Goal: Task Accomplishment & Management: Manage account settings

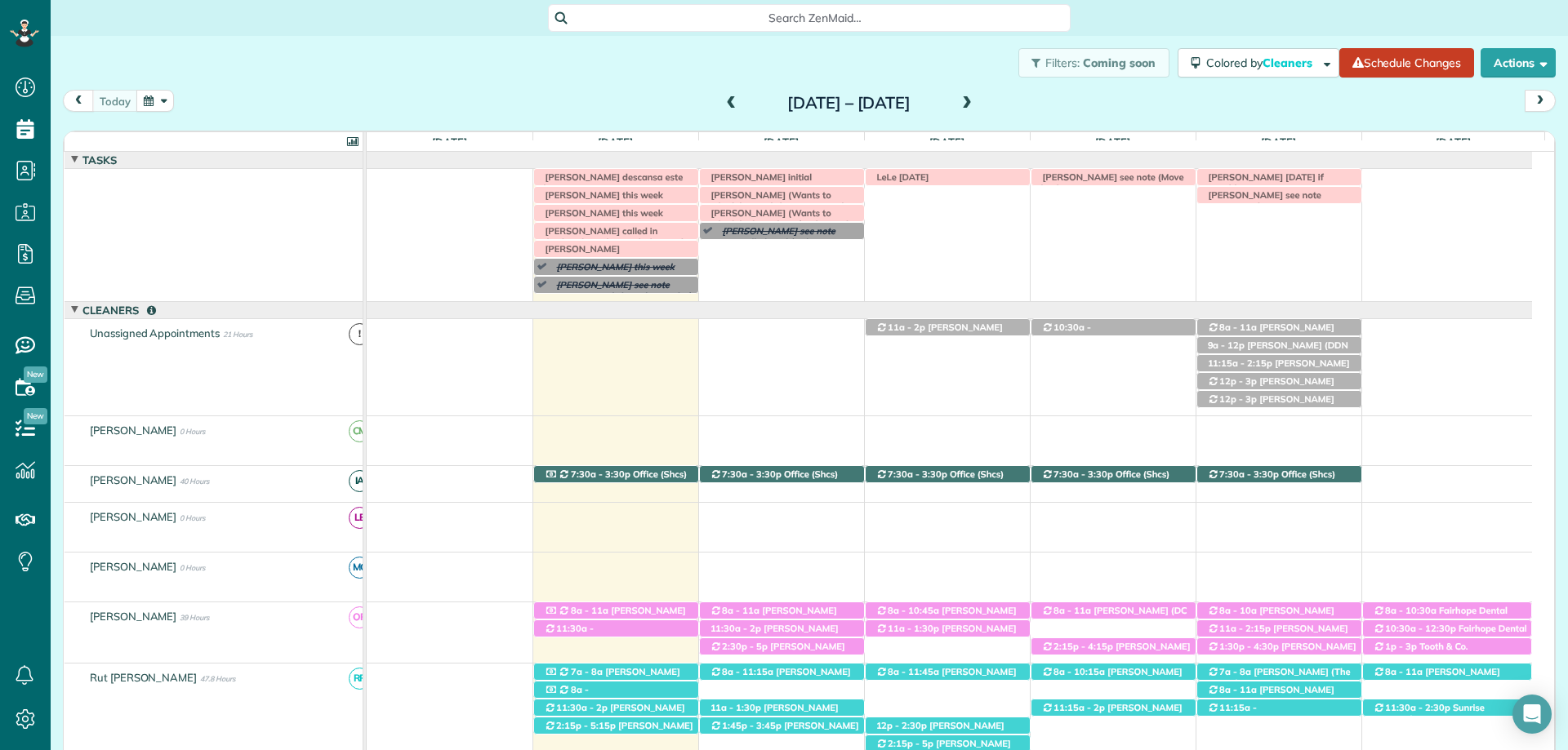
scroll to position [7, 7]
drag, startPoint x: 1188, startPoint y: 84, endPoint x: 574, endPoint y: 12, distance: 618.2
click at [1188, 84] on div "Filters: Coming soon Colored by Cleaners Color by Cleaner Color by Team Color b…" at bounding box center [809, 63] width 1517 height 54
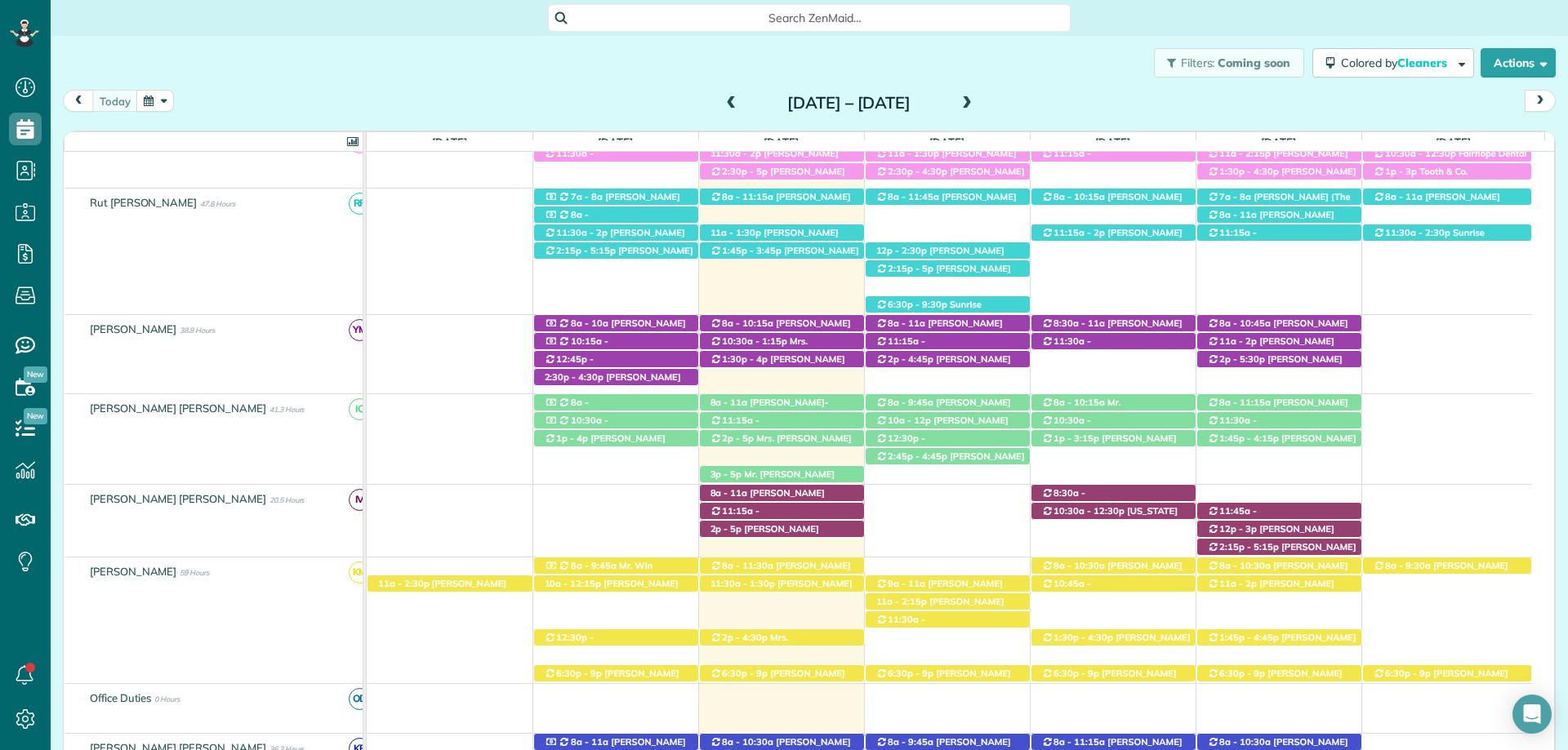
scroll to position [655, 0]
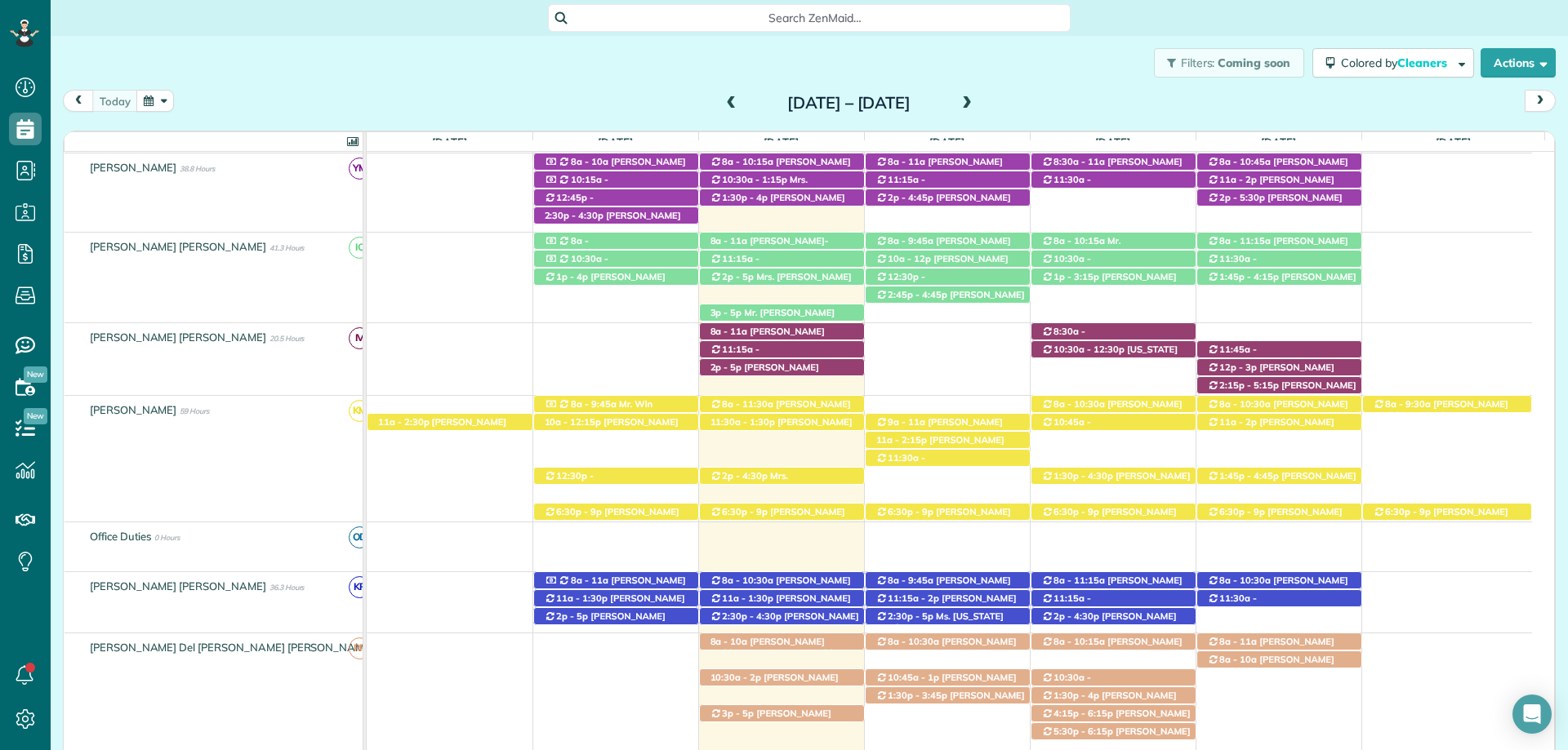
click at [1146, 84] on div "Filters: Coming soon Colored by Cleaners Color by Cleaner Color by Team Color b…" at bounding box center [809, 63] width 1517 height 54
click at [610, 274] on span "Angie Garner (+12055334205)" at bounding box center [604, 282] width 122 height 23
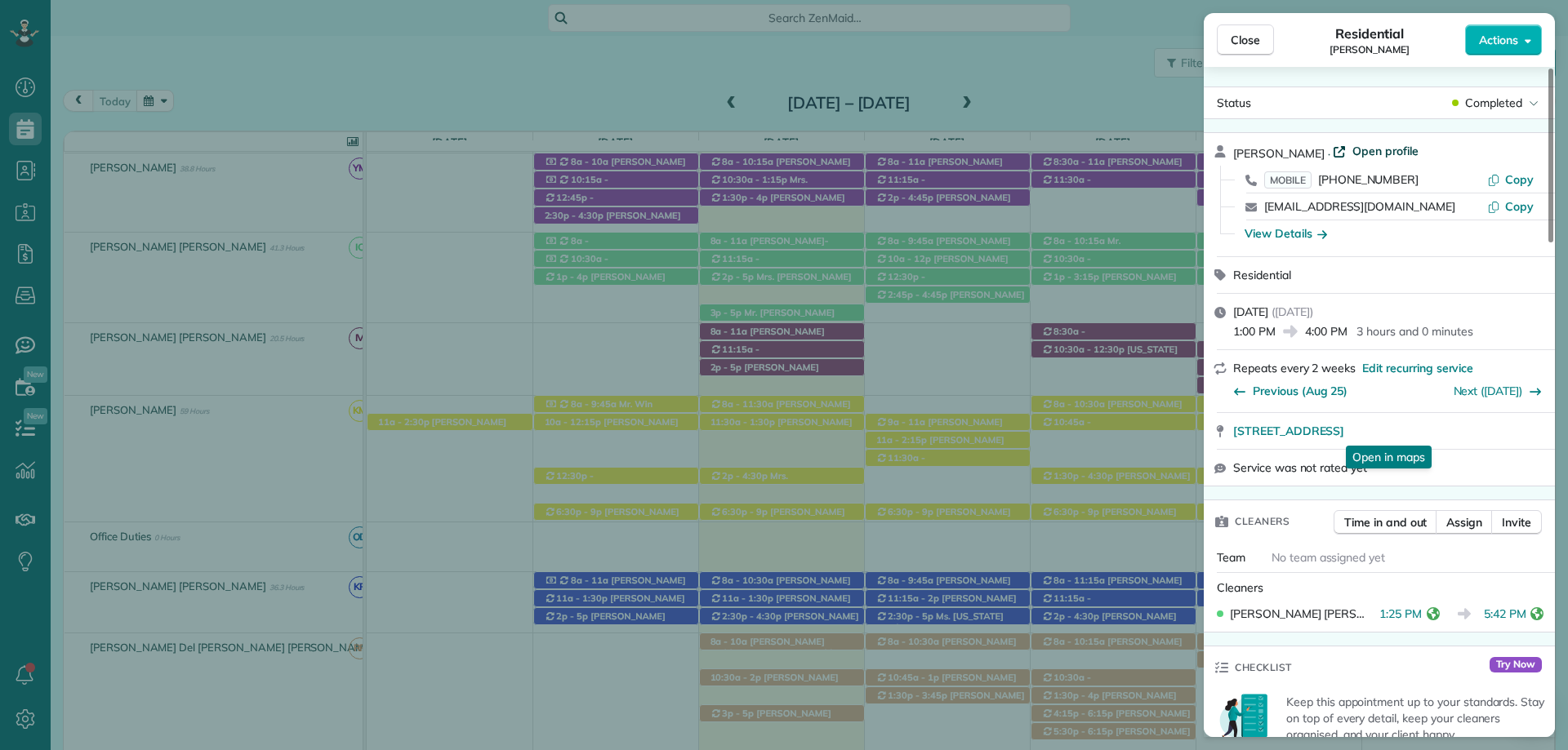
click at [1376, 156] on span "Open profile" at bounding box center [1385, 150] width 66 height 17
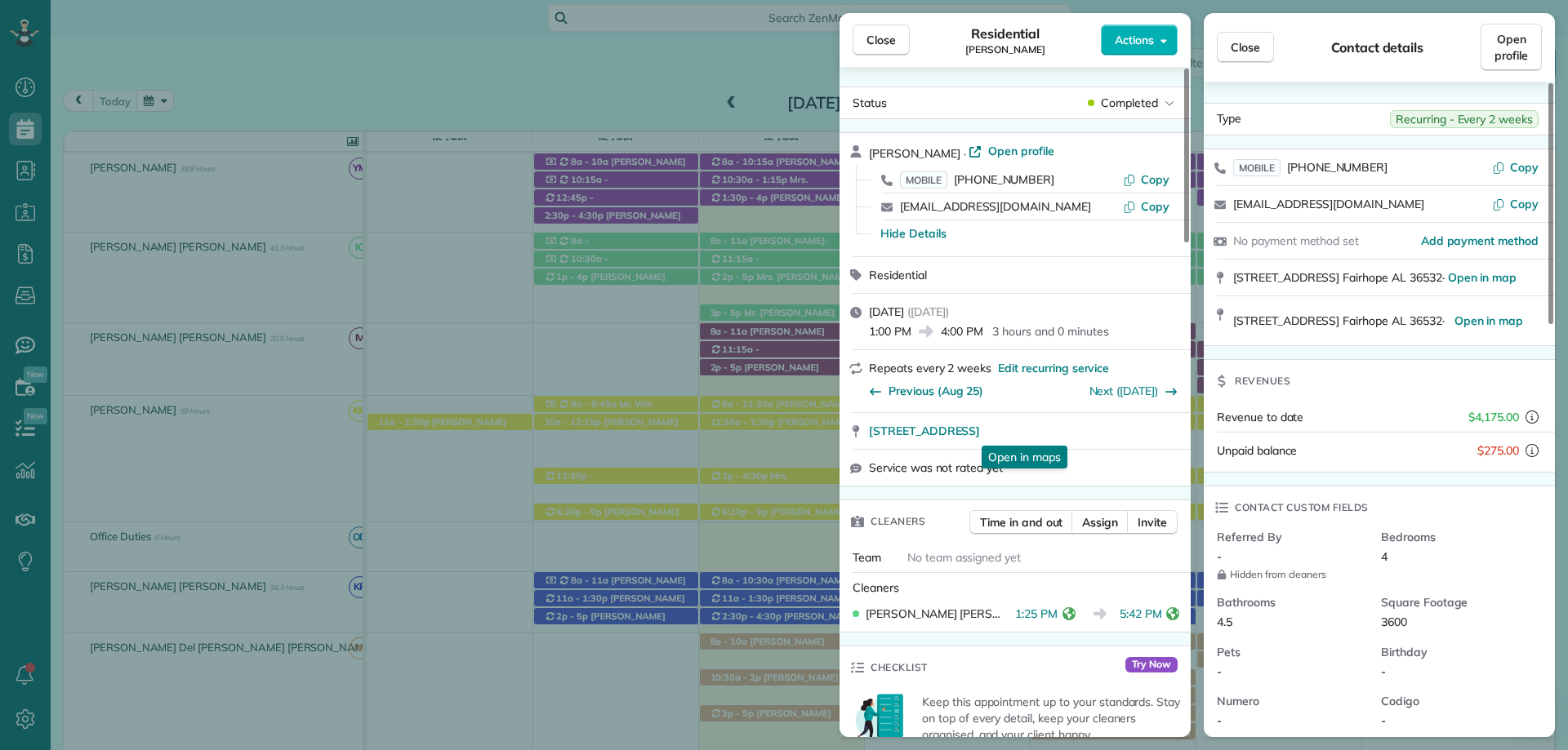
click at [1247, 50] on span "Close" at bounding box center [1245, 47] width 30 height 17
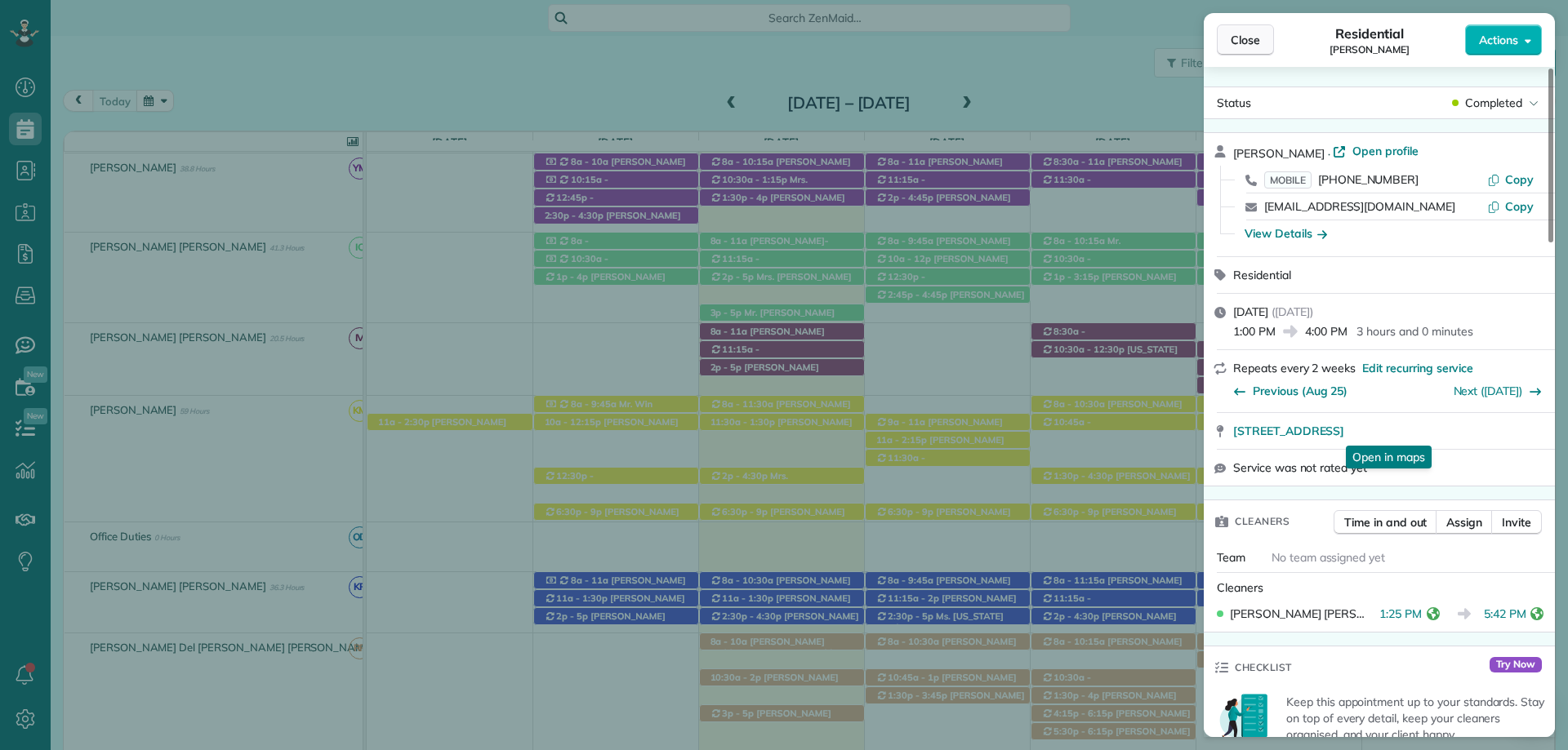
click at [1236, 40] on span "Close" at bounding box center [1245, 39] width 30 height 17
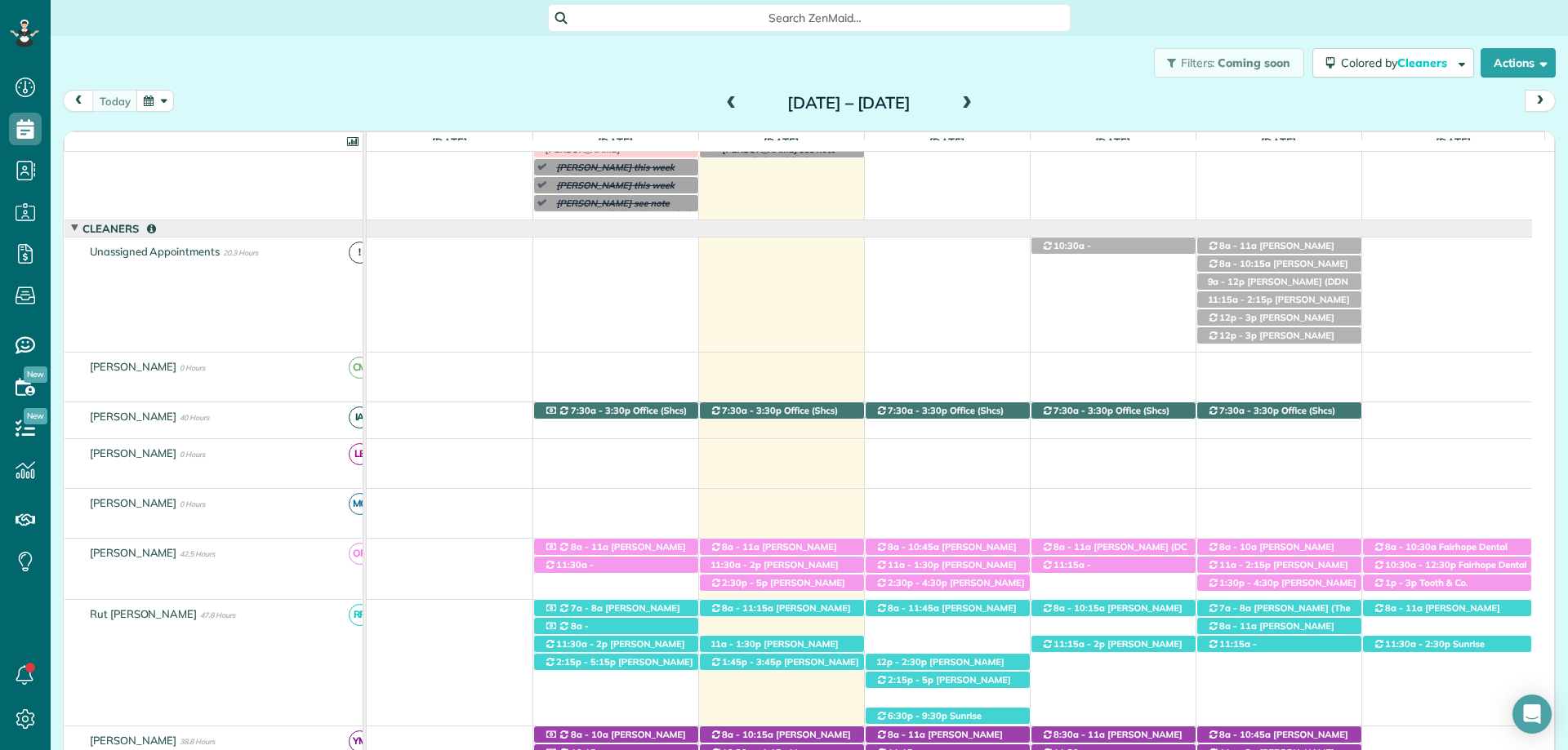
click at [558, 72] on div "Filters: Coming soon Colored by Cleaners Color by Cleaner Color by Team Color b…" at bounding box center [809, 63] width 1517 height 54
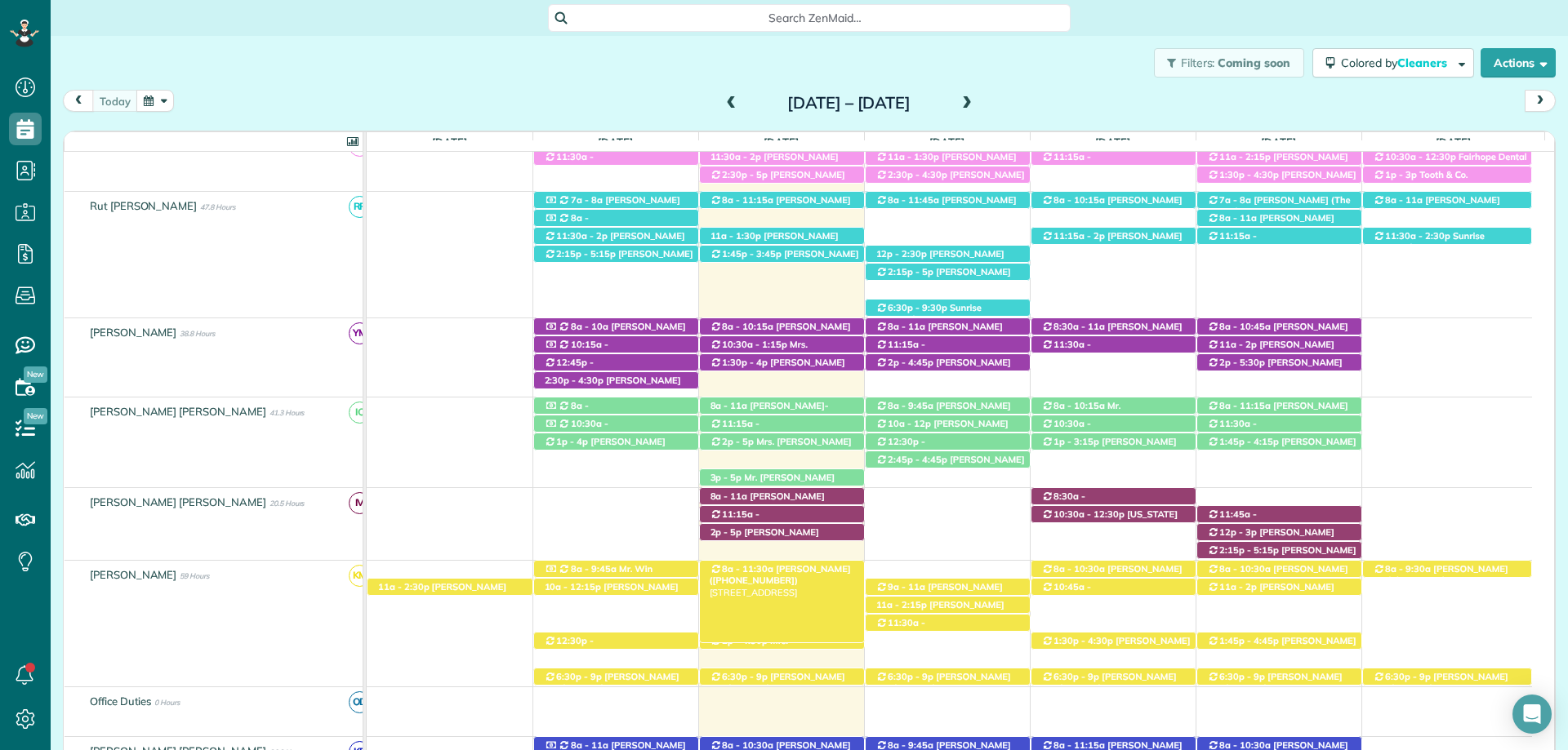
click at [835, 566] on span "[PERSON_NAME] ([PHONE_NUMBER])" at bounding box center [780, 574] width 142 height 23
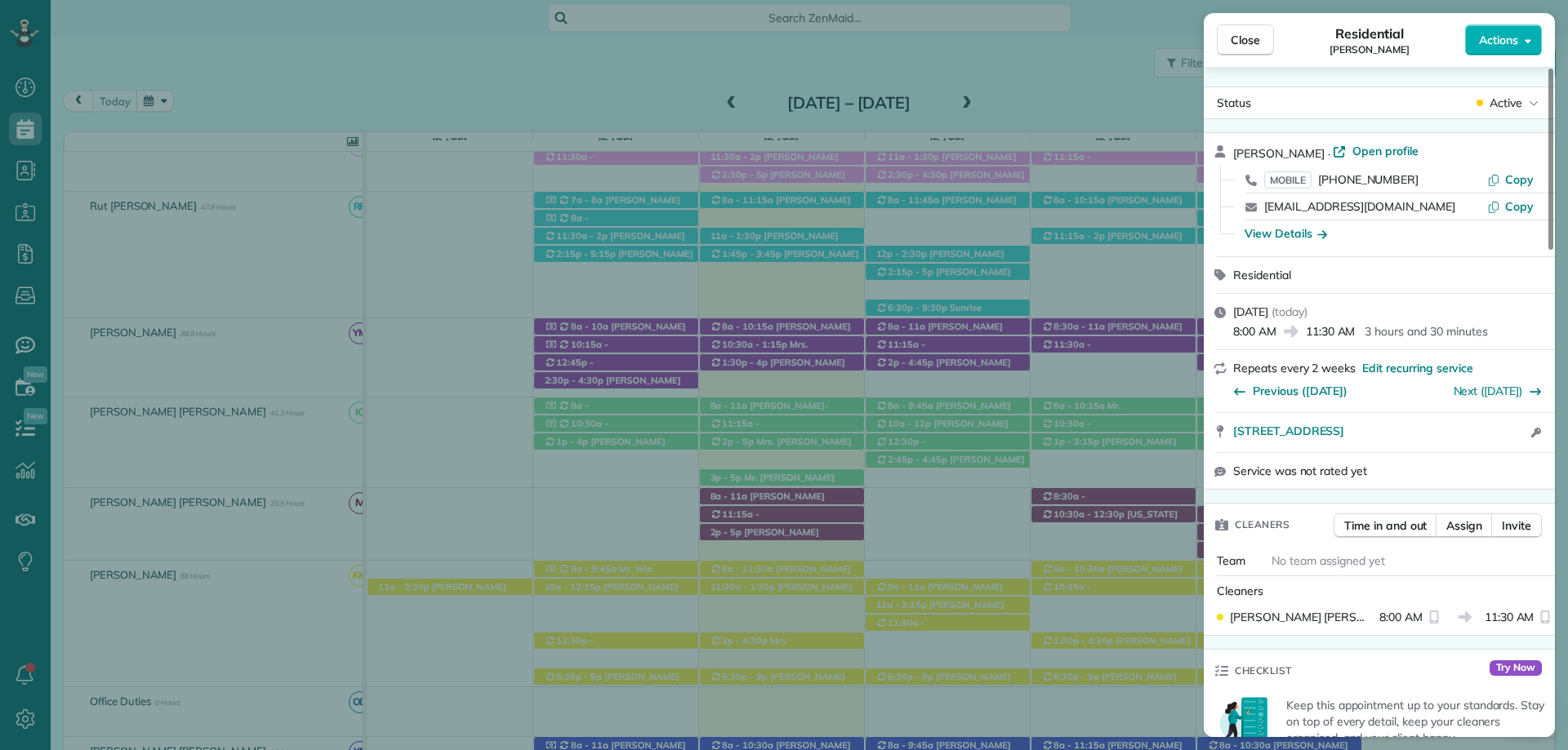
drag, startPoint x: 1248, startPoint y: 32, endPoint x: 1139, endPoint y: 233, distance: 228.7
click at [1248, 32] on span "Close" at bounding box center [1245, 39] width 30 height 17
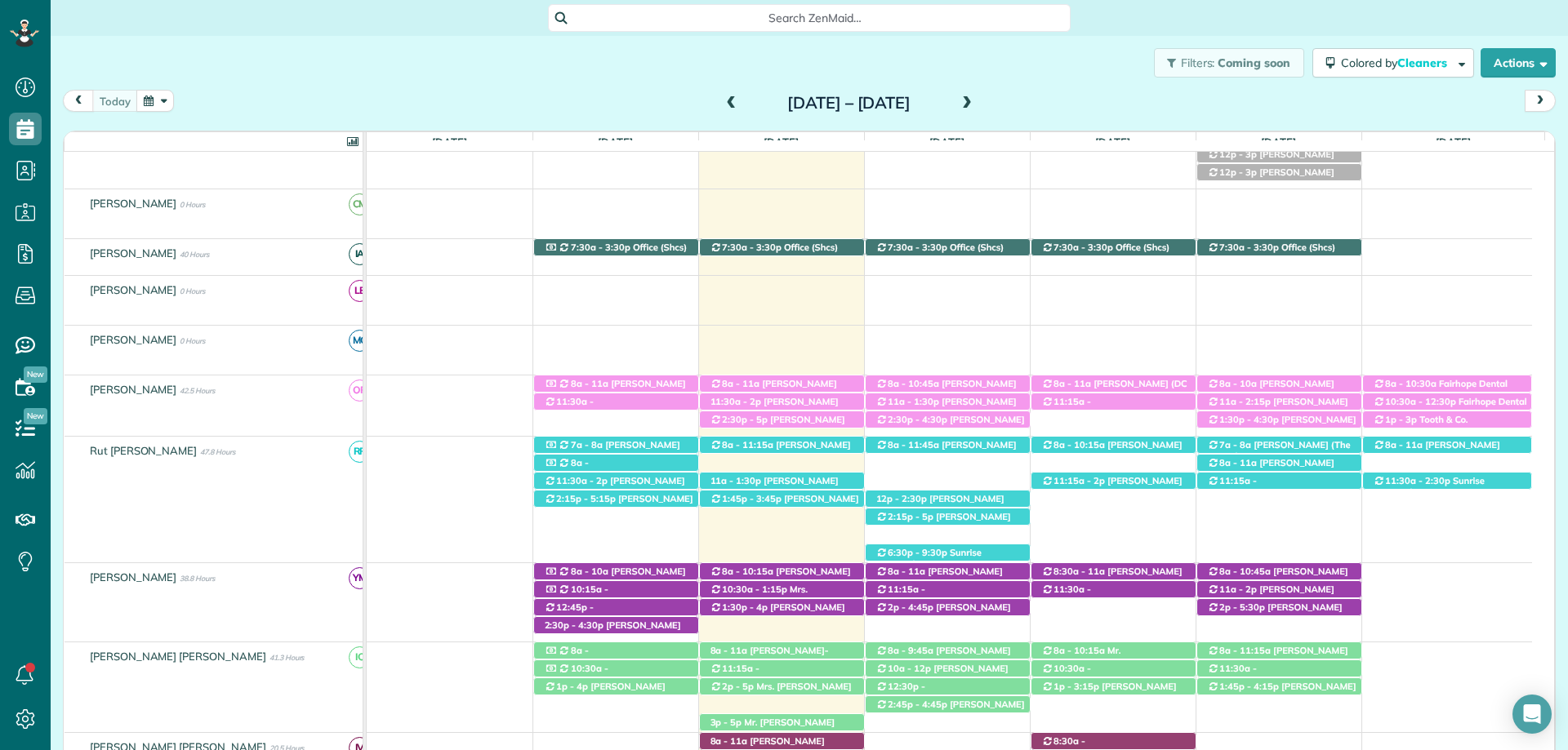
scroll to position [327, 0]
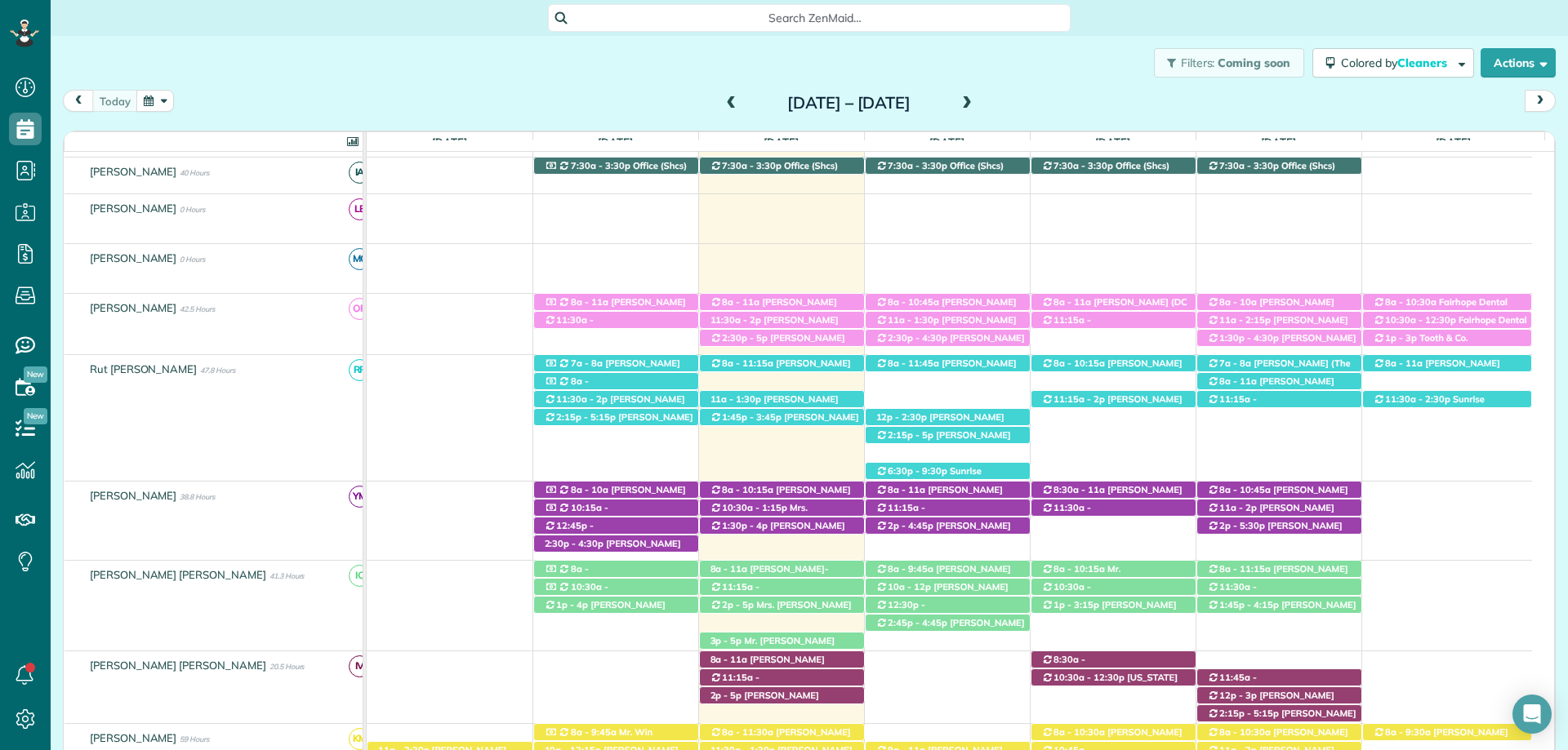
click at [1166, 22] on div "Search ZenMaid…" at bounding box center [809, 18] width 1517 height 28
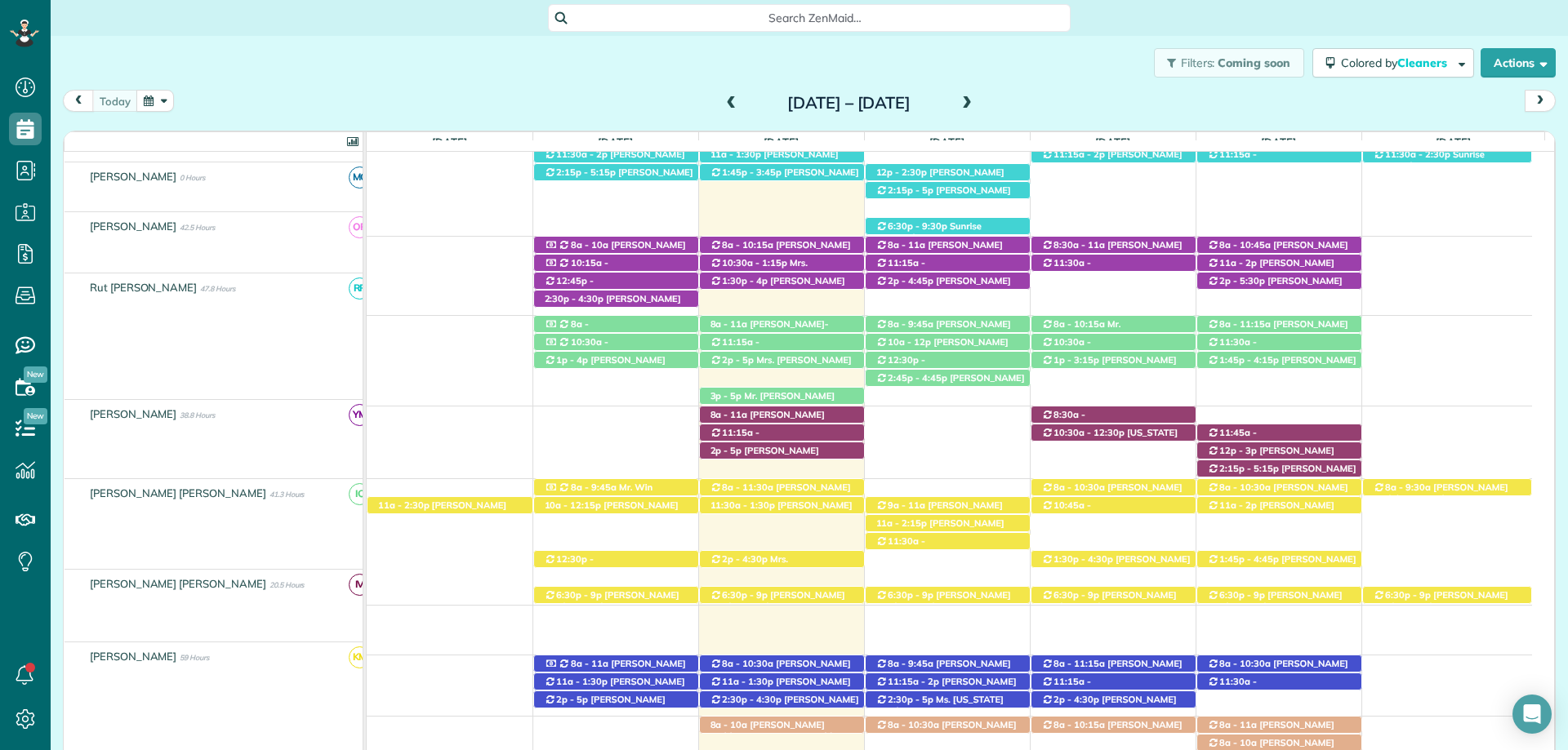
scroll to position [572, 0]
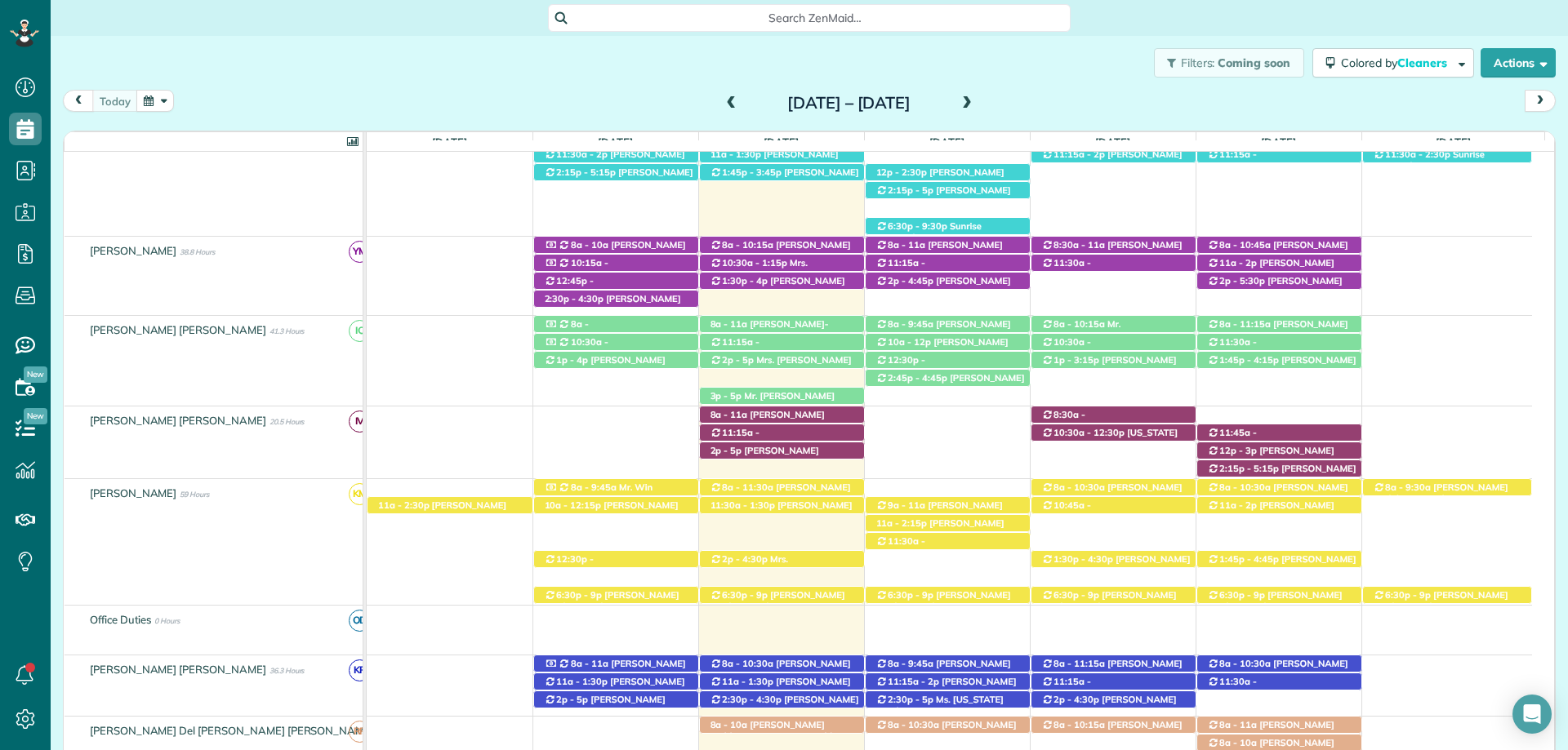
click at [897, 56] on div "Filters: Coming soon Colored by Cleaners Color by Cleaner Color by Team Color b…" at bounding box center [809, 63] width 1517 height 54
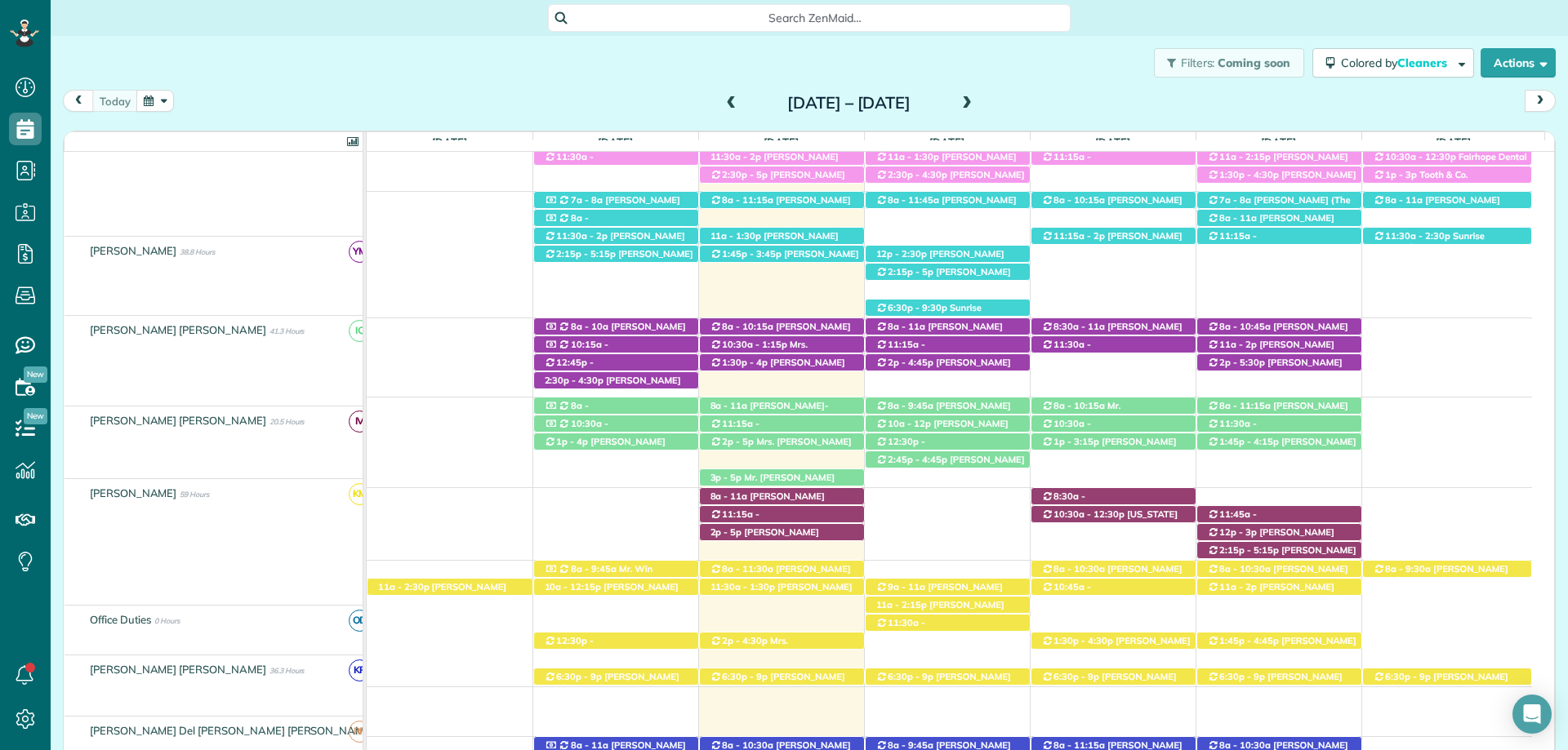
scroll to position [490, 0]
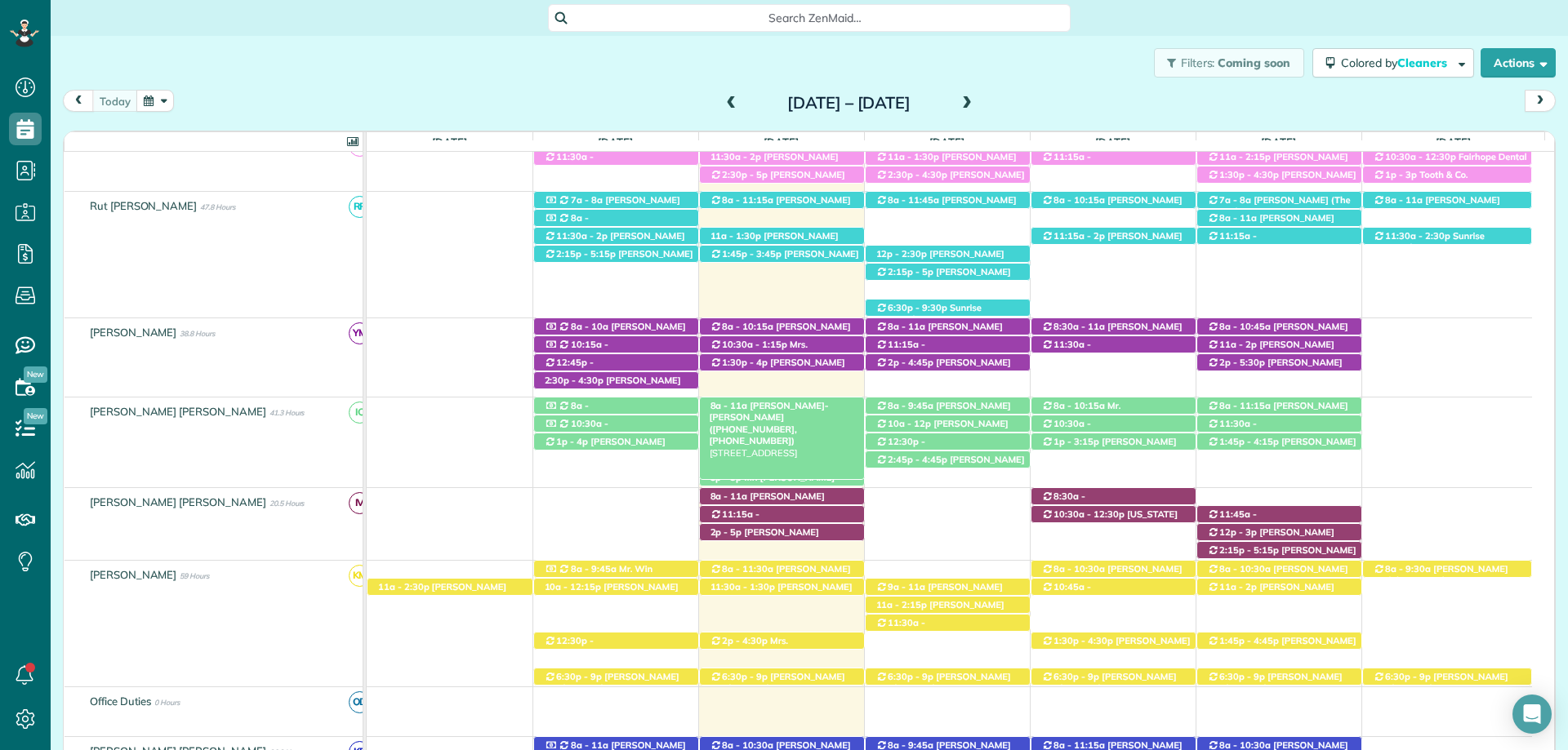
click at [819, 404] on span "[PERSON_NAME]-[PERSON_NAME] ([PHONE_NUMBER], [PHONE_NUMBER])" at bounding box center [769, 423] width 119 height 46
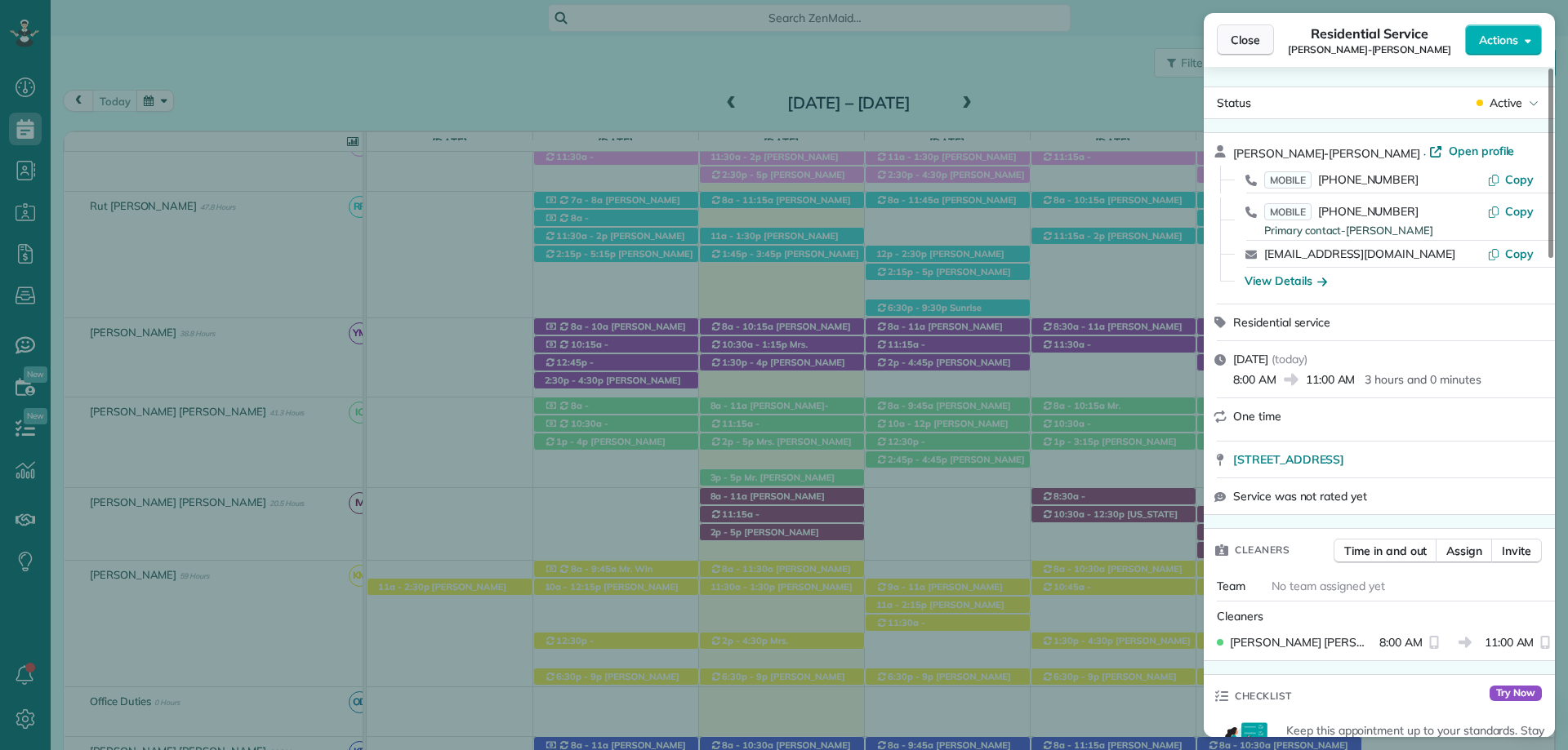
click at [1245, 31] on button "Close" at bounding box center [1244, 39] width 57 height 31
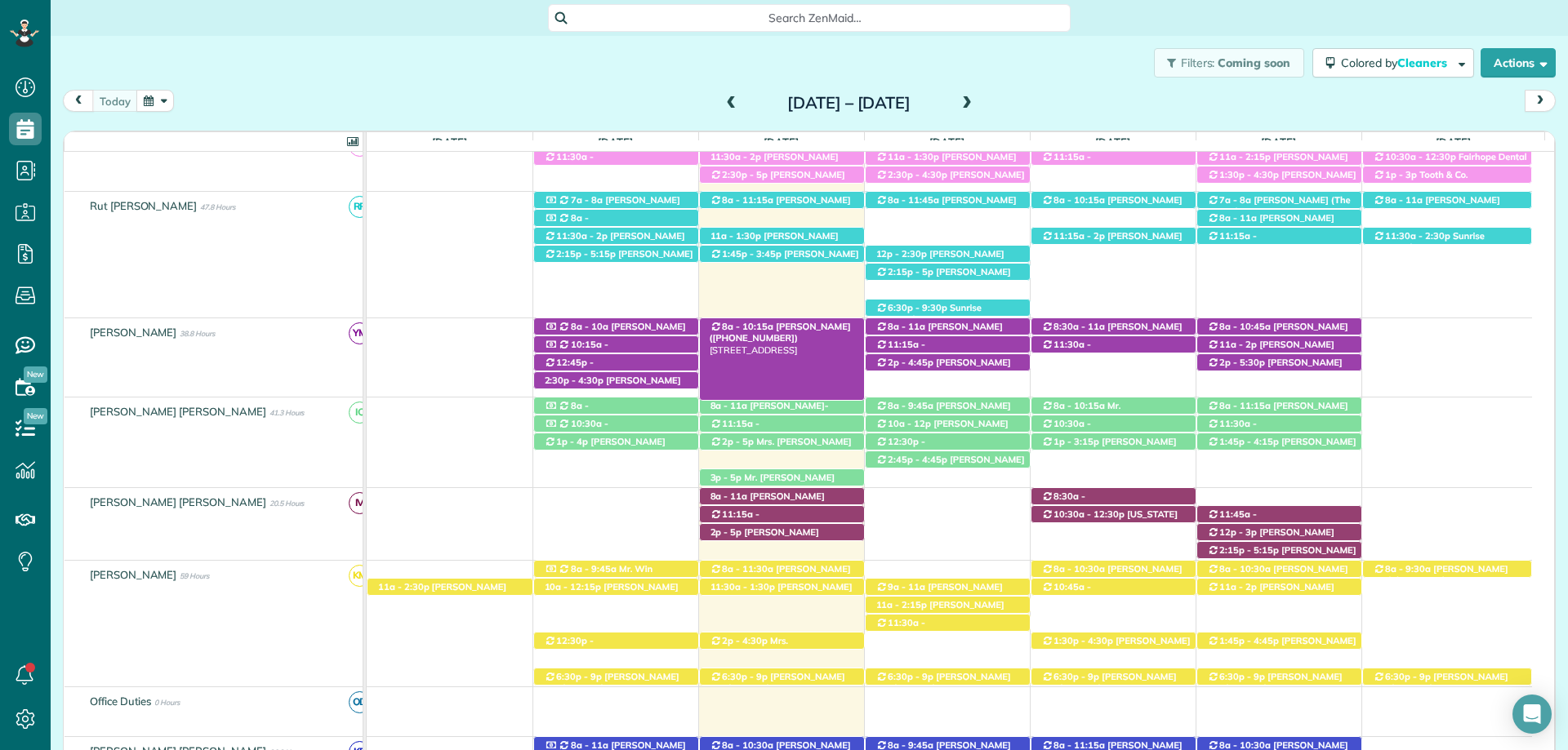
click at [812, 325] on span "[PERSON_NAME] ([PHONE_NUMBER])" at bounding box center [780, 332] width 142 height 23
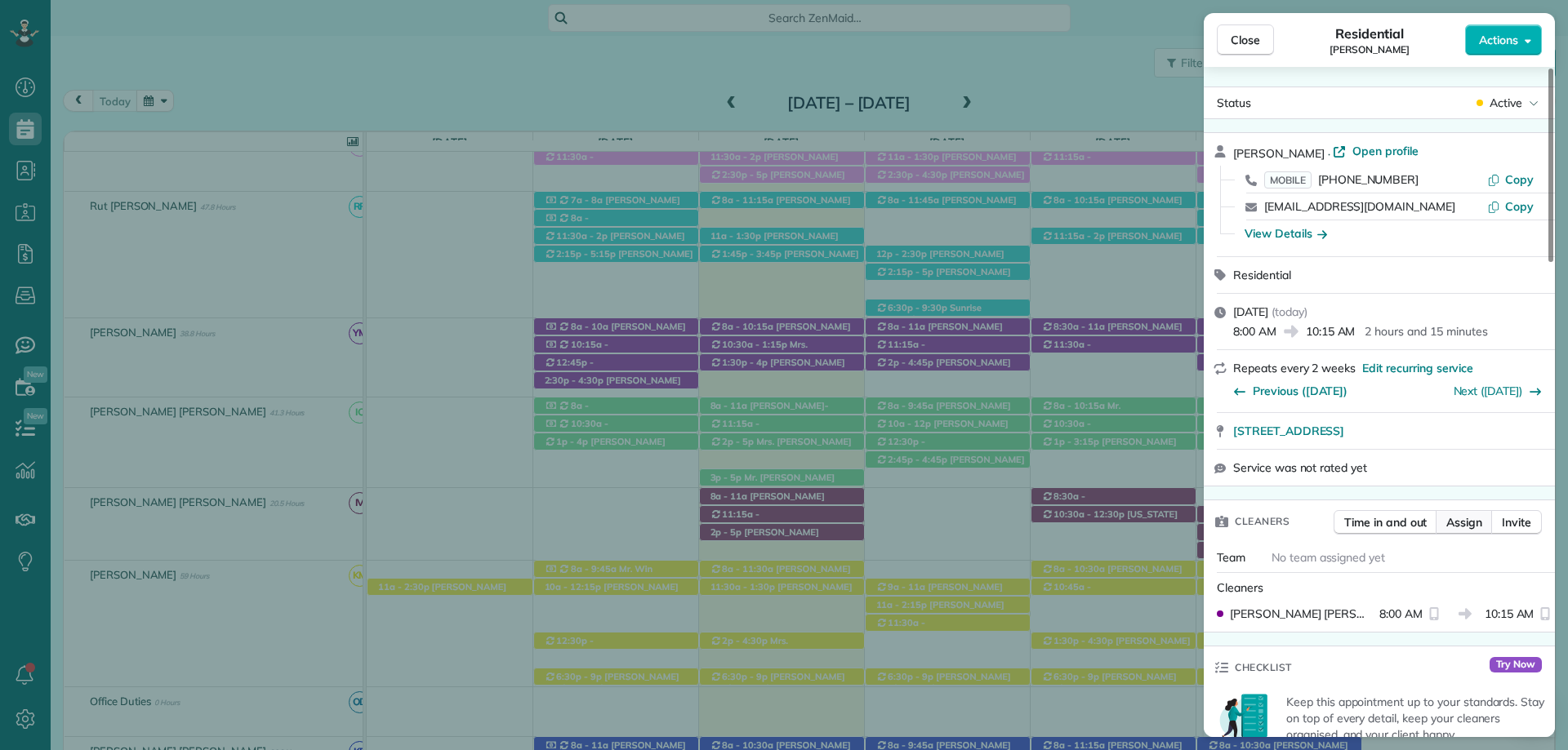
click at [1473, 519] on span "Assign" at bounding box center [1464, 522] width 36 height 17
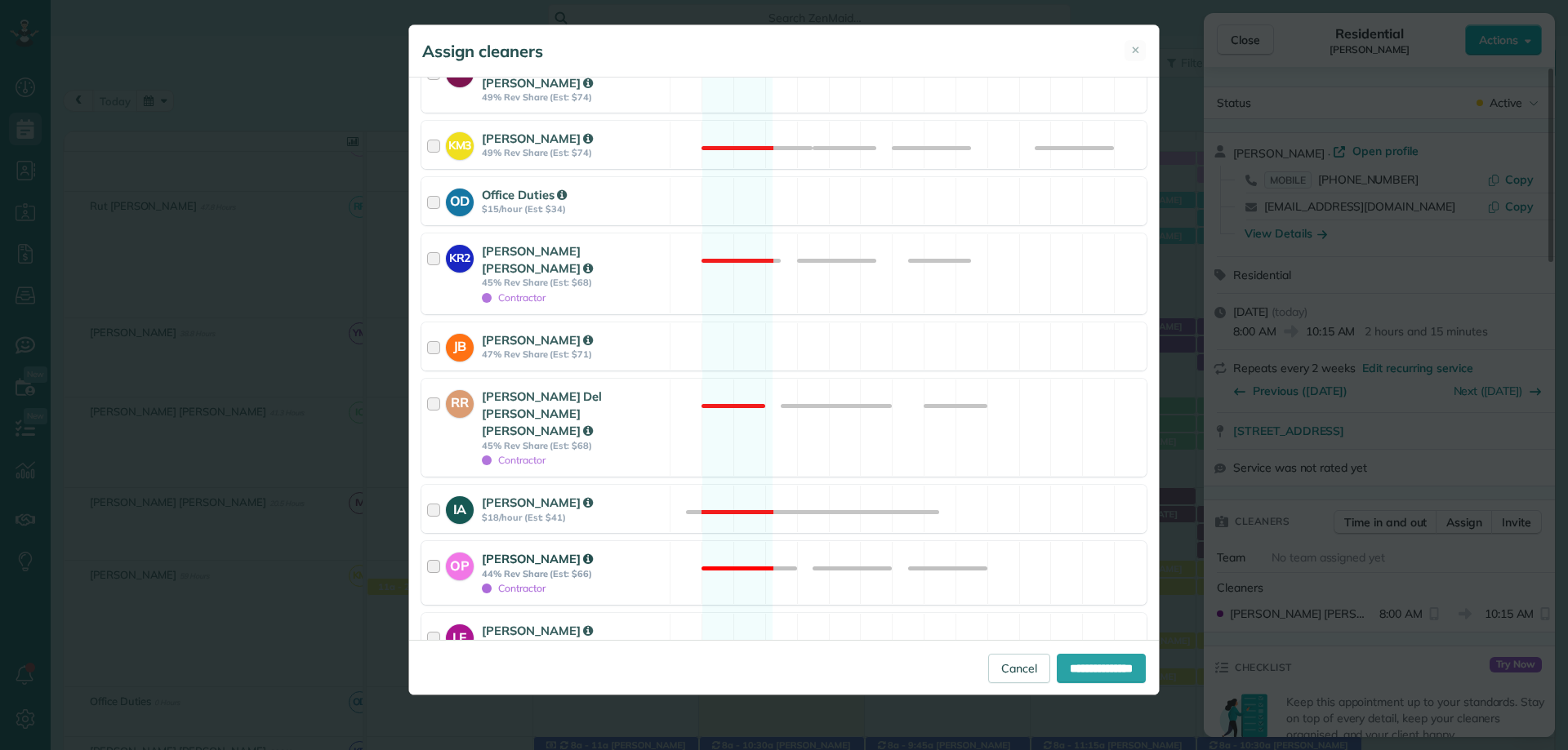
scroll to position [653, 0]
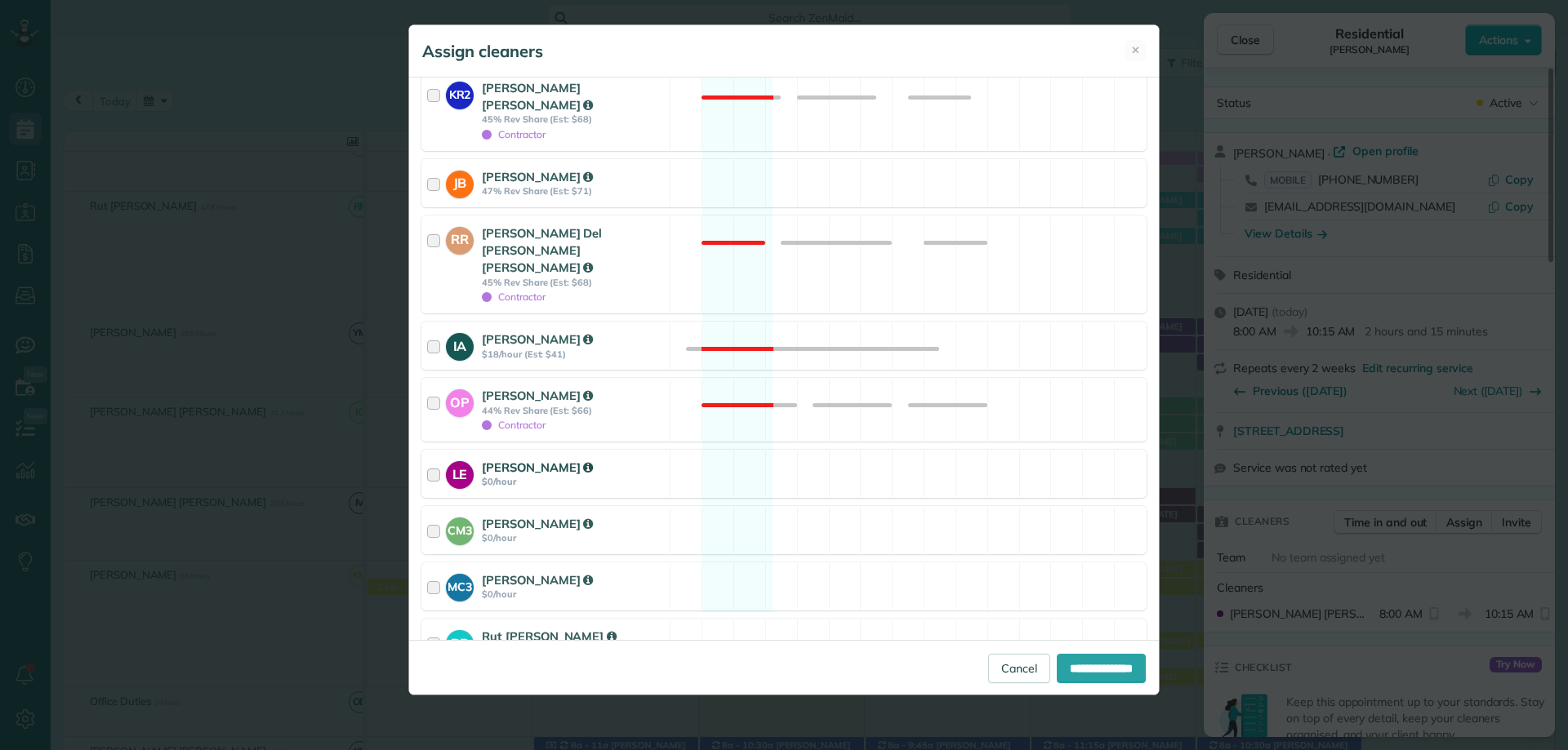
click at [499, 460] on strong "[PERSON_NAME]" at bounding box center [537, 468] width 111 height 16
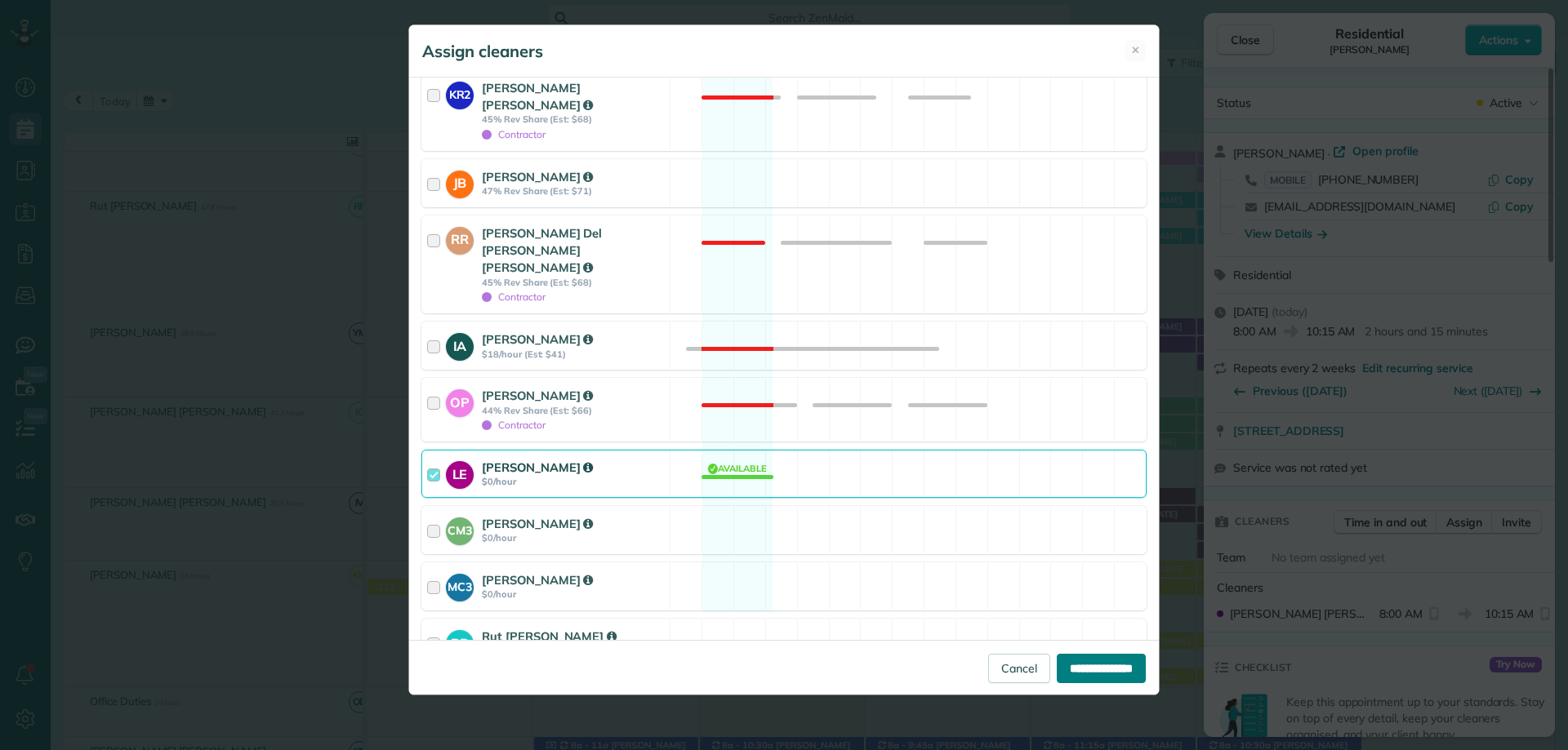
click at [1076, 666] on input "**********" at bounding box center [1101, 669] width 89 height 30
type input "**********"
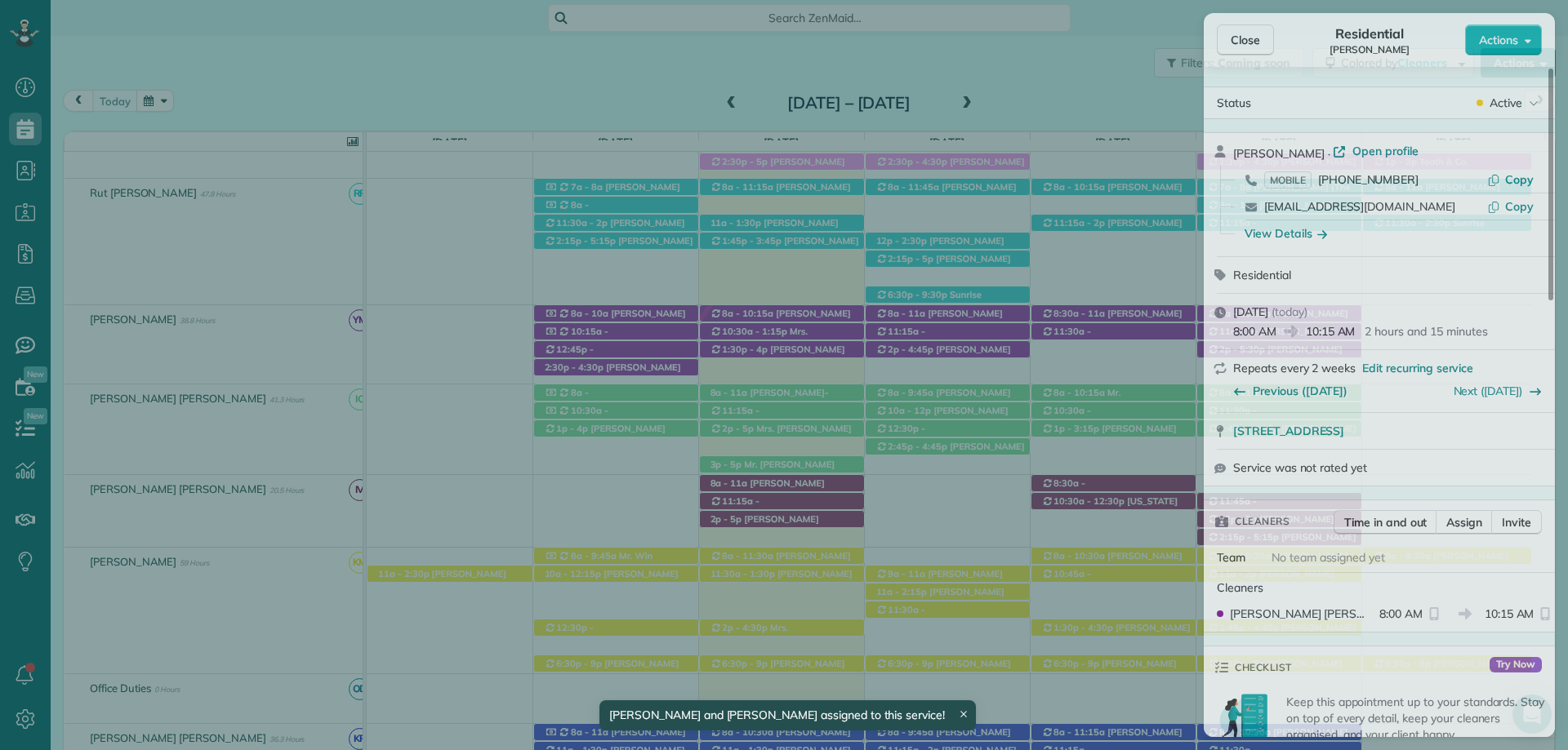
click at [1251, 35] on span "Close" at bounding box center [1245, 39] width 30 height 17
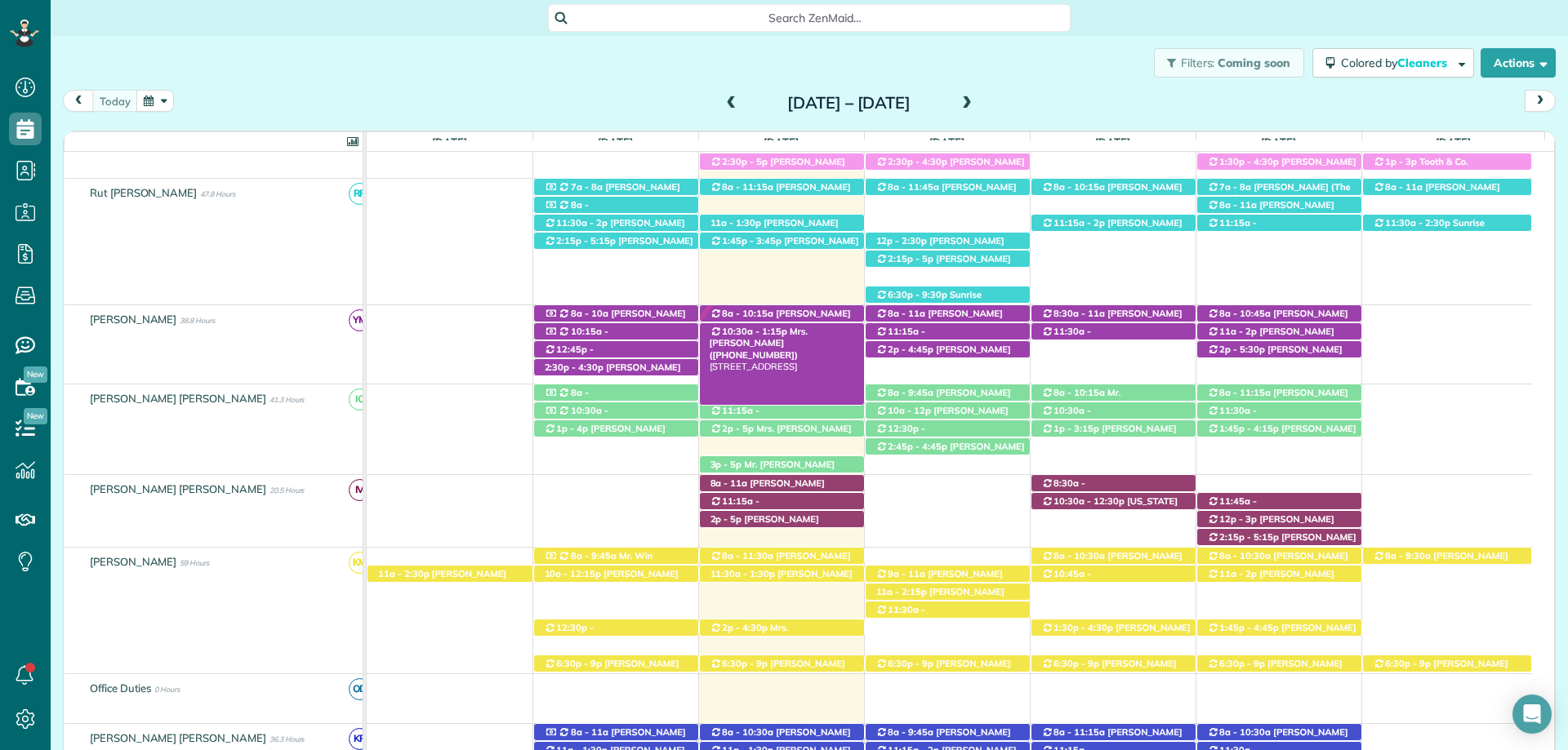
scroll to position [476, 0]
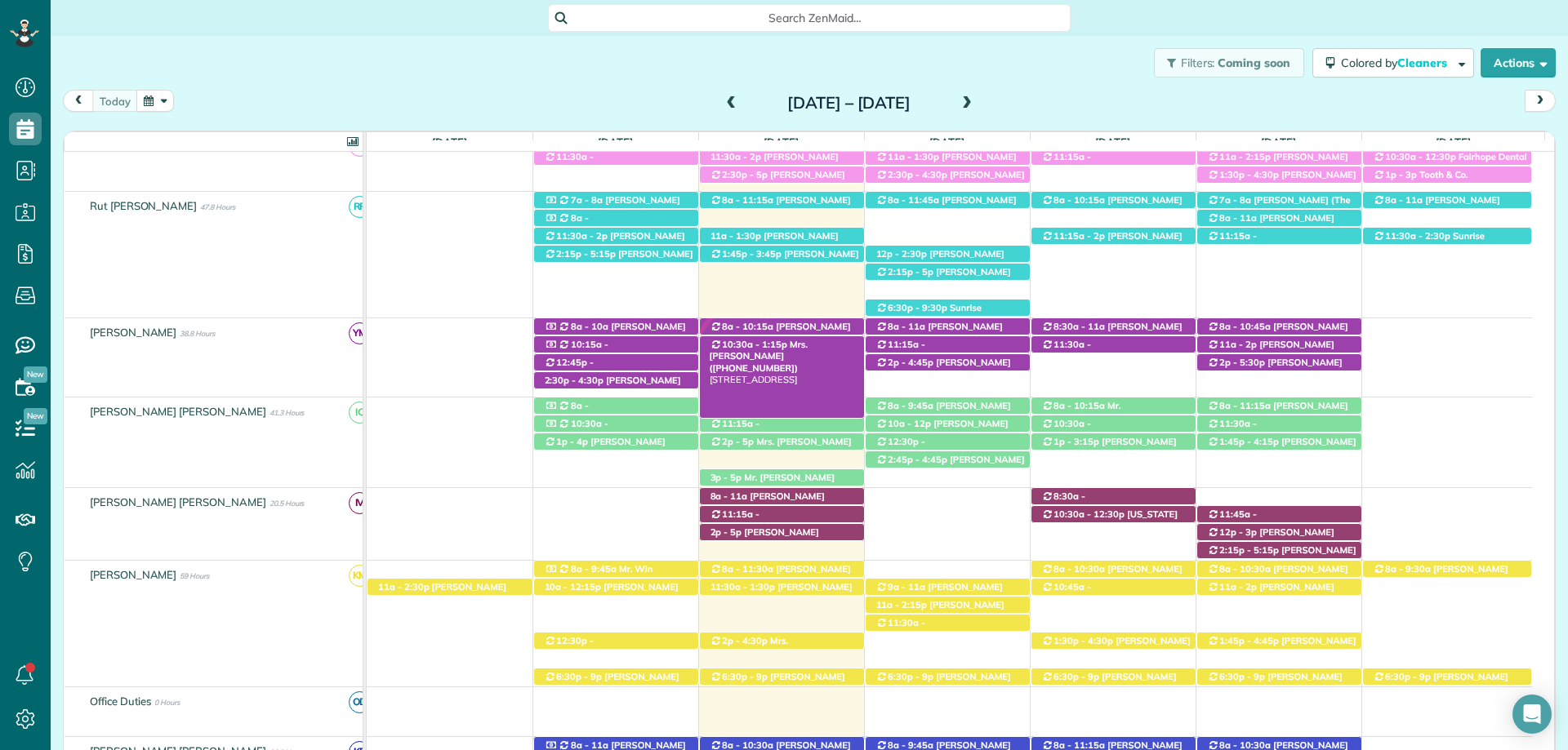
click at [808, 347] on span "Mrs. [PERSON_NAME] ([PHONE_NUMBER])" at bounding box center [758, 357] width 98 height 35
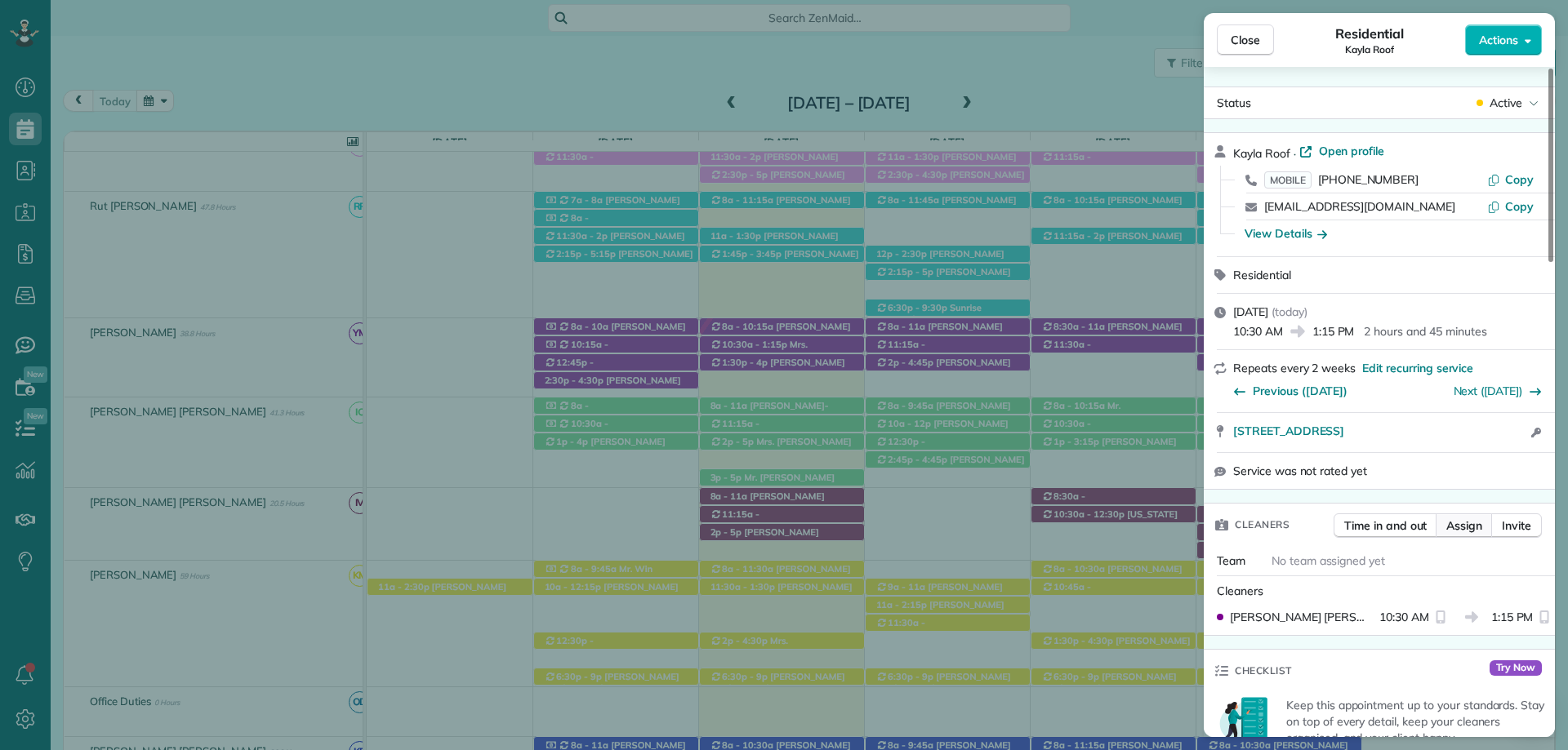
click at [1460, 522] on span "Assign" at bounding box center [1464, 525] width 36 height 17
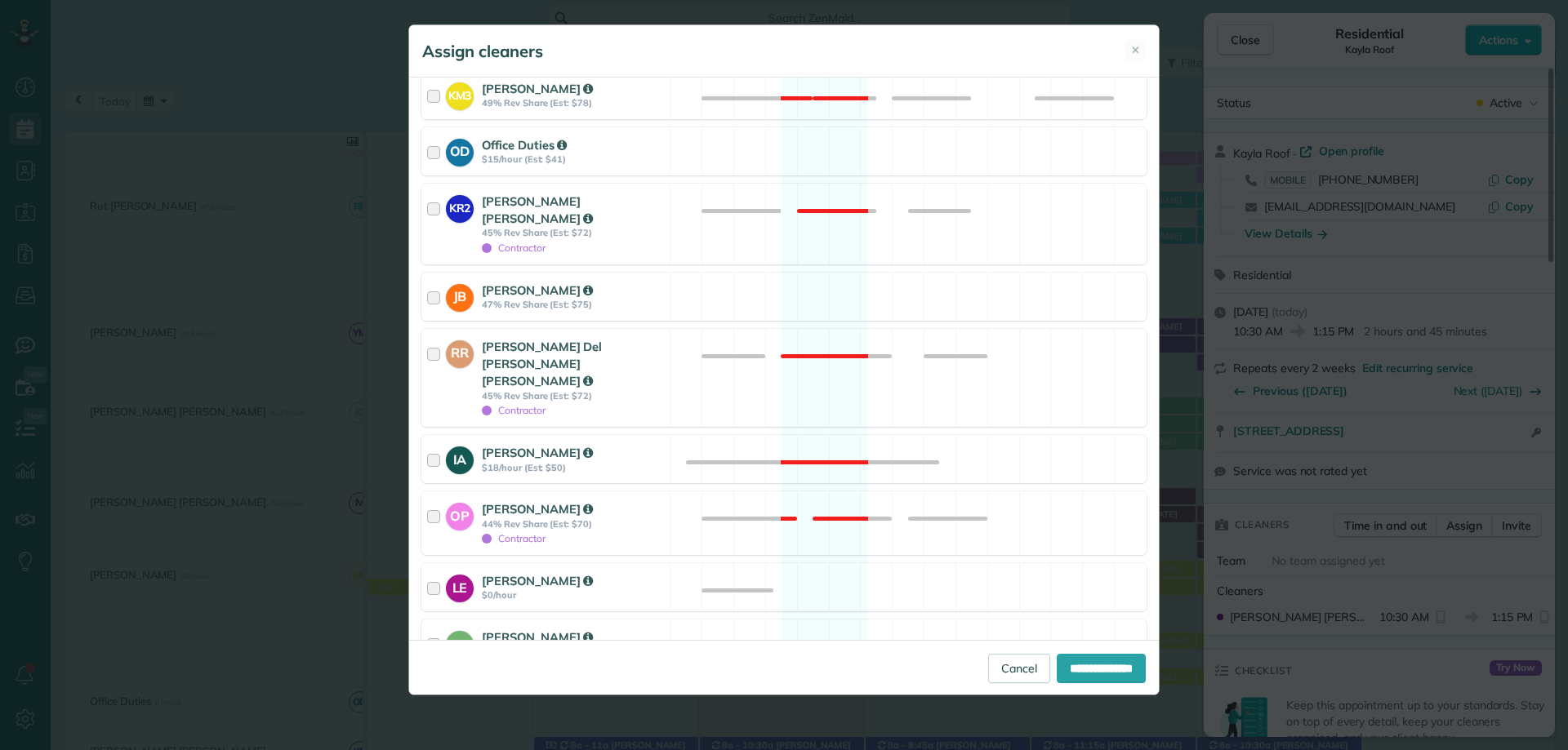
scroll to position [572, 0]
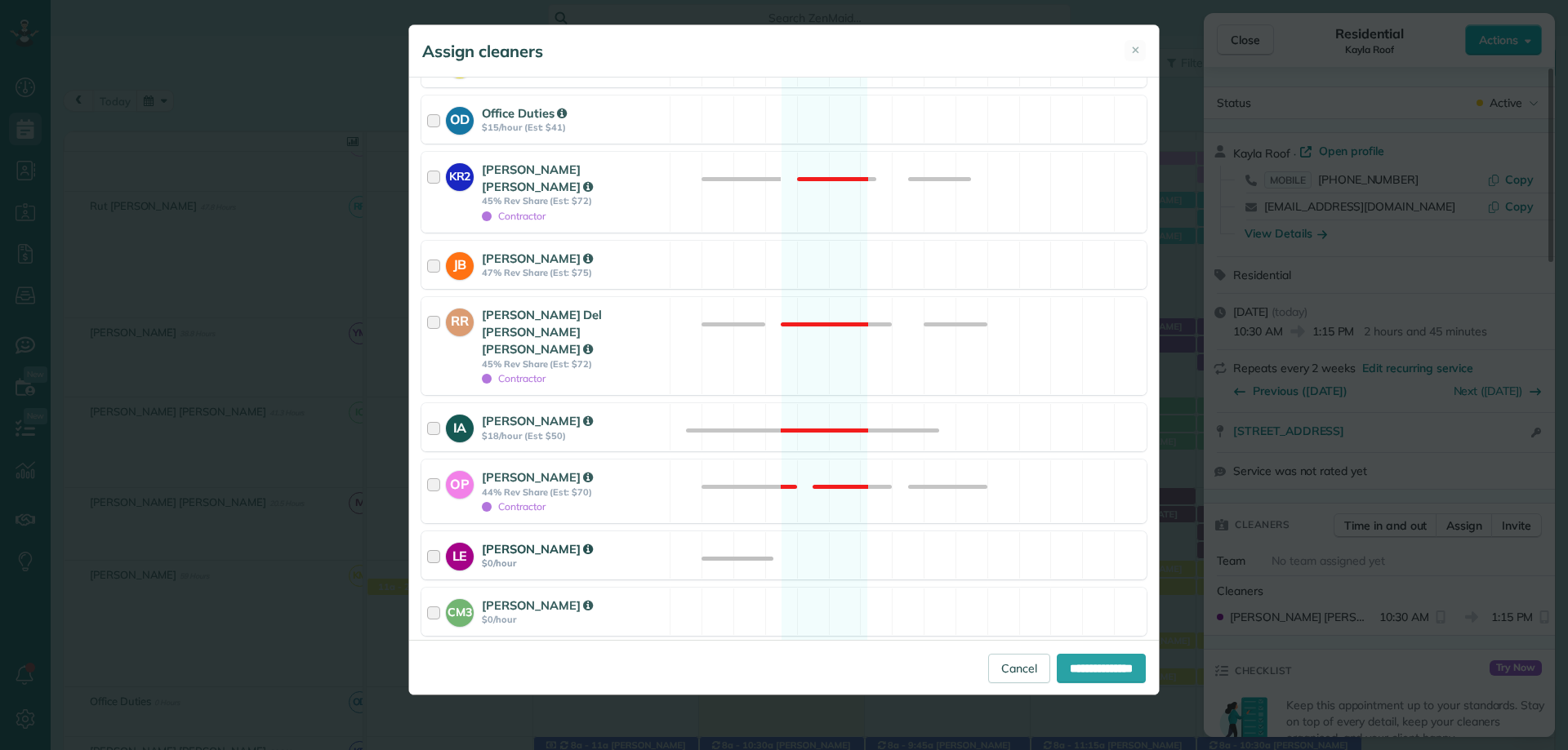
click at [504, 541] on strong "[PERSON_NAME]" at bounding box center [537, 549] width 111 height 16
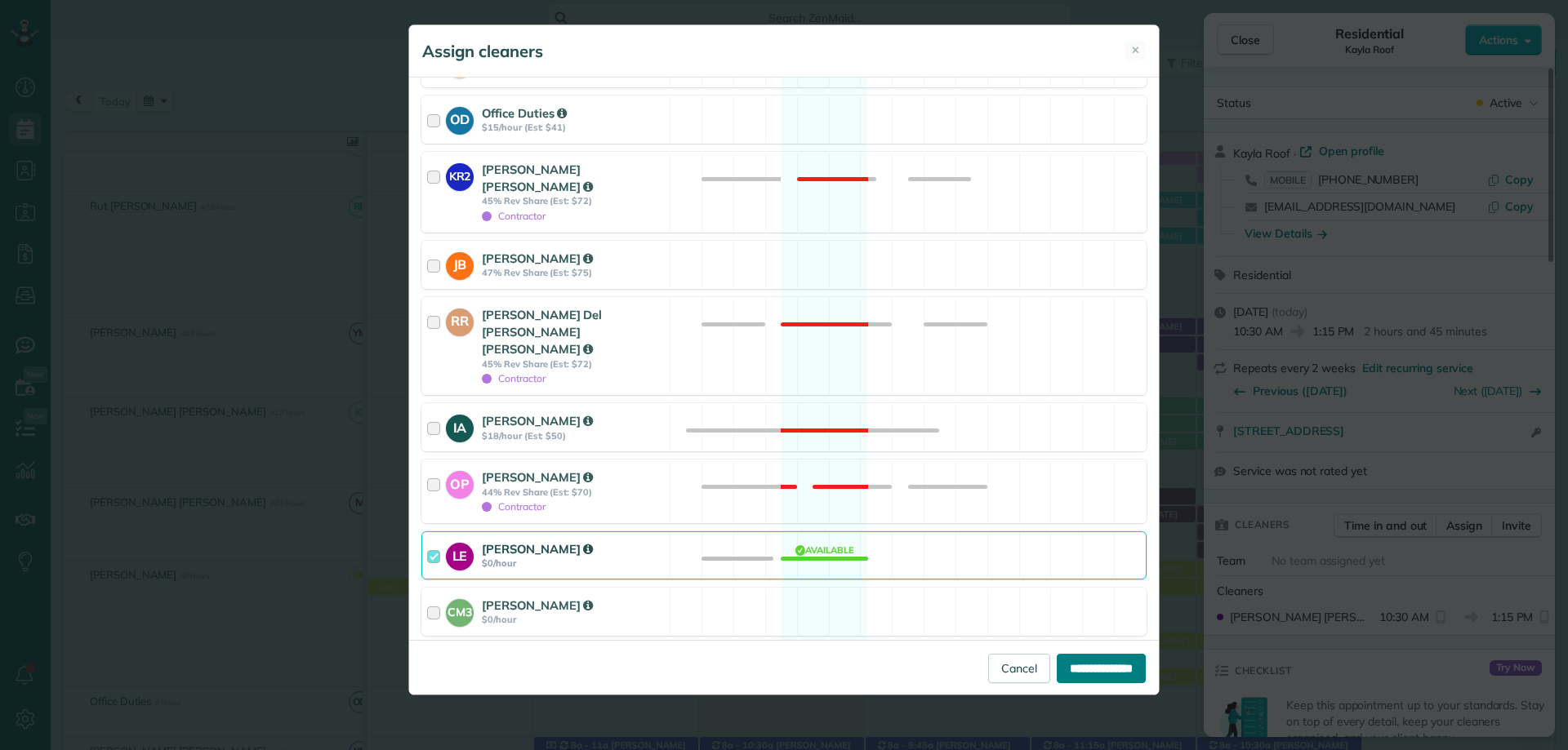
click at [1070, 668] on input "**********" at bounding box center [1101, 669] width 89 height 30
type input "**********"
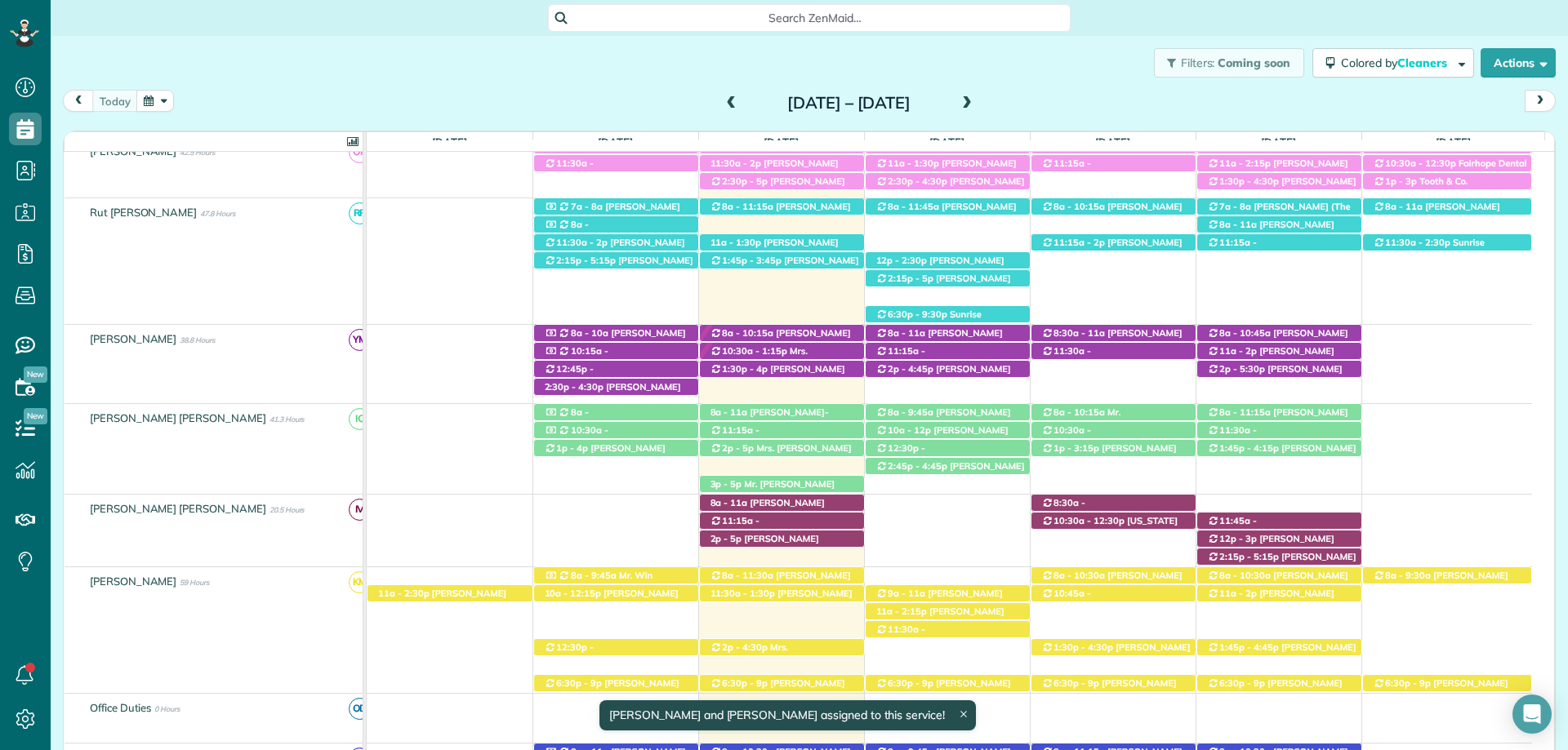
click at [798, 365] on div "Close Residential Kayla Roof Actions Status Active Kayla Roof · Open profile MO…" at bounding box center [784, 375] width 1568 height 750
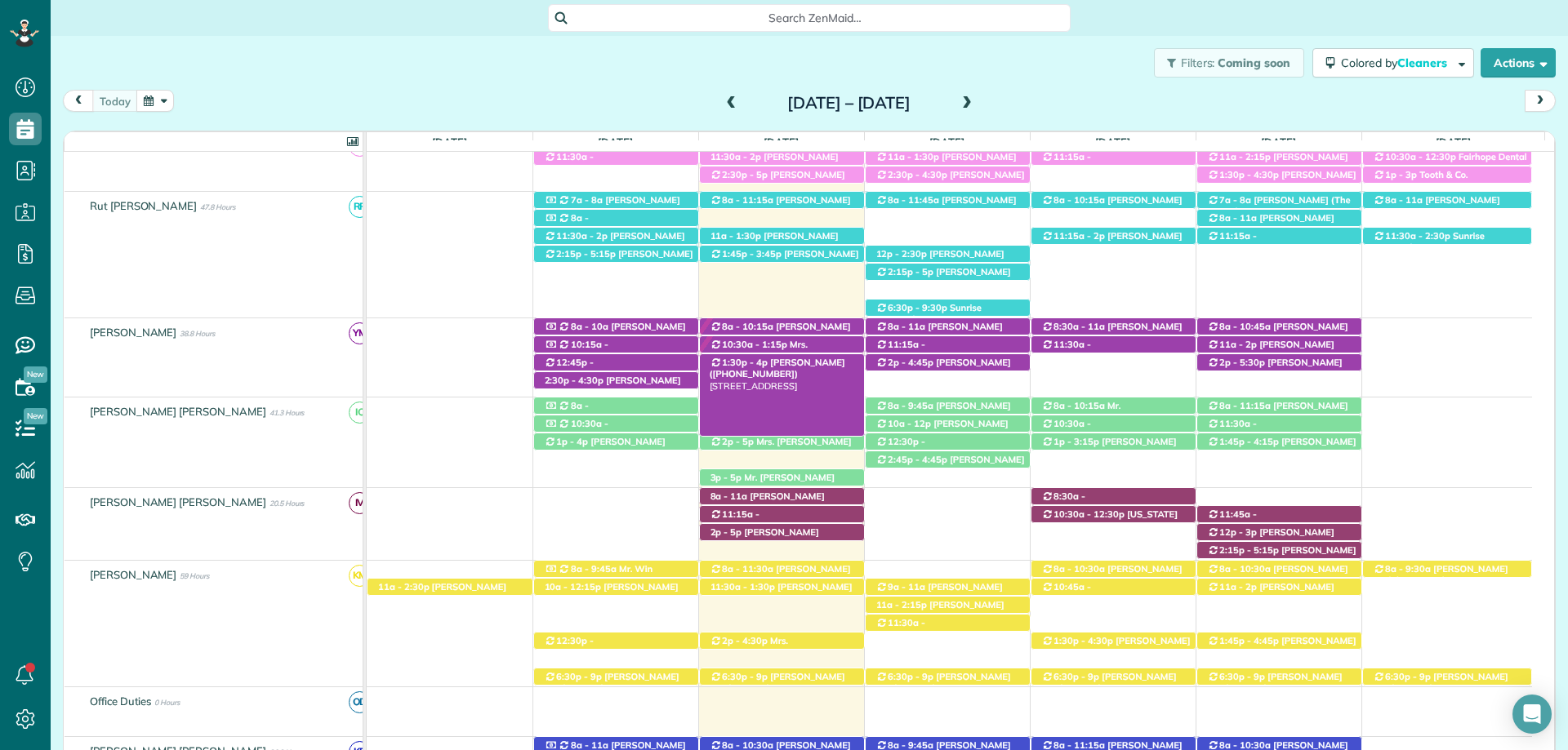
click at [818, 361] on span "[PERSON_NAME] ([PHONE_NUMBER])" at bounding box center [777, 368] width 136 height 23
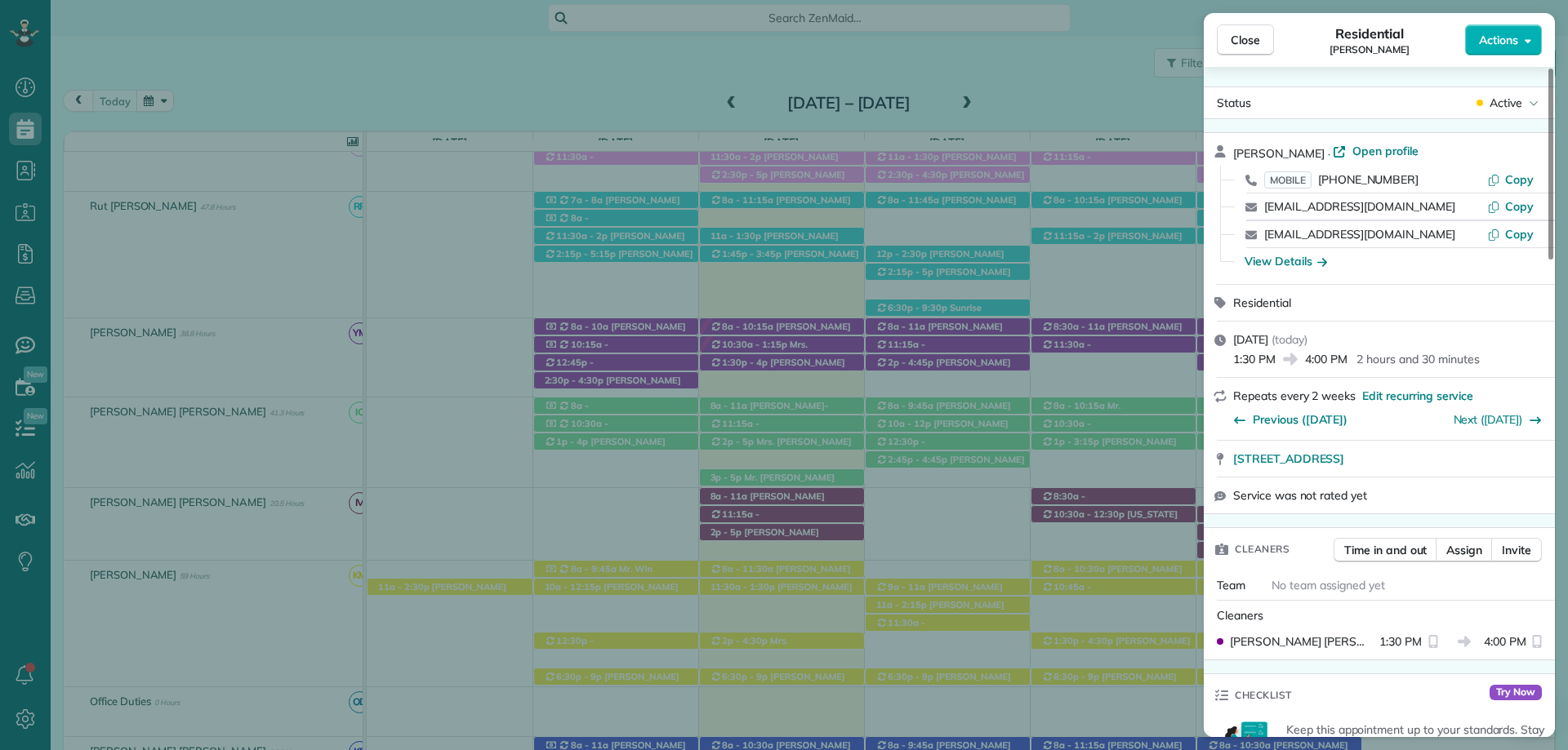
click at [1467, 547] on span "Assign" at bounding box center [1464, 550] width 36 height 17
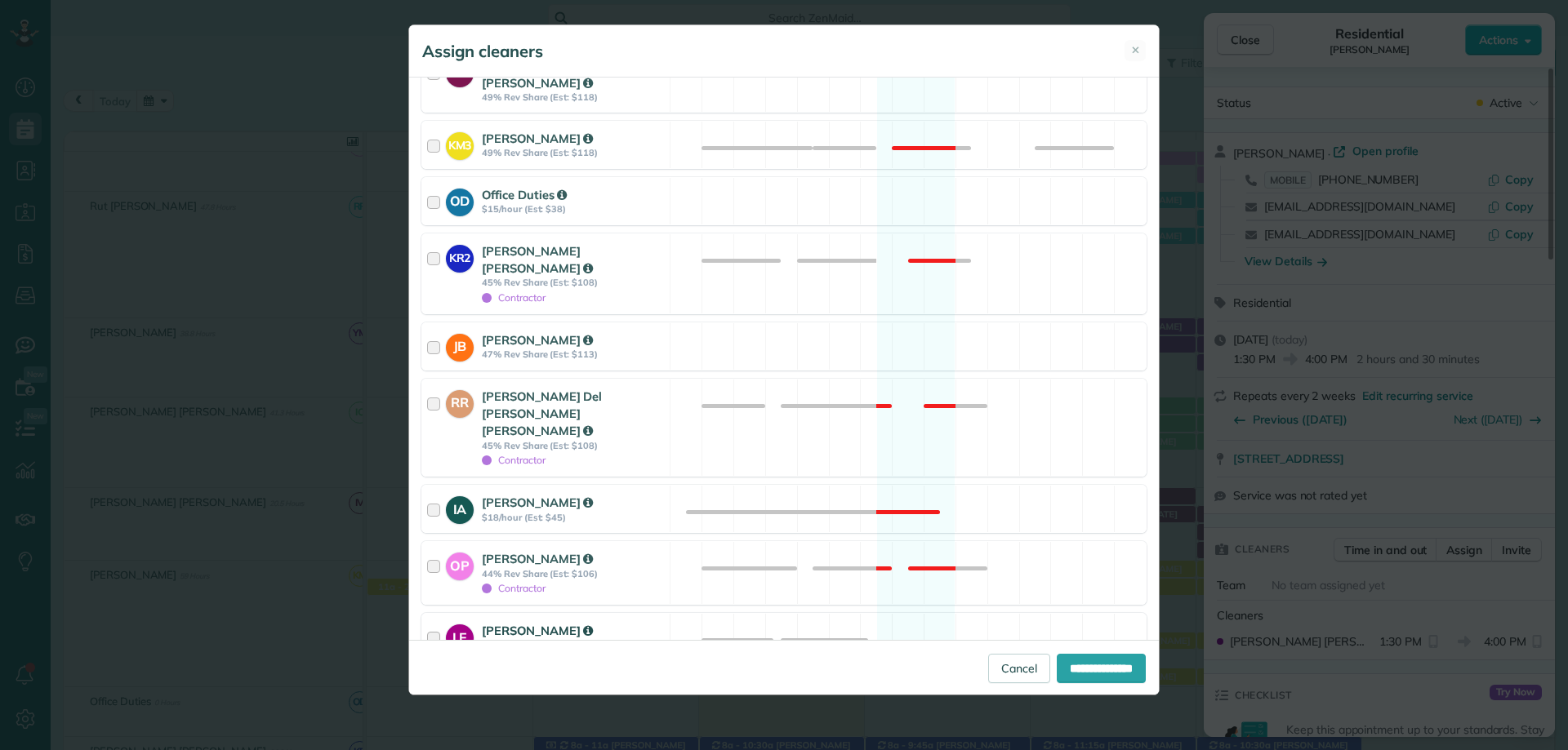
scroll to position [572, 0]
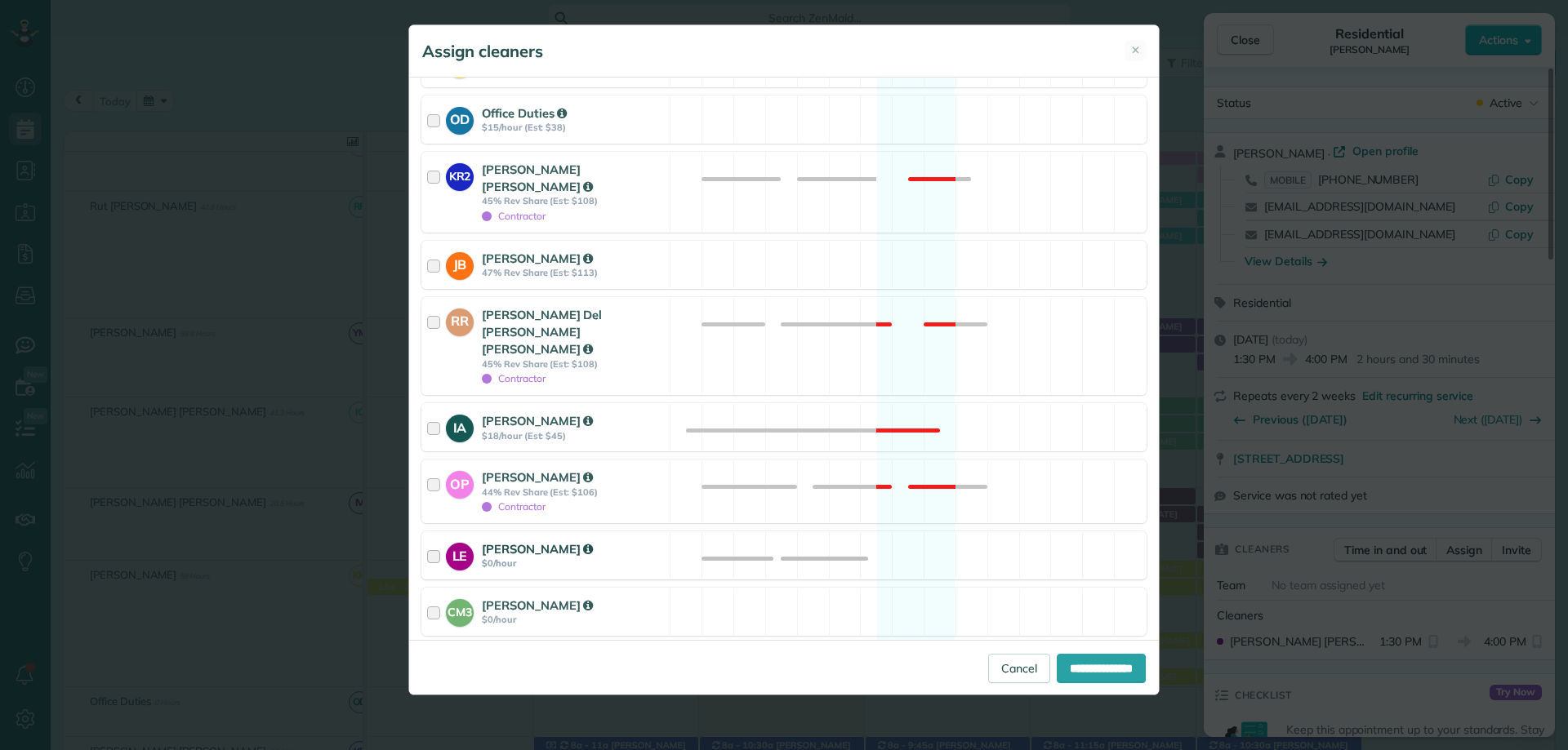
click at [541, 532] on div "LE Luz Escobar $0/hour" at bounding box center [546, 555] width 247 height 46
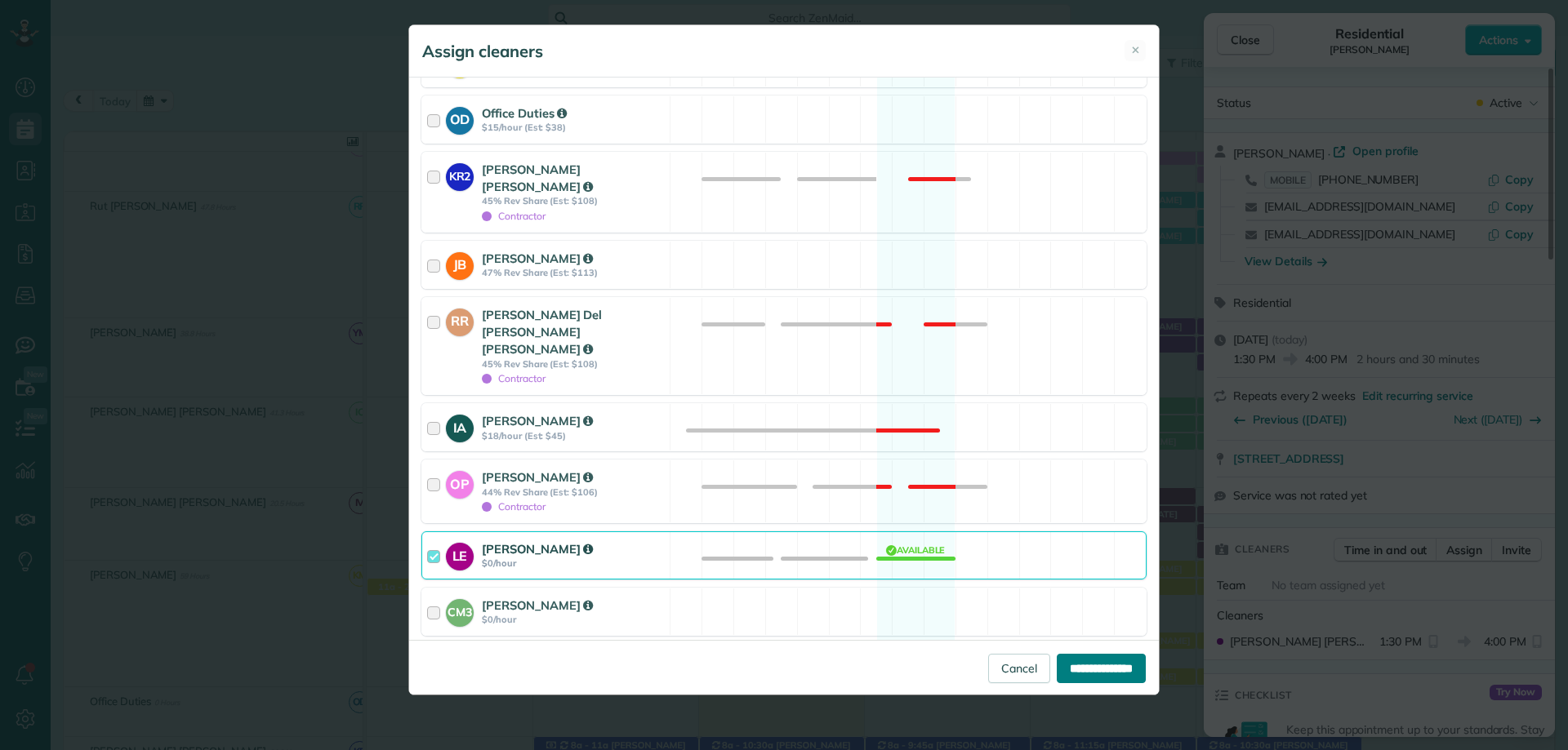
click at [1122, 665] on input "**********" at bounding box center [1101, 669] width 89 height 30
type input "**********"
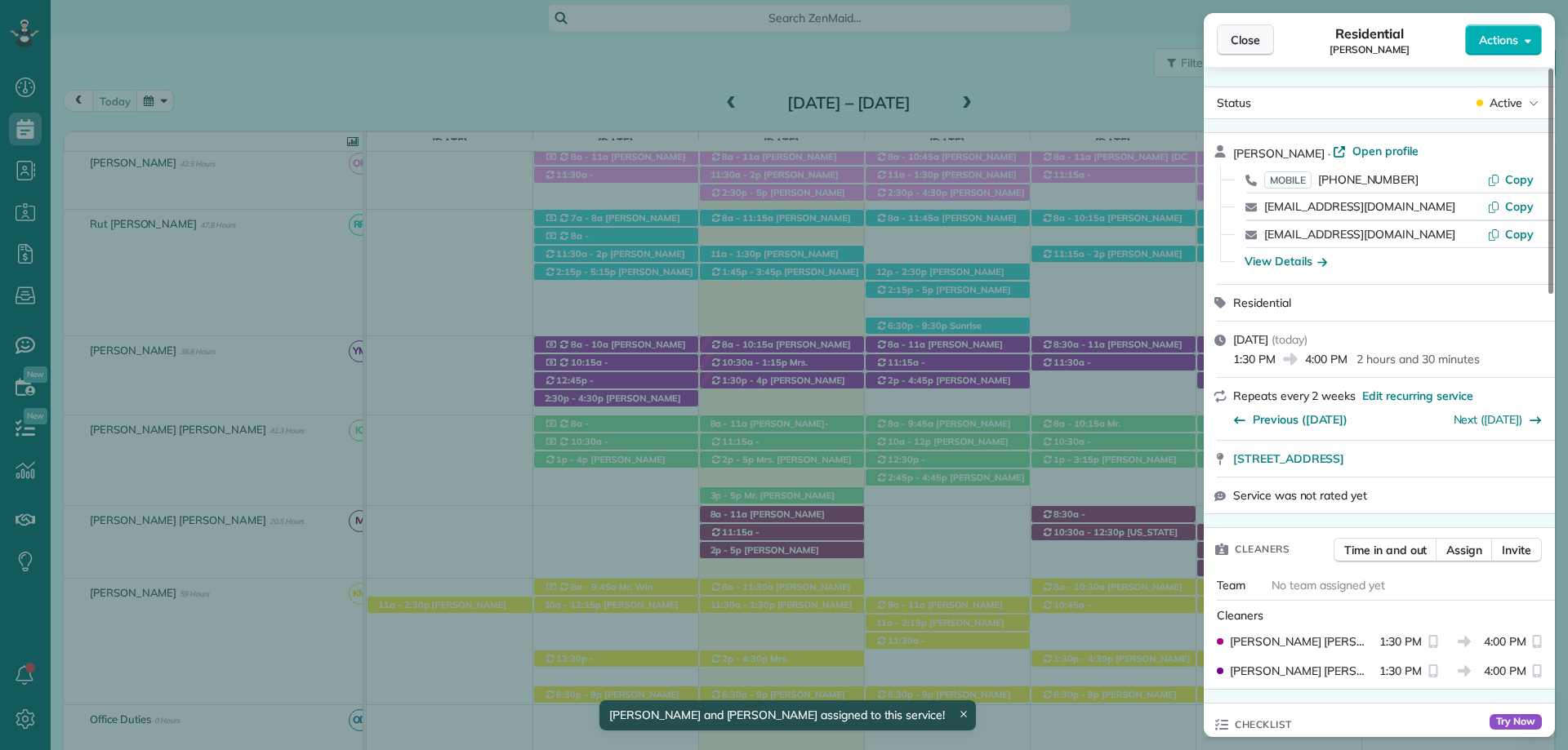
click at [1244, 43] on span "Close" at bounding box center [1245, 39] width 30 height 17
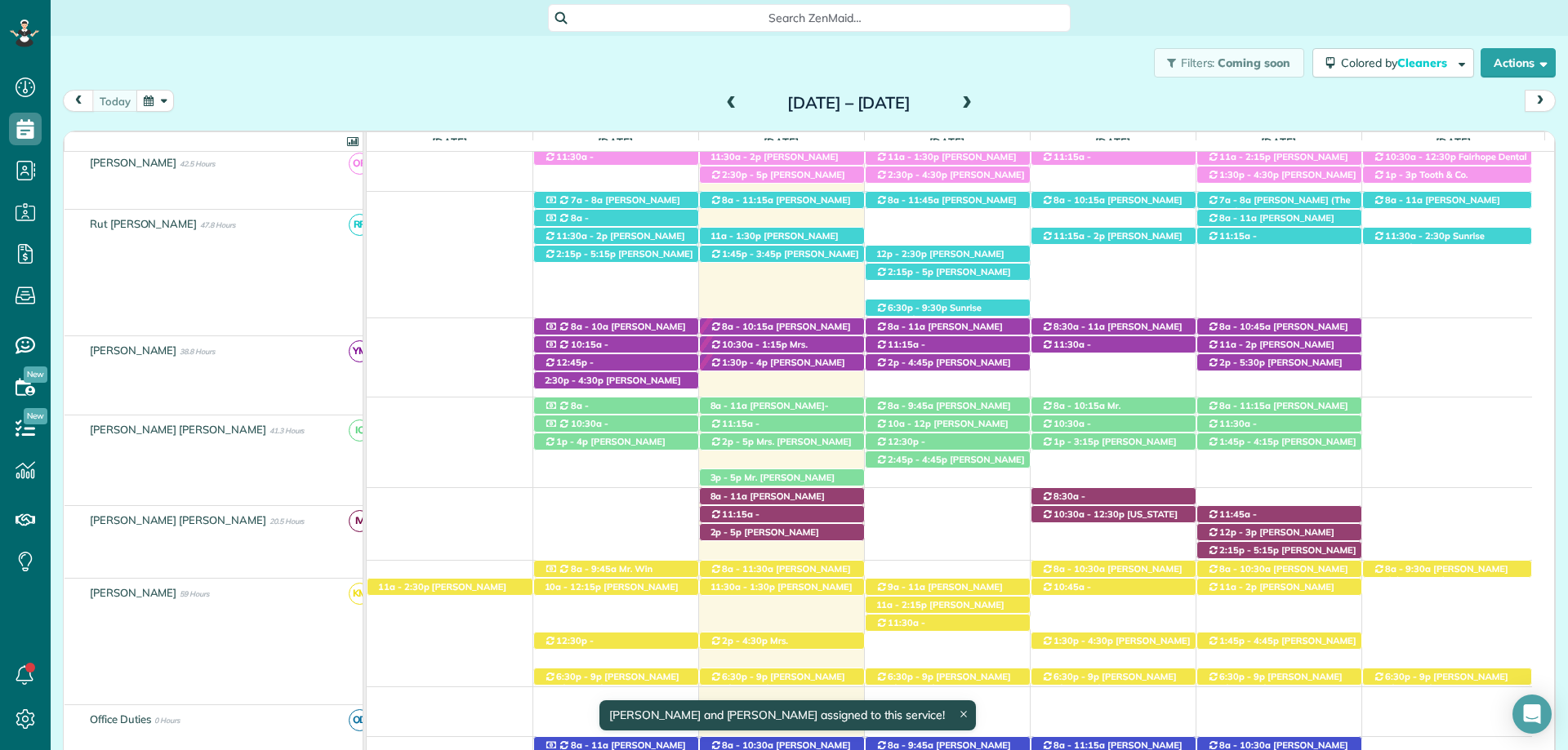
scroll to position [501, 0]
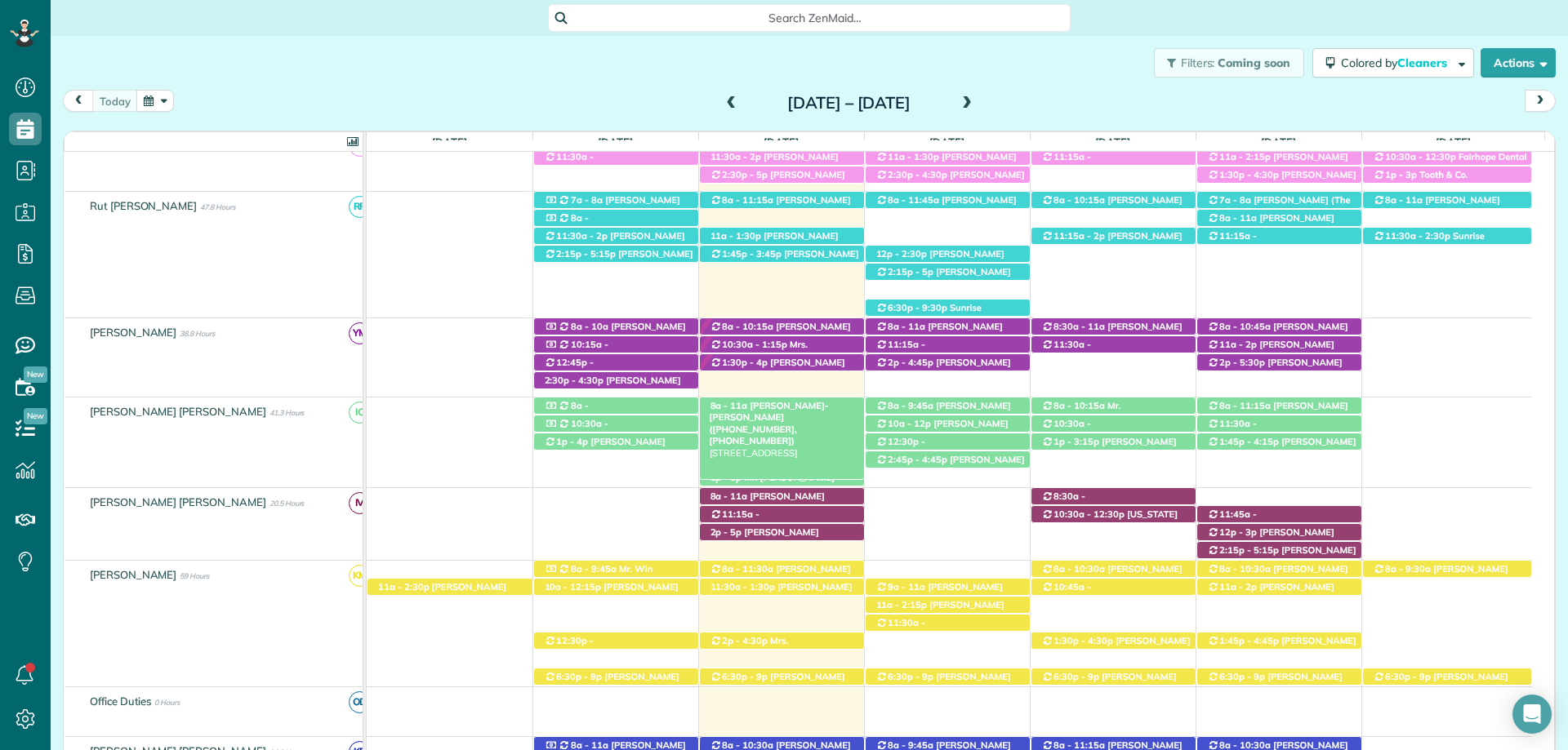
click at [820, 406] on span "[PERSON_NAME]-[PERSON_NAME] ([PHONE_NUMBER], [PHONE_NUMBER])" at bounding box center [769, 423] width 119 height 46
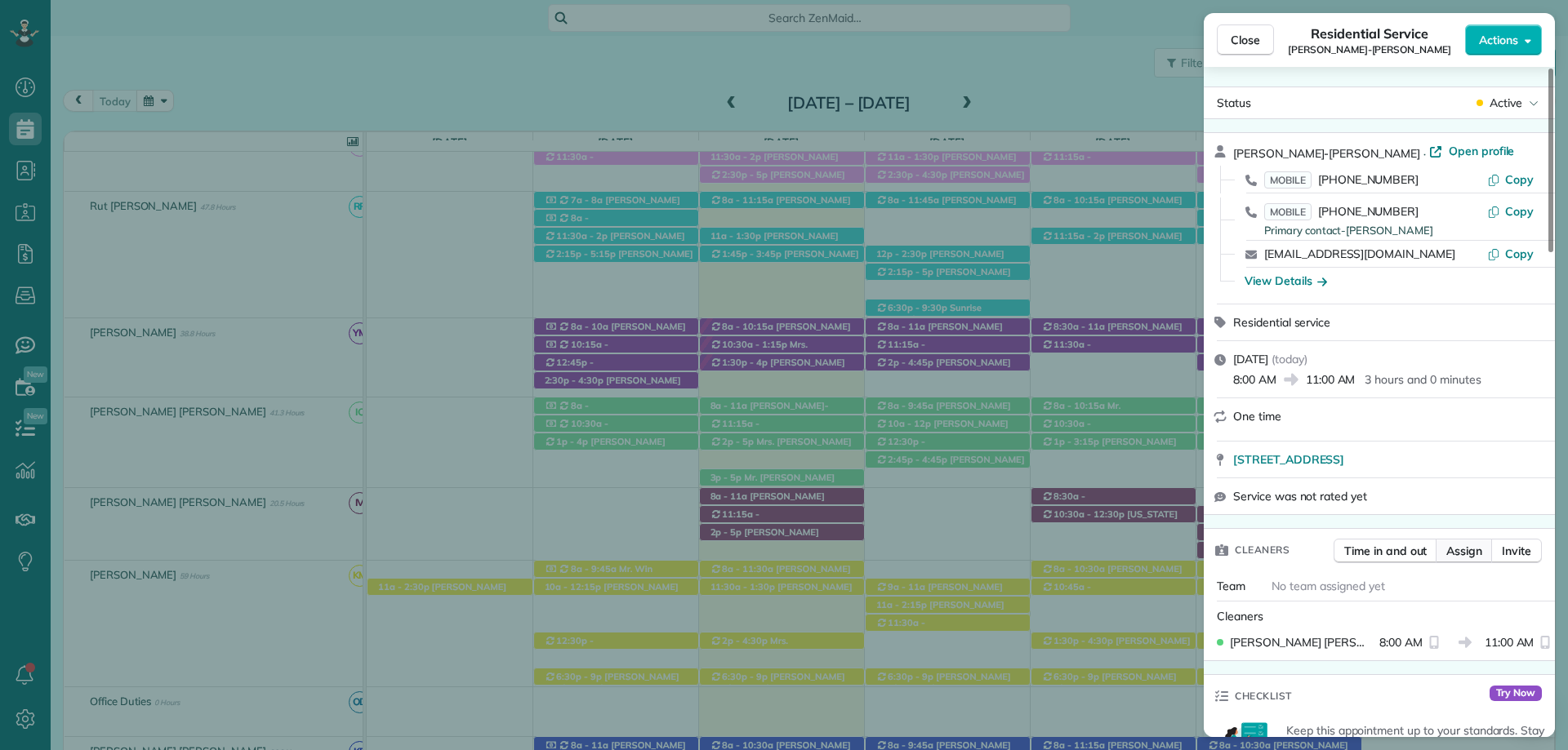
click at [1468, 558] on span "Assign" at bounding box center [1464, 551] width 36 height 17
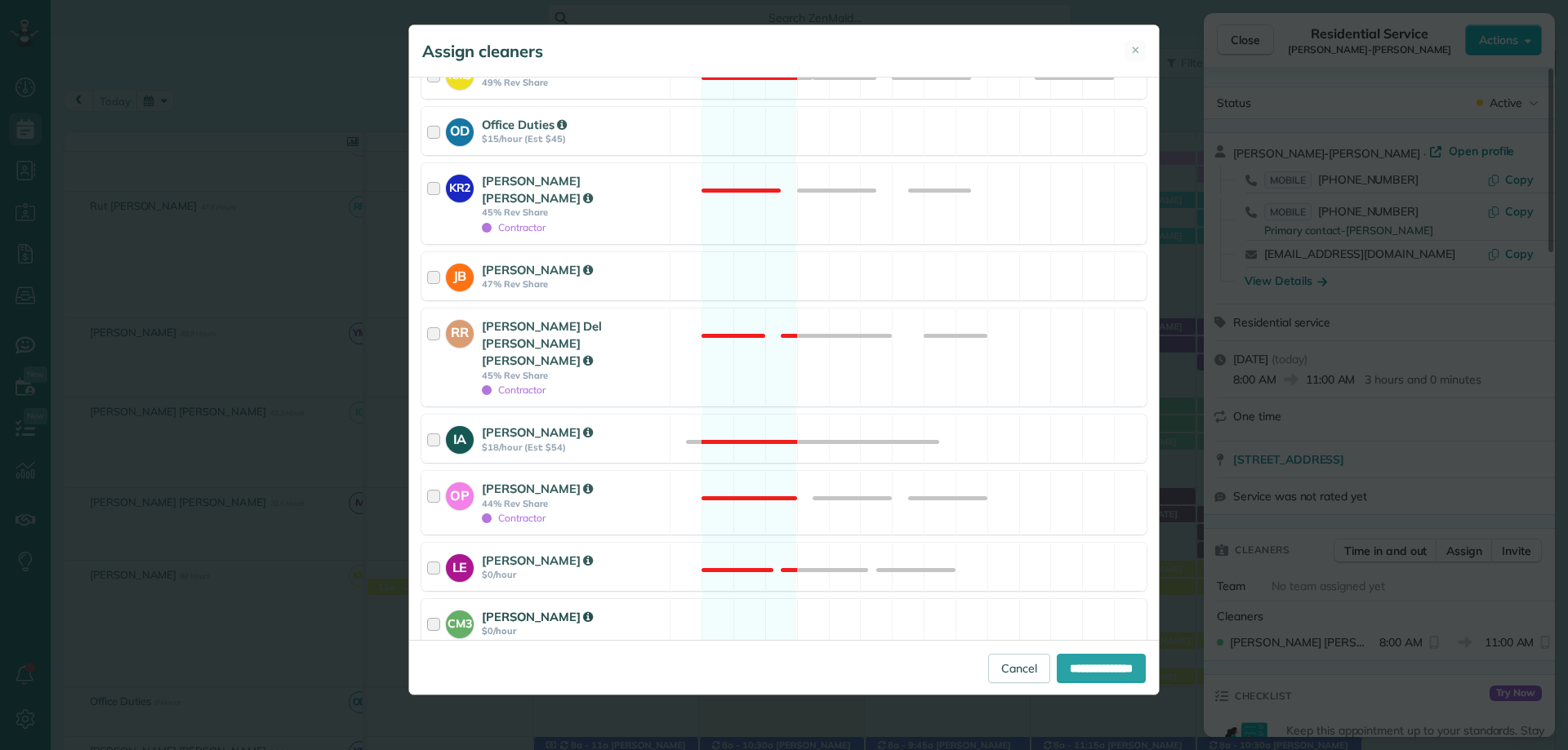
scroll to position [653, 0]
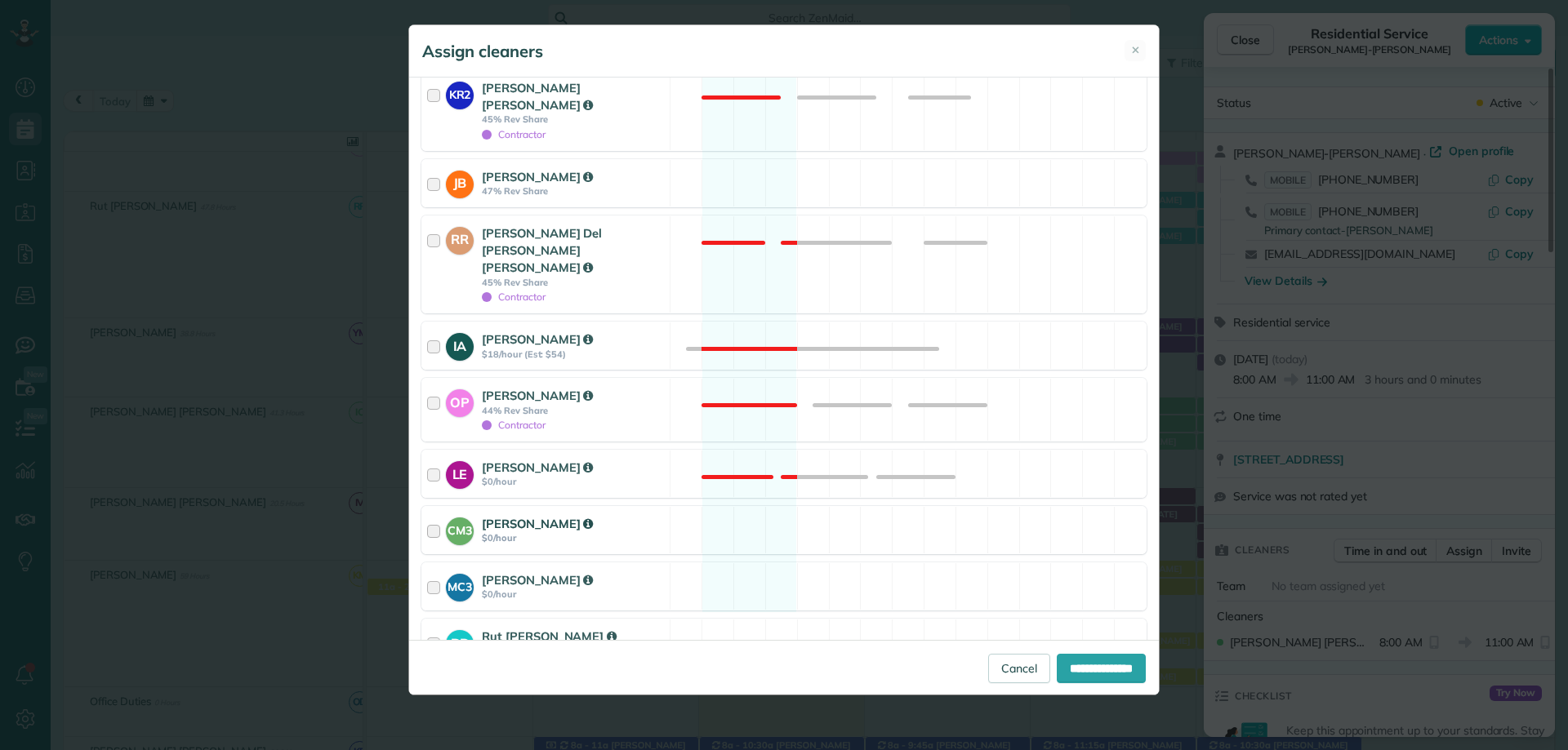
click at [496, 516] on strong "[PERSON_NAME]" at bounding box center [537, 524] width 111 height 16
click at [1138, 668] on input "**********" at bounding box center [1101, 669] width 89 height 30
type input "**********"
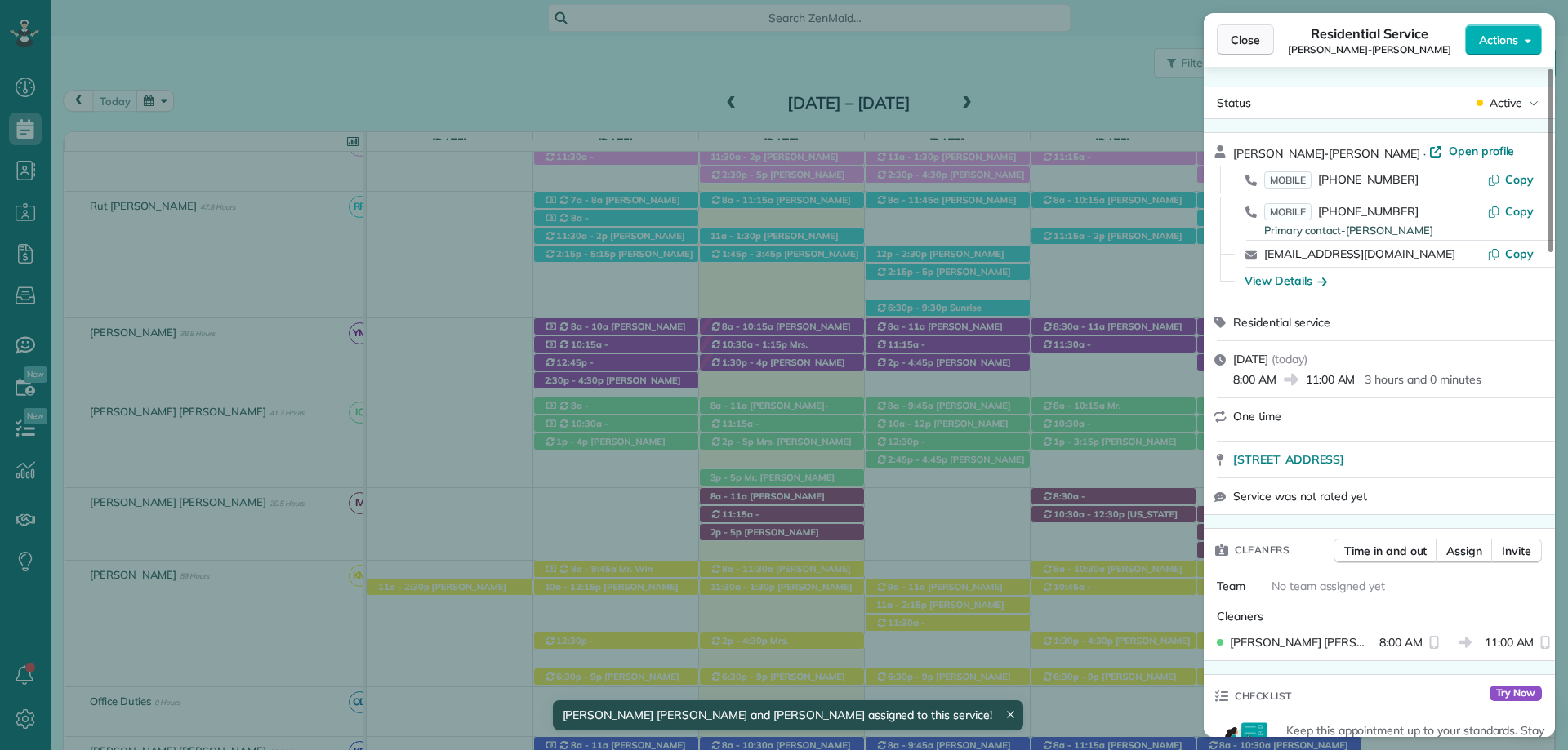
click at [1252, 41] on span "Close" at bounding box center [1245, 39] width 30 height 17
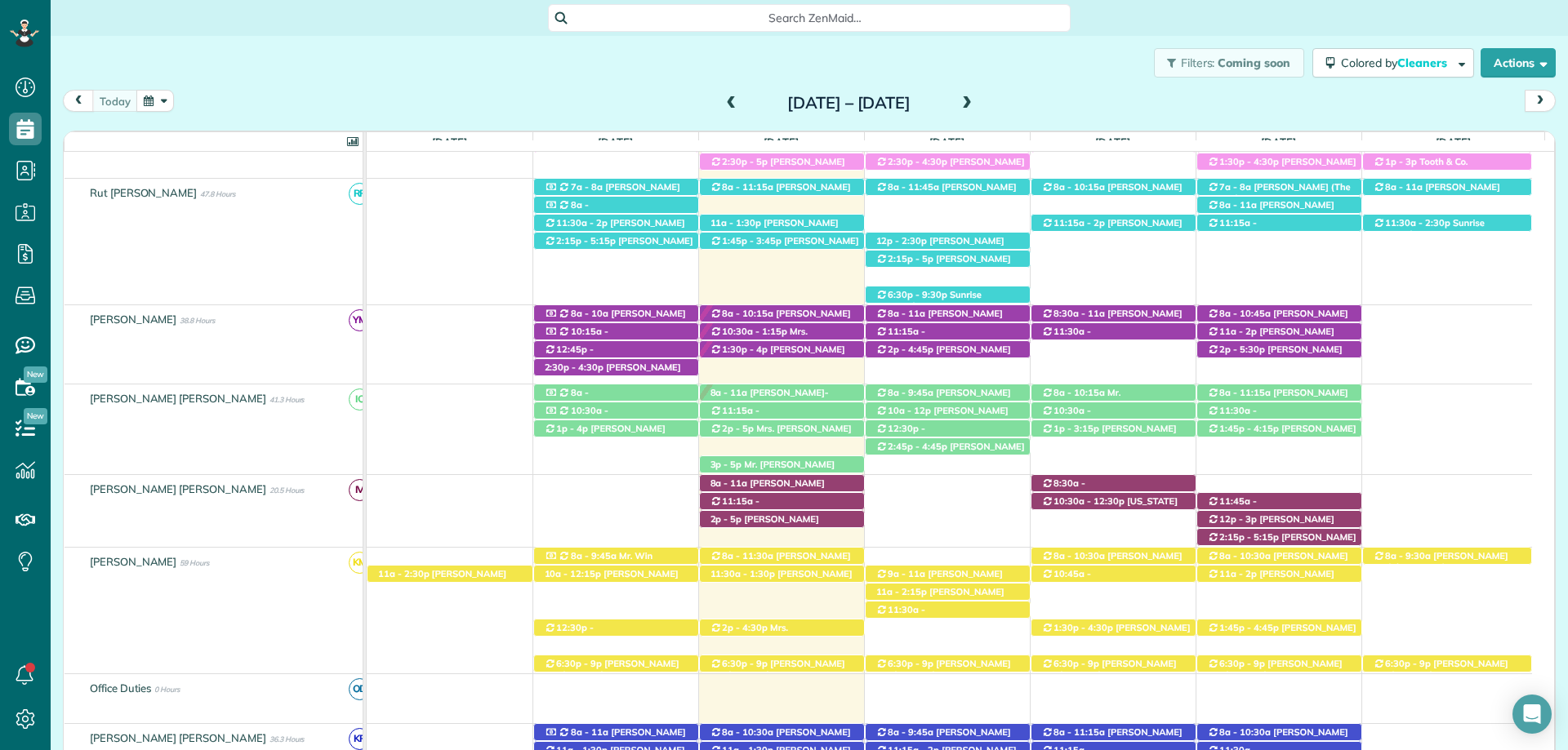
scroll to position [488, 0]
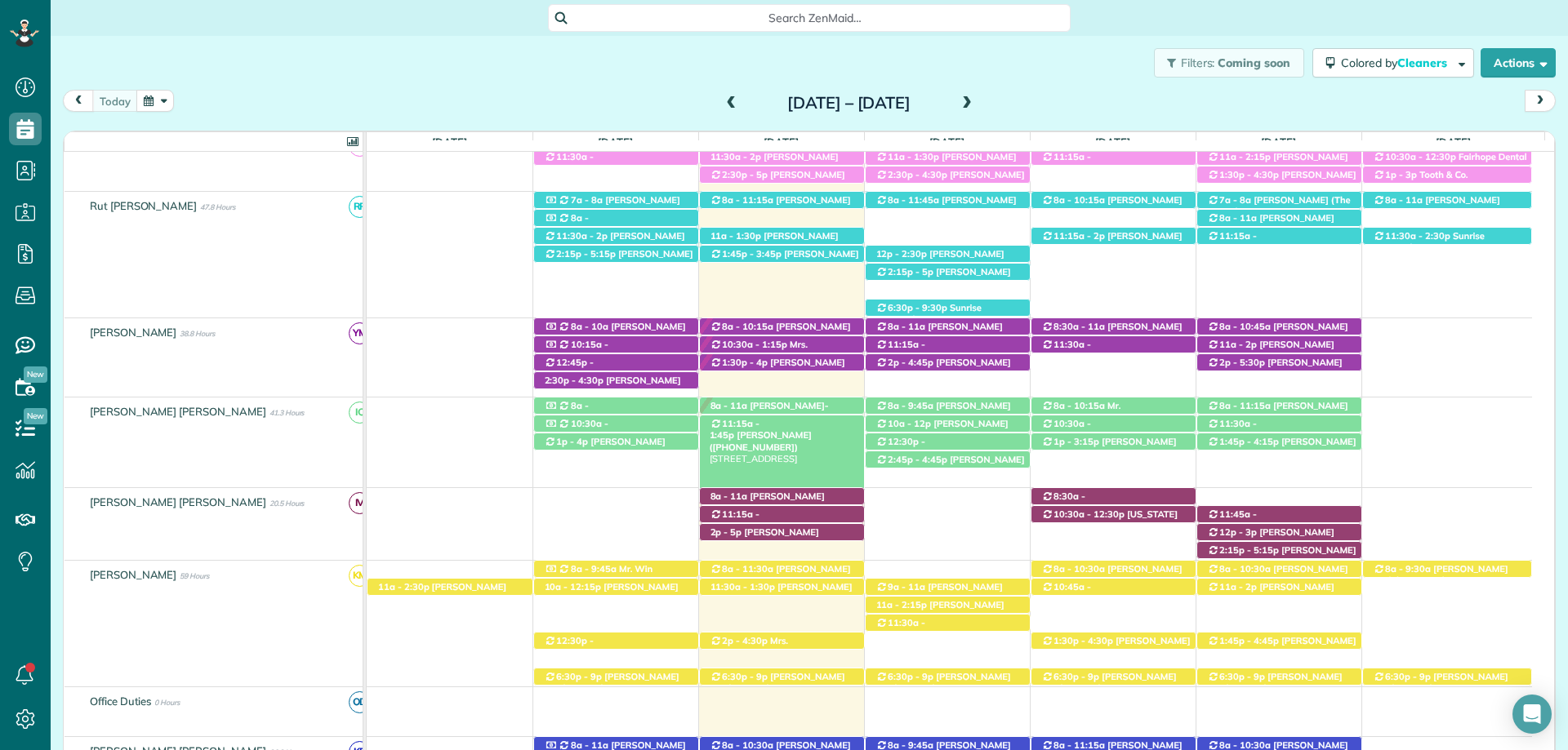
click at [784, 429] on span "[PERSON_NAME] ([PHONE_NUMBER])" at bounding box center [760, 441] width 102 height 23
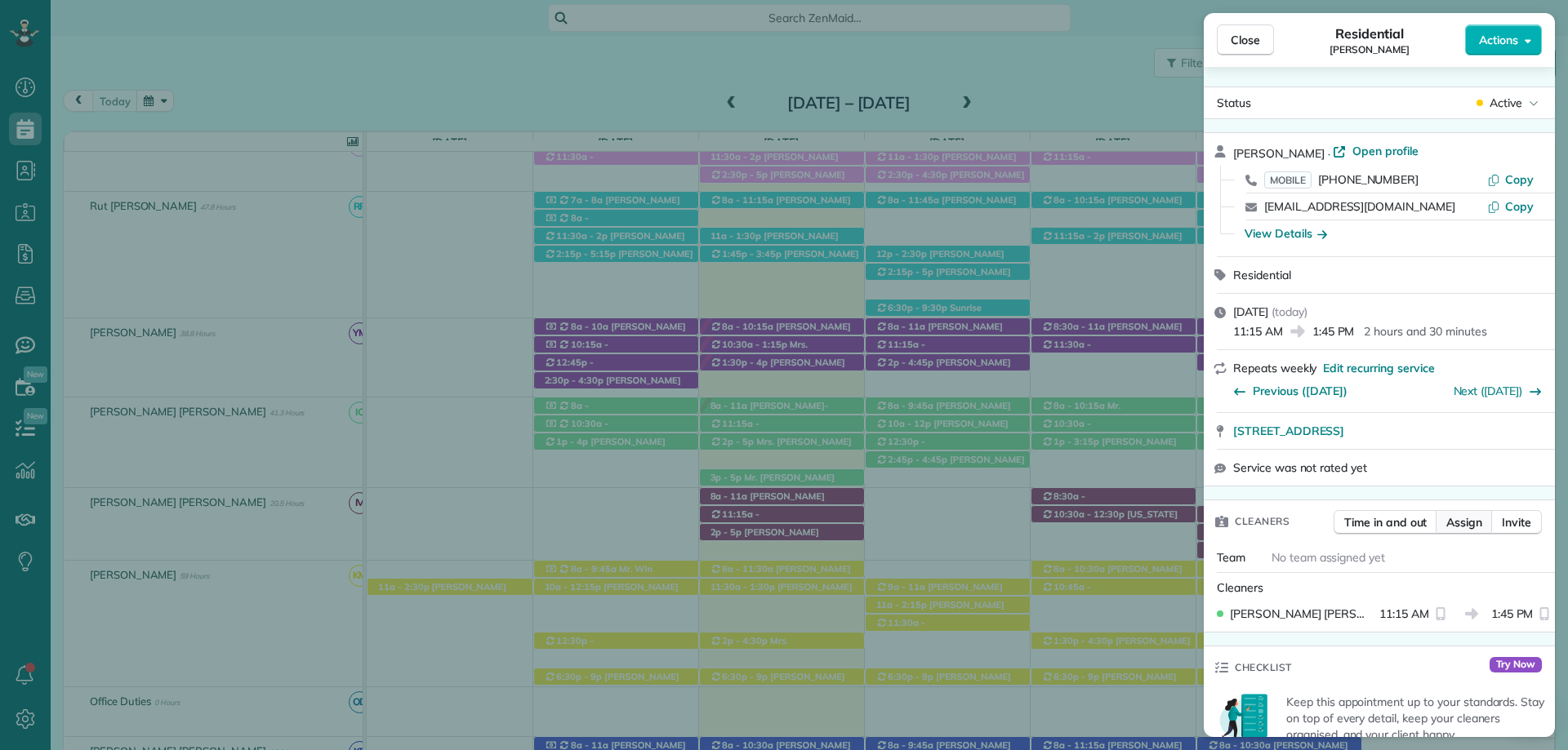
click at [1467, 517] on span "Assign" at bounding box center [1464, 522] width 36 height 17
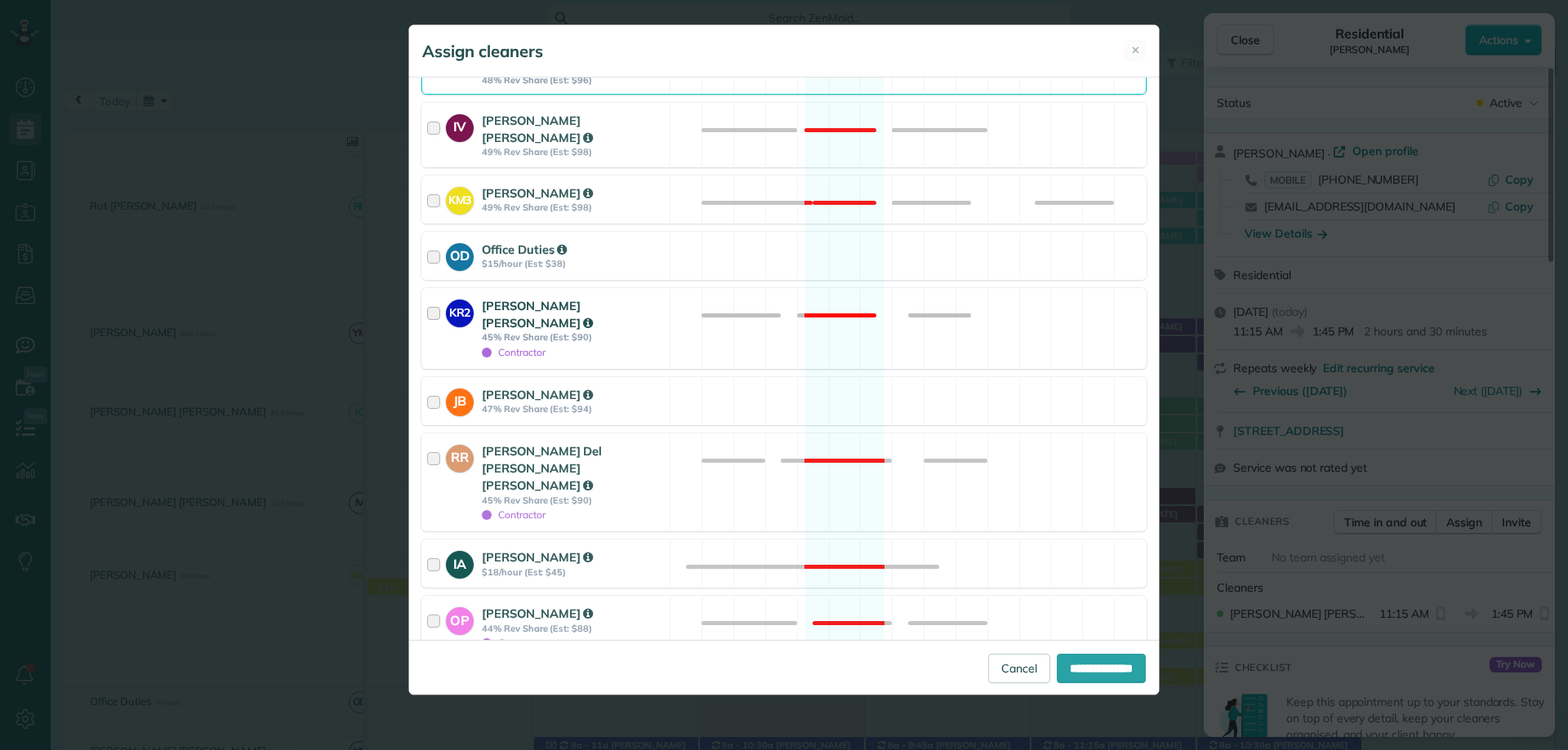
scroll to position [490, 0]
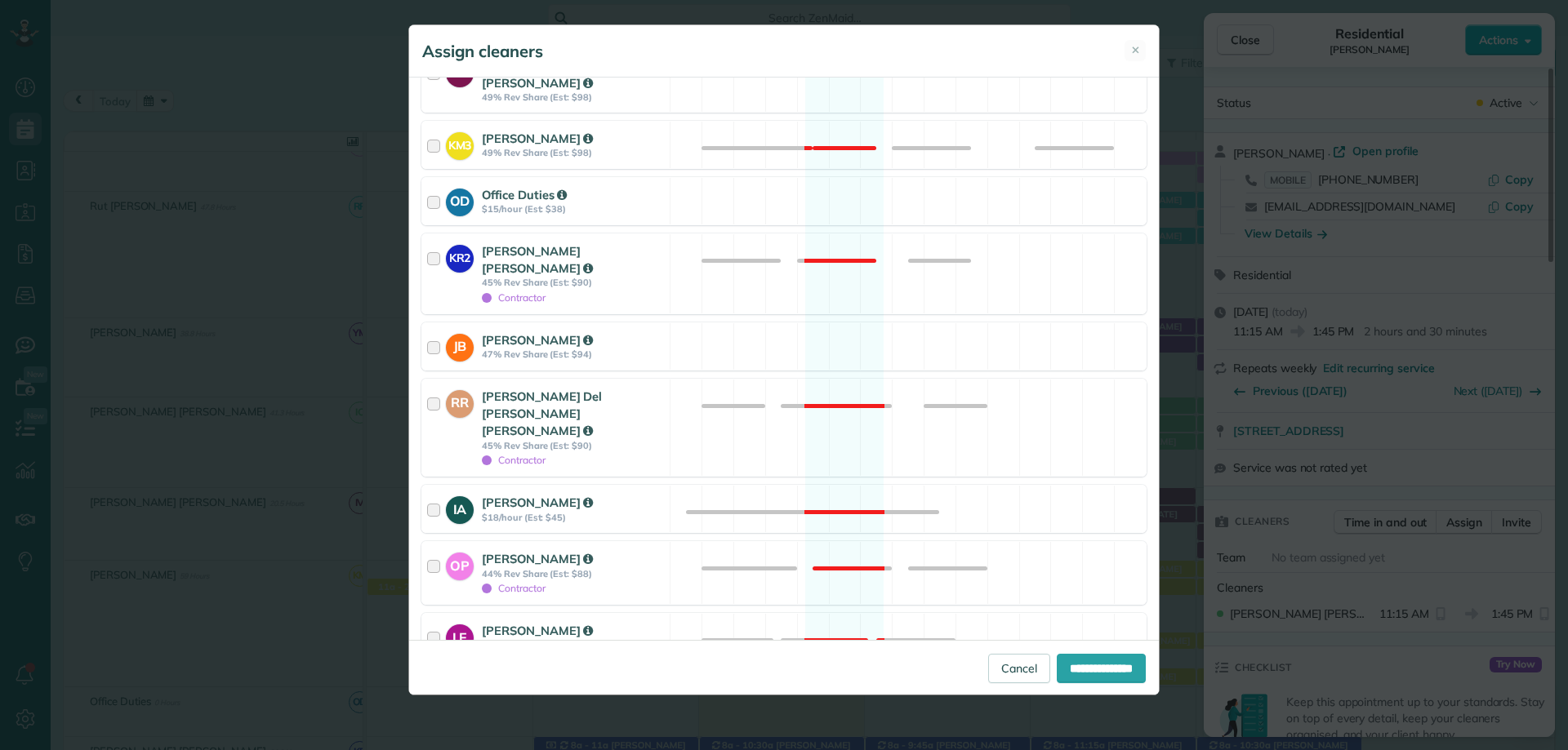
click at [548, 679] on strong "[PERSON_NAME]" at bounding box center [537, 687] width 111 height 16
click at [1084, 665] on input "**********" at bounding box center [1101, 669] width 89 height 30
type input "**********"
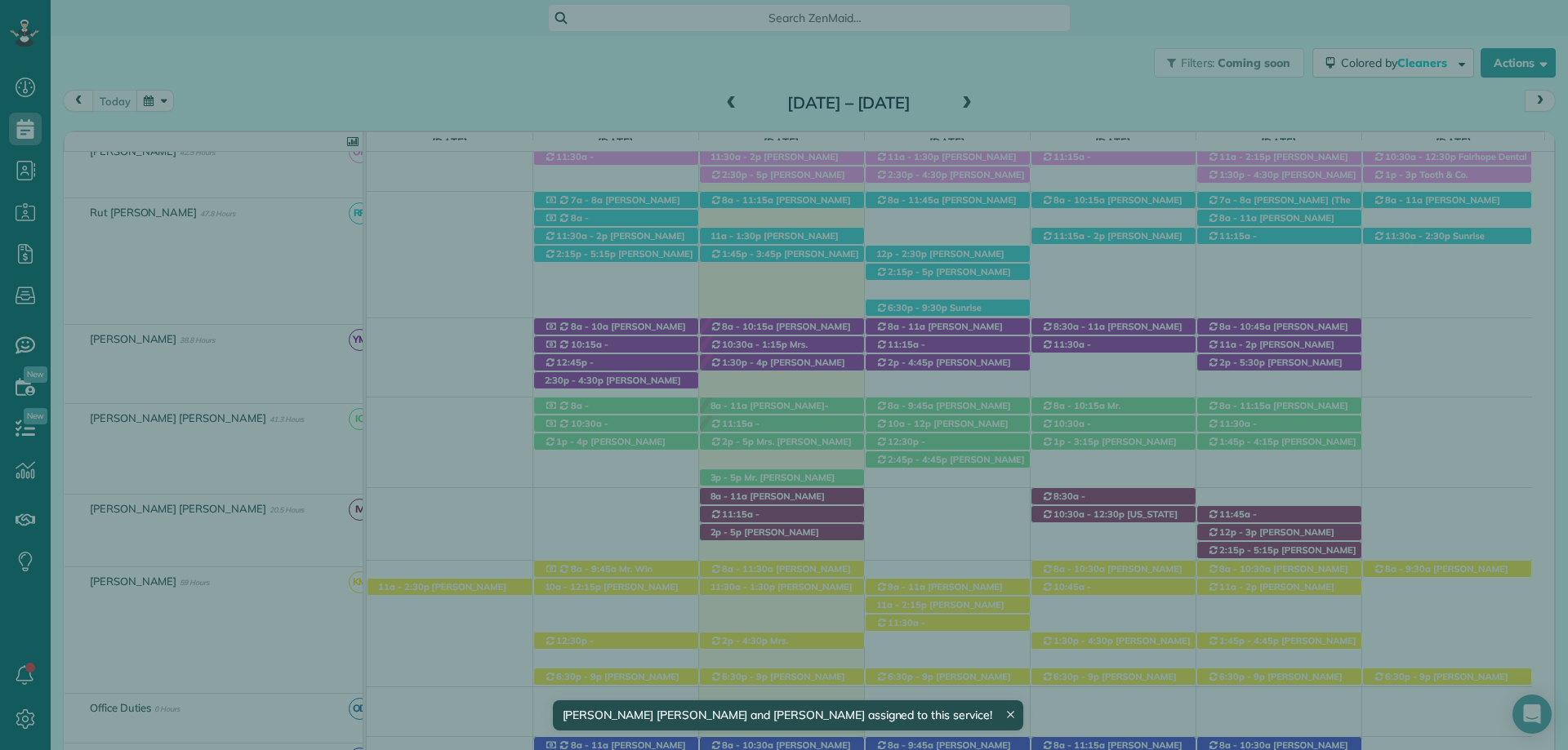
scroll to position [495, 0]
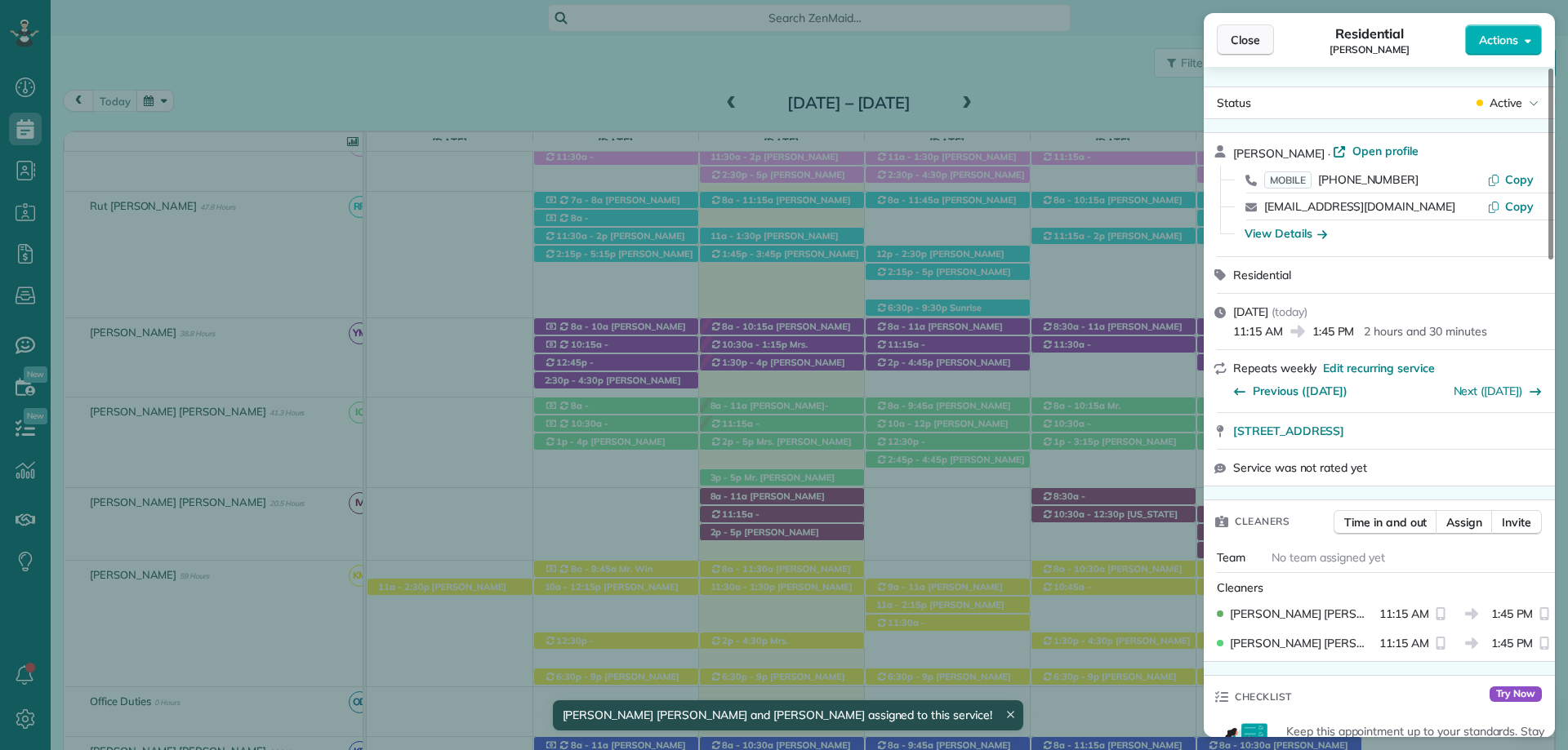
click at [1259, 34] on span "Close" at bounding box center [1245, 39] width 30 height 17
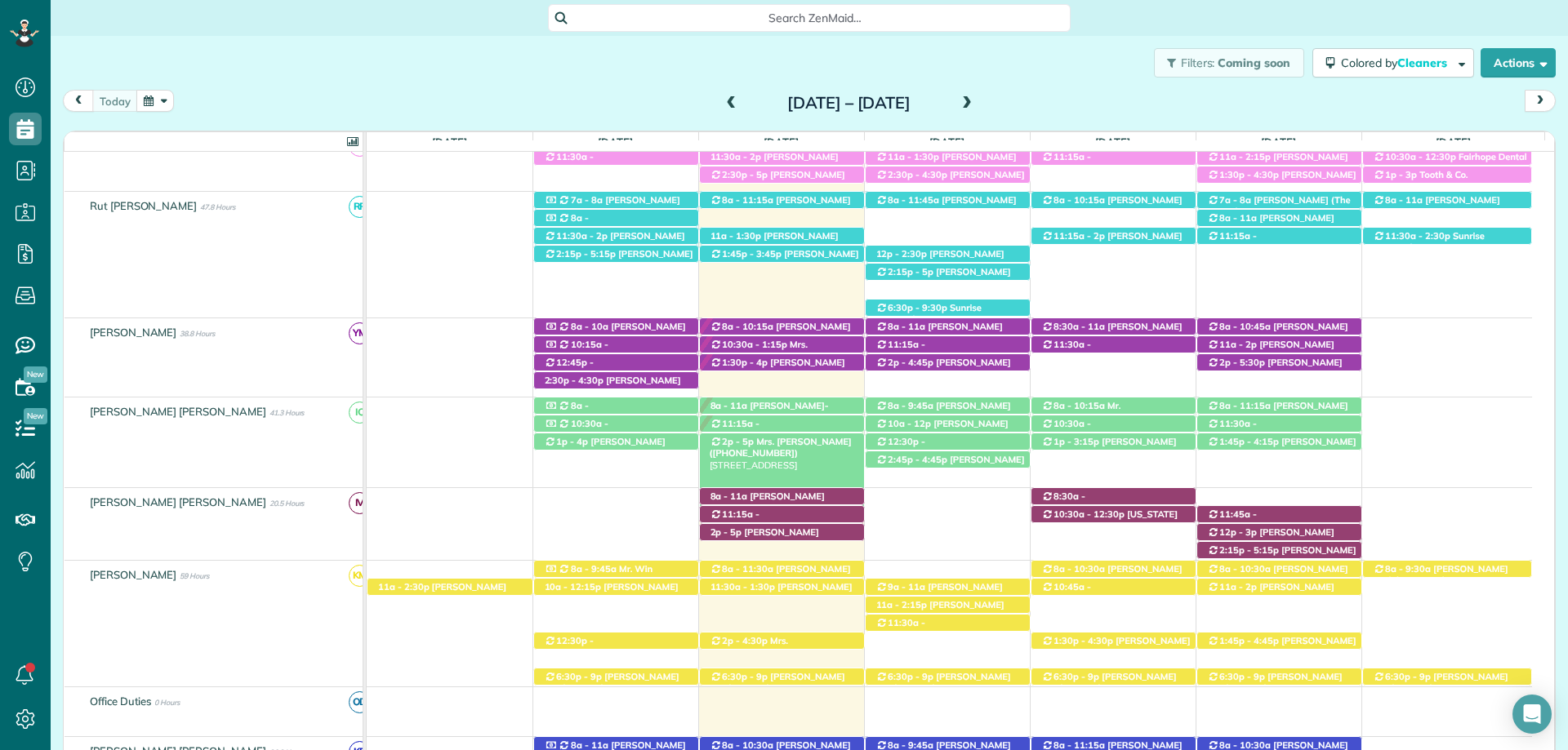
click at [810, 442] on span "Mrs. [PERSON_NAME] ([PHONE_NUMBER])" at bounding box center [780, 448] width 142 height 23
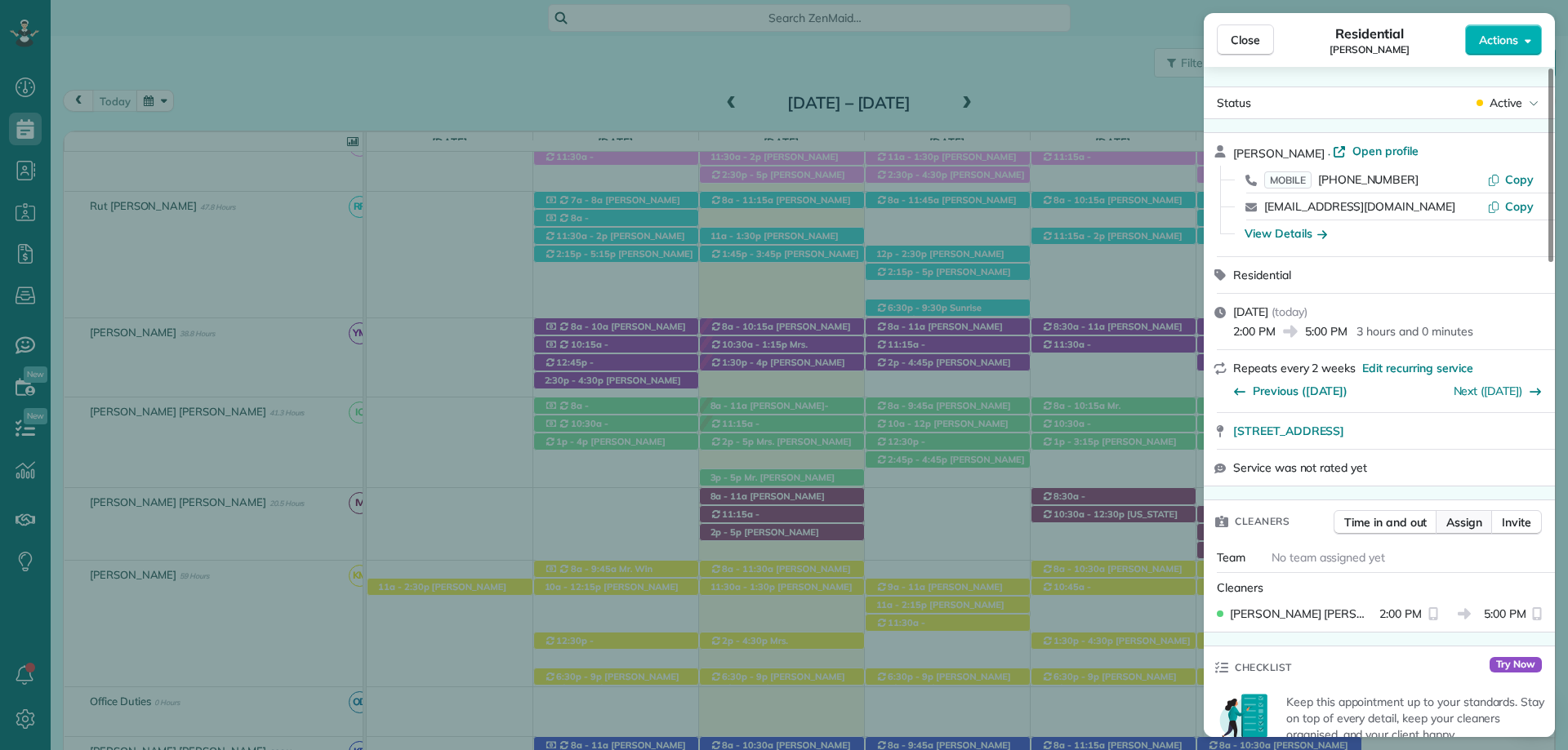
click at [1462, 529] on span "Assign" at bounding box center [1464, 522] width 36 height 17
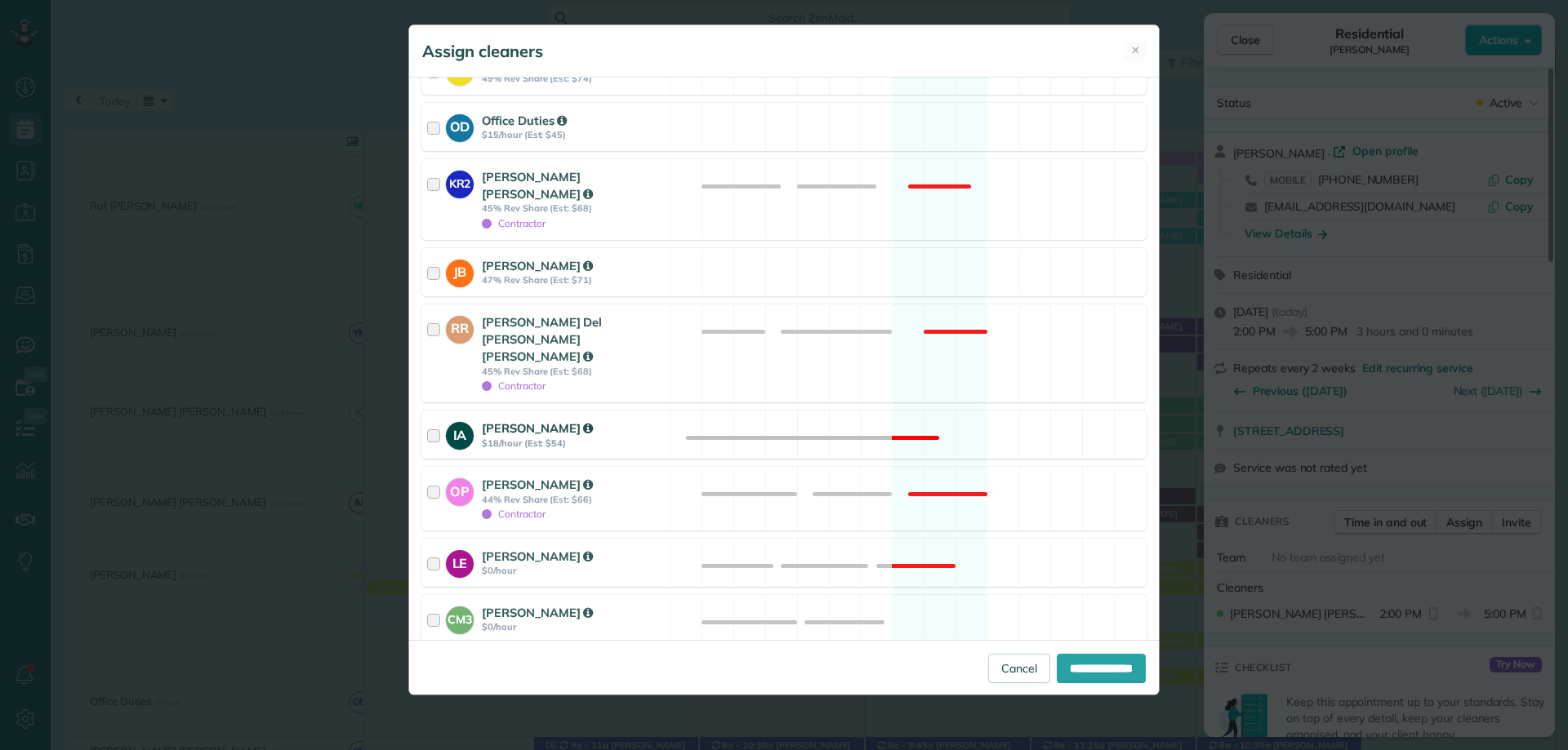
scroll to position [572, 0]
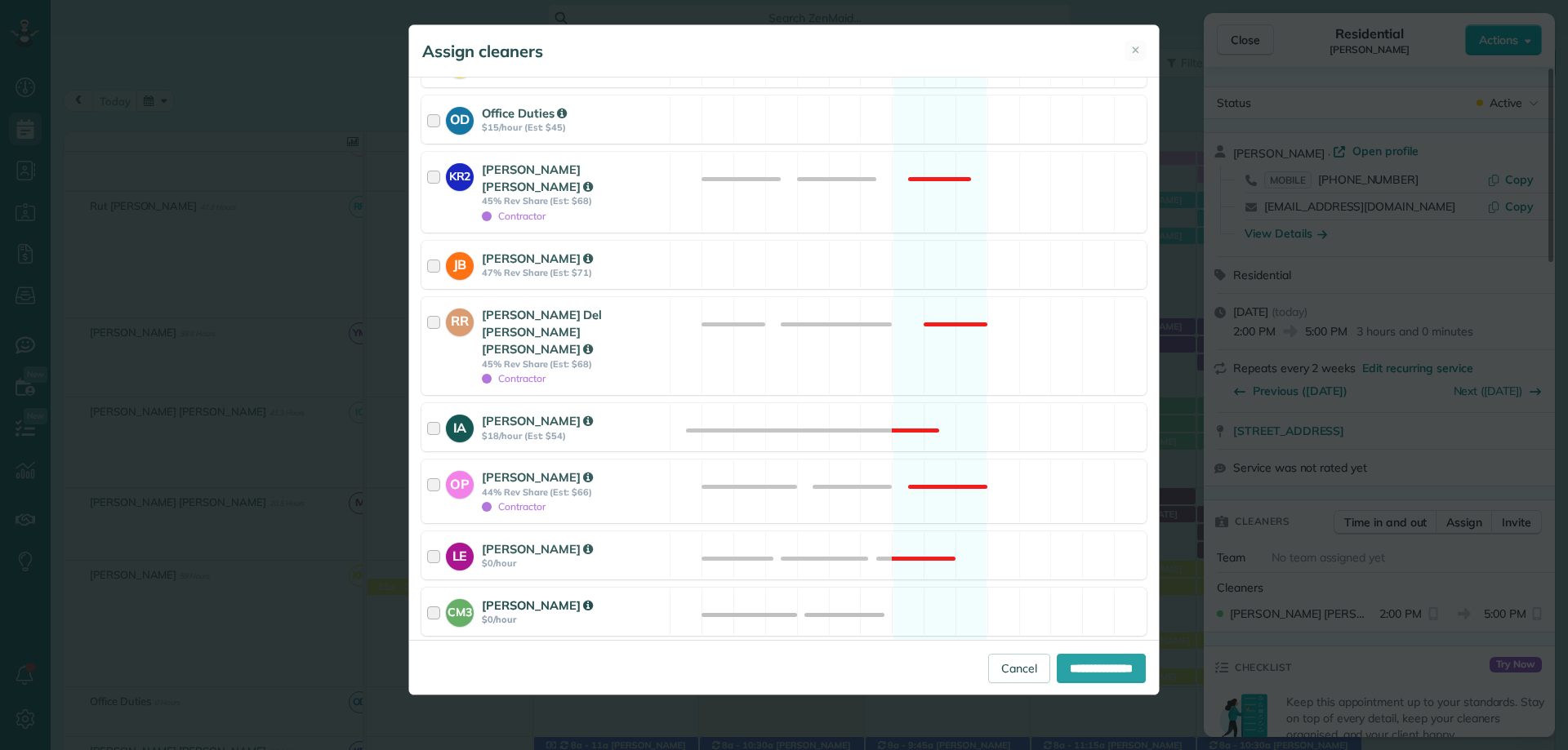
click at [605, 597] on div "[PERSON_NAME]" at bounding box center [573, 606] width 183 height 17
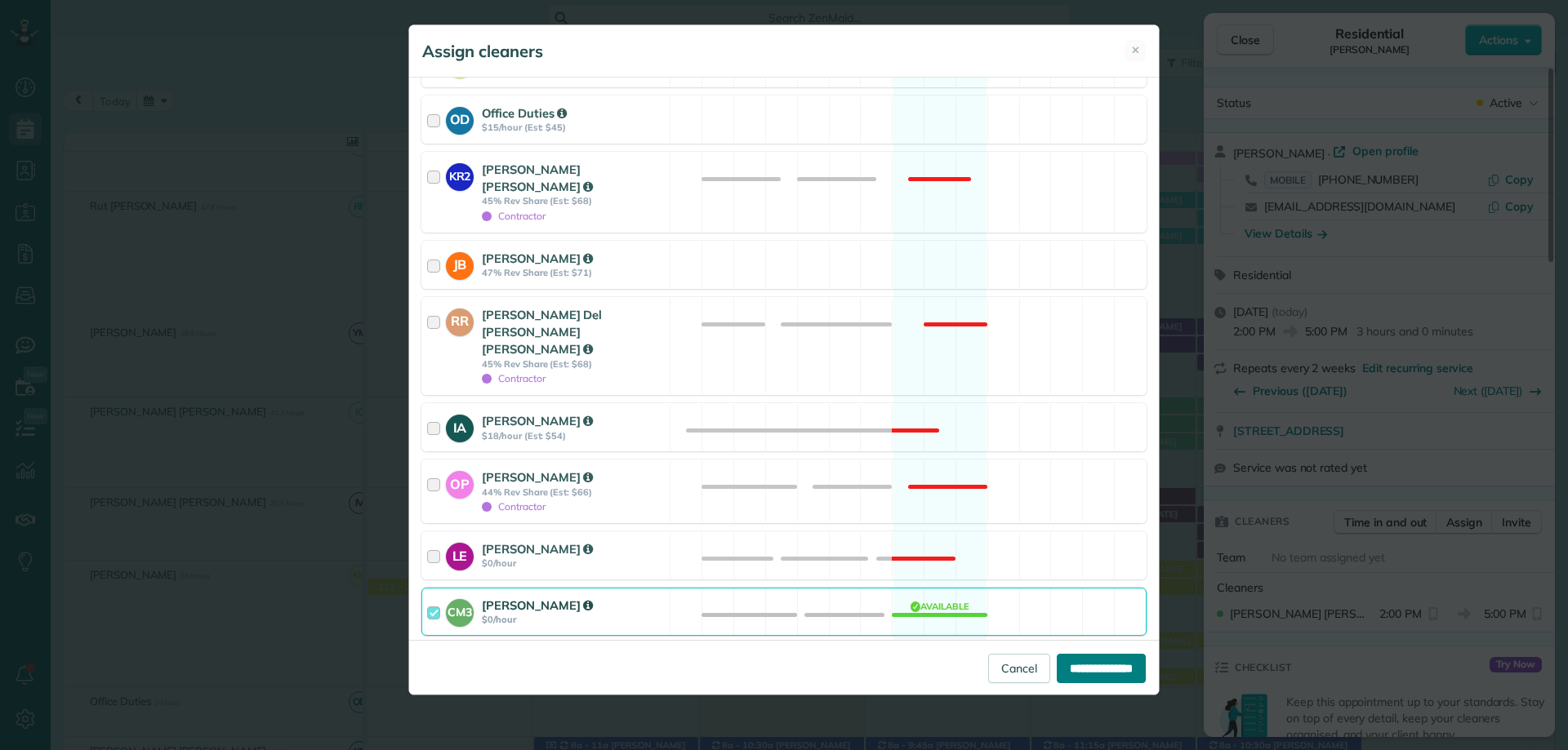
click at [1121, 672] on input "**********" at bounding box center [1101, 669] width 89 height 30
type input "**********"
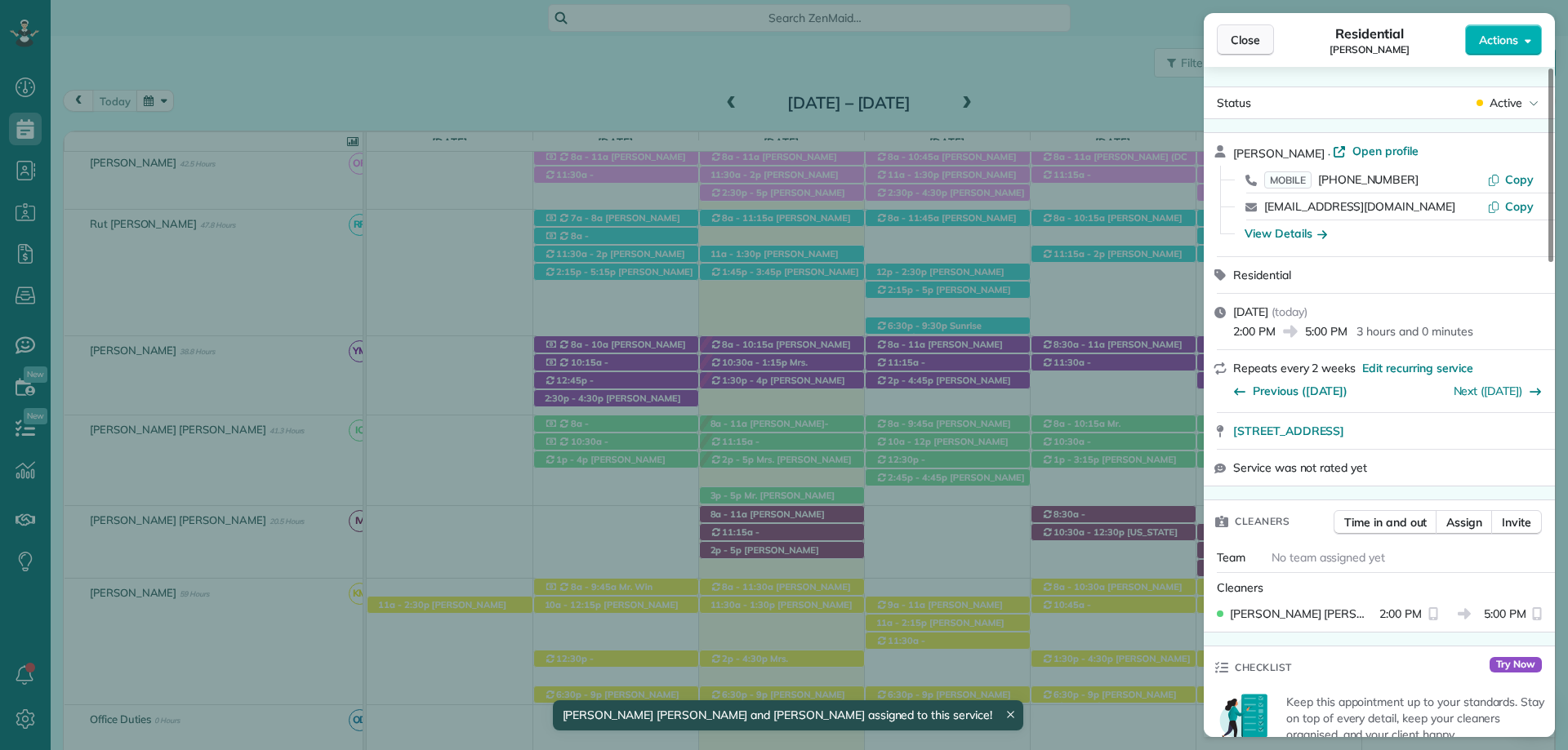
click at [1250, 35] on span "Close" at bounding box center [1245, 39] width 30 height 17
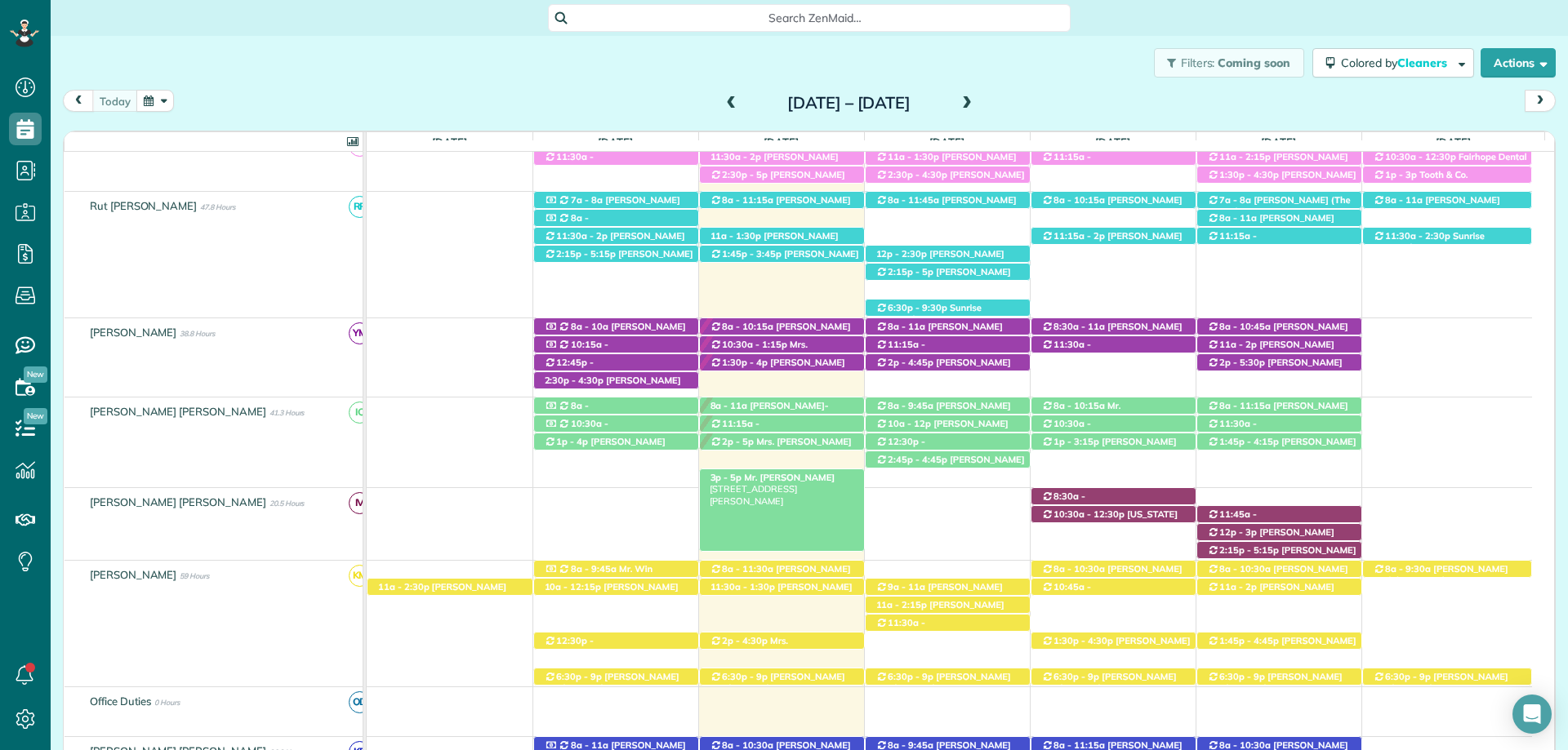
click at [819, 475] on div "3p - 5p Mr. Tom Proctor 16677 Edward Laird Way - Fairhope, AL, 36532" at bounding box center [782, 478] width 164 height 17
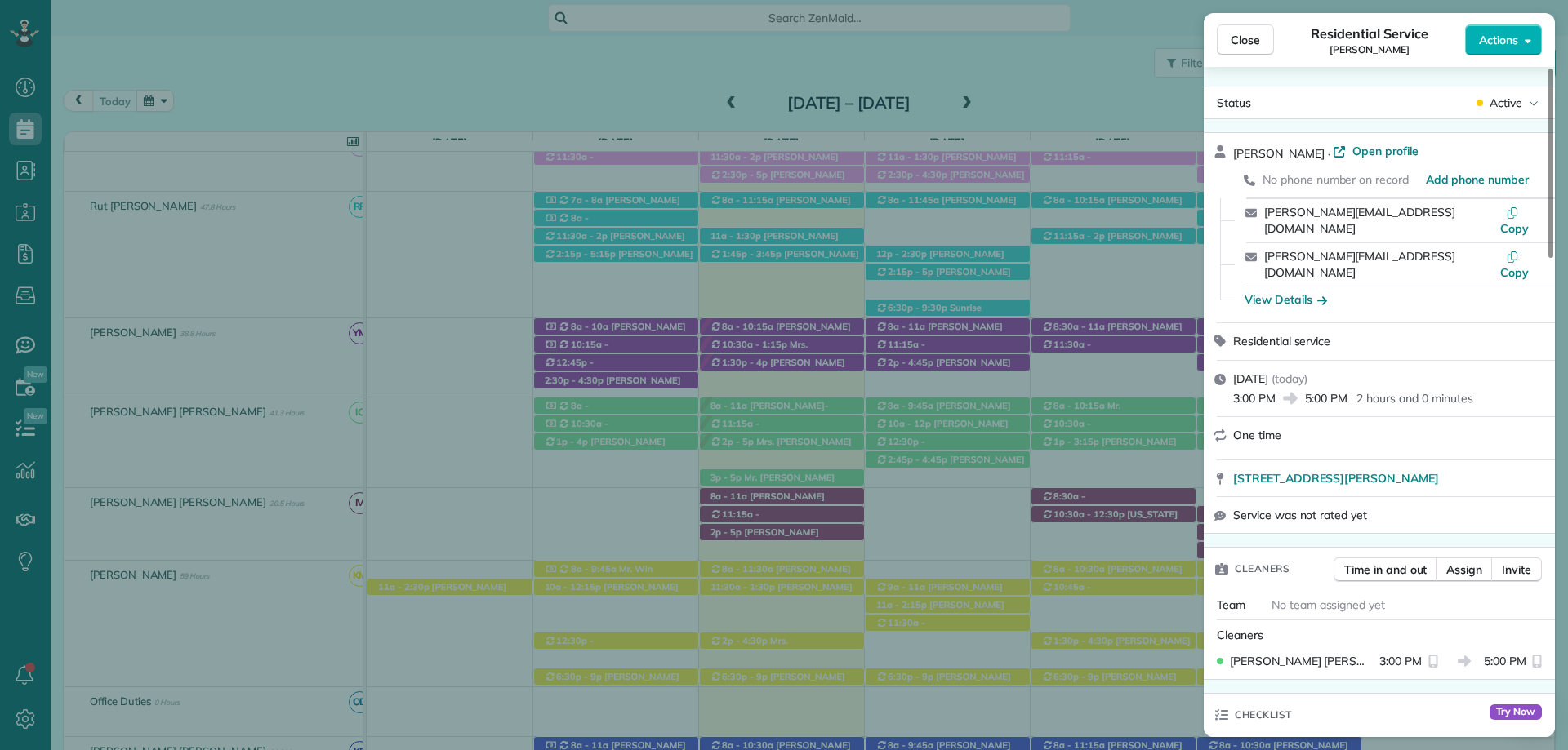
click at [1253, 35] on span "Close" at bounding box center [1245, 39] width 30 height 17
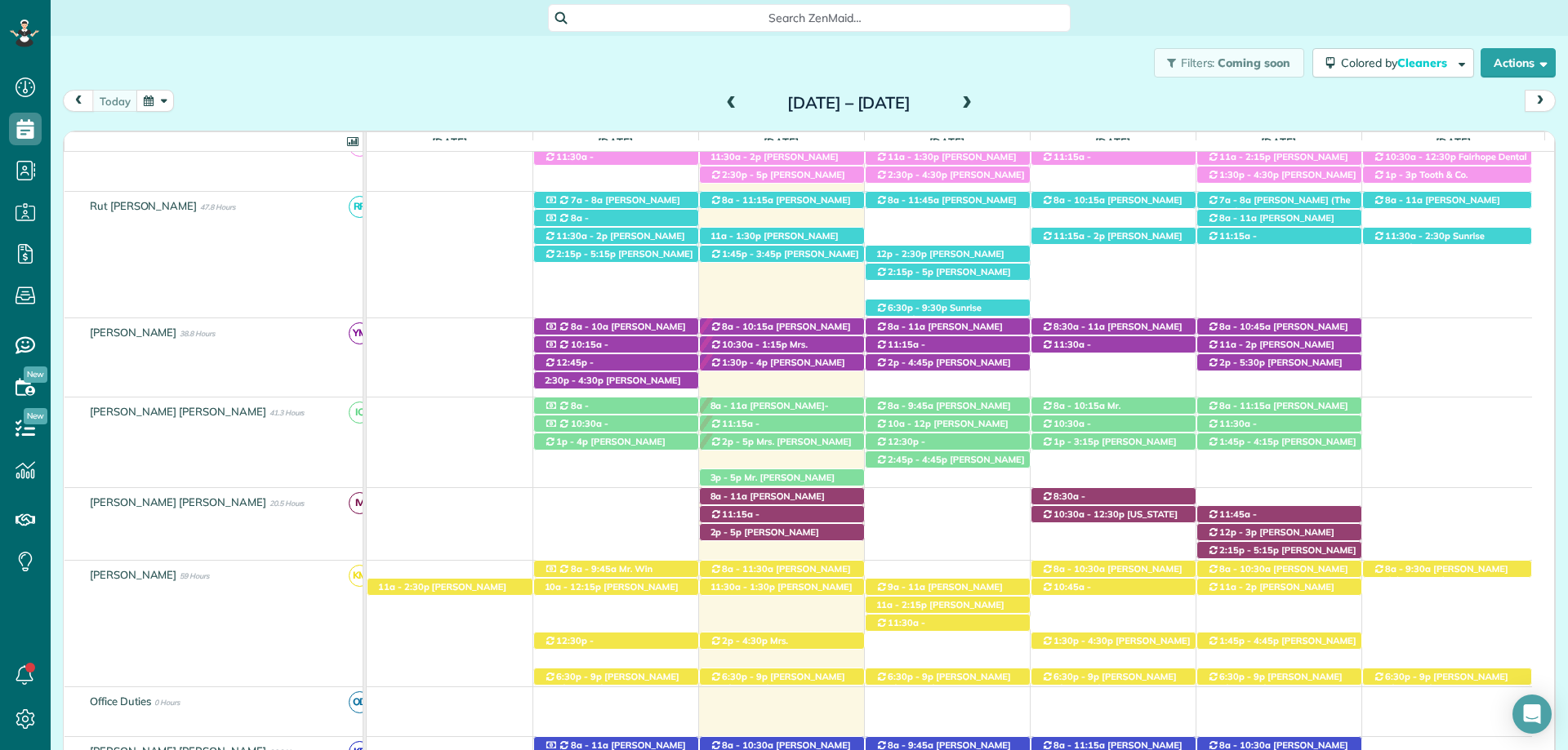
click at [788, 15] on span "Search ZenMaid…" at bounding box center [815, 17] width 497 height 17
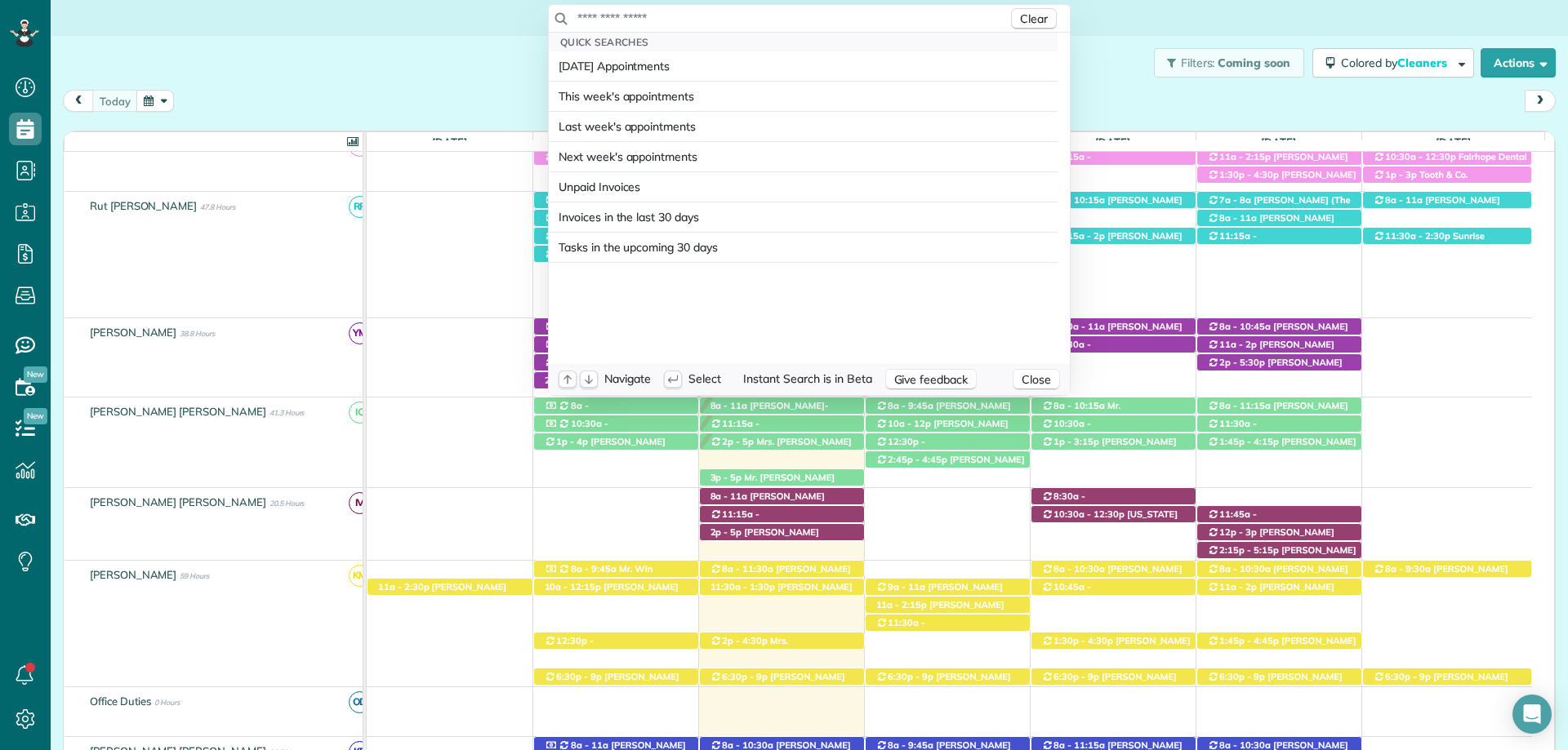
click at [30, 667] on html "Dashboard Scheduling Calendar View List View Dispatch View - Weekly scheduling …" at bounding box center [784, 375] width 1568 height 750
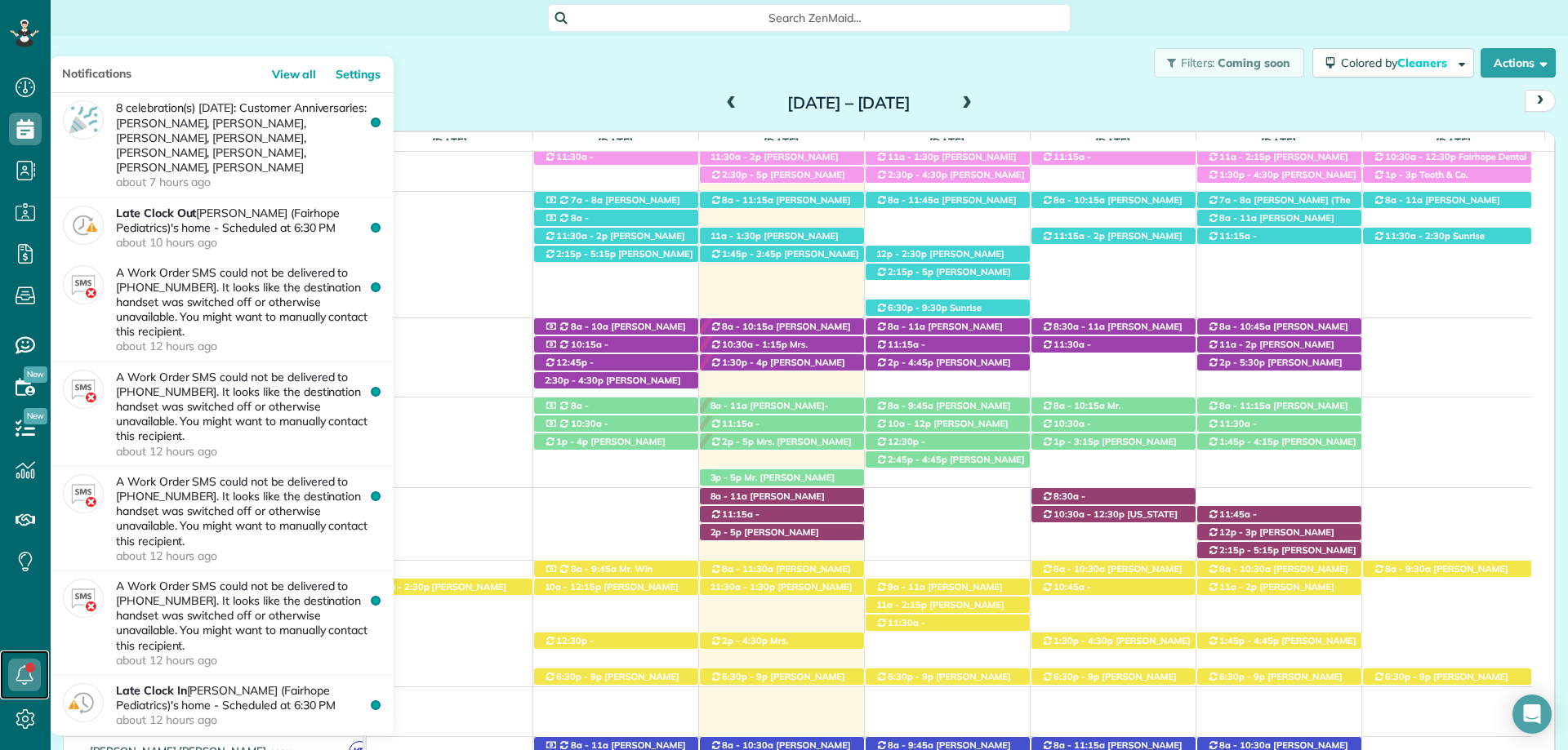
click at [31, 670] on link at bounding box center [24, 675] width 49 height 49
click at [29, 672] on icon at bounding box center [24, 675] width 32 height 32
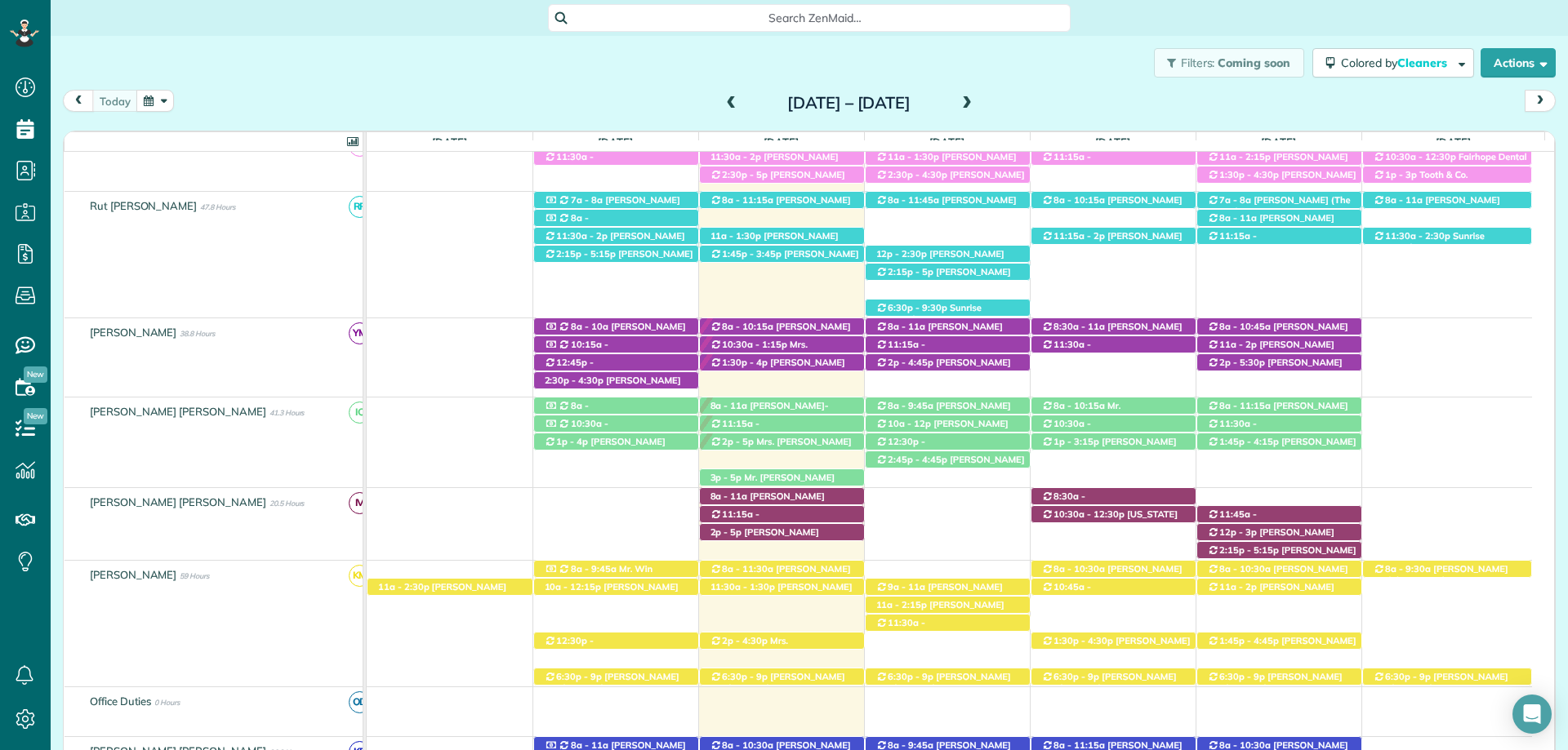
click at [482, 88] on div "Filters: Coming soon Colored by Cleaners Color by Cleaner Color by Team Color b…" at bounding box center [809, 63] width 1517 height 54
click at [777, 401] on span "Leslie Naff-Eddie Curran (+12055415458, +12514541911)" at bounding box center [769, 423] width 119 height 46
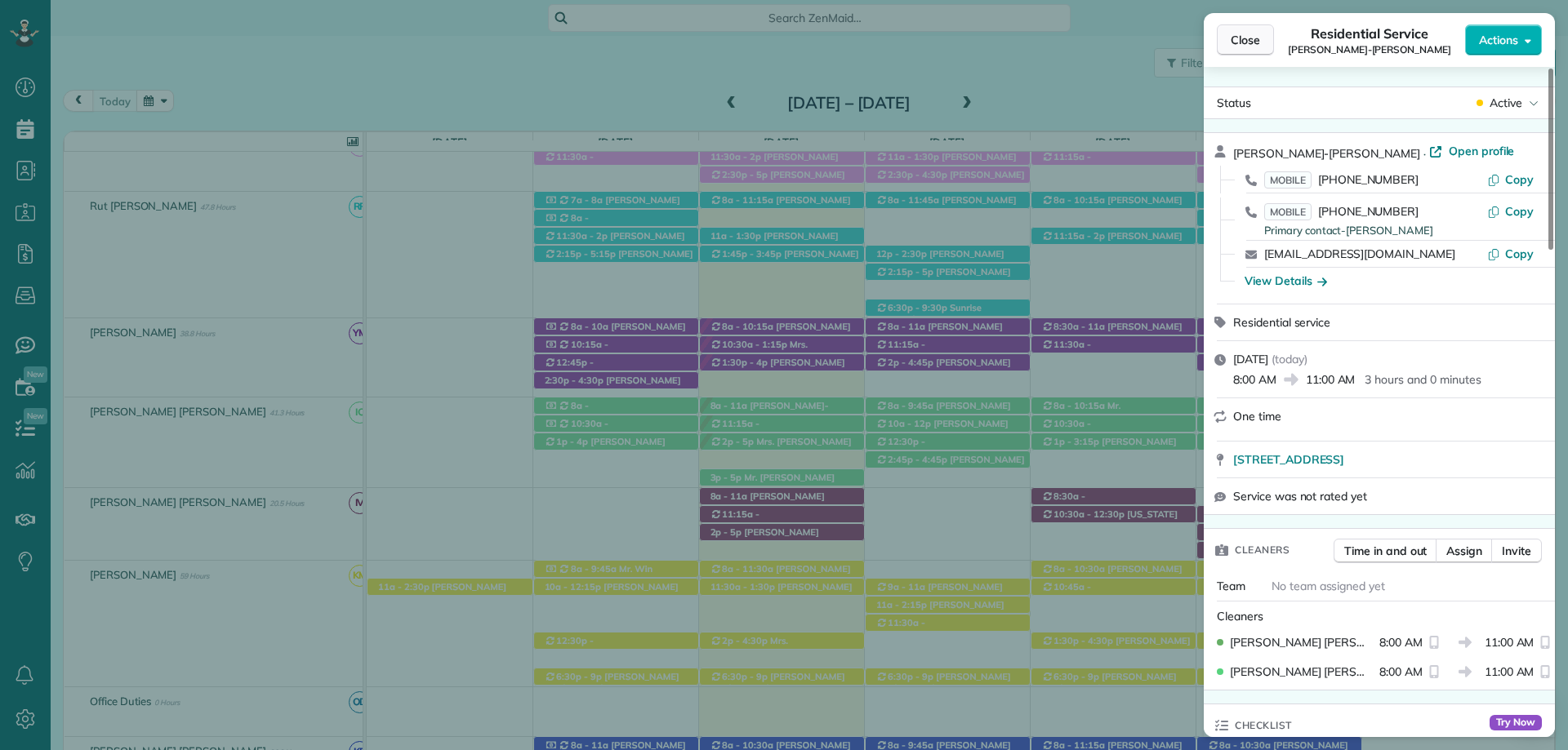
click at [1246, 38] on span "Close" at bounding box center [1245, 39] width 30 height 17
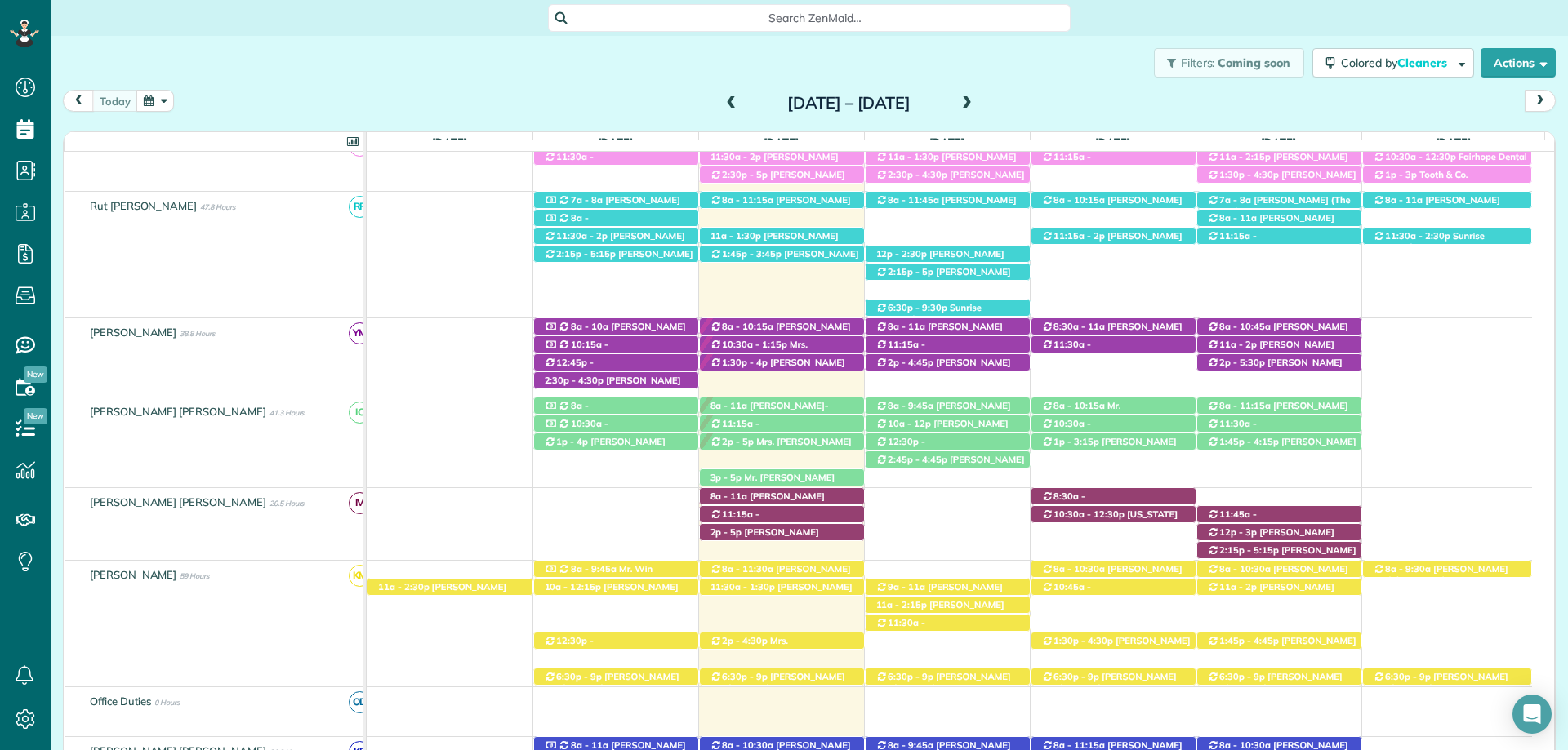
click at [1104, 31] on div "Search ZenMaid…" at bounding box center [809, 17] width 1517 height 36
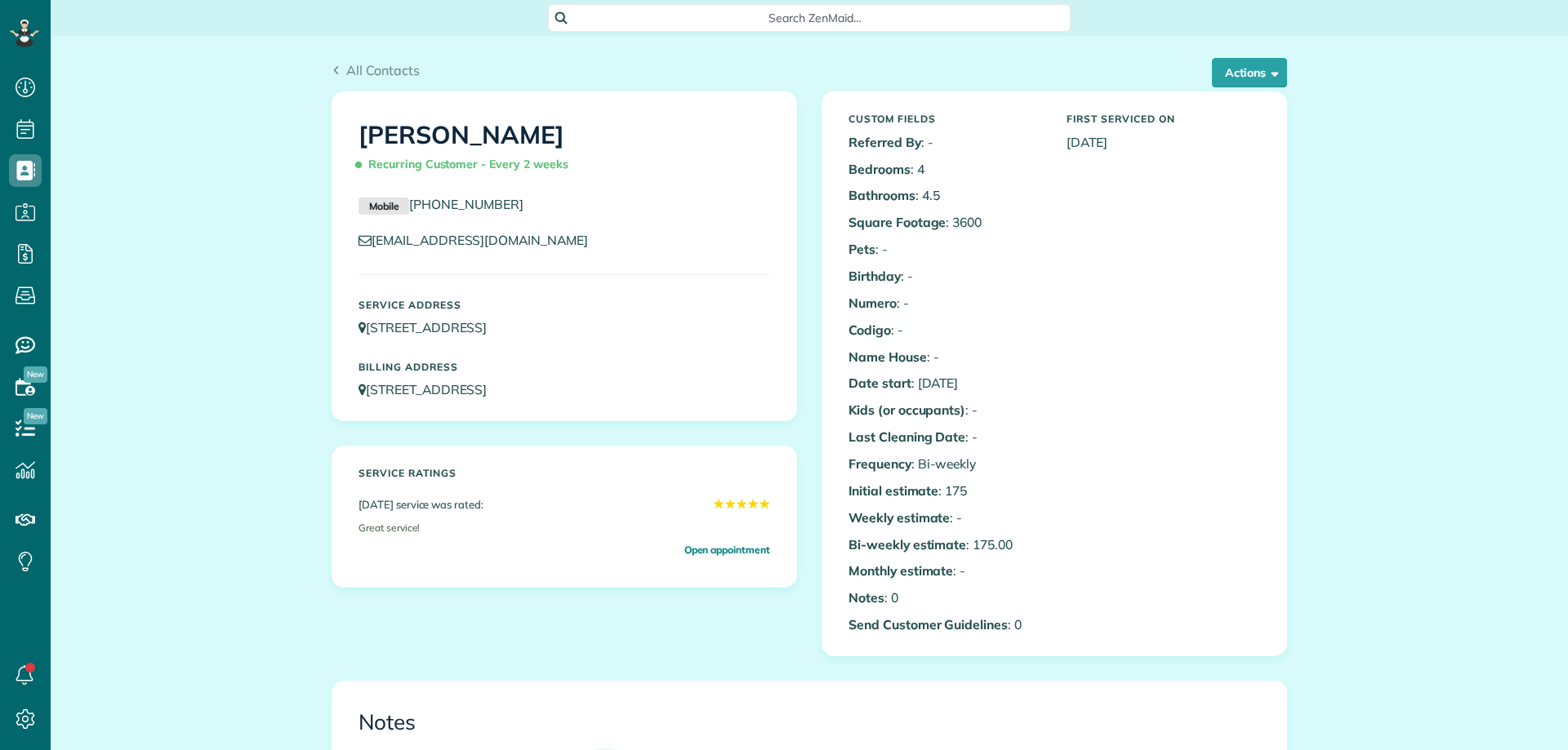
scroll to position [408, 0]
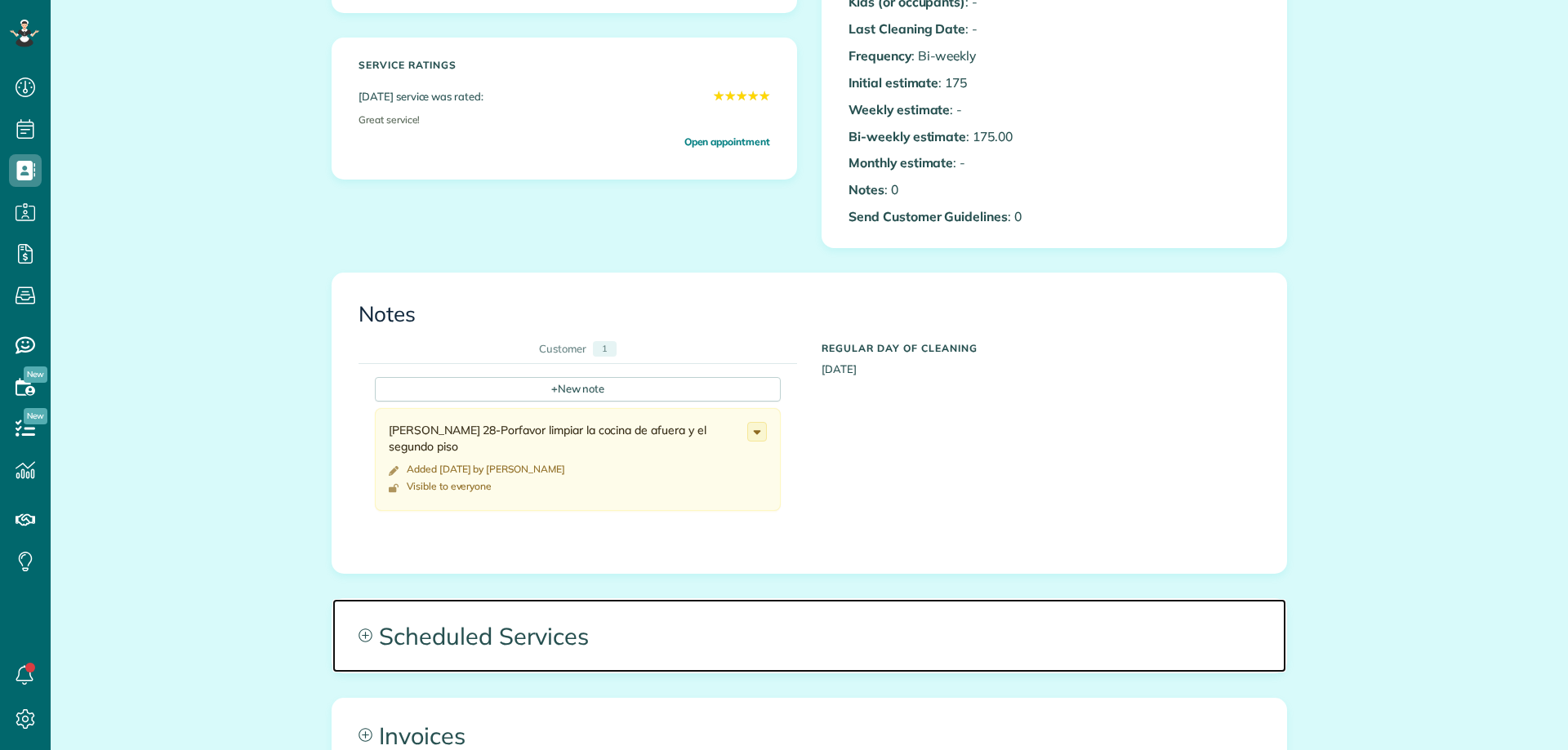
click at [537, 632] on span "Scheduled Services" at bounding box center [809, 635] width 954 height 73
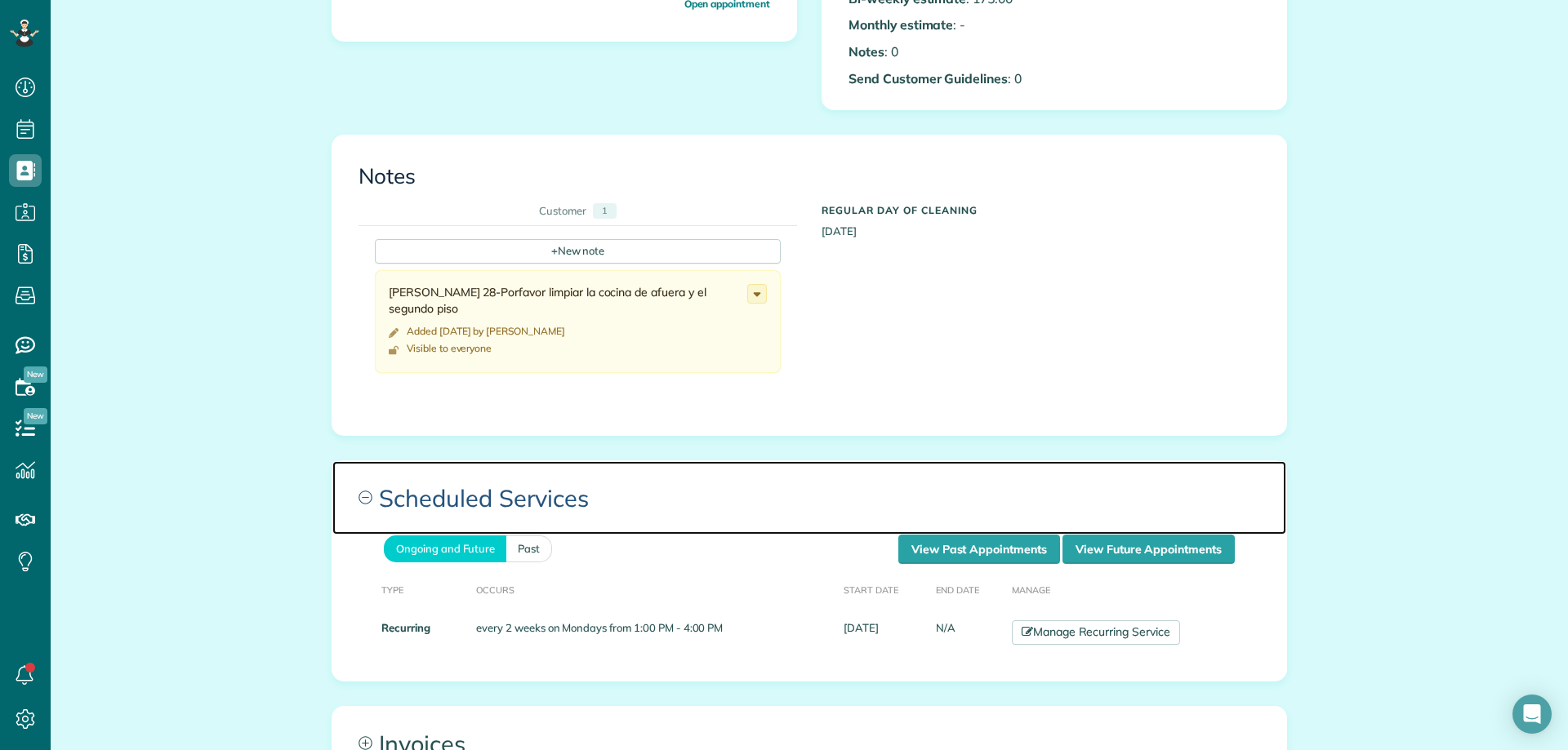
scroll to position [572, 0]
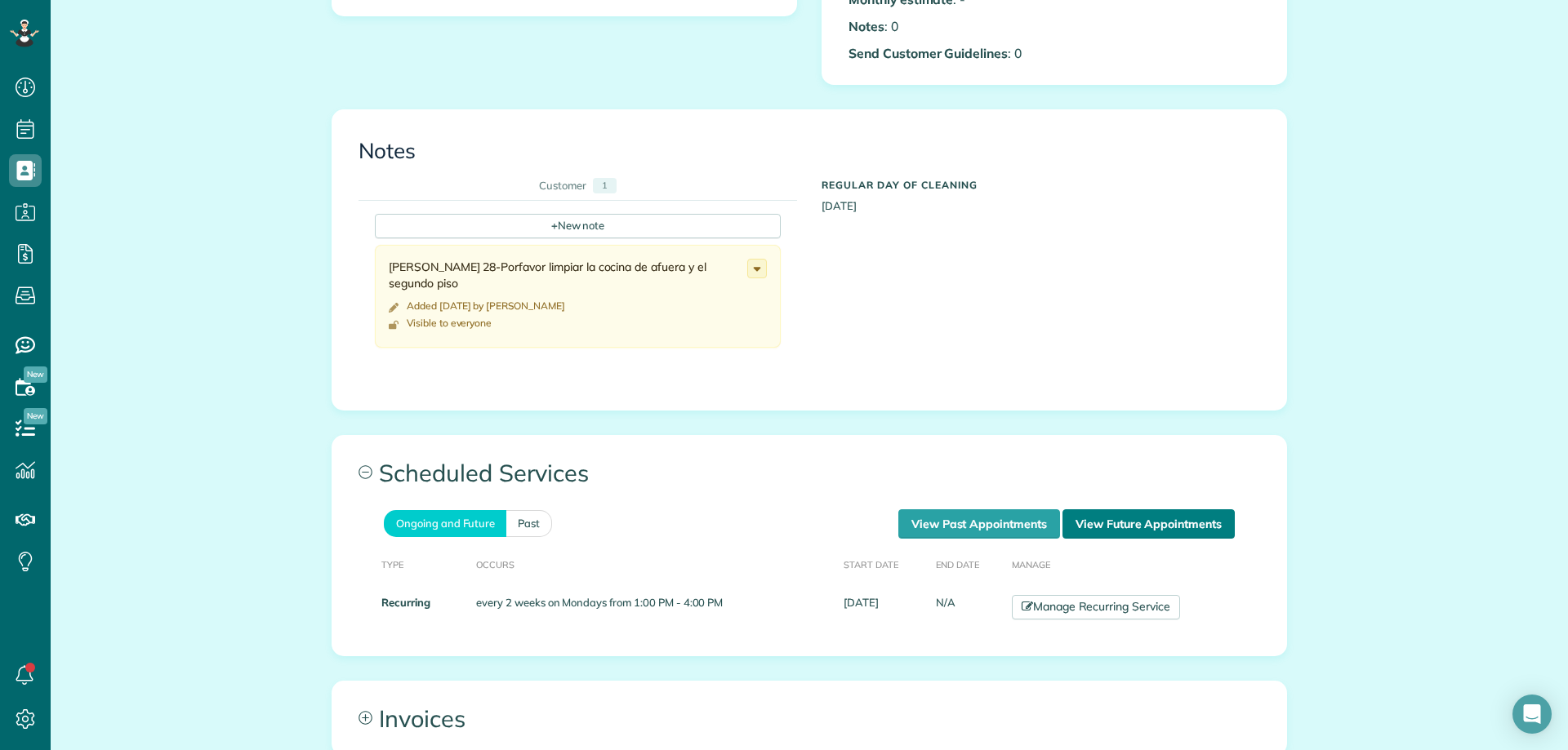
click at [1179, 523] on link "View Future Appointments" at bounding box center [1148, 524] width 172 height 30
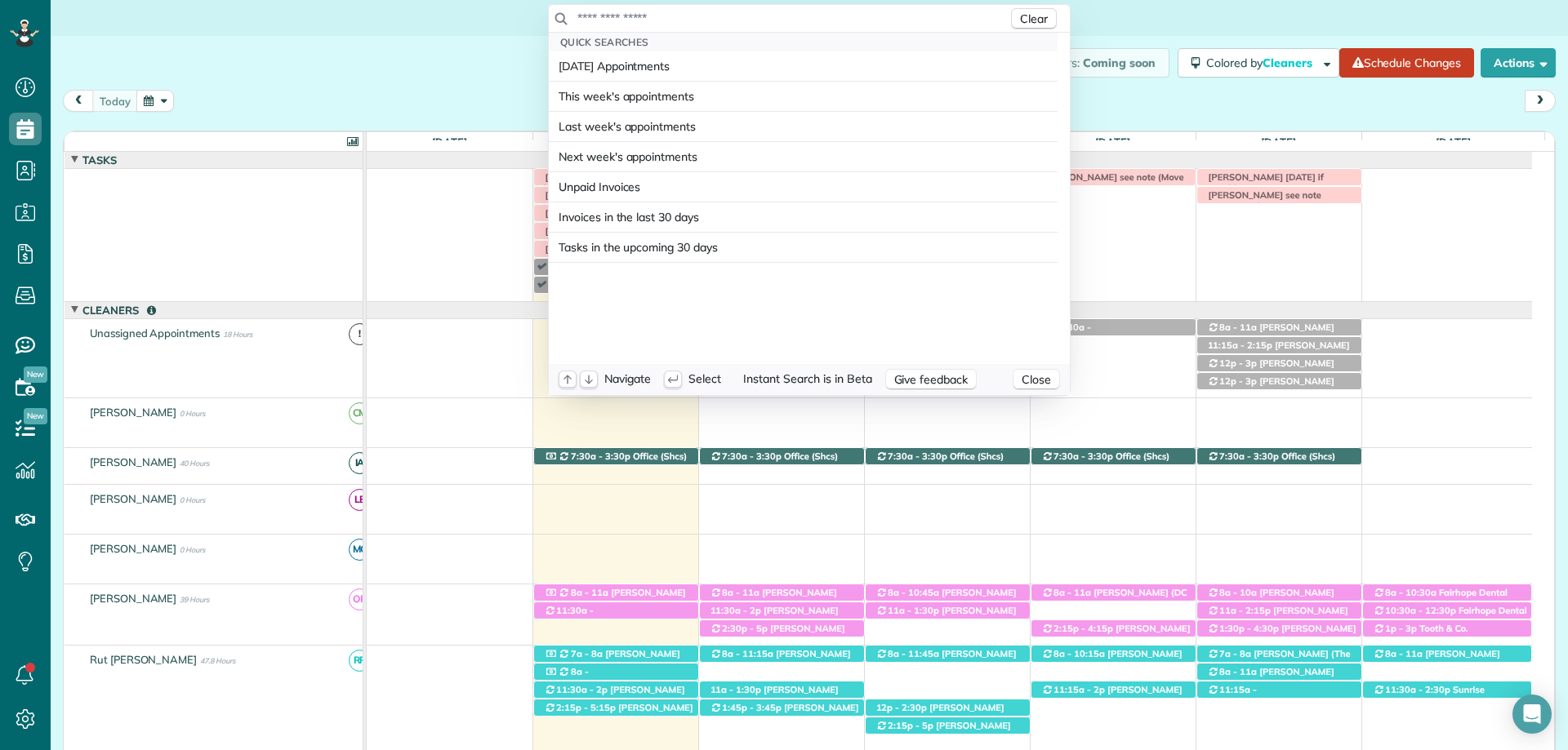
click at [835, 12] on input "text" at bounding box center [791, 17] width 431 height 17
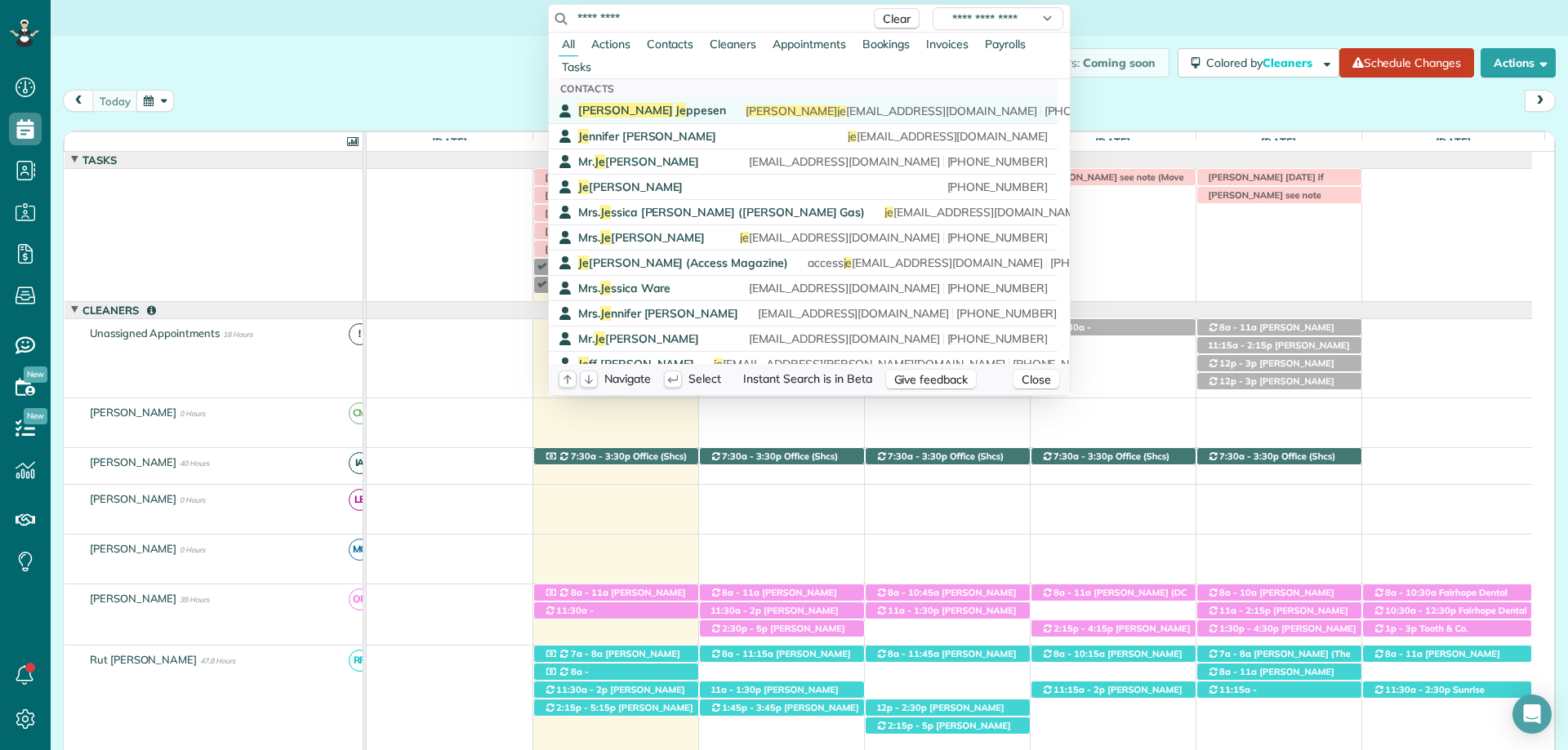
type input "*********"
click at [727, 112] on div "McKell Je ppesen mckell je ppesen@gmail.com (801) 318-7741" at bounding box center [815, 111] width 474 height 16
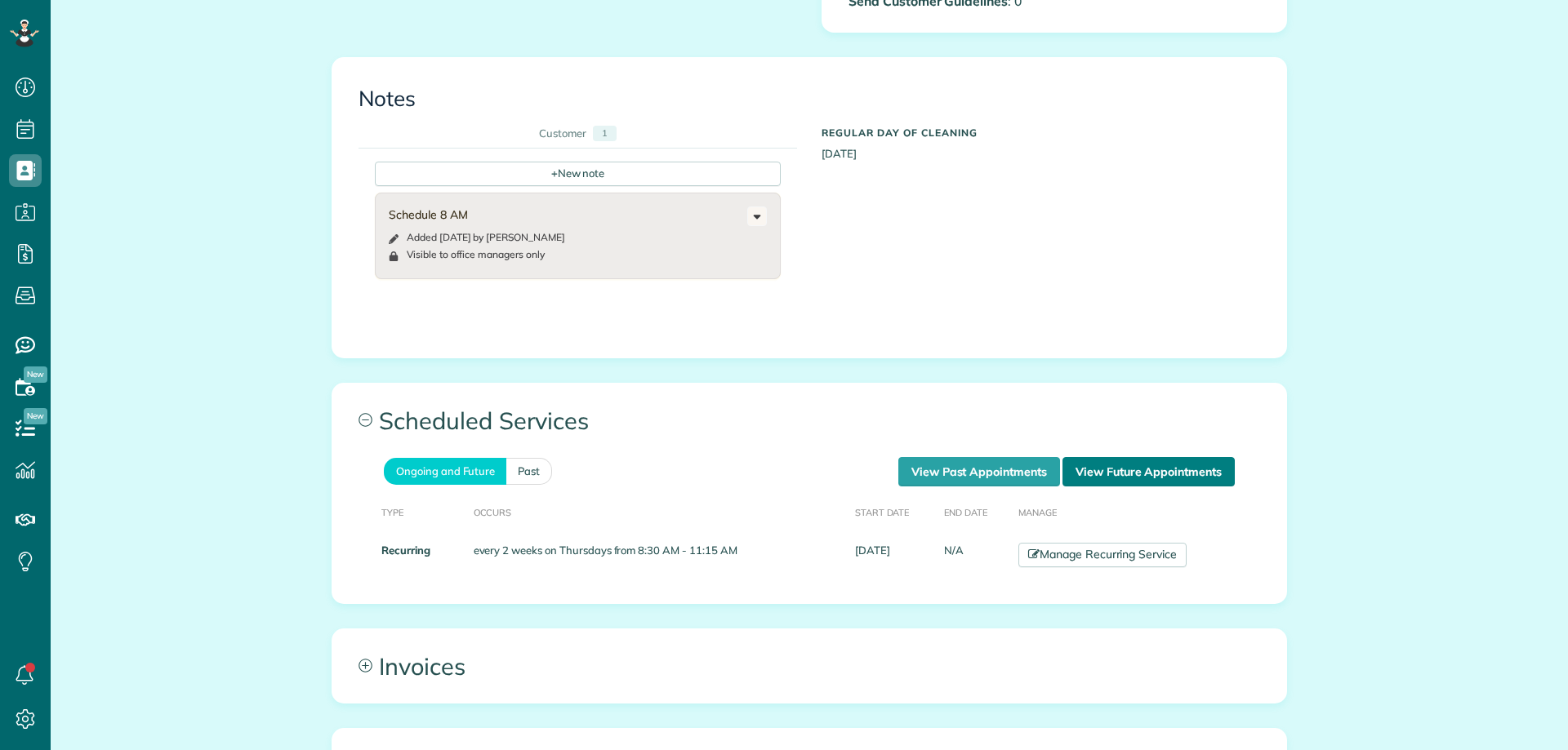
click at [1142, 475] on link "View Future Appointments" at bounding box center [1148, 472] width 172 height 30
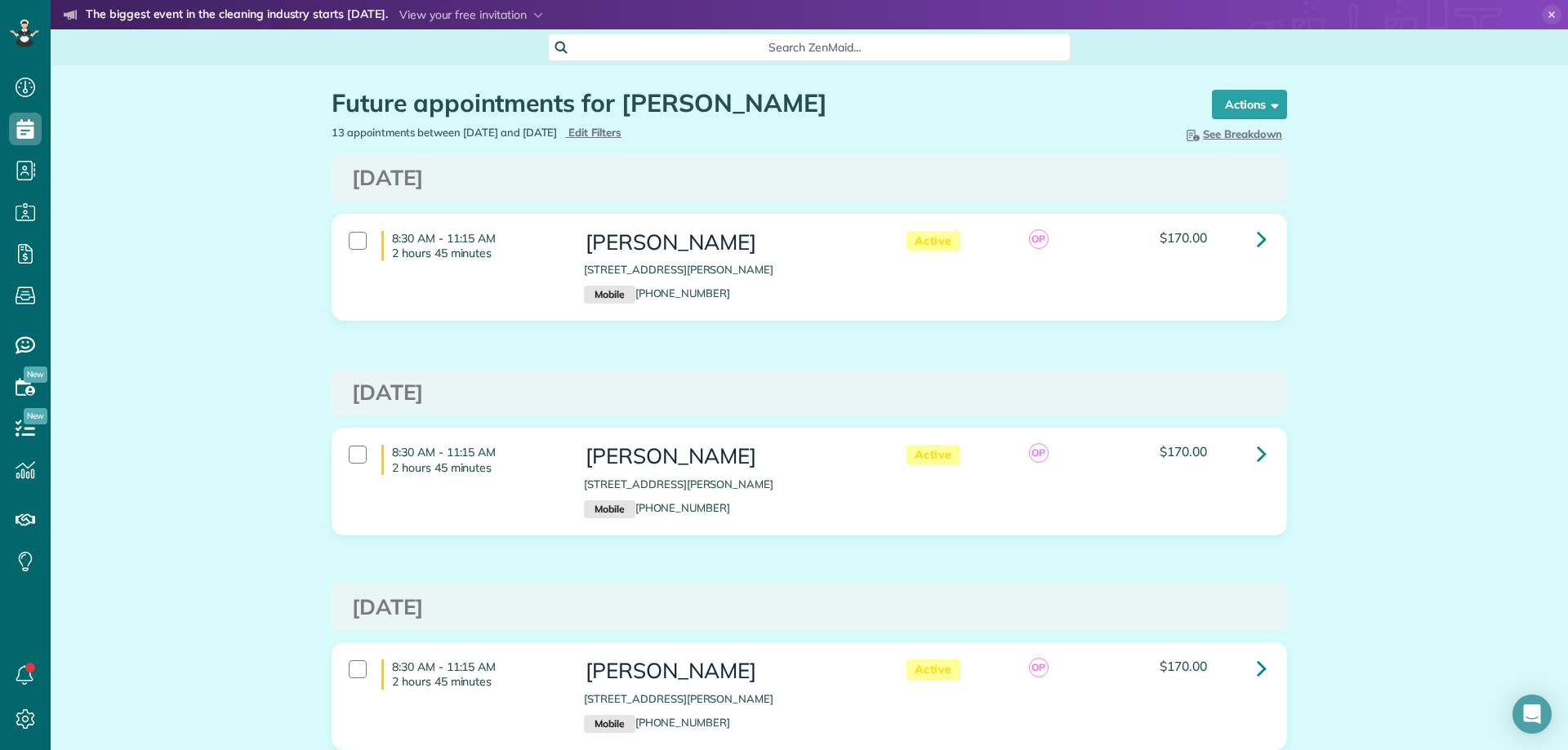
scroll to position [7, 7]
drag, startPoint x: 1446, startPoint y: 396, endPoint x: 1435, endPoint y: 396, distance: 11.0
click at [1258, 232] on icon at bounding box center [1261, 239] width 10 height 29
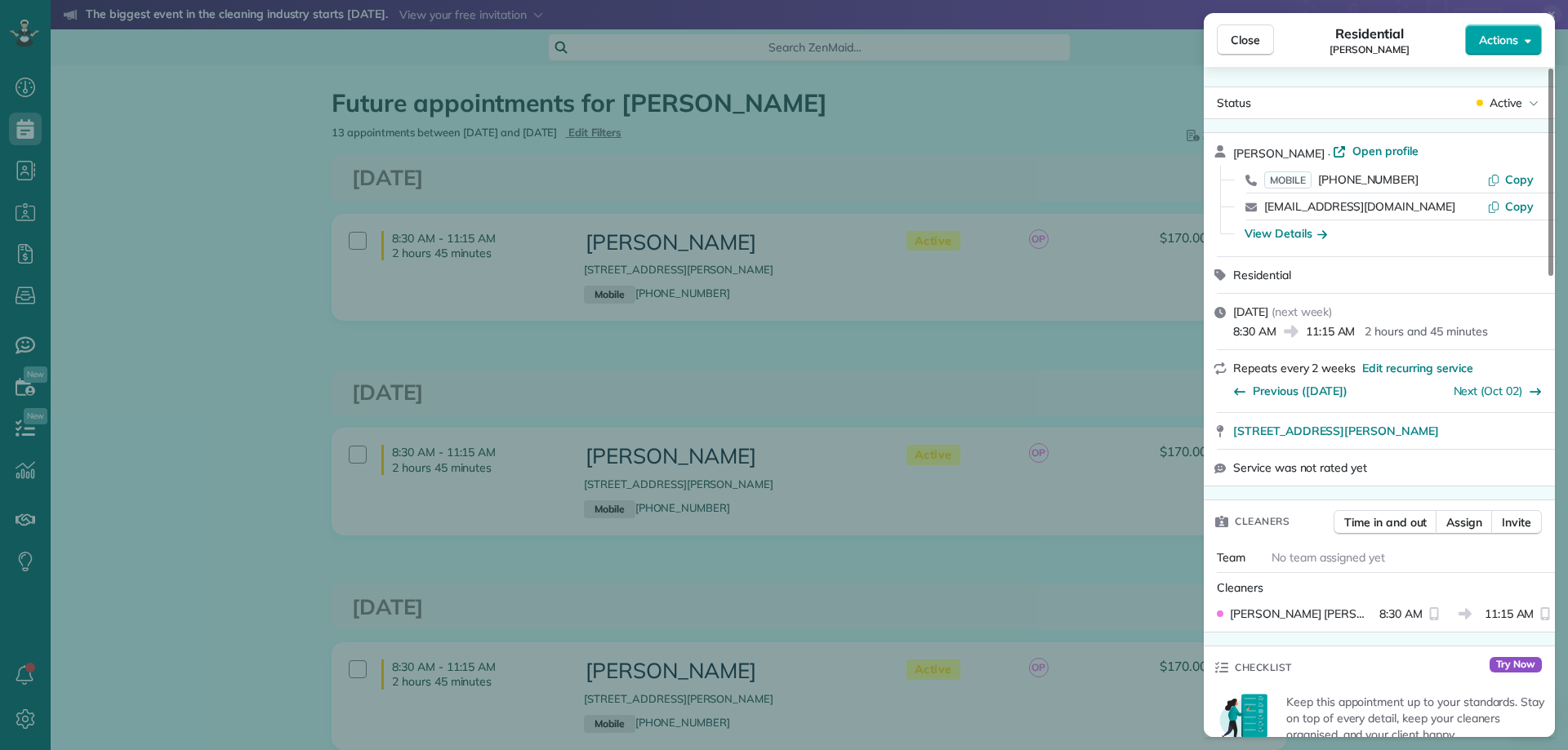
click at [1513, 32] on span "Actions" at bounding box center [1498, 39] width 39 height 17
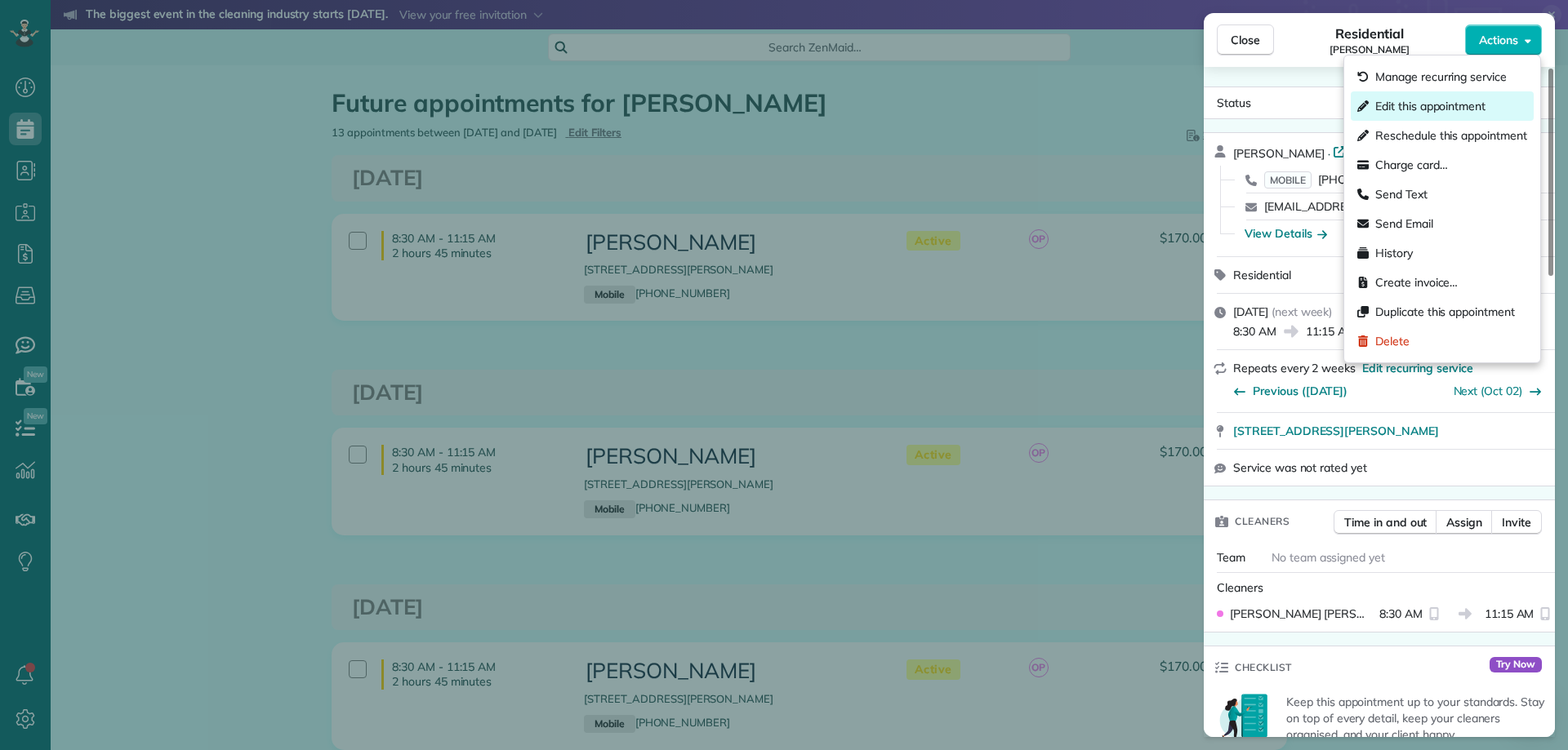
click at [1451, 109] on span "Edit this appointment" at bounding box center [1431, 106] width 110 height 17
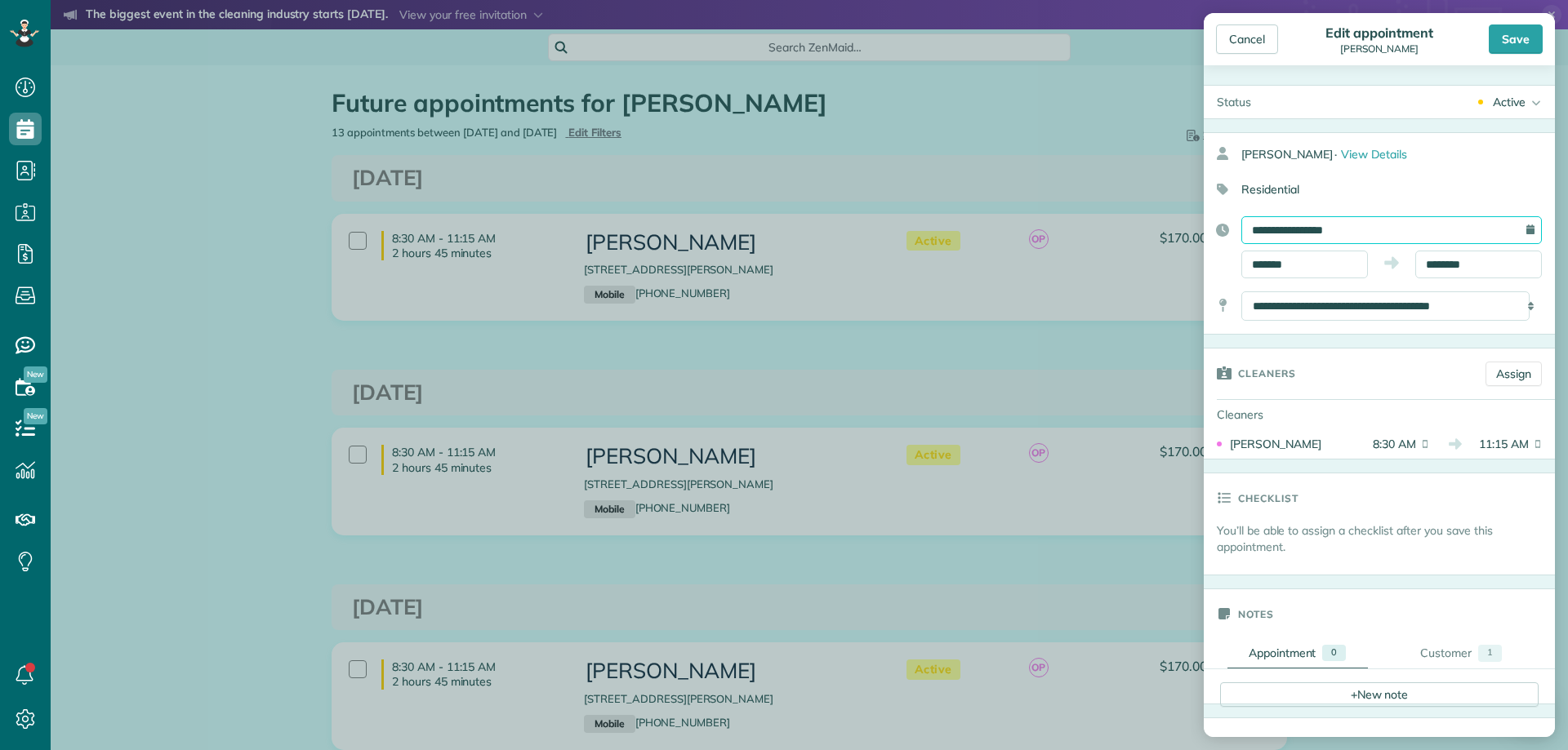
click at [1367, 233] on input "**********" at bounding box center [1391, 230] width 301 height 28
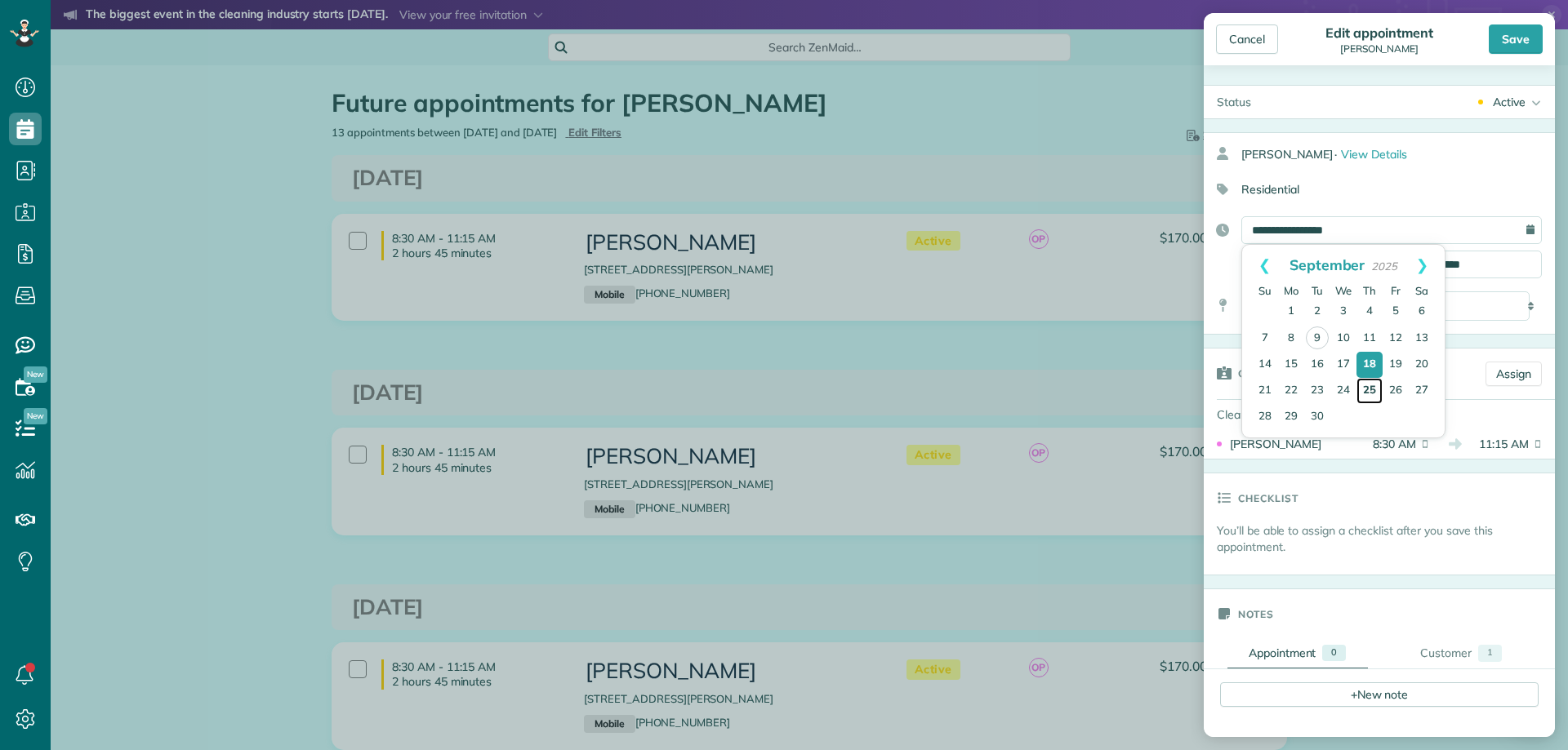
click at [1372, 388] on link "25" at bounding box center [1369, 391] width 26 height 26
type input "**********"
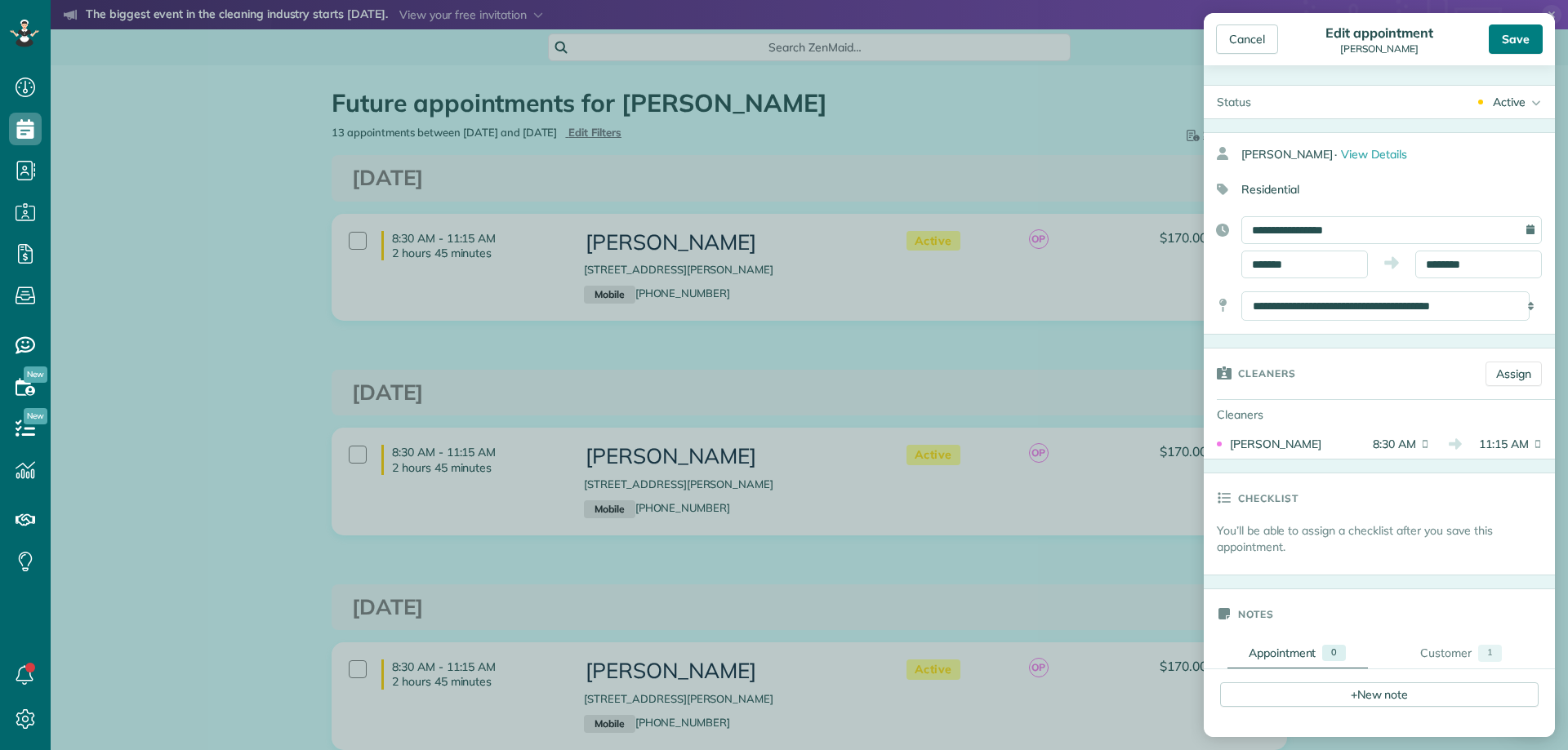
click at [1520, 37] on div "Save" at bounding box center [1516, 39] width 54 height 30
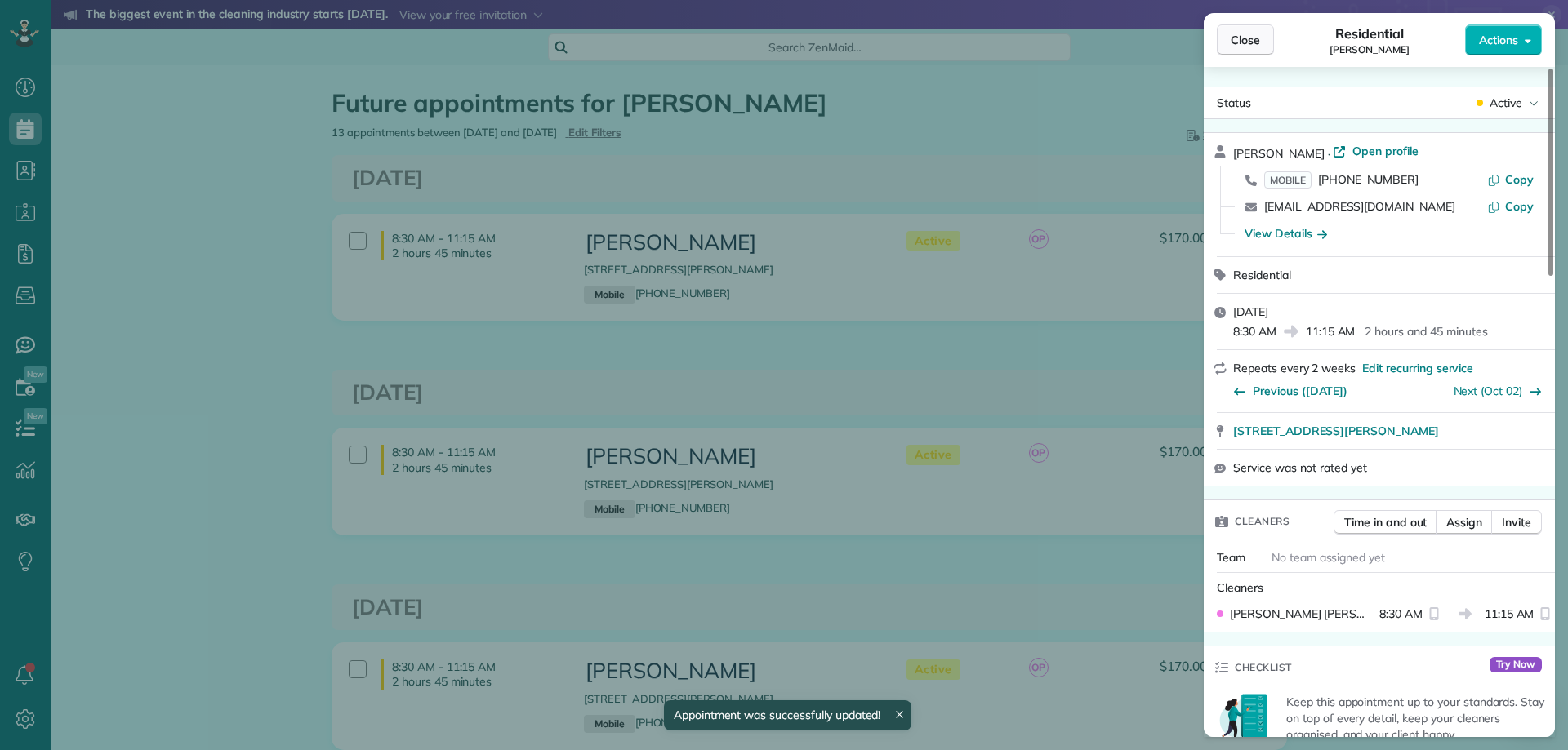
click at [1253, 43] on span "Close" at bounding box center [1245, 39] width 30 height 17
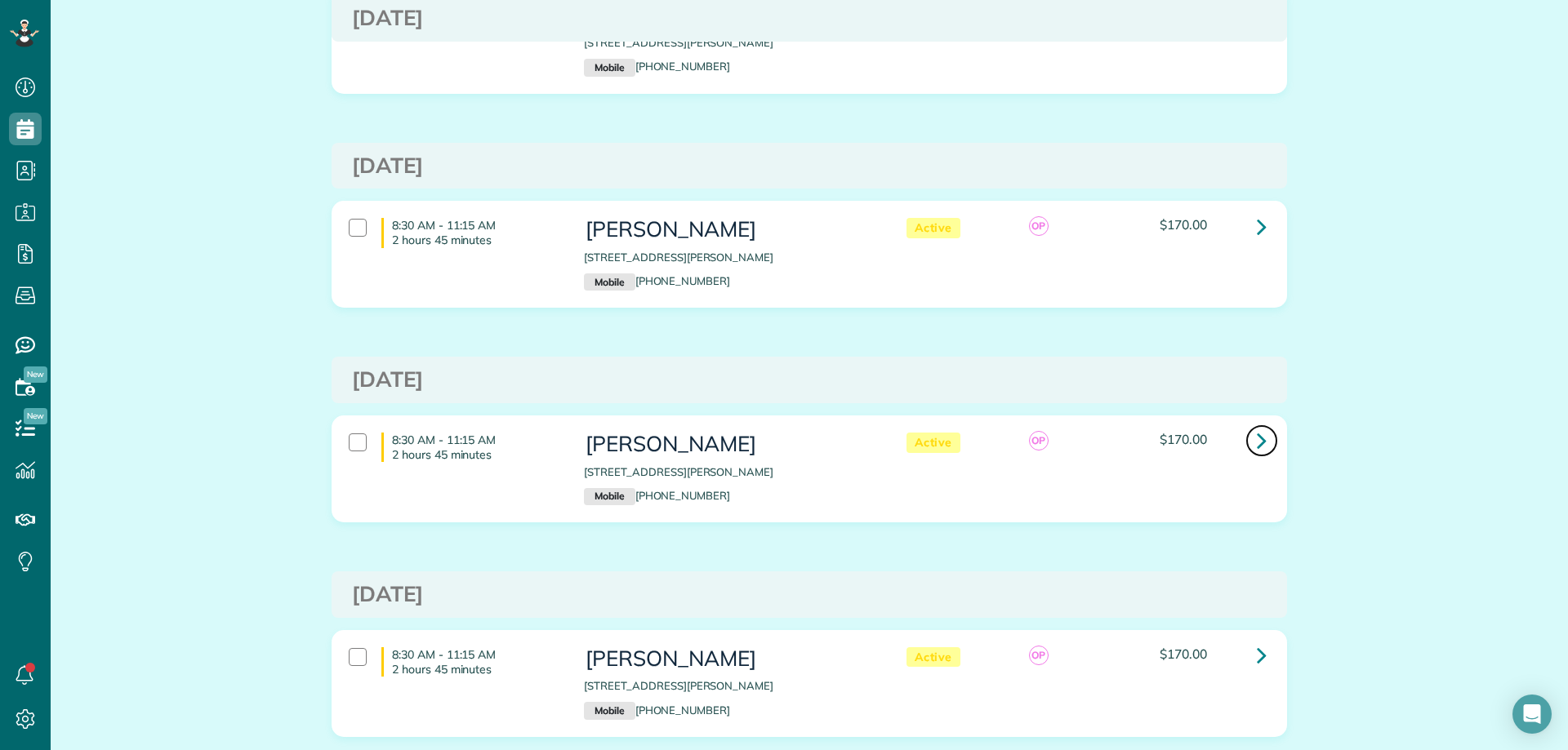
click at [1257, 441] on icon at bounding box center [1261, 440] width 10 height 29
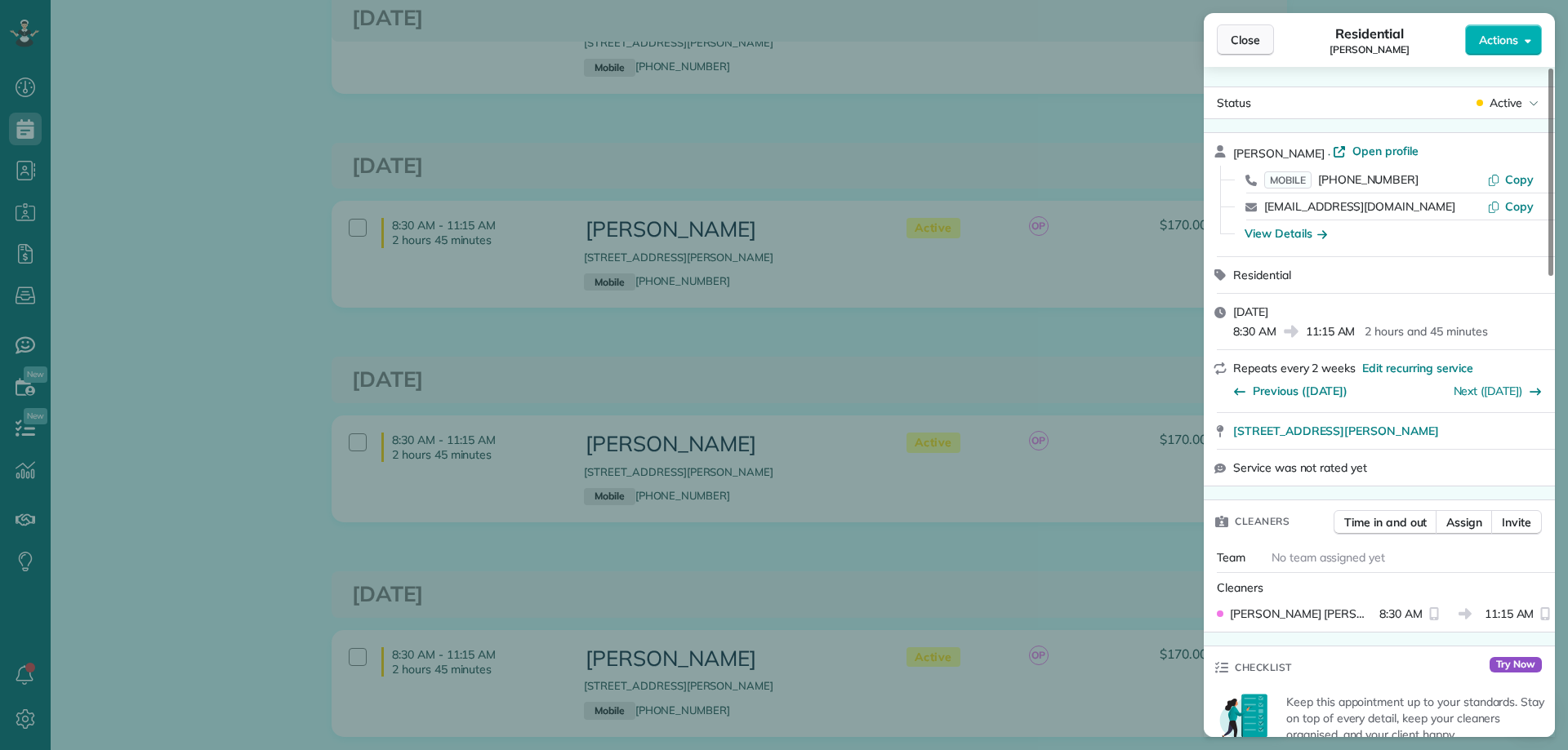
click at [1248, 41] on span "Close" at bounding box center [1245, 39] width 30 height 17
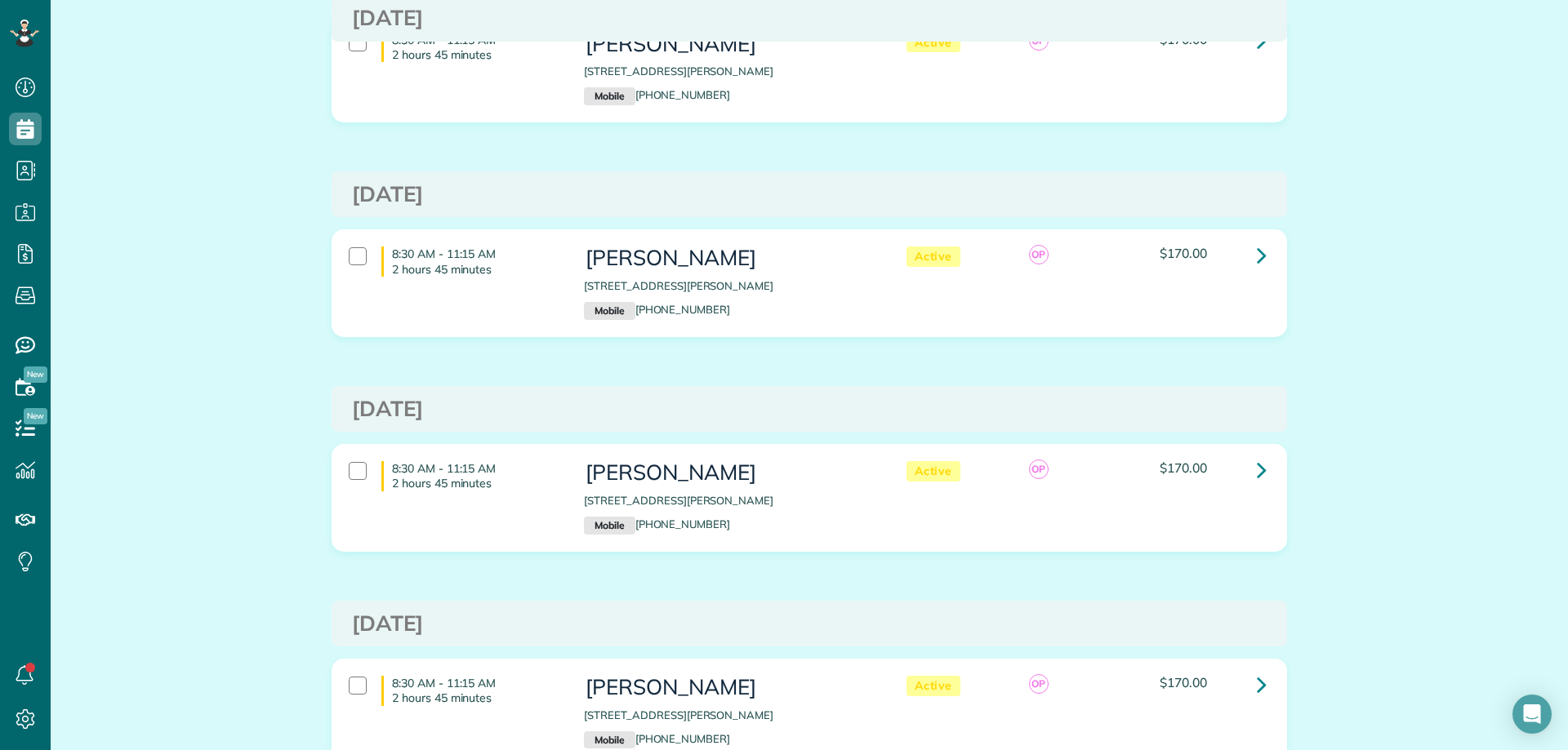
scroll to position [3, 0]
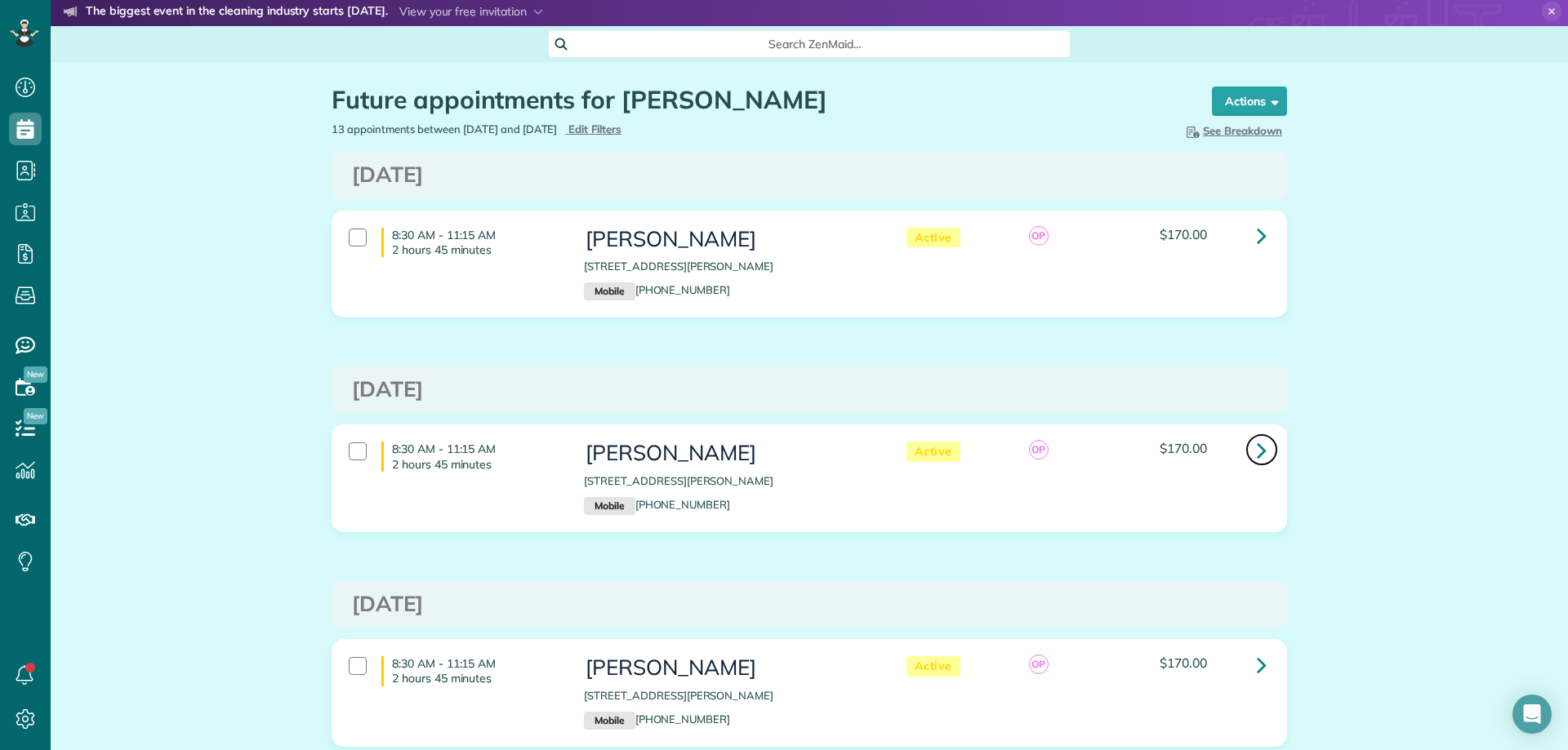
click at [1258, 447] on icon at bounding box center [1261, 450] width 10 height 29
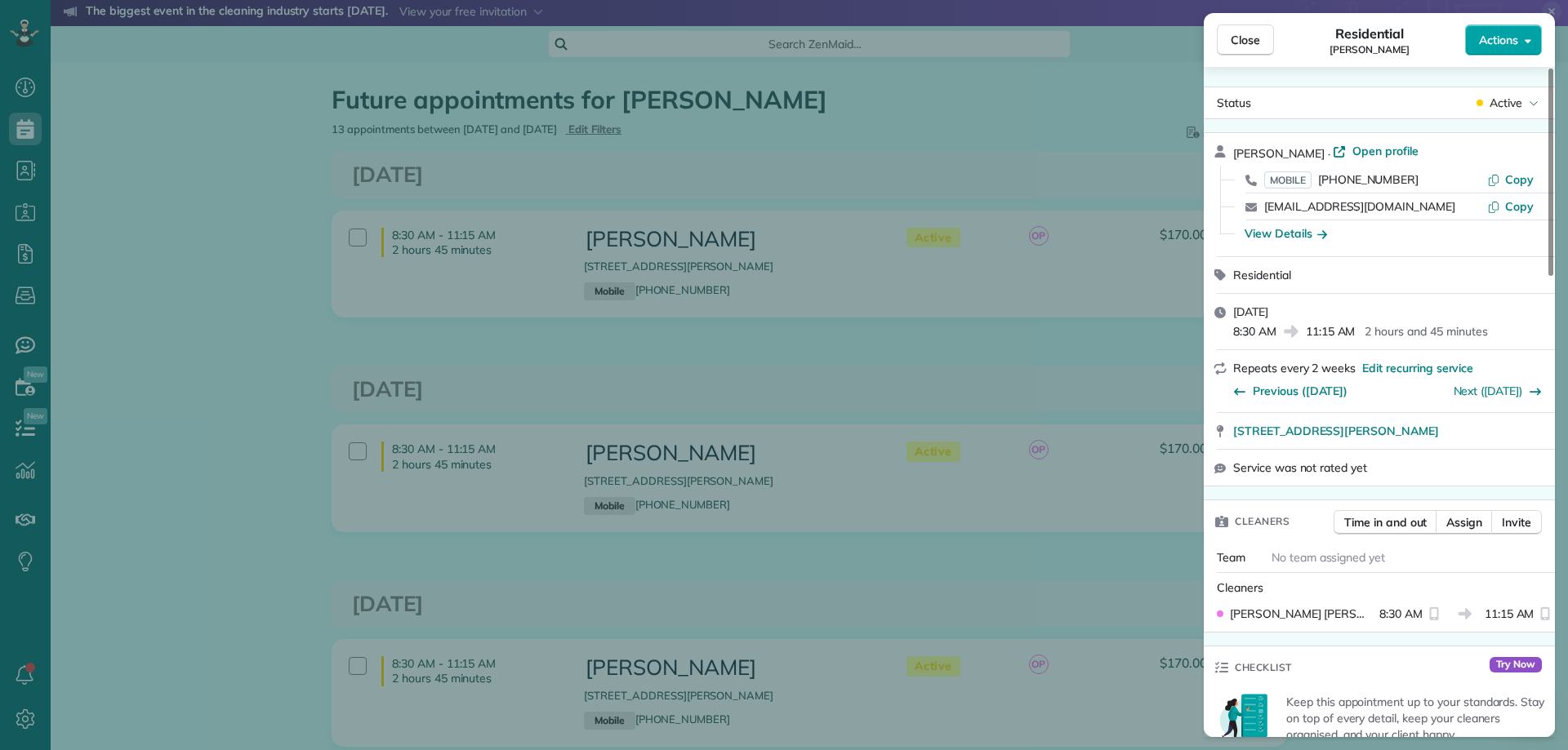
click at [1519, 43] on button "Actions" at bounding box center [1503, 39] width 77 height 31
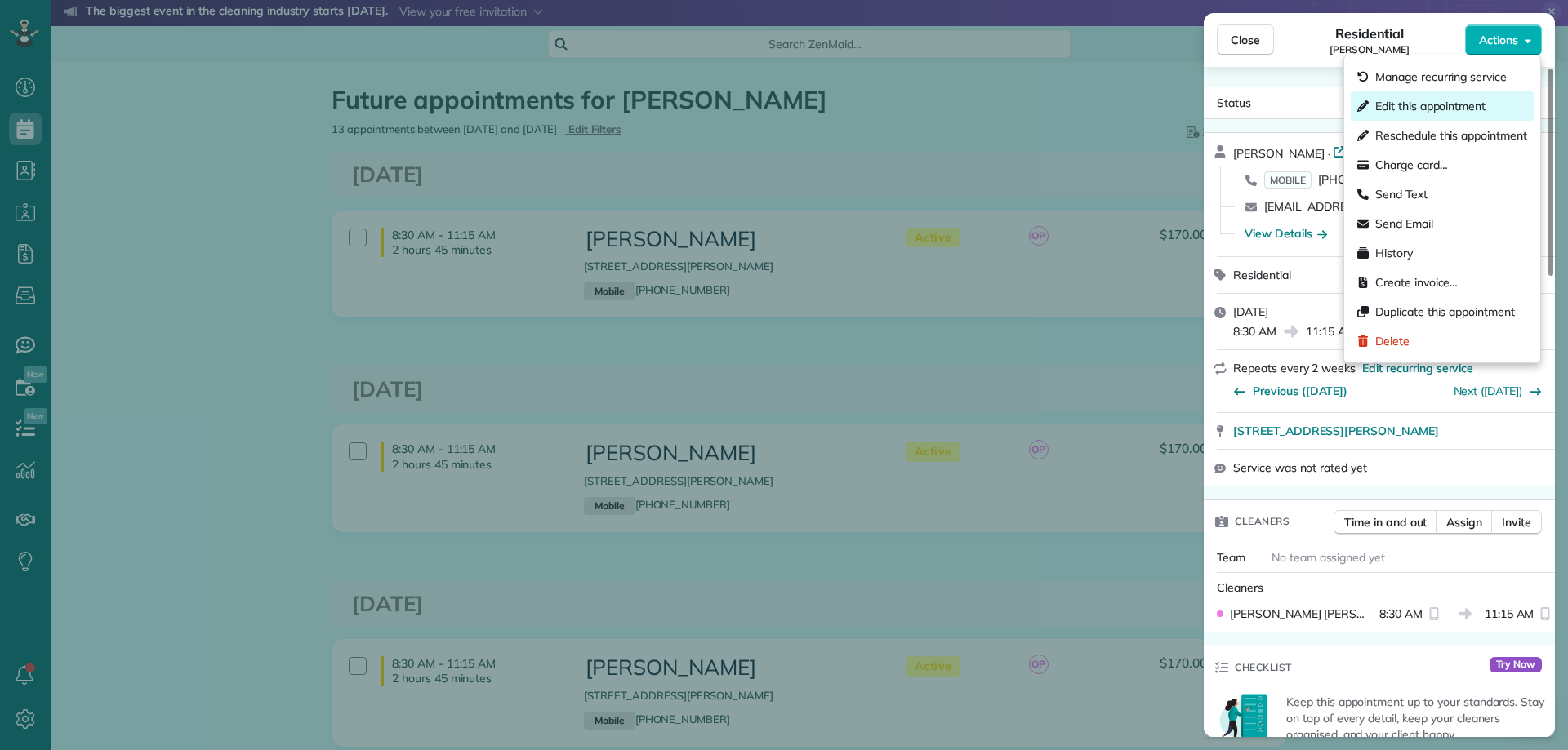
click at [1422, 105] on span "Edit this appointment" at bounding box center [1431, 106] width 110 height 17
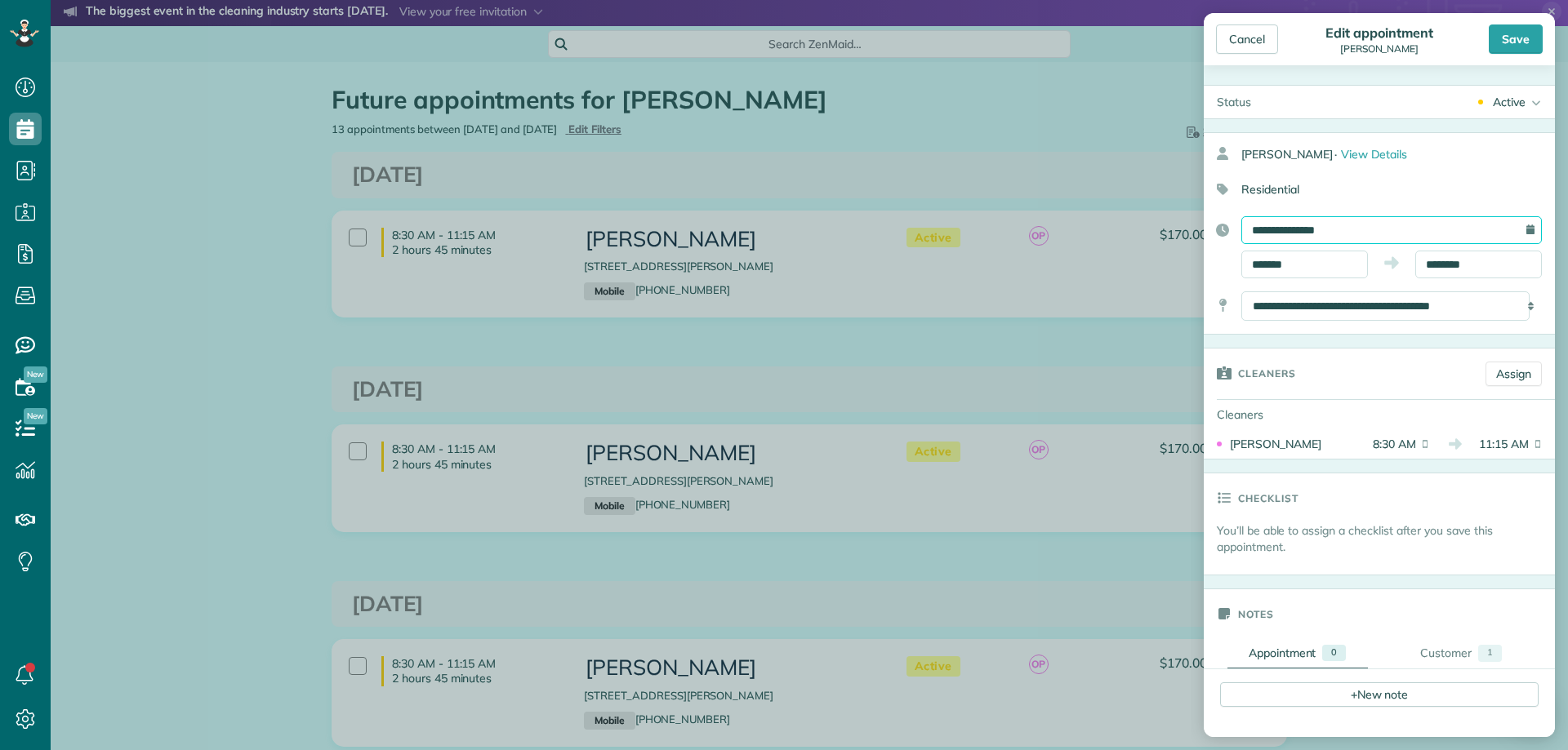
click at [1362, 233] on input "**********" at bounding box center [1391, 230] width 301 height 28
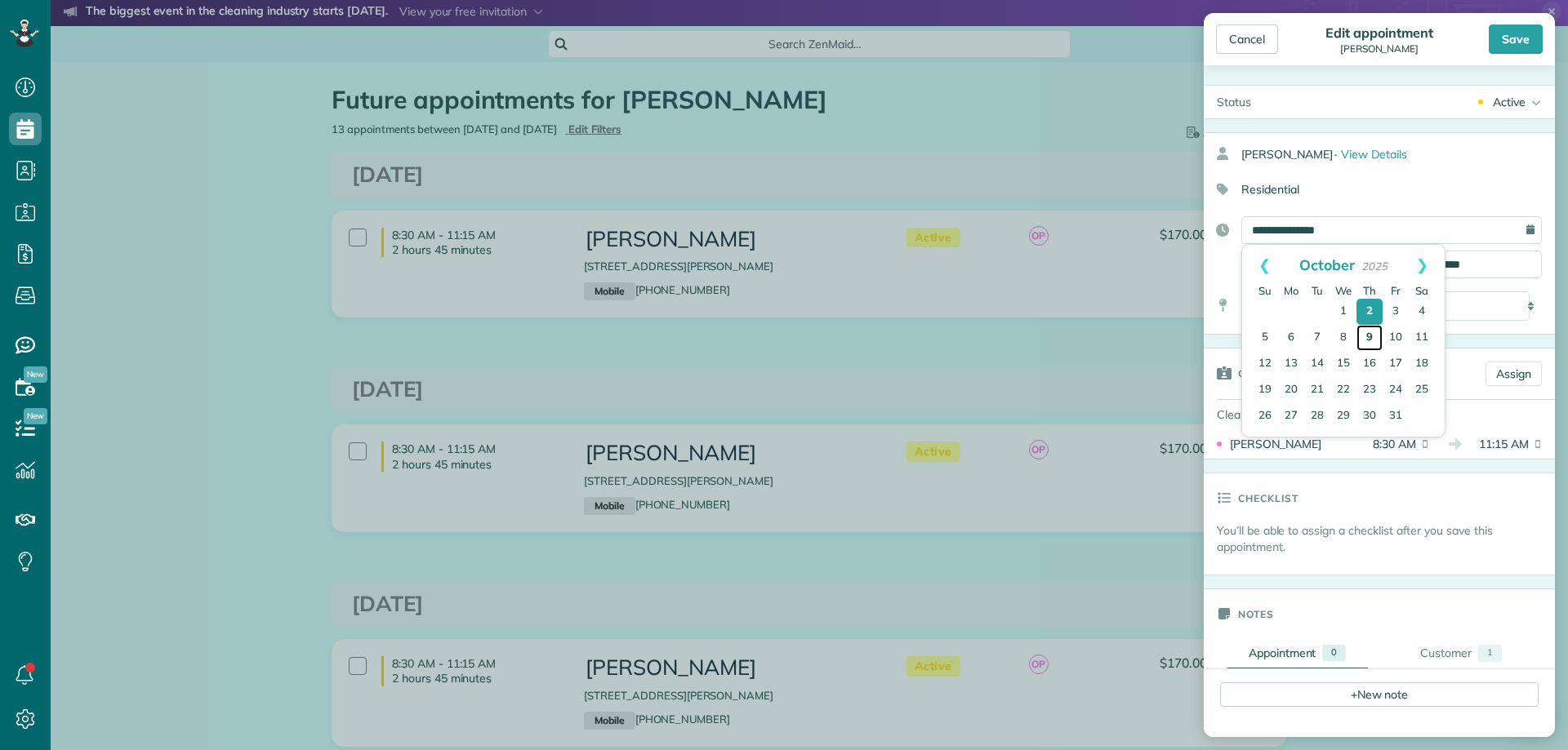
click at [1375, 329] on link "9" at bounding box center [1369, 338] width 26 height 26
type input "**********"
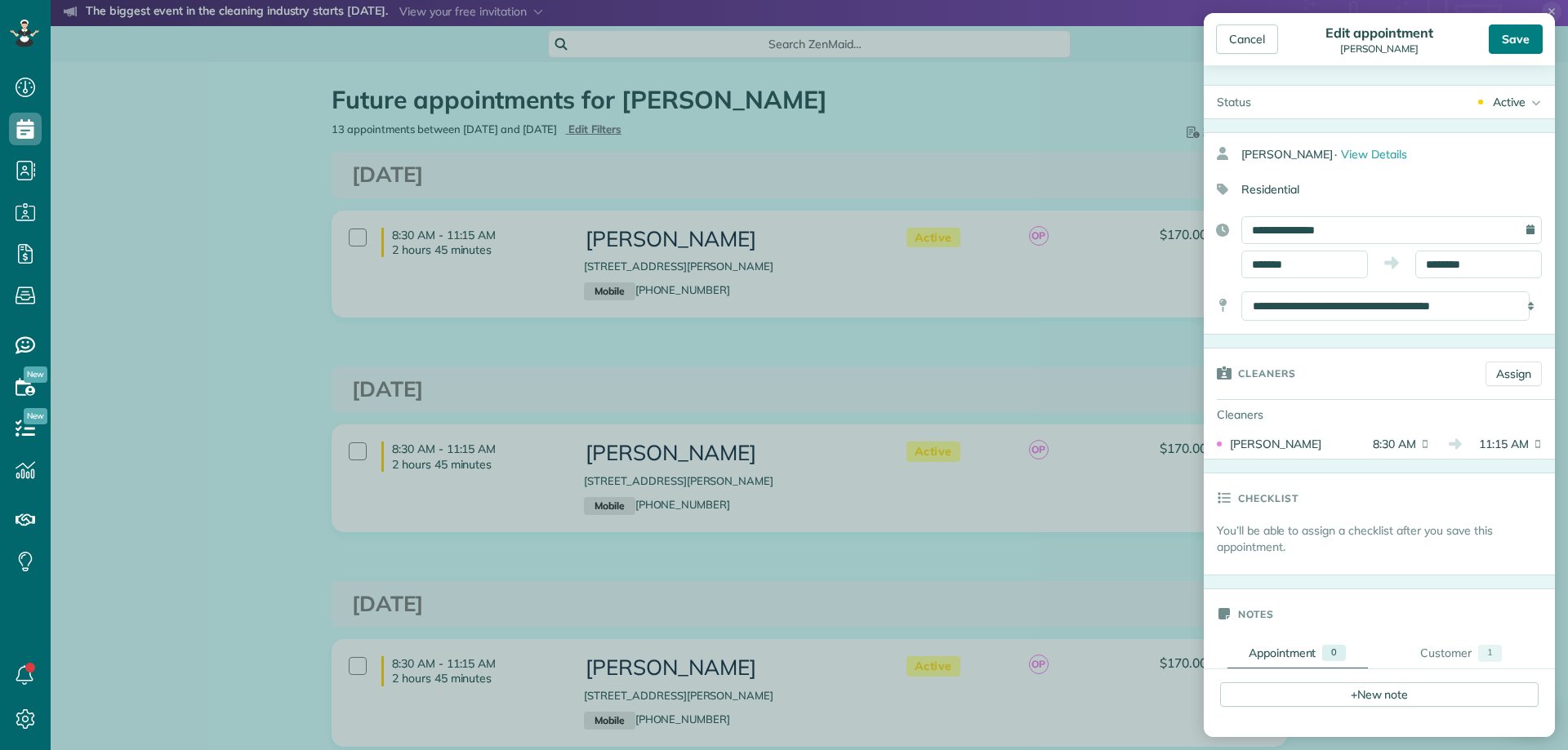
click at [1524, 41] on div "Save" at bounding box center [1516, 39] width 54 height 30
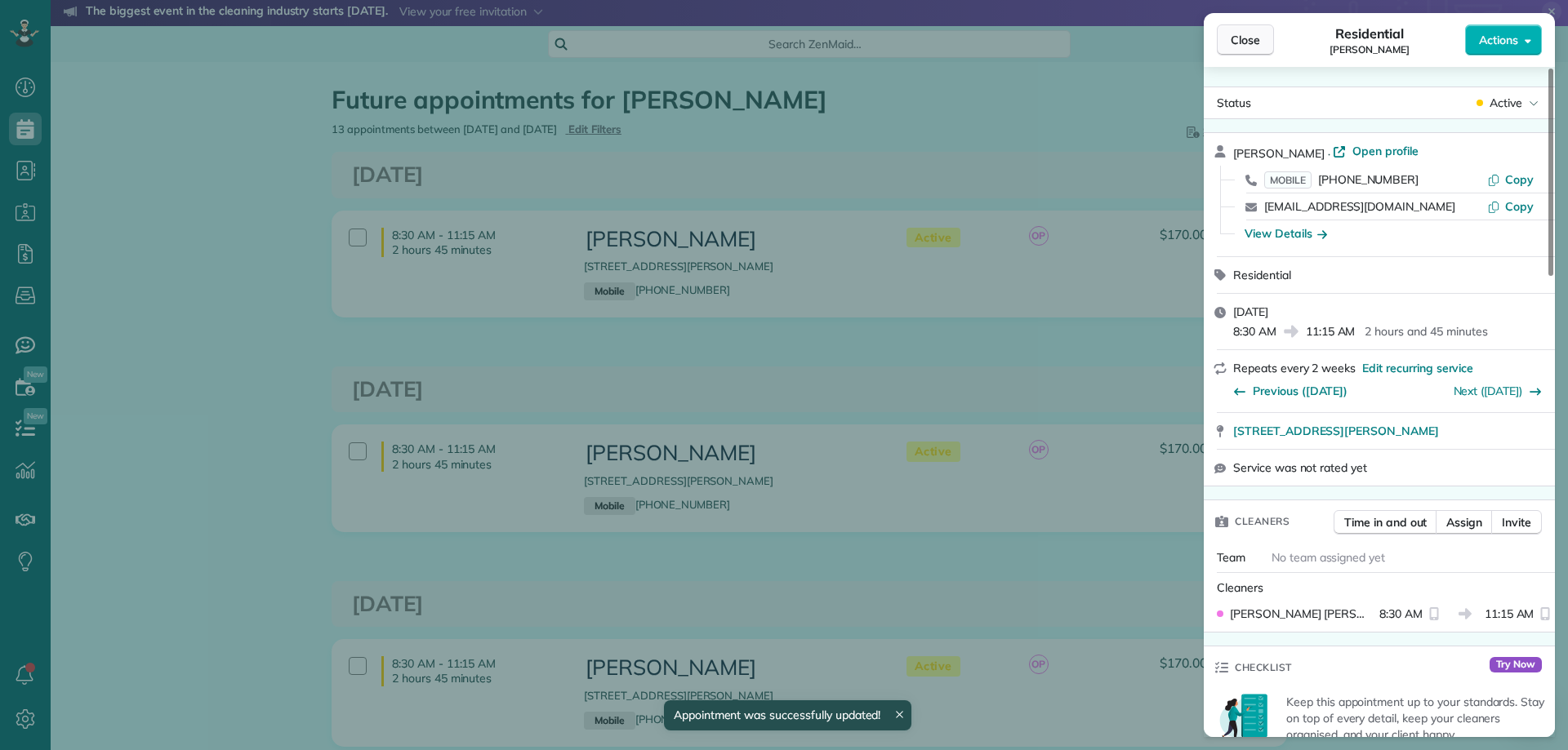
click at [1244, 43] on span "Close" at bounding box center [1245, 39] width 30 height 17
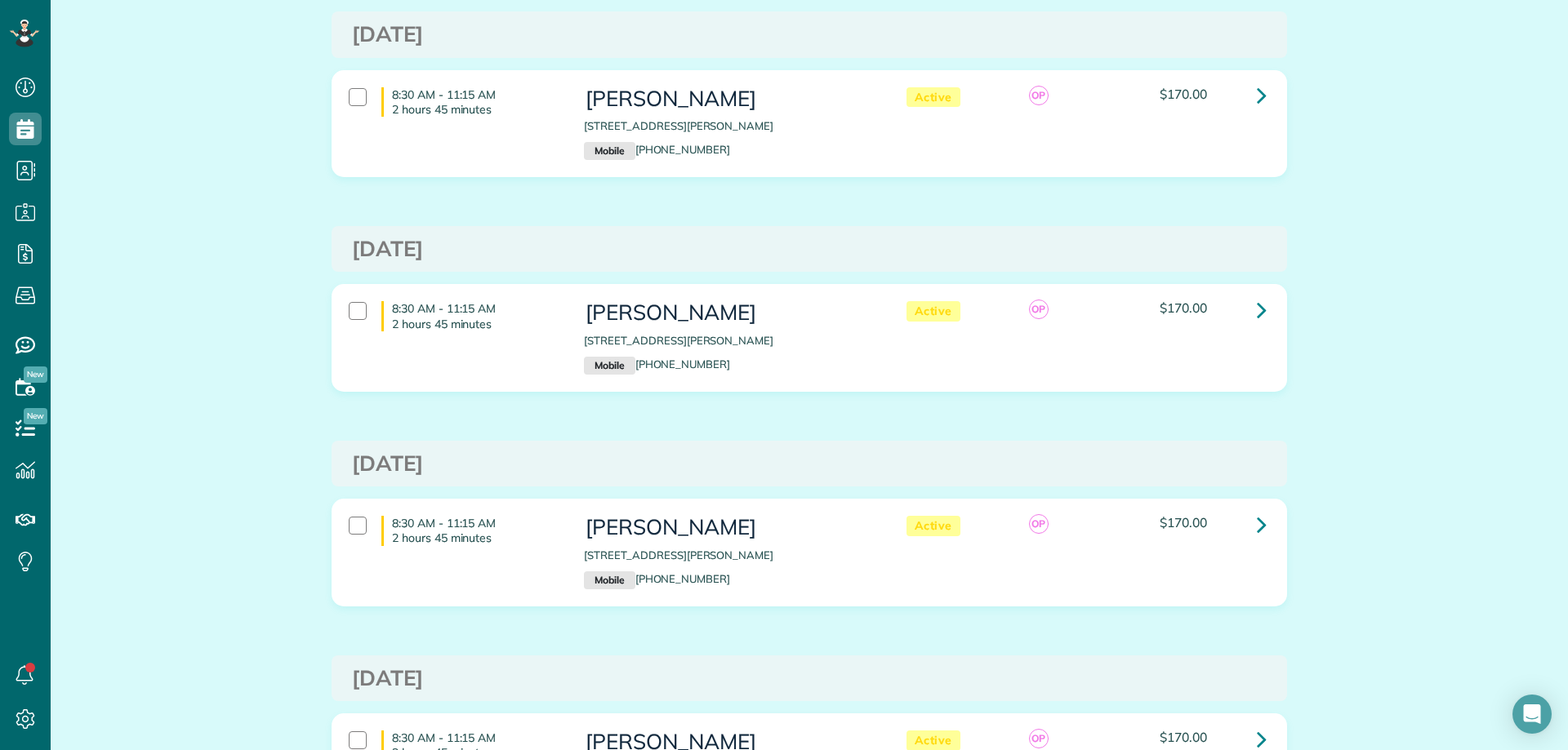
scroll to position [166, 0]
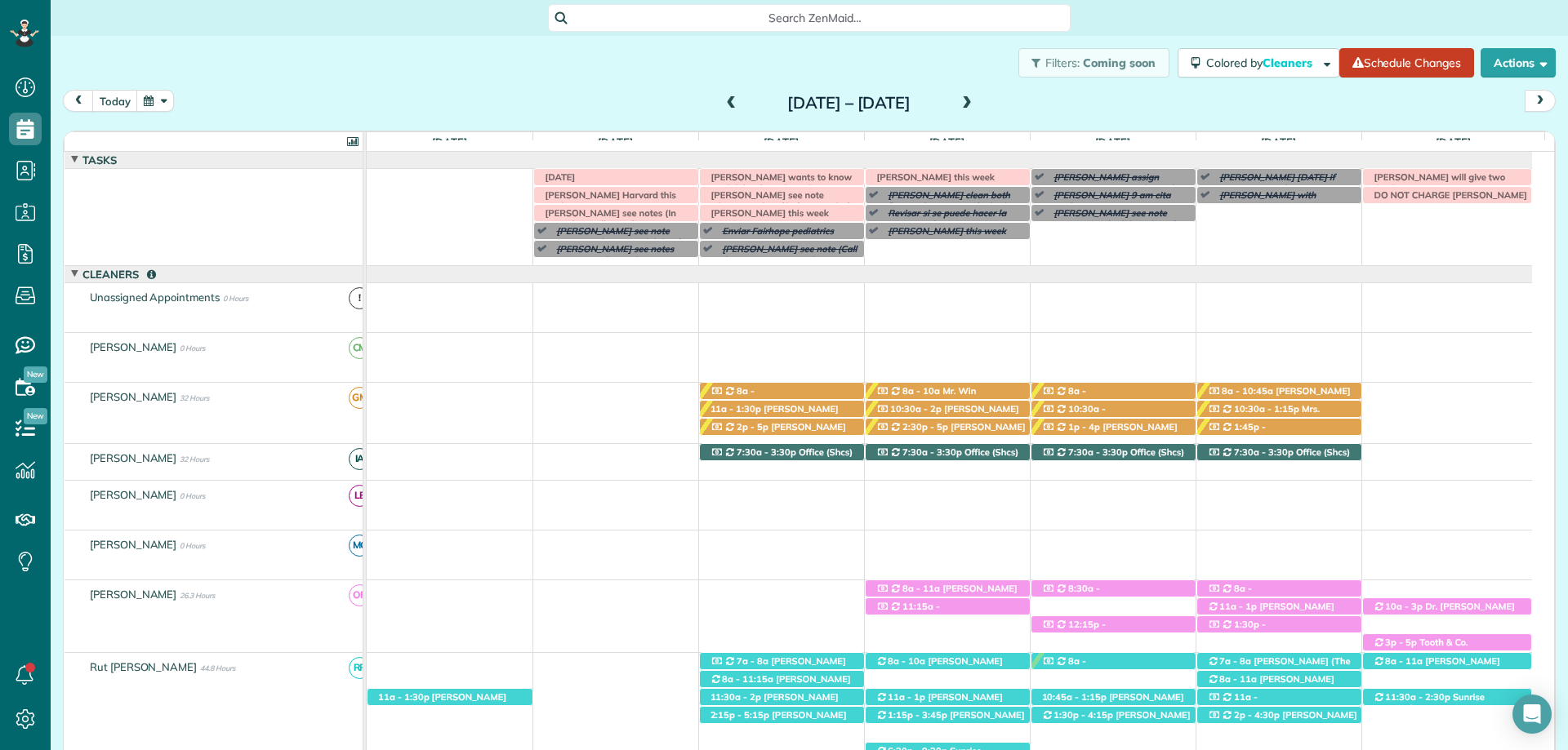
click at [980, 104] on div "[DATE] – [DATE]" at bounding box center [849, 103] width 261 height 26
click at [976, 102] on span at bounding box center [966, 103] width 18 height 15
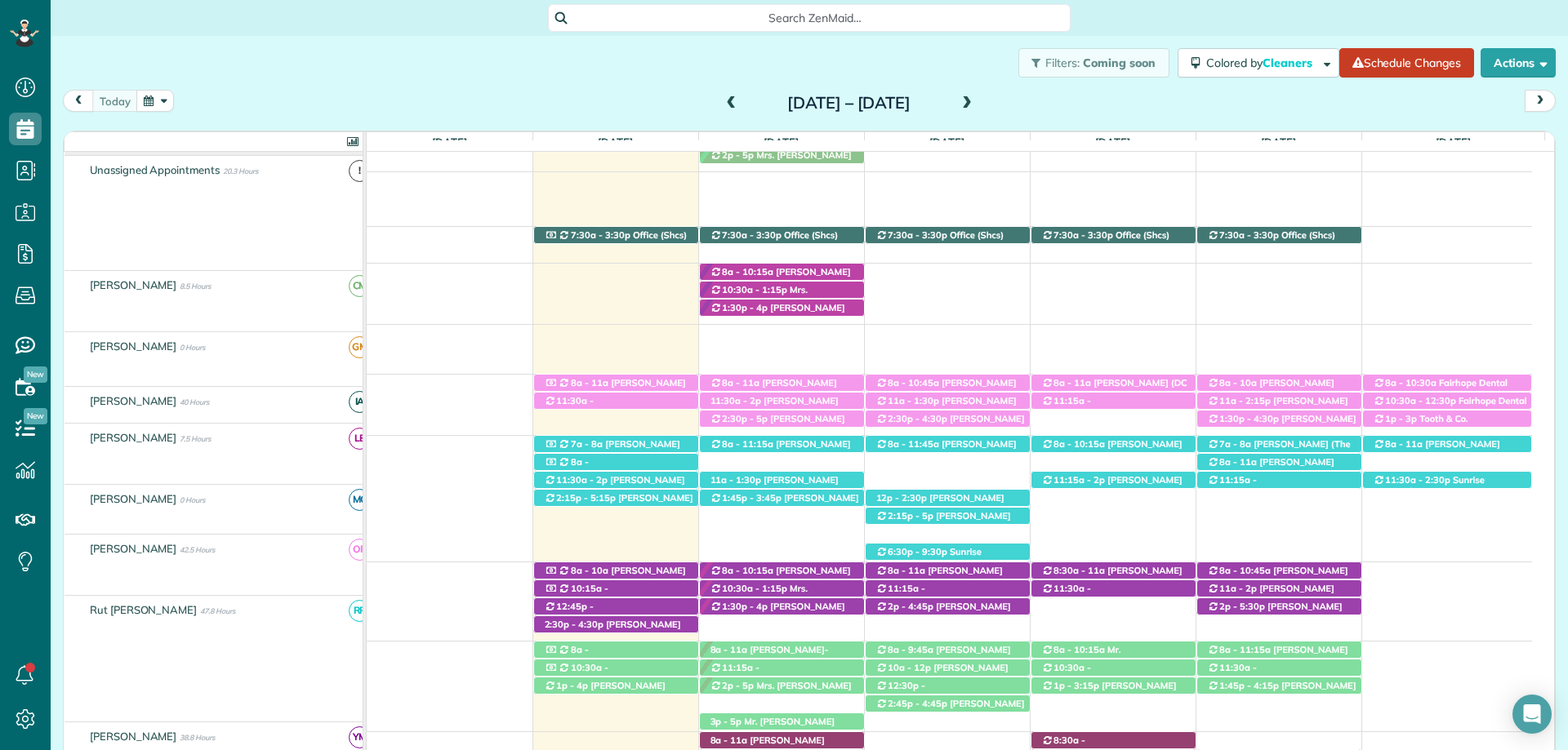
scroll to position [323, 0]
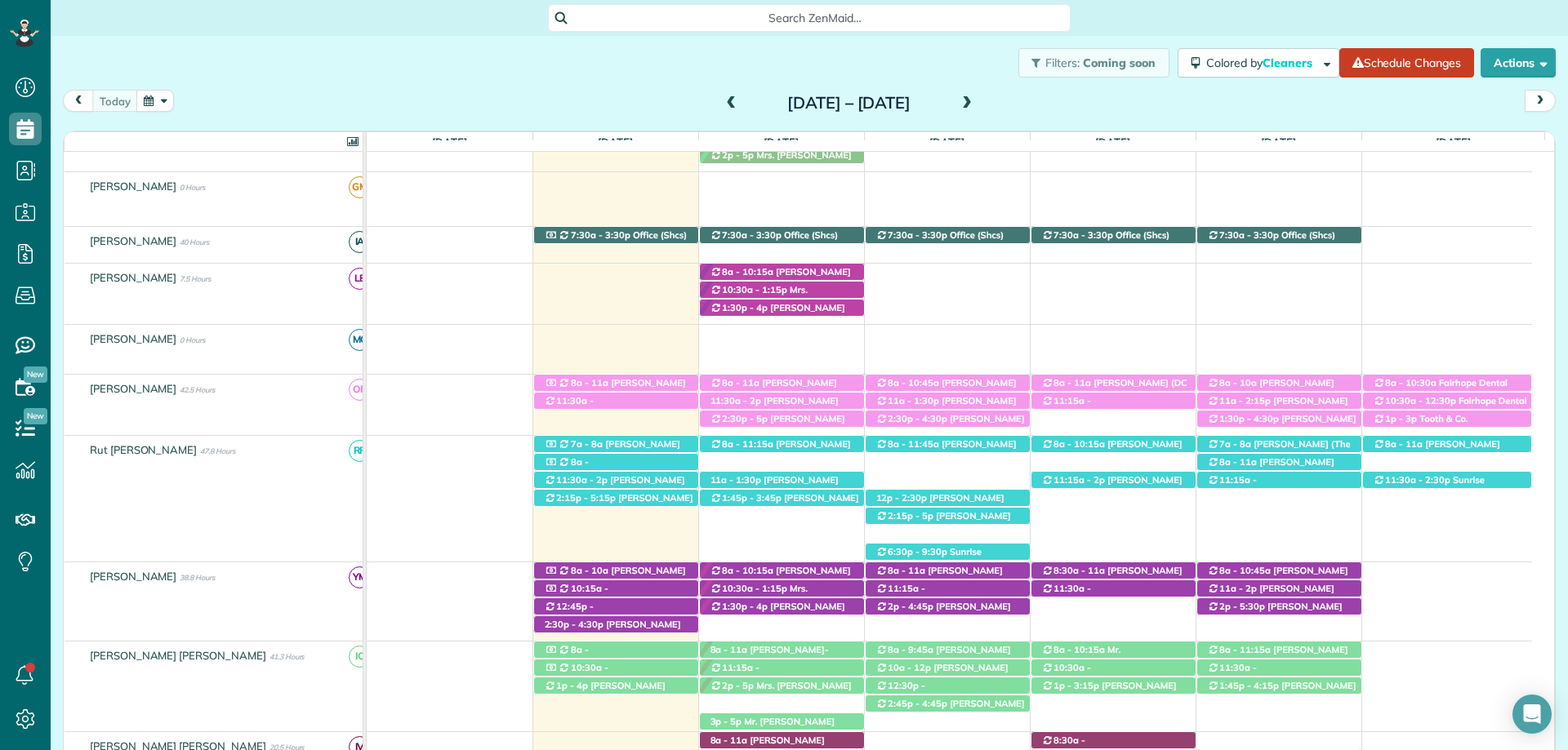
click at [976, 102] on span at bounding box center [966, 103] width 18 height 15
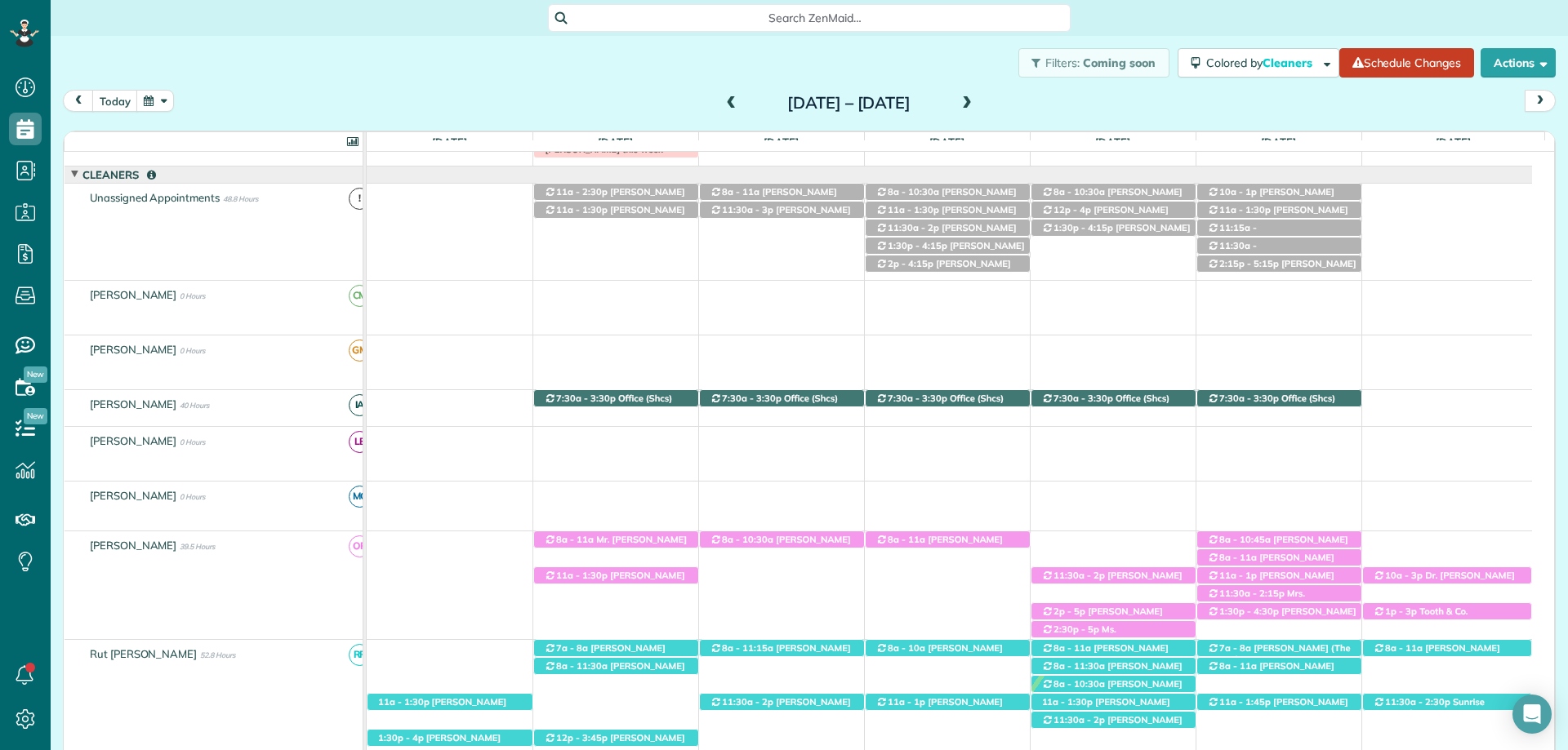
scroll to position [227, 0]
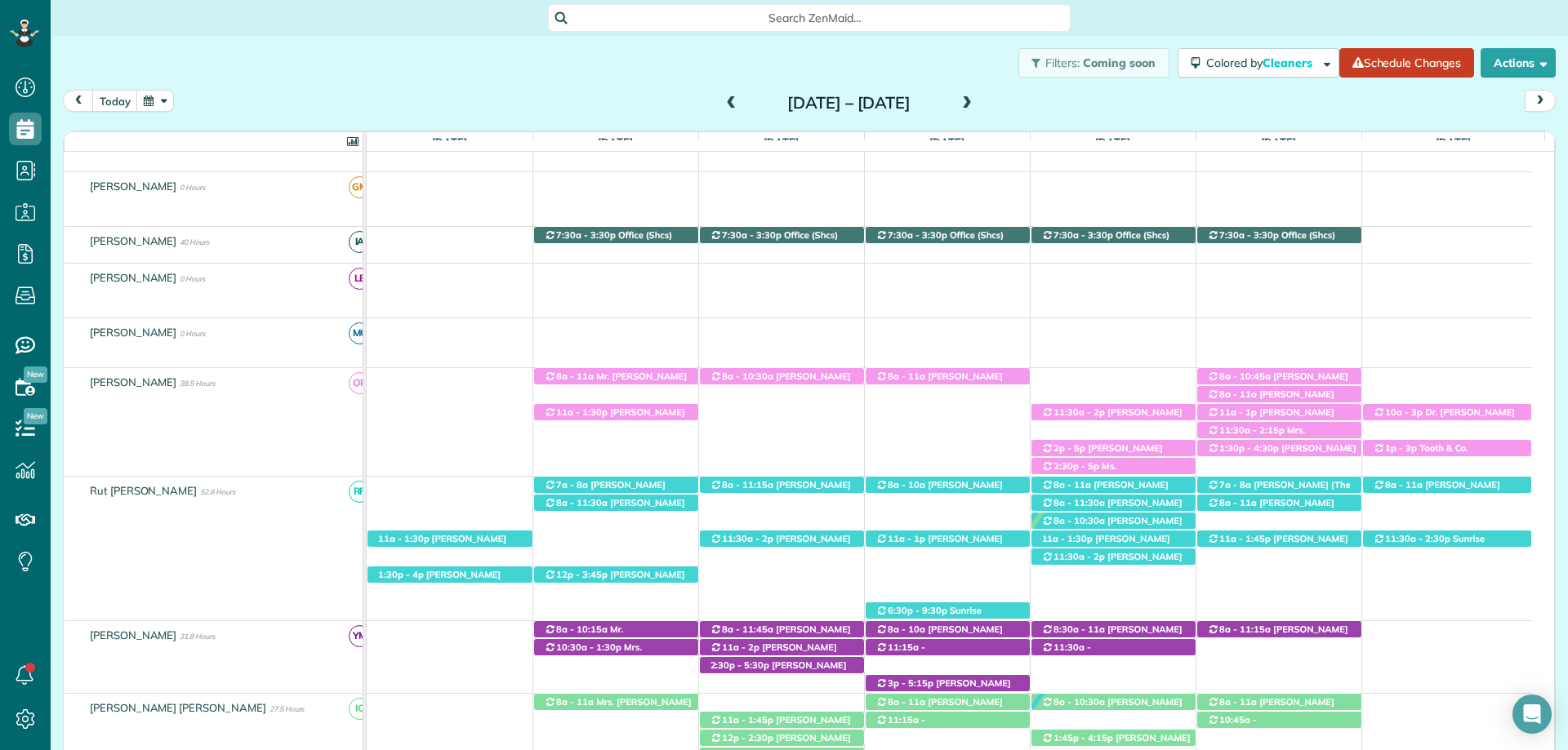
click at [976, 102] on span at bounding box center [966, 103] width 18 height 15
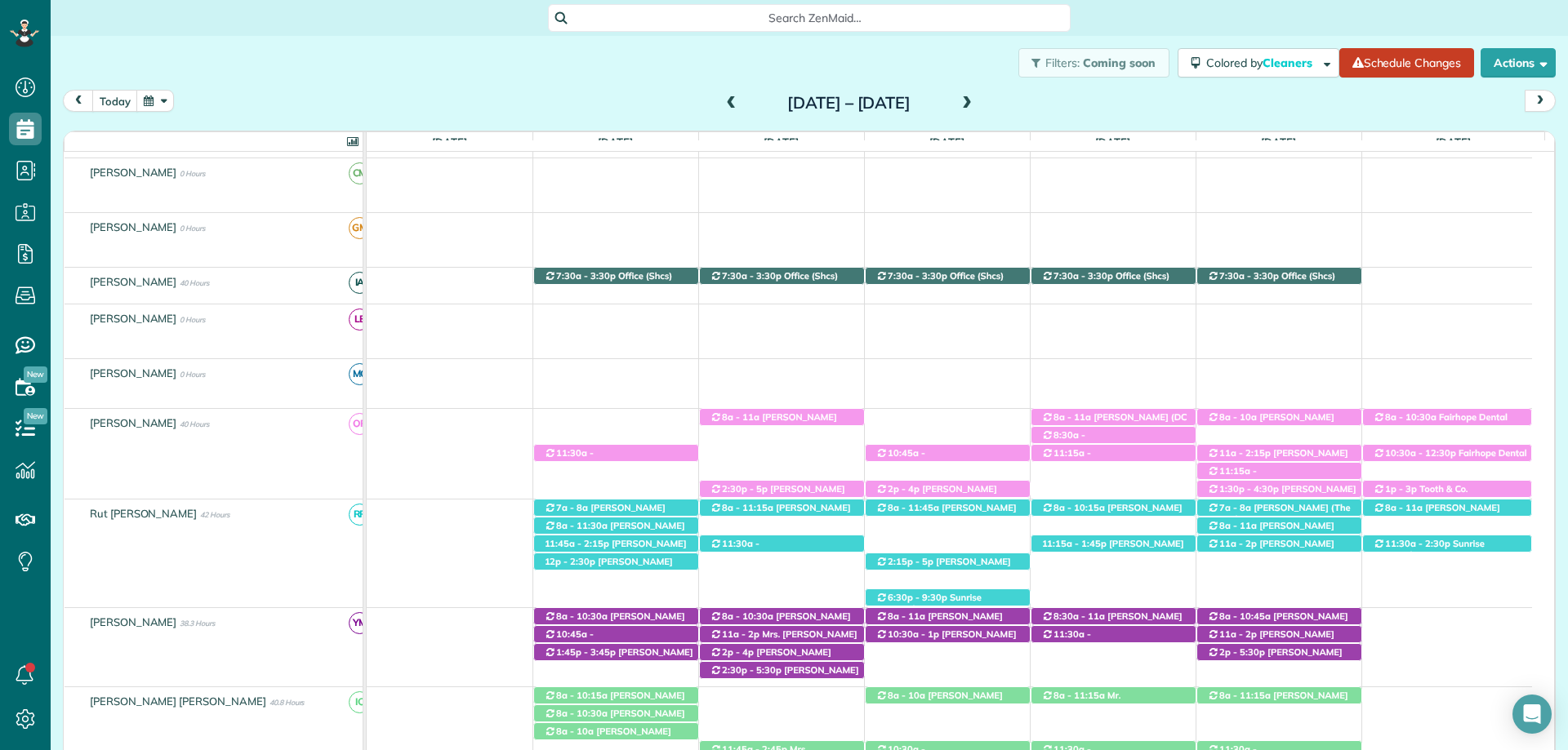
scroll to position [209, 0]
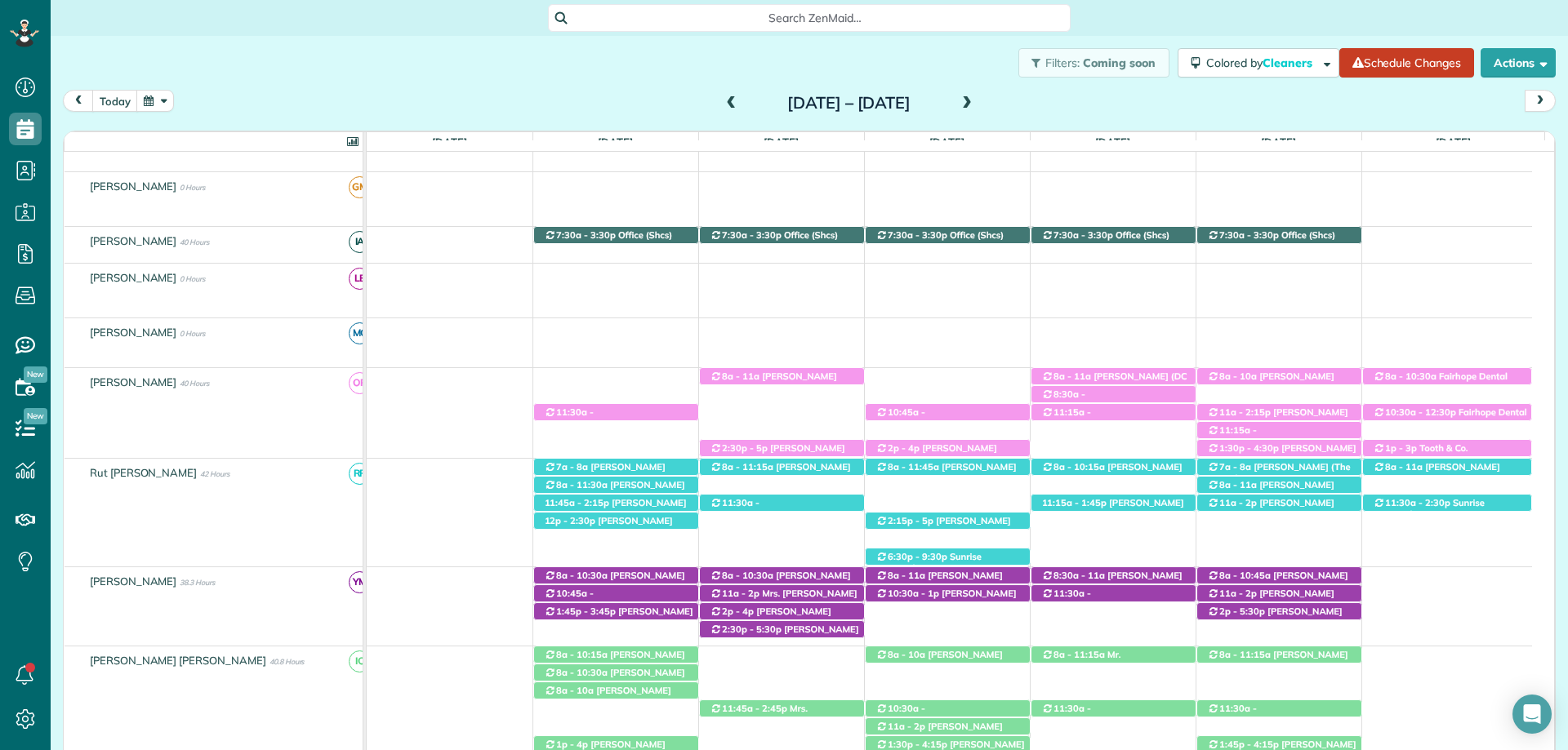
click at [976, 97] on span at bounding box center [966, 103] width 18 height 15
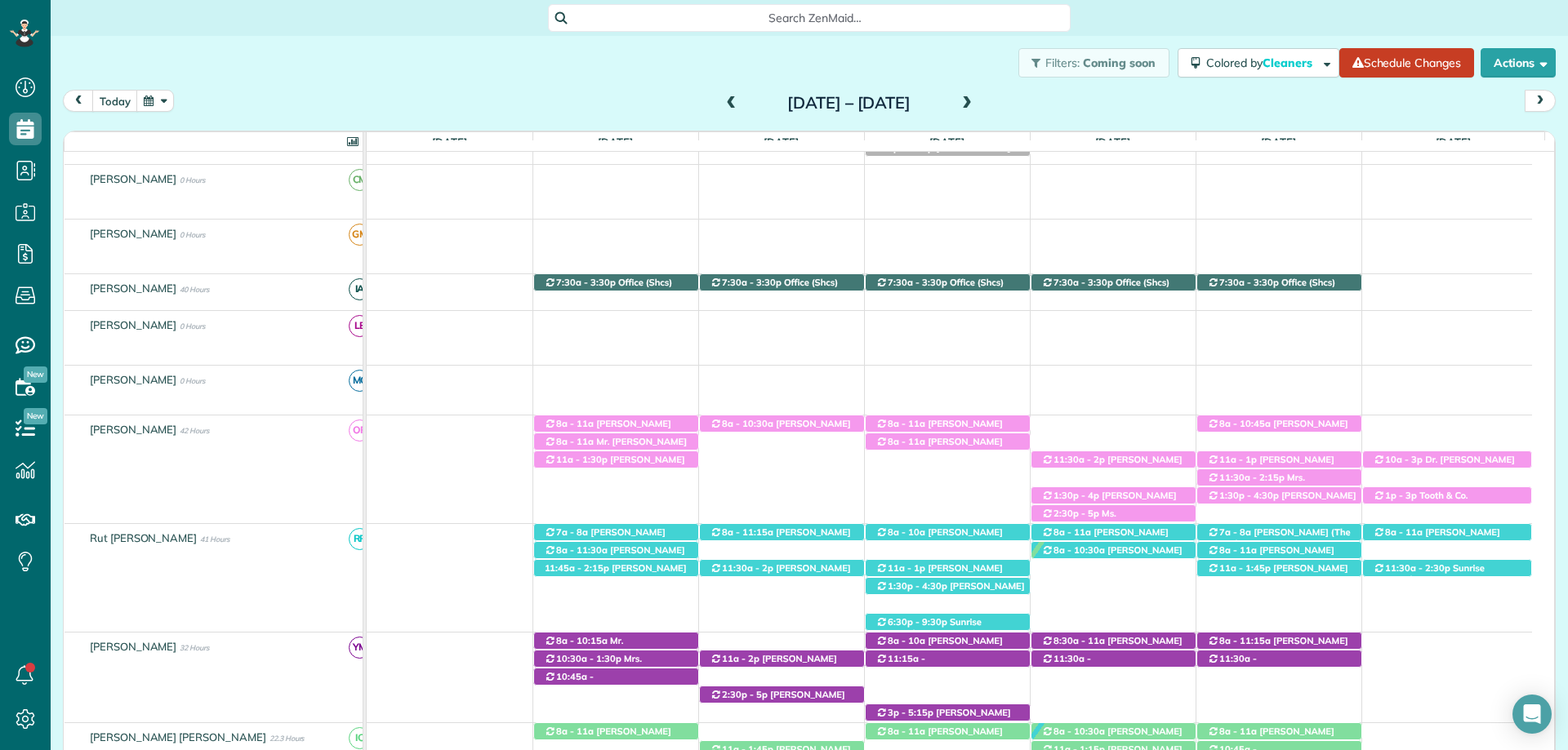
scroll to position [216, 0]
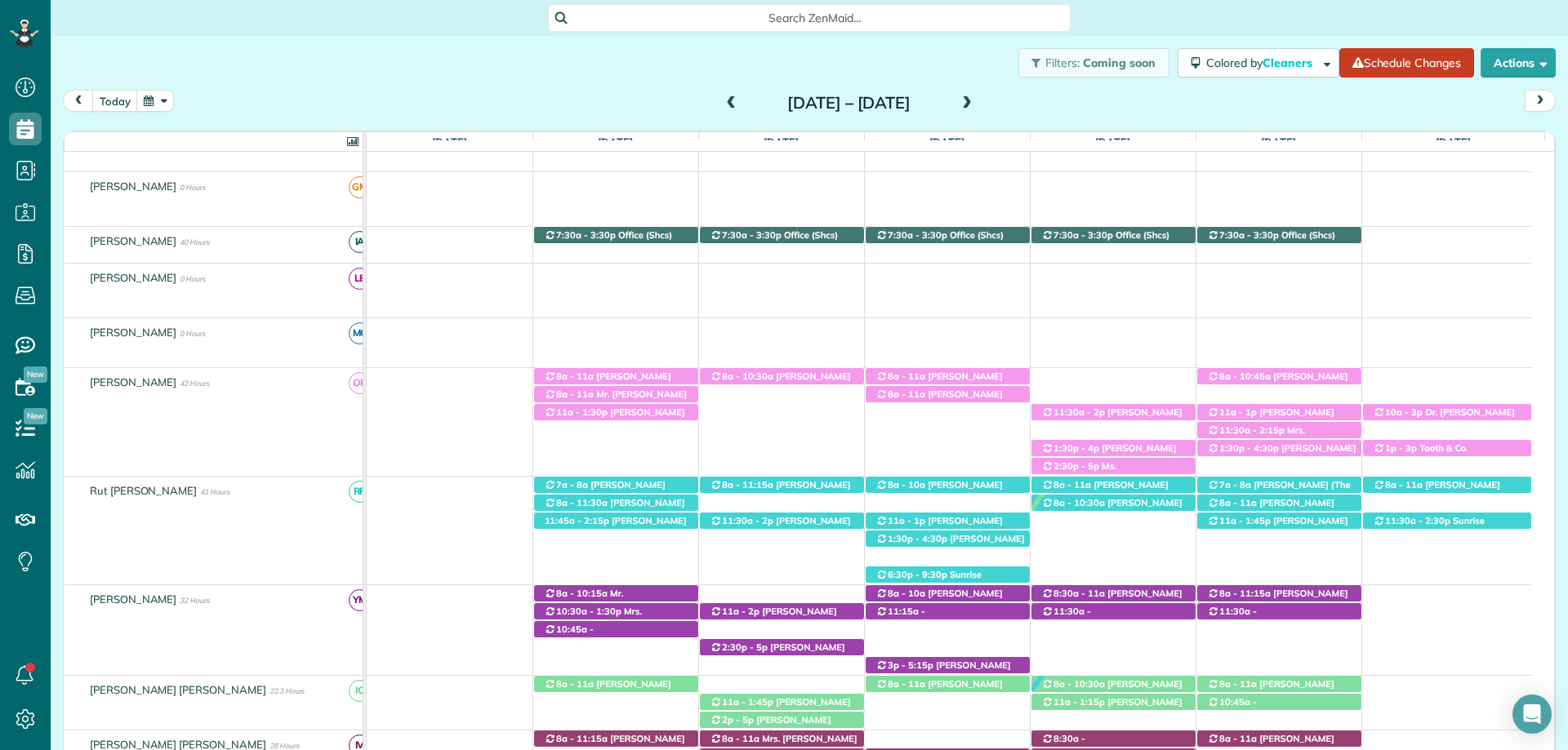
click at [976, 97] on span at bounding box center [966, 103] width 18 height 15
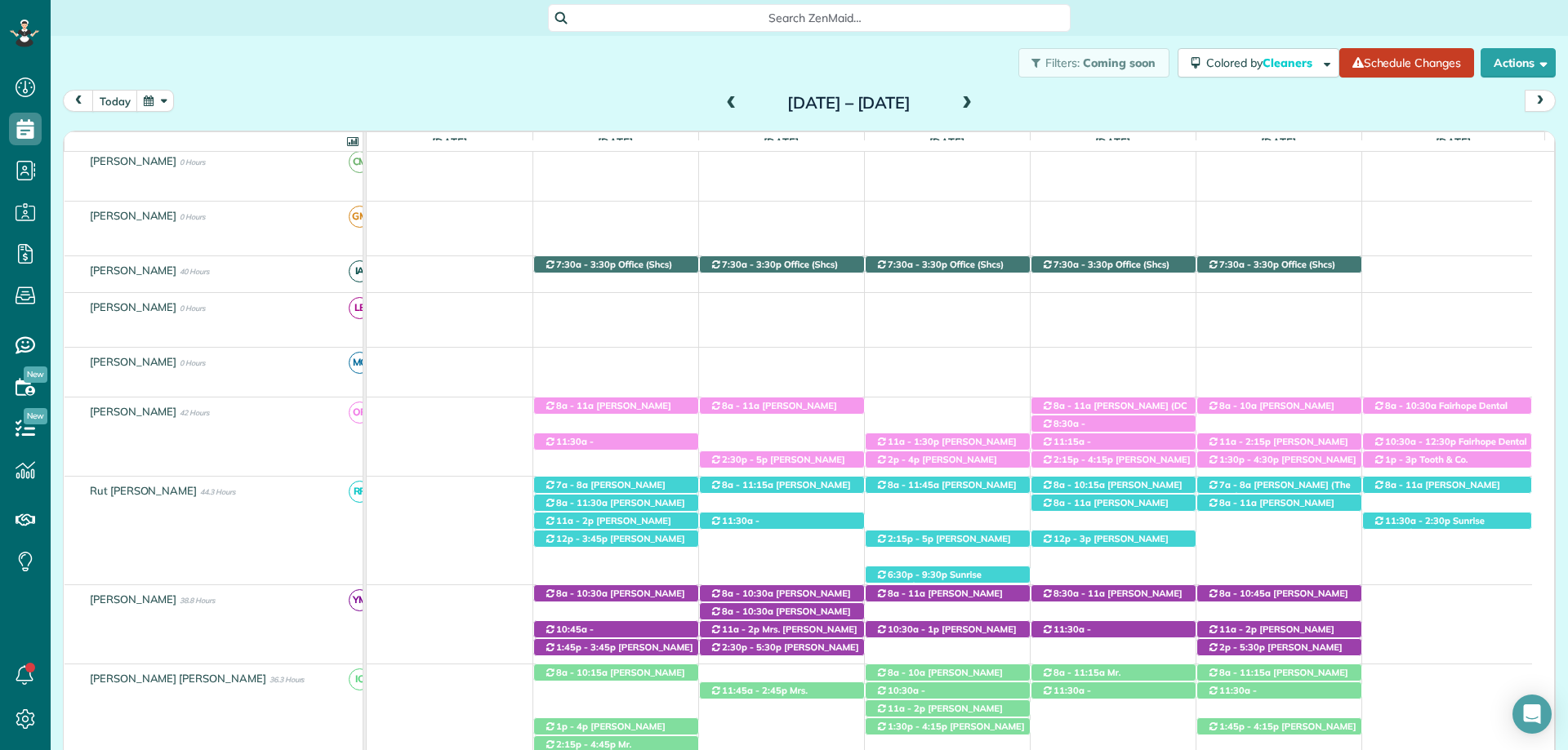
scroll to position [198, 0]
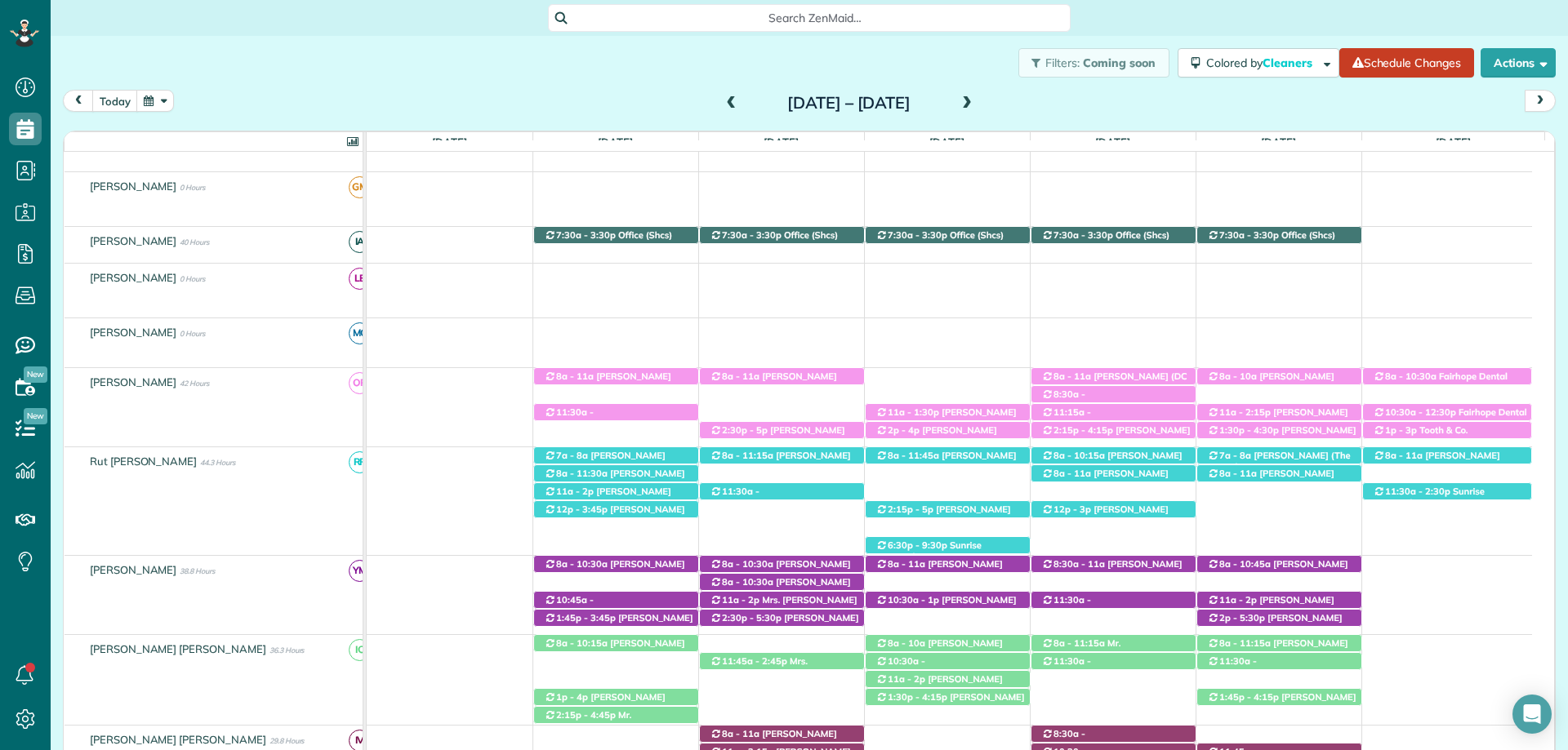
click at [976, 97] on span at bounding box center [966, 103] width 18 height 15
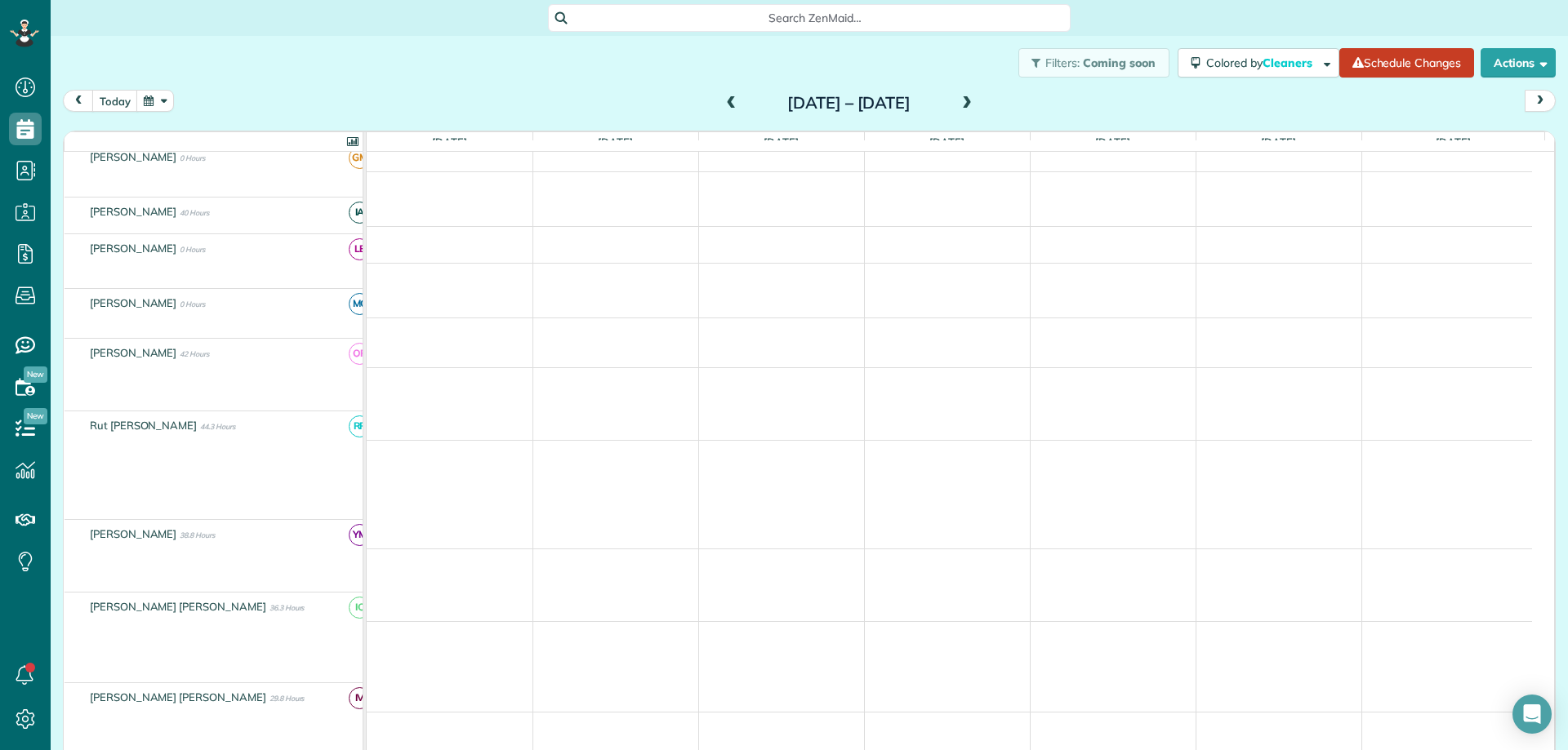
scroll to position [0, 0]
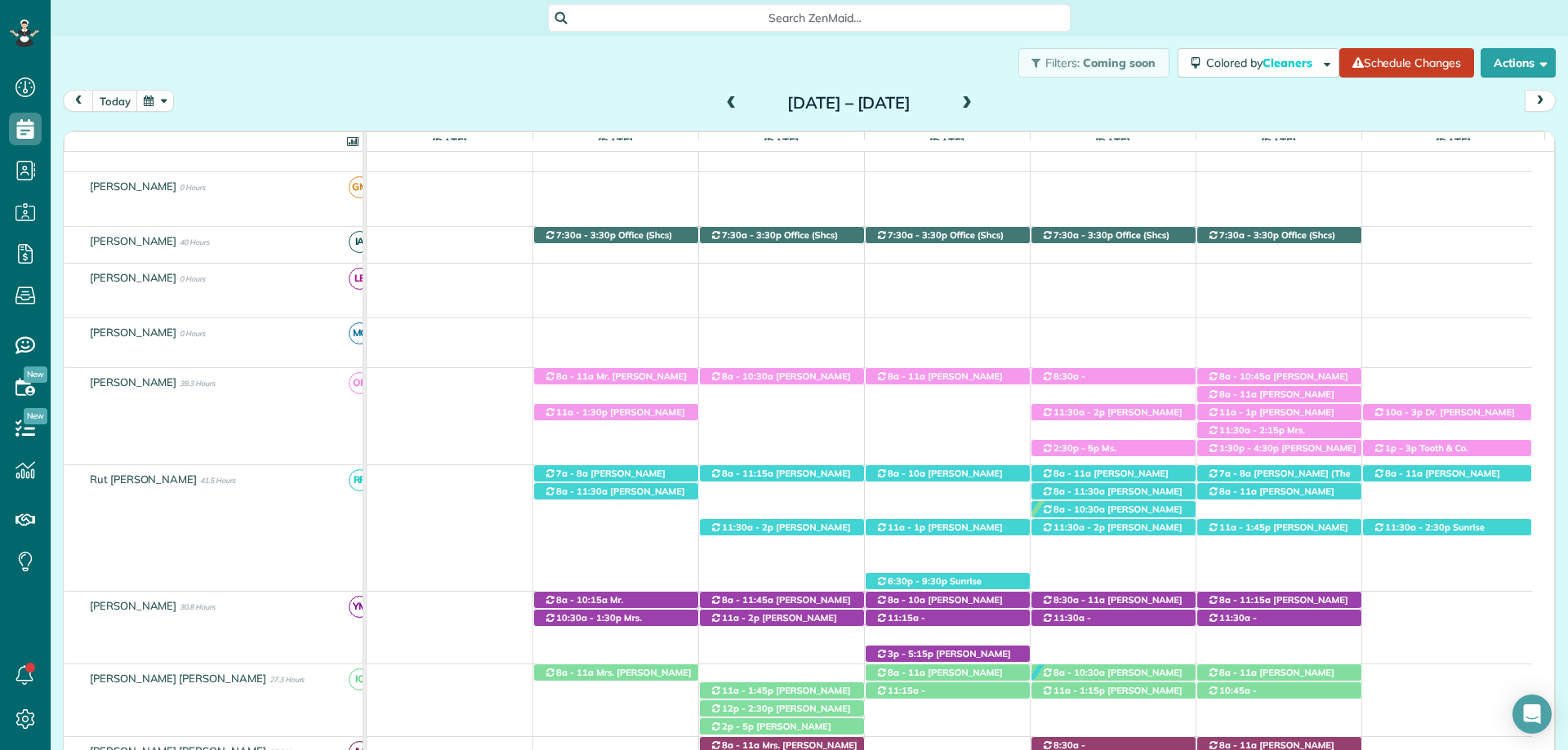
click at [976, 97] on span at bounding box center [966, 103] width 18 height 15
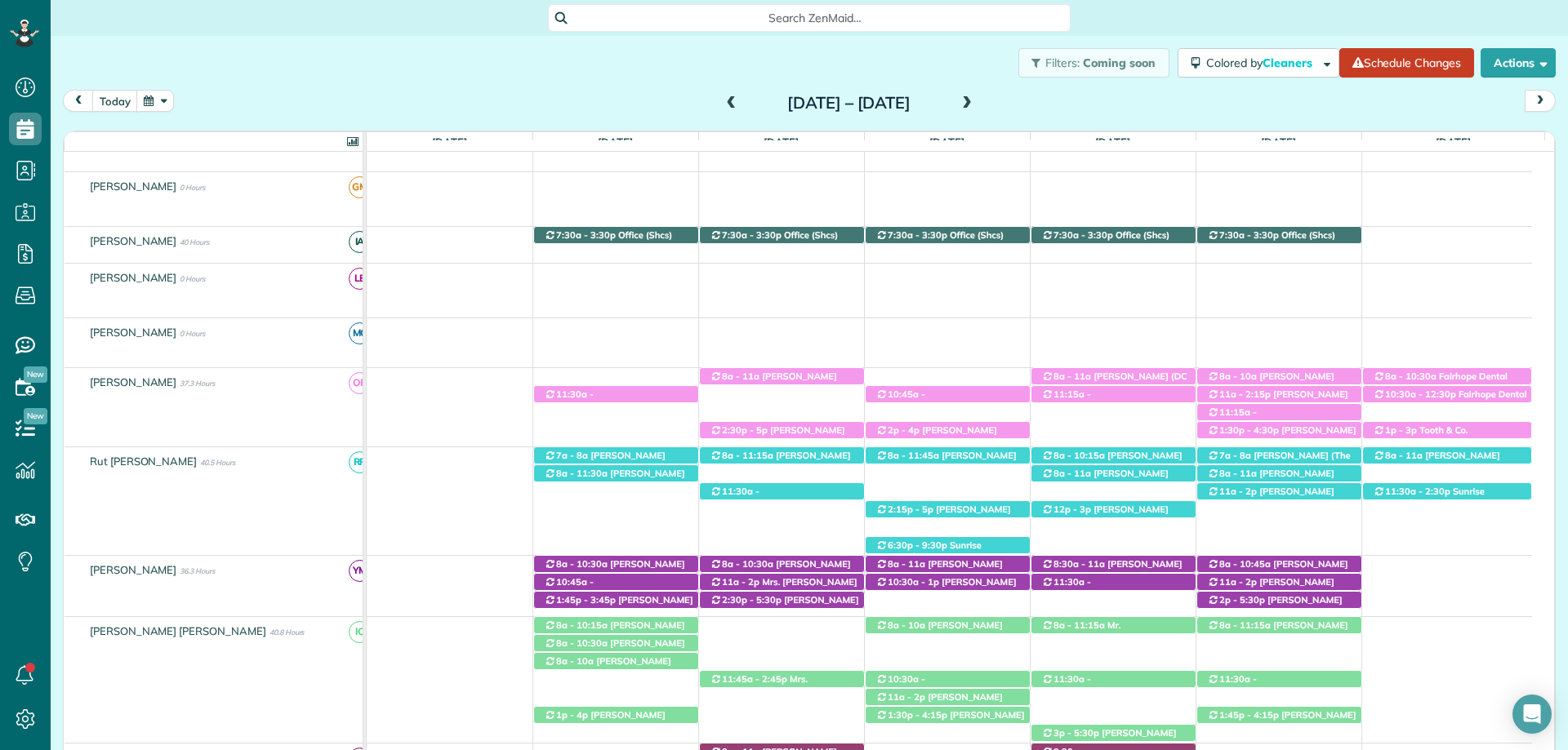
click at [976, 97] on span at bounding box center [966, 103] width 18 height 15
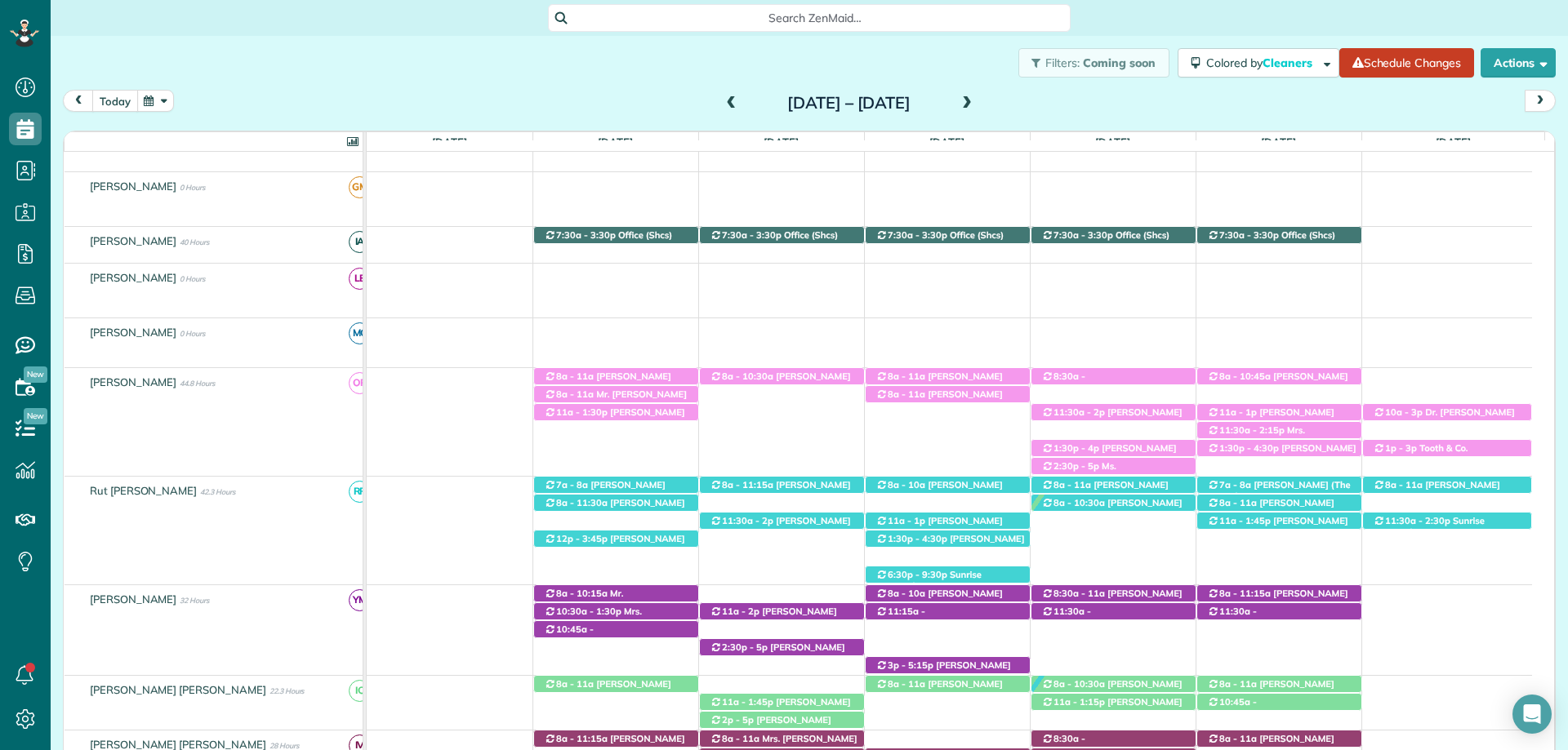
drag, startPoint x: 114, startPoint y: 99, endPoint x: 204, endPoint y: 0, distance: 133.8
click at [114, 100] on button "today" at bounding box center [115, 101] width 45 height 22
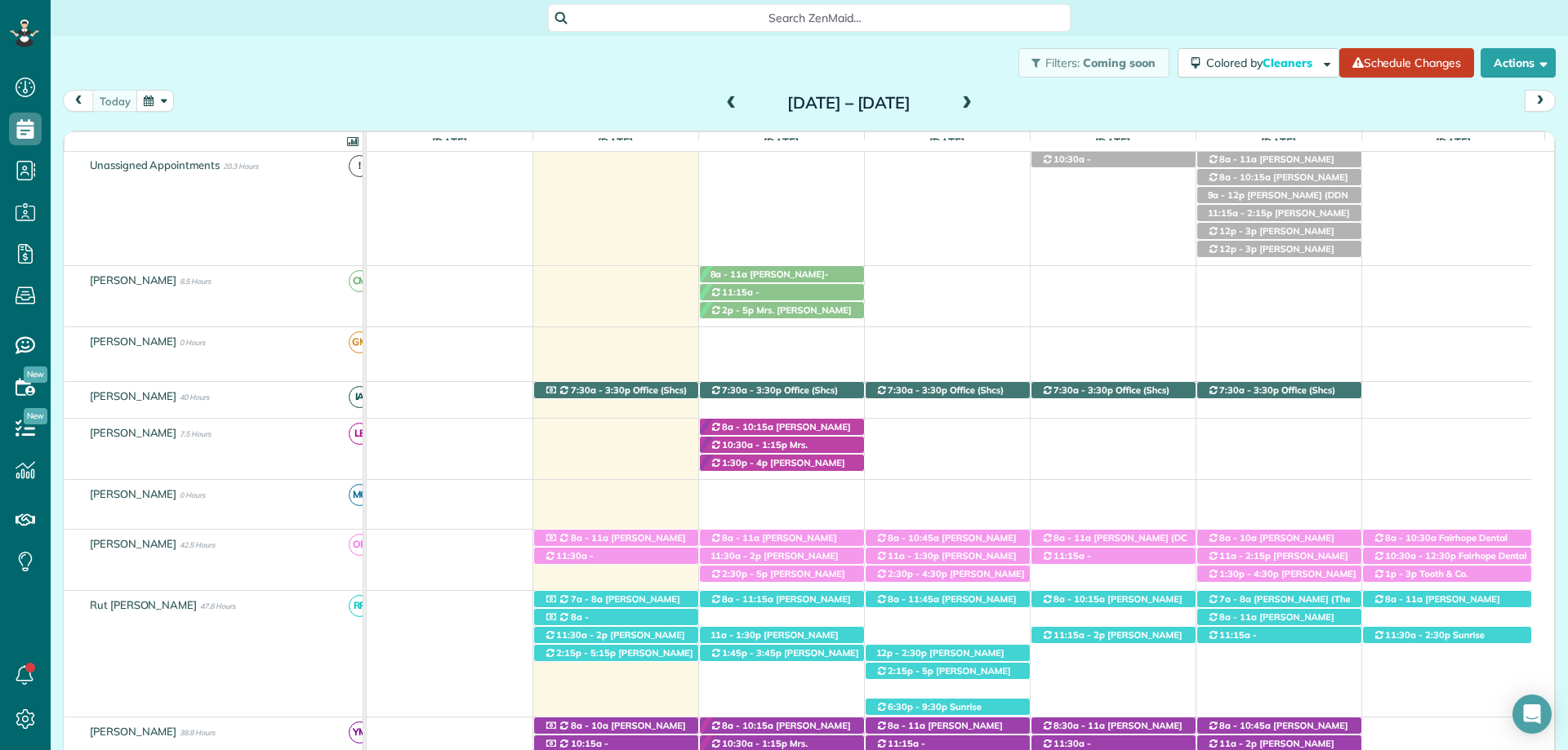
scroll to position [323, 0]
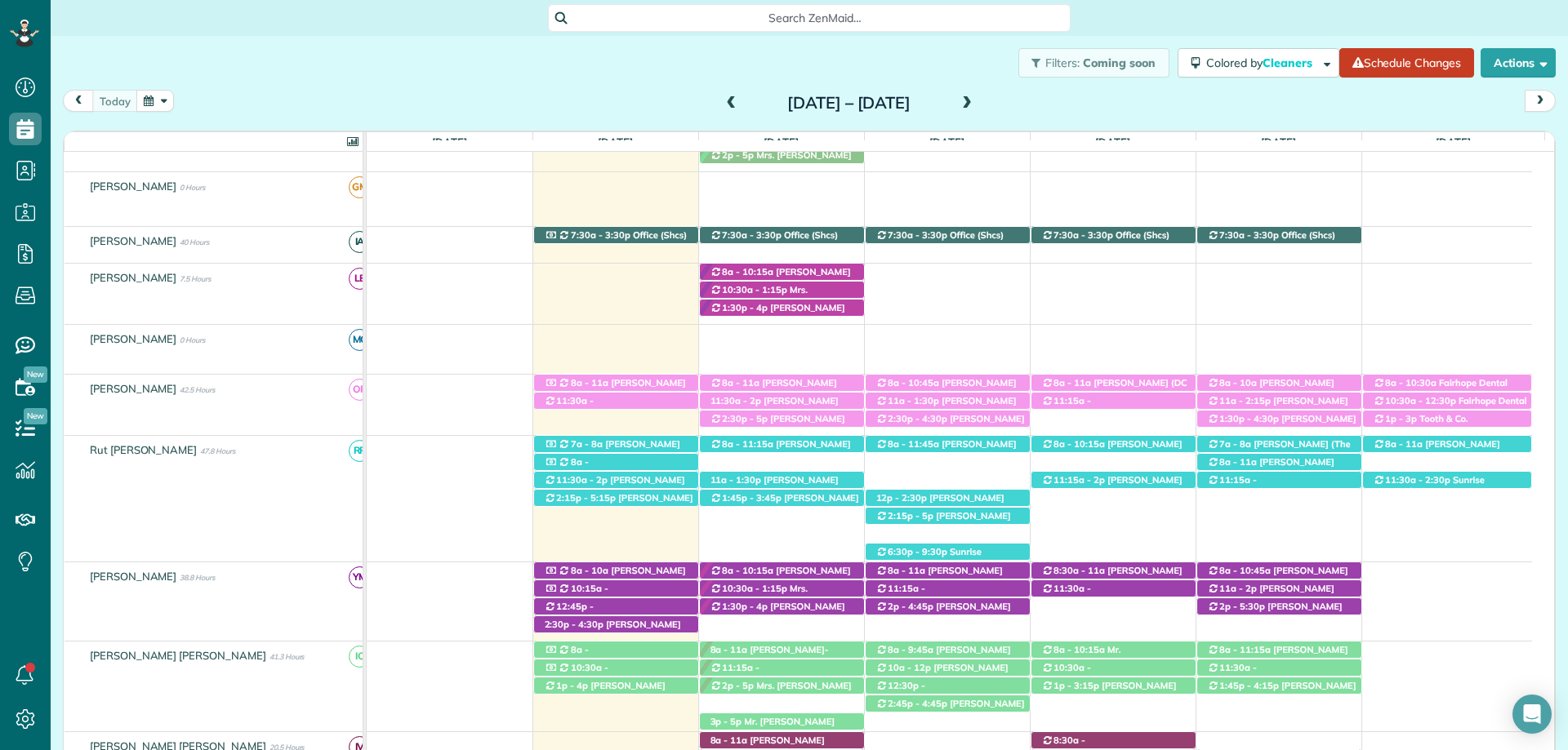
click at [976, 105] on span at bounding box center [966, 103] width 18 height 15
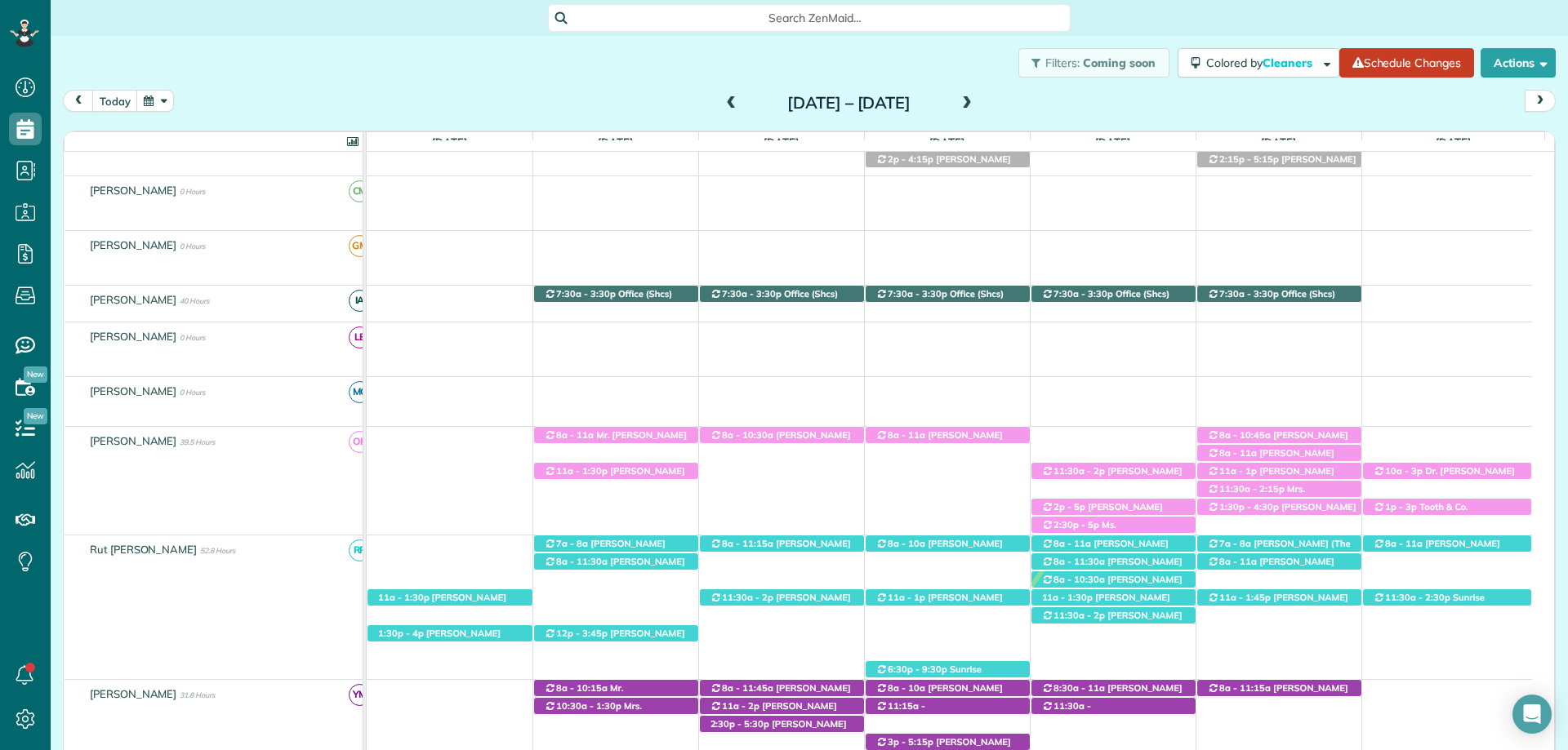
scroll to position [227, 0]
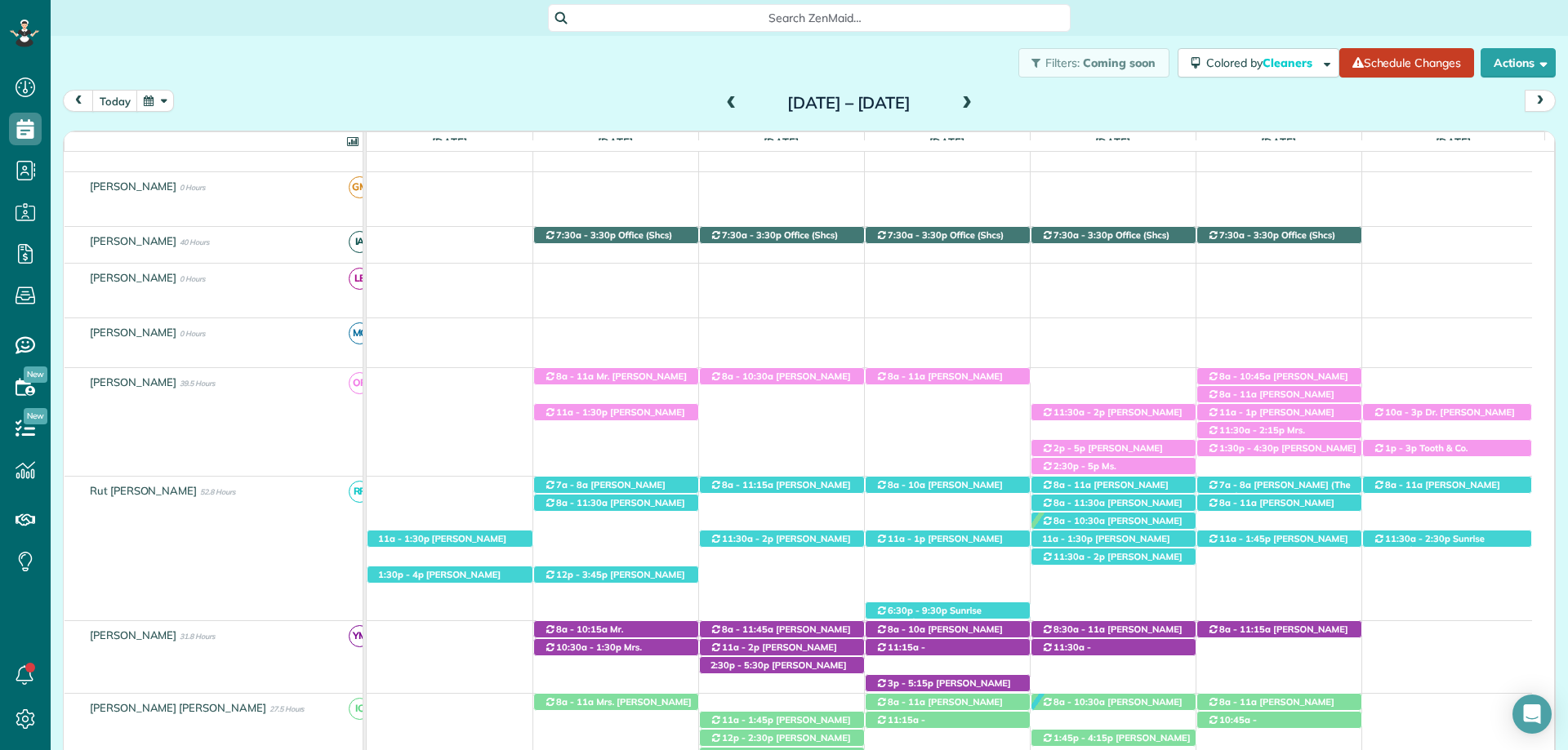
click at [976, 105] on span at bounding box center [966, 103] width 18 height 15
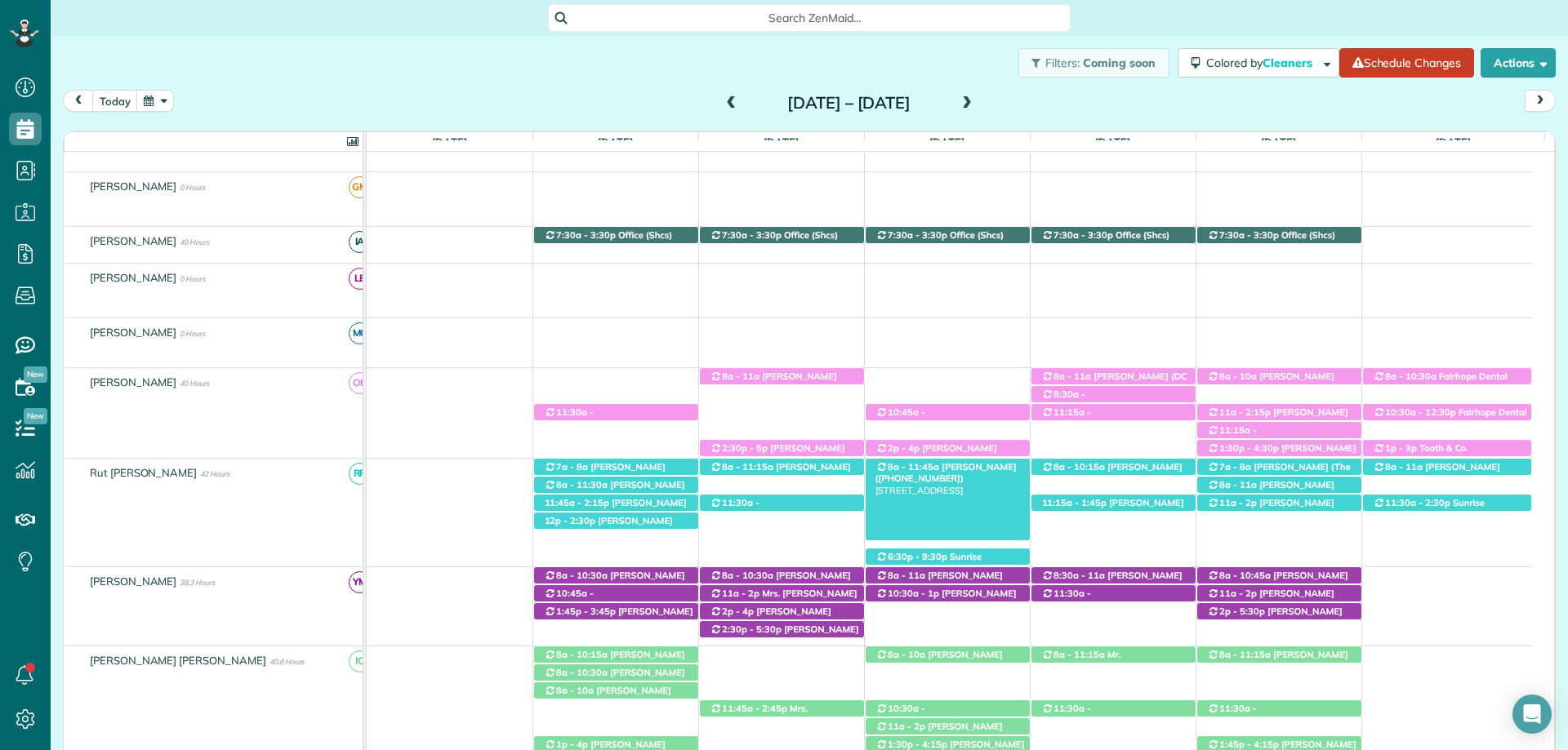
scroll to position [290, 0]
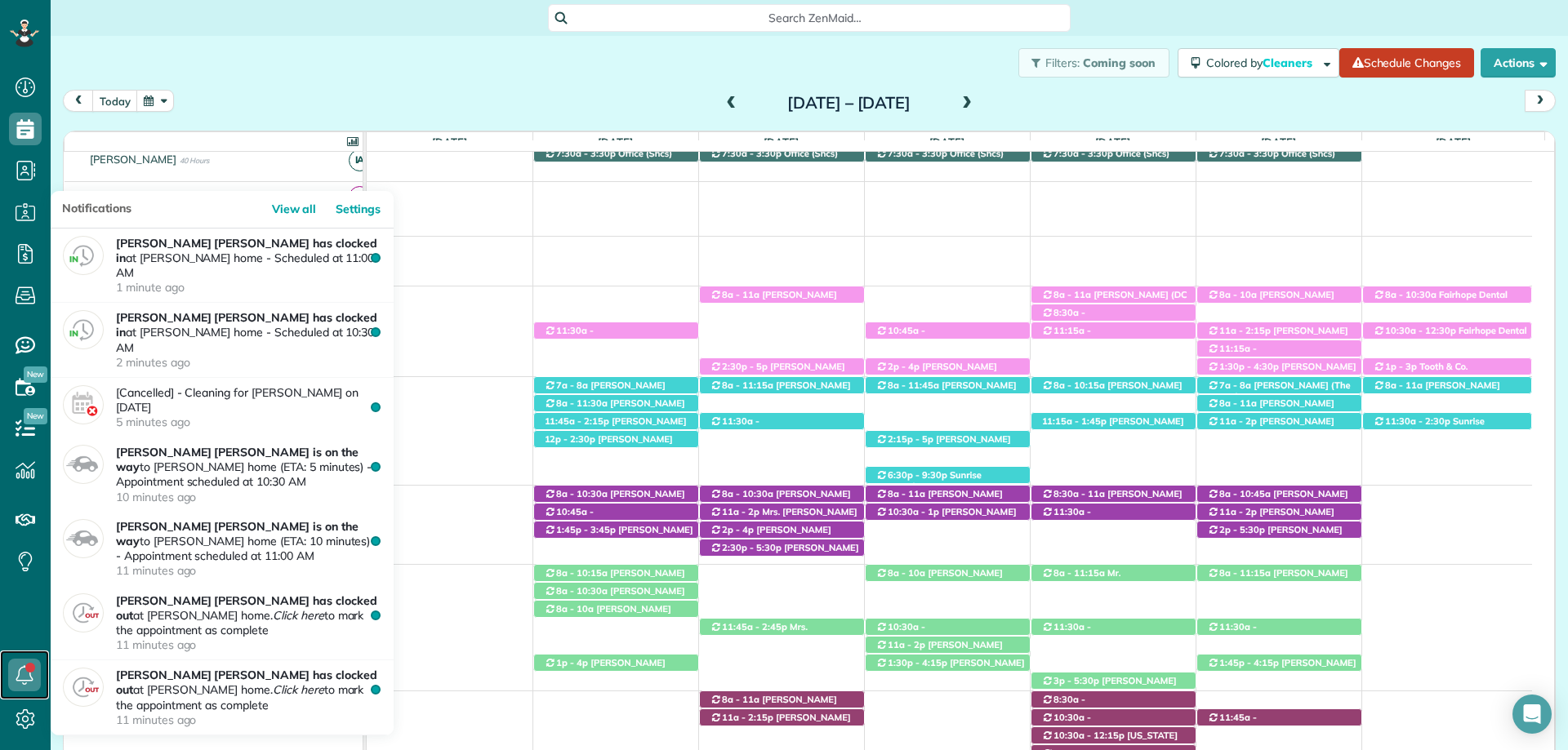
click at [21, 673] on icon at bounding box center [24, 675] width 32 height 32
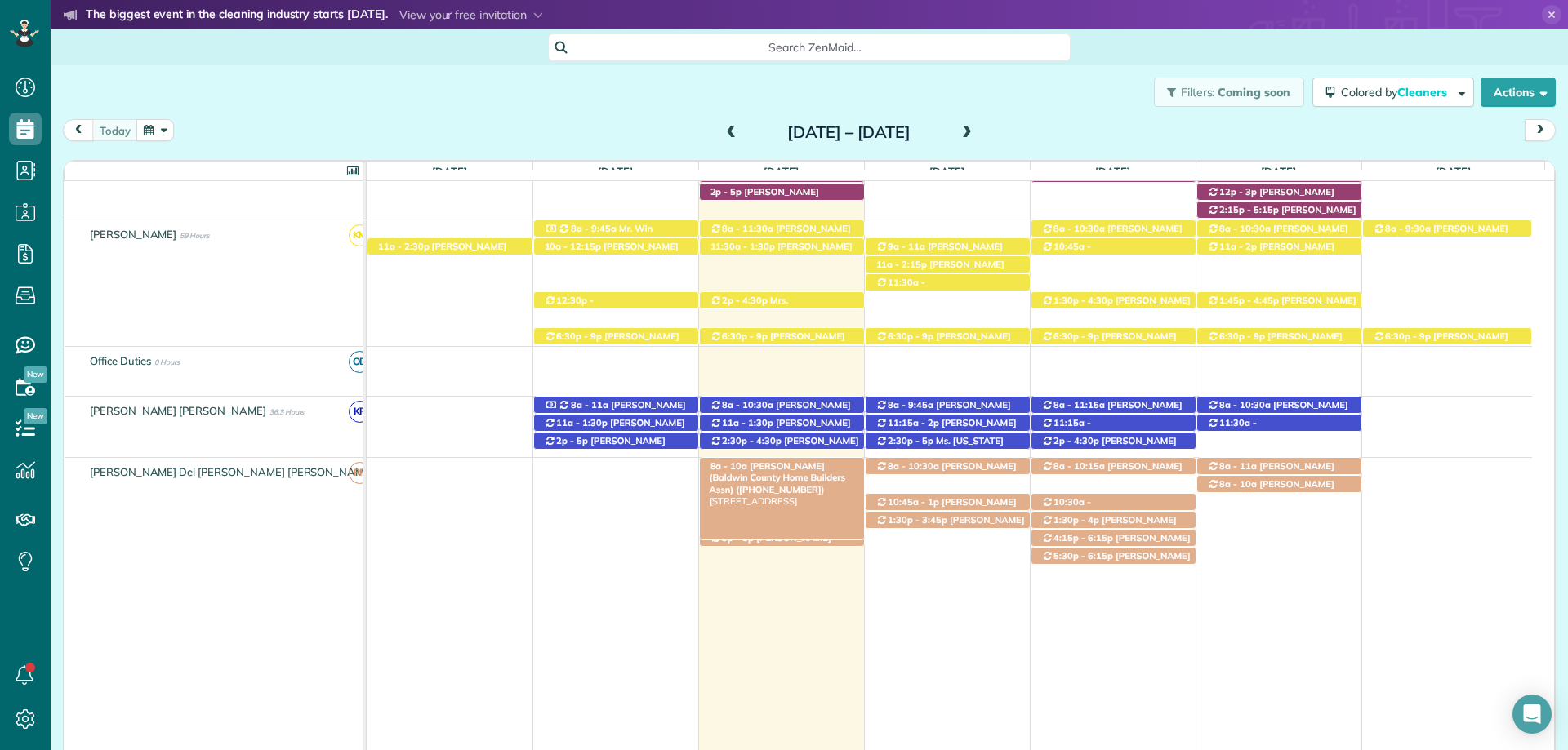
click at [777, 467] on span "[PERSON_NAME] (Baldwin County Home Builders Assn) ([PHONE_NUMBER])" at bounding box center [777, 478] width 136 height 35
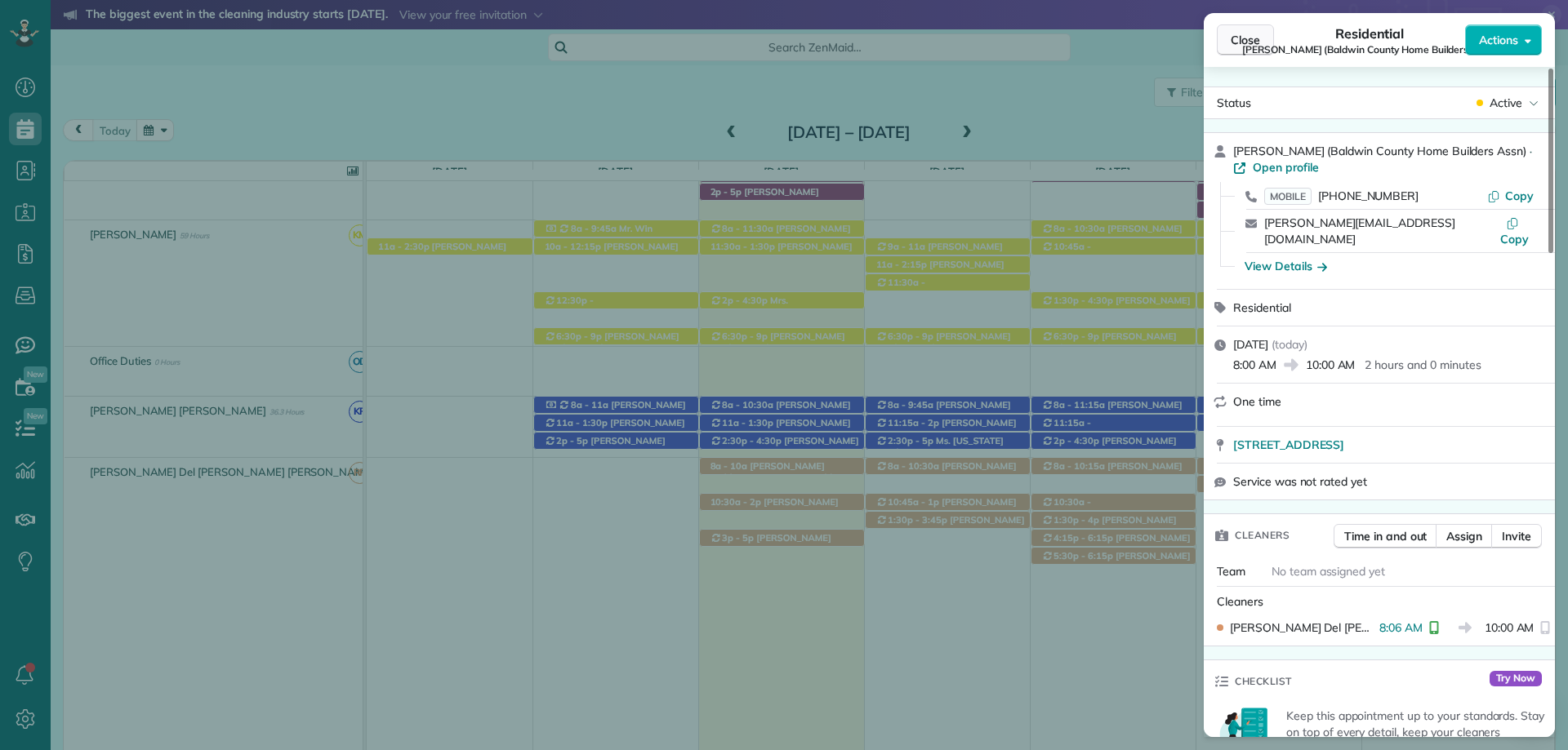
click at [1245, 38] on span "Close" at bounding box center [1245, 39] width 30 height 17
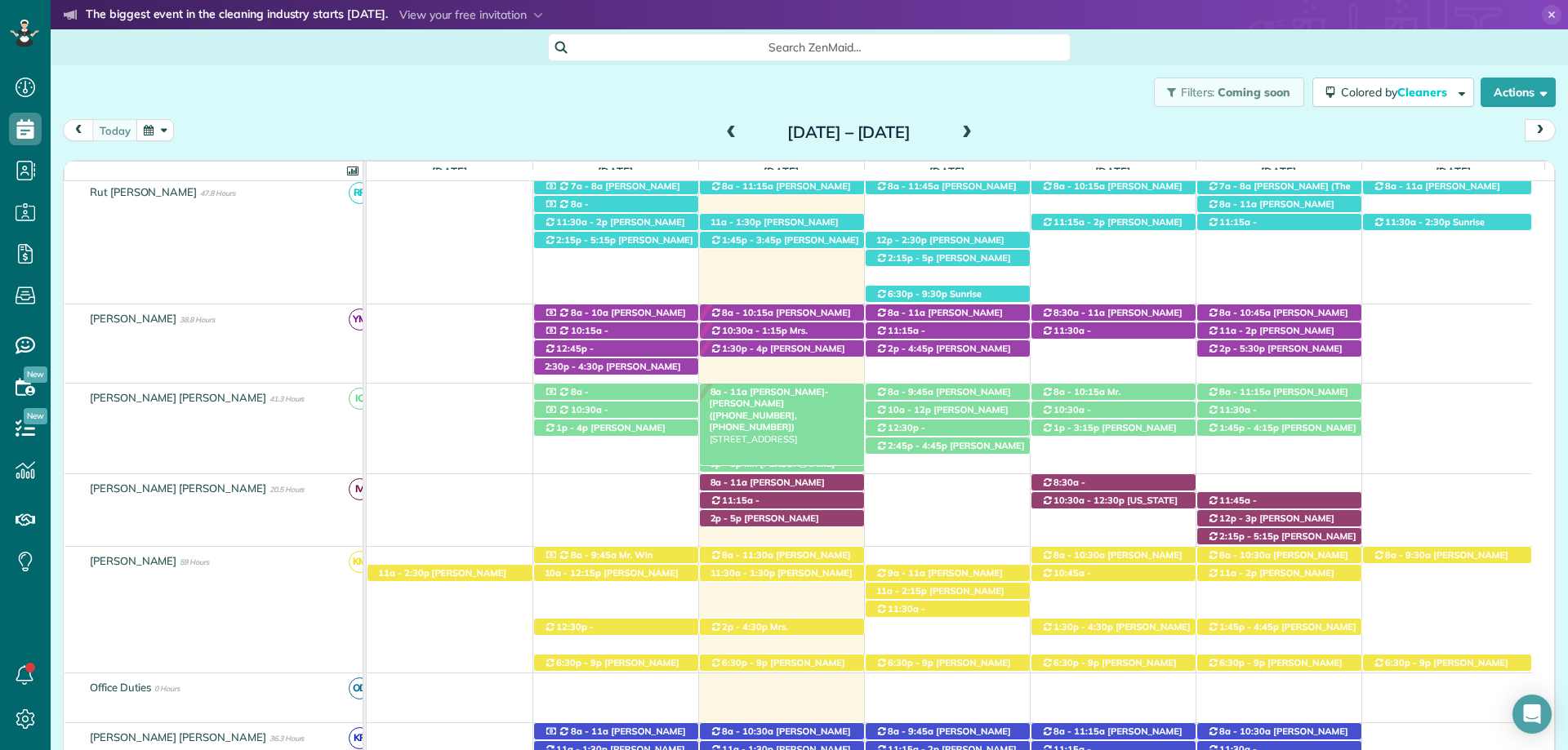
click at [800, 393] on span "[PERSON_NAME]-[PERSON_NAME] ([PHONE_NUMBER], [PHONE_NUMBER])" at bounding box center [769, 409] width 119 height 46
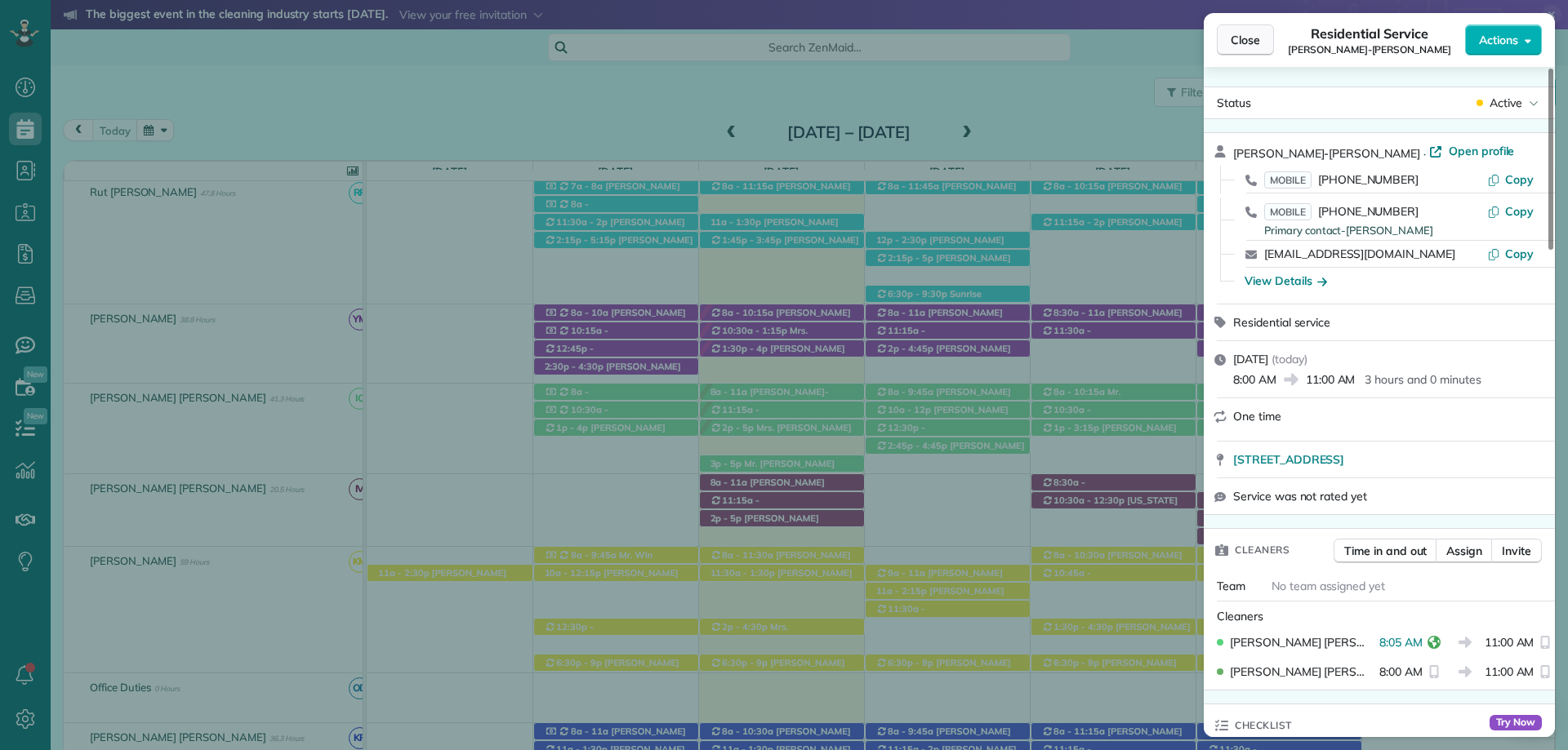
click at [1256, 46] on span "Close" at bounding box center [1245, 39] width 30 height 17
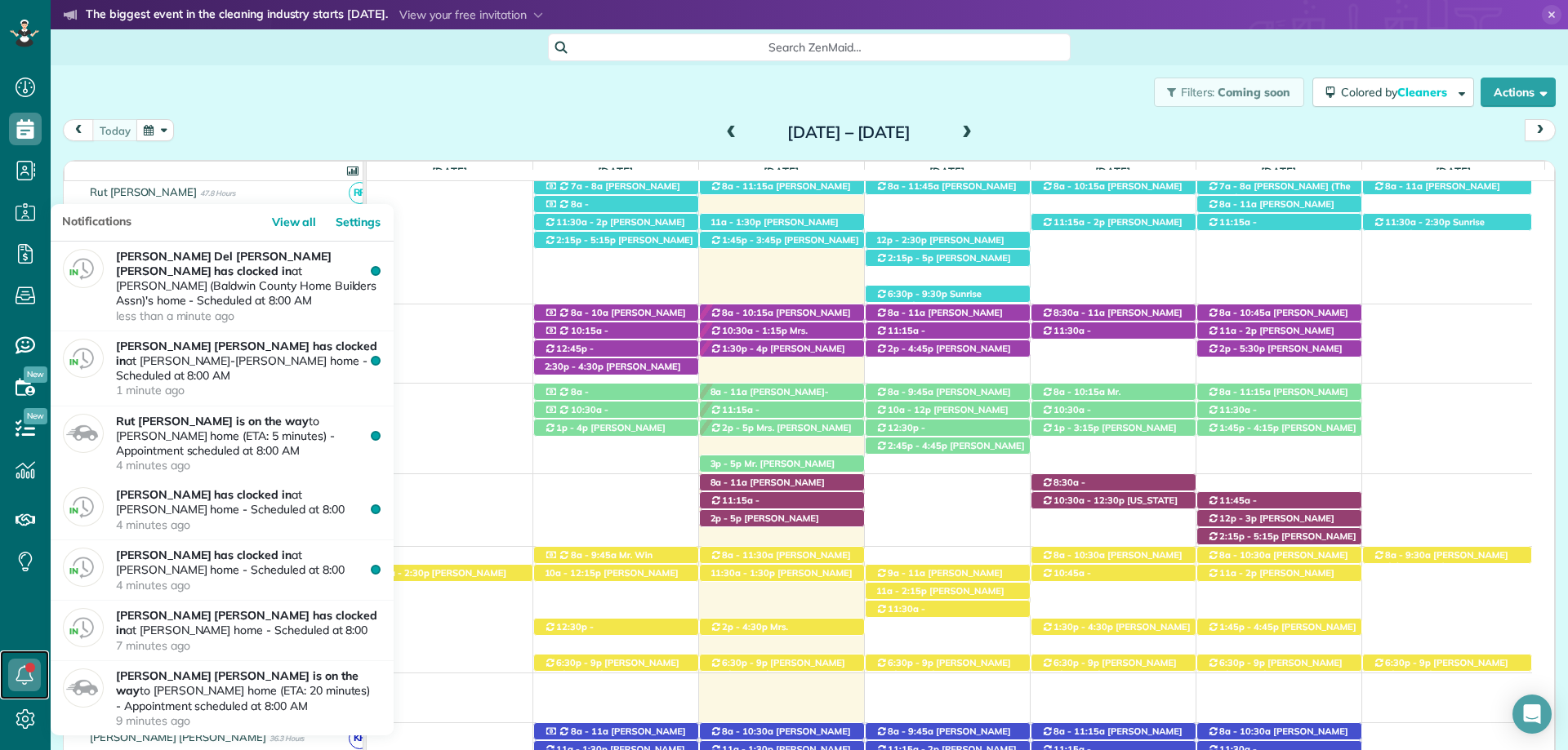
click at [18, 680] on use at bounding box center [25, 675] width 17 height 19
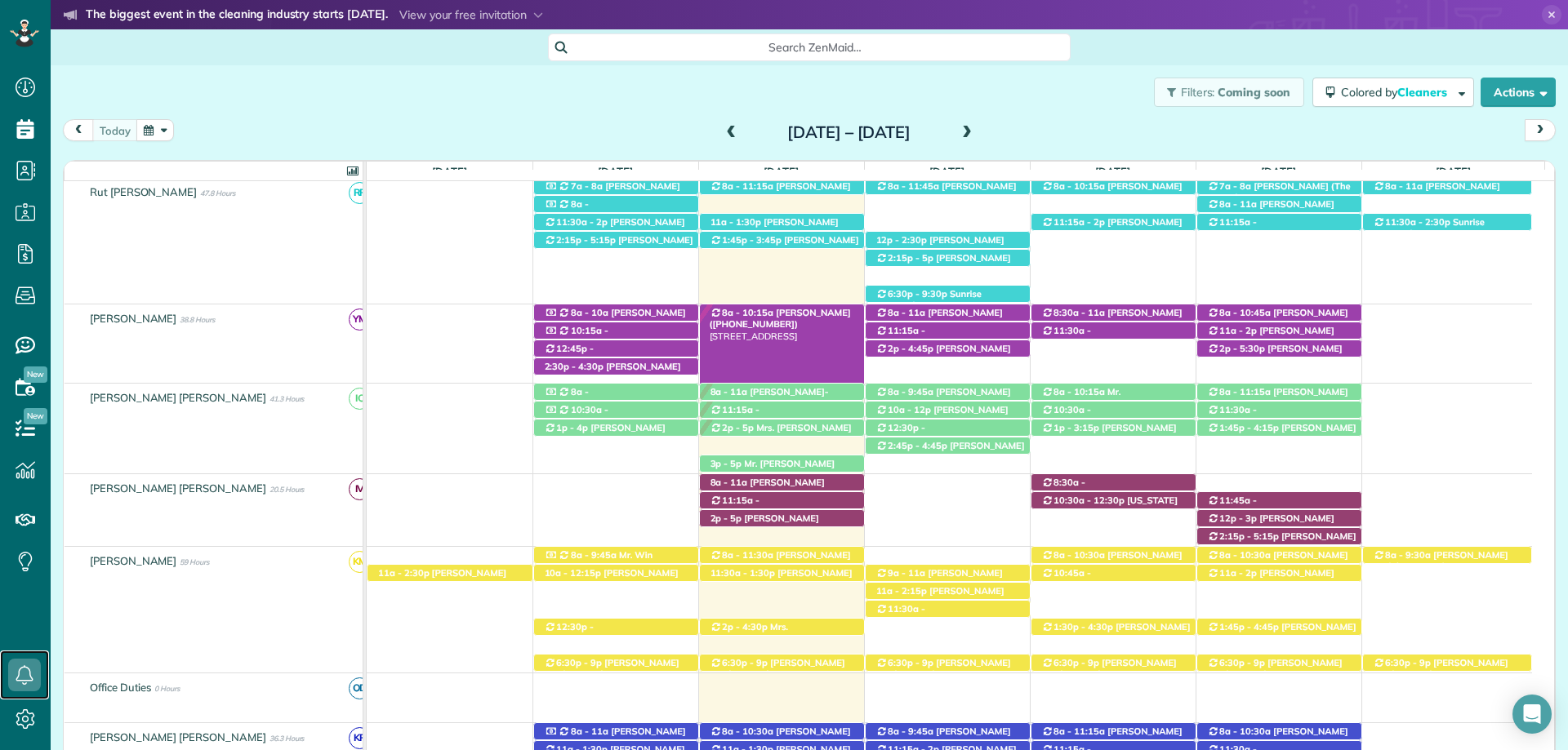
click at [806, 313] on span "[PERSON_NAME] ([PHONE_NUMBER])" at bounding box center [780, 318] width 142 height 23
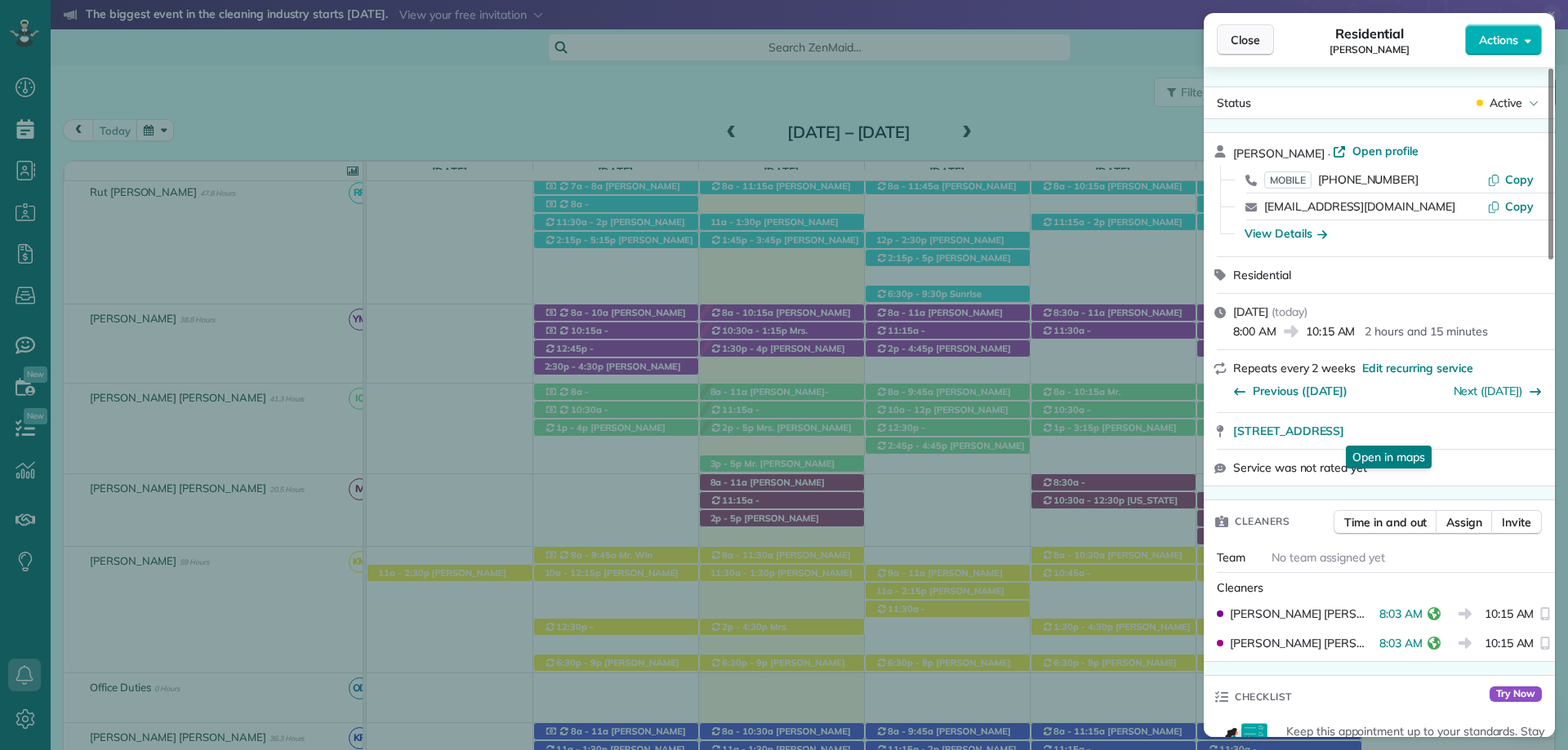
click at [1247, 37] on span "Close" at bounding box center [1245, 39] width 30 height 17
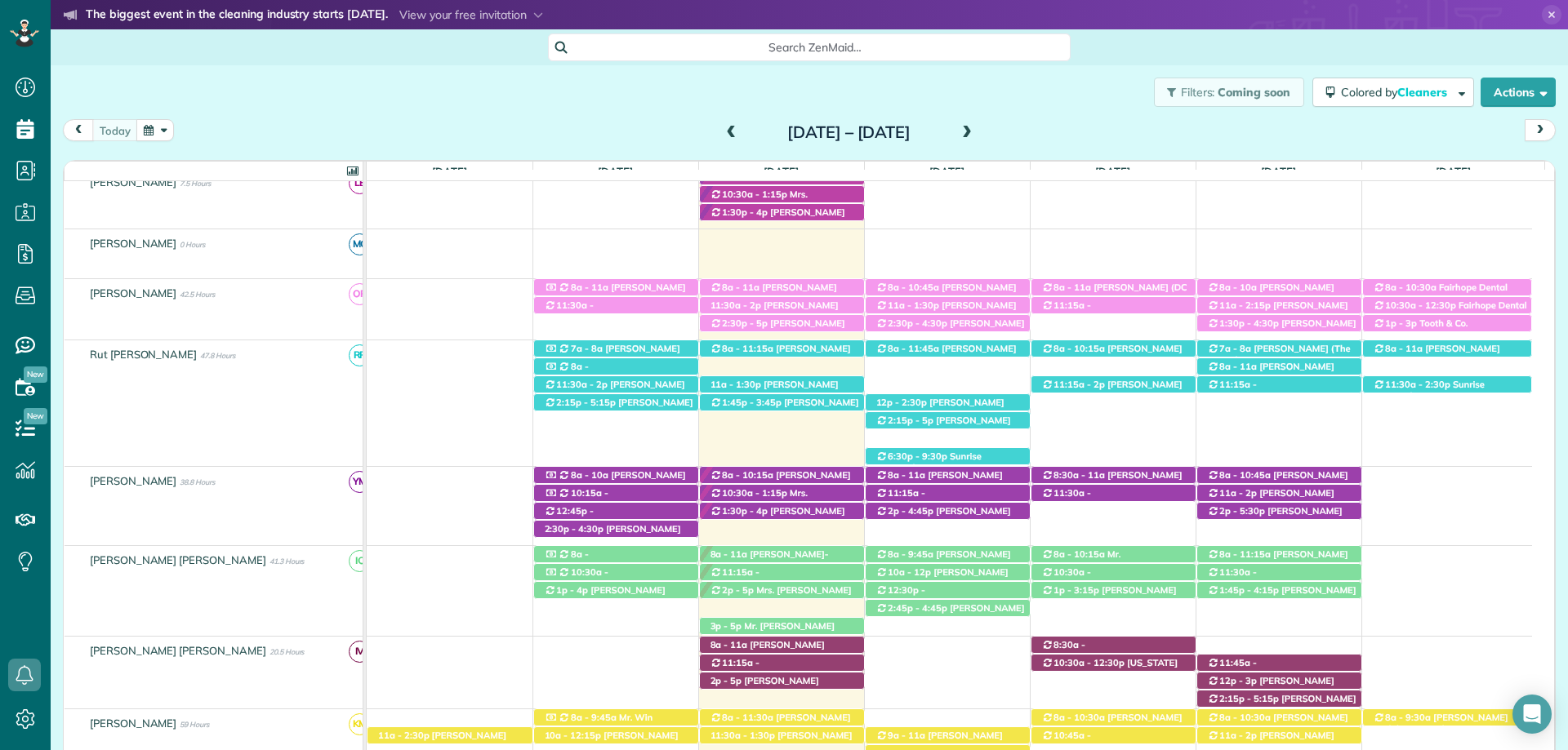
scroll to position [392, 0]
click at [811, 551] on span "[PERSON_NAME]-[PERSON_NAME] ([PHONE_NUMBER], [PHONE_NUMBER])" at bounding box center [769, 572] width 119 height 46
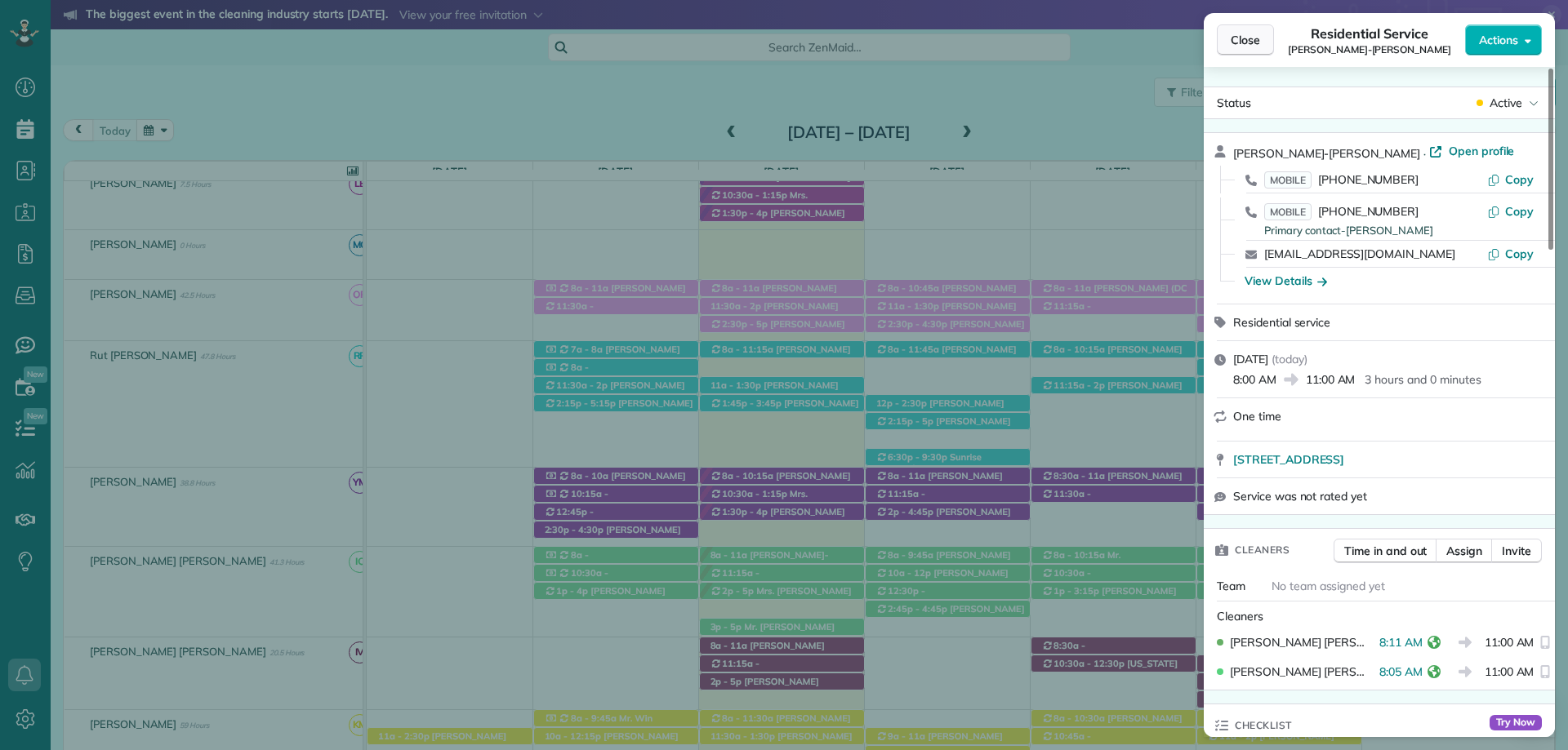
click at [1246, 39] on span "Close" at bounding box center [1245, 39] width 30 height 17
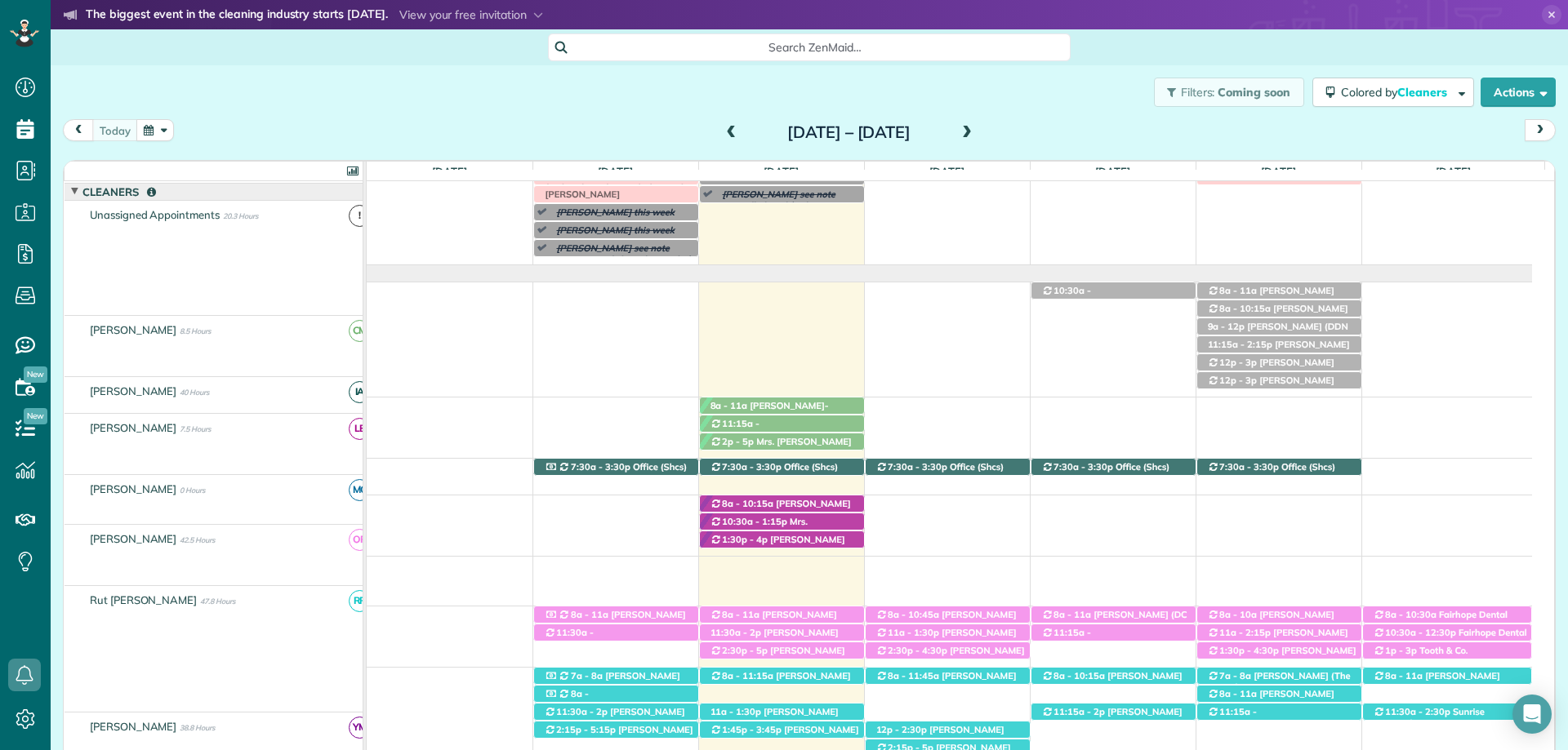
scroll to position [66, 0]
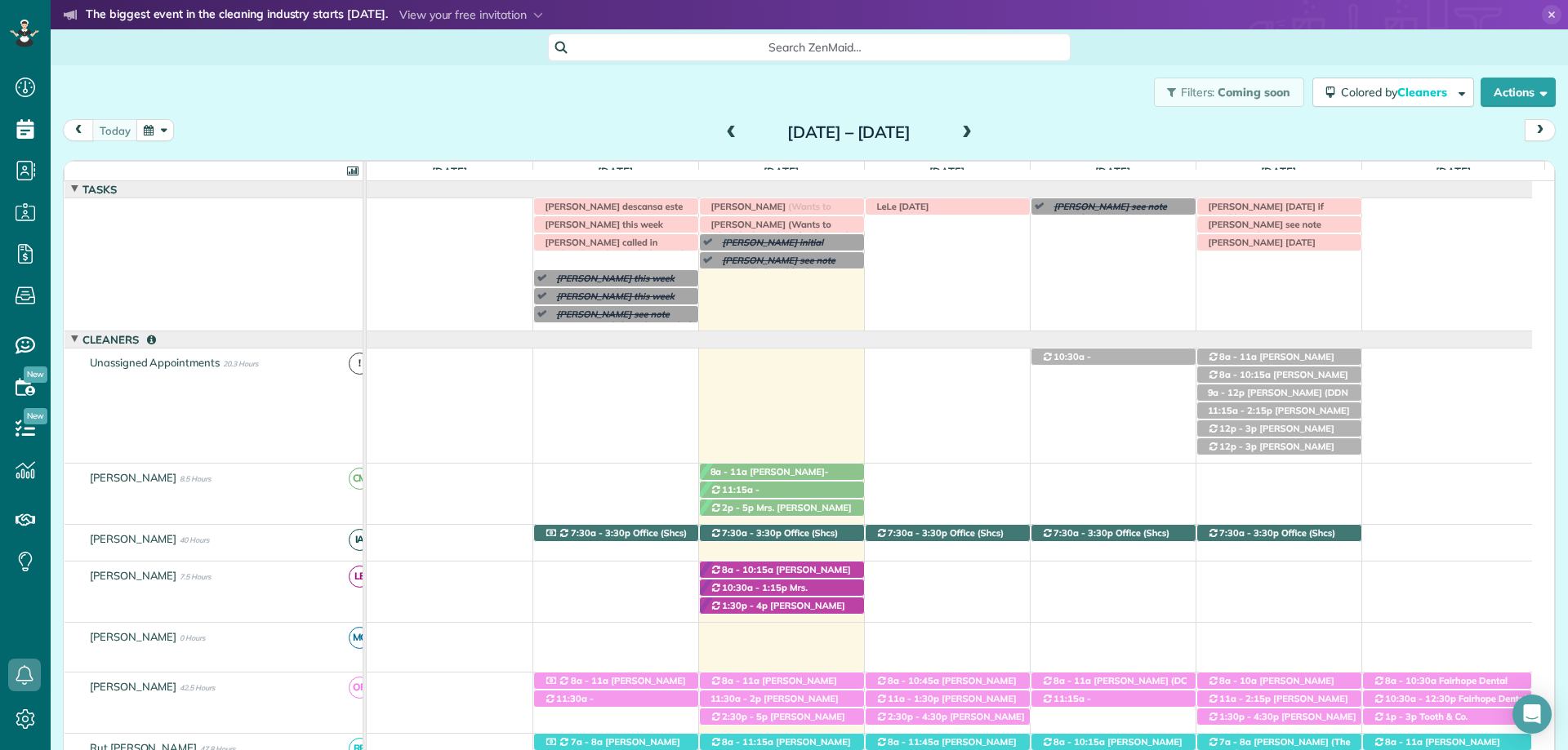
drag, startPoint x: 616, startPoint y: 261, endPoint x: 798, endPoint y: 302, distance: 186.6
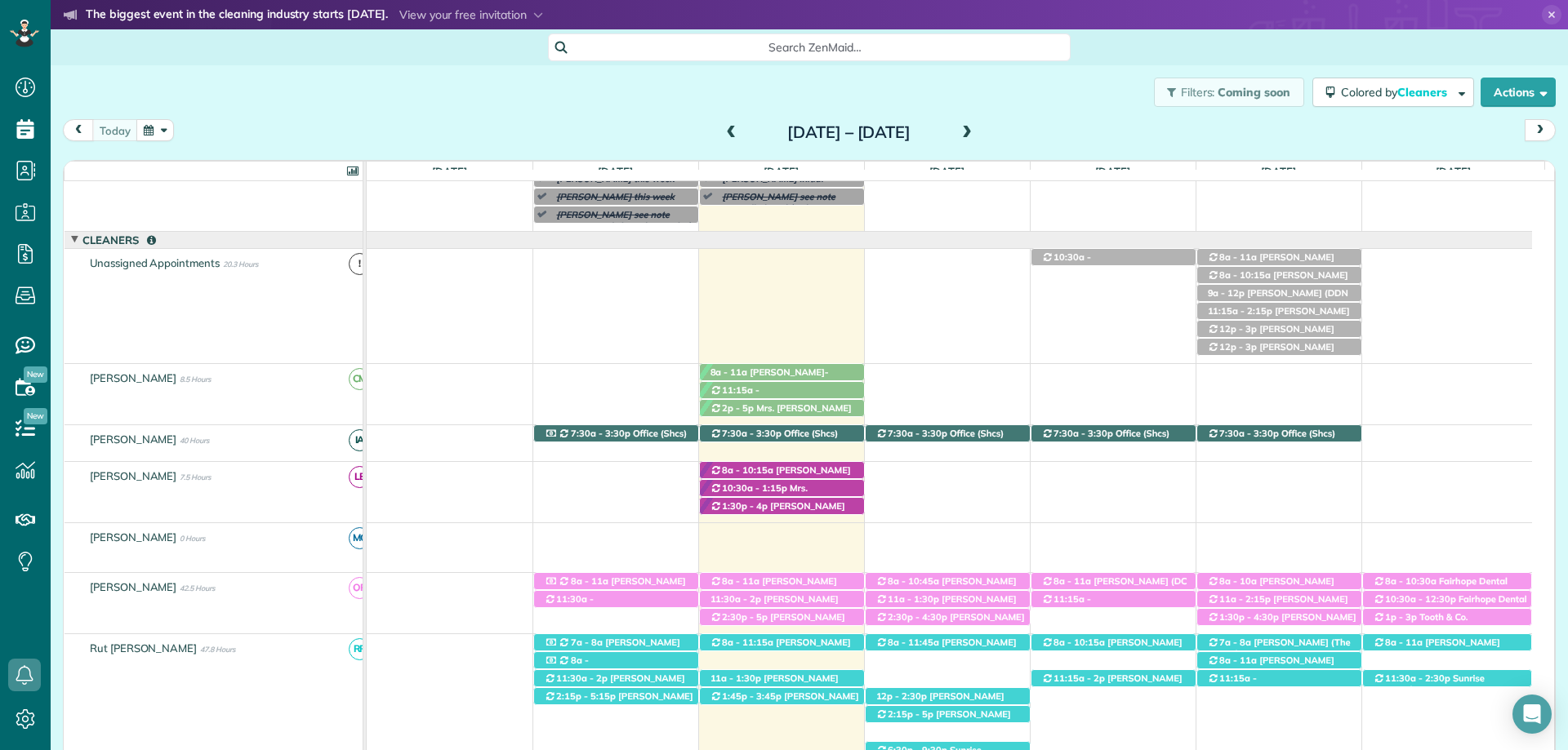
scroll to position [0, 0]
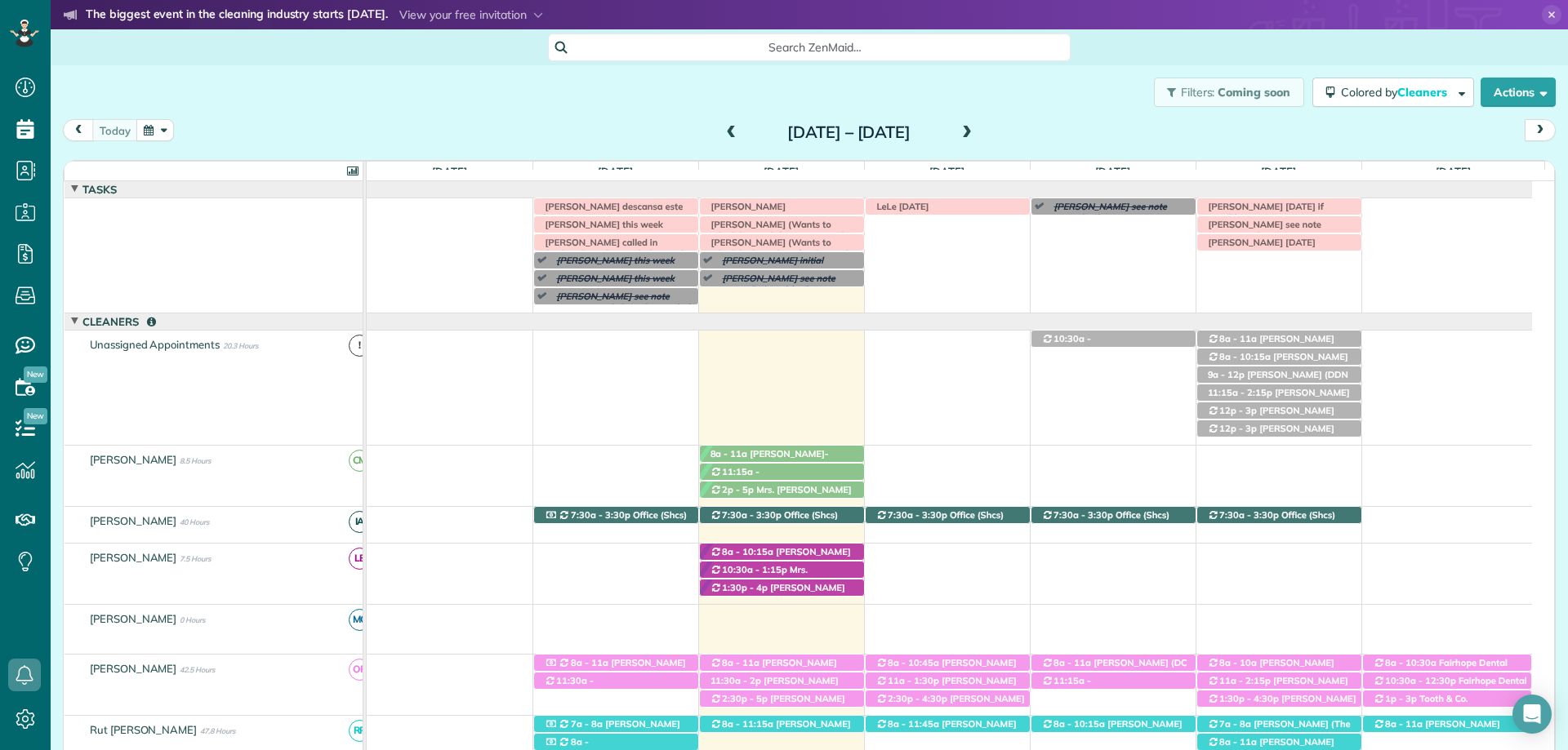
click at [882, 228] on div "Irma V descansa este lunes Rachel N initial Patty Cumming this week Kristie Dav…" at bounding box center [949, 255] width 1166 height 115
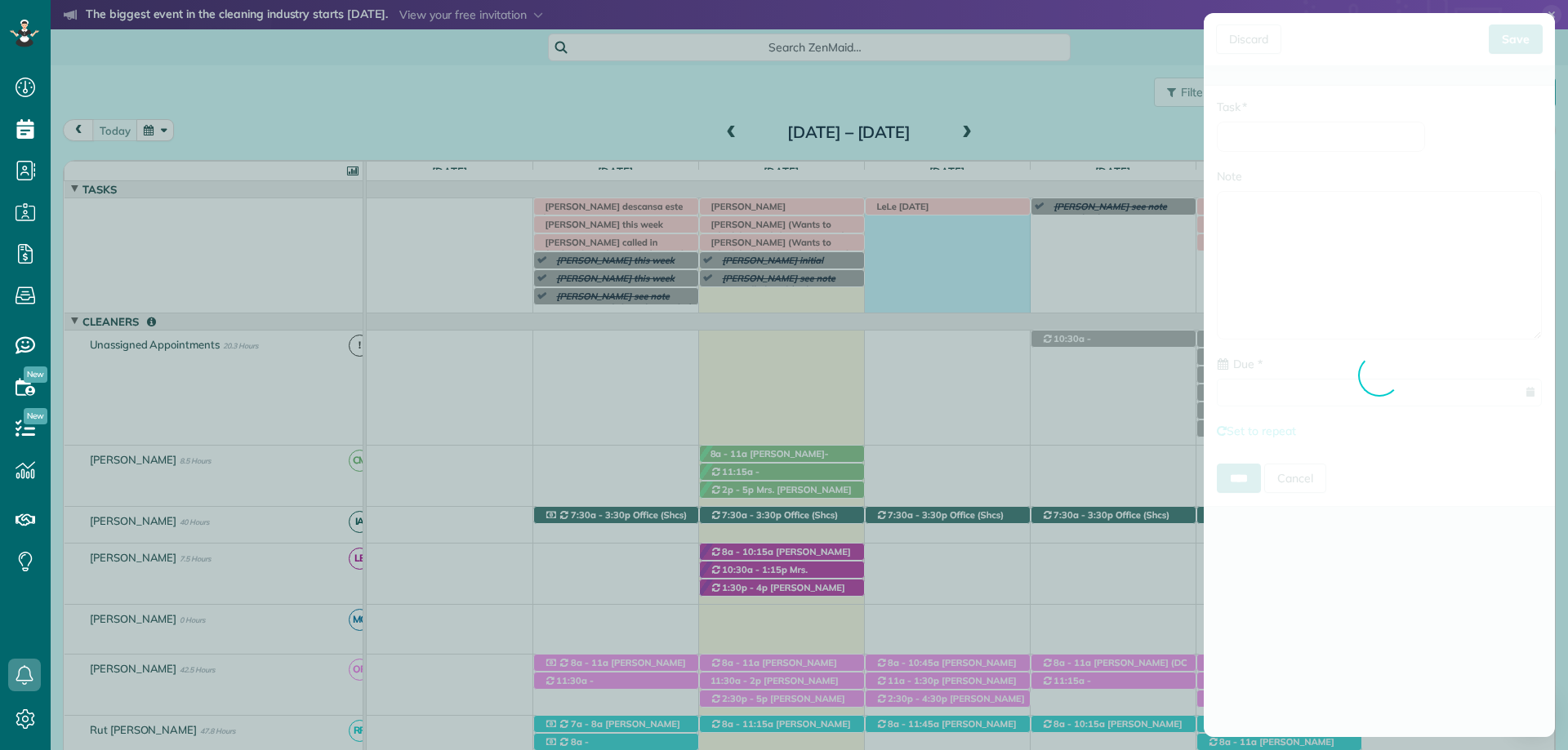
type input "**********"
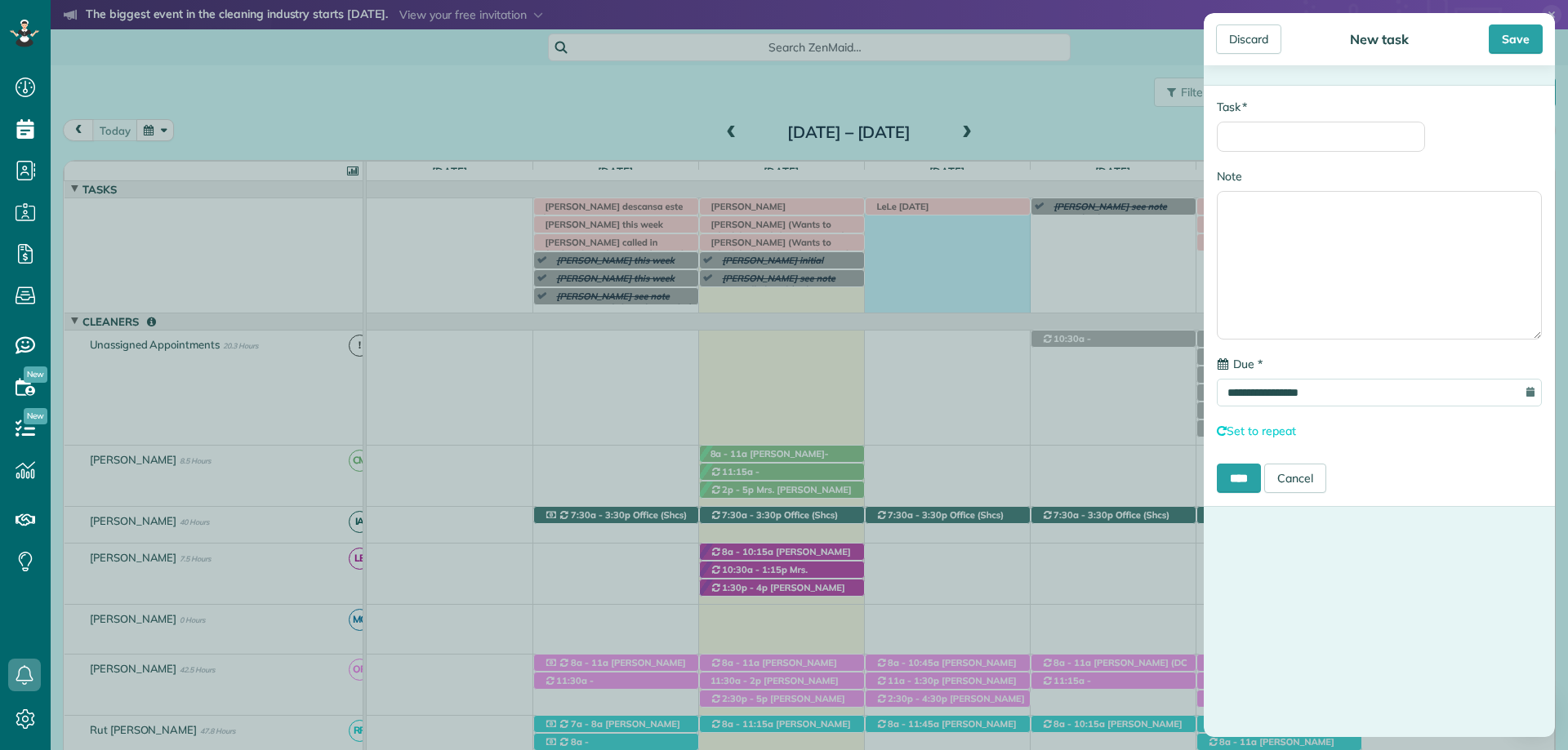
click at [1307, 156] on div "**********" at bounding box center [1379, 295] width 352 height 422
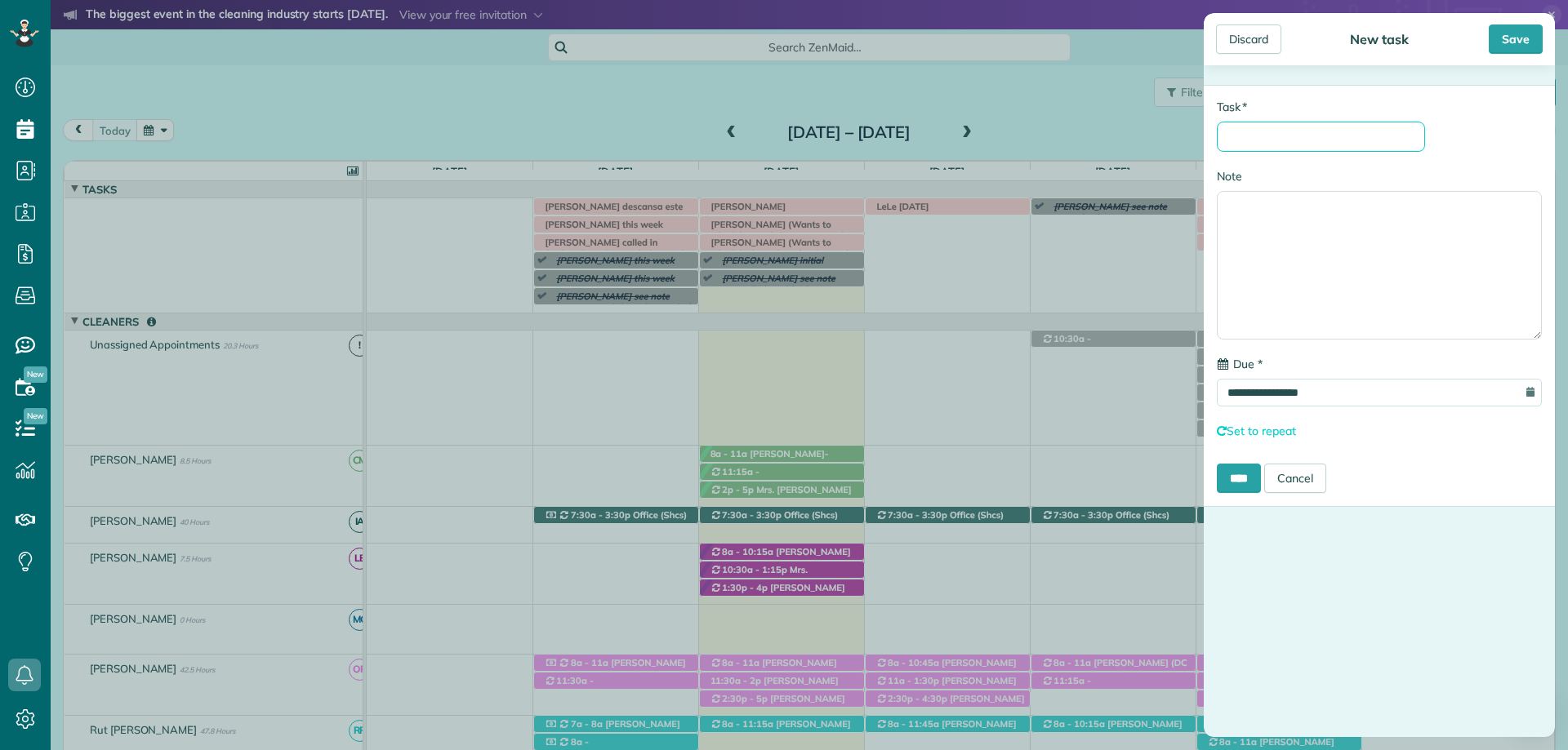
click at [1298, 135] on input "* Task" at bounding box center [1321, 136] width 208 height 31
type input "**********"
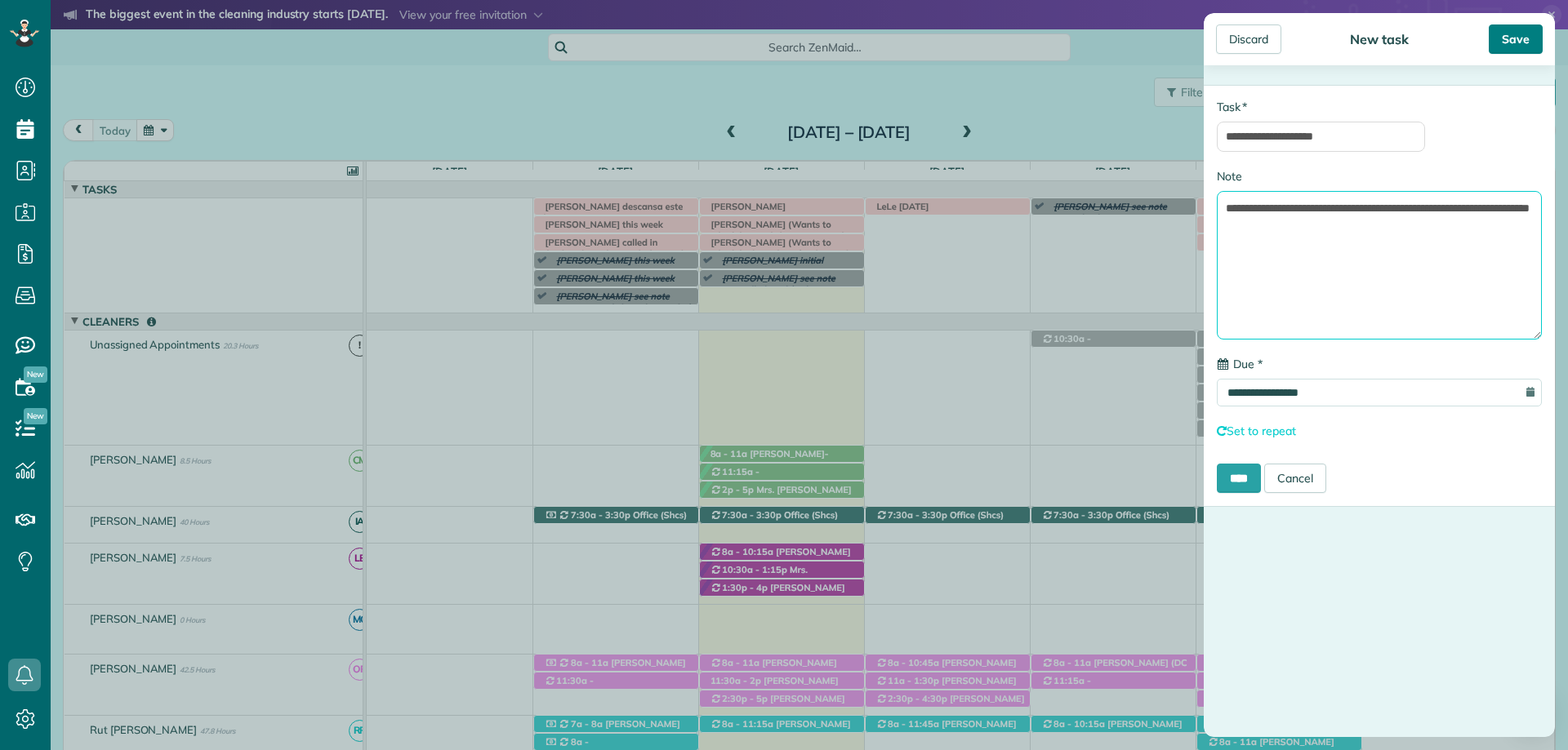
type textarea "**********"
click at [1512, 48] on div "Save" at bounding box center [1516, 39] width 54 height 30
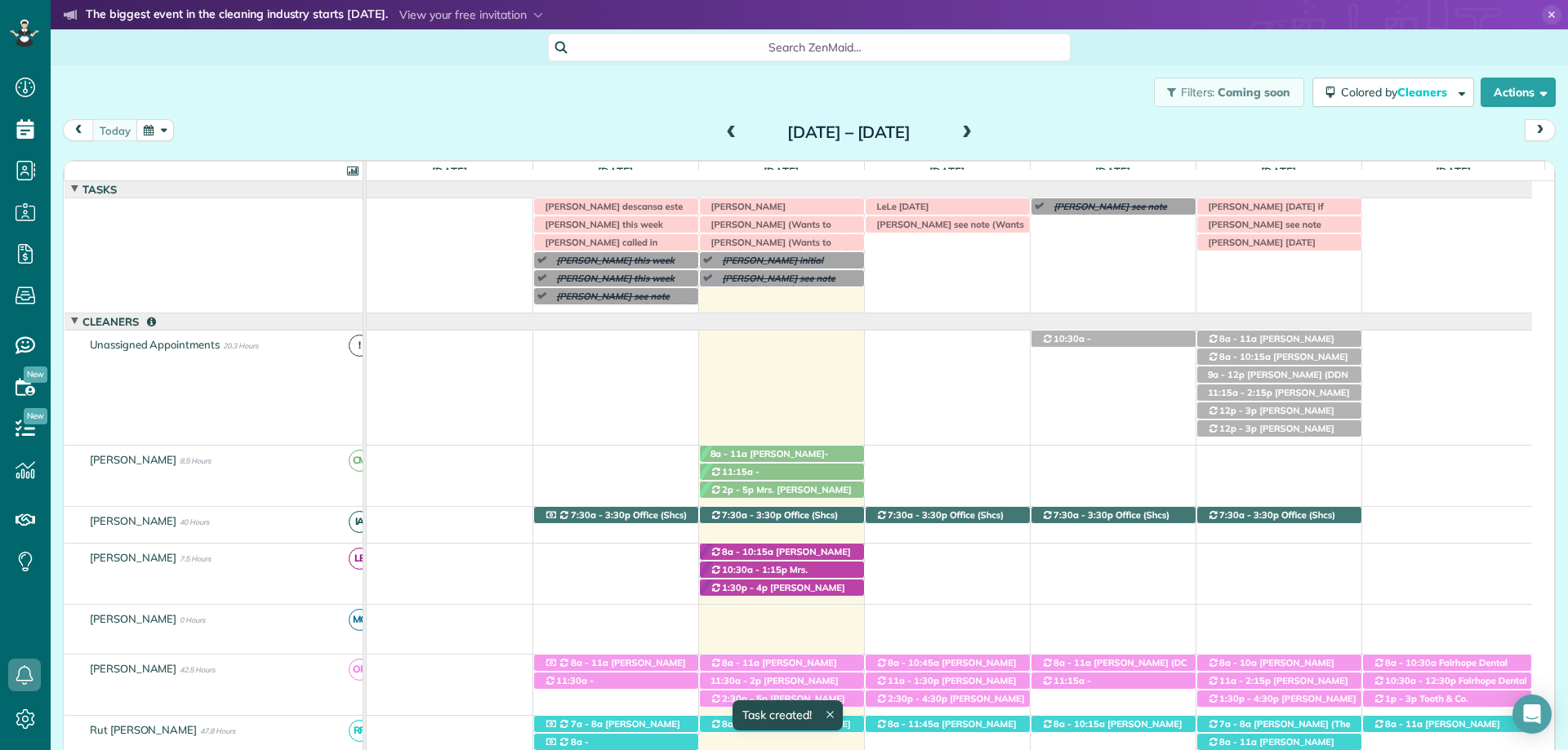
click at [1549, 17] on use at bounding box center [1552, 15] width 7 height 7
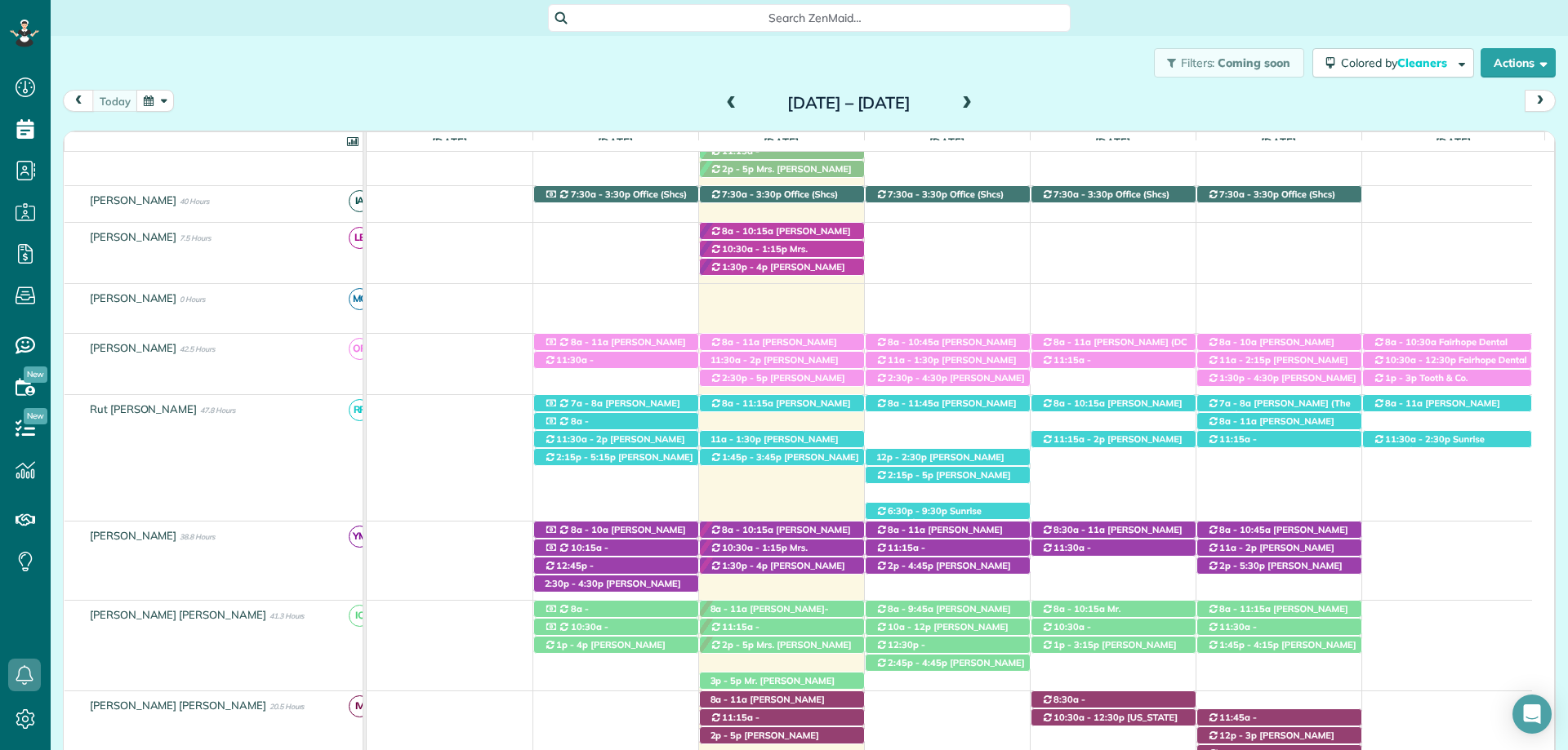
scroll to position [490, 0]
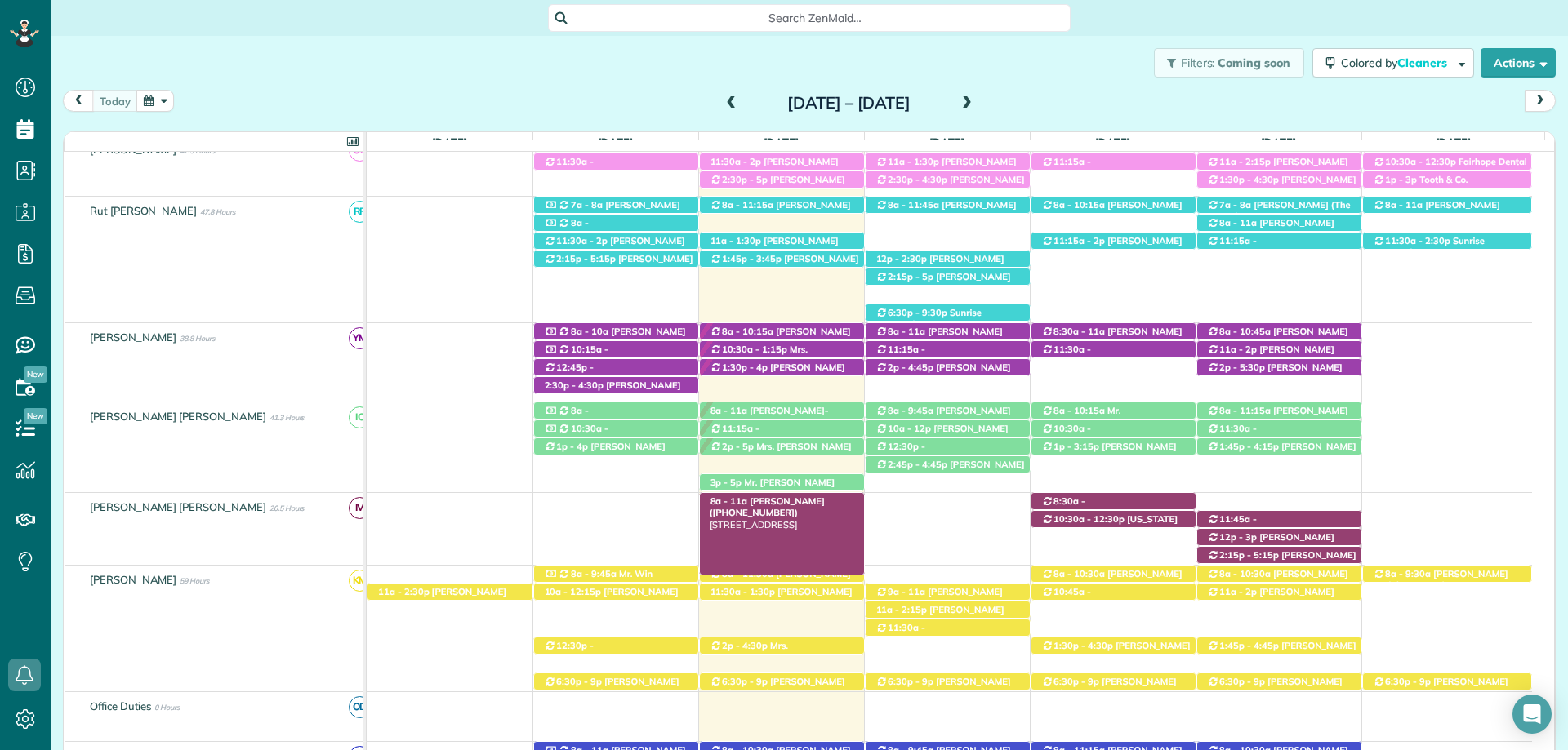
click at [808, 499] on span "Rachel Nygaard (+12513774404)" at bounding box center [767, 507] width 115 height 23
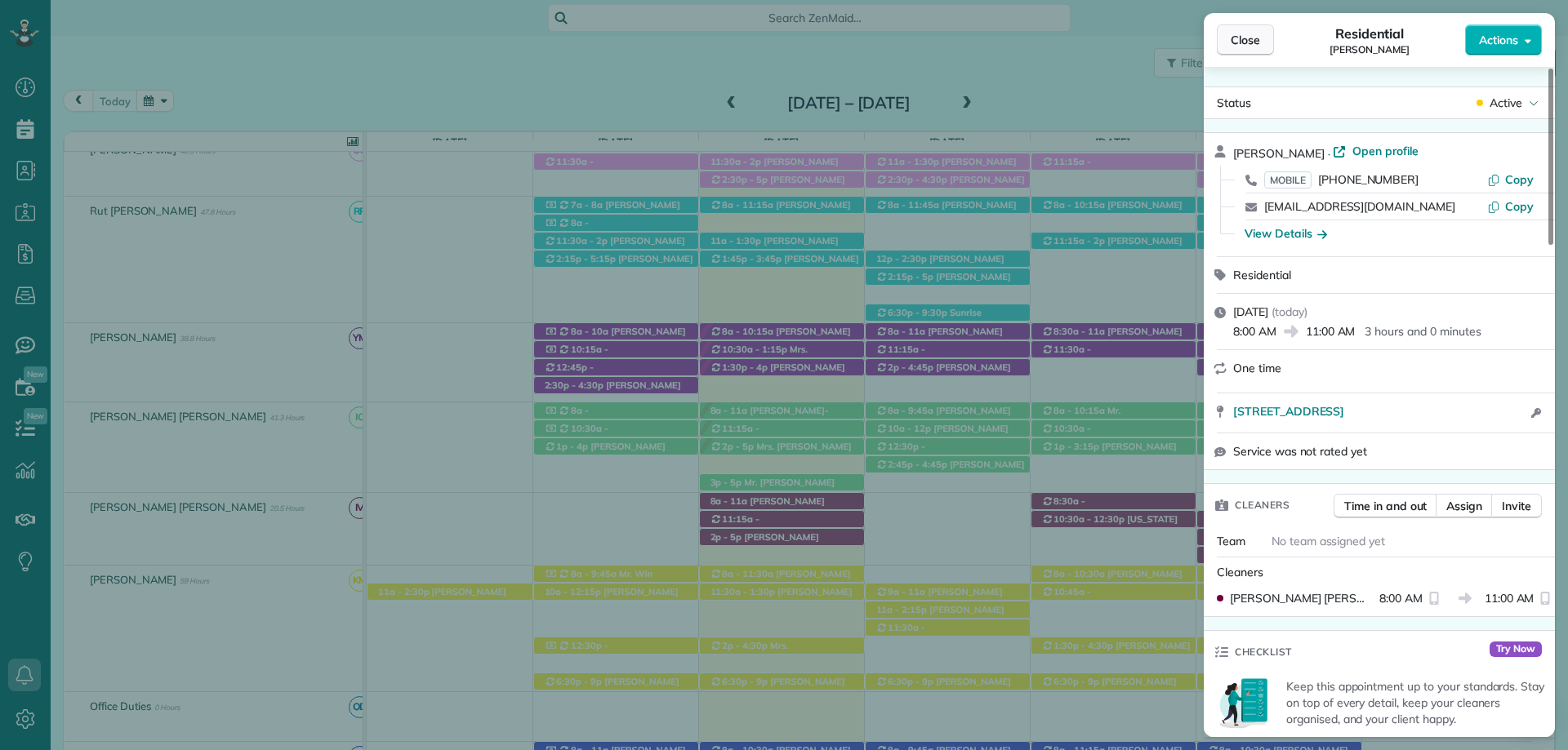
click at [1231, 37] on span "Close" at bounding box center [1245, 39] width 30 height 17
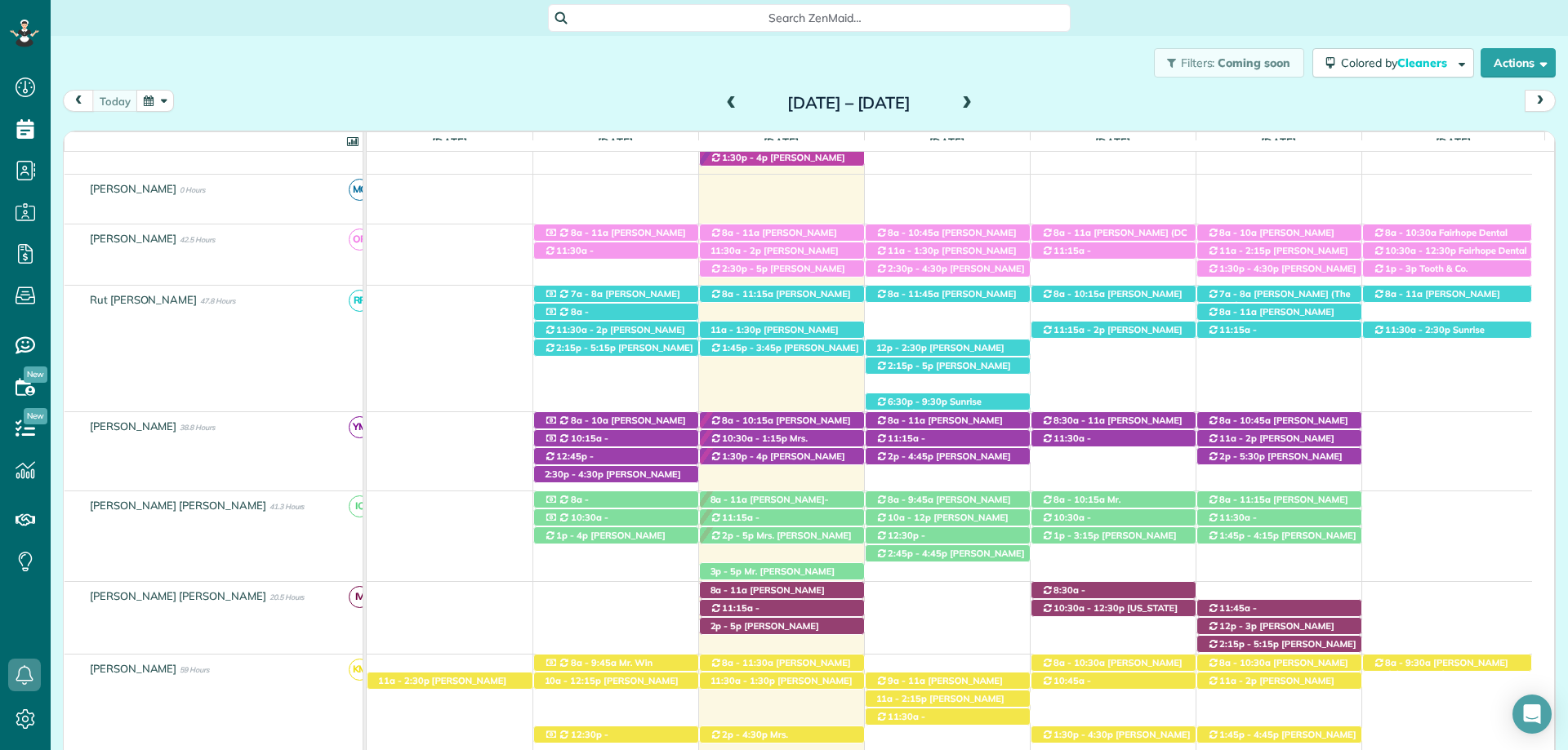
scroll to position [327, 0]
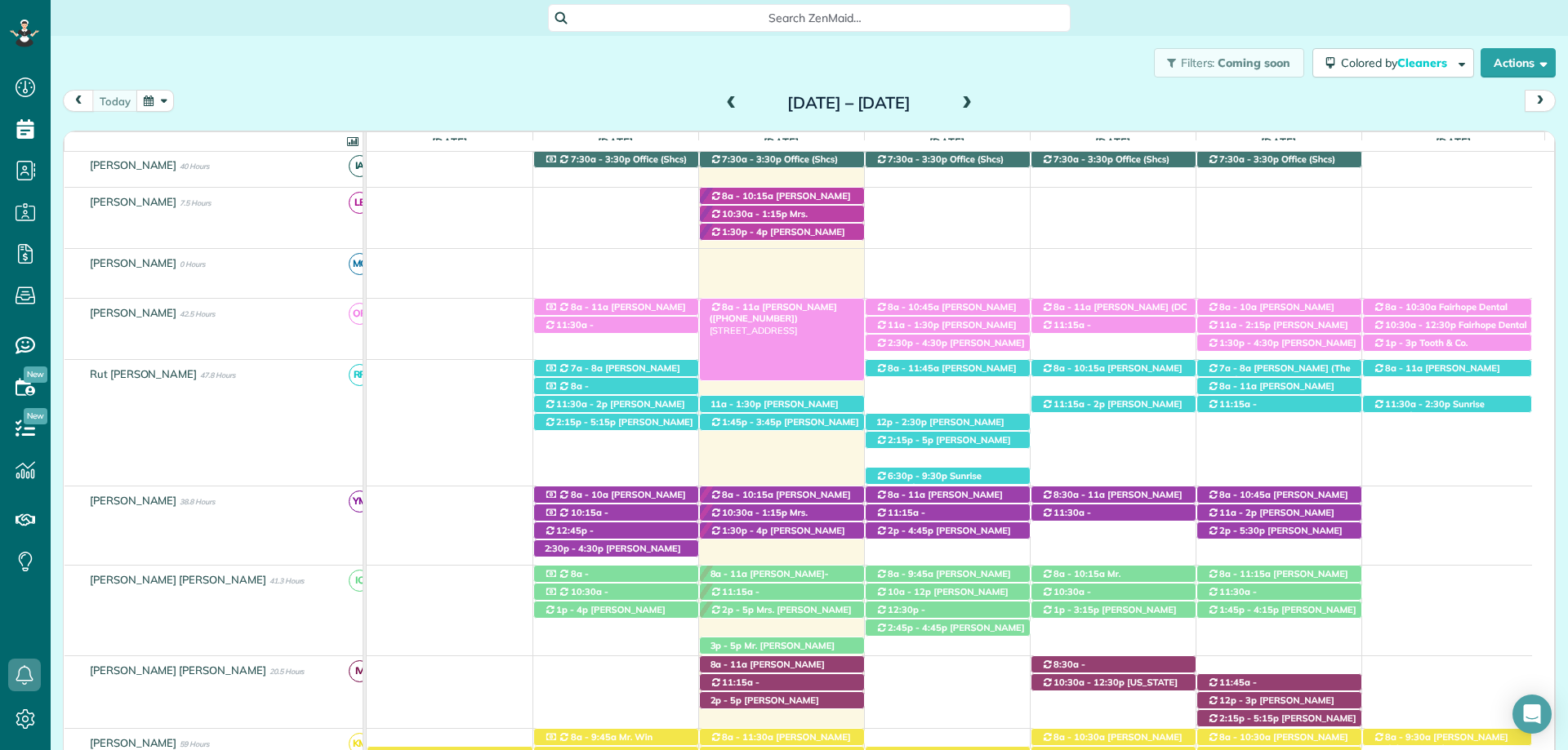
click at [804, 308] on span "Caron Richards (+12516898236)" at bounding box center [773, 313] width 128 height 23
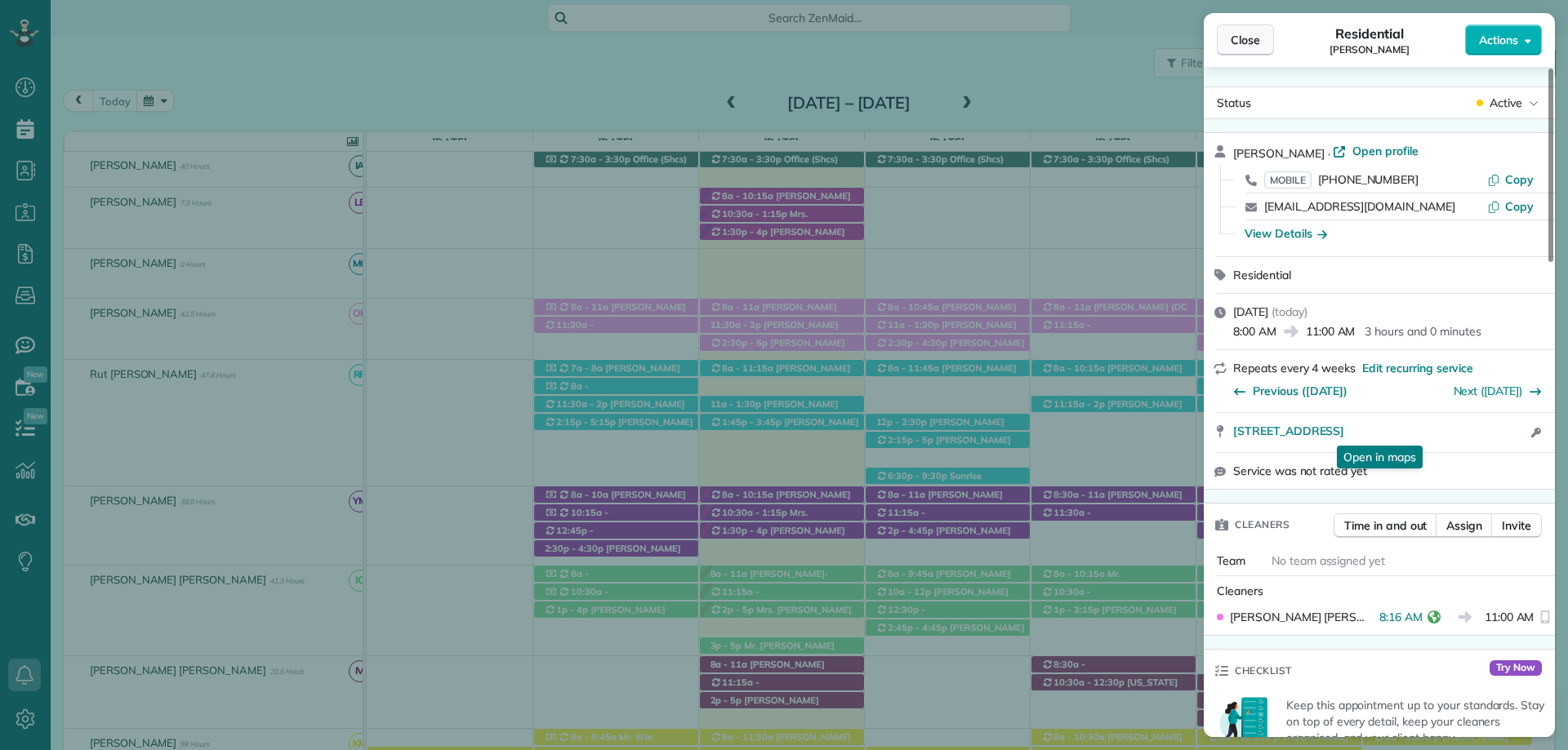
click at [1251, 38] on span "Close" at bounding box center [1245, 39] width 30 height 17
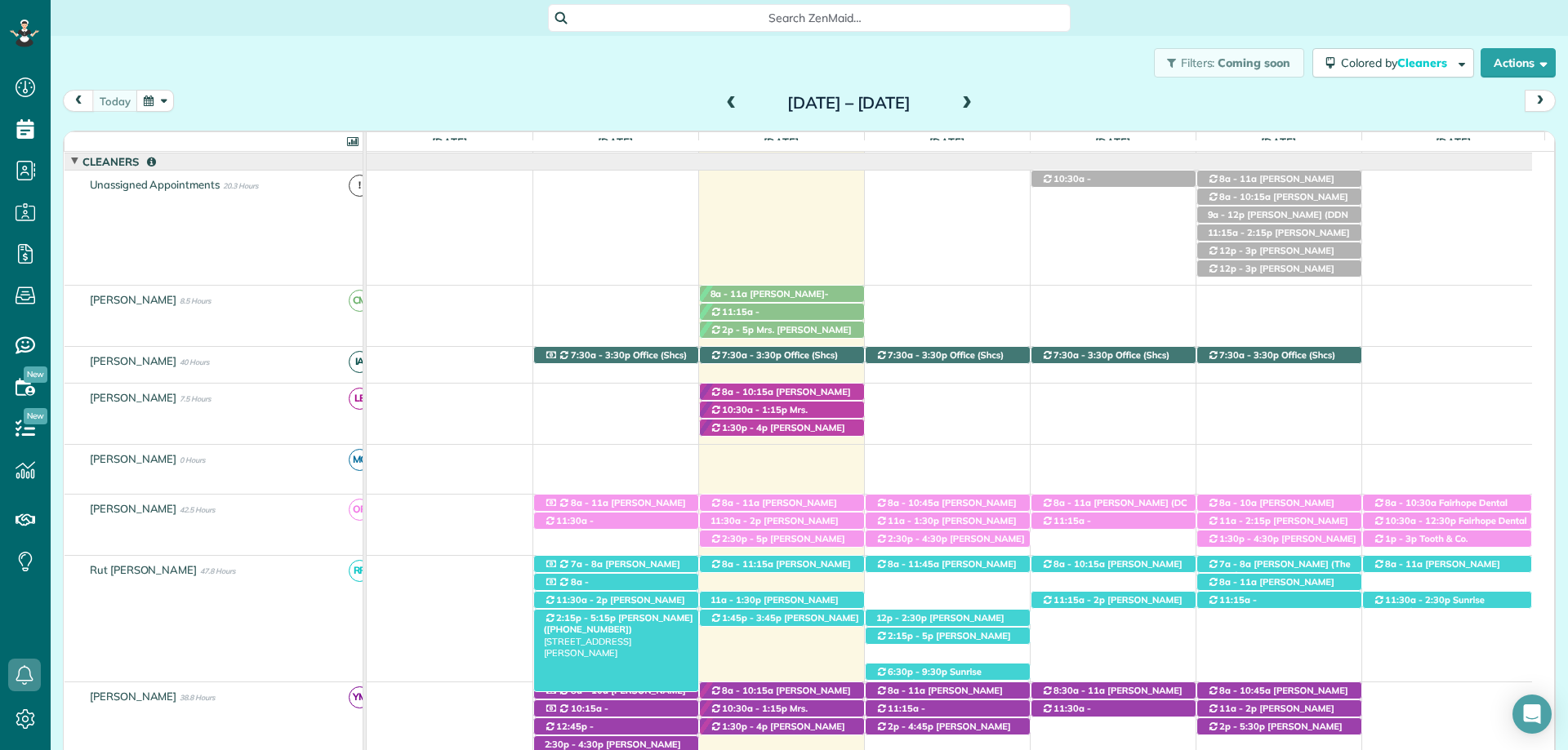
scroll to position [129, 0]
drag, startPoint x: 282, startPoint y: 34, endPoint x: 298, endPoint y: 35, distance: 16.0
click at [282, 34] on div "Search ZenMaid…" at bounding box center [809, 17] width 1517 height 36
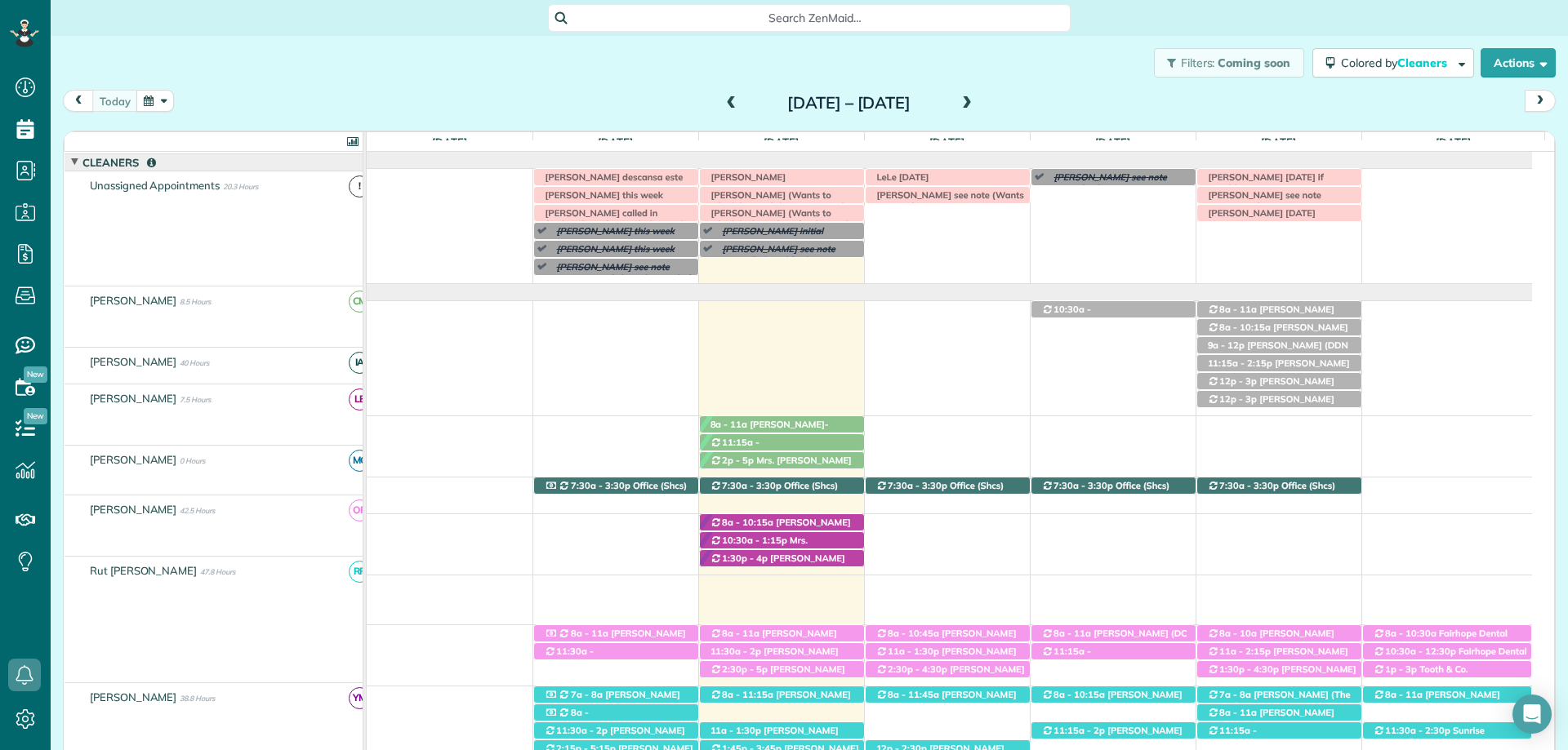
scroll to position [0, 0]
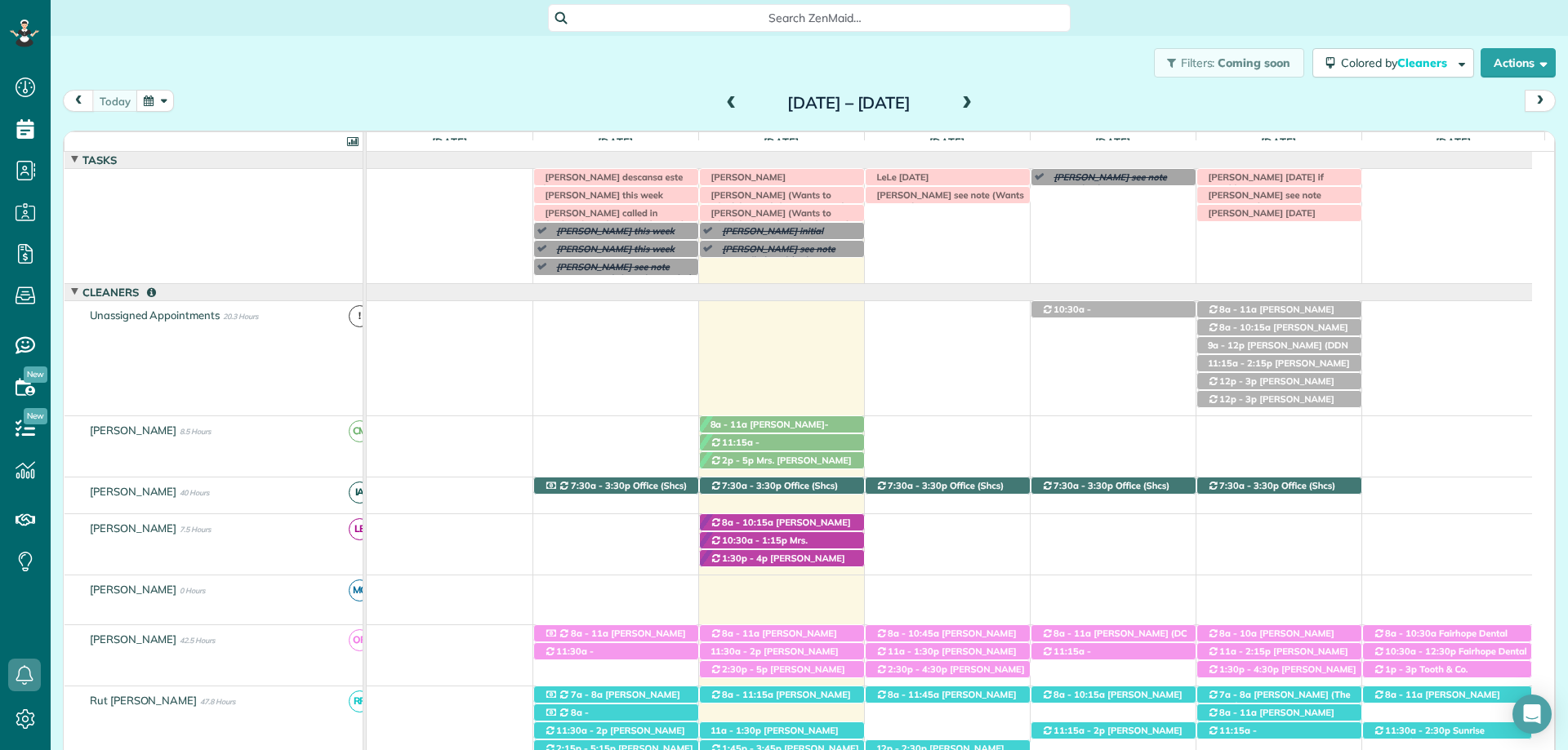
click at [890, 218] on div "Irma V descansa este lunes Rachel N initial Patty Cumming this week Kristie Dav…" at bounding box center [949, 226] width 1166 height 115
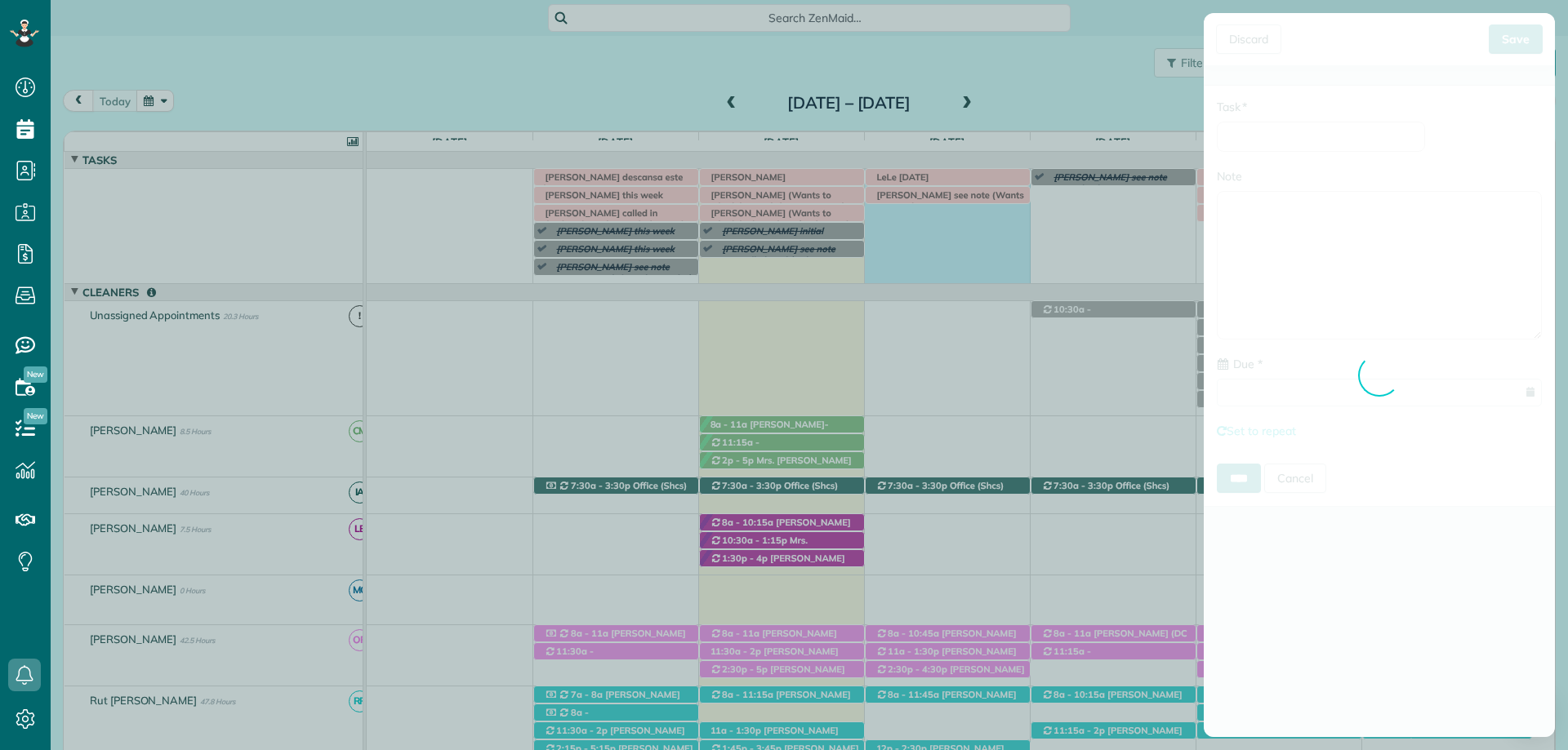
type input "**********"
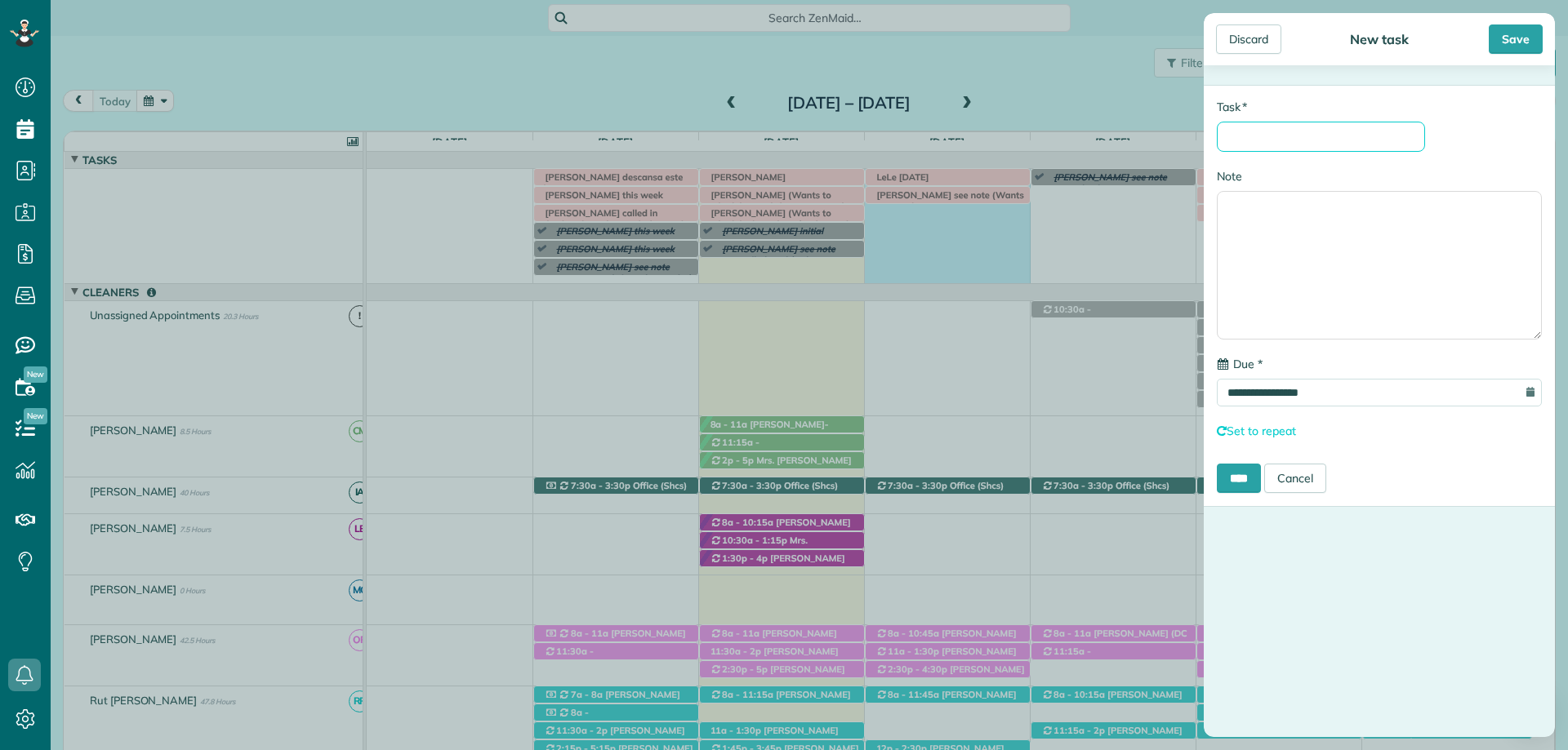
click at [1264, 141] on input "* Task" at bounding box center [1321, 136] width 208 height 31
click at [1258, 134] on input "* Task" at bounding box center [1321, 136] width 208 height 31
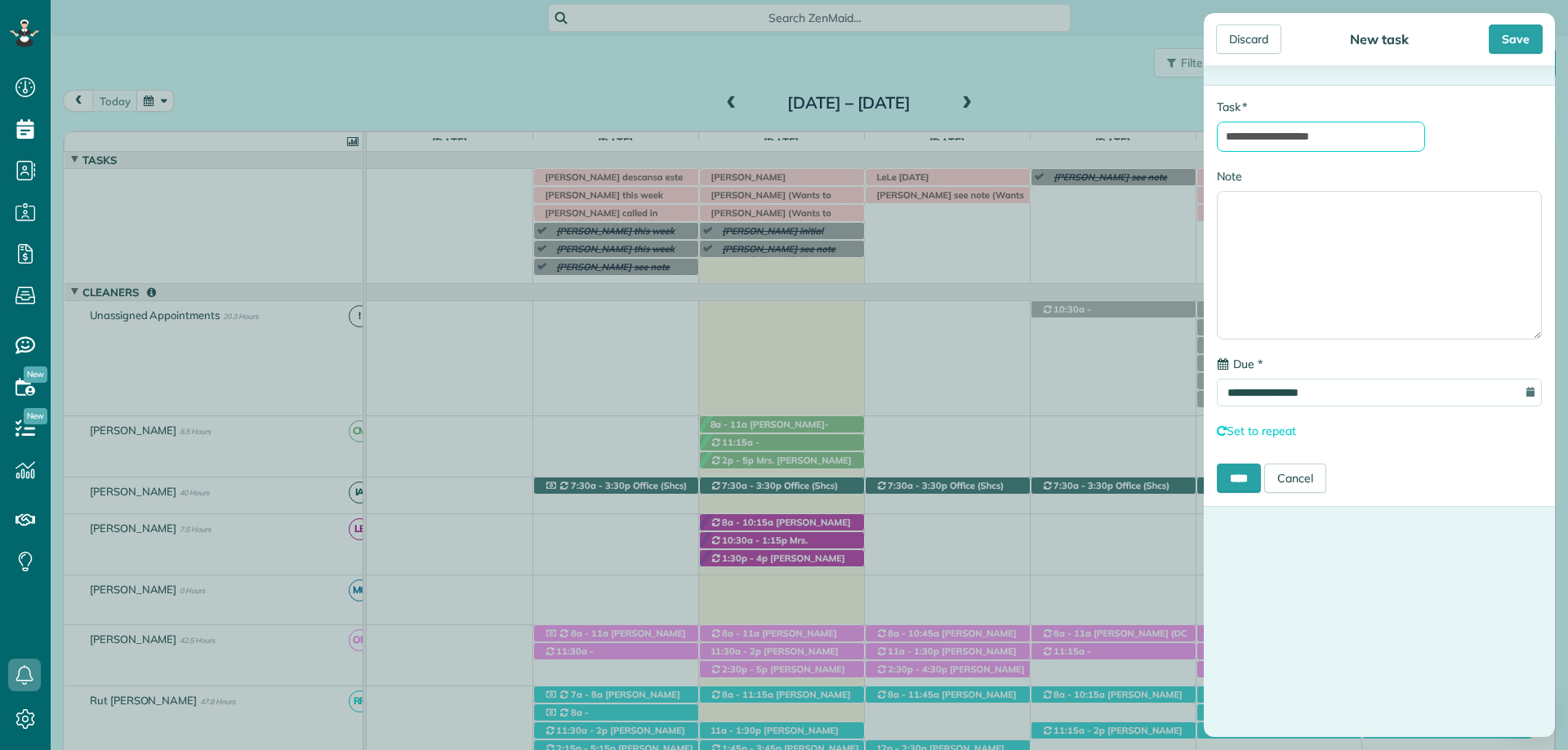
type input "**********"
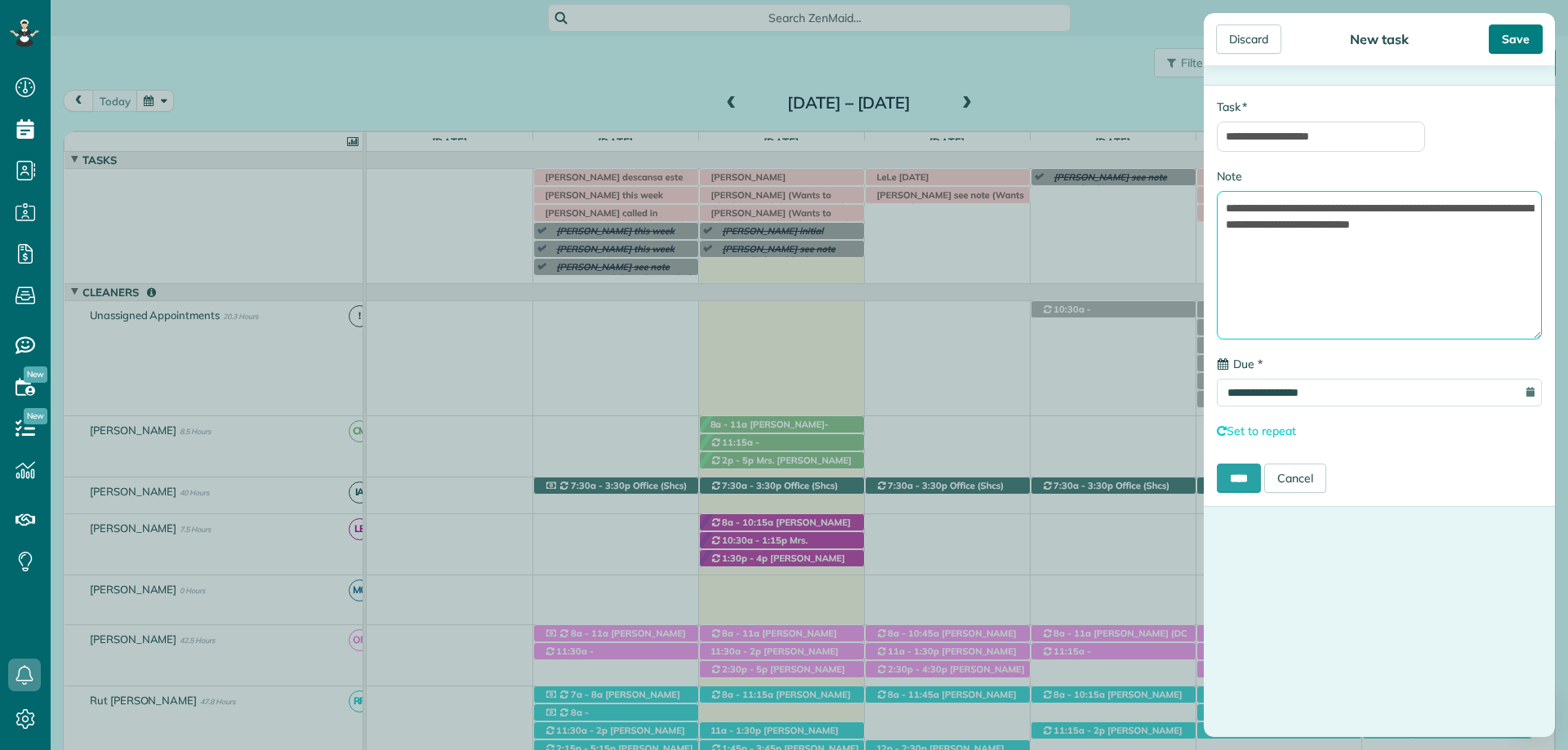
type textarea "**********"
click at [1511, 43] on div "Save" at bounding box center [1516, 39] width 54 height 30
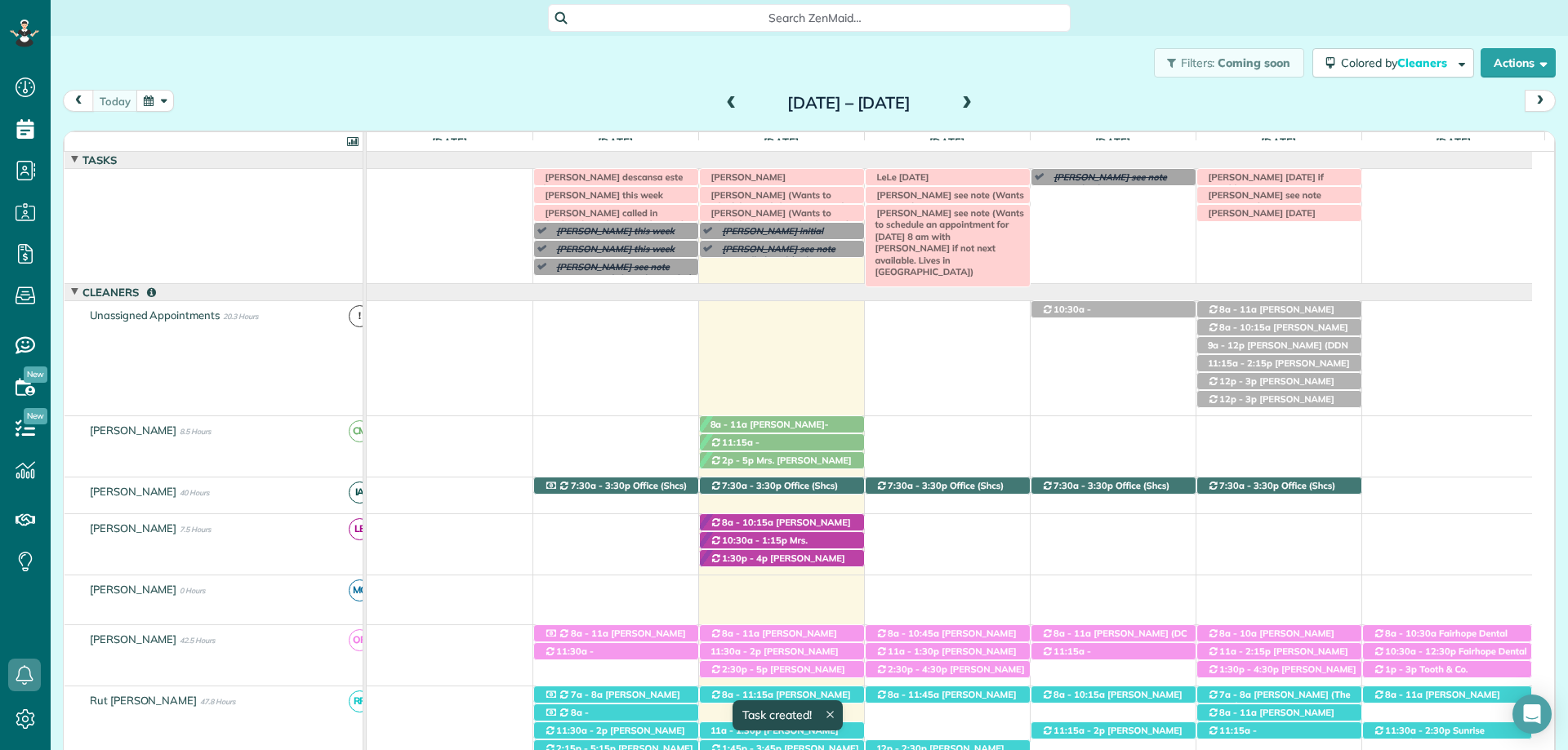
click at [977, 207] on div "David Ruegg see note (Wants to schedule an appointment for 9/16 at 8 am with Ca…" at bounding box center [948, 213] width 164 height 17
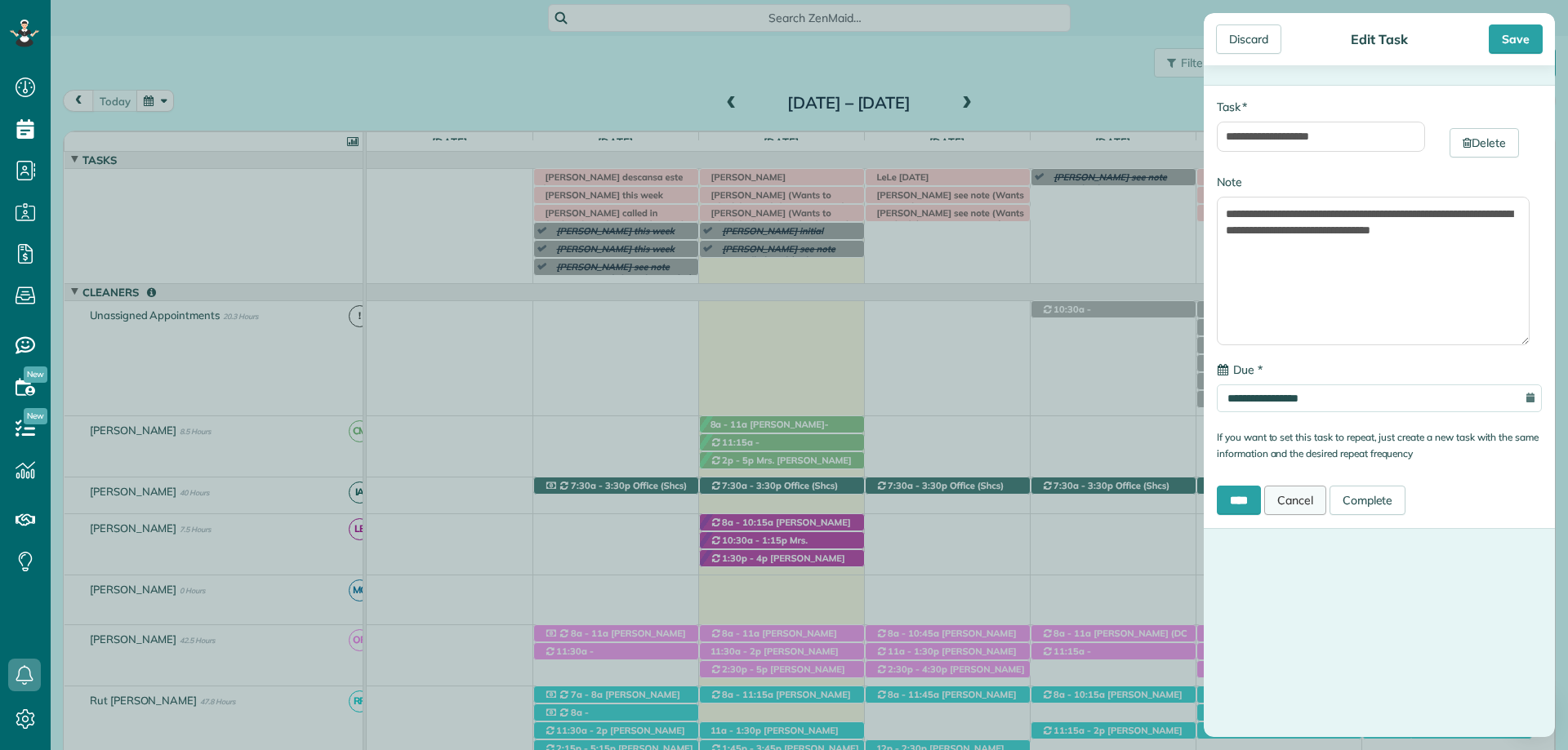
click at [1312, 503] on link "Cancel" at bounding box center [1295, 501] width 62 height 30
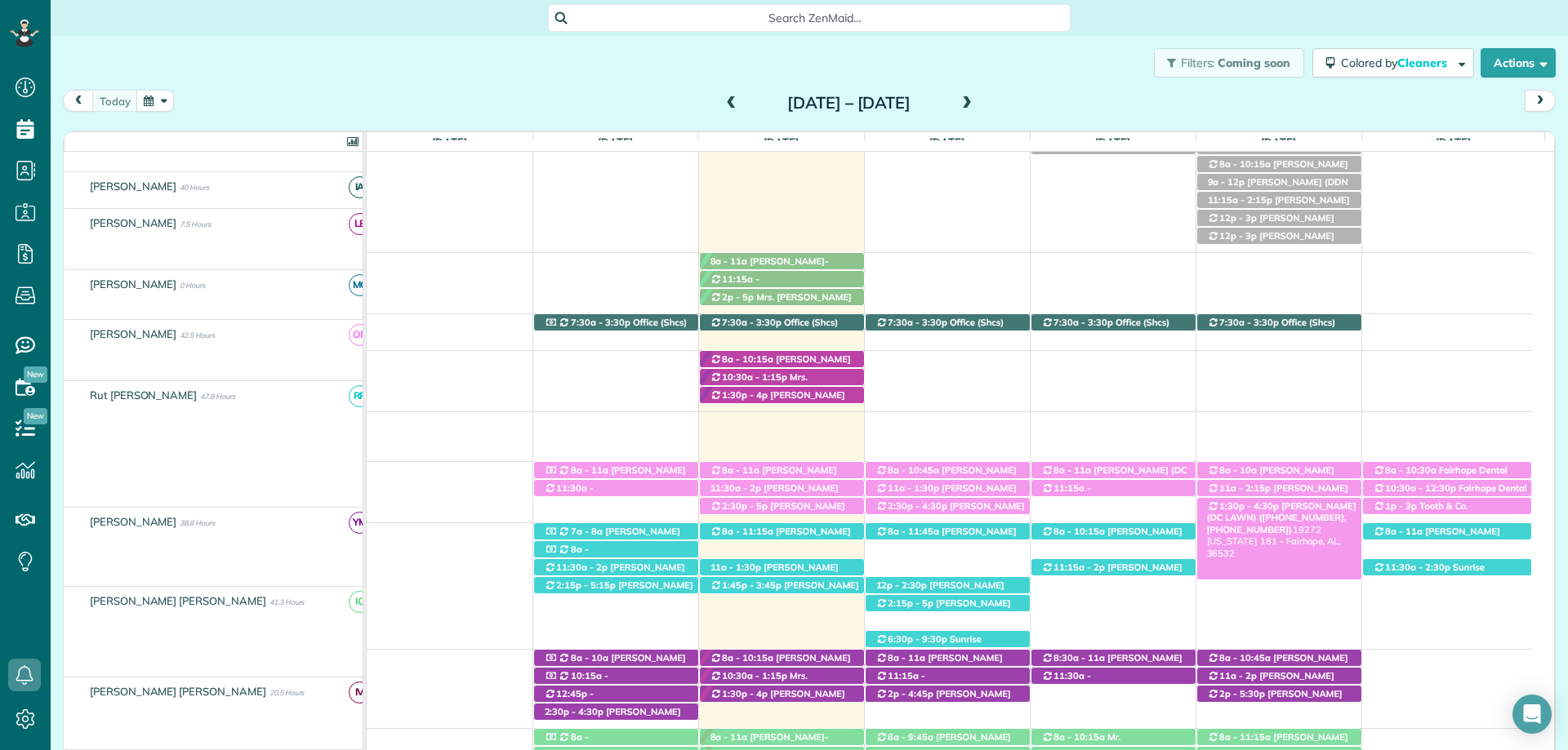
scroll to position [163, 0]
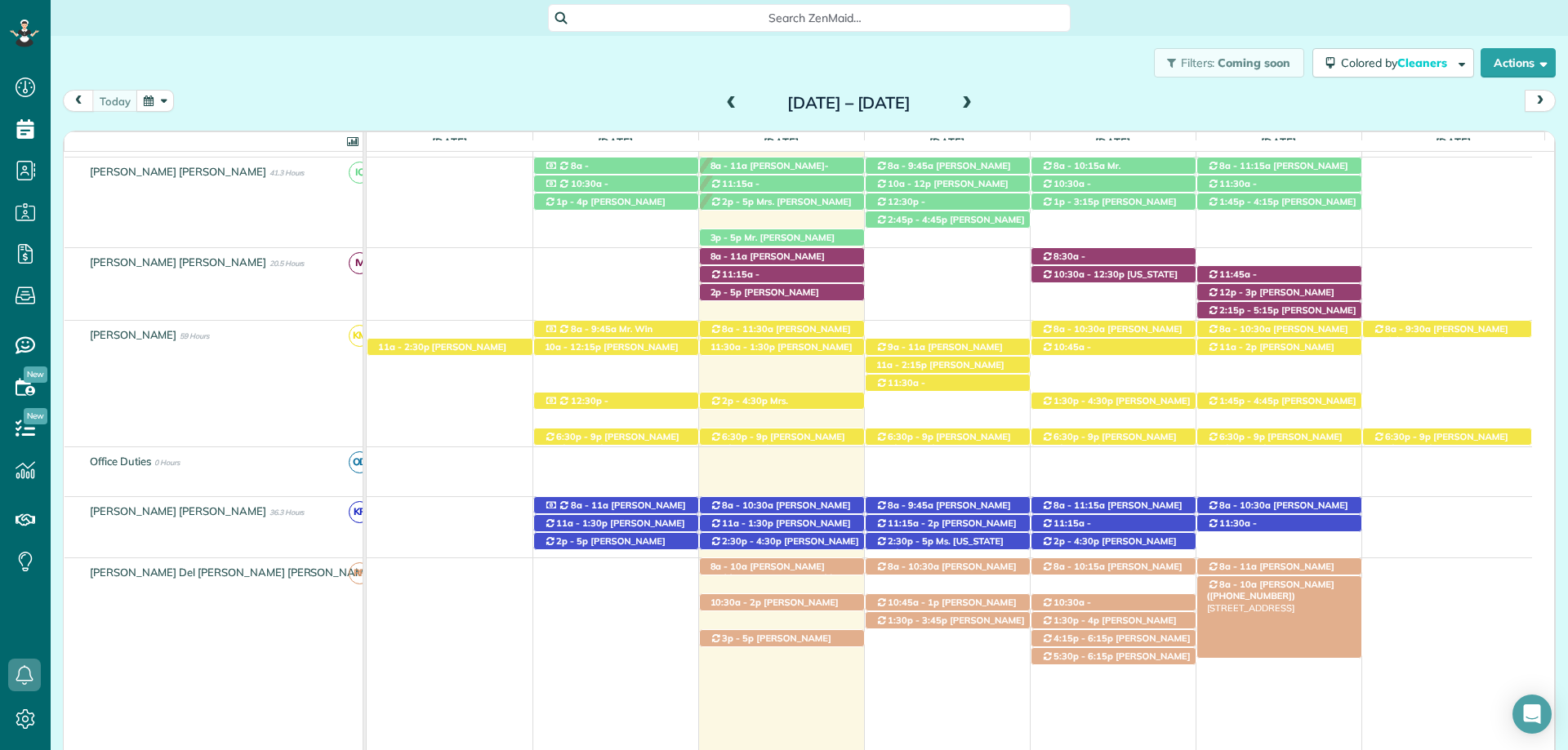
click at [1304, 586] on span "Mrs. Sandra Lynn (+12516101731)" at bounding box center [1271, 590] width 128 height 23
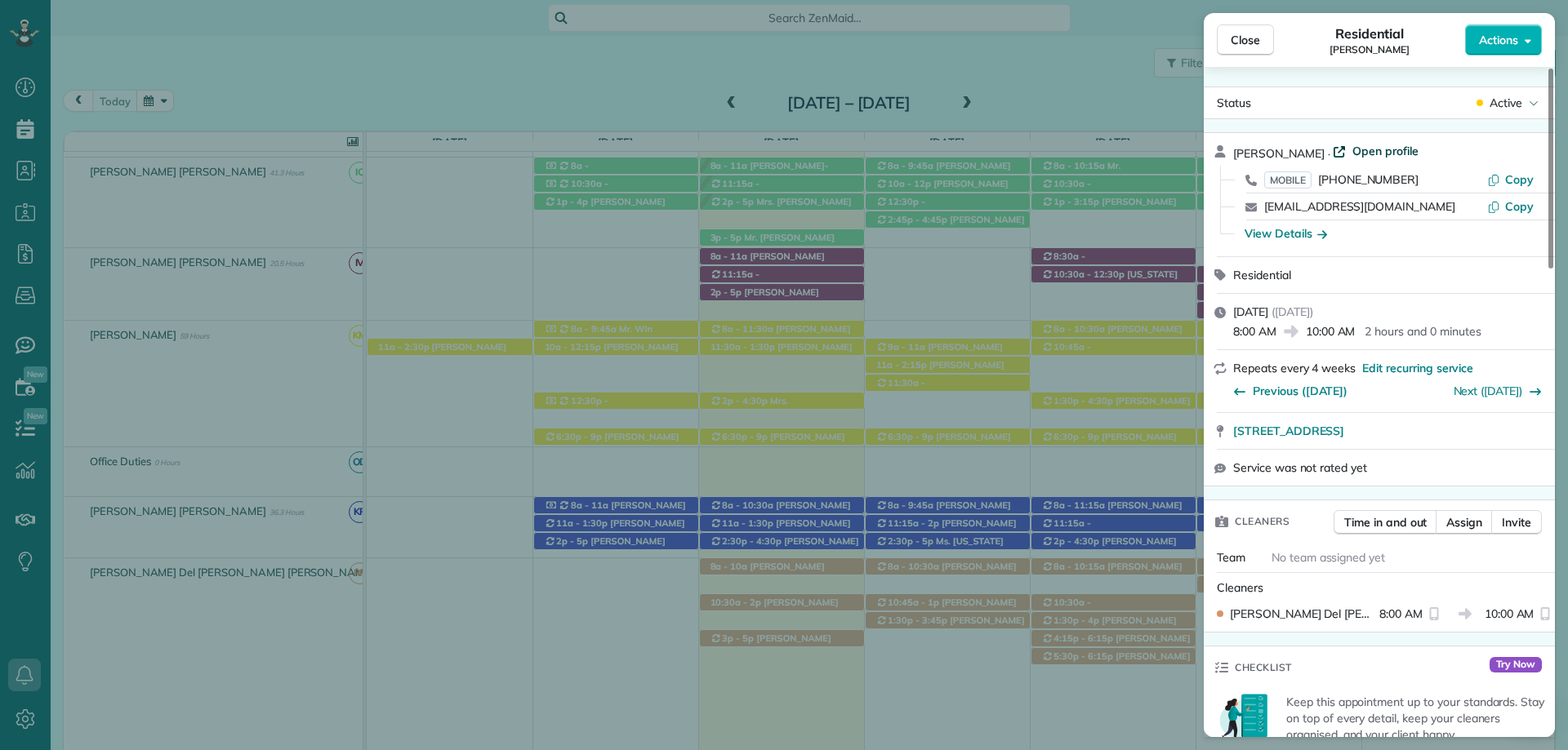
click at [1353, 144] on span "Open profile" at bounding box center [1385, 150] width 66 height 17
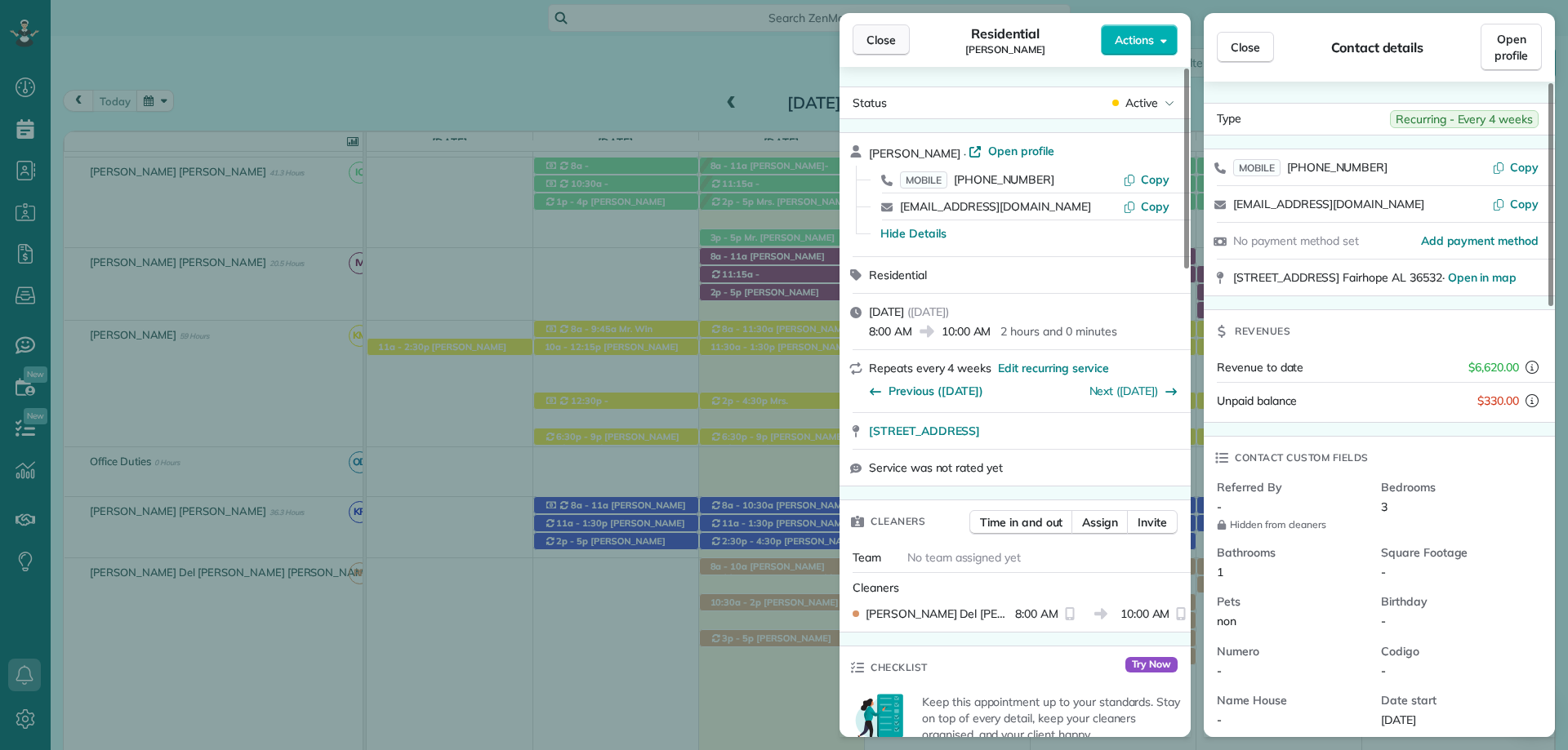
click at [875, 45] on span "Close" at bounding box center [882, 39] width 30 height 17
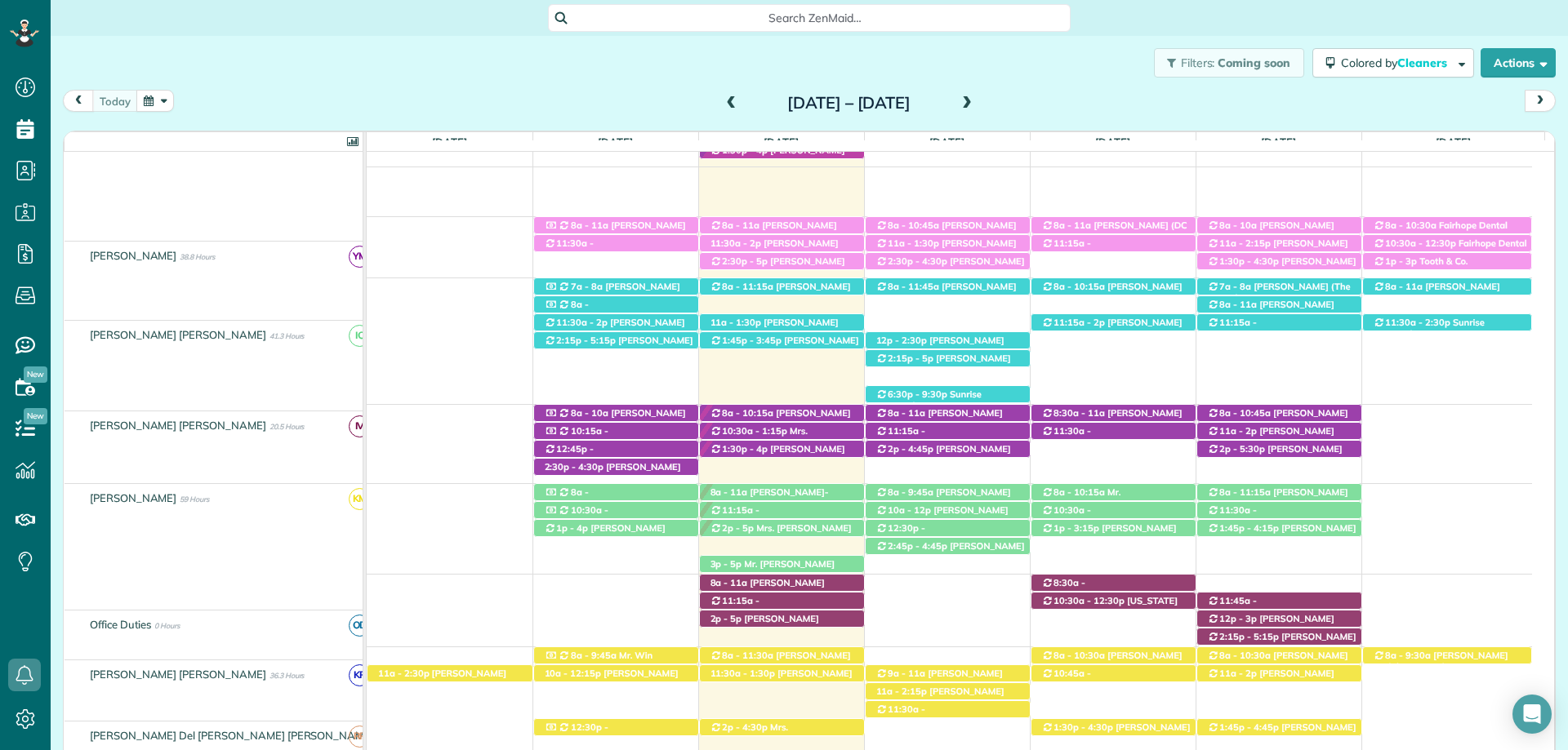
scroll to position [408, 0]
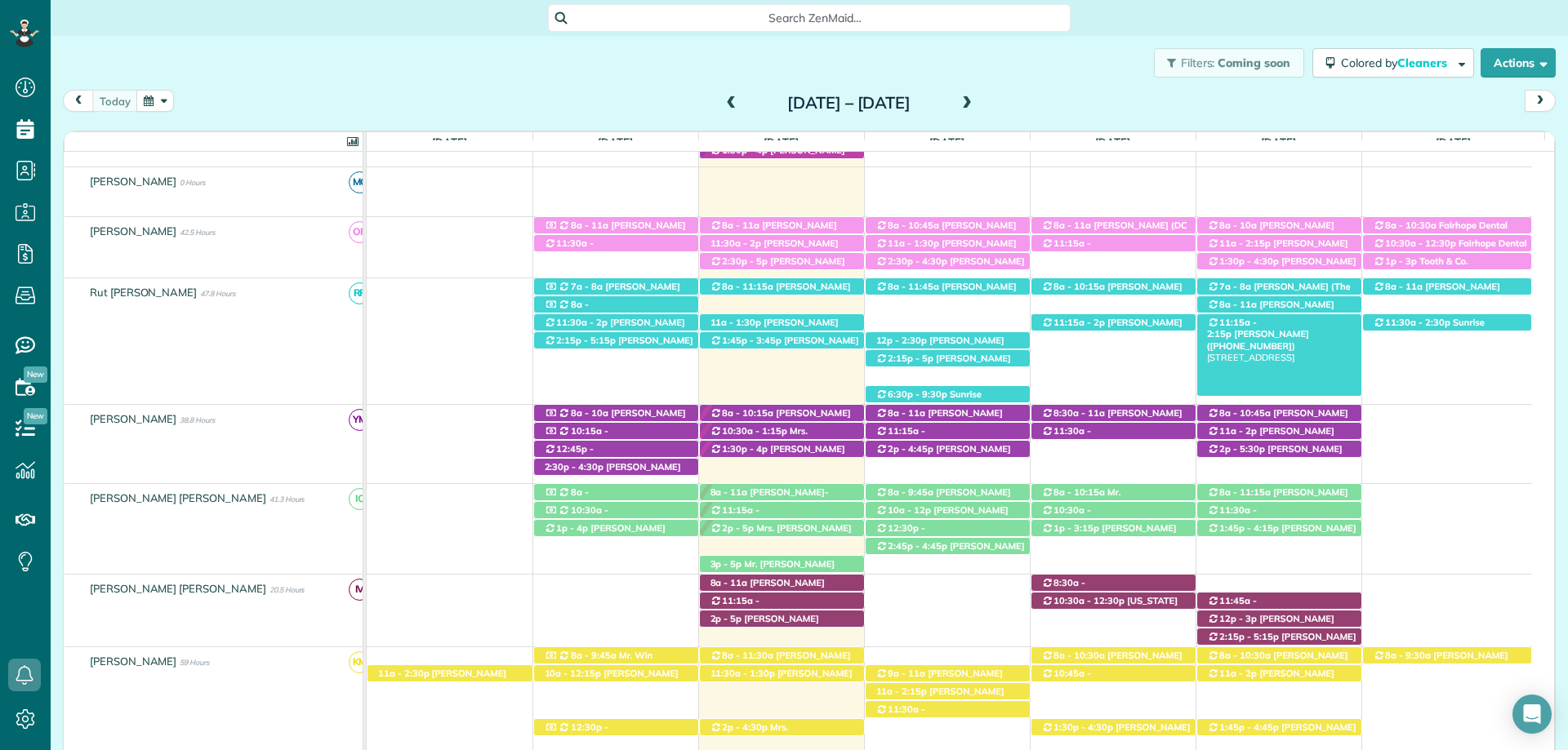
click at [1307, 328] on span "[PERSON_NAME] ([PHONE_NUMBER])" at bounding box center [1258, 339] width 102 height 23
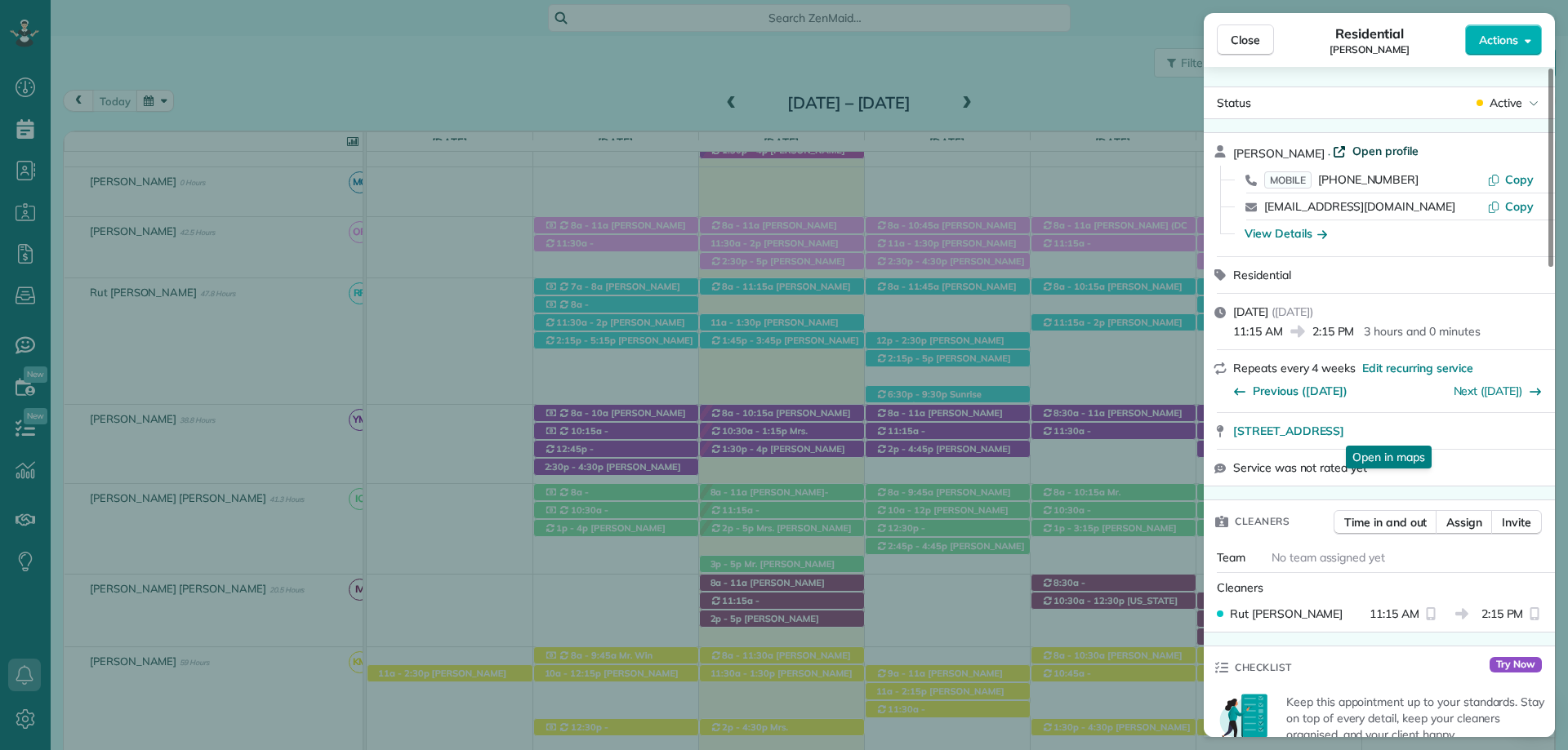
click at [1365, 150] on span "Open profile" at bounding box center [1385, 150] width 66 height 17
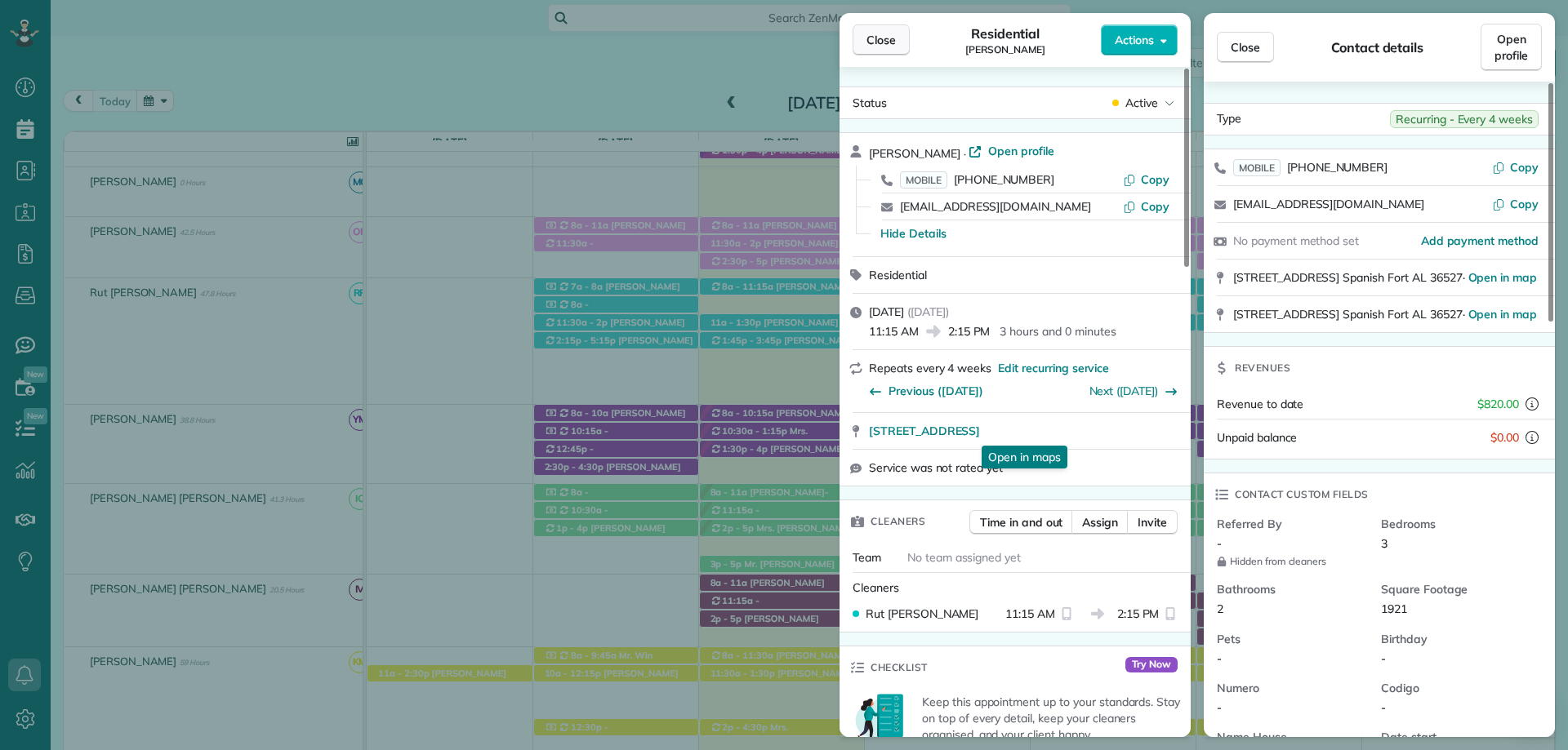
click at [887, 45] on span "Close" at bounding box center [882, 39] width 30 height 17
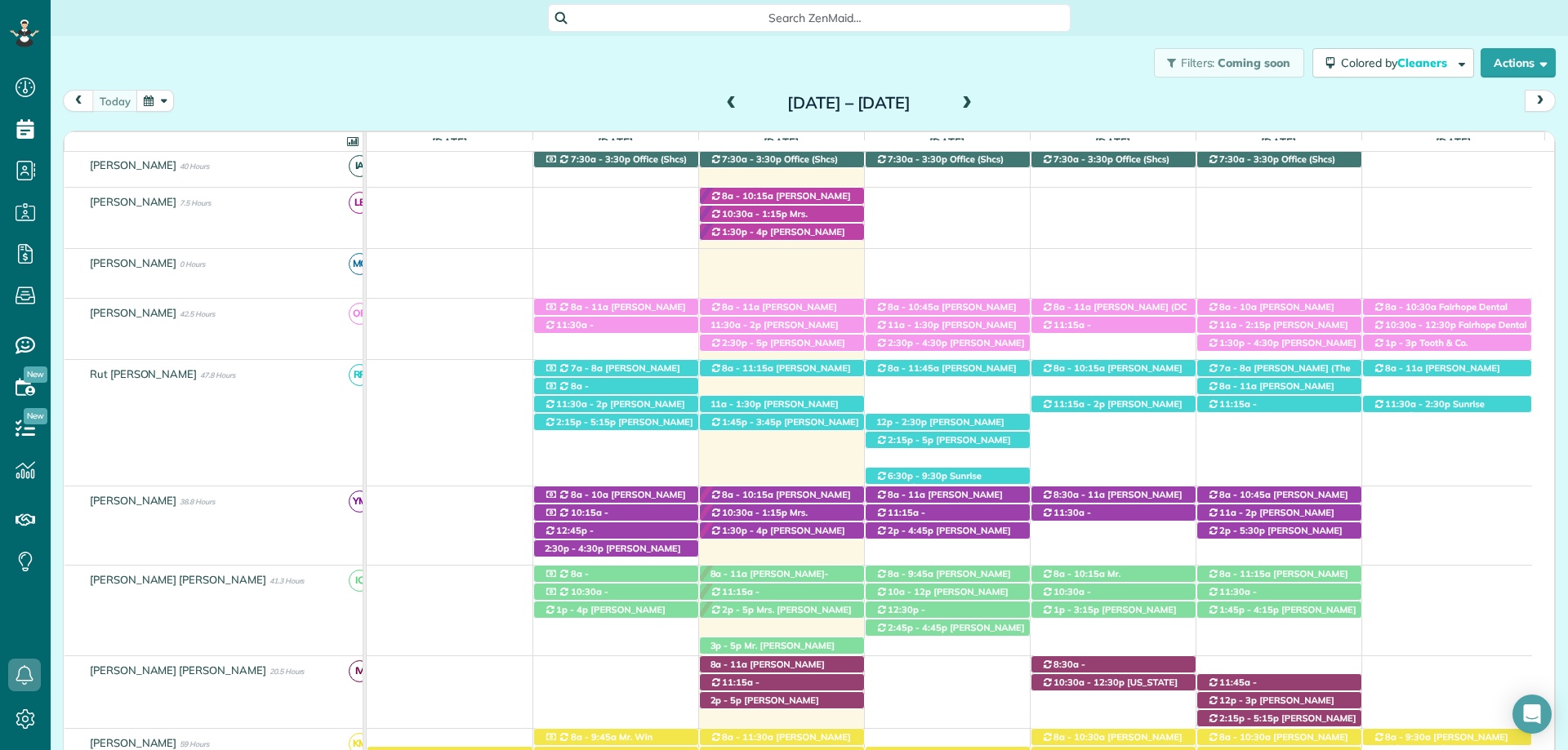
scroll to position [163, 0]
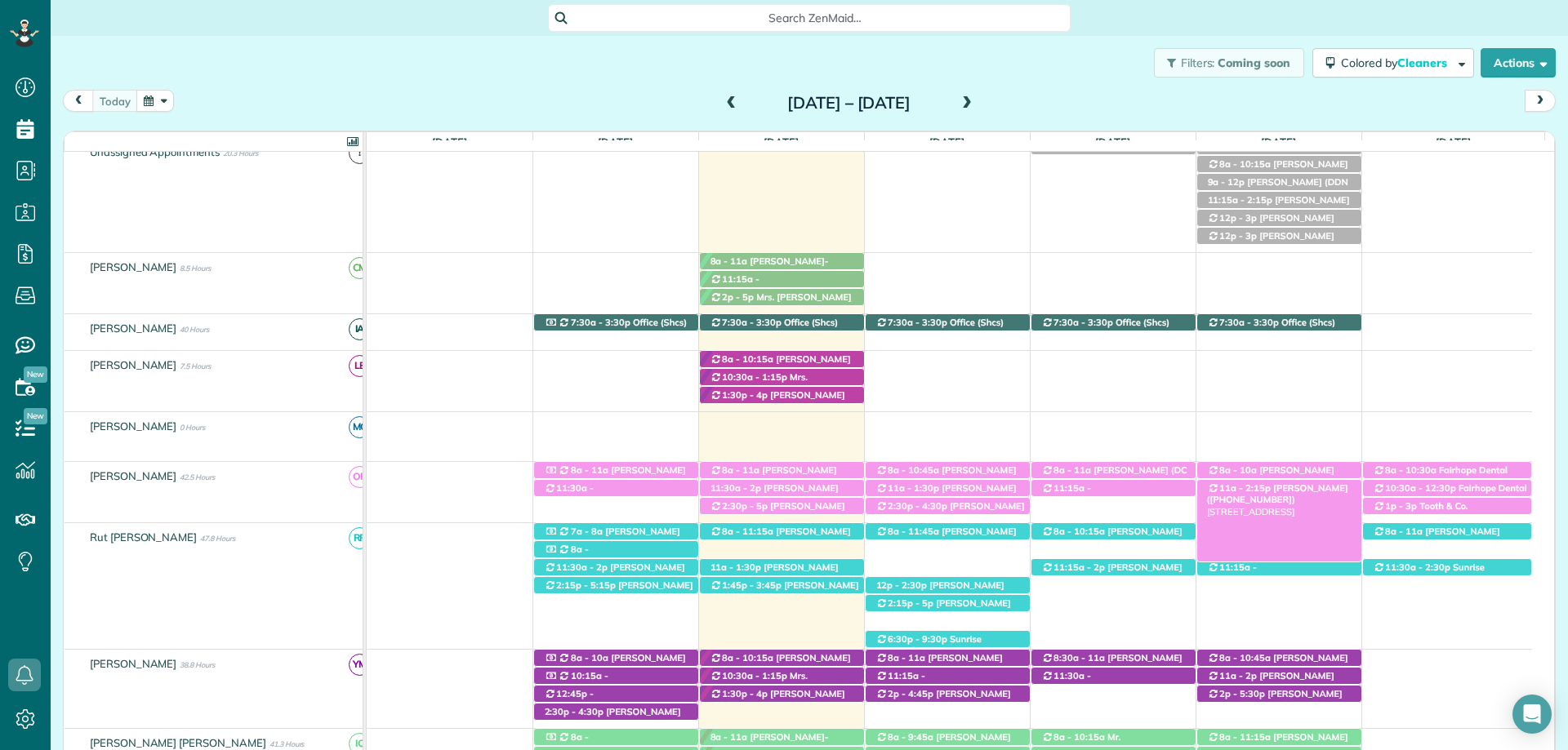
click at [1282, 487] on span "Ryan Pew (+17062071911)" at bounding box center [1278, 494] width 142 height 23
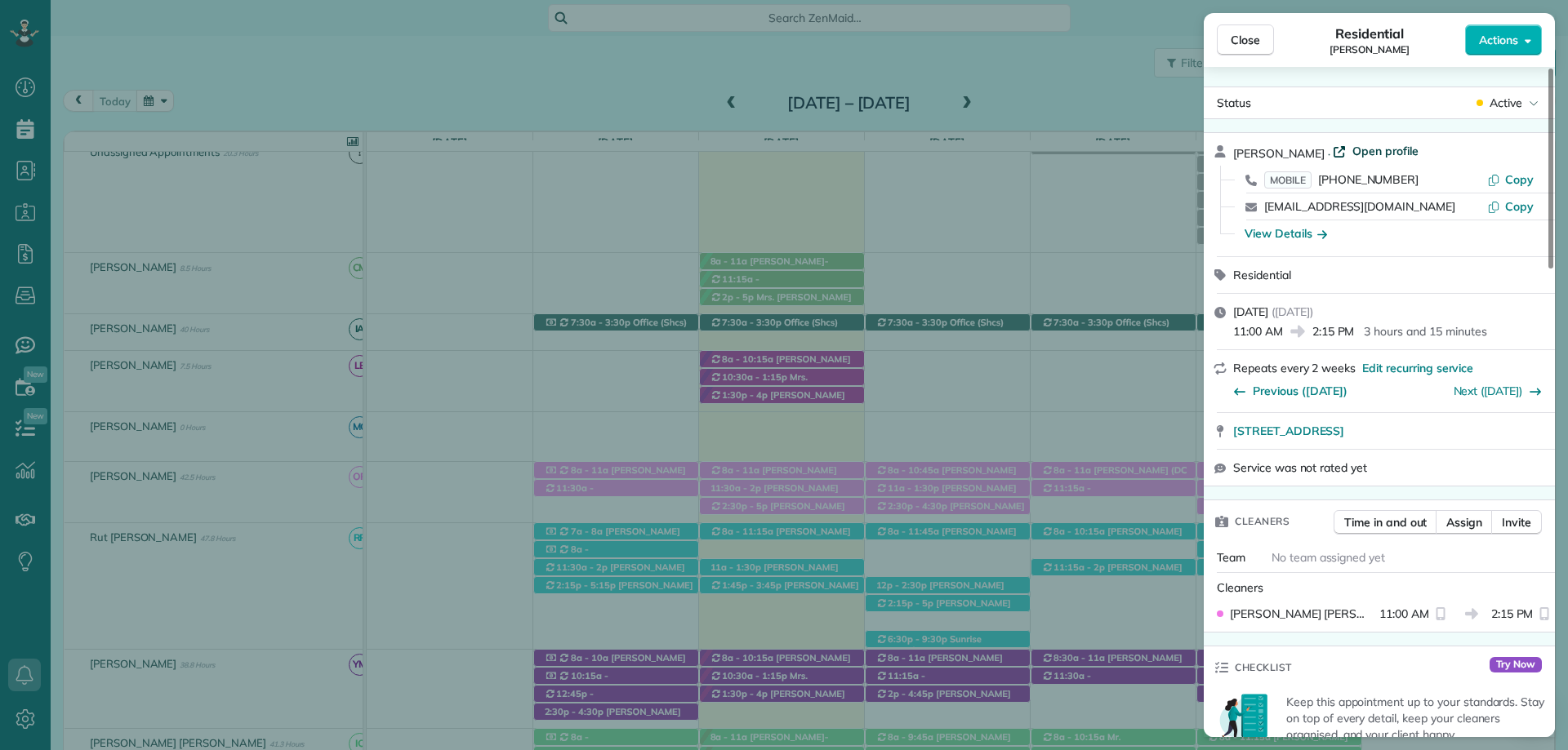
click at [1352, 150] on span "Open profile" at bounding box center [1385, 150] width 66 height 17
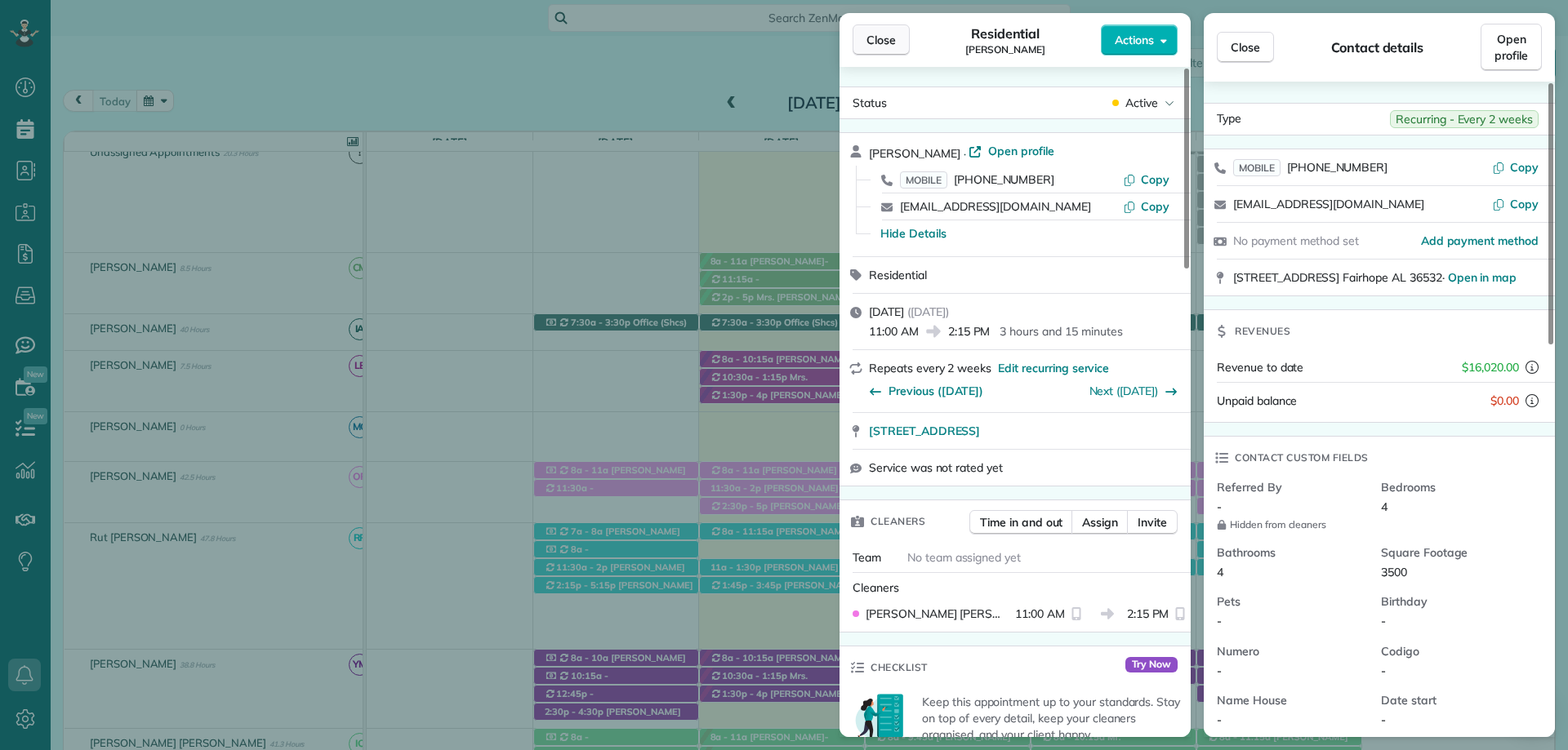
click at [875, 49] on button "Close" at bounding box center [881, 39] width 57 height 31
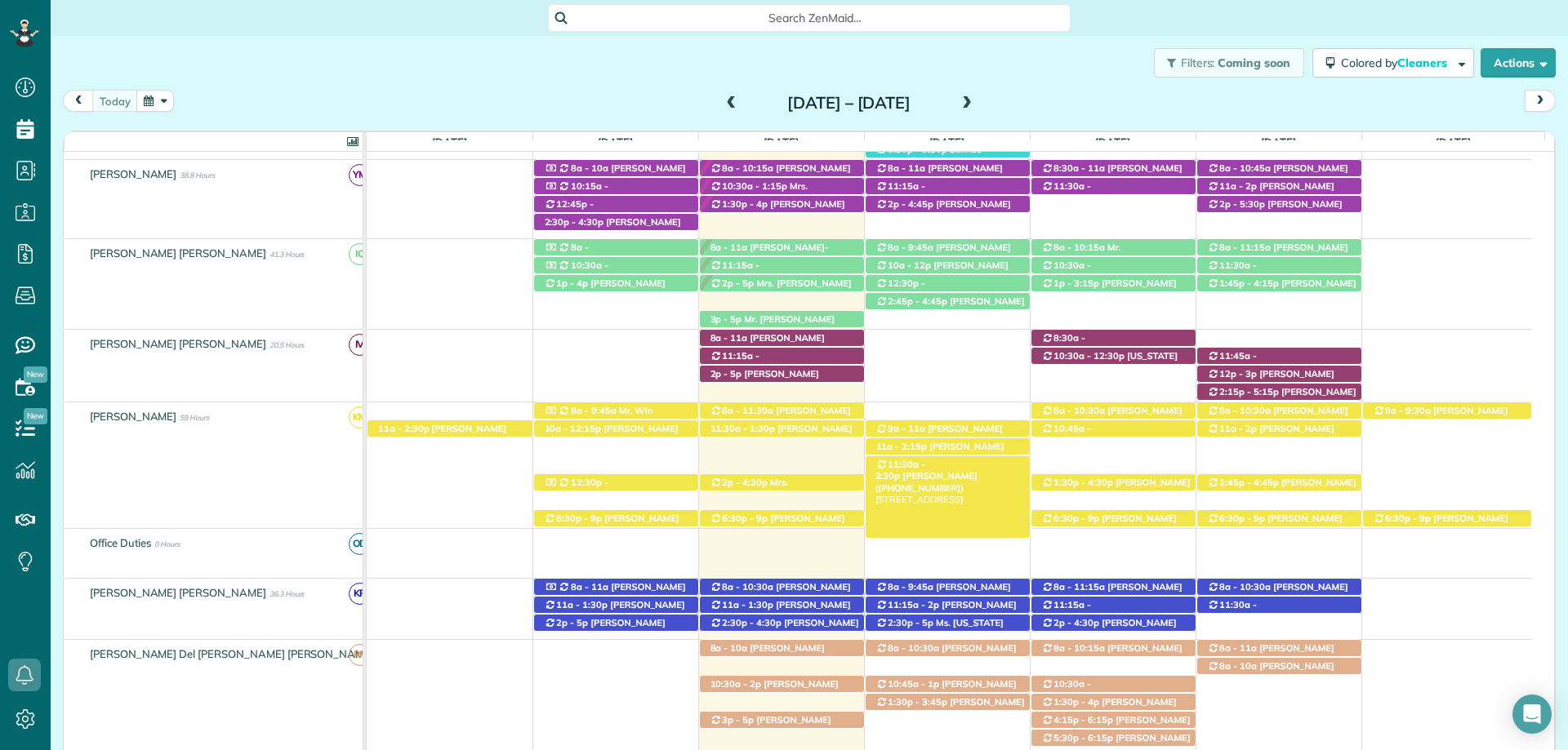
scroll to position [734, 0]
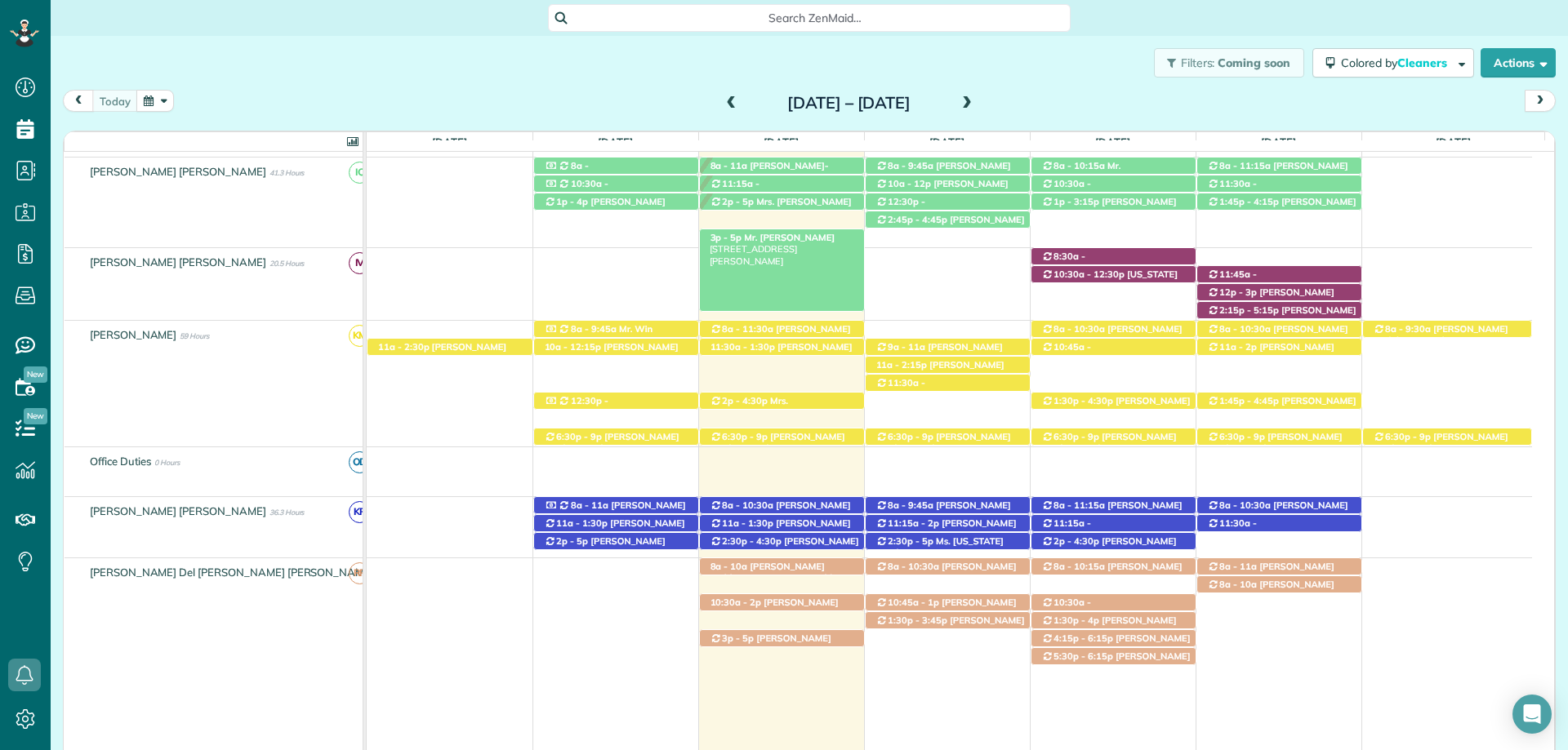
click at [796, 243] on span "Mr. [PERSON_NAME]" at bounding box center [785, 237] width 100 height 11
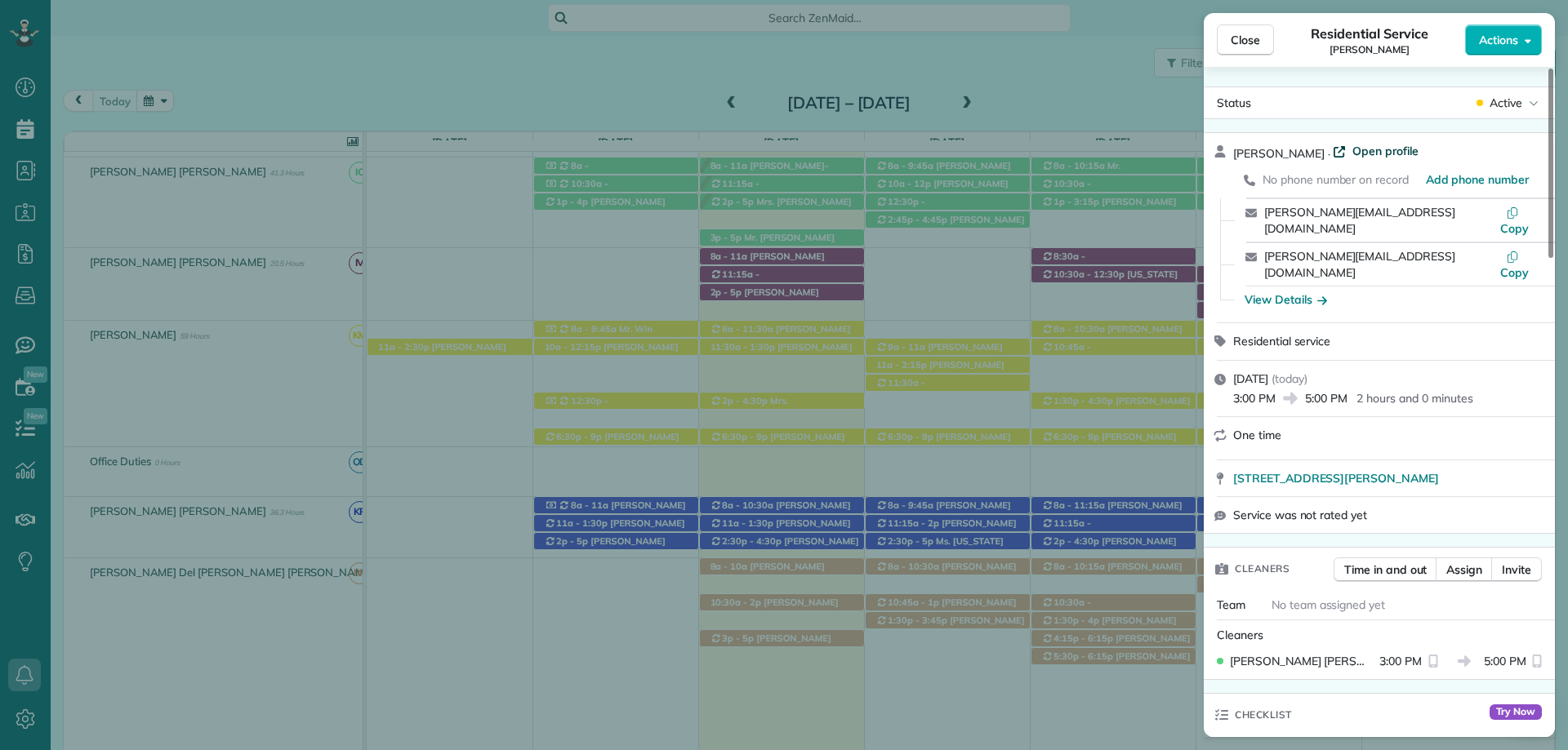
click at [1352, 149] on span "Open profile" at bounding box center [1385, 150] width 66 height 17
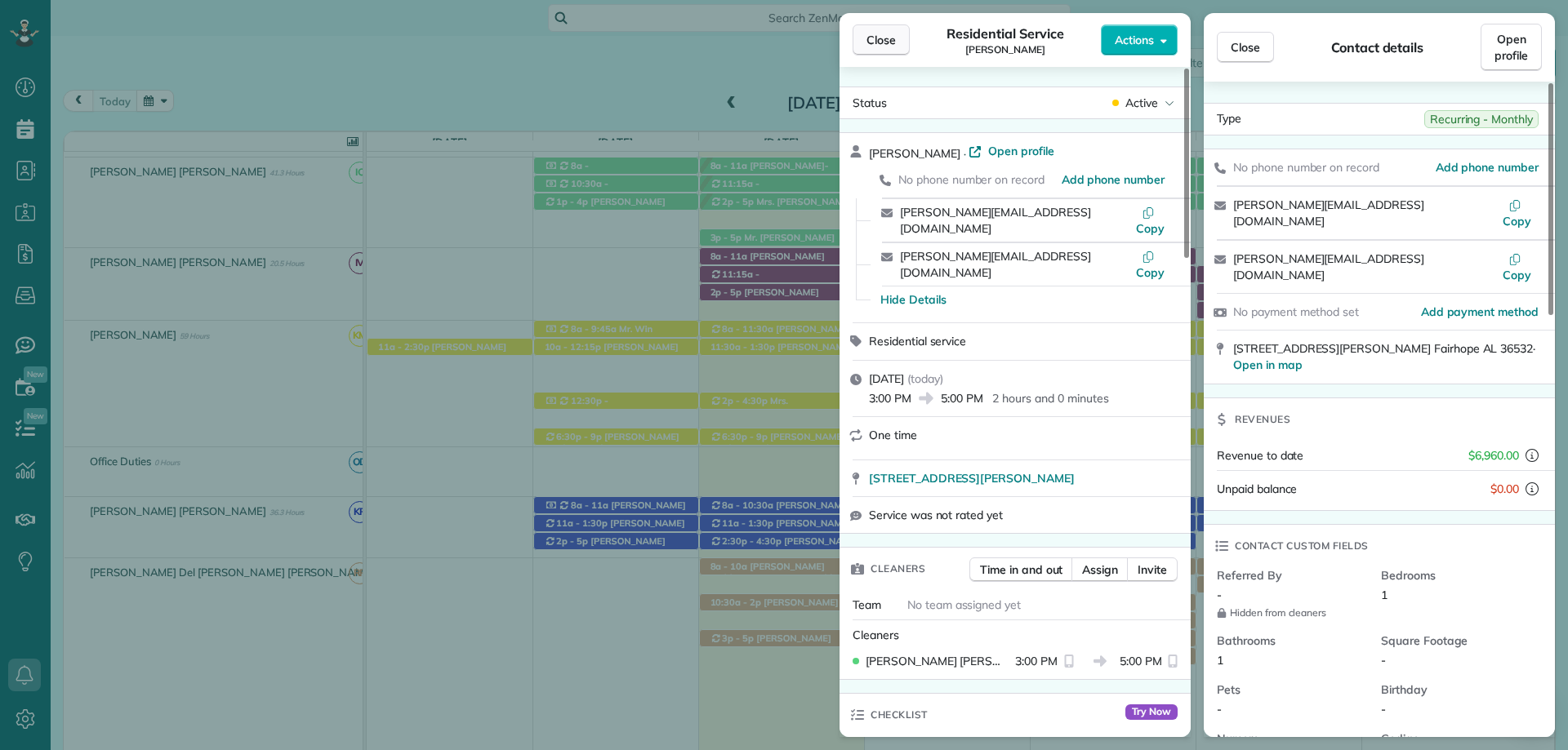
click at [886, 35] on span "Close" at bounding box center [882, 39] width 30 height 17
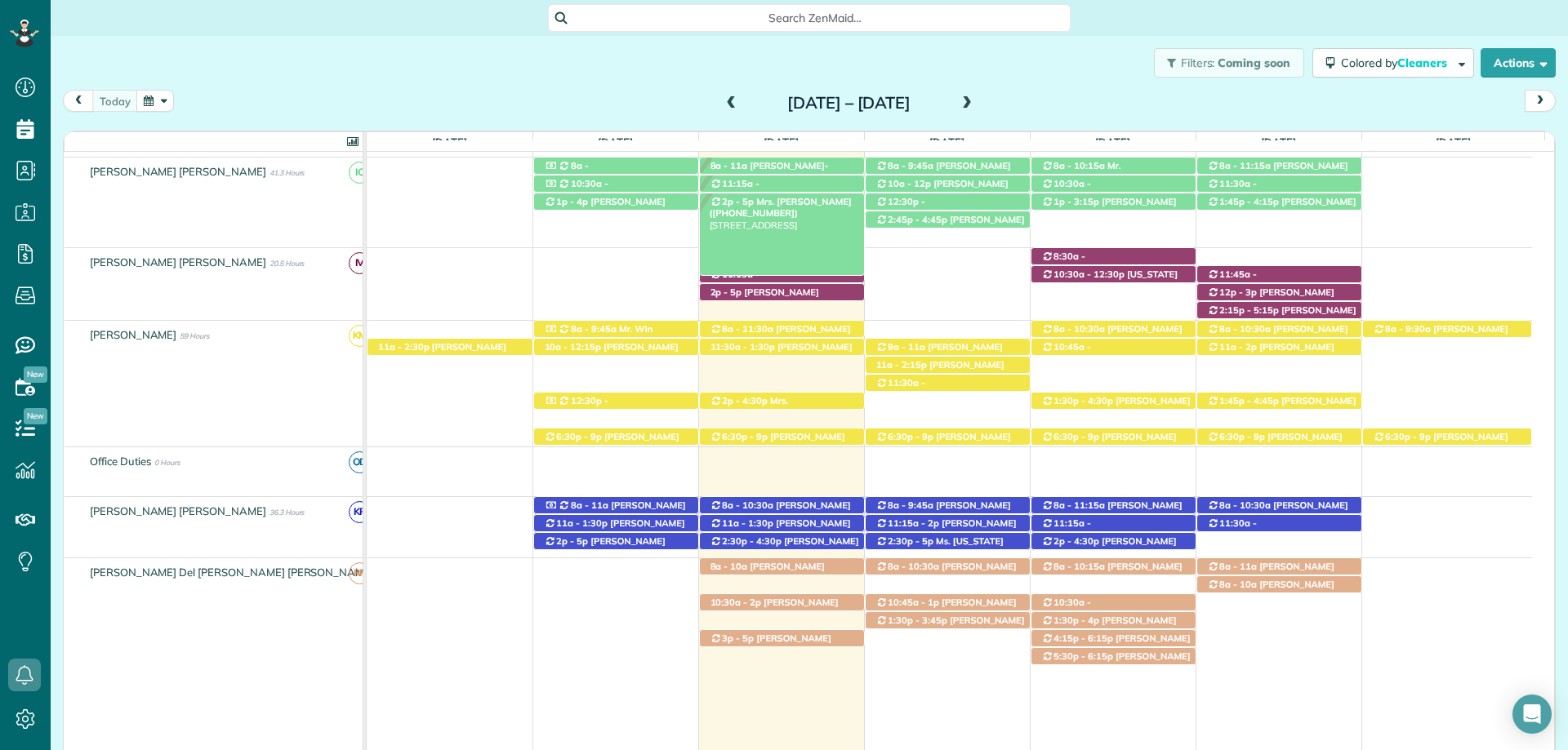
click at [803, 202] on span "Mrs. [PERSON_NAME] ([PHONE_NUMBER])" at bounding box center [780, 207] width 142 height 23
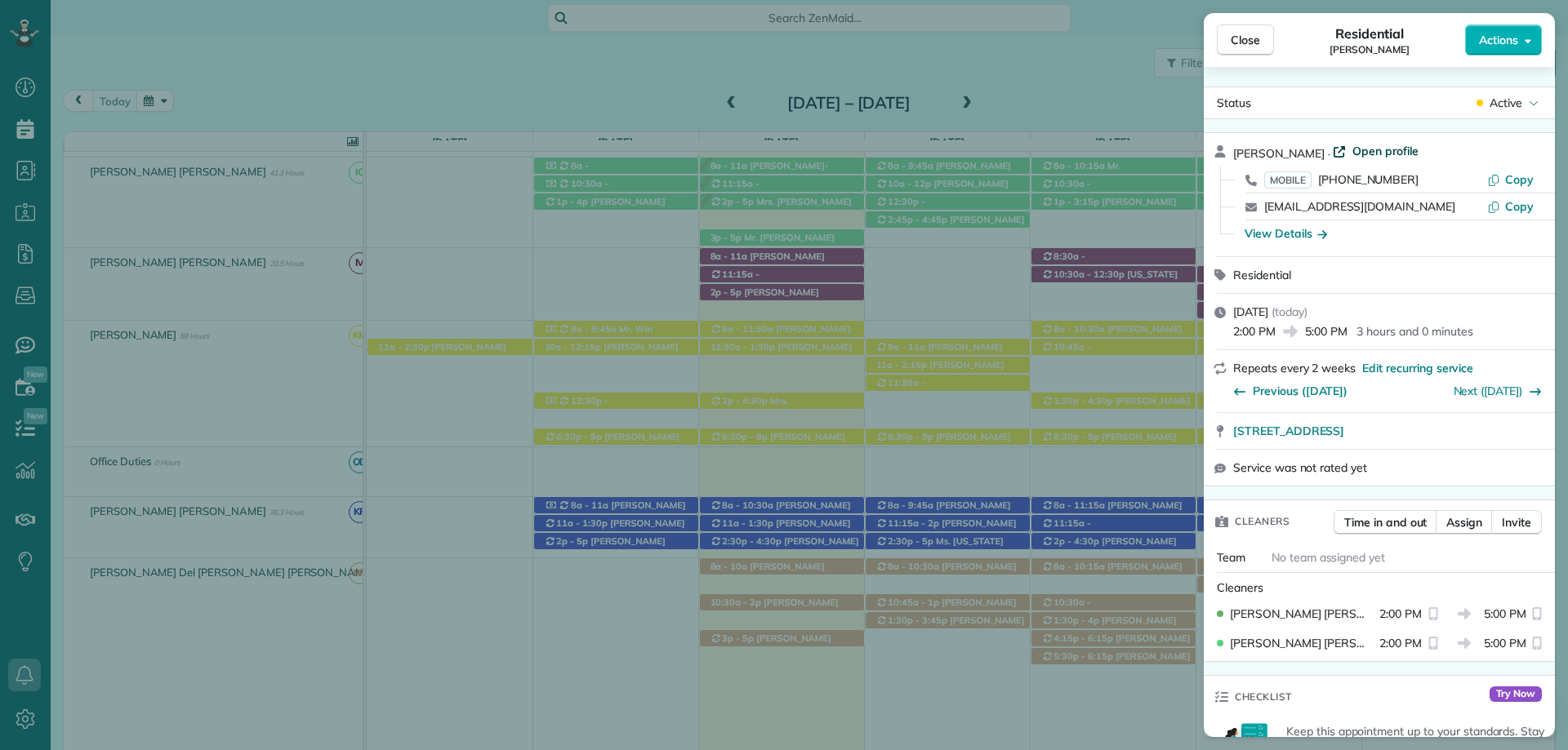
click at [1352, 153] on span "Open profile" at bounding box center [1385, 150] width 66 height 17
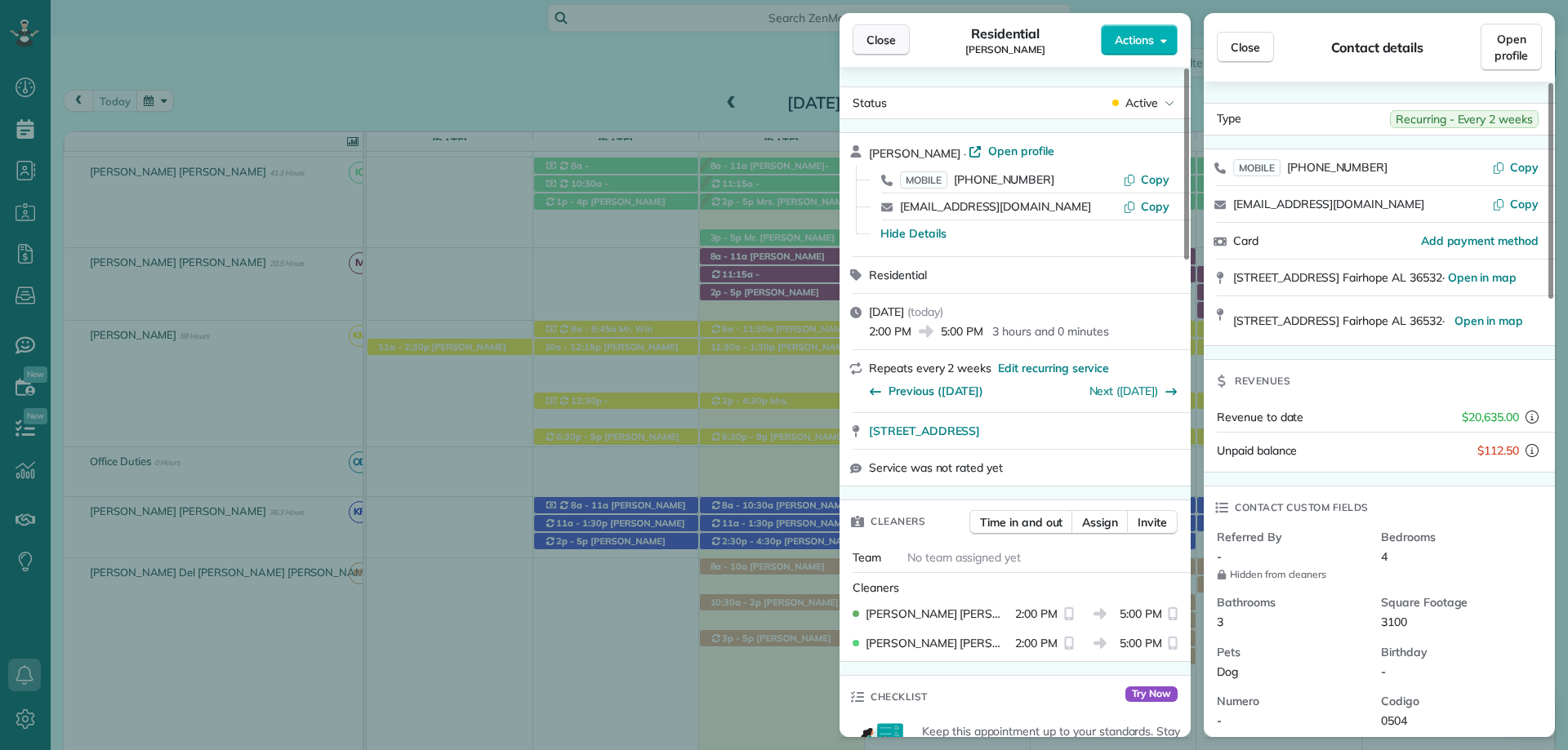
click at [881, 34] on span "Close" at bounding box center [882, 39] width 30 height 17
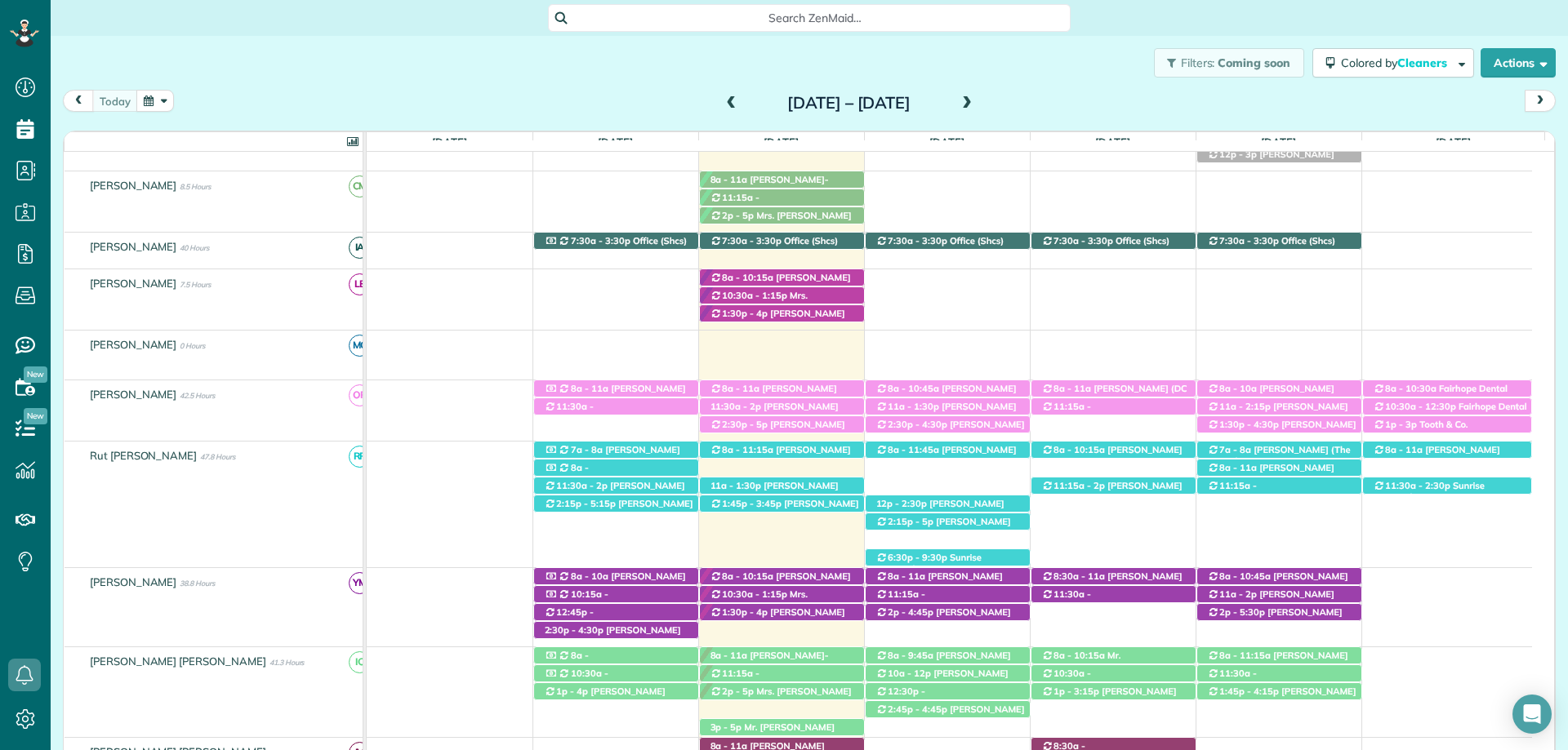
scroll to position [327, 0]
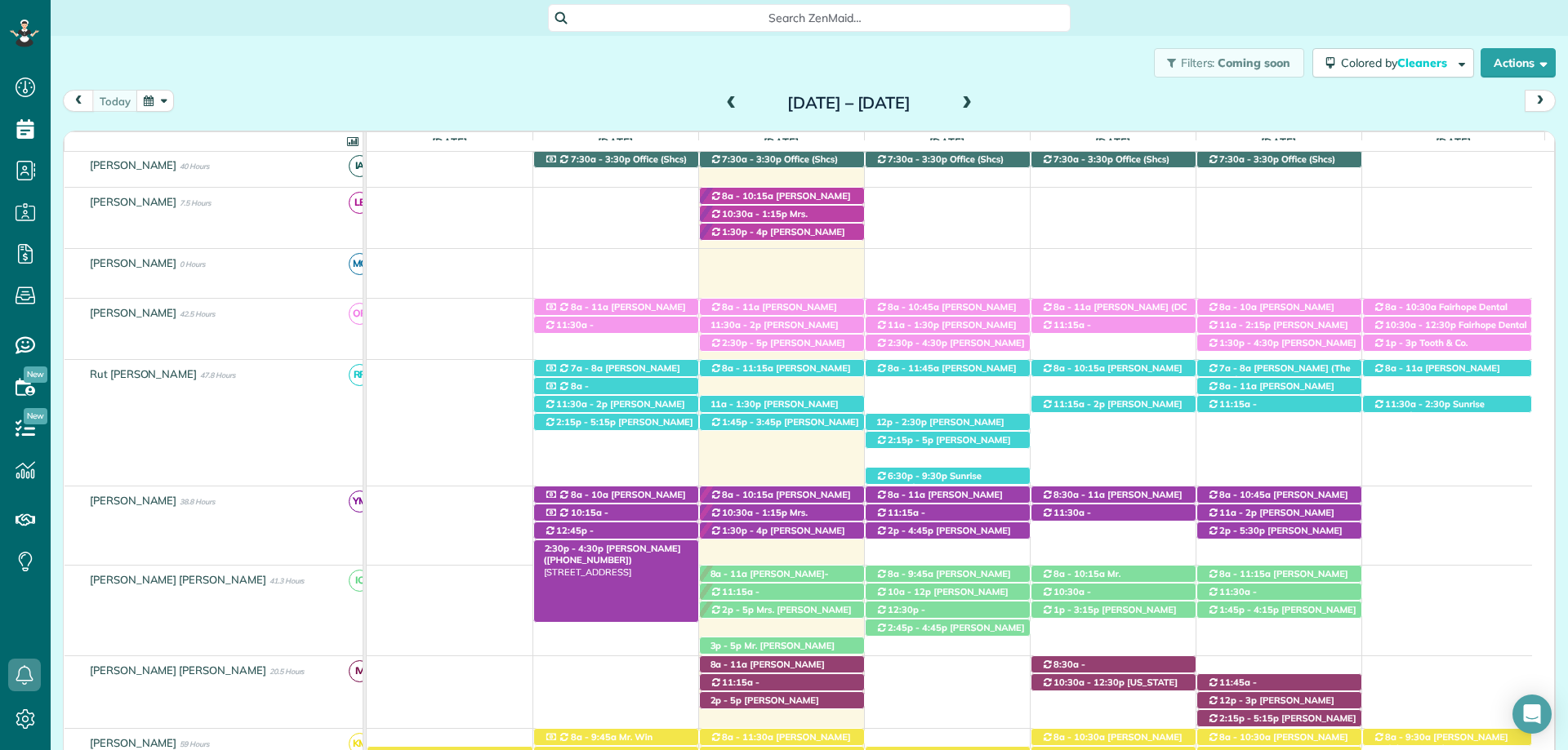
click at [647, 546] on span "Jennie Baggett (+12518506294)" at bounding box center [612, 554] width 137 height 23
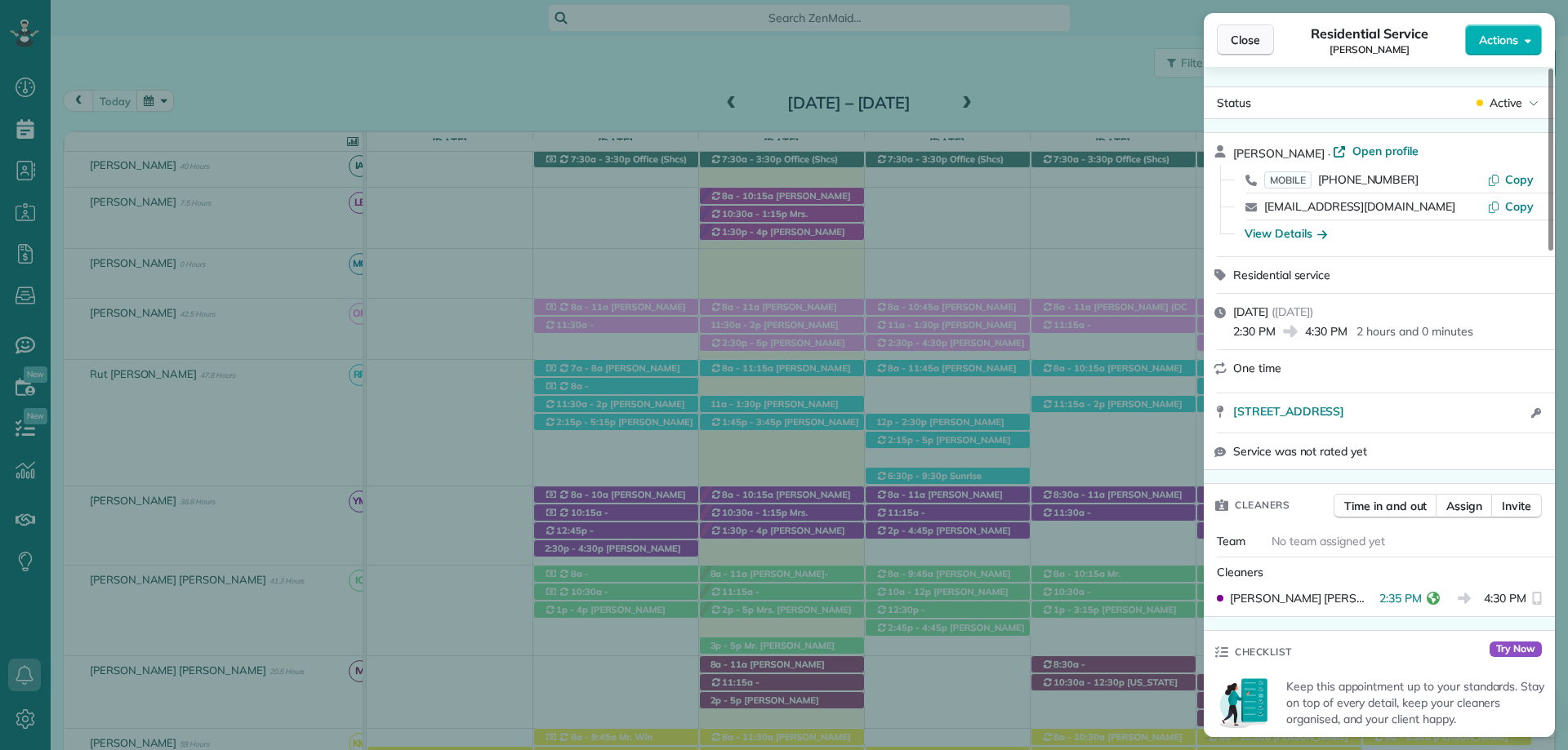
click at [1250, 43] on span "Close" at bounding box center [1245, 39] width 30 height 17
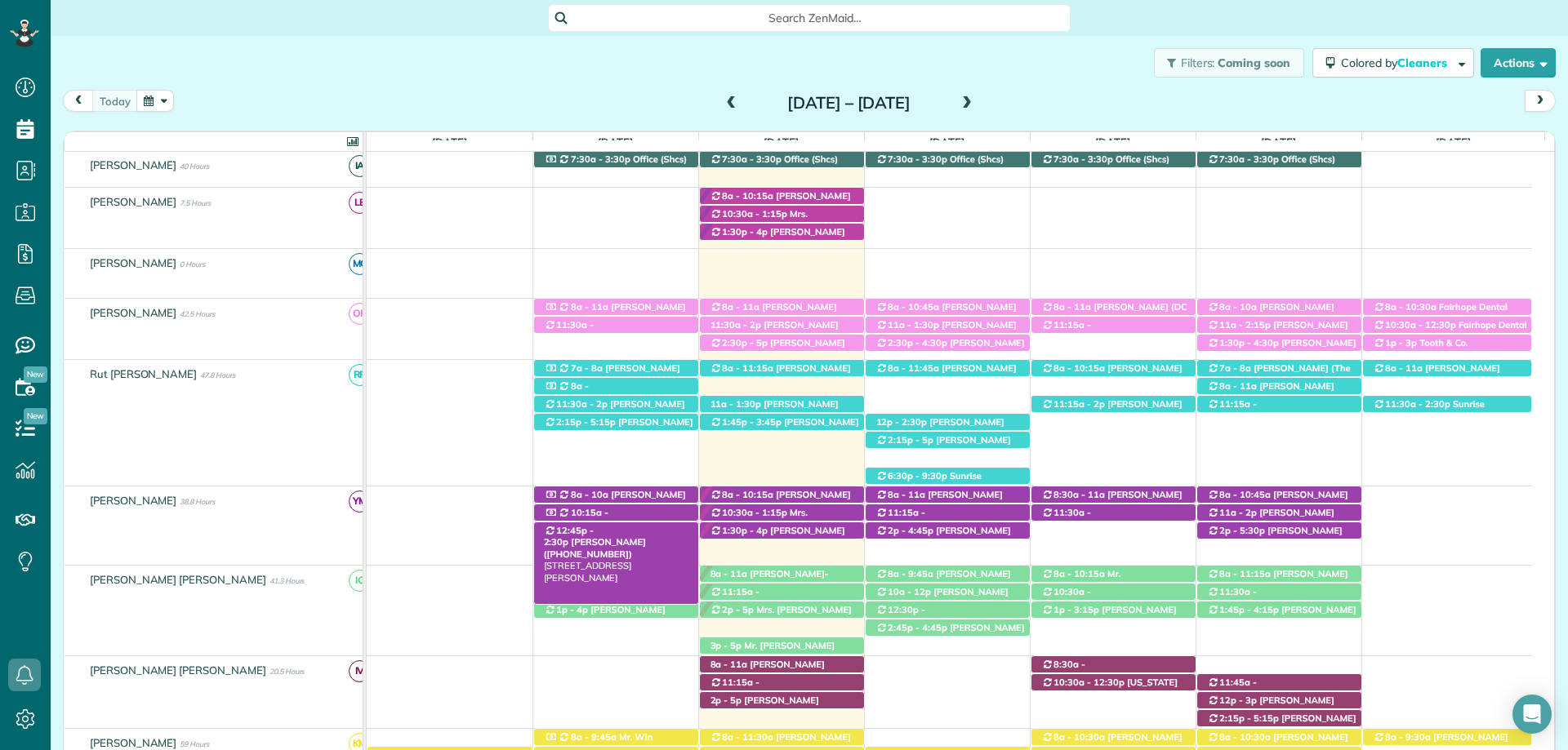
click at [635, 524] on div "12:45p - 2:30p Mrs. Janet Langley (+12514238195) 9781 Dewberry Lane - Fairhope,…" at bounding box center [617, 531] width 164 height 17
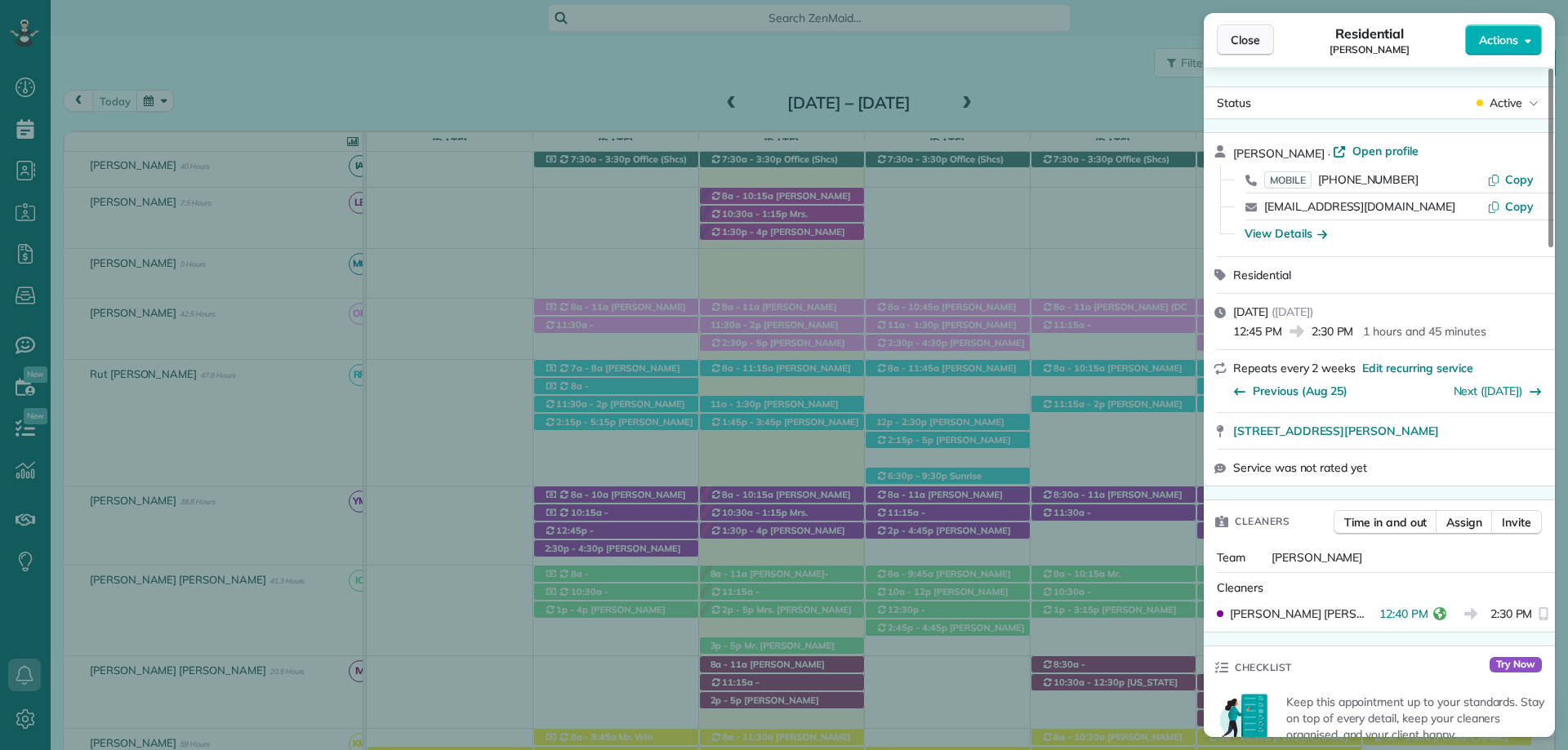
click at [1245, 42] on span "Close" at bounding box center [1245, 39] width 30 height 17
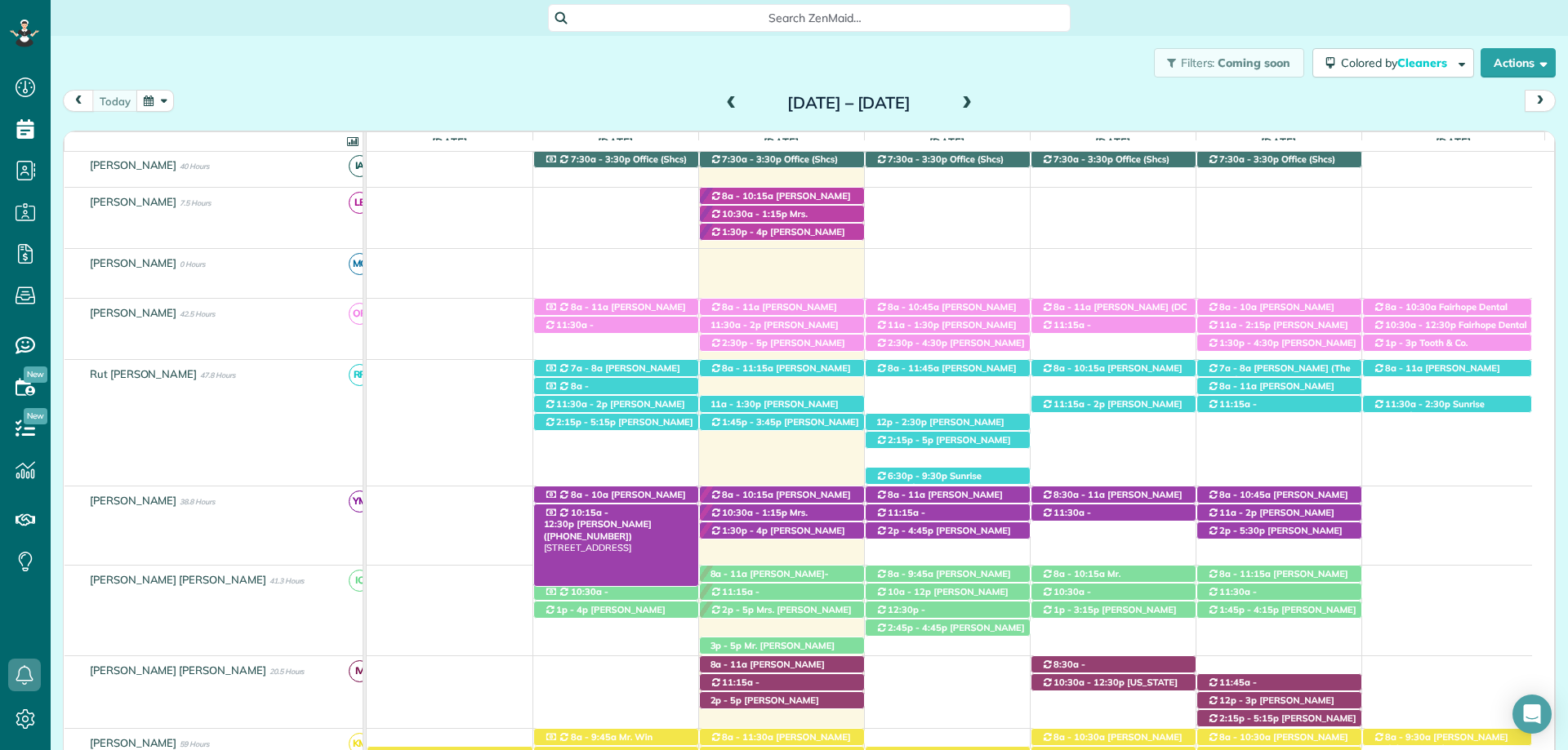
click at [610, 515] on span "10:15a - 12:30p" at bounding box center [576, 518] width 66 height 23
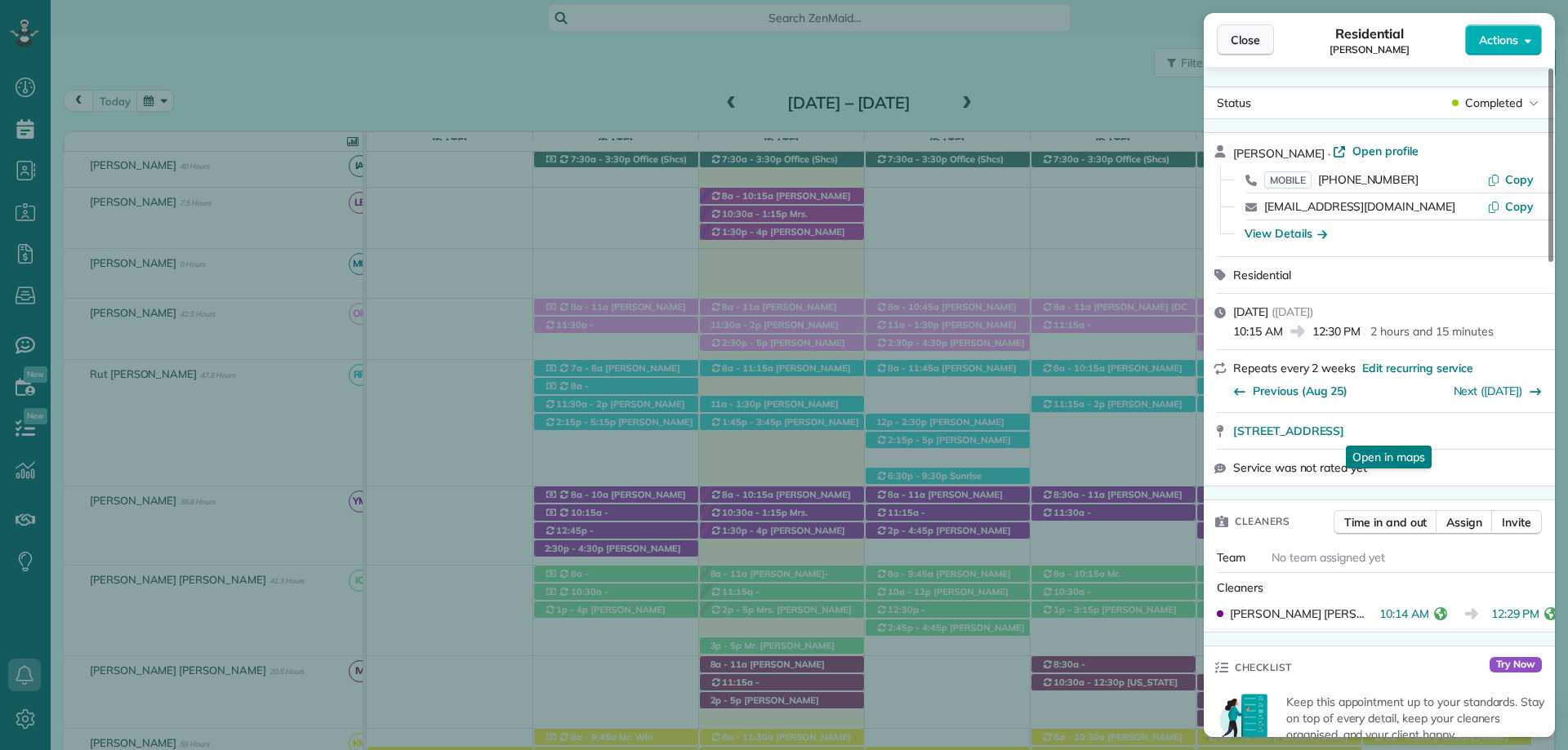
click at [1247, 43] on span "Close" at bounding box center [1245, 39] width 30 height 17
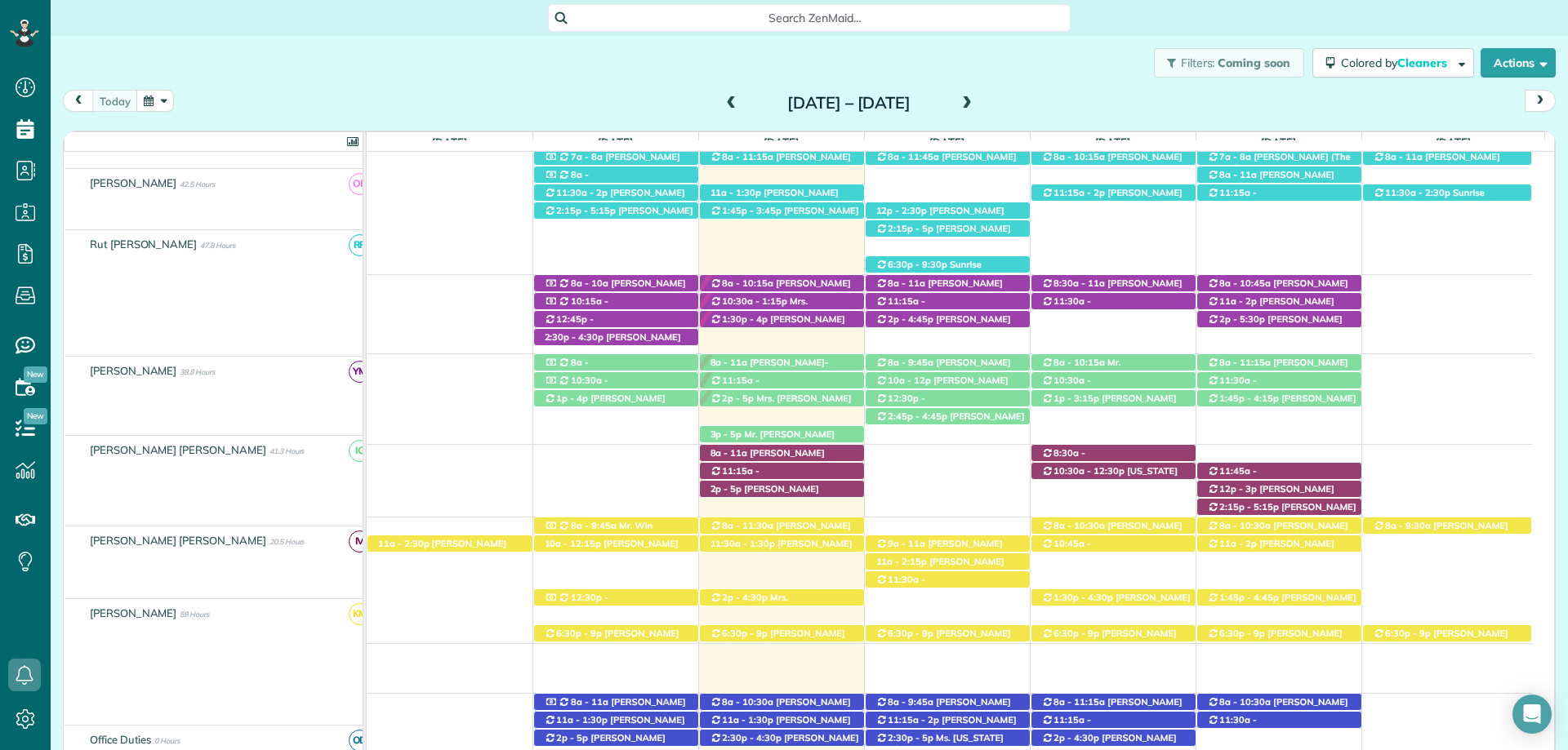
scroll to position [538, 0]
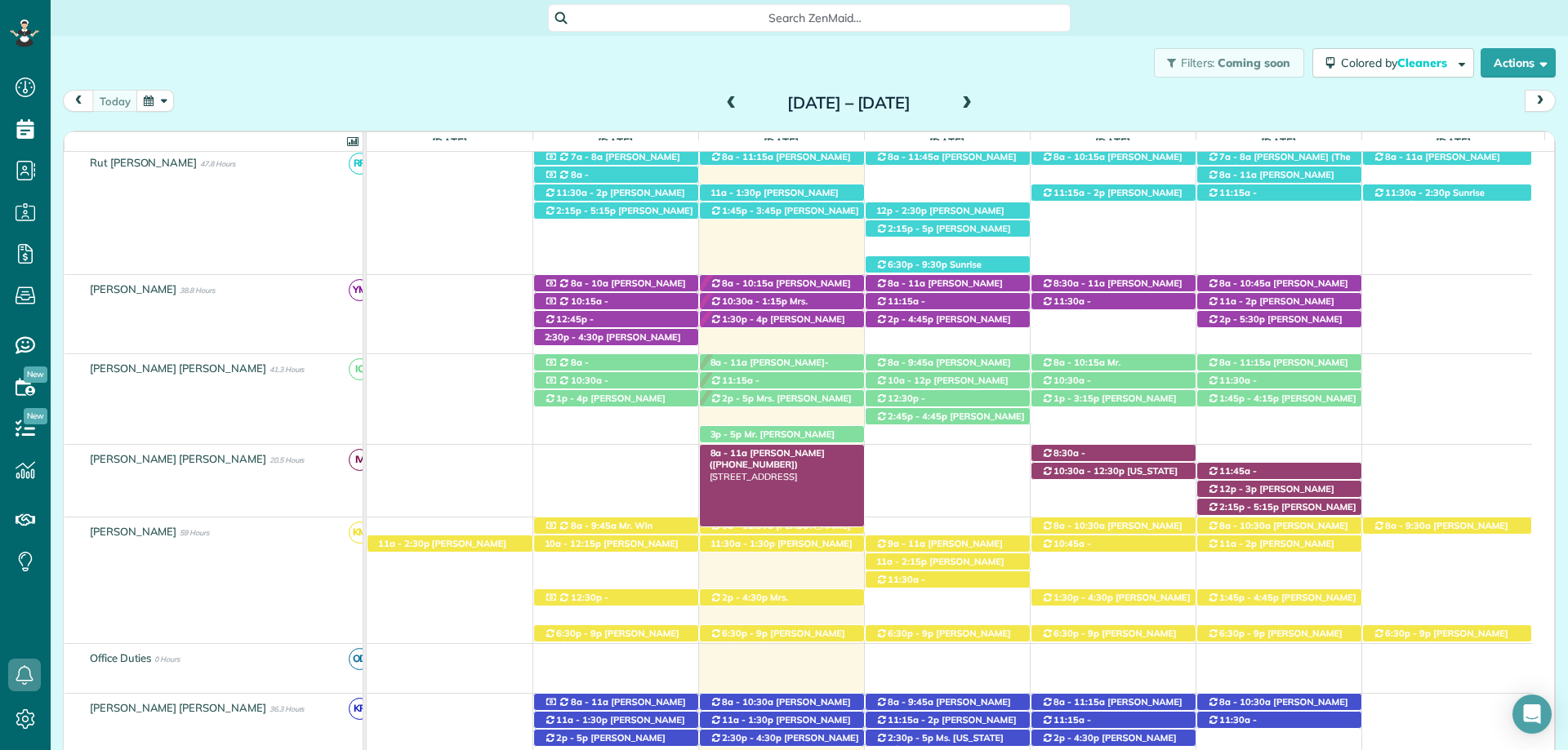
click at [804, 448] on div "8a - 11a Rachel Nygaard (+12513774404) 9018 Feather Trail - Fairhope, AL, 36532" at bounding box center [782, 454] width 164 height 17
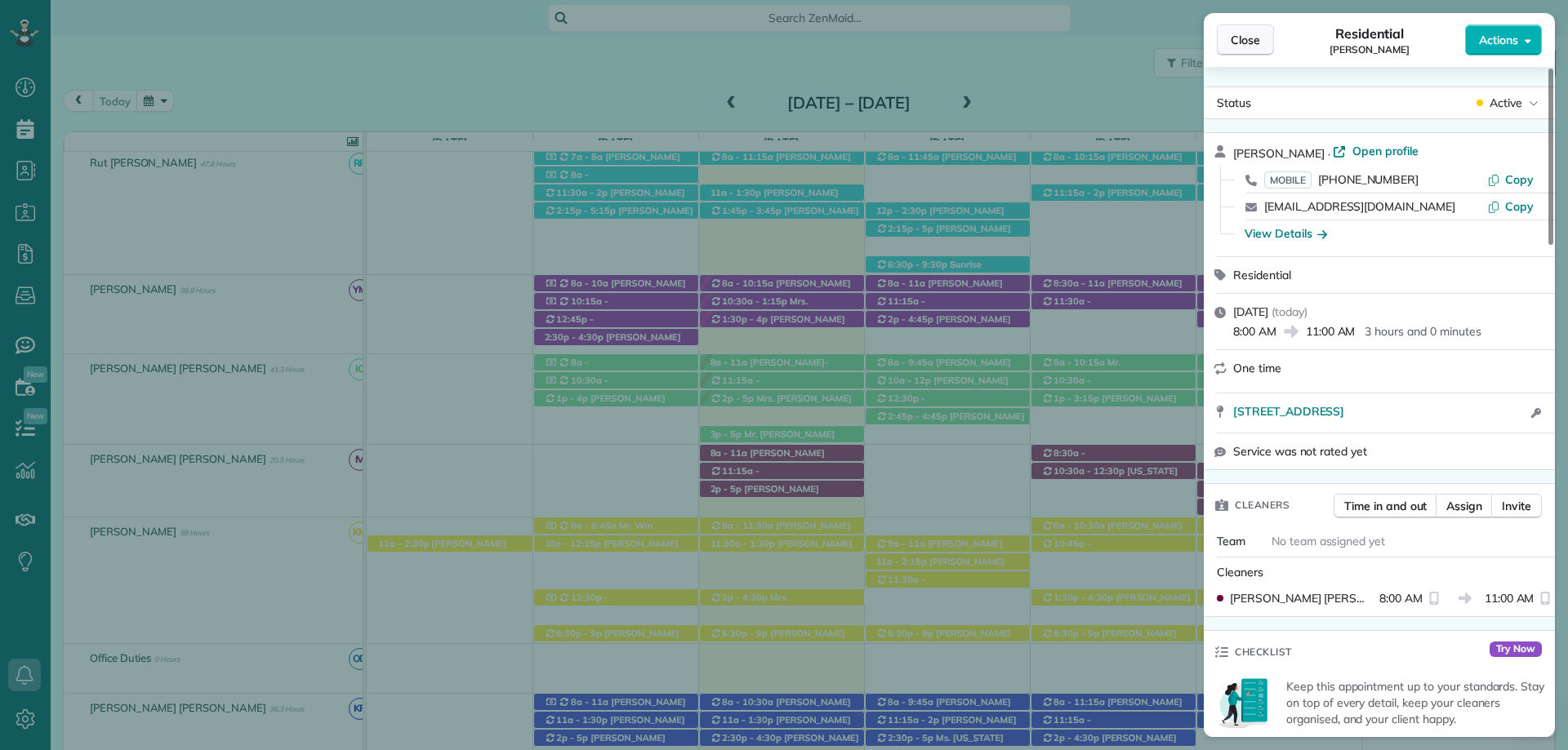
click at [1251, 38] on span "Close" at bounding box center [1245, 39] width 30 height 17
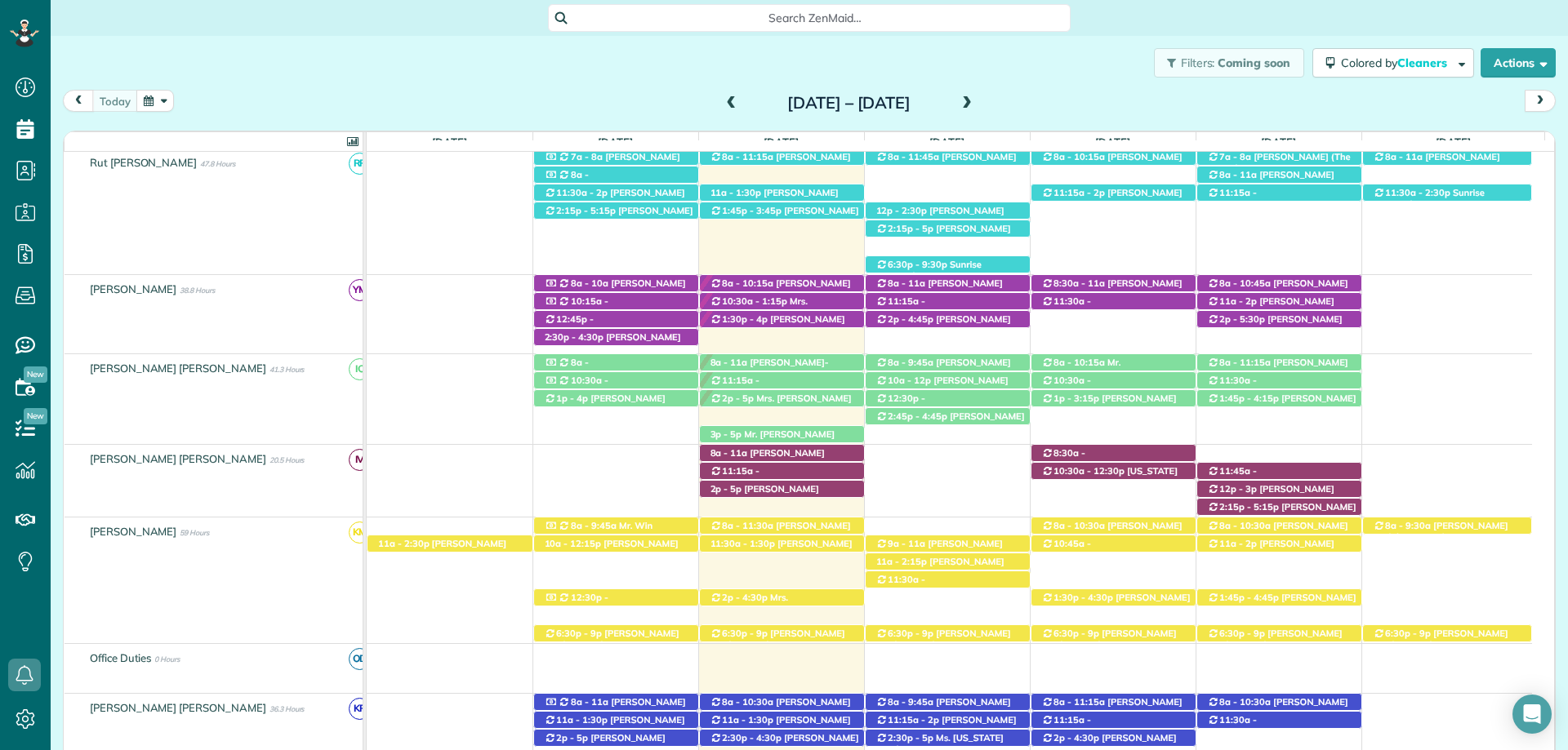
click at [971, 31] on div "Search ZenMaid…" at bounding box center [810, 18] width 523 height 28
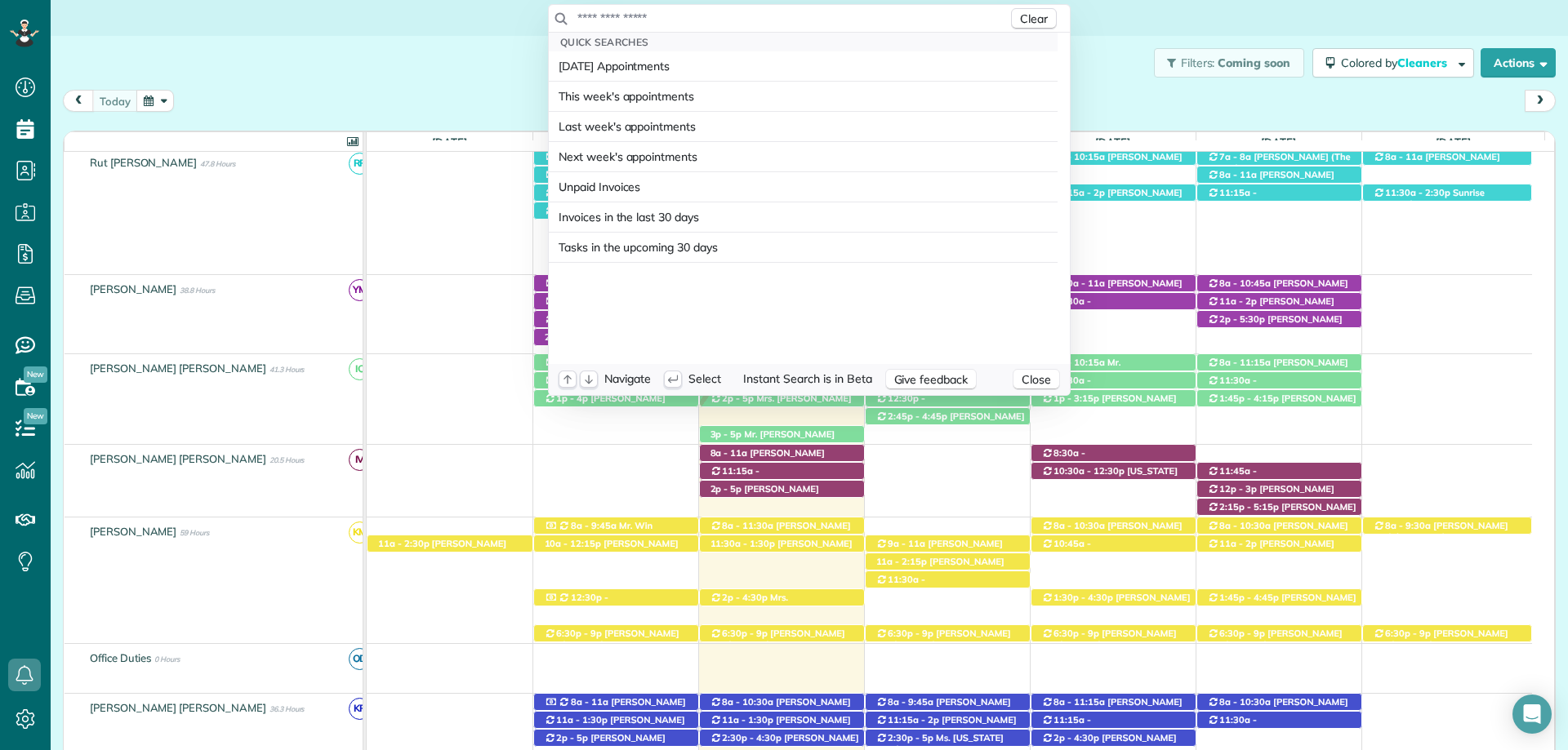
click at [356, 41] on html "Dashboard Scheduling Calendar View List View Dispatch View - Weekly scheduling …" at bounding box center [784, 375] width 1568 height 750
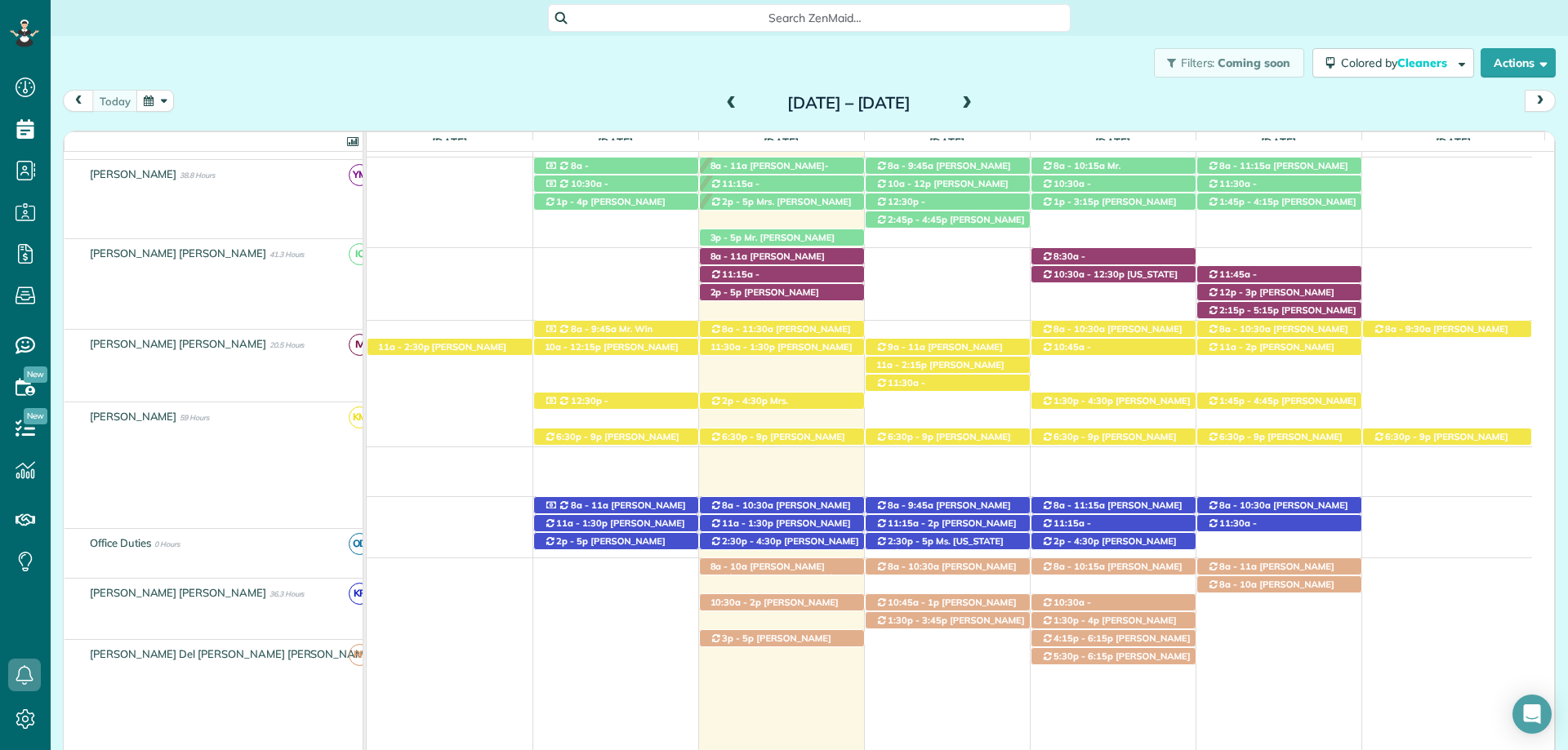
scroll to position [734, 0]
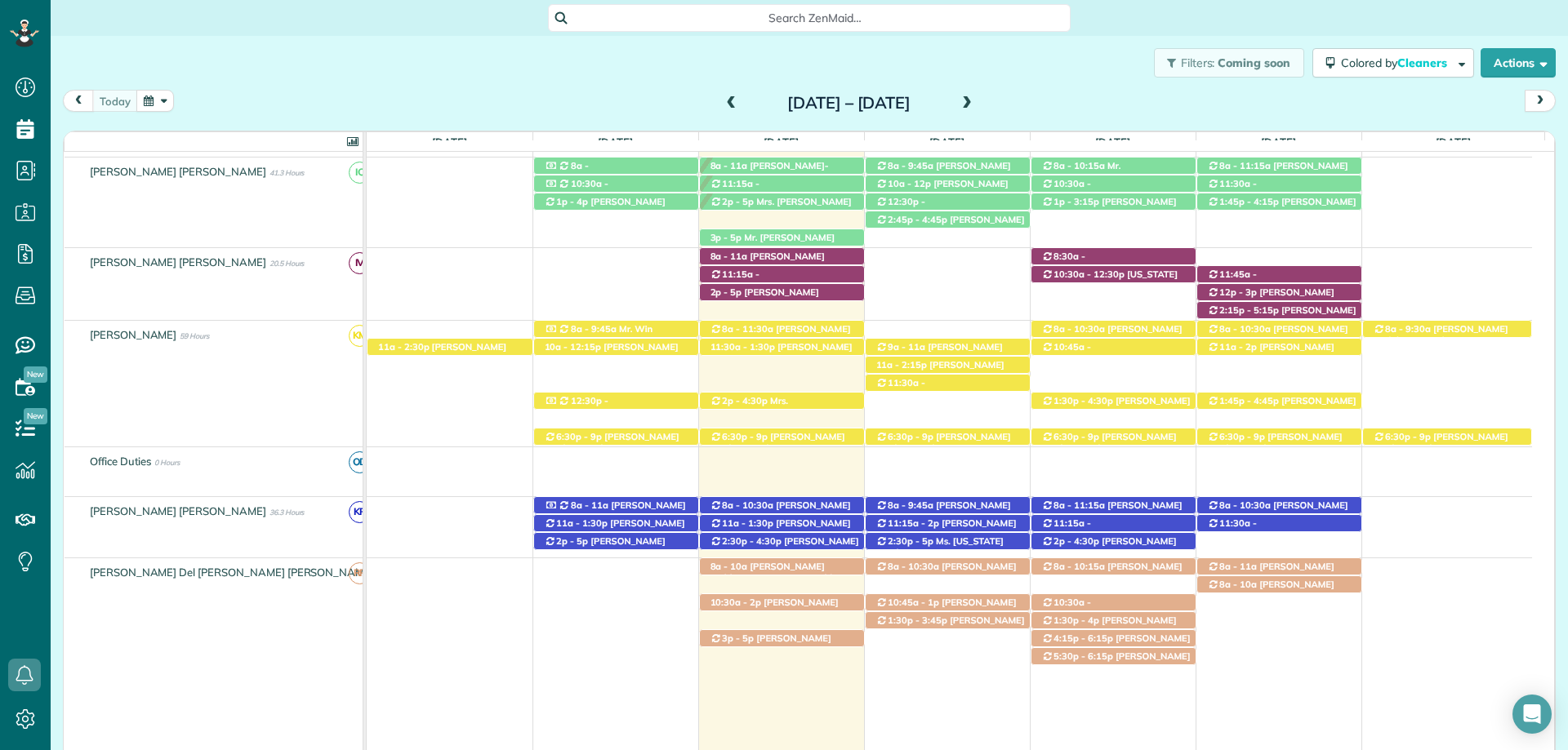
click at [1265, 23] on div "Search ZenMaid…" at bounding box center [809, 18] width 1517 height 28
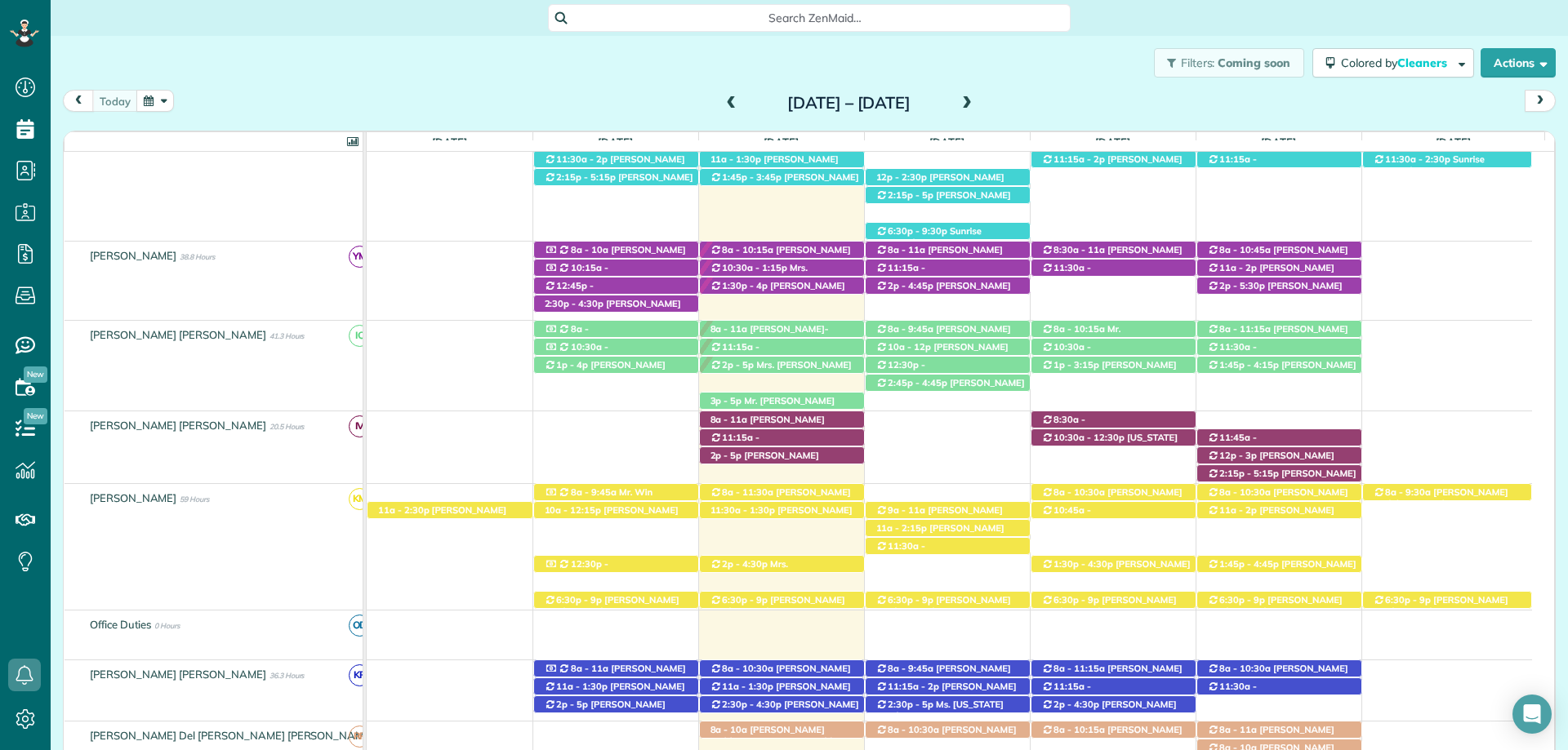
scroll to position [490, 0]
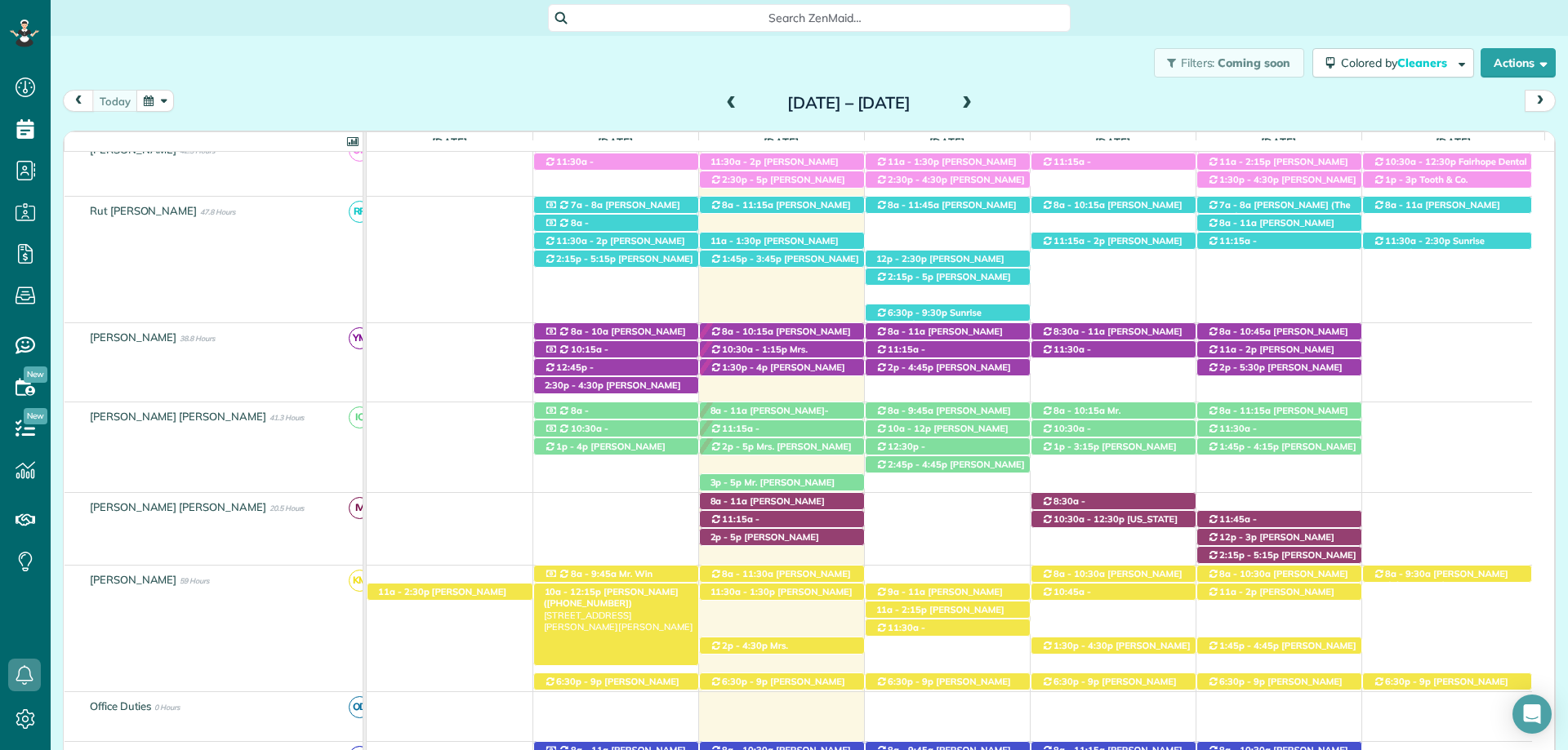
click at [648, 597] on span "[PERSON_NAME] ([PHONE_NUMBER])" at bounding box center [611, 597] width 135 height 23
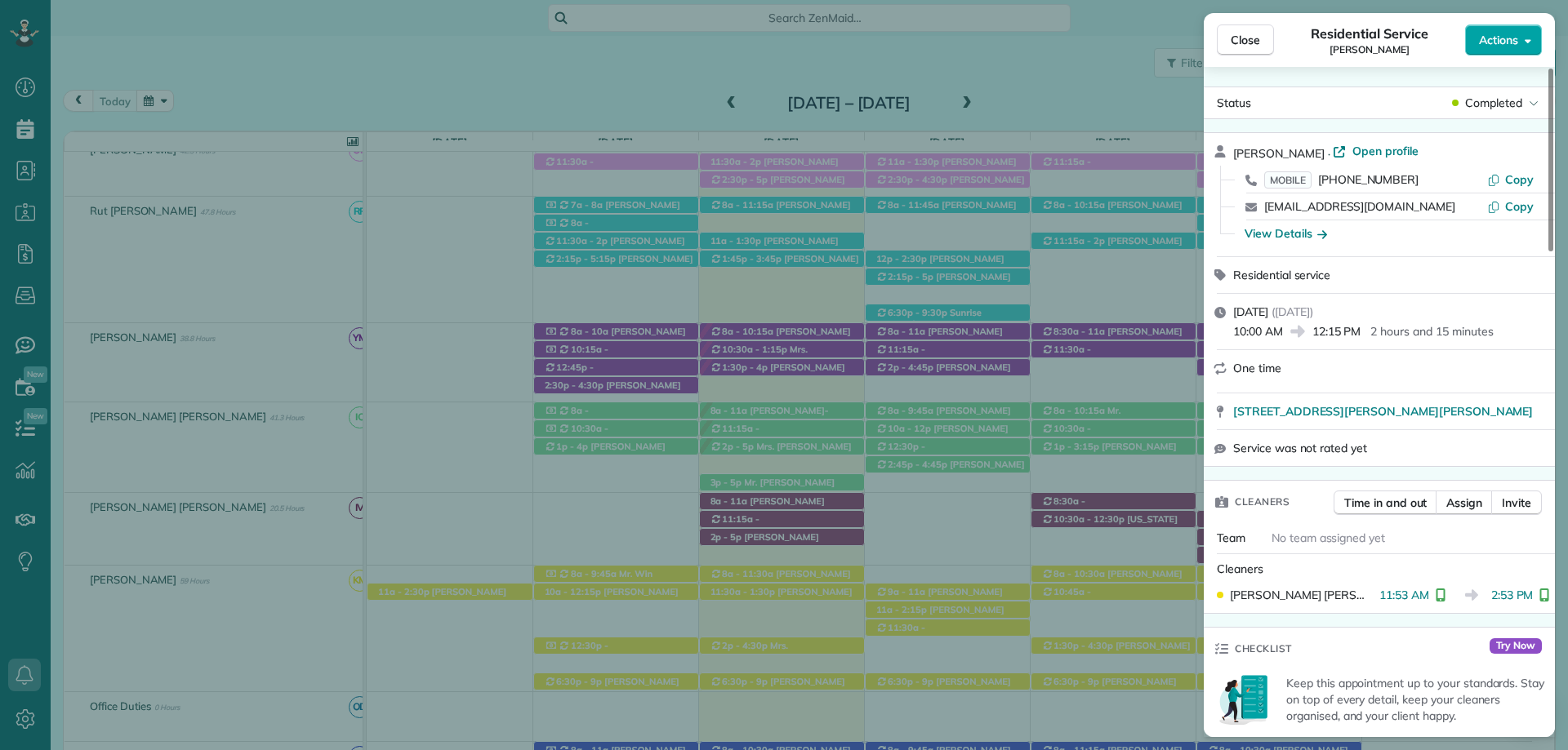
click at [1524, 41] on icon "button" at bounding box center [1527, 40] width 6 height 12
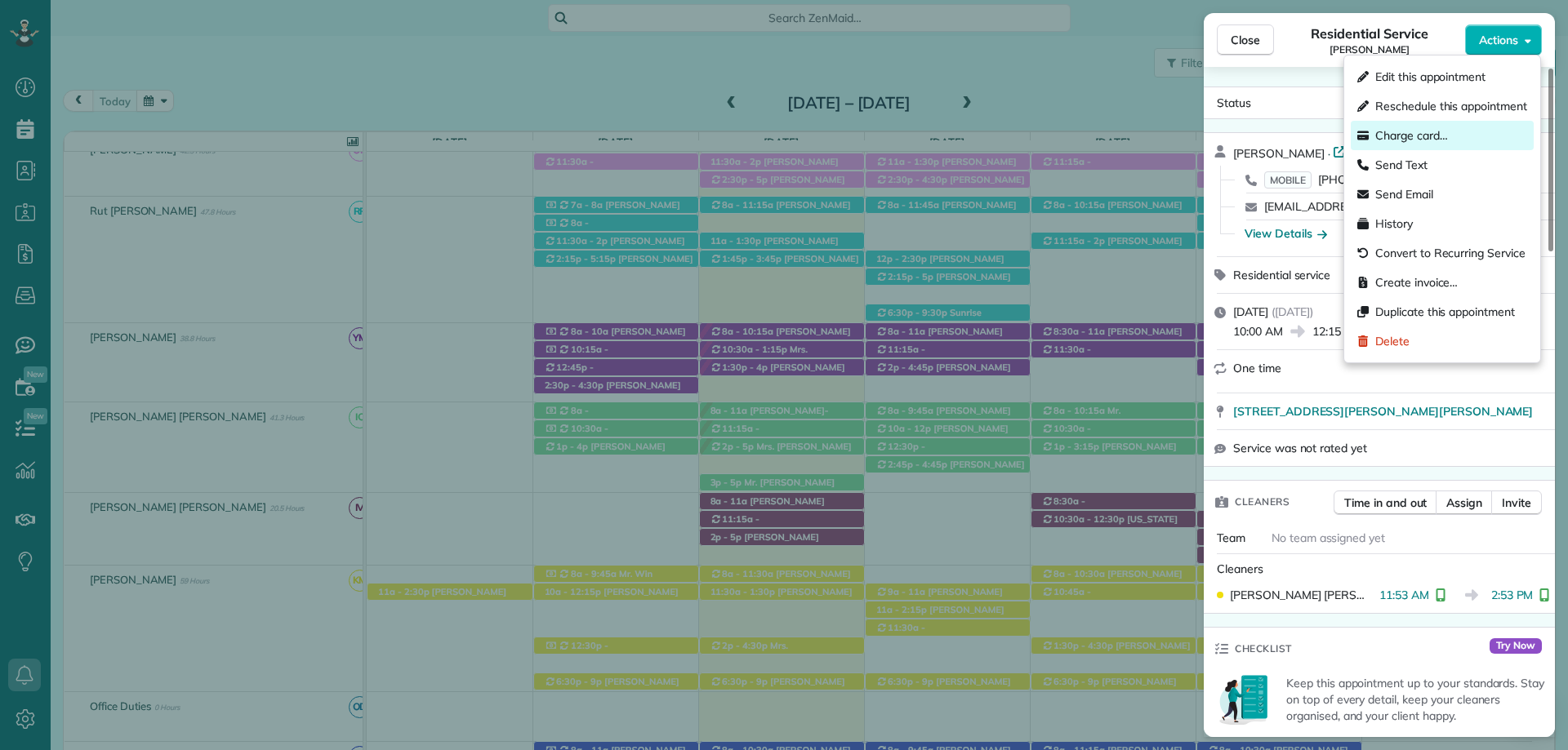
click at [1440, 136] on span "Charge card…" at bounding box center [1411, 135] width 73 height 17
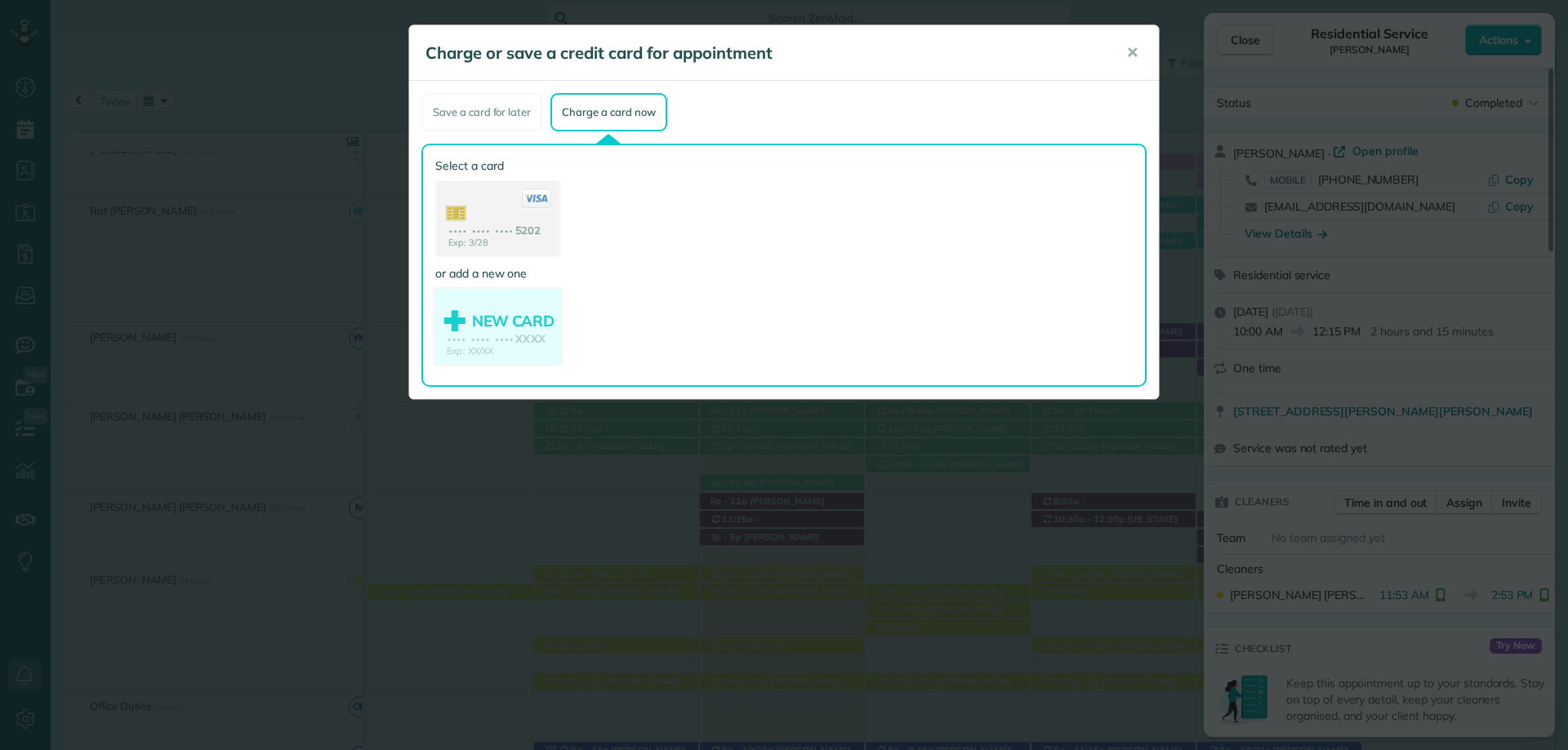
click at [507, 342] on use at bounding box center [498, 329] width 126 height 80
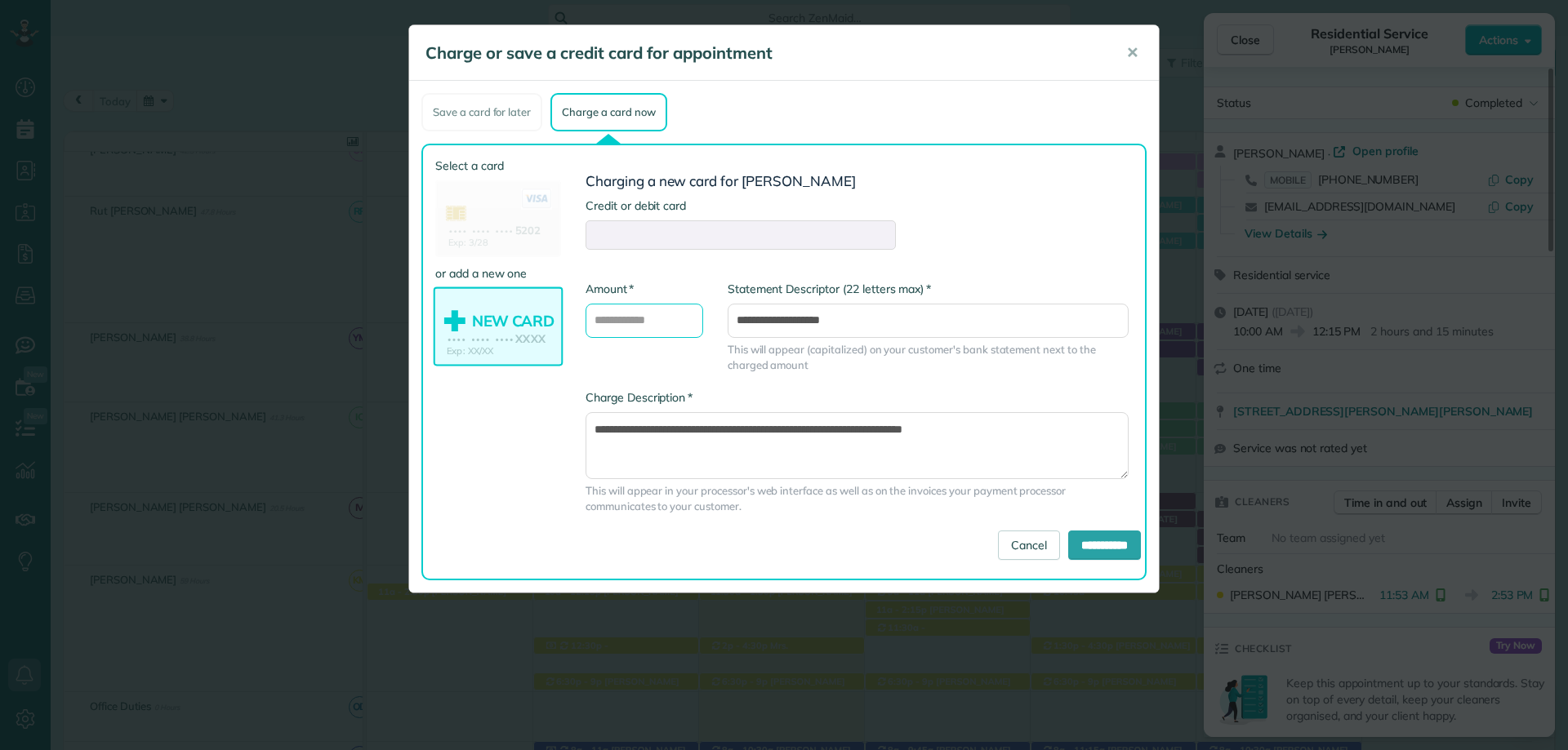
click at [637, 331] on input "* Amount" at bounding box center [645, 320] width 117 height 34
type input "******"
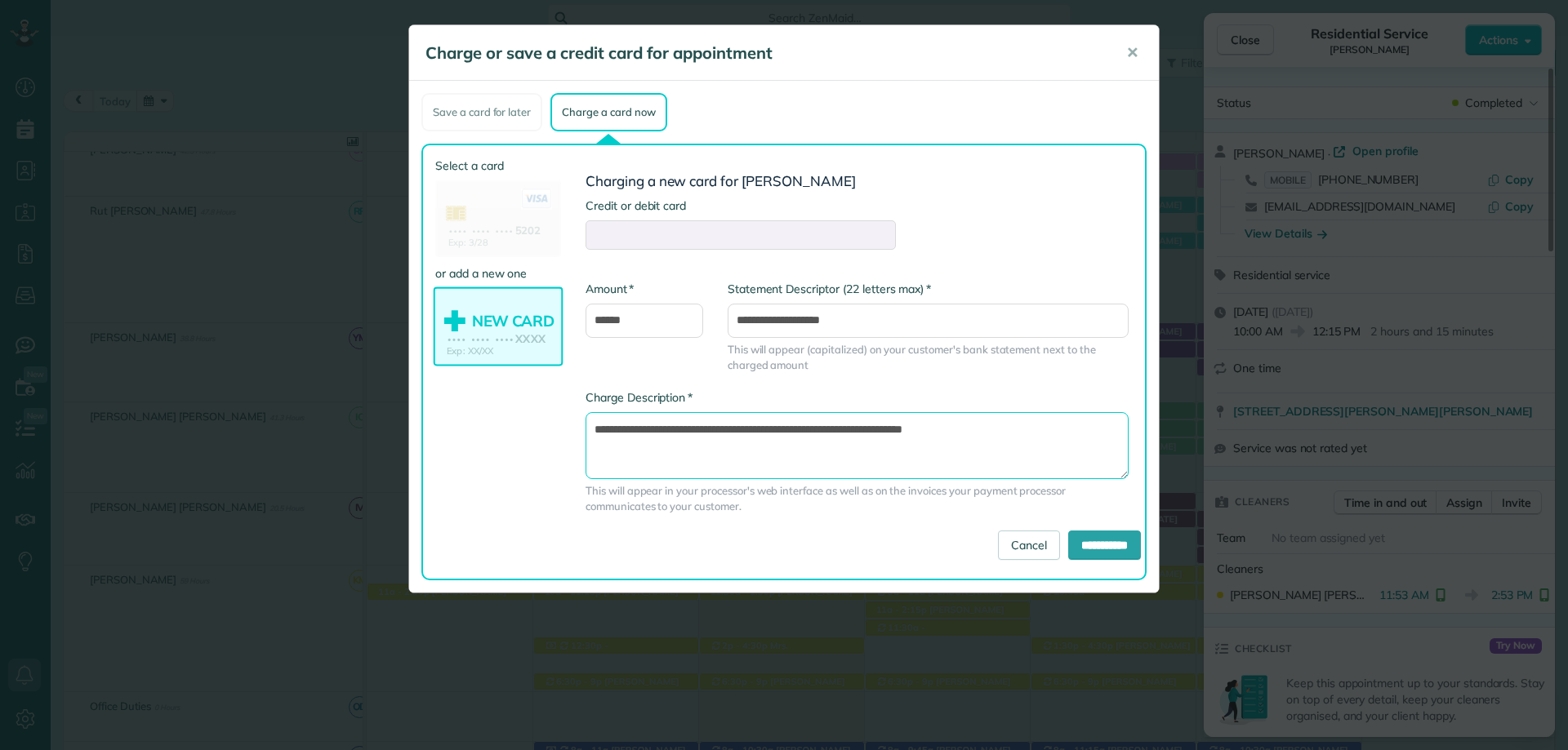
click at [871, 423] on textarea "**********" at bounding box center [857, 446] width 543 height 67
type textarea "**********"
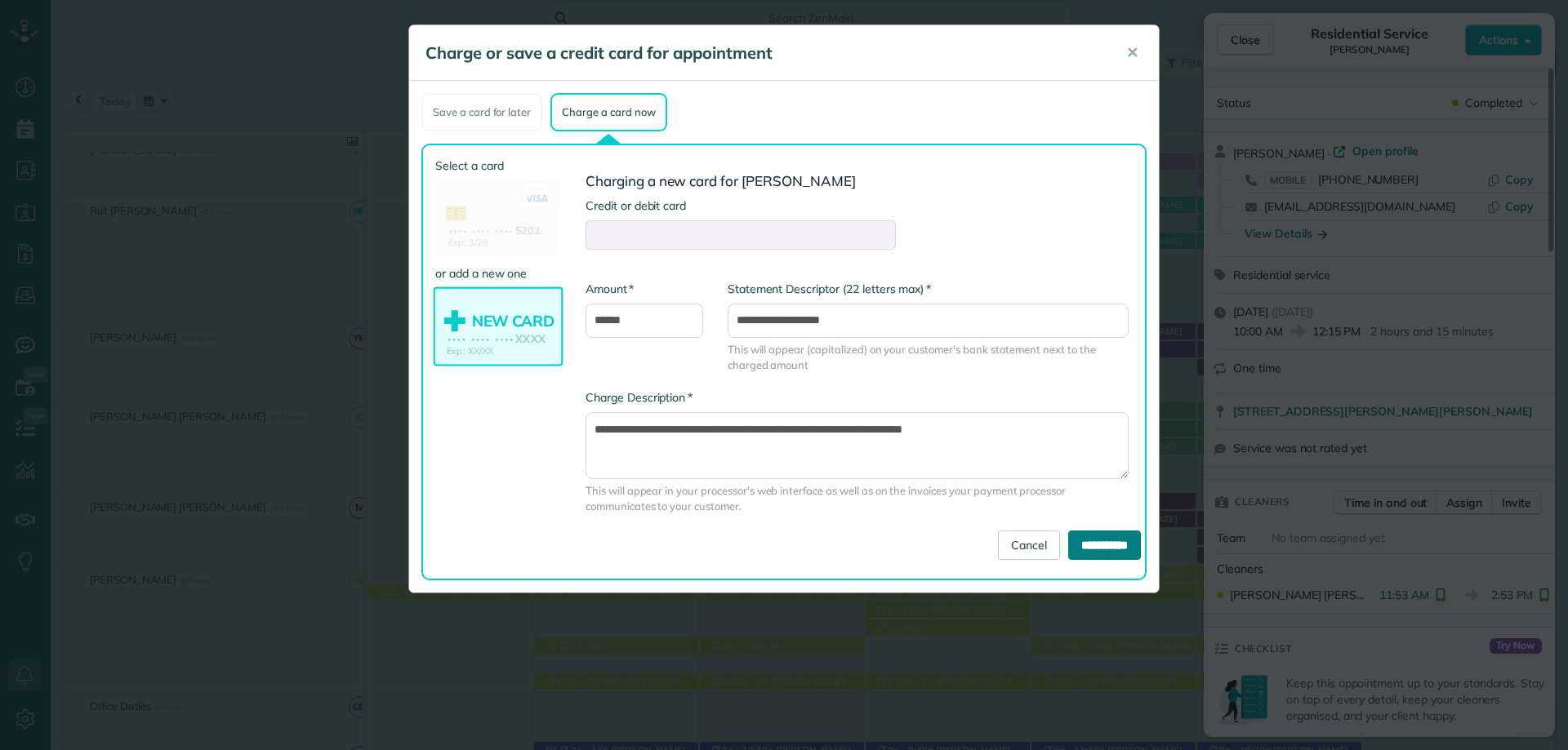
click at [1125, 542] on input "**********" at bounding box center [1104, 545] width 73 height 30
type input "**********"
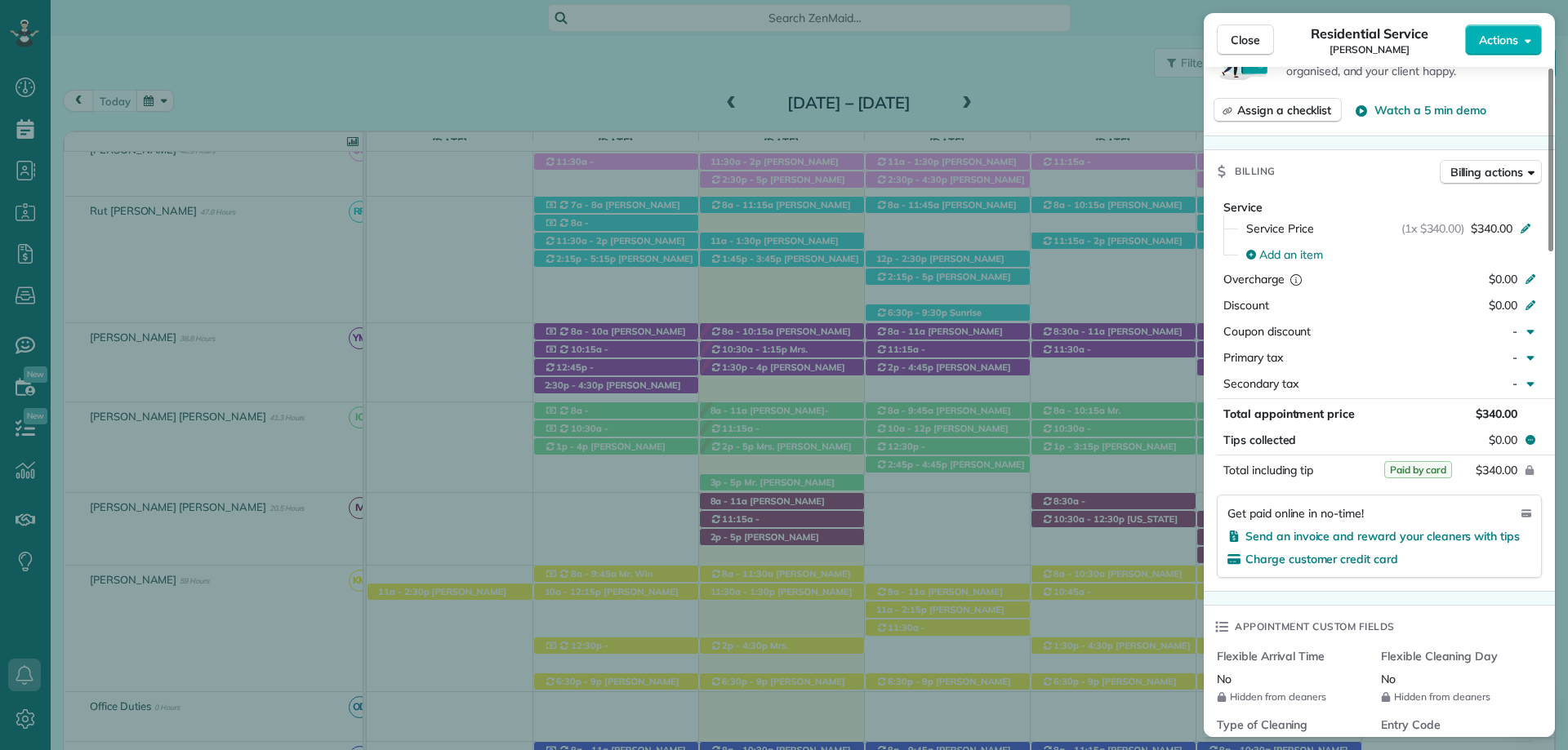
scroll to position [734, 0]
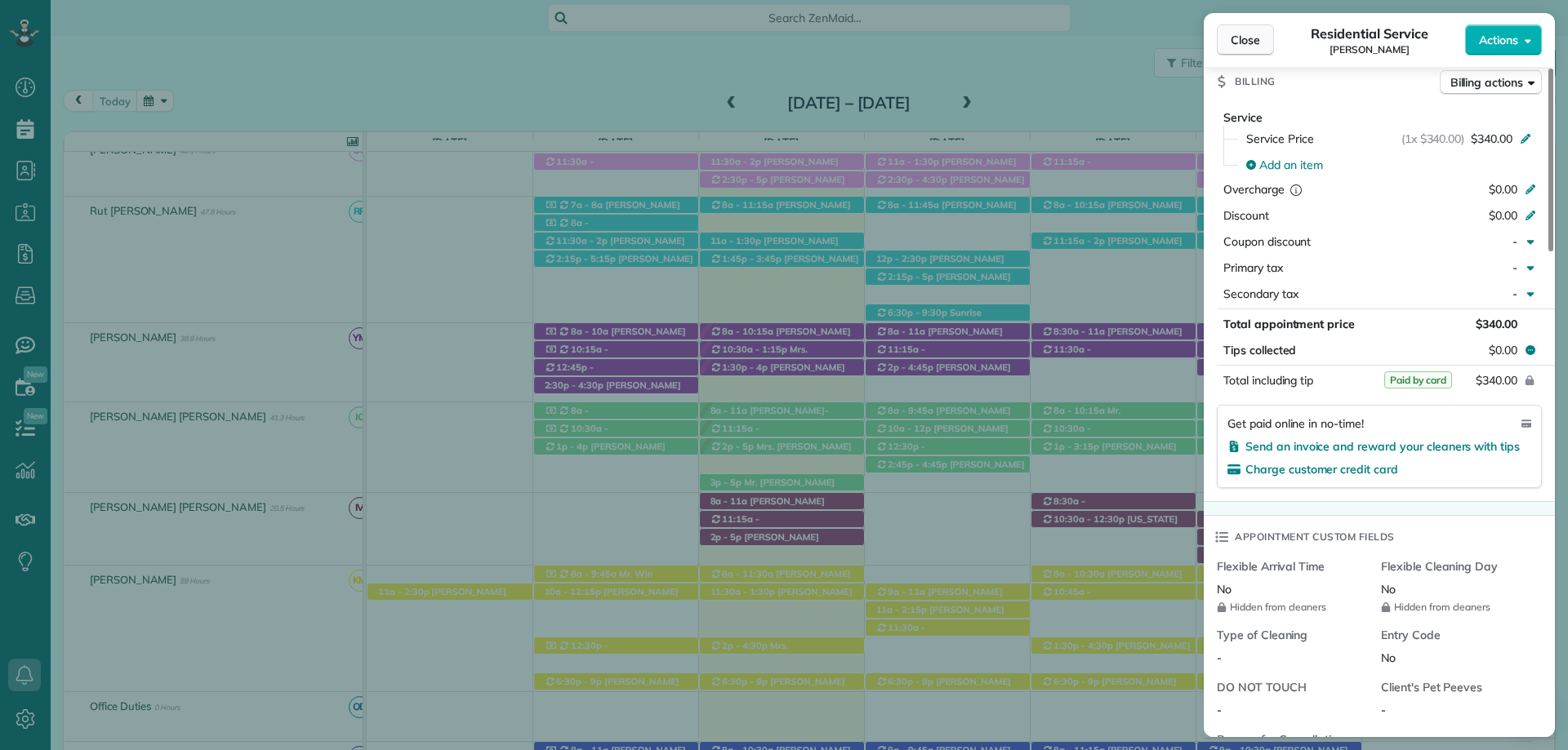
click at [1241, 51] on button "Close" at bounding box center [1244, 39] width 57 height 31
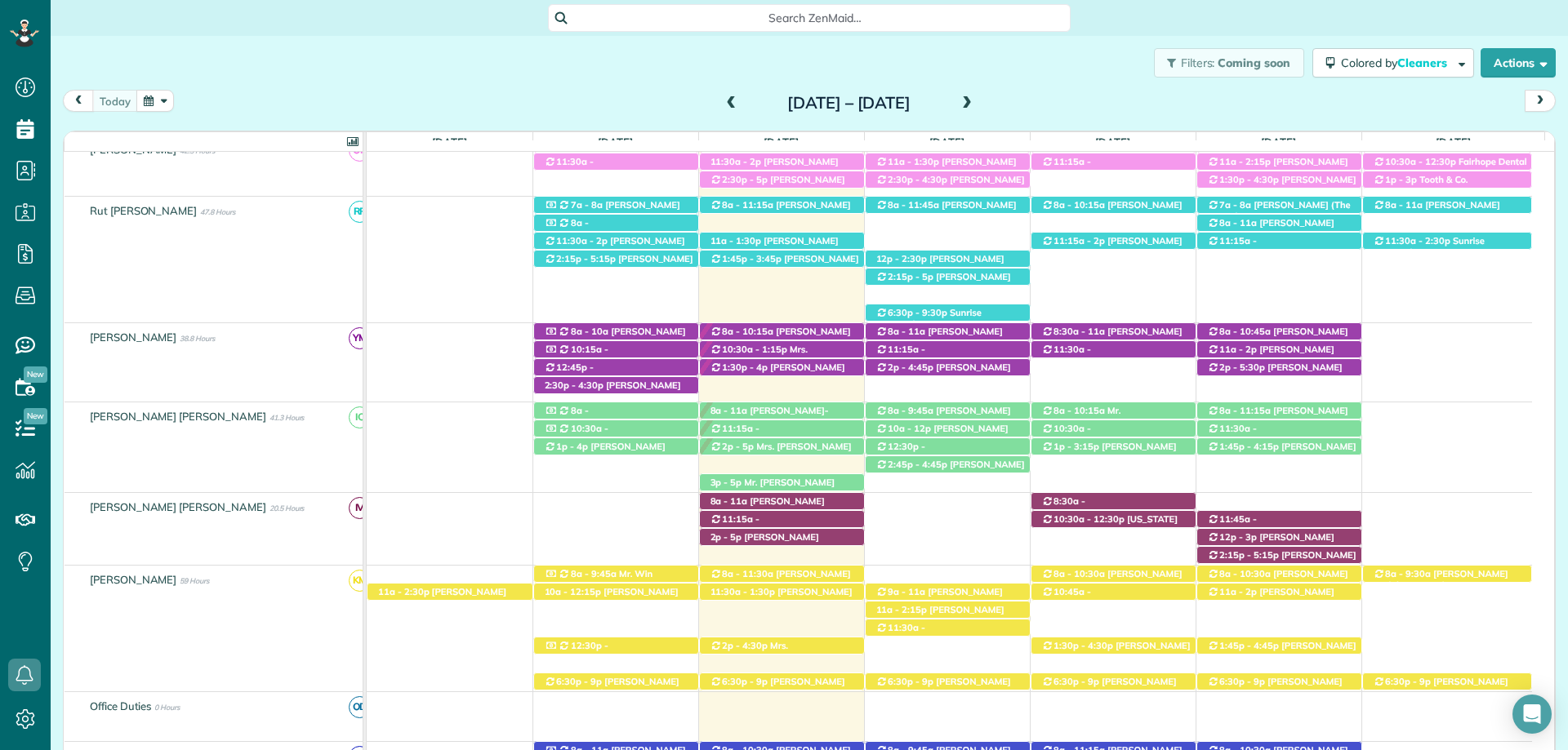
click at [976, 105] on span at bounding box center [966, 103] width 18 height 15
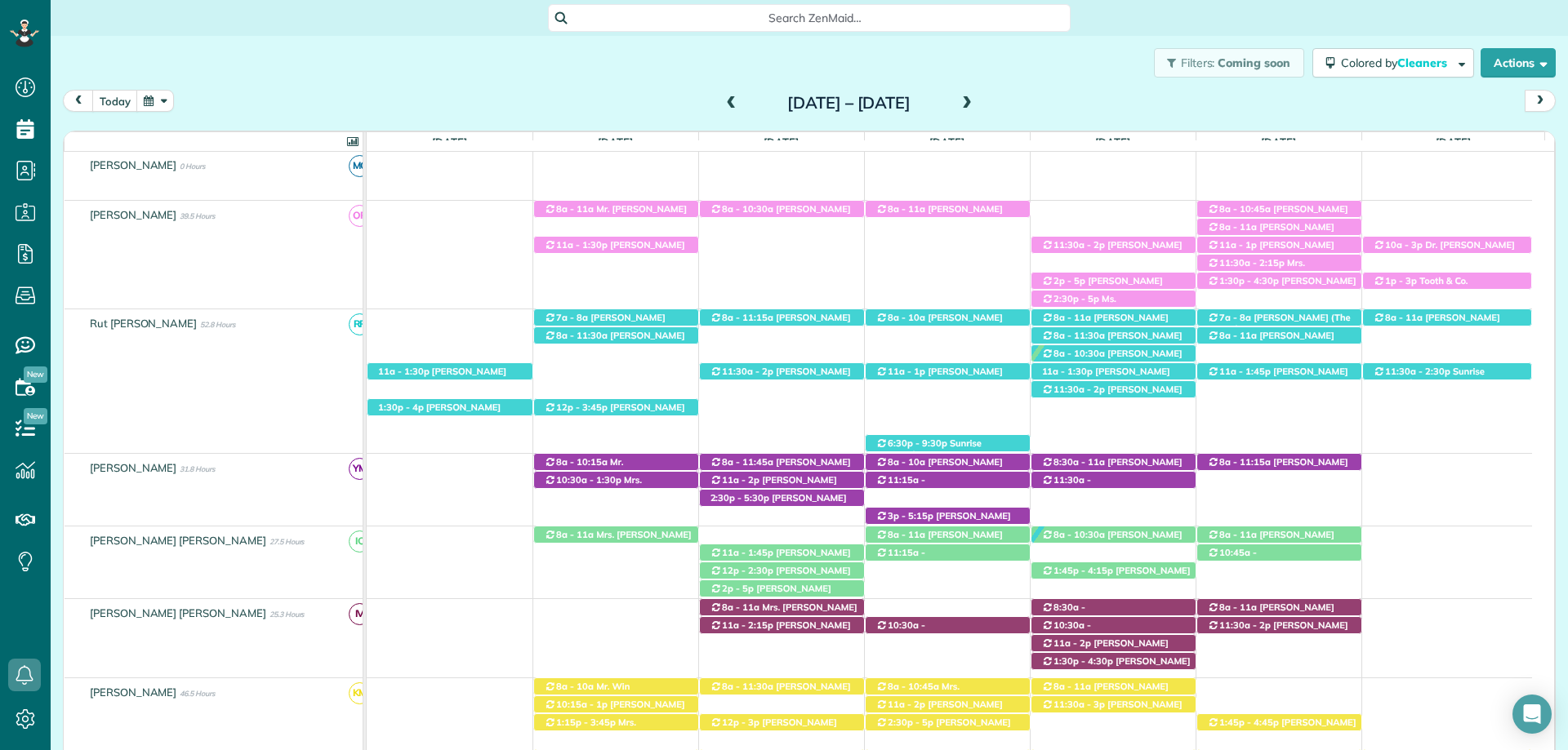
scroll to position [441, 0]
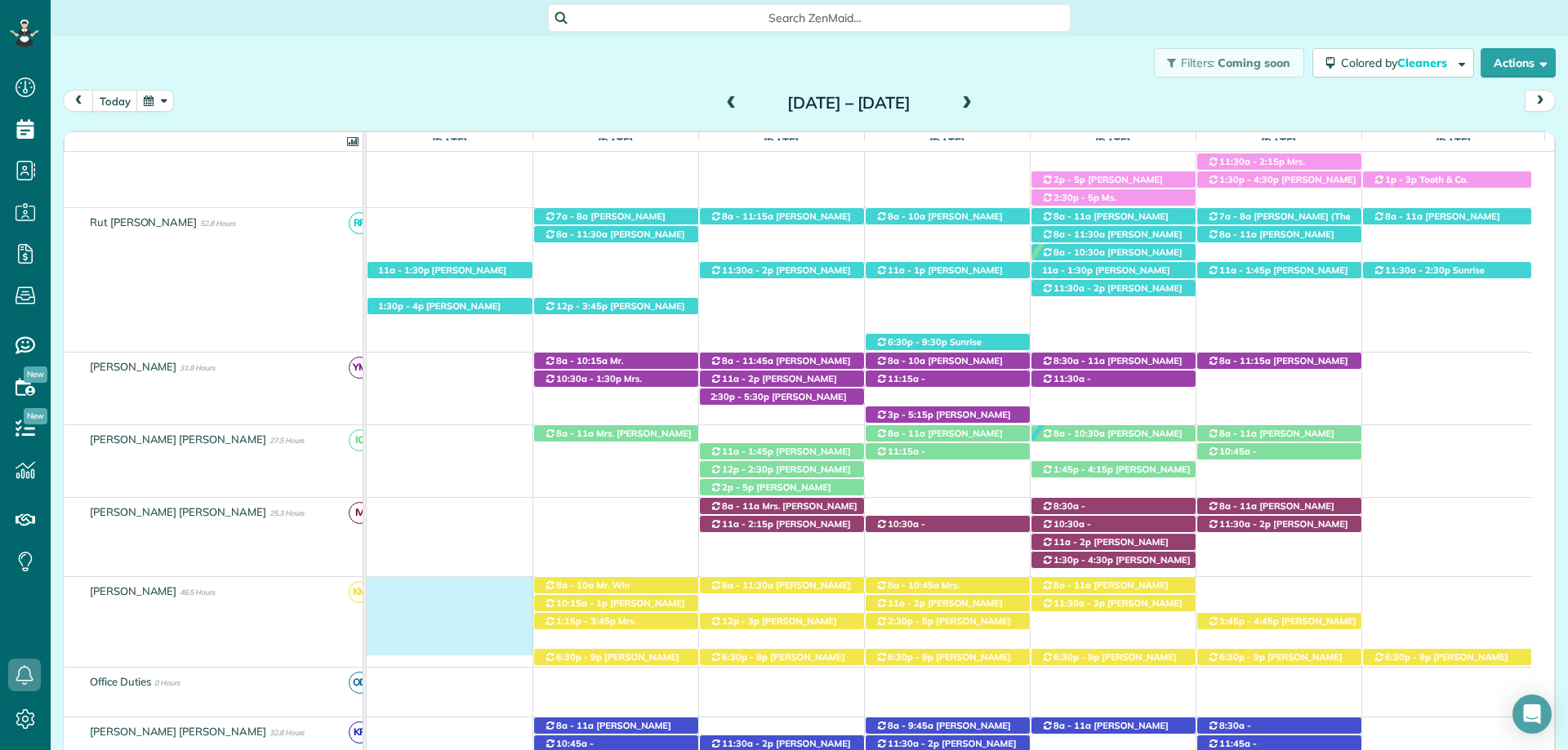
click at [441, 621] on div "11a - 2p Mr. George Lemis (+14072477241) 217 Stone Creek Boulevard - Fairhope, …" at bounding box center [949, 616] width 1166 height 79
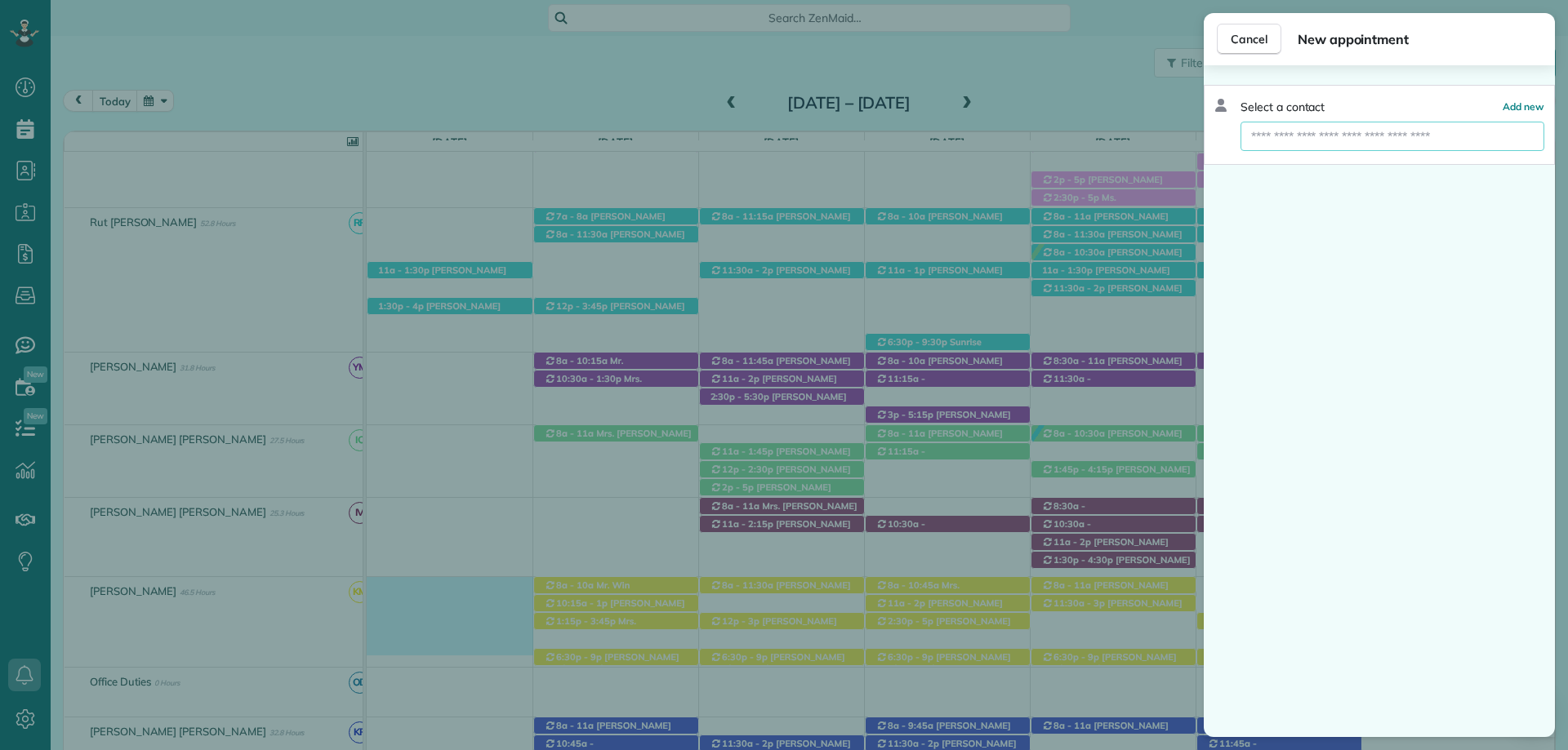
click at [1321, 141] on input "text" at bounding box center [1391, 136] width 303 height 30
click at [1333, 132] on input "text" at bounding box center [1391, 136] width 303 height 30
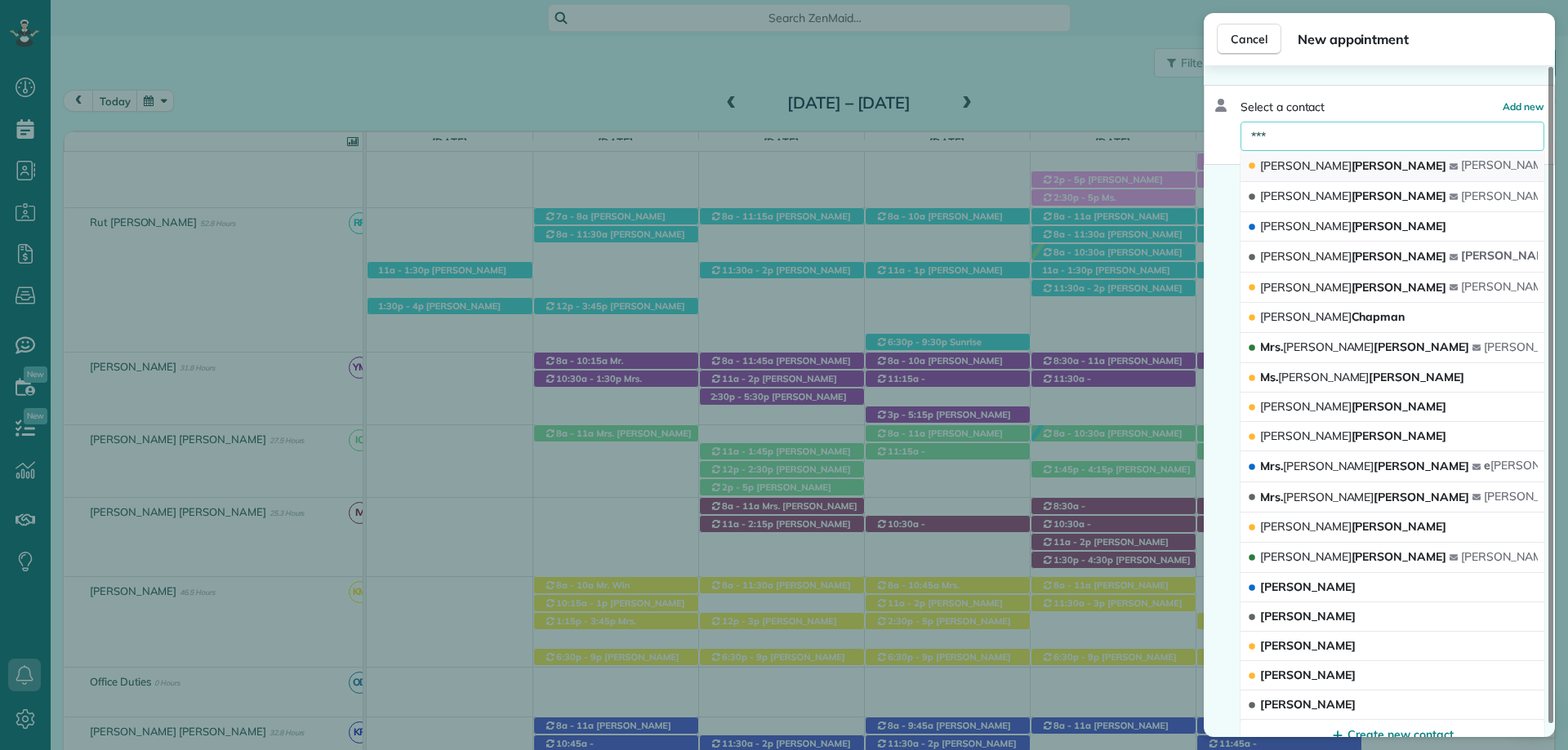
type input "***"
click at [1339, 166] on button "Pam Hansen pam elle2024@gmail.com" at bounding box center [1391, 166] width 303 height 31
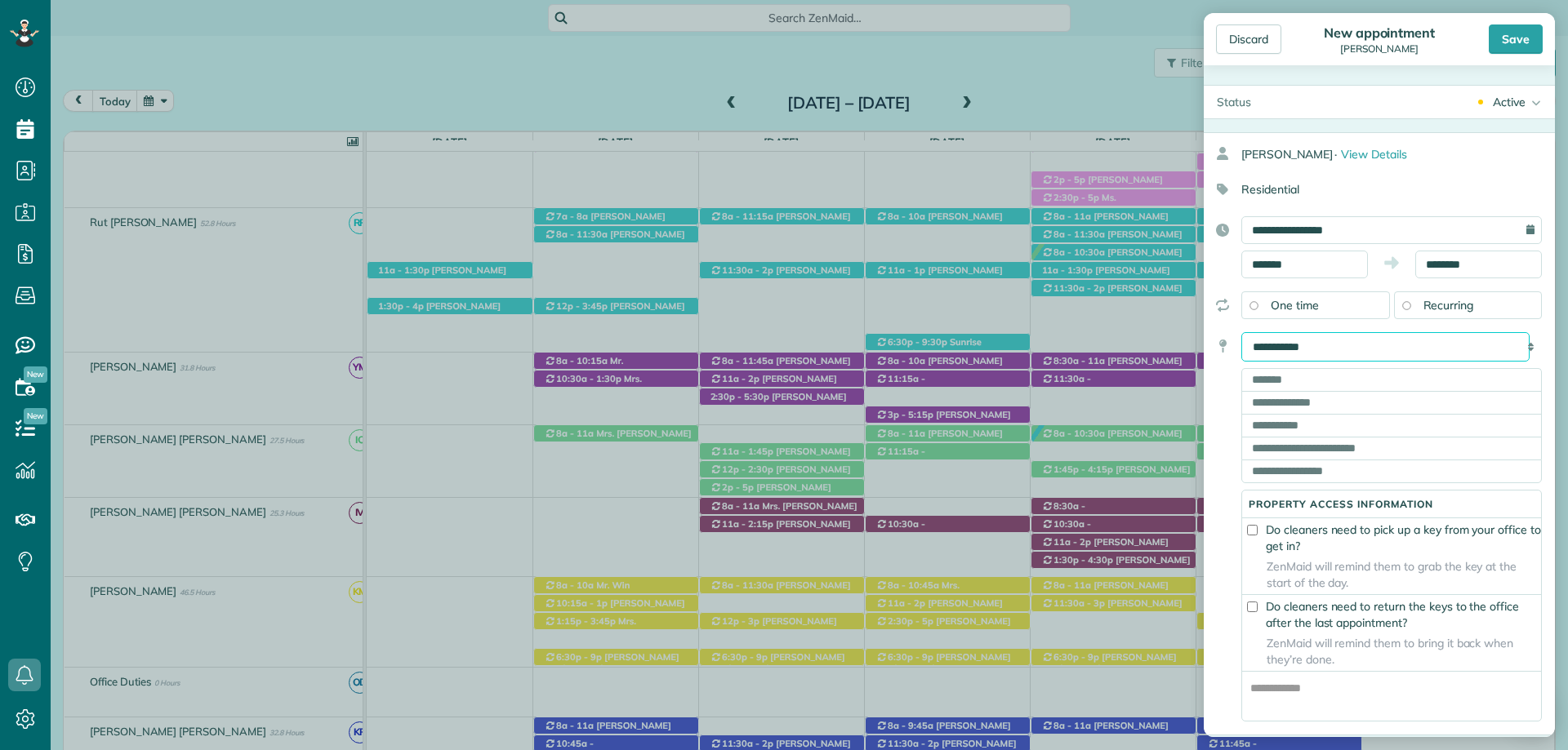
click at [1329, 345] on select "**********" at bounding box center [1385, 347] width 289 height 30
click at [1339, 344] on select "**********" at bounding box center [1385, 347] width 289 height 30
click at [1318, 347] on select "**********" at bounding box center [1385, 347] width 289 height 30
select select "*******"
click at [1241, 332] on select "**********" at bounding box center [1385, 347] width 289 height 30
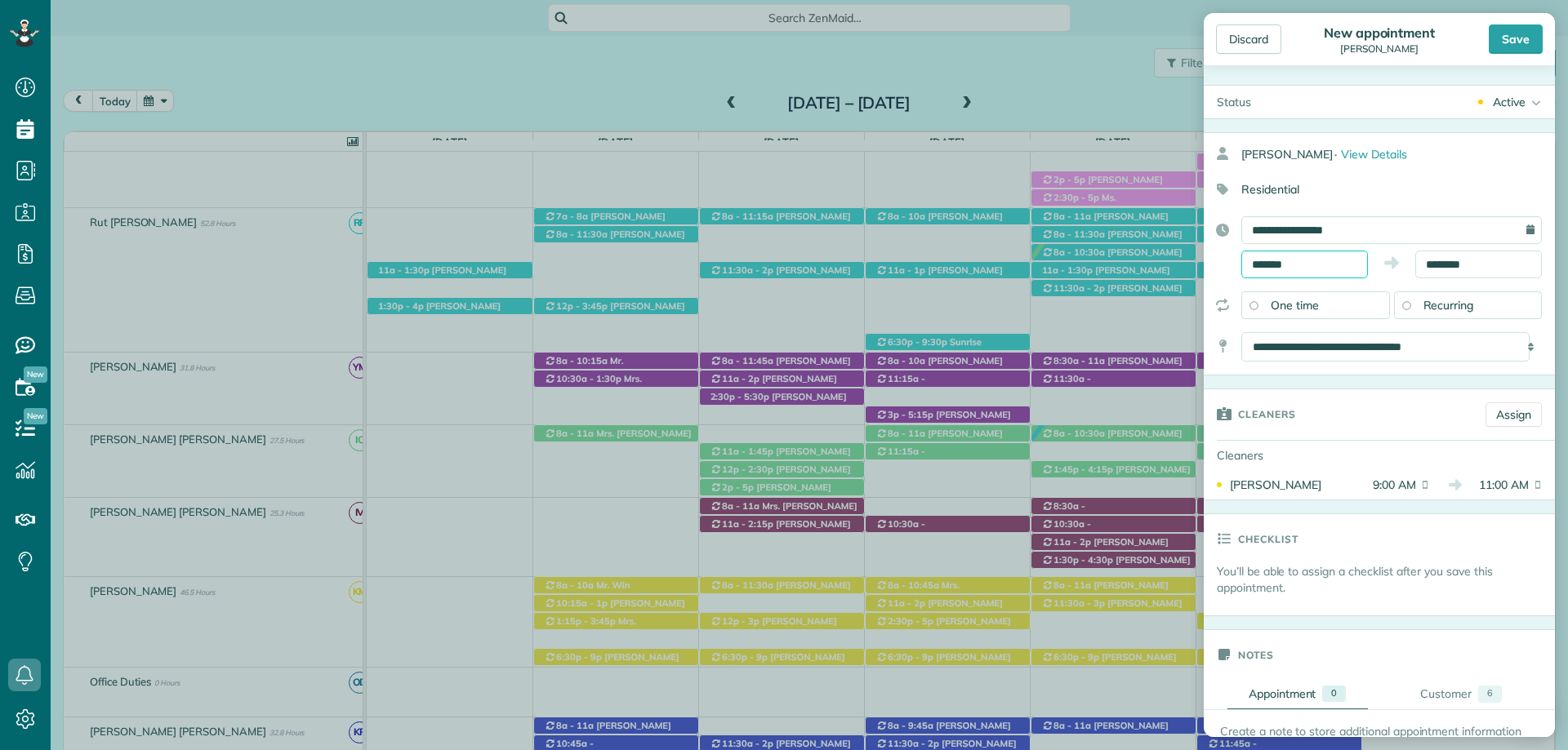
click at [1275, 261] on input "*******" at bounding box center [1304, 265] width 127 height 28
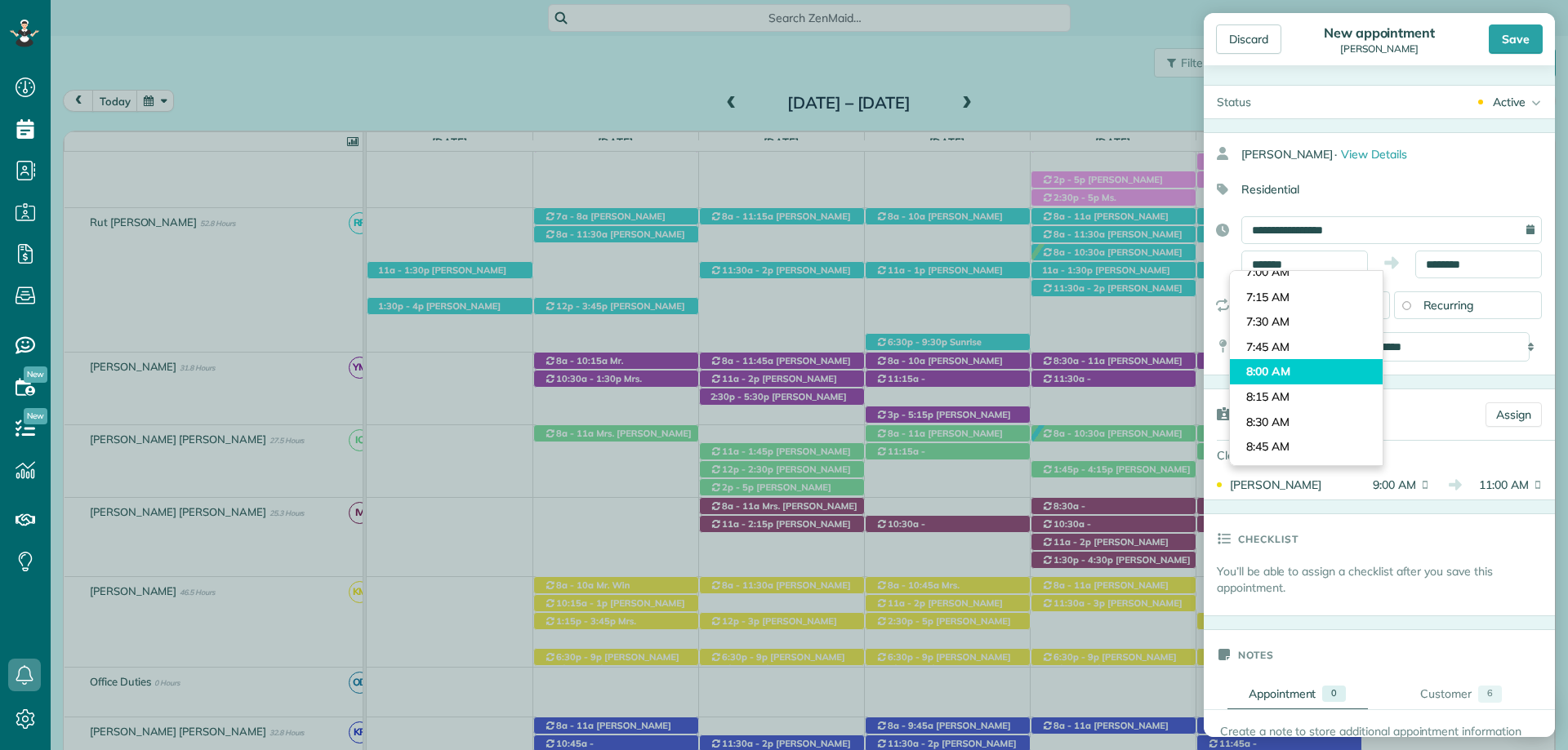
type input "*******"
click at [1302, 376] on body "Dashboard Scheduling Calendar View List View Dispatch View - Weekly scheduling …" at bounding box center [784, 375] width 1568 height 750
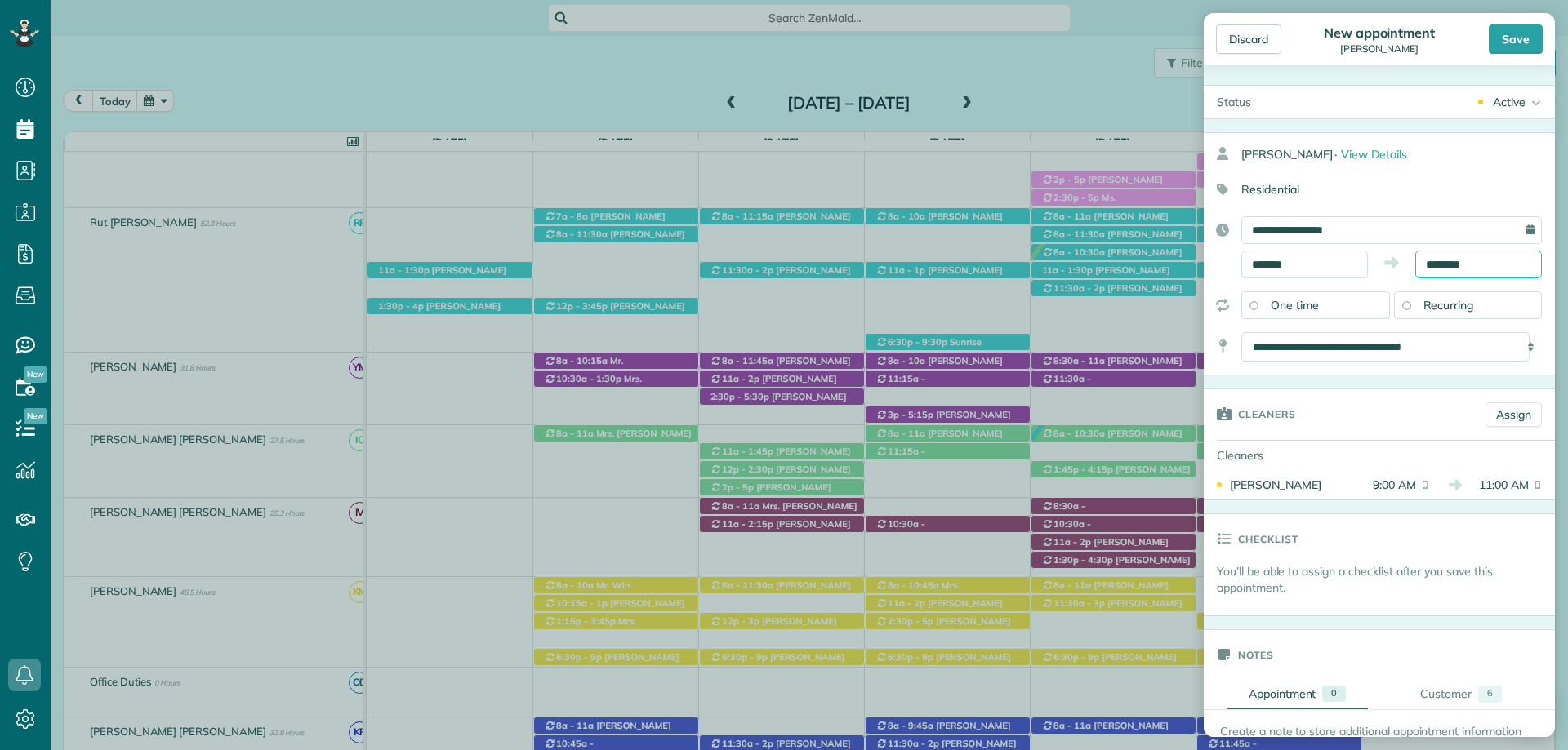
click at [1461, 266] on input "********" at bounding box center [1478, 265] width 127 height 28
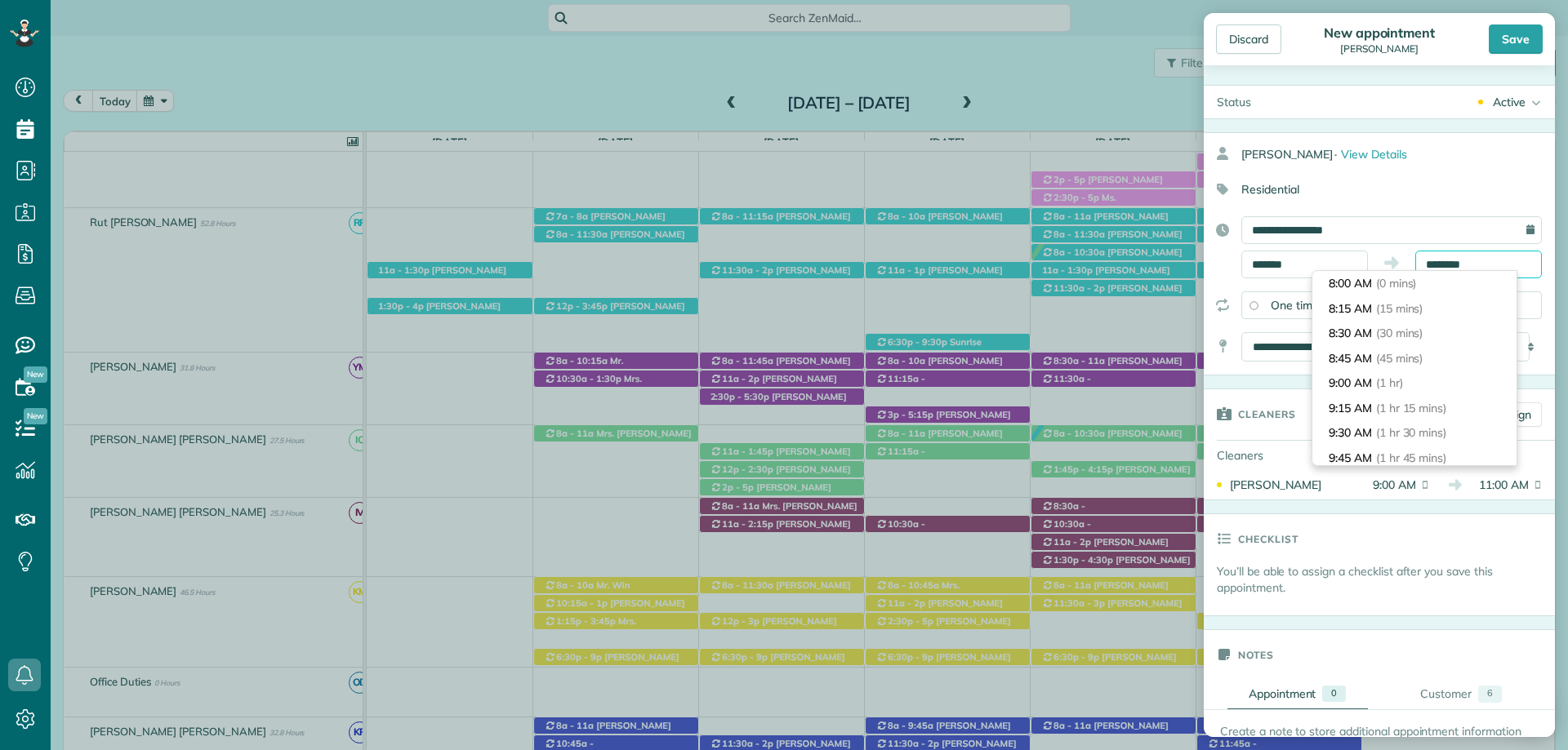
scroll to position [274, 0]
click at [1506, 51] on div "Save" at bounding box center [1516, 39] width 54 height 30
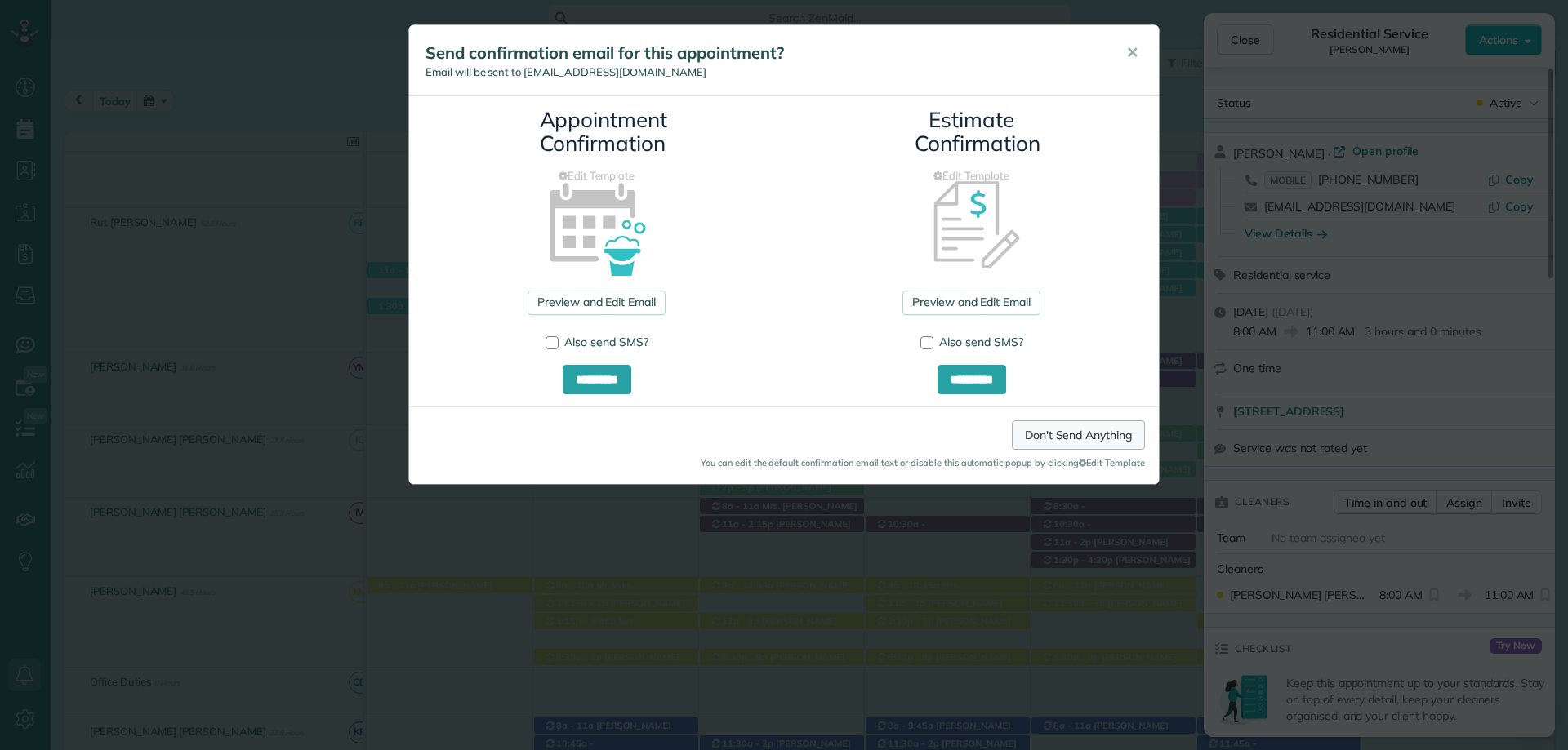
click at [1088, 427] on link "Don't Send Anything" at bounding box center [1078, 435] width 133 height 30
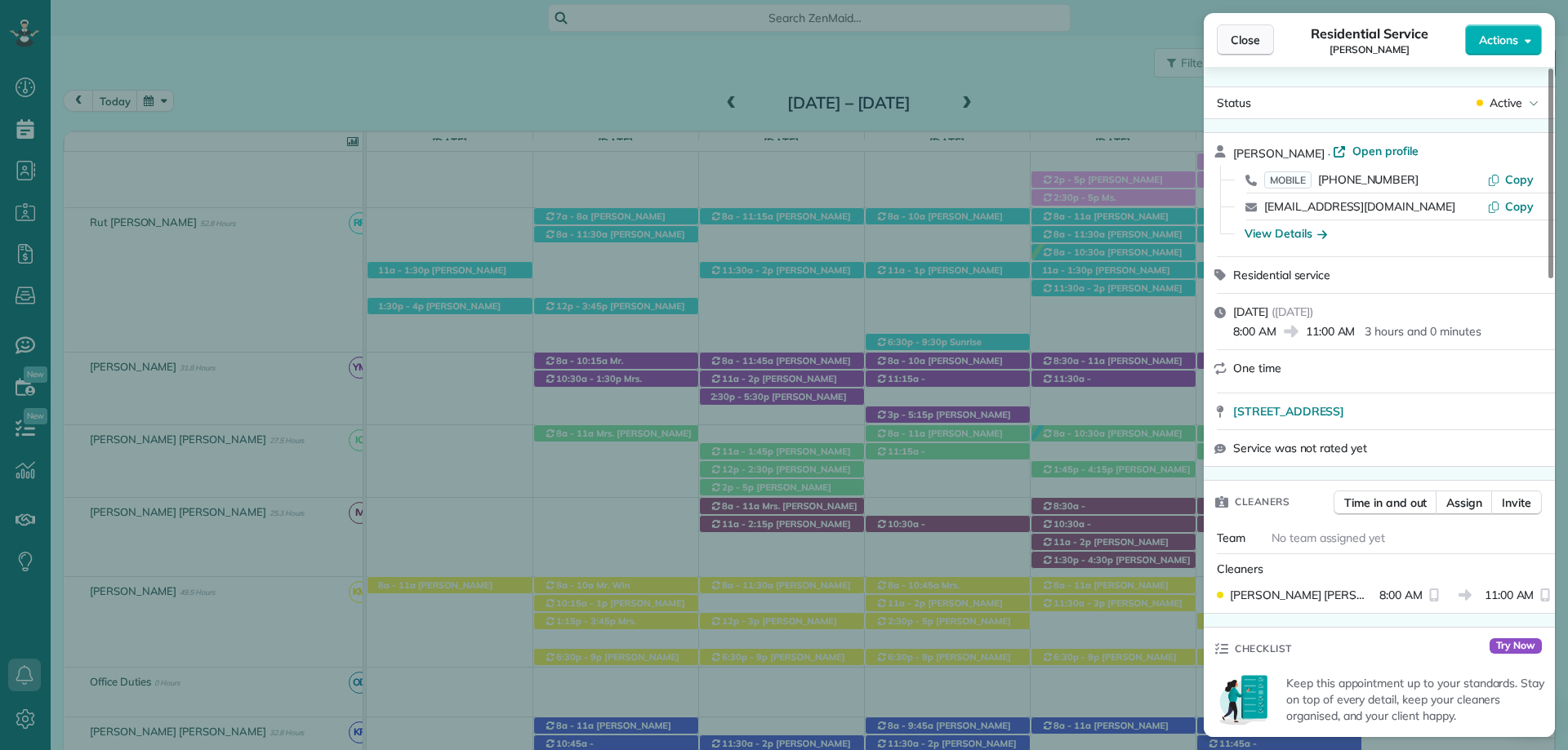
click at [1249, 45] on span "Close" at bounding box center [1245, 39] width 30 height 17
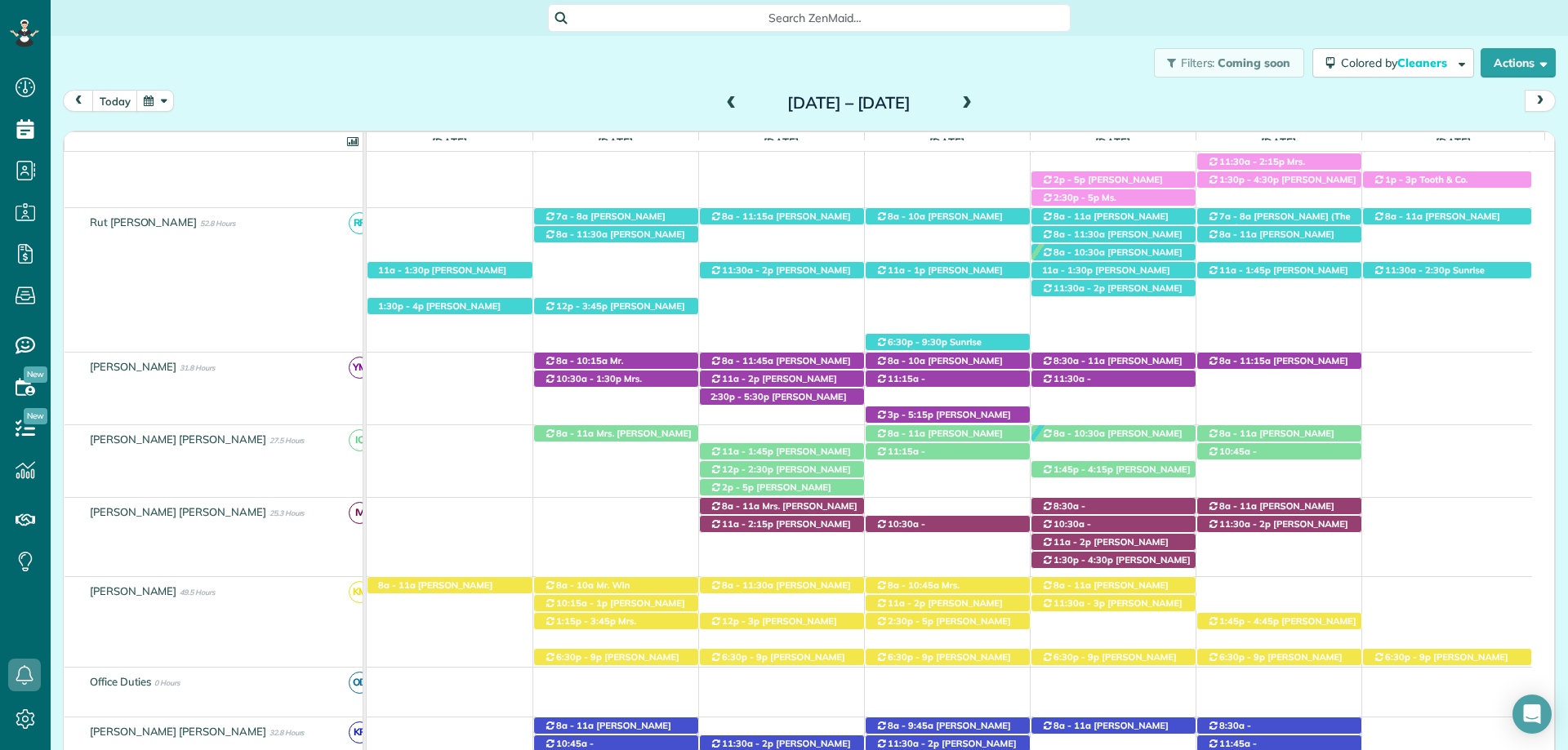
drag, startPoint x: 424, startPoint y: 586, endPoint x: 919, endPoint y: 435, distance: 517.5
click at [424, 586] on span "[PERSON_NAME] ([PHONE_NUMBER])" at bounding box center [435, 591] width 115 height 23
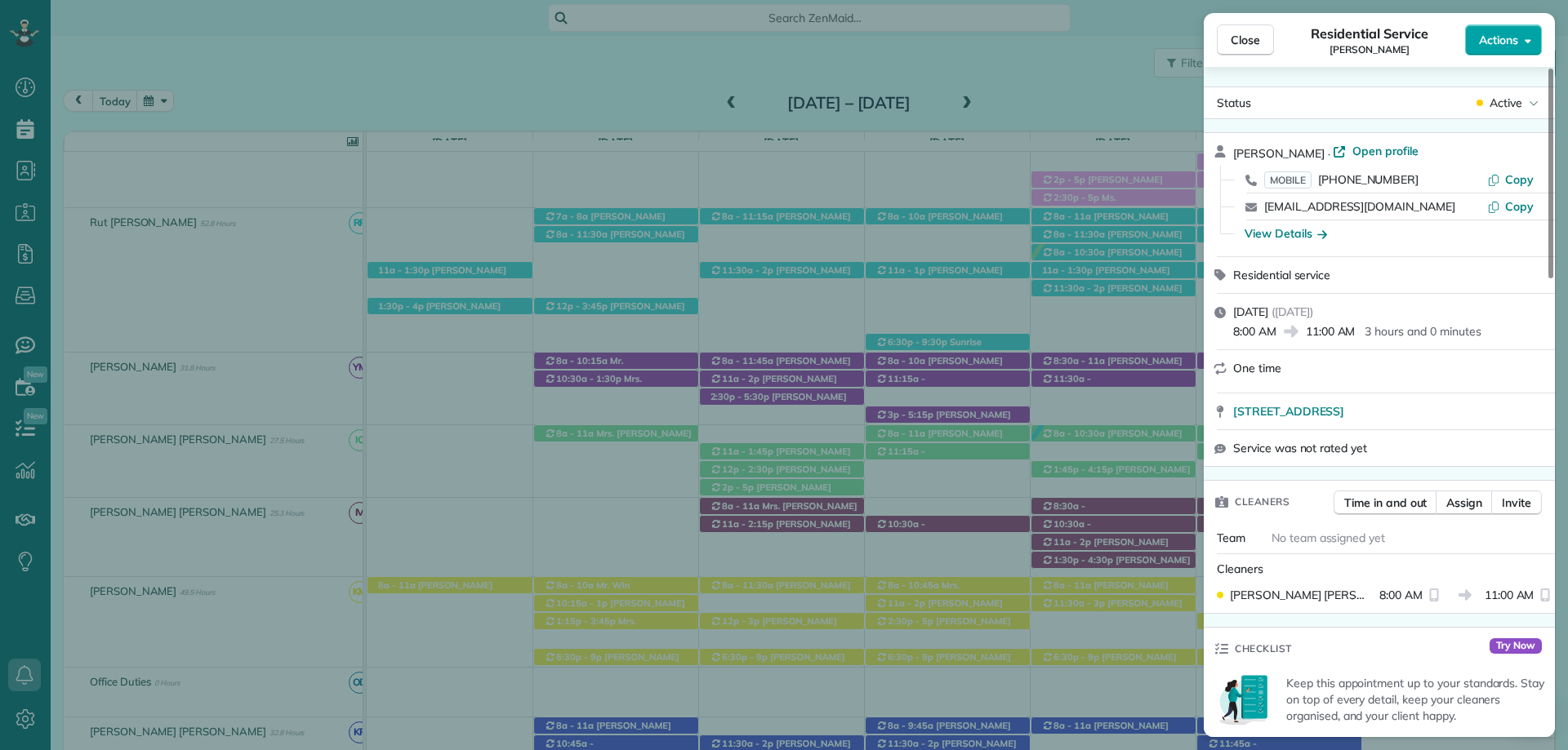
click at [1512, 39] on span "Actions" at bounding box center [1498, 39] width 39 height 17
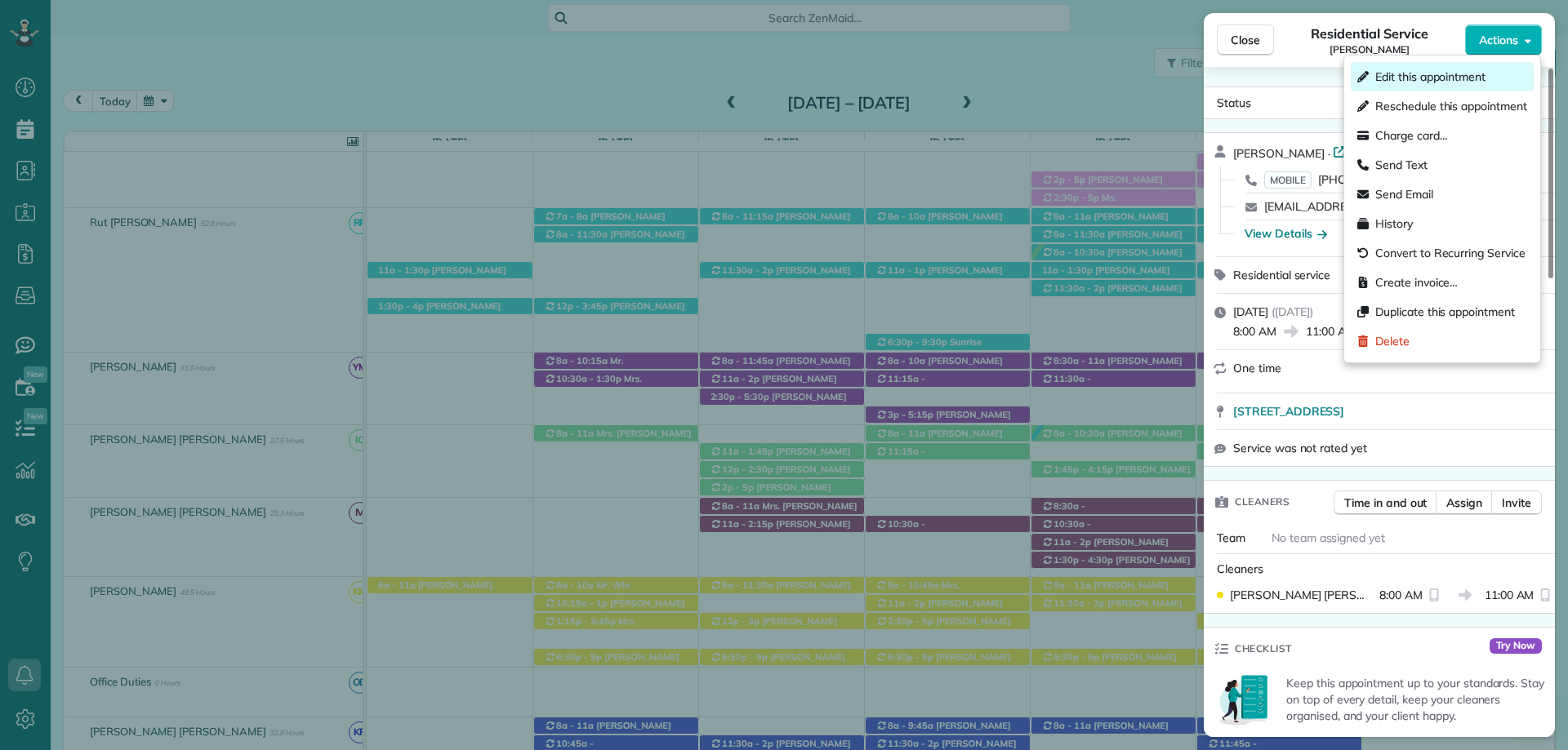
click at [1431, 83] on span "Edit this appointment" at bounding box center [1431, 76] width 110 height 17
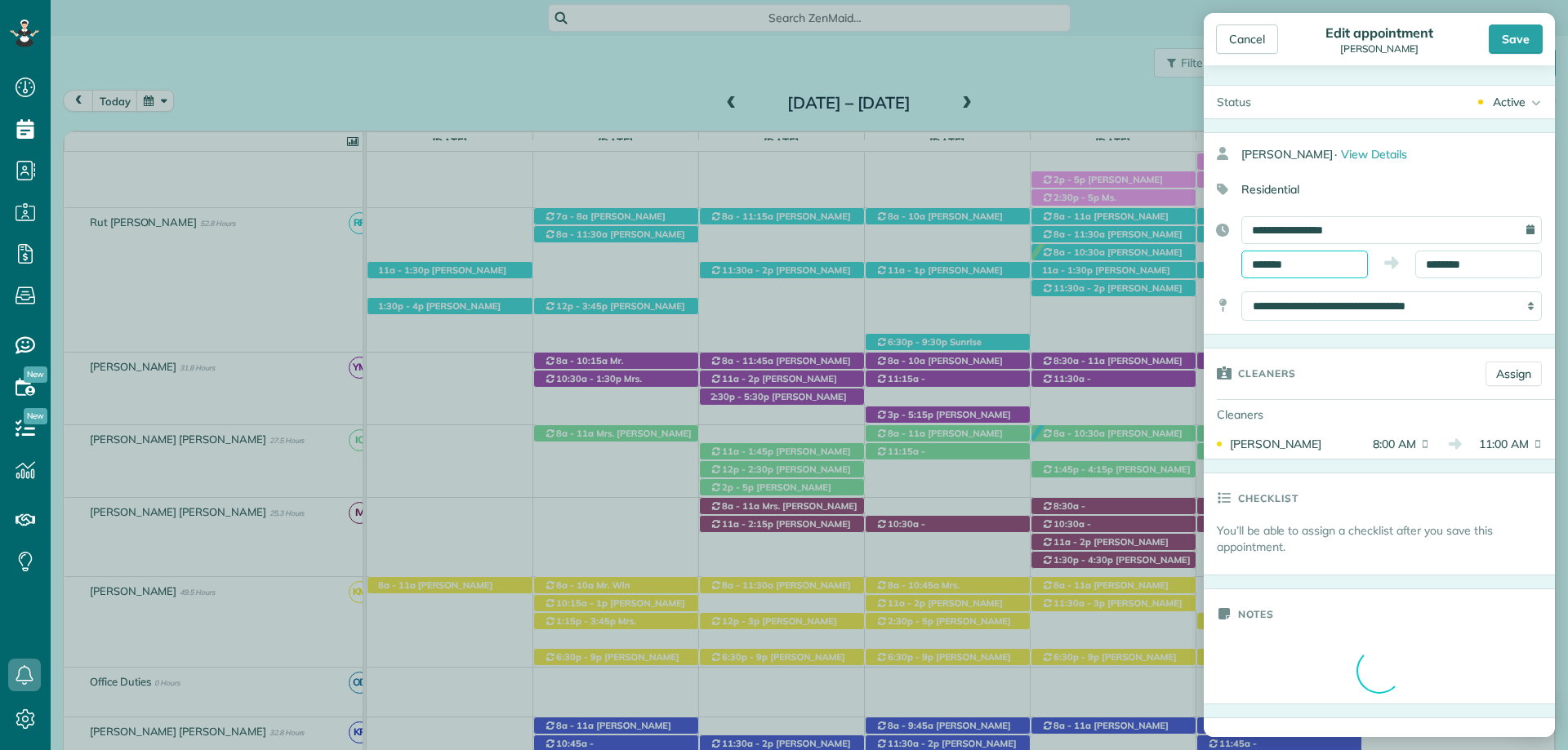
click at [1314, 259] on input "*******" at bounding box center [1304, 265] width 127 height 28
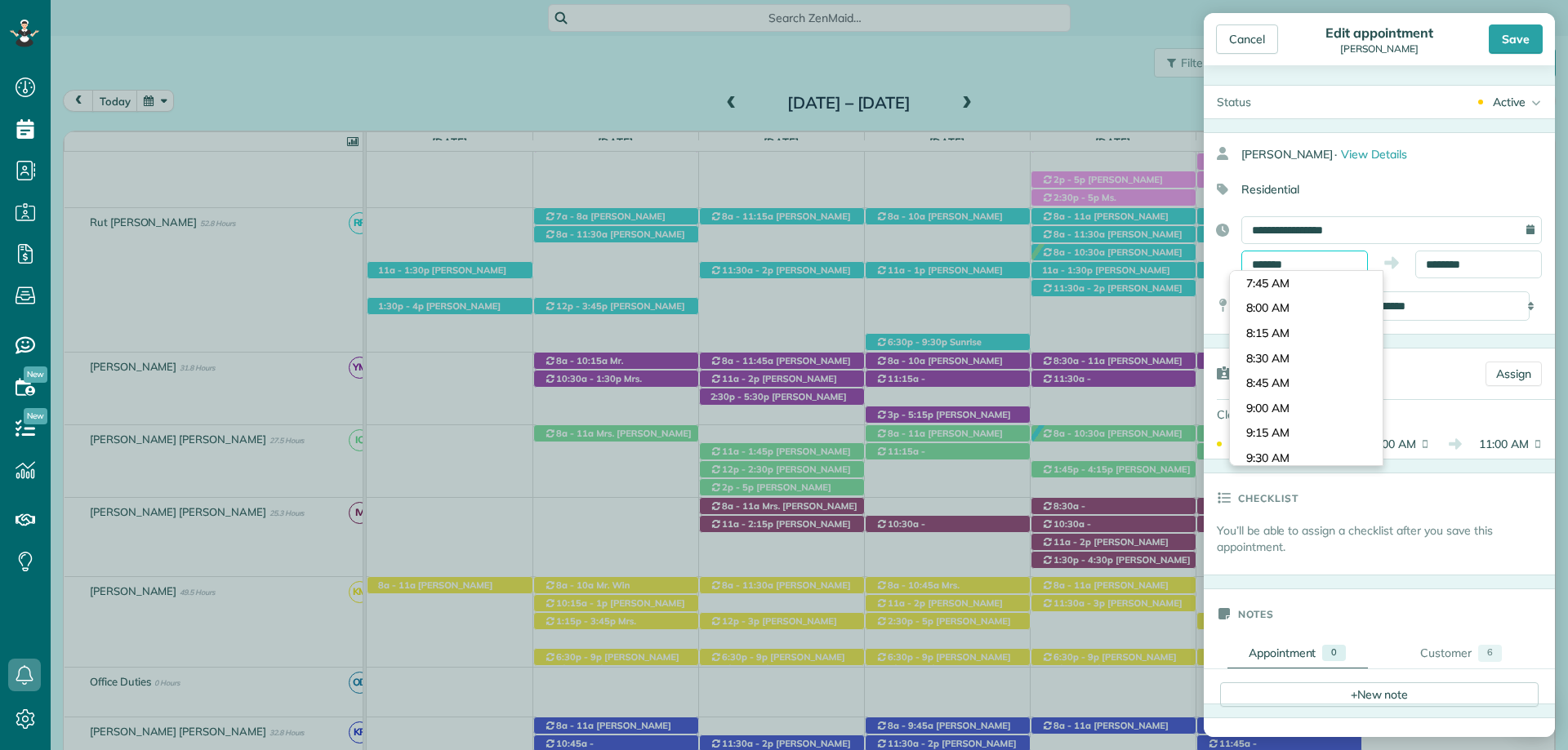
scroll to position [911, 0]
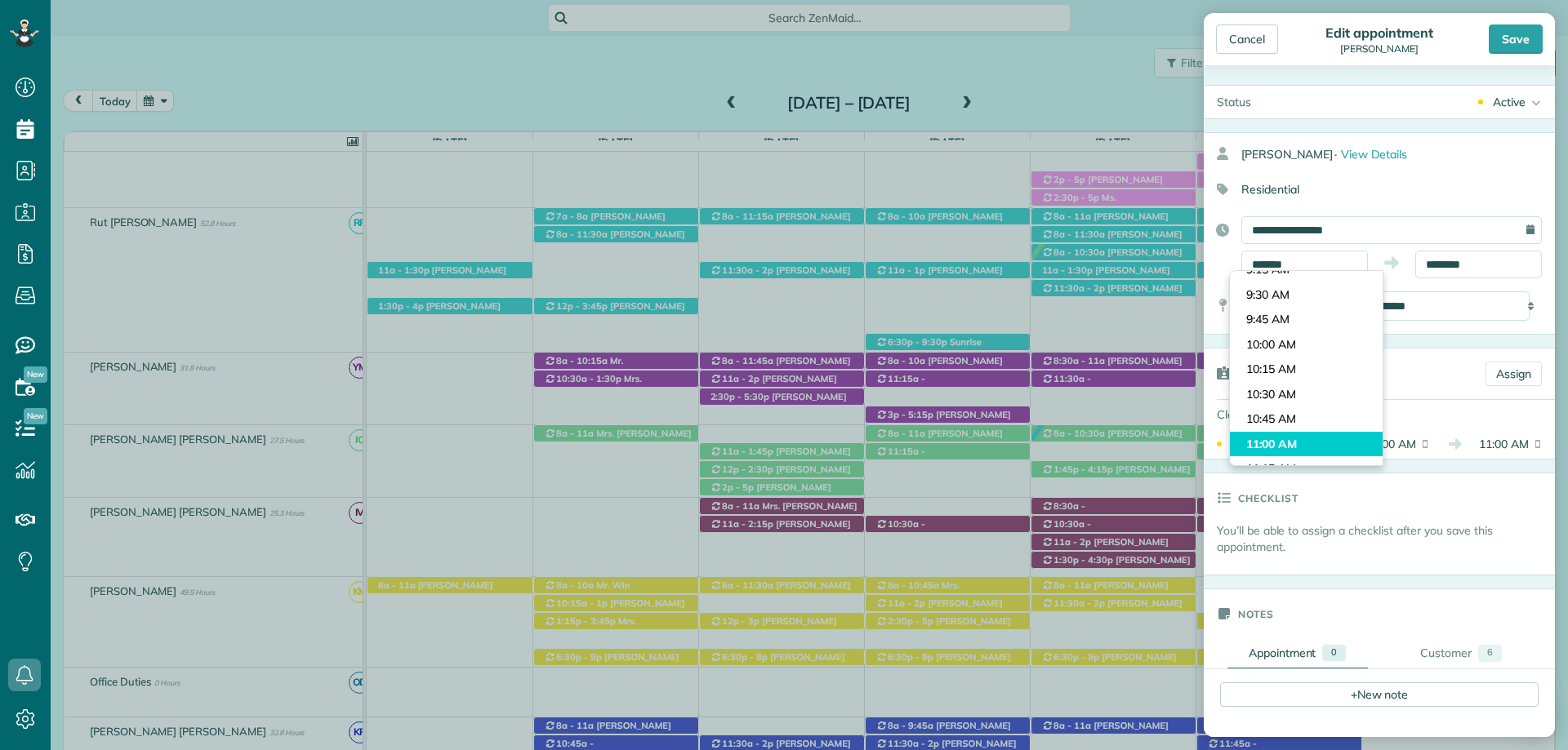
type input "********"
click at [1318, 440] on body "Dashboard Scheduling Calendar View List View Dispatch View - Weekly scheduling …" at bounding box center [784, 375] width 1568 height 750
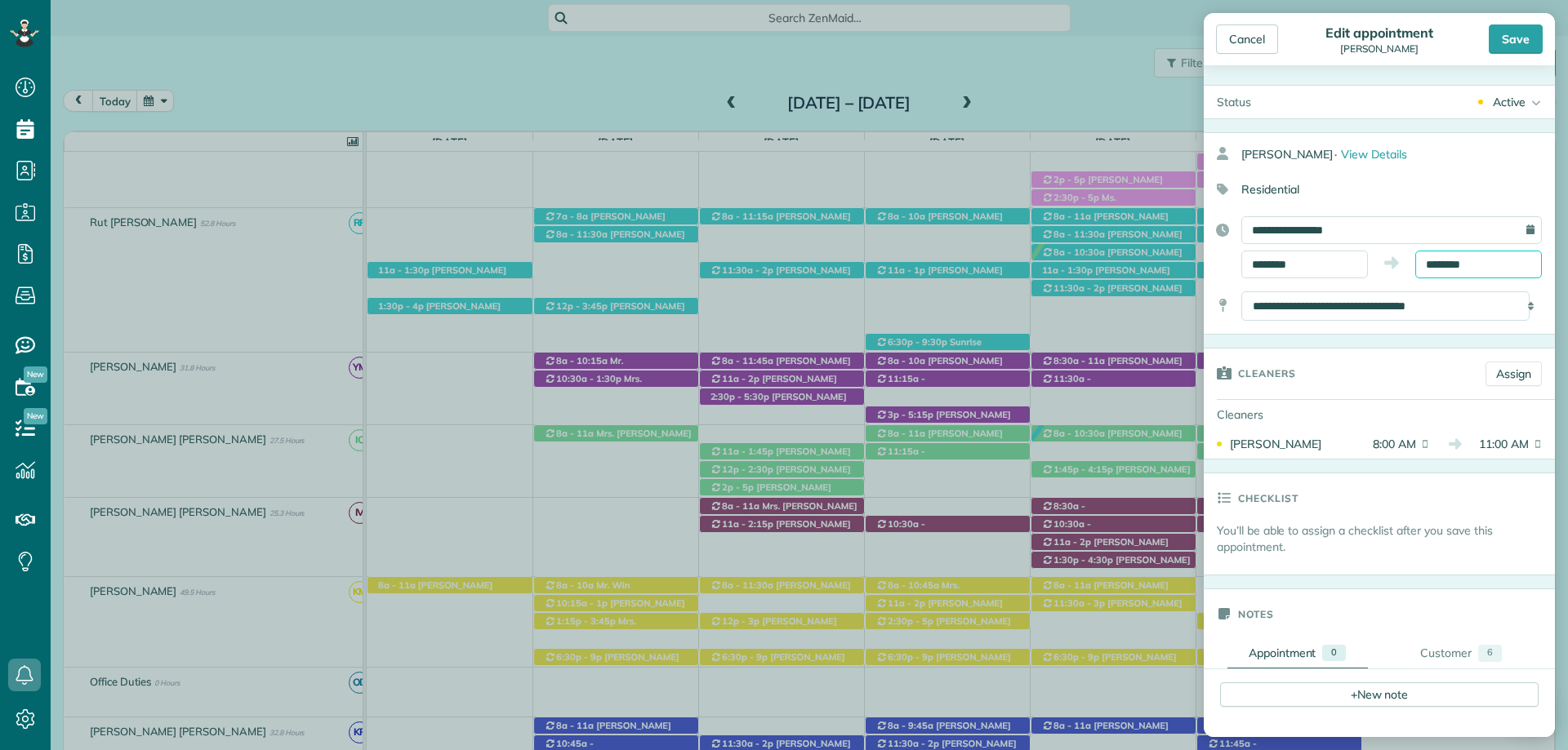
click at [1463, 262] on input "********" at bounding box center [1478, 265] width 127 height 28
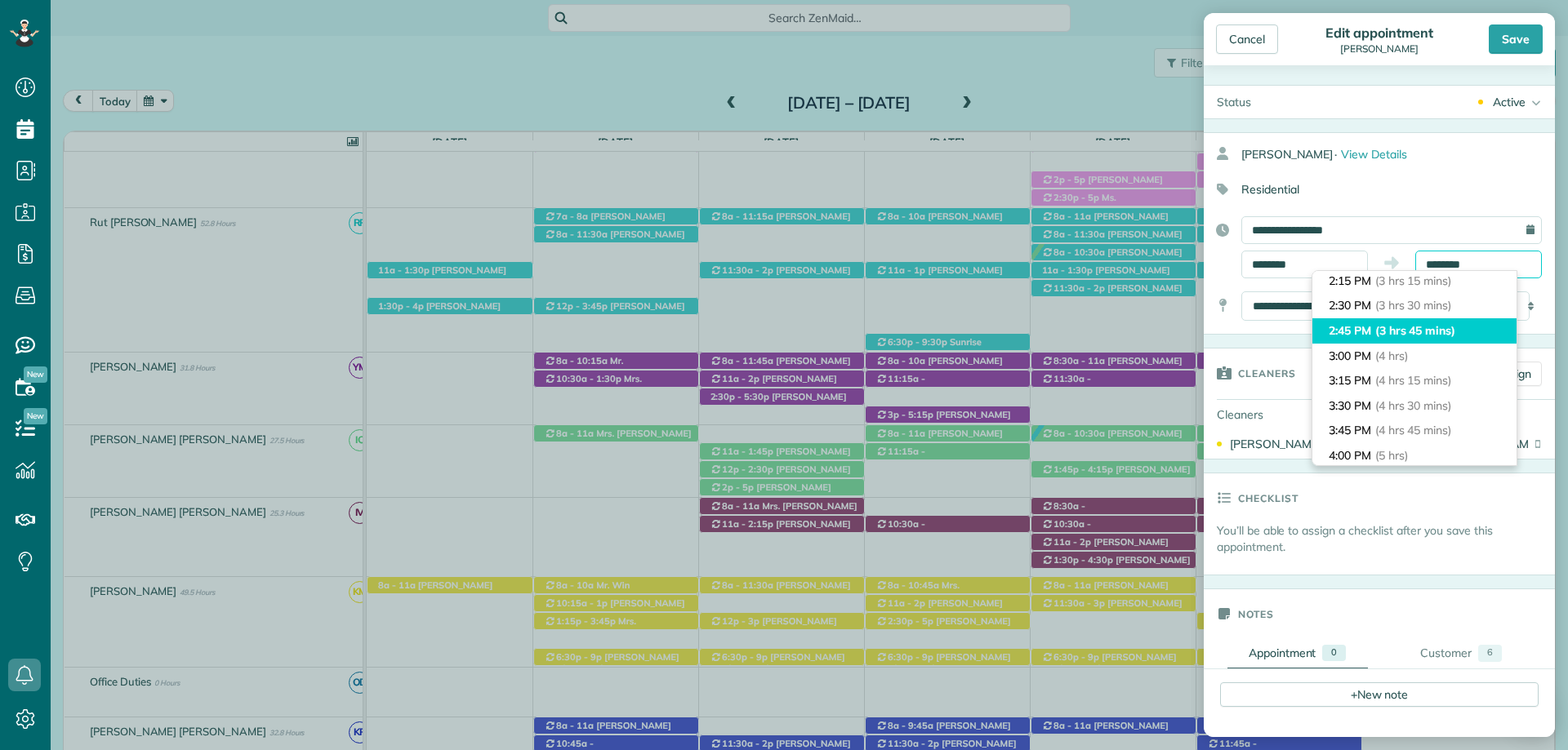
scroll to position [245, 0]
type input "*******"
click at [1439, 338] on li "2:00 PM (3 hrs)" at bounding box center [1414, 337] width 204 height 25
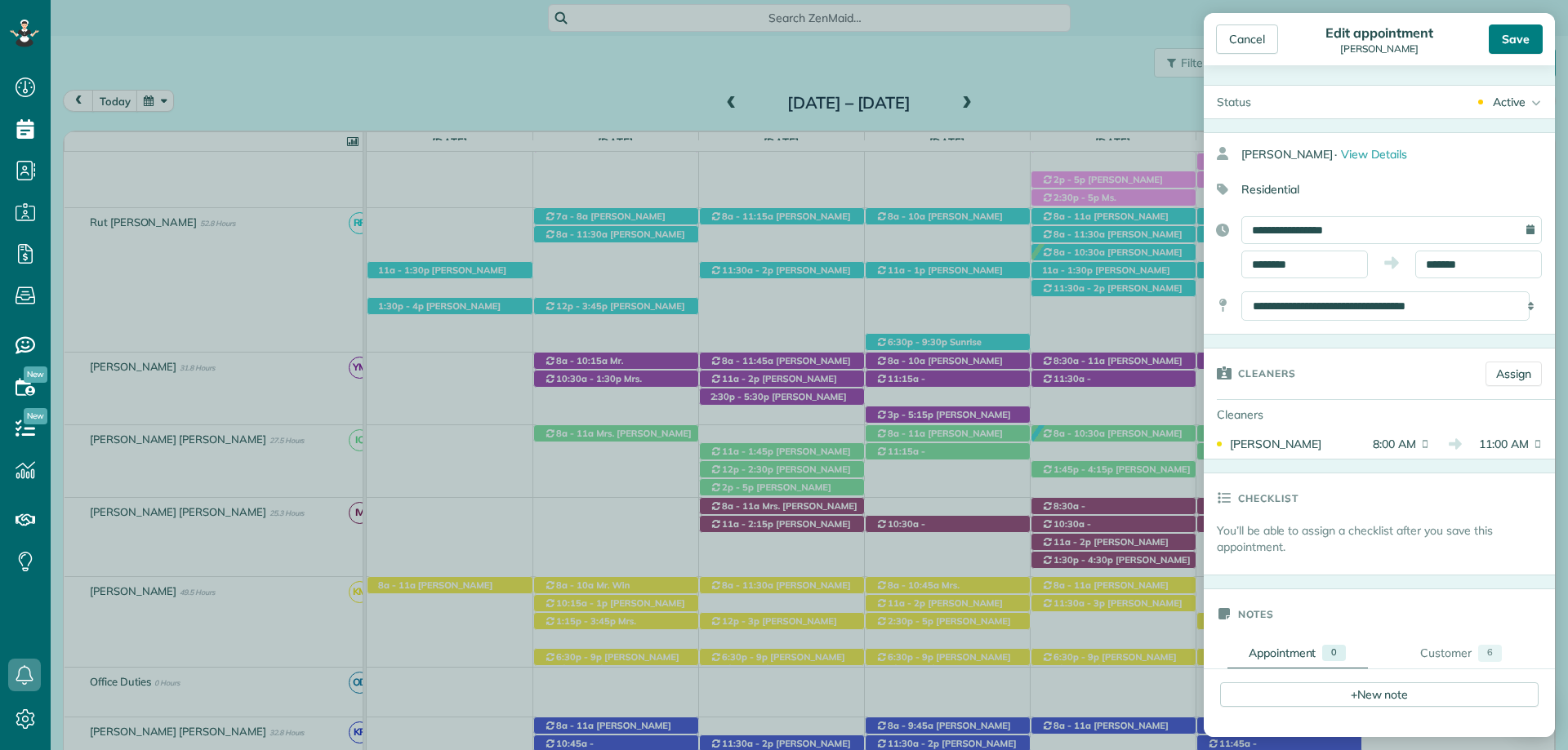
click at [1530, 31] on div "Save" at bounding box center [1516, 39] width 54 height 30
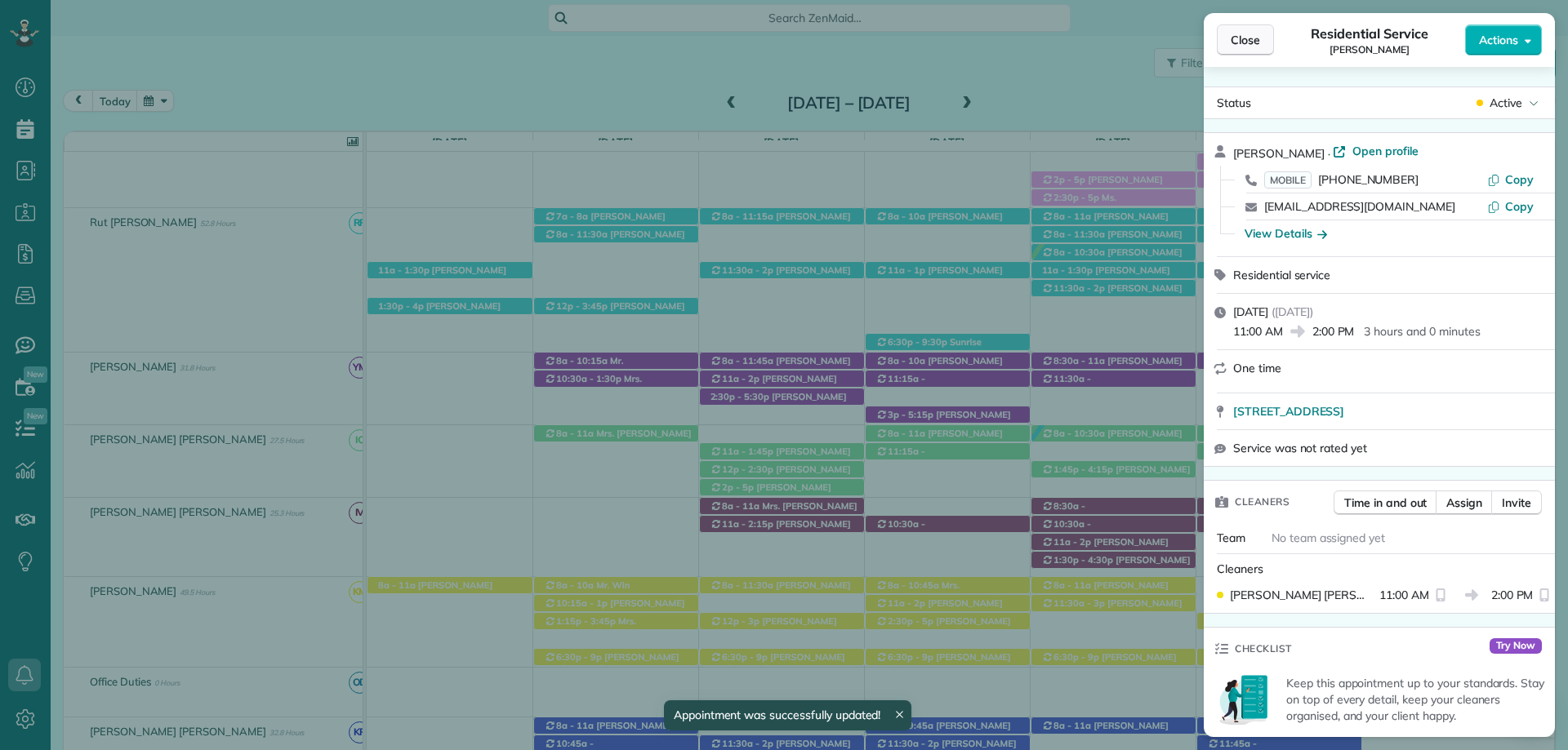
click at [1247, 38] on span "Close" at bounding box center [1245, 39] width 30 height 17
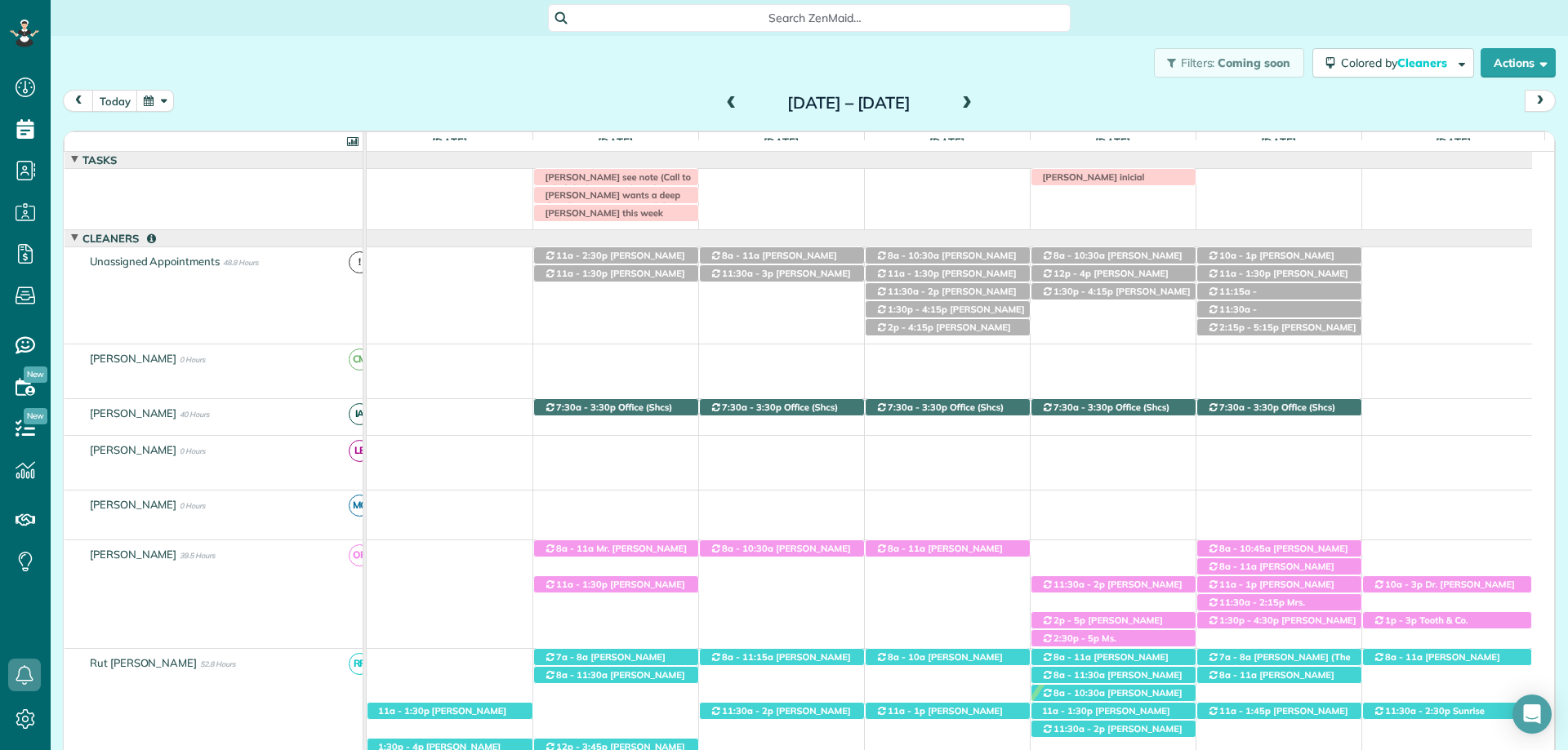
click at [722, 104] on span at bounding box center [731, 103] width 18 height 15
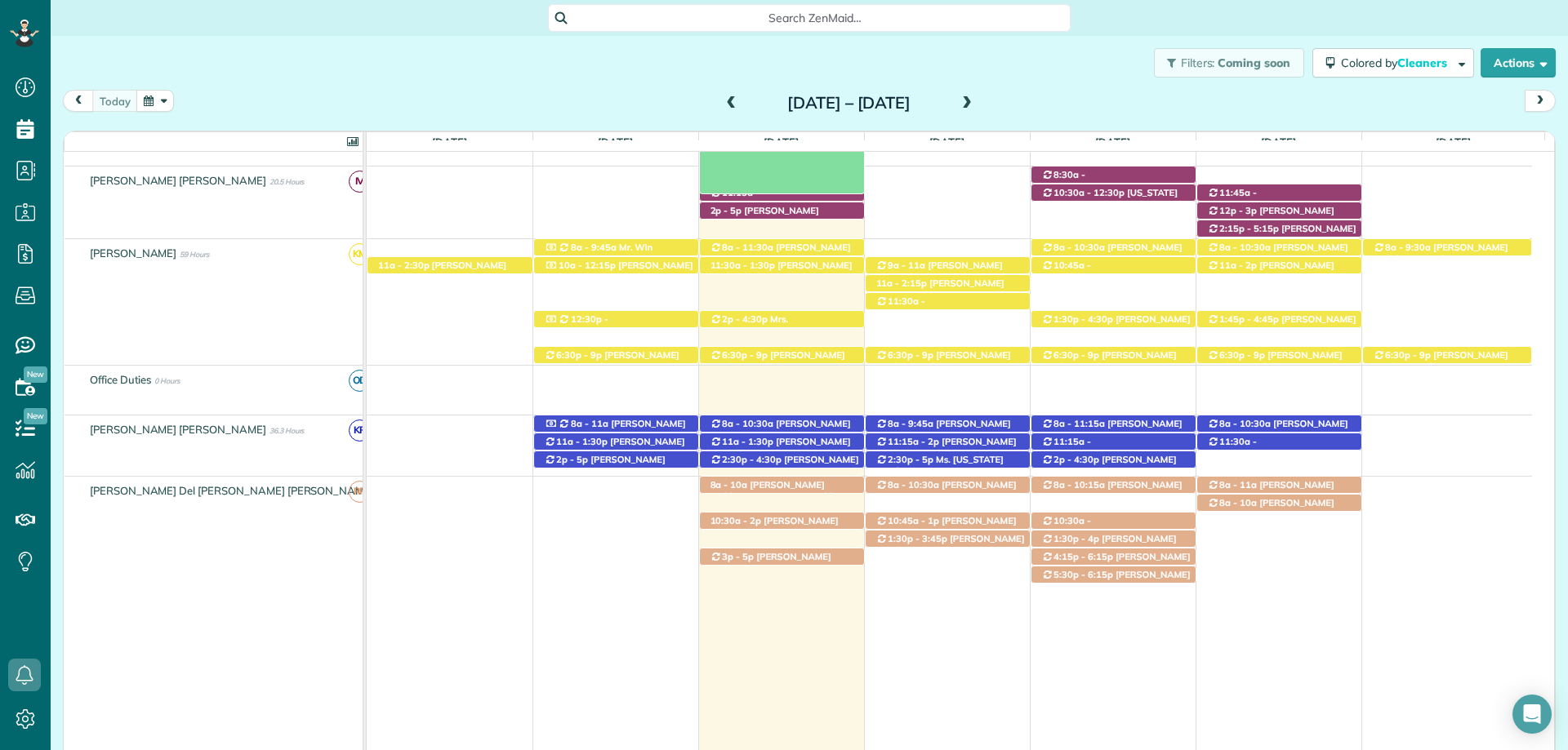
scroll to position [572, 0]
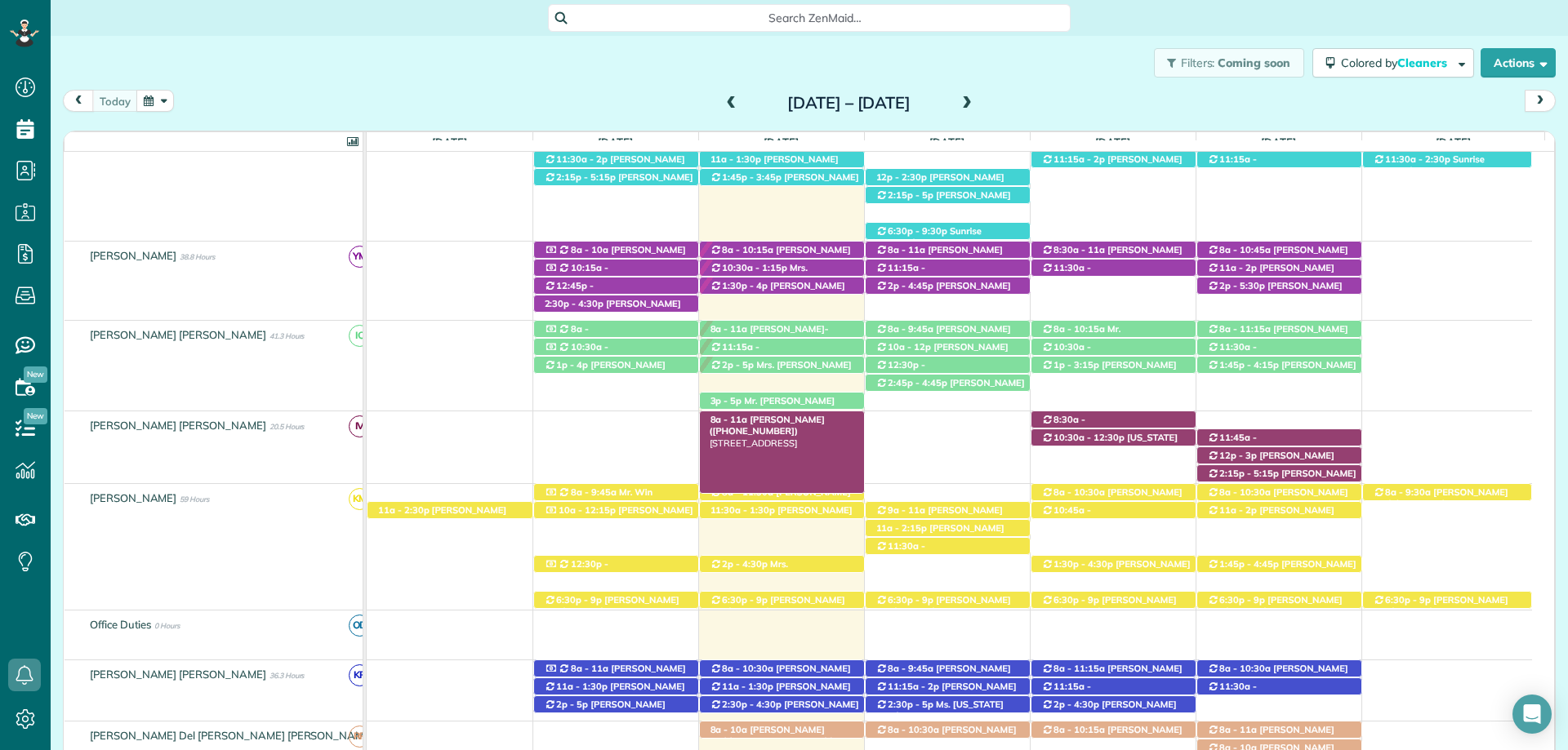
click at [793, 413] on div "8a - 11a Rachel Nygaard (+12513774404) 9018 Feather Trail - Fairhope, AL, 36532" at bounding box center [782, 420] width 164 height 17
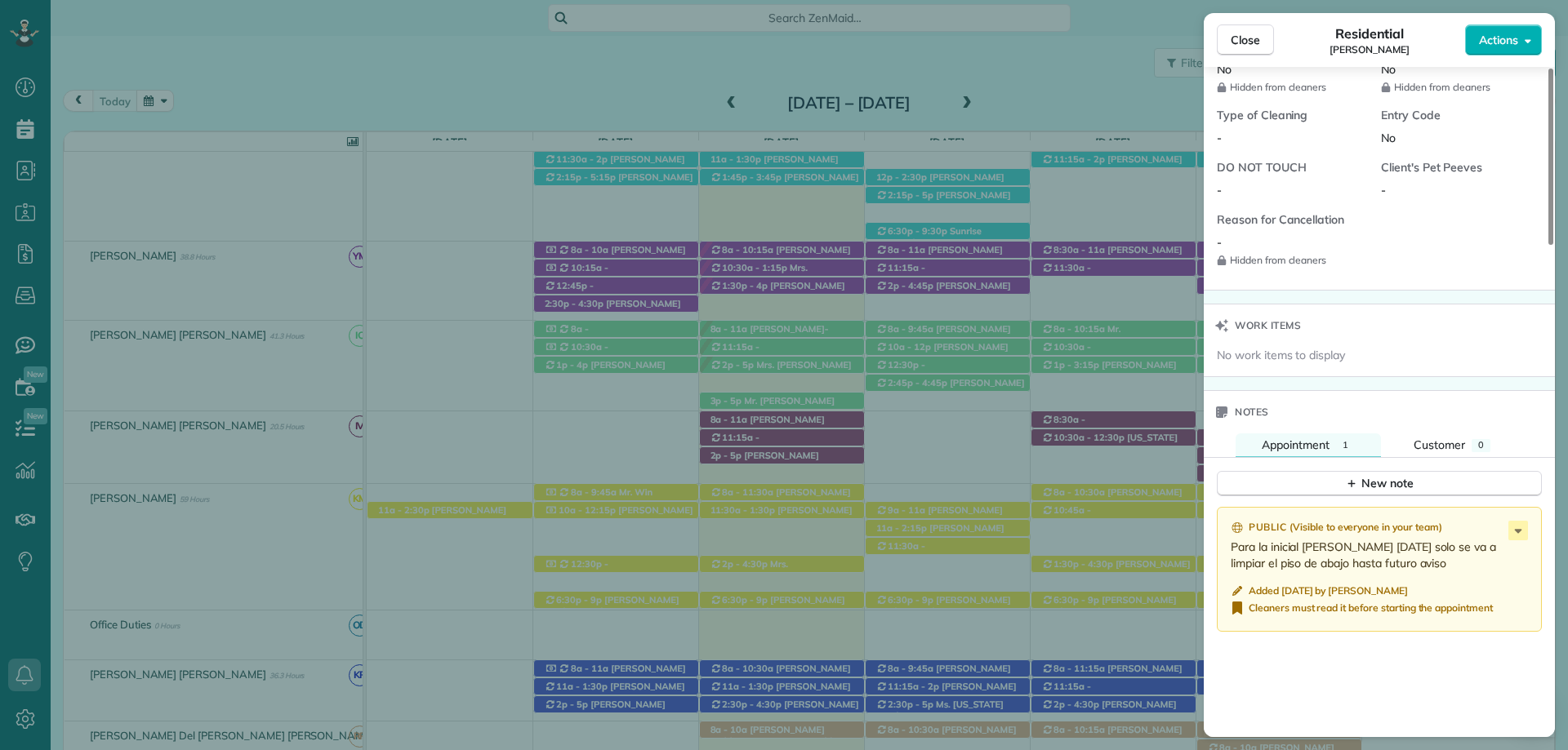
scroll to position [1469, 0]
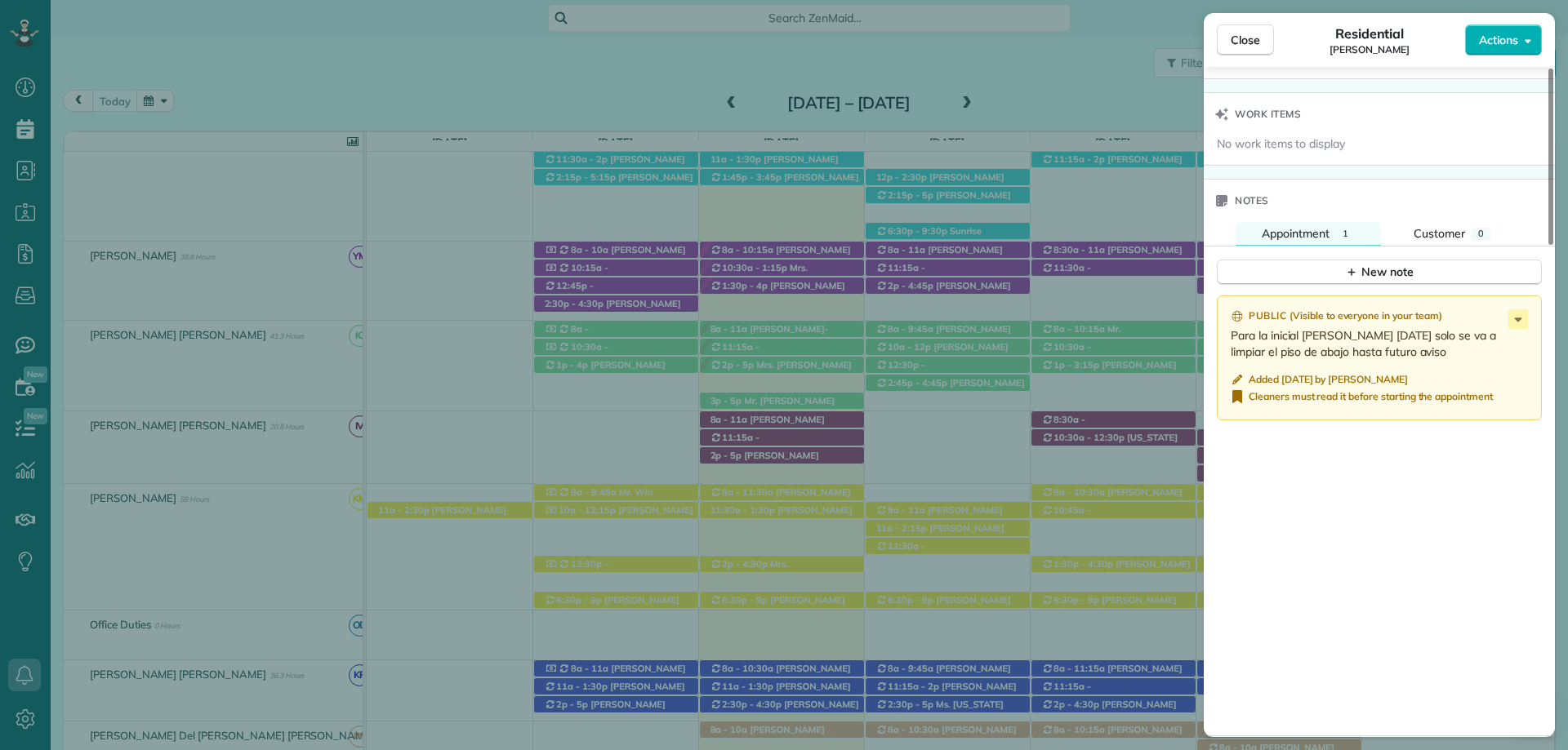
click at [804, 25] on div "Close Residential Rachel Nygaard Actions Status Active Rachel Nygaard · Open pr…" at bounding box center [784, 375] width 1568 height 750
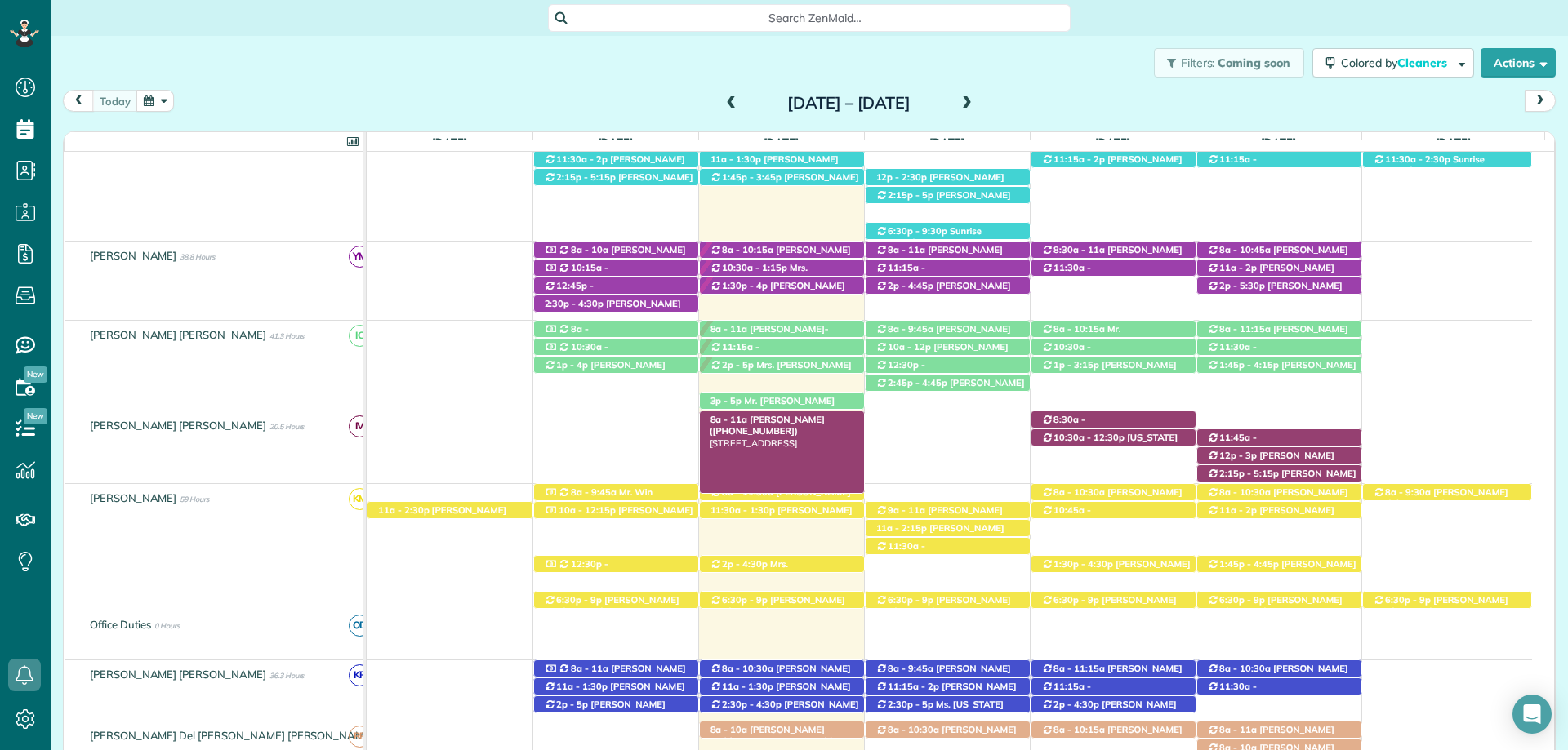
click at [777, 414] on div "8a - 11a Rachel Nygaard (+12513774404) 9018 Feather Trail - Fairhope, AL, 36532" at bounding box center [782, 420] width 164 height 17
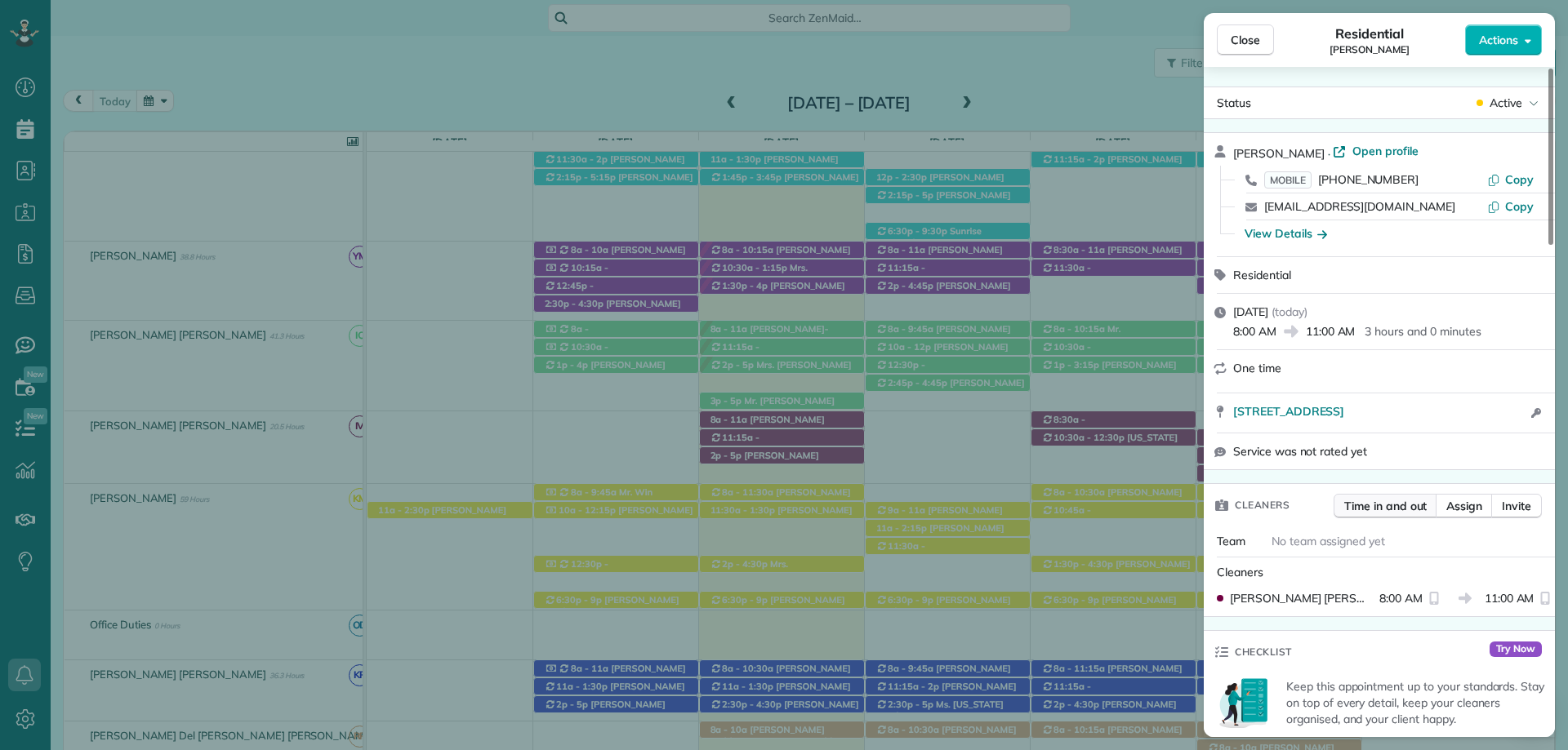
click at [1394, 502] on span "Time in and out" at bounding box center [1385, 506] width 82 height 17
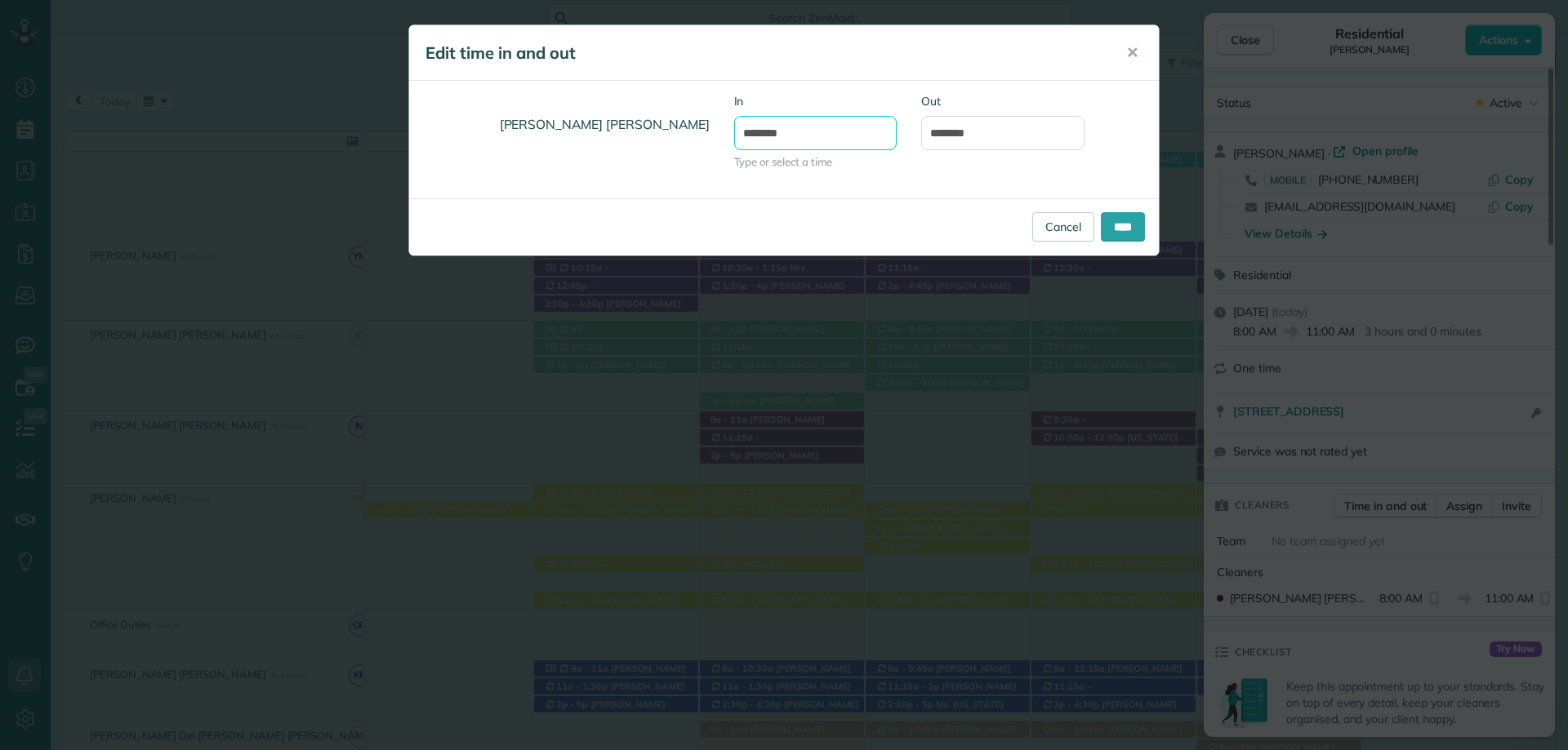
click at [790, 139] on input "*******" at bounding box center [816, 133] width 164 height 34
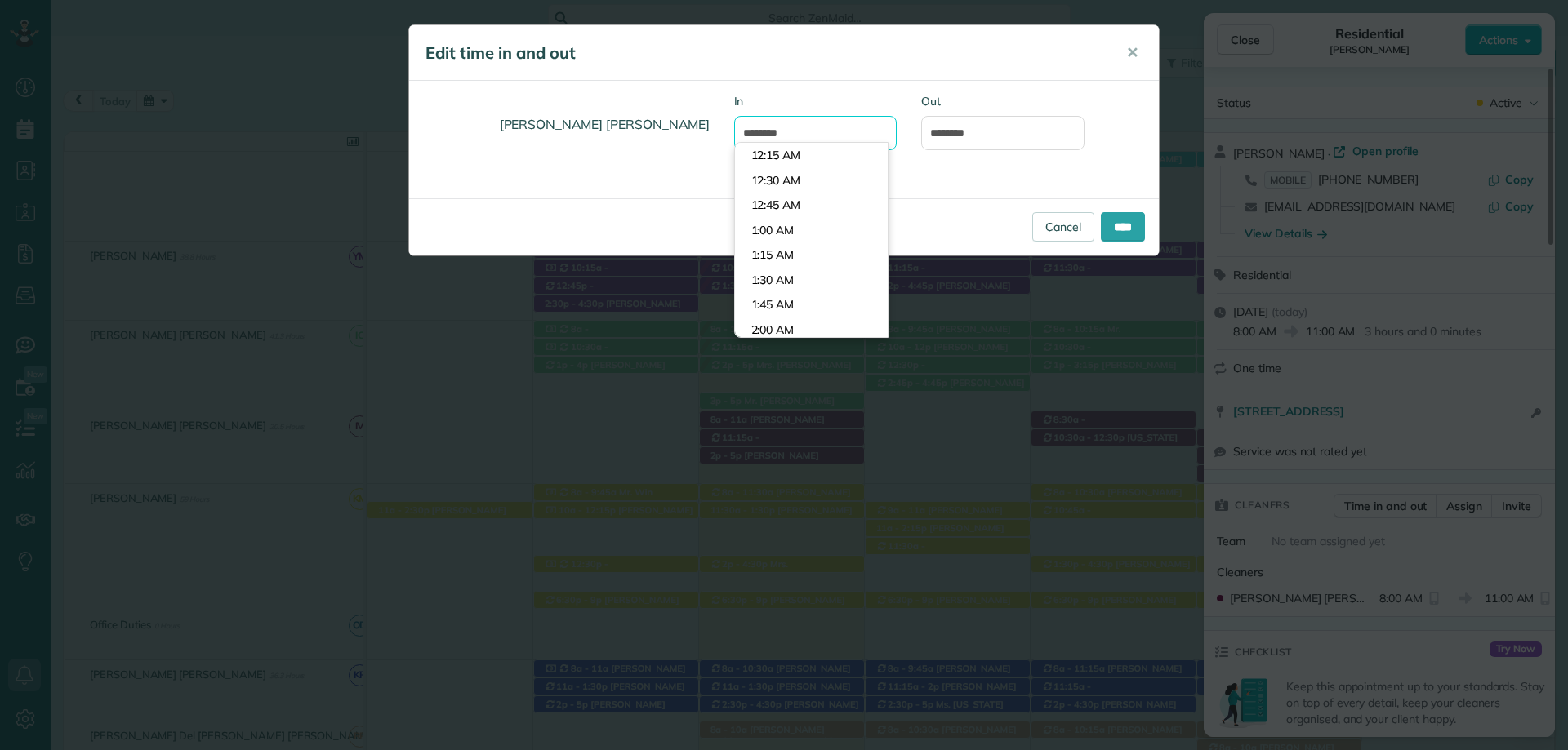
scroll to position [747, 0]
type input "*******"
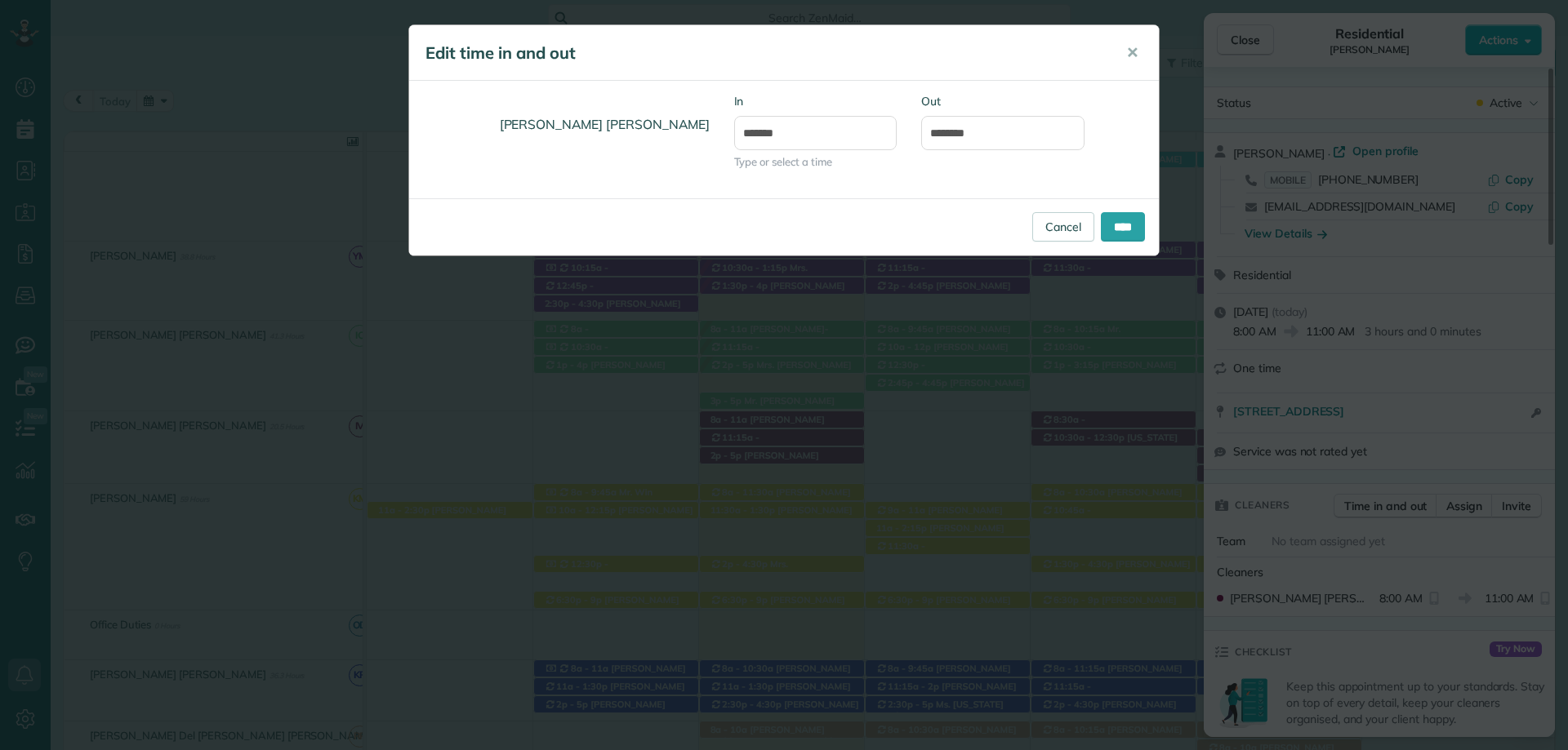
click at [946, 204] on div "Cancel ****" at bounding box center [784, 226] width 749 height 57
click at [1124, 218] on input "****" at bounding box center [1123, 227] width 44 height 30
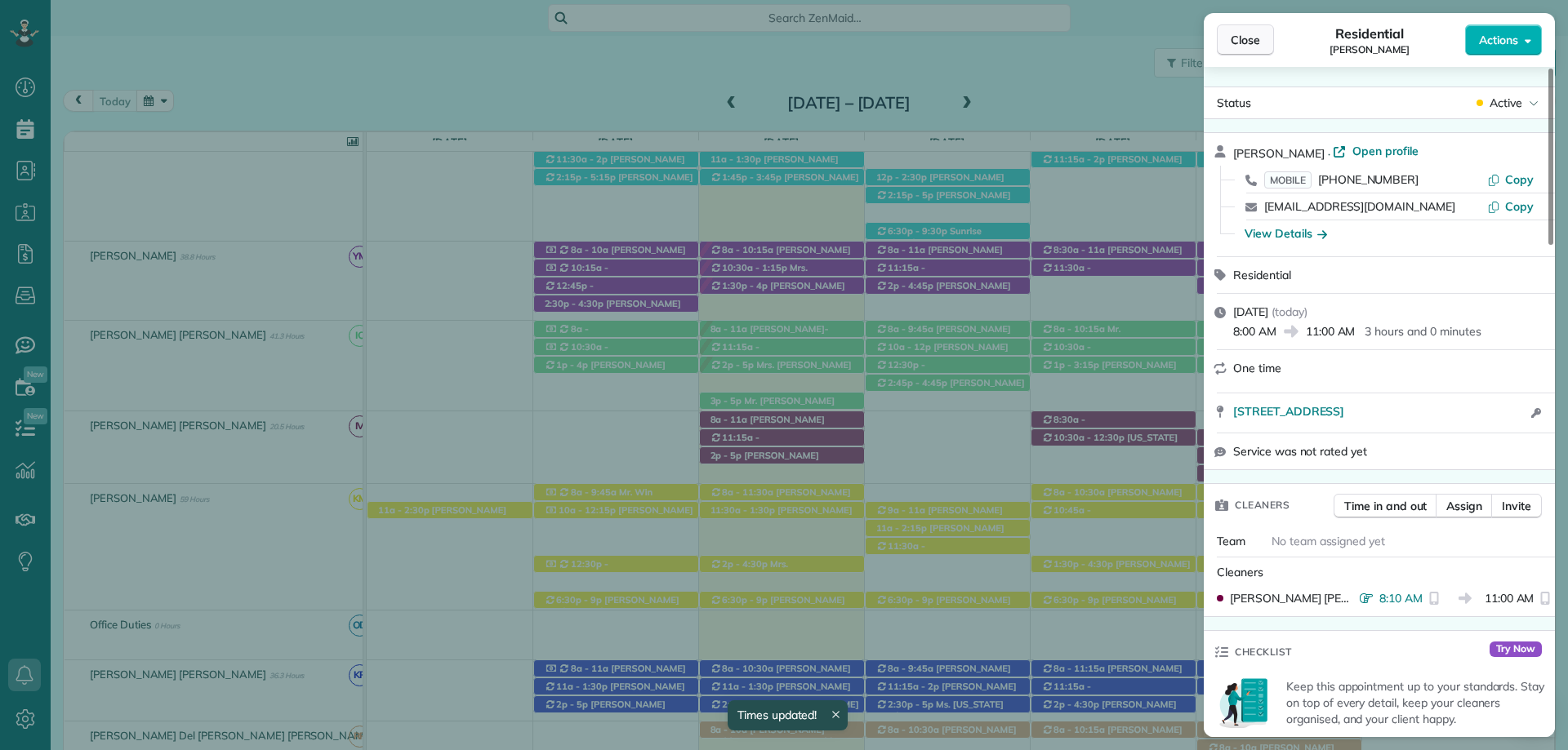
click at [1239, 43] on span "Close" at bounding box center [1245, 39] width 30 height 17
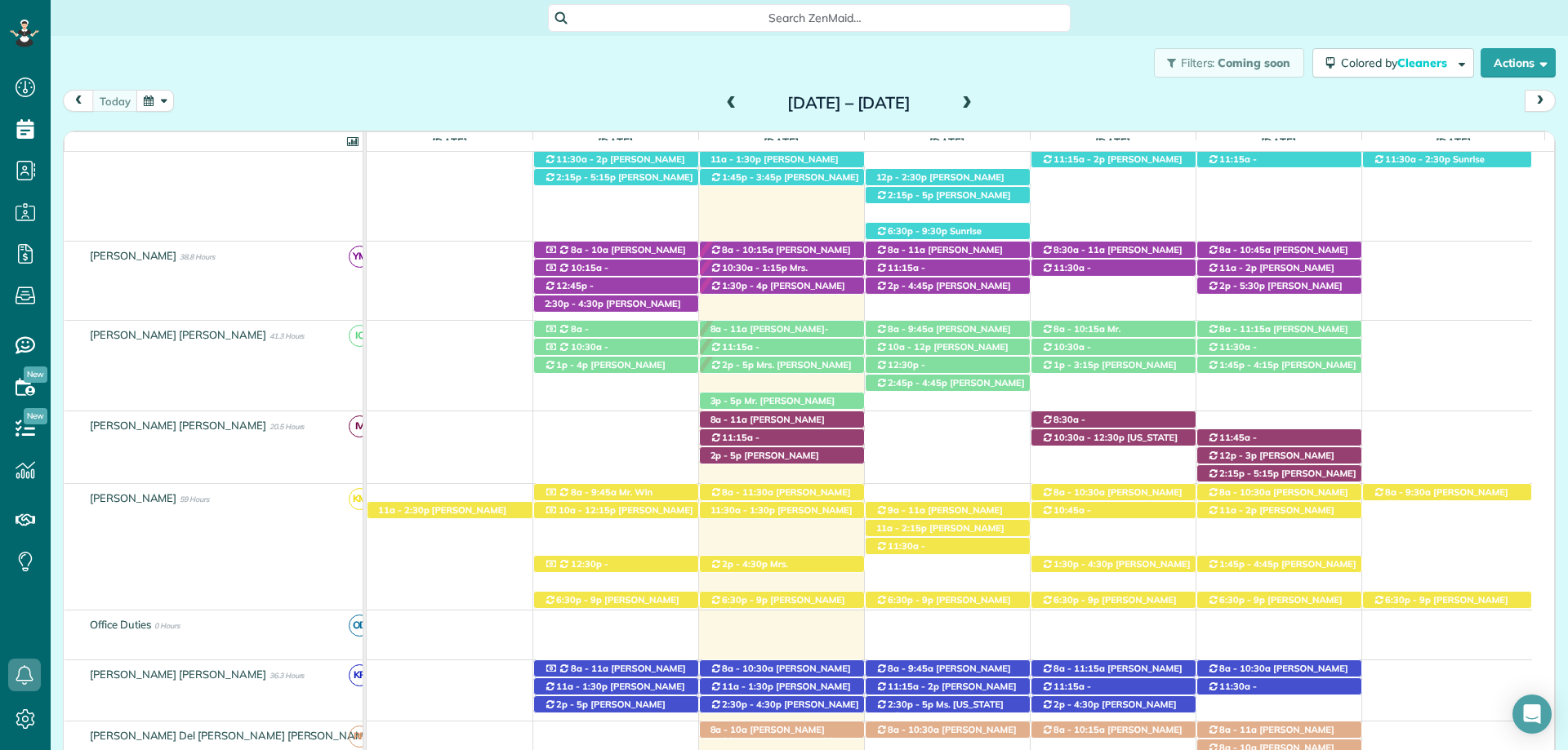
drag, startPoint x: 1365, startPoint y: 9, endPoint x: 1339, endPoint y: 28, distance: 32.2
click at [1365, 9] on div "Search ZenMaid…" at bounding box center [809, 18] width 1517 height 28
click at [803, 428] on div "8a - 11a Rachel Nygaard (+12513774404) 9018 Feather Trail - Fairhope, AL, 36532" at bounding box center [782, 420] width 164 height 17
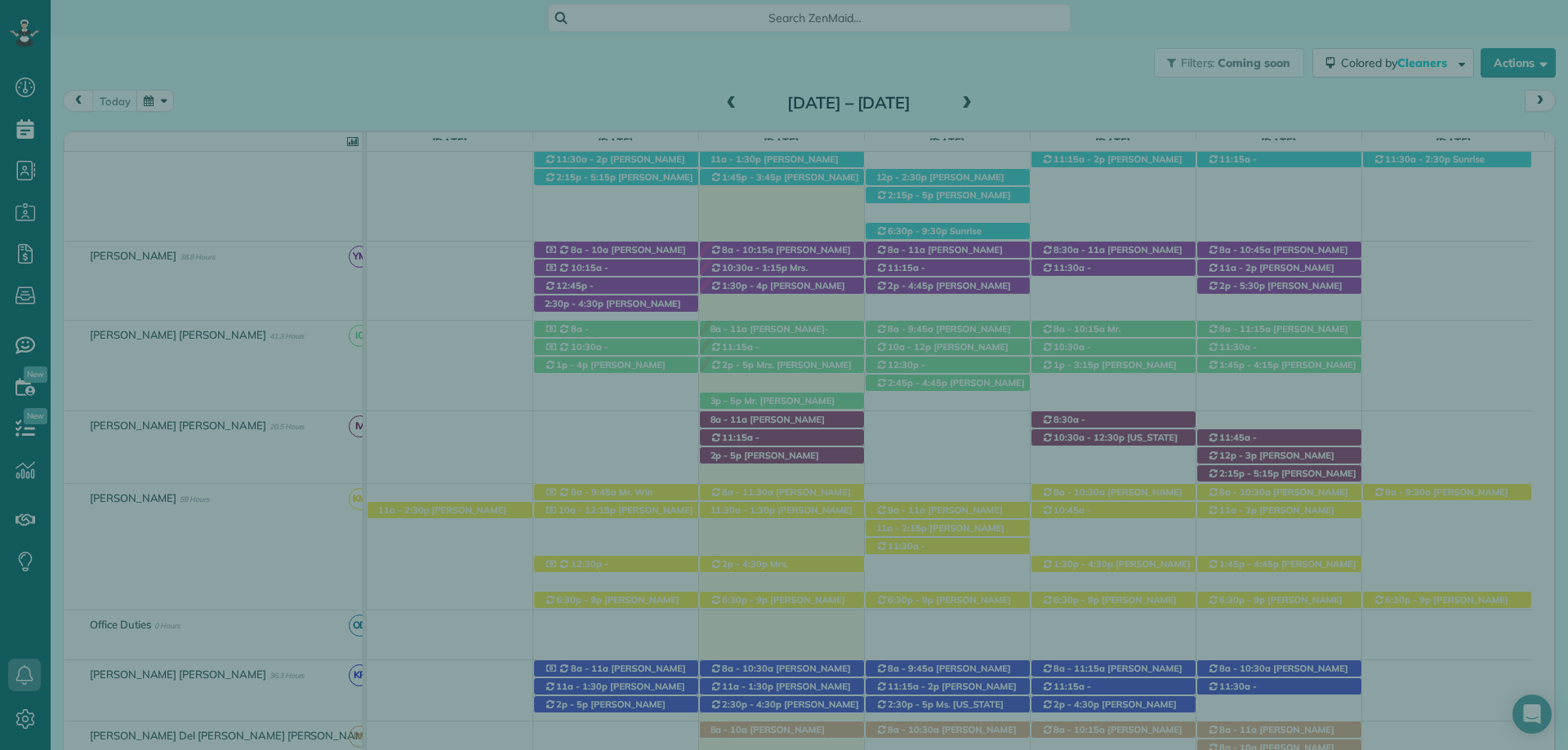
click at [1265, 47] on button "Close" at bounding box center [1244, 39] width 57 height 31
click at [1255, 38] on span "Close" at bounding box center [1245, 39] width 30 height 17
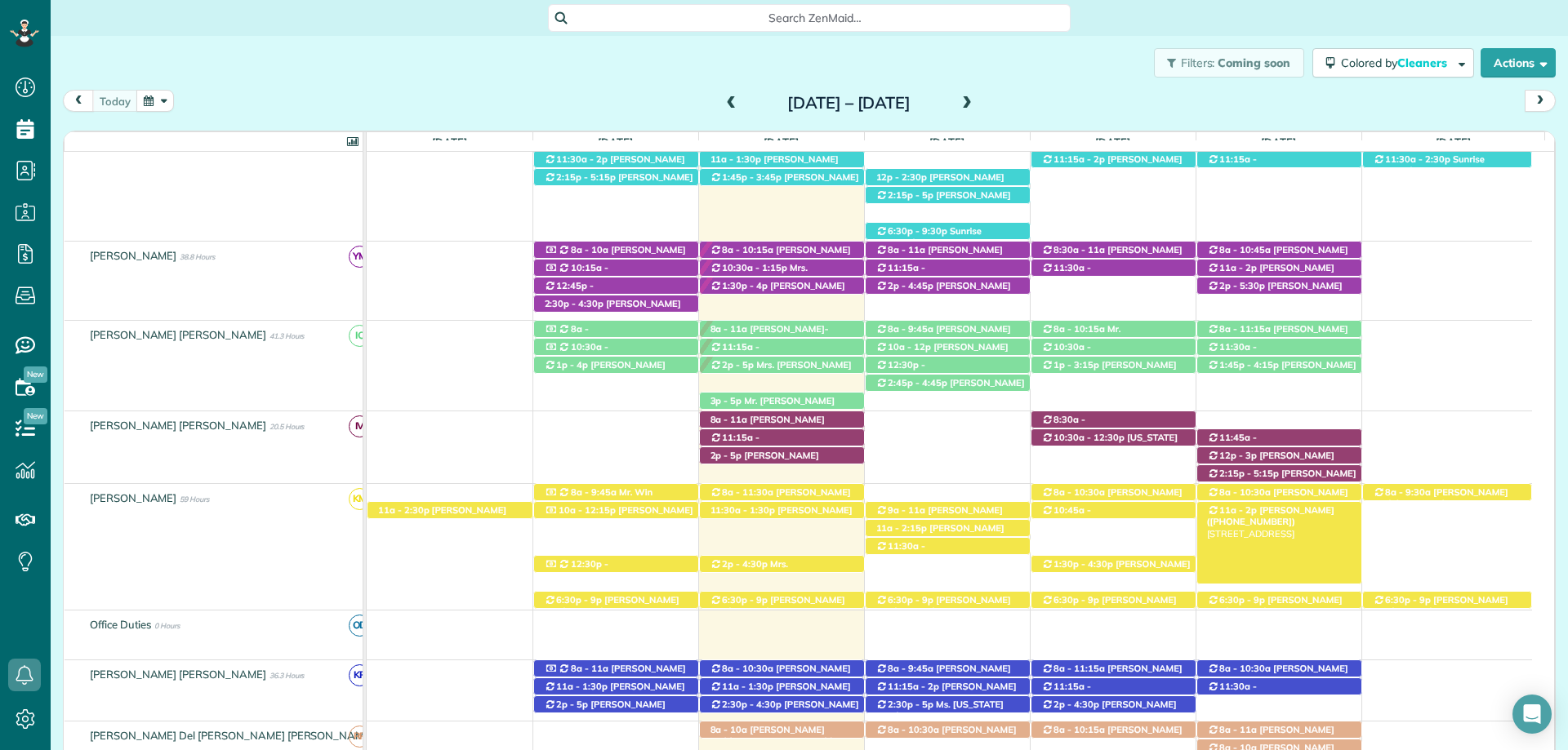
click at [1242, 506] on span "11a - 2p" at bounding box center [1237, 510] width 39 height 11
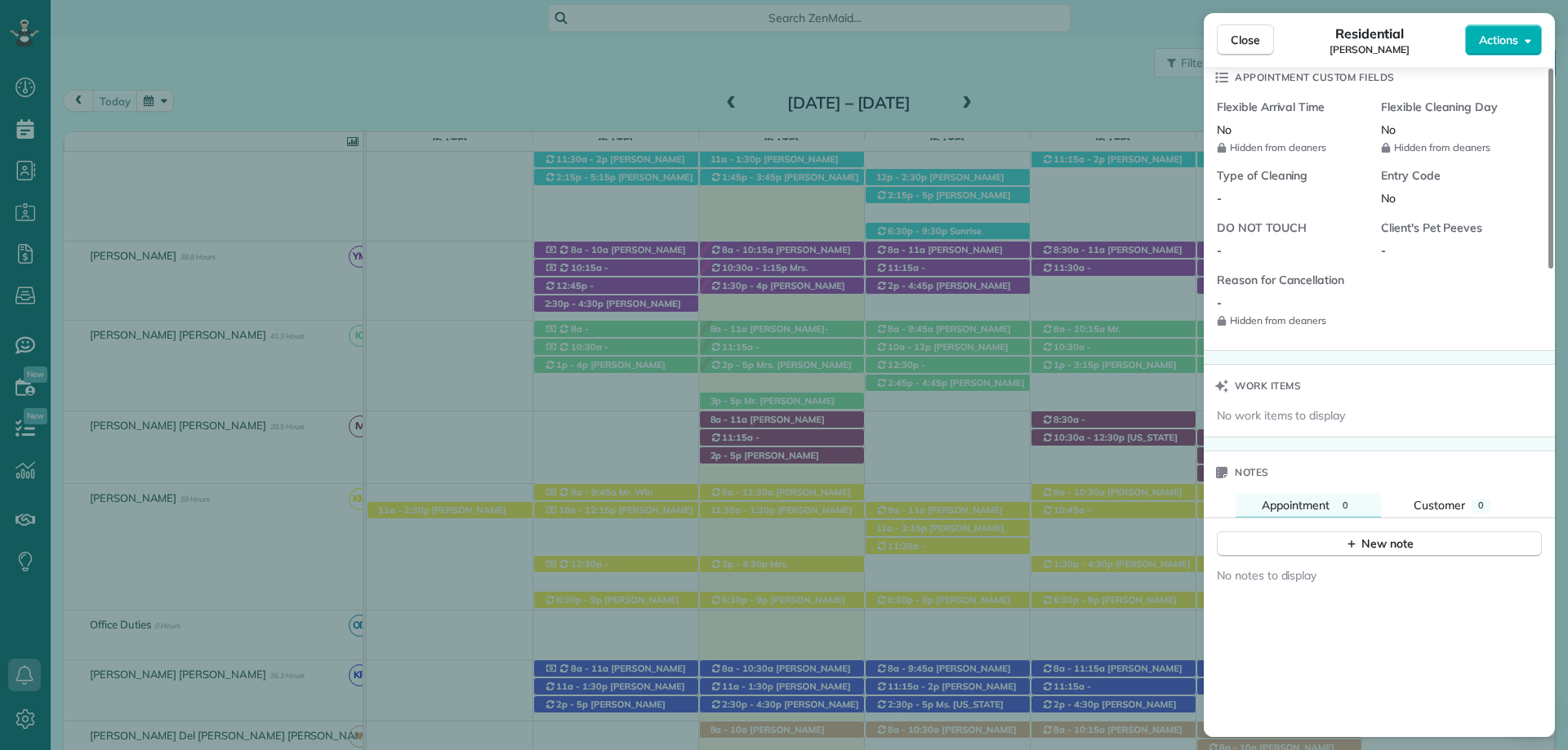
scroll to position [1306, 0]
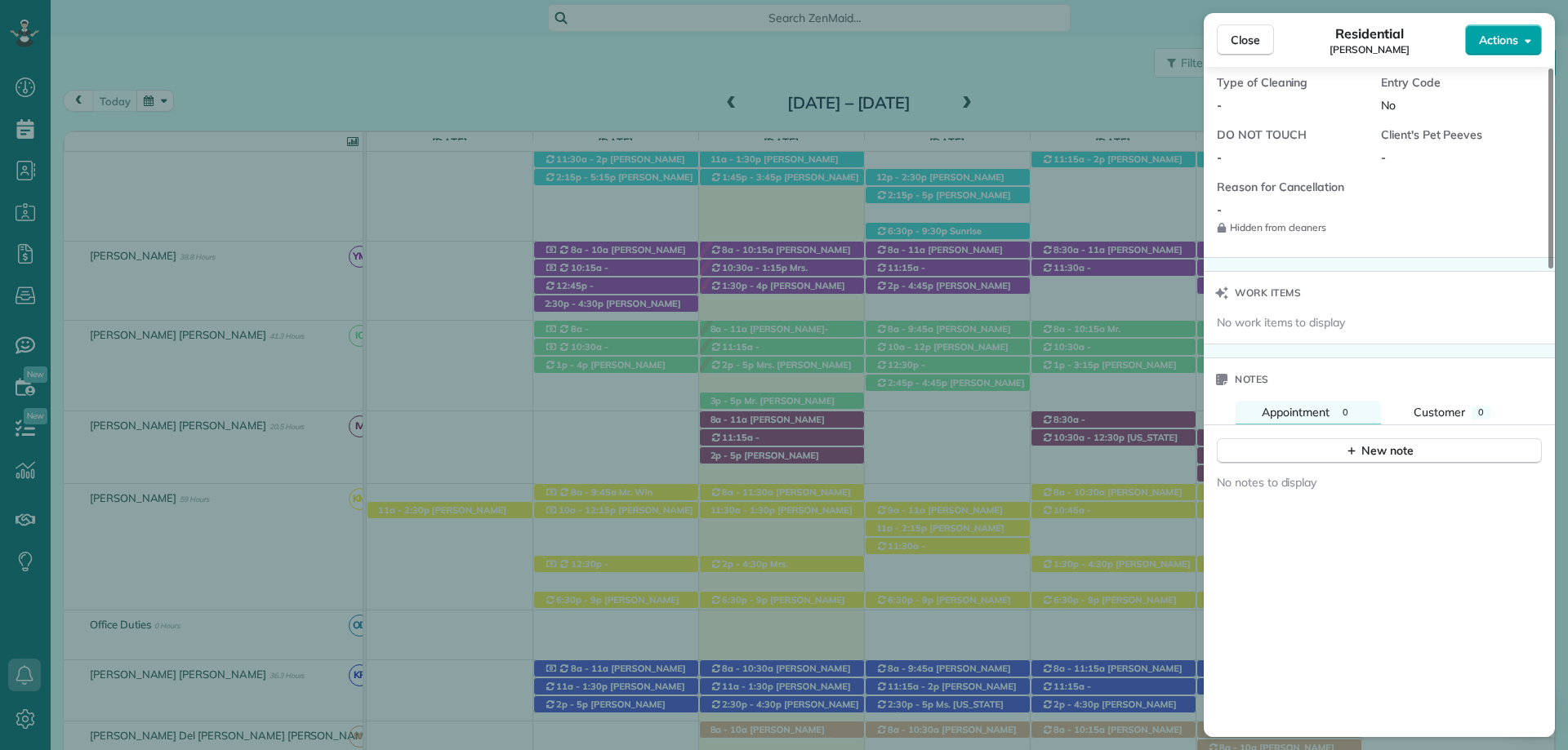
click at [1492, 31] on button "Actions" at bounding box center [1503, 39] width 77 height 31
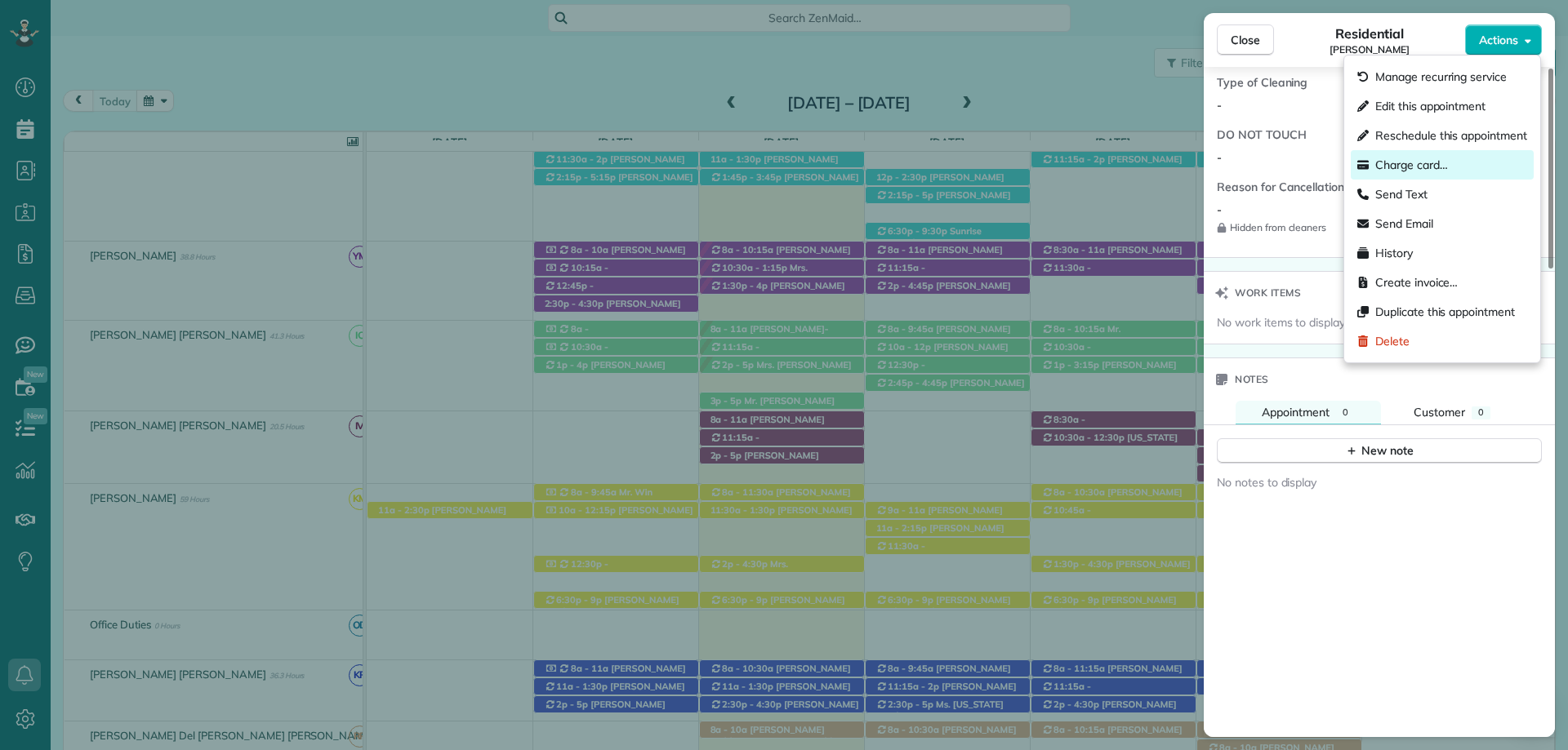
click at [1416, 164] on span "Charge card…" at bounding box center [1411, 164] width 73 height 17
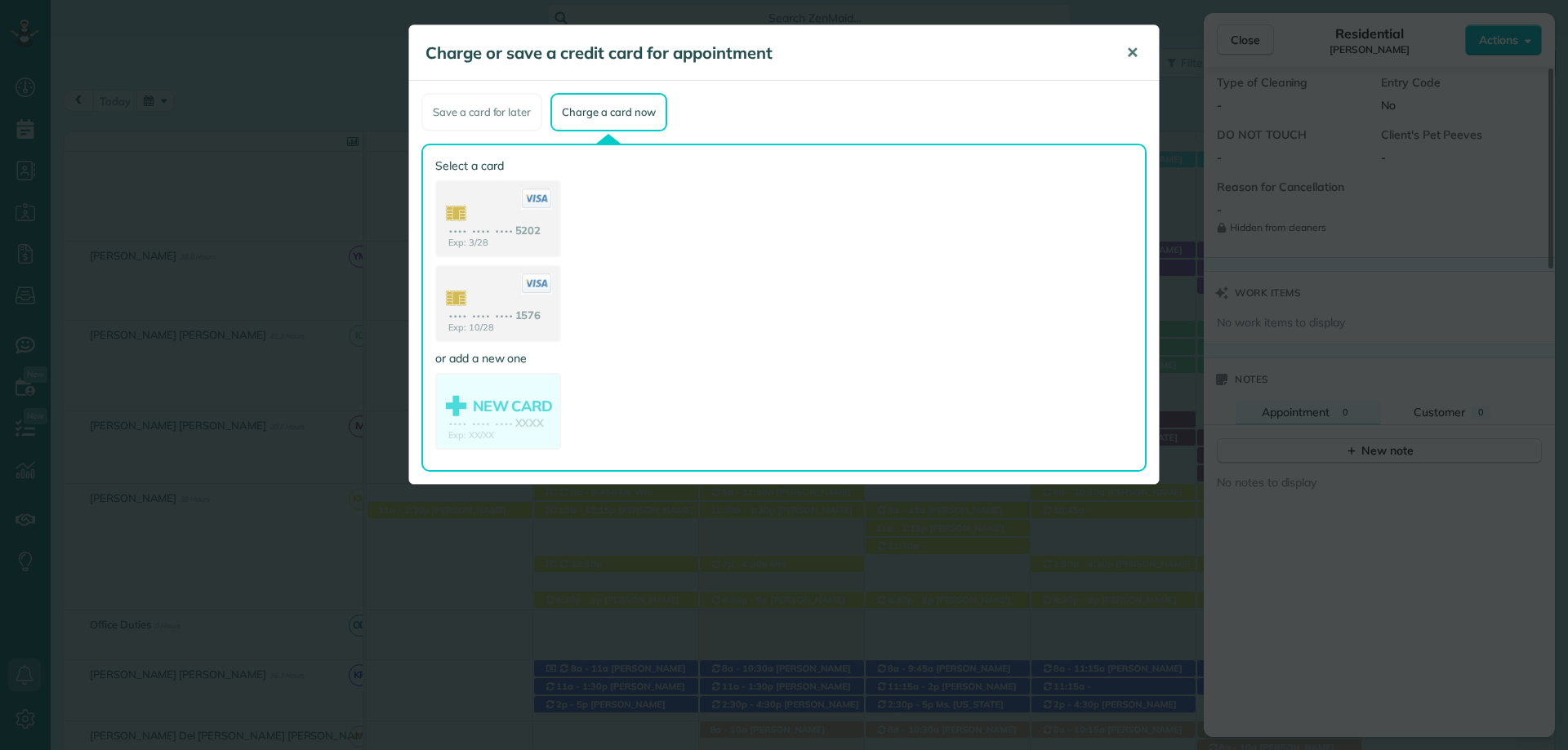
click at [1127, 48] on span "✕" at bounding box center [1132, 52] width 12 height 18
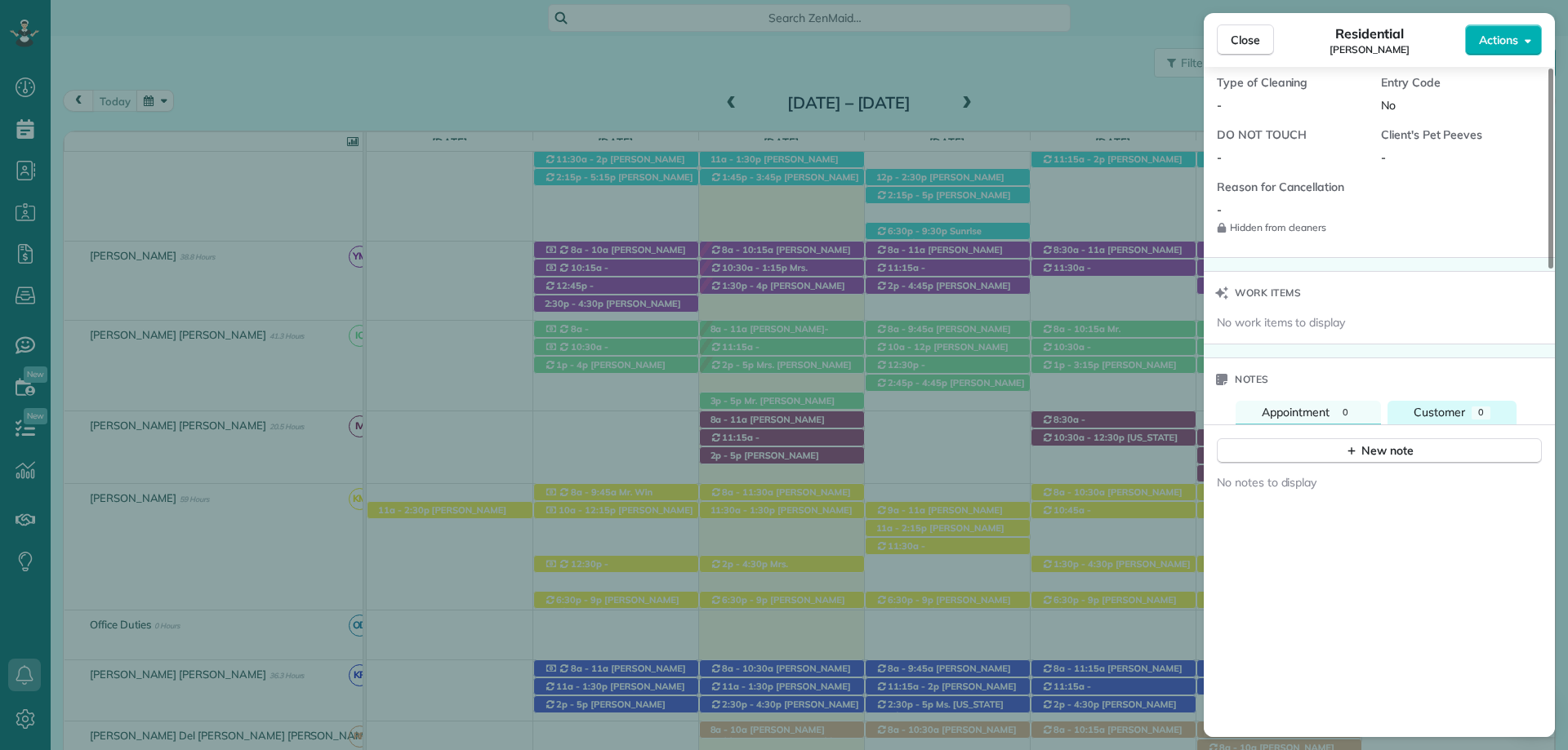
click at [1461, 406] on span "Customer" at bounding box center [1439, 412] width 52 height 15
click at [1355, 455] on icon "button" at bounding box center [1351, 450] width 13 height 13
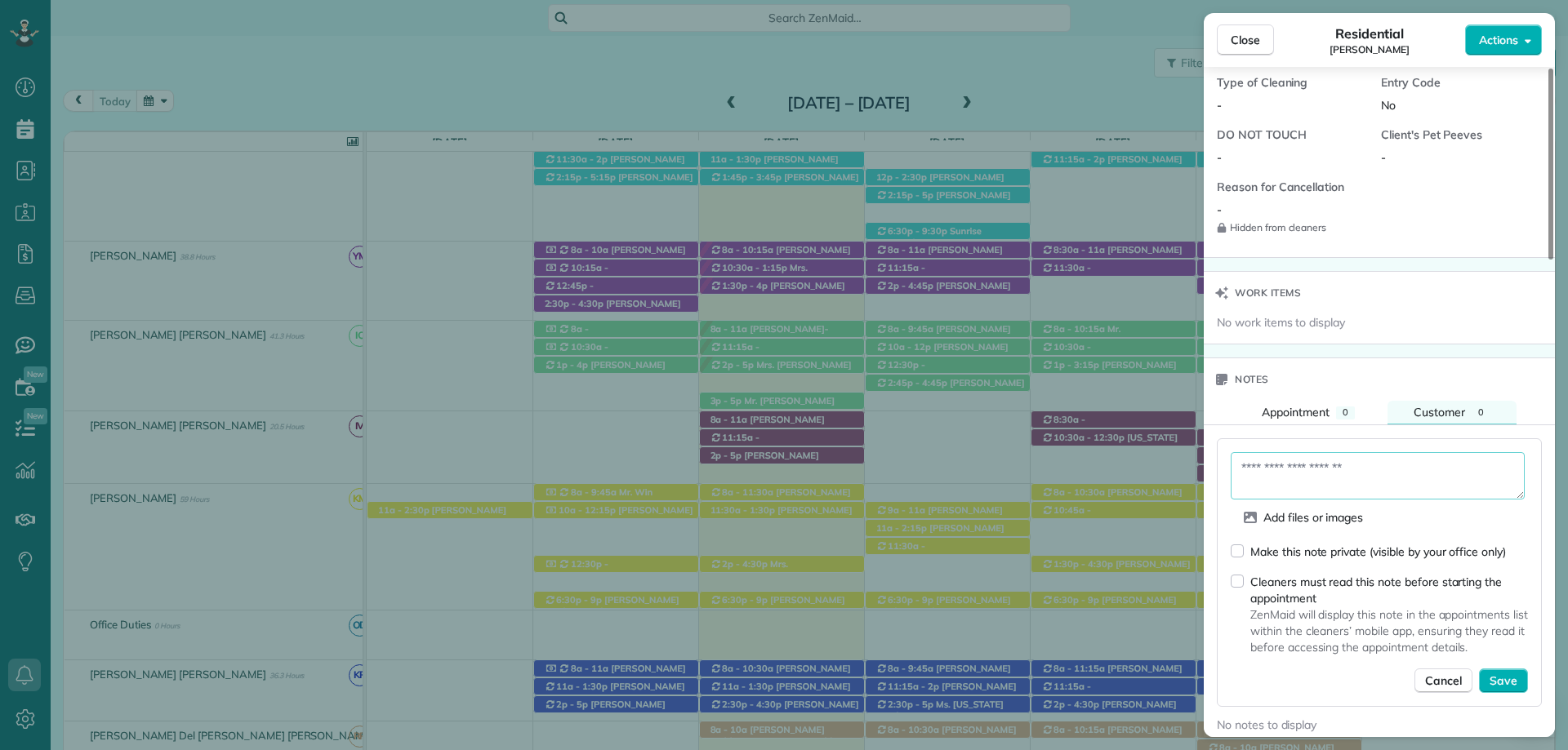
click at [1333, 461] on textarea at bounding box center [1377, 476] width 294 height 47
type textarea "**********"
click at [1508, 676] on span "Save" at bounding box center [1503, 680] width 28 height 17
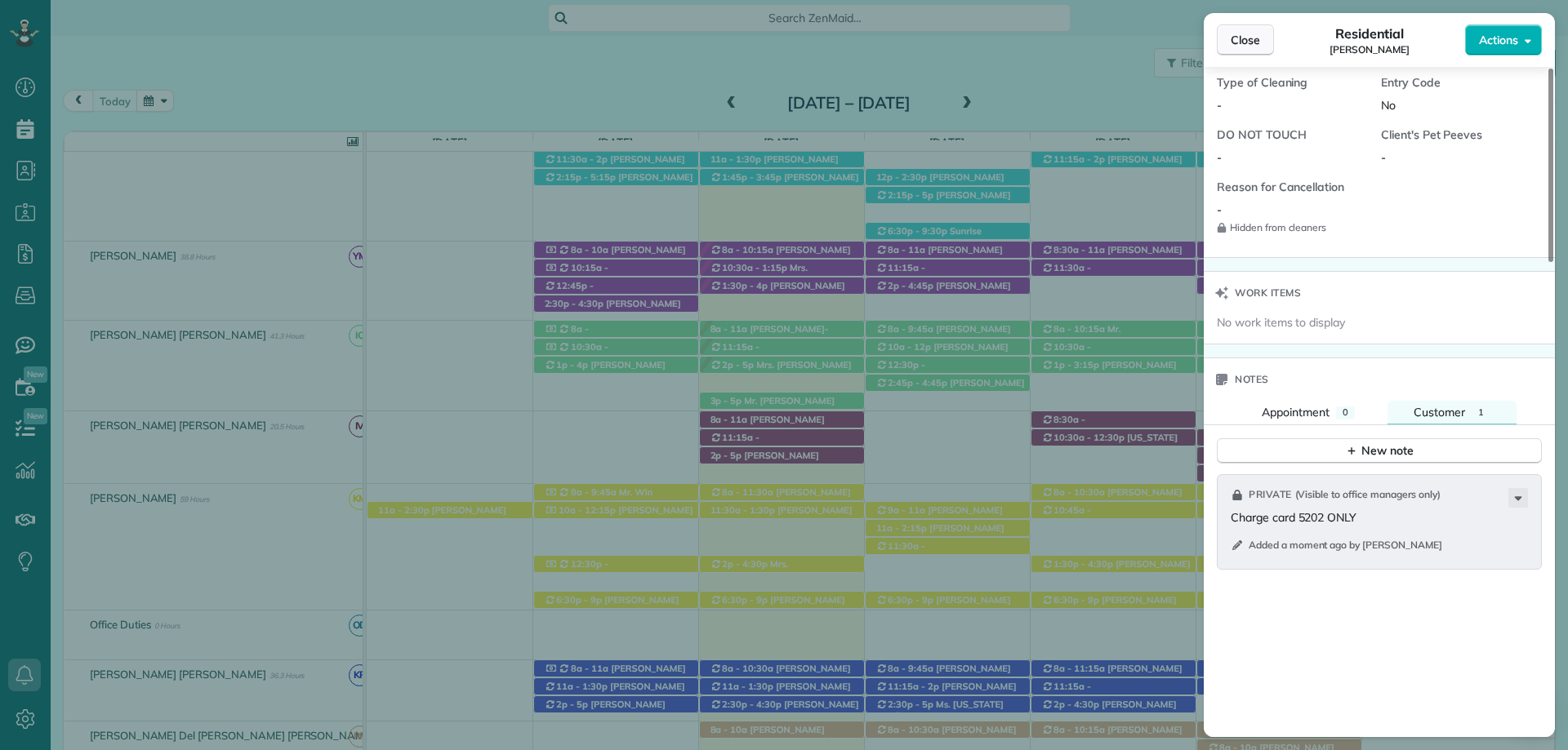
click at [1250, 43] on span "Close" at bounding box center [1245, 39] width 30 height 17
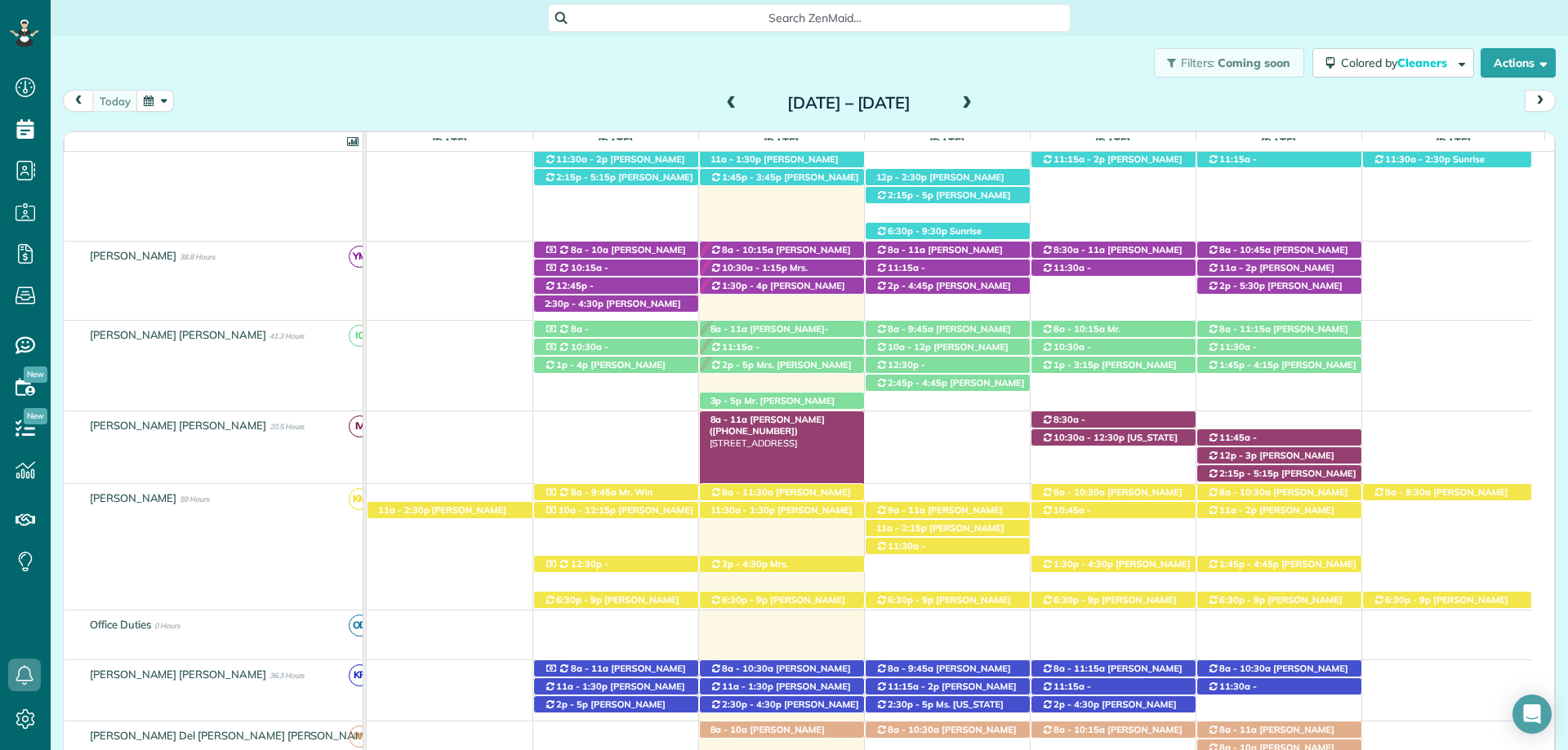
click at [797, 418] on span "[PERSON_NAME] ([PHONE_NUMBER])" at bounding box center [767, 425] width 115 height 23
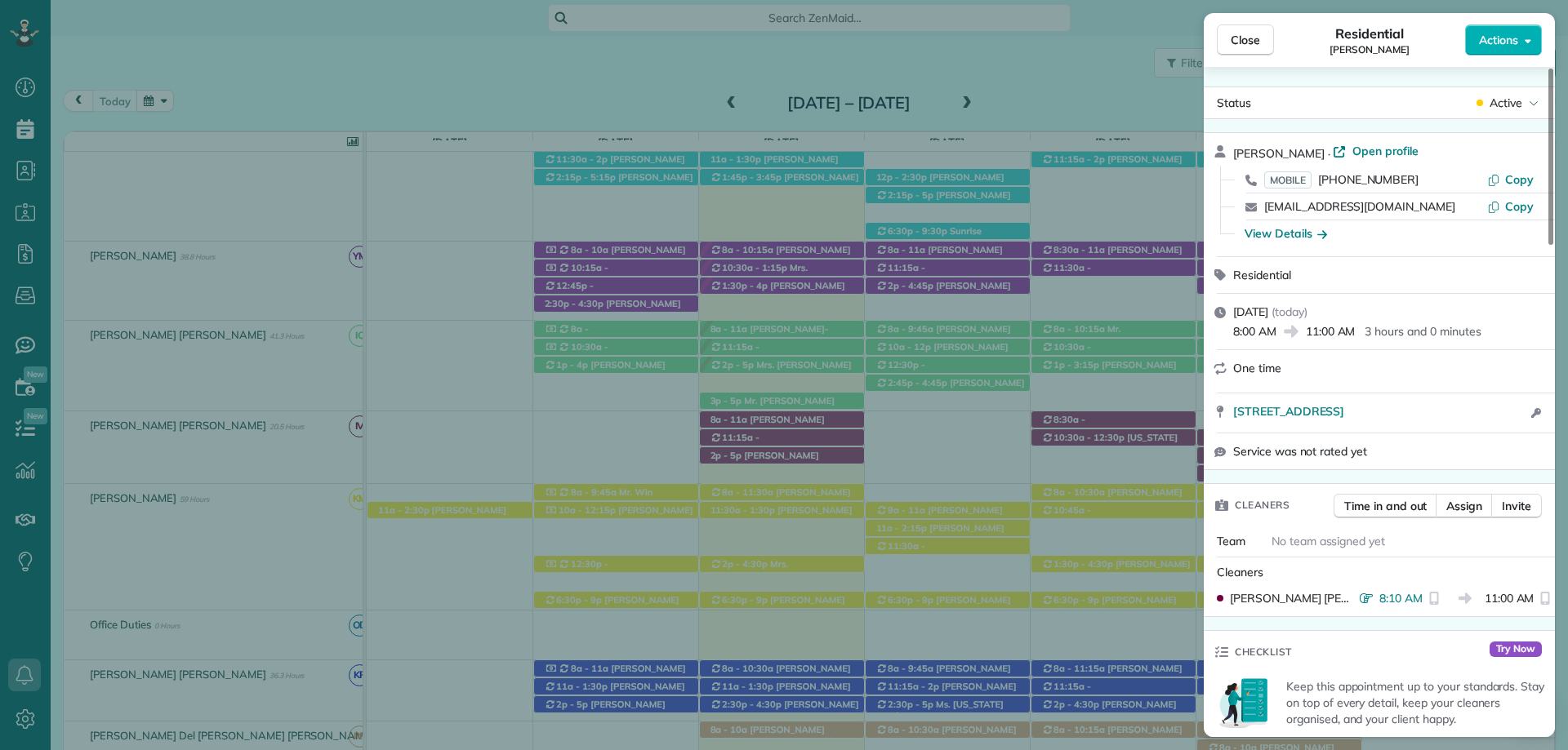
scroll to position [816, 0]
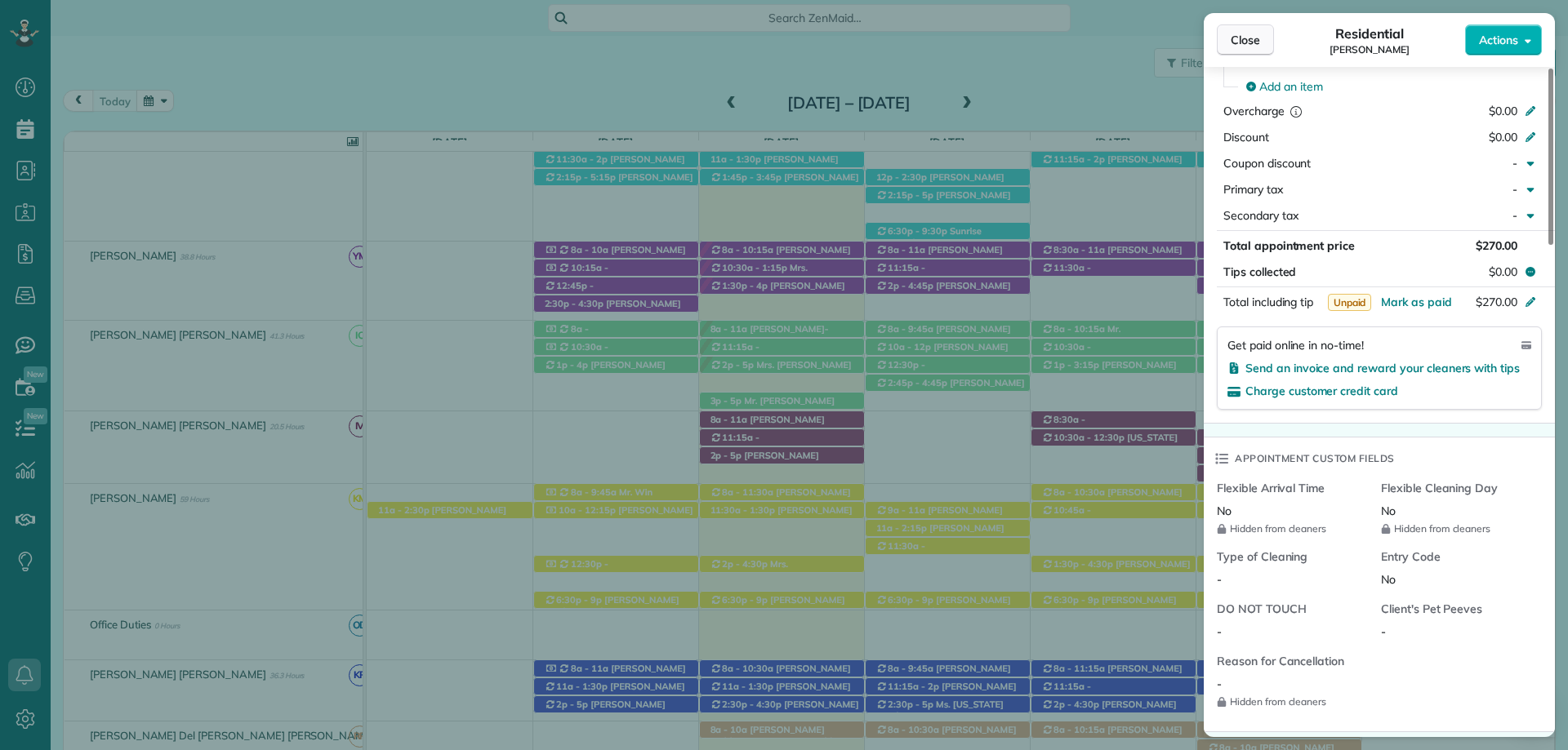
click at [1244, 31] on span "Close" at bounding box center [1245, 39] width 30 height 17
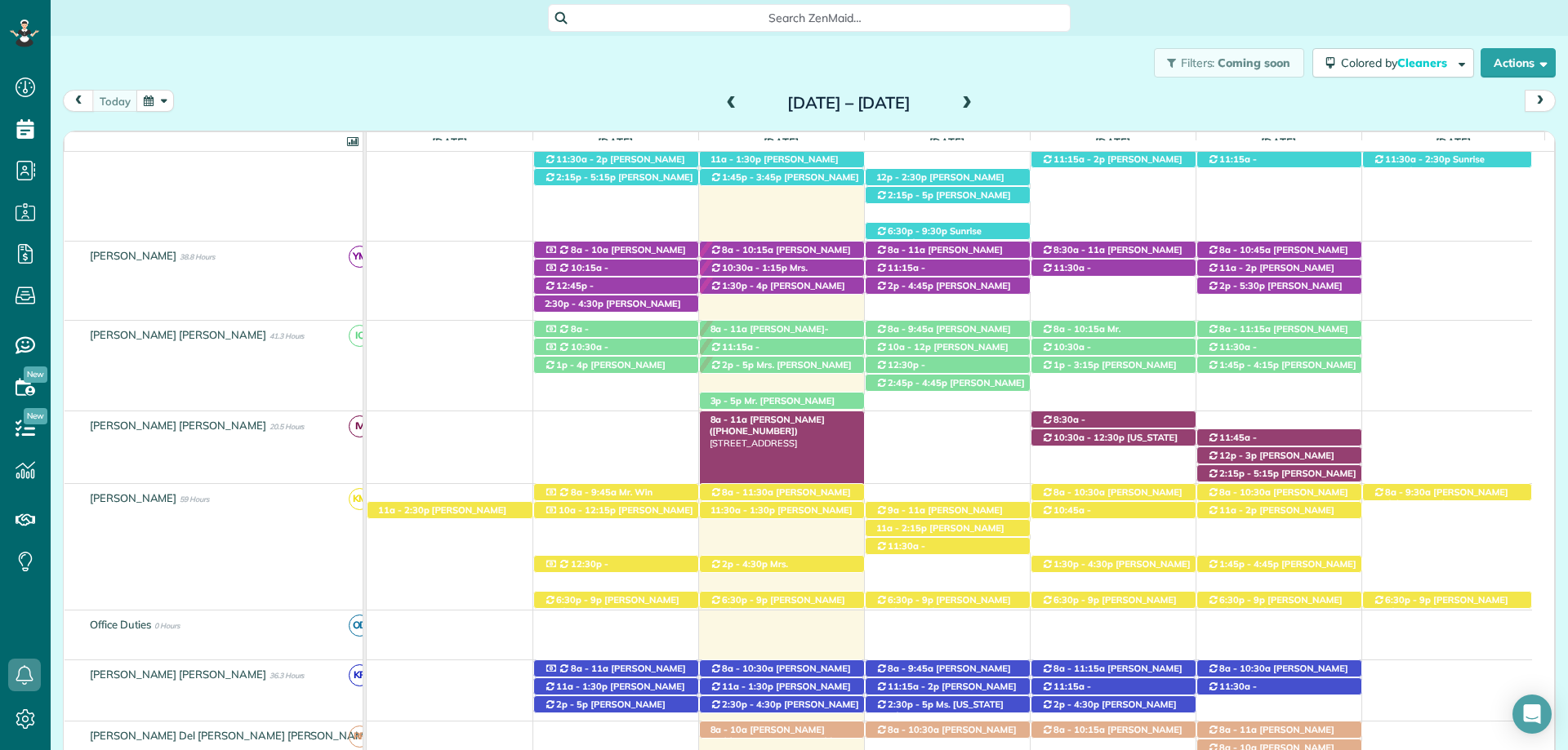
click at [825, 416] on div "8a - 11a Rachel Nygaard (+12513774404) 9018 Feather Trail - Fairhope, AL, 36532" at bounding box center [782, 420] width 164 height 17
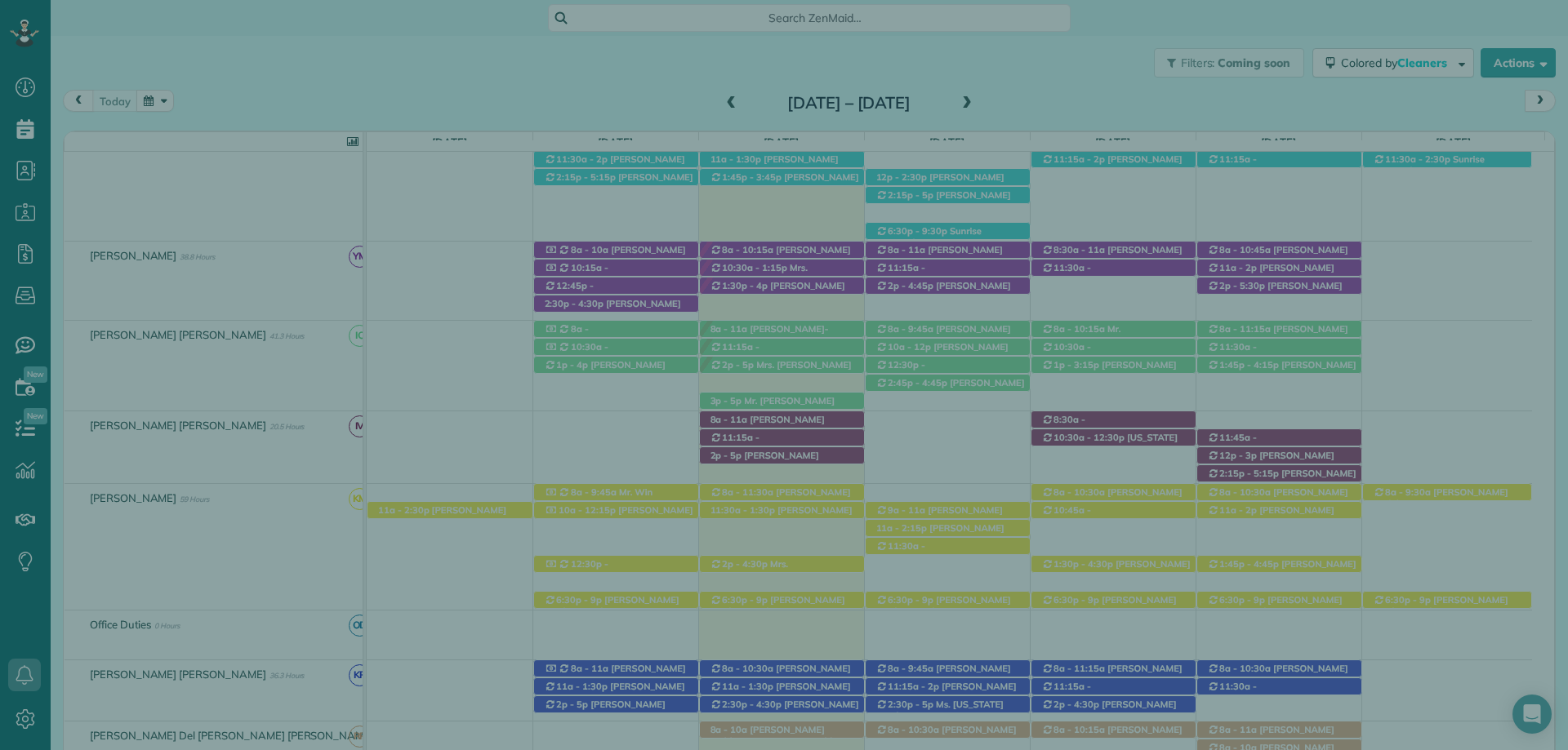
click at [1523, 43] on button "Actions" at bounding box center [1503, 39] width 77 height 31
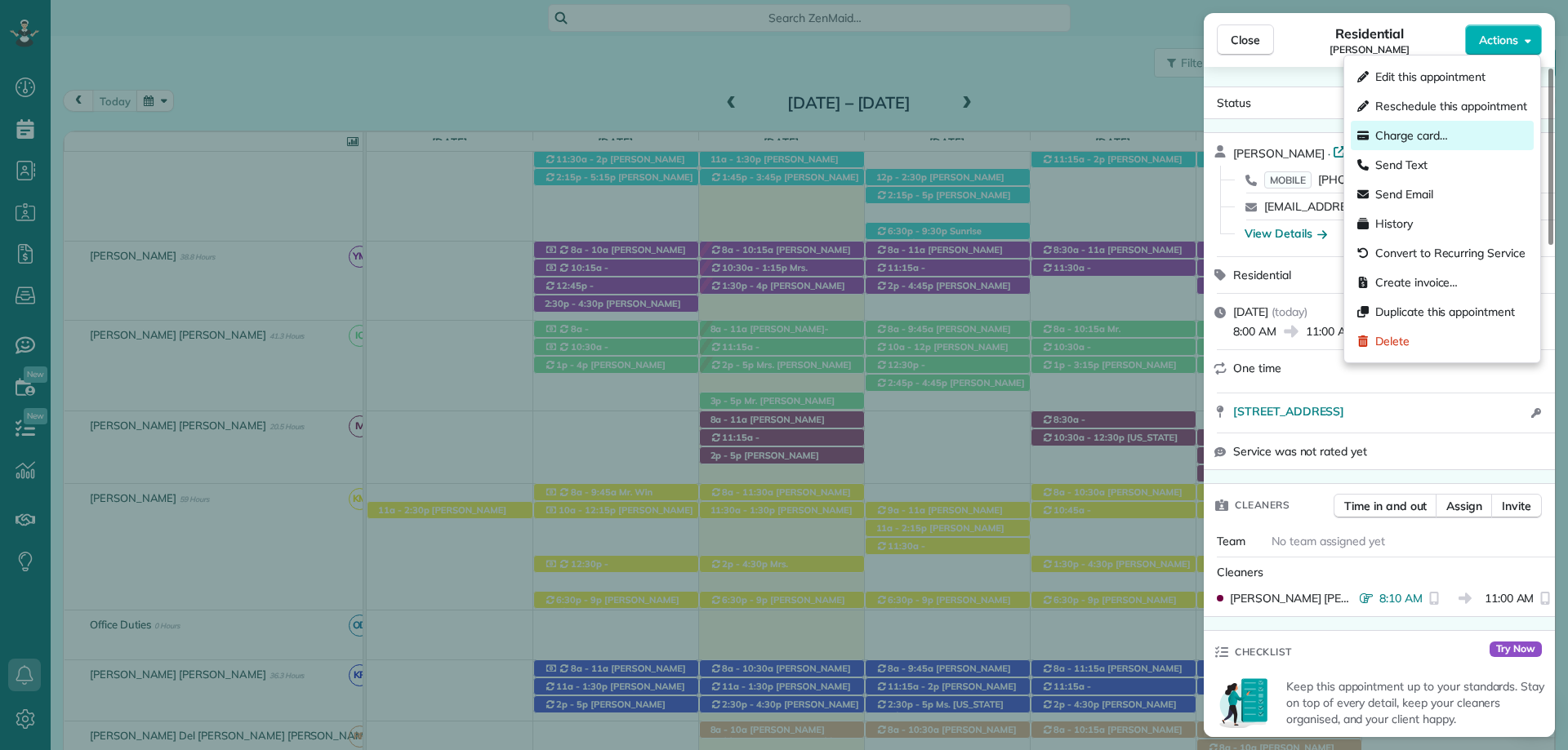
click at [1418, 128] on span "Charge card…" at bounding box center [1411, 135] width 73 height 17
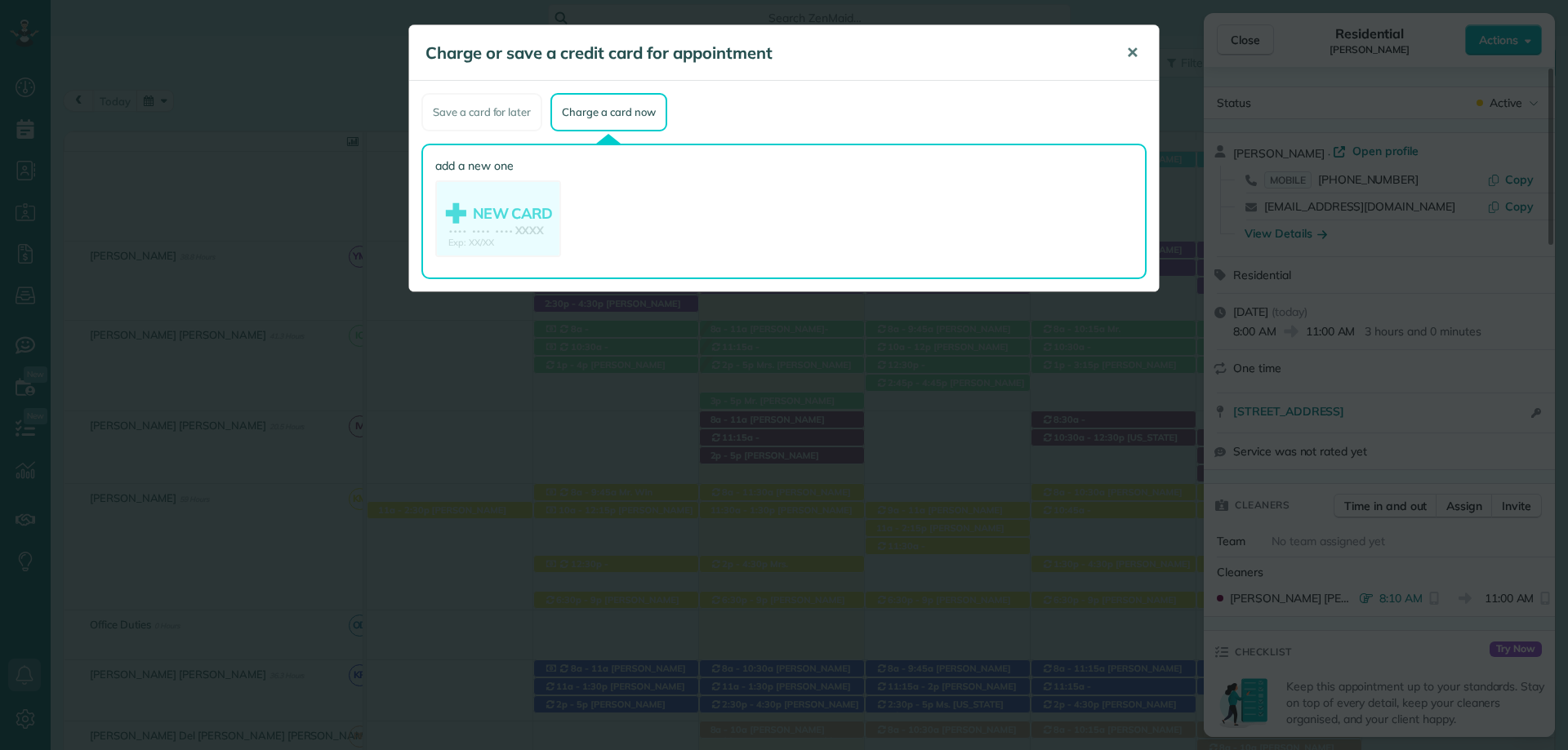
click at [1136, 49] on span "✕" at bounding box center [1132, 52] width 12 height 18
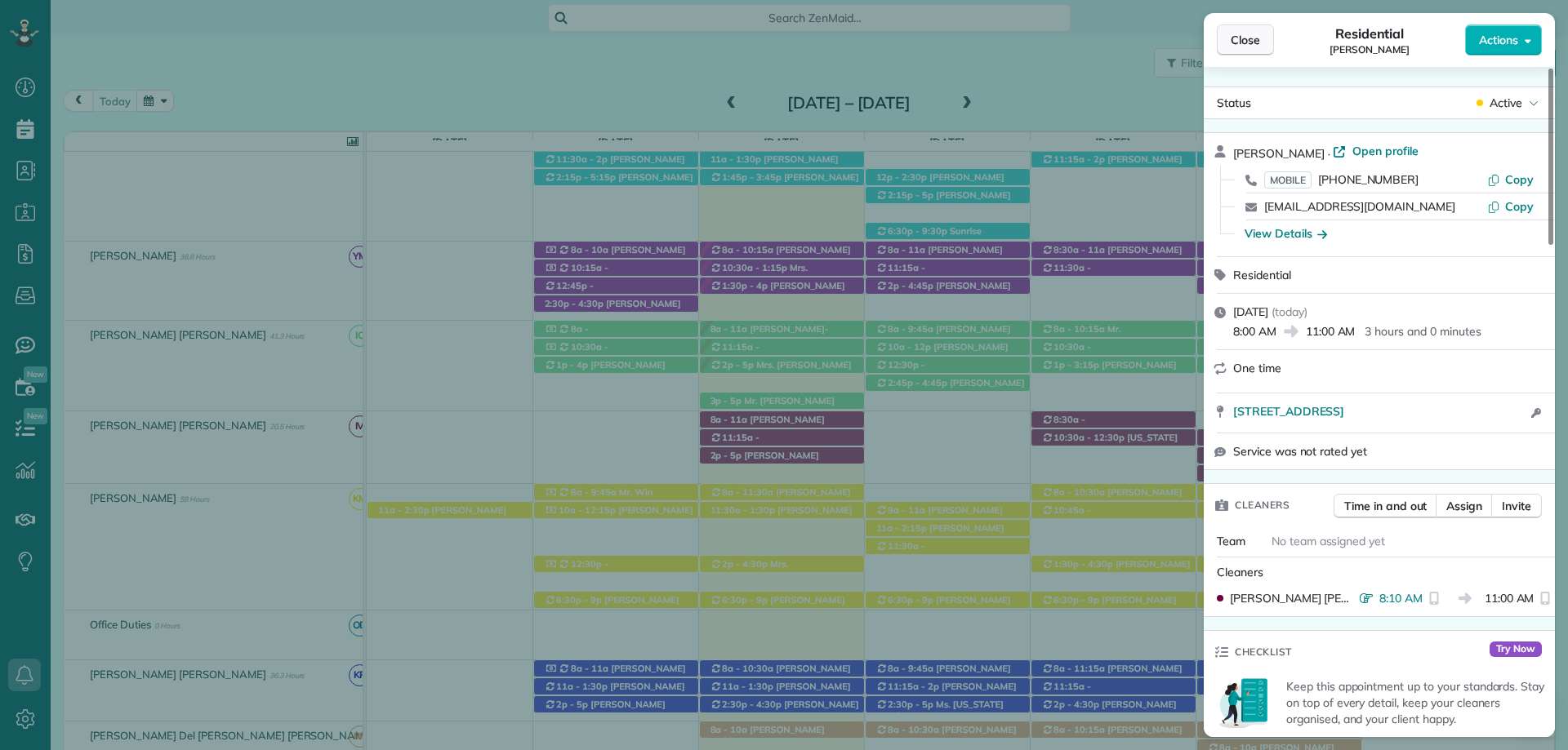
click at [1240, 35] on span "Close" at bounding box center [1245, 39] width 30 height 17
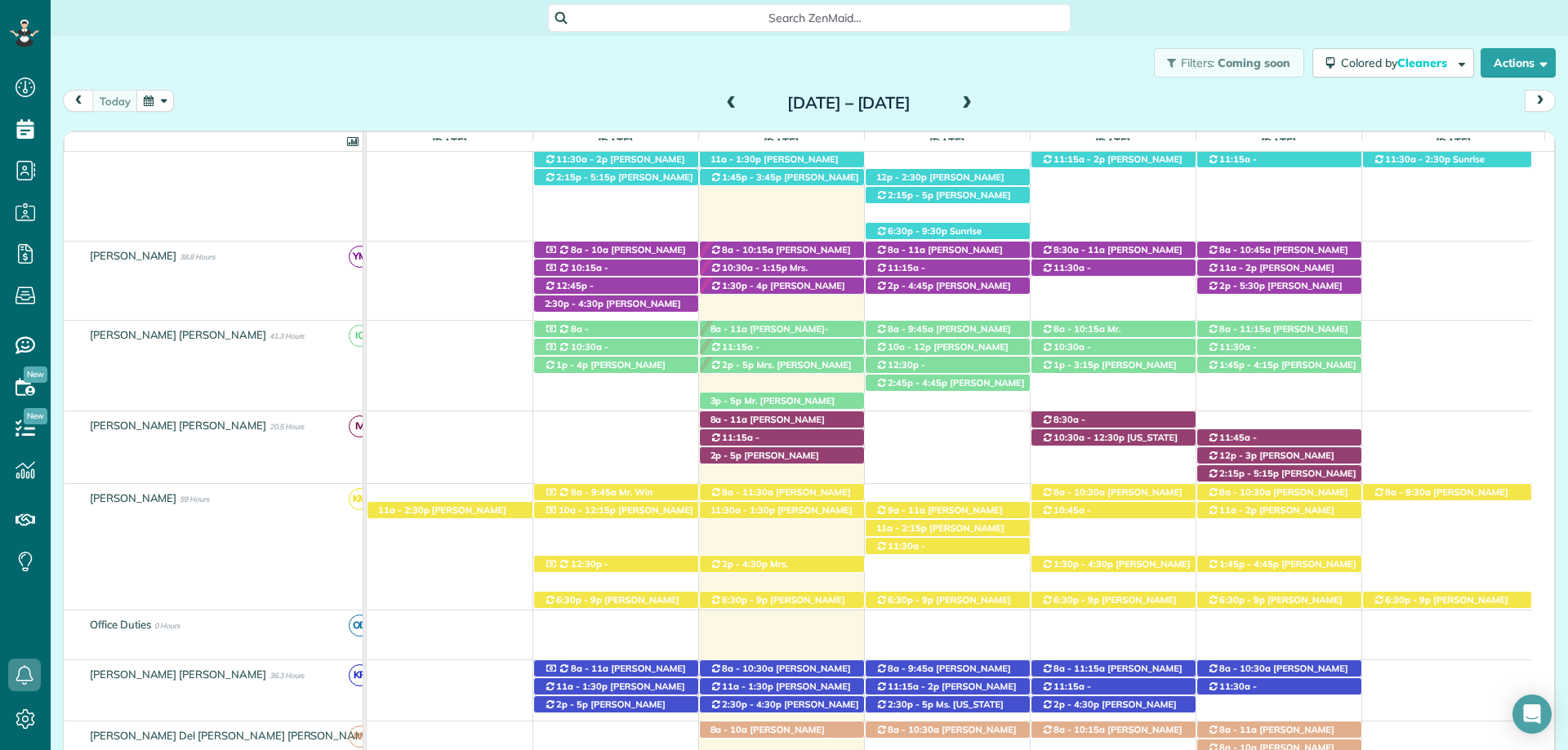
click at [1153, 23] on div "Search ZenMaid…" at bounding box center [809, 18] width 1517 height 28
click at [1373, 9] on div "Search ZenMaid…" at bounding box center [809, 18] width 1517 height 28
click at [938, 54] on div "Filters: Coming soon Colored by Cleaners Color by Cleaner Color by Team Color b…" at bounding box center [809, 63] width 1517 height 54
click at [812, 352] on span "[PERSON_NAME] ([PHONE_NUMBER])" at bounding box center [760, 364] width 102 height 23
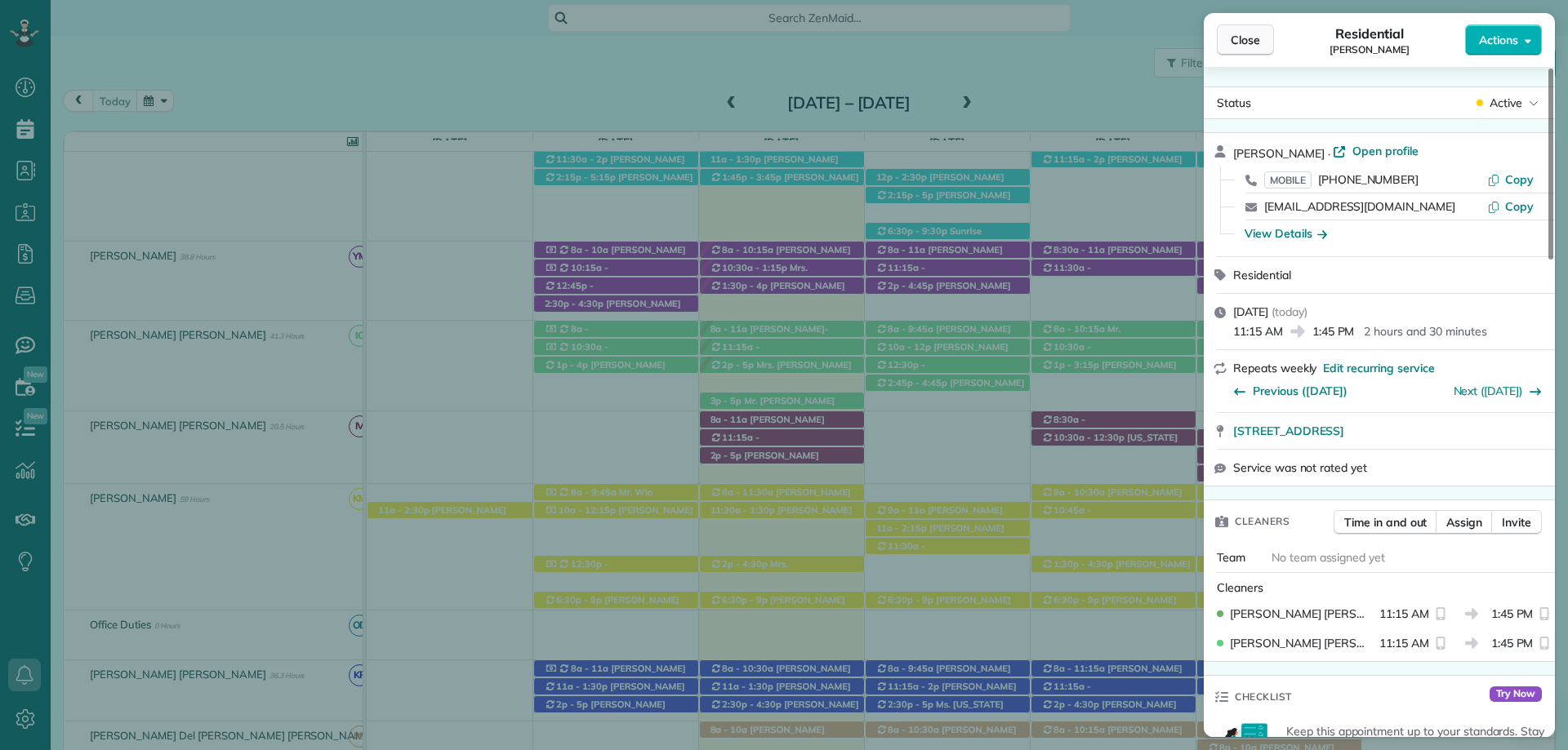
click at [1242, 47] on span "Close" at bounding box center [1245, 39] width 30 height 17
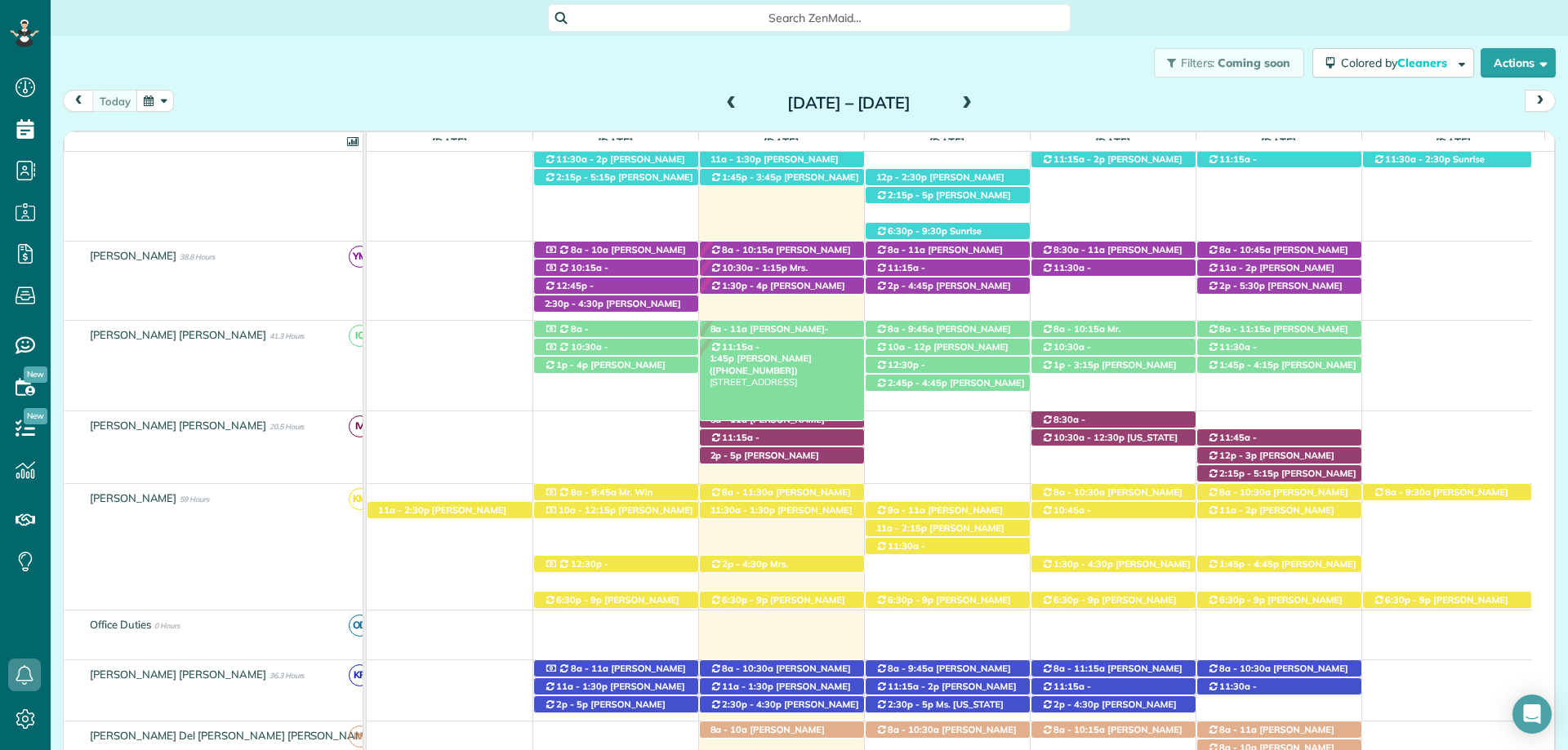
click at [812, 352] on span "[PERSON_NAME] ([PHONE_NUMBER])" at bounding box center [760, 364] width 102 height 23
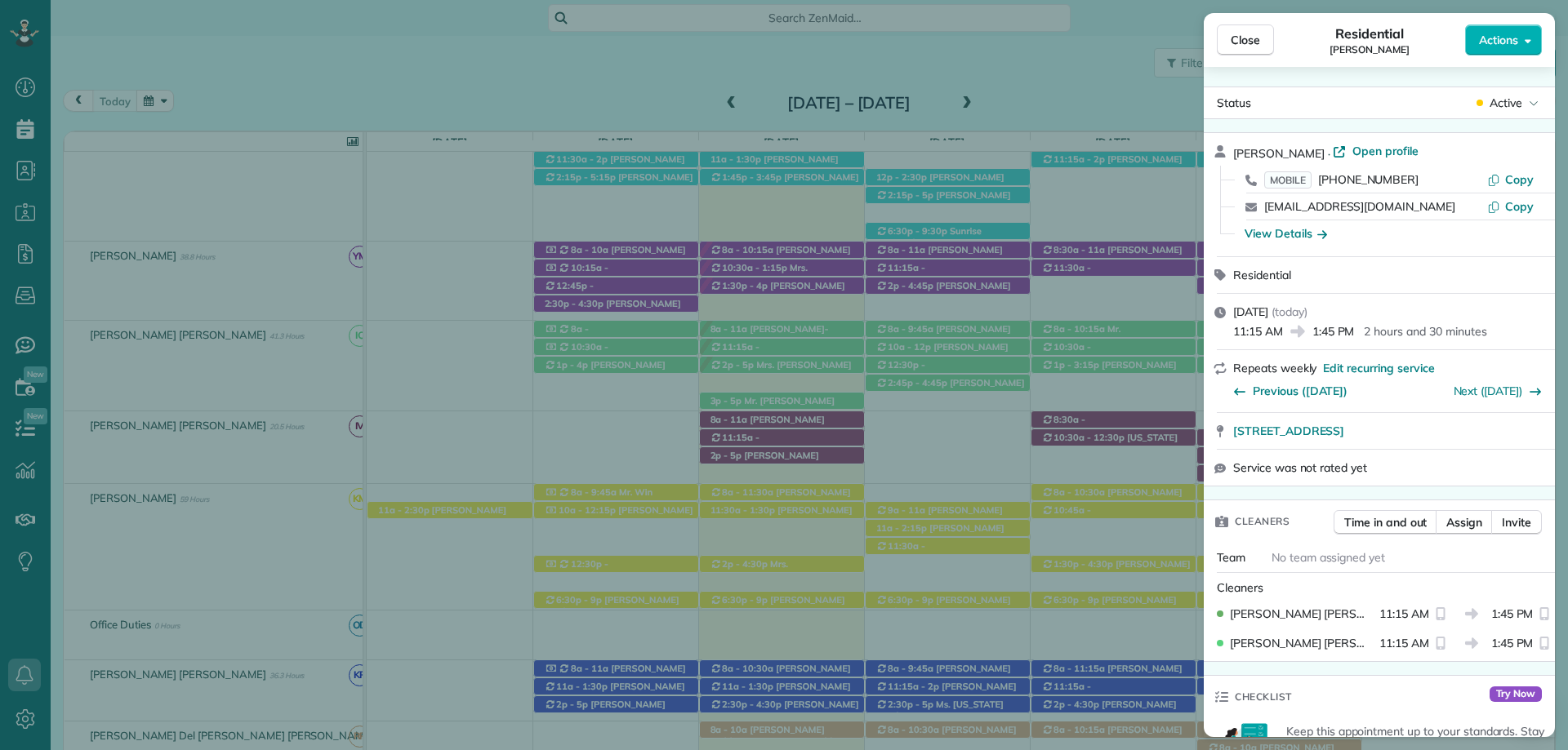
click at [1239, 37] on span "Close" at bounding box center [1245, 39] width 30 height 17
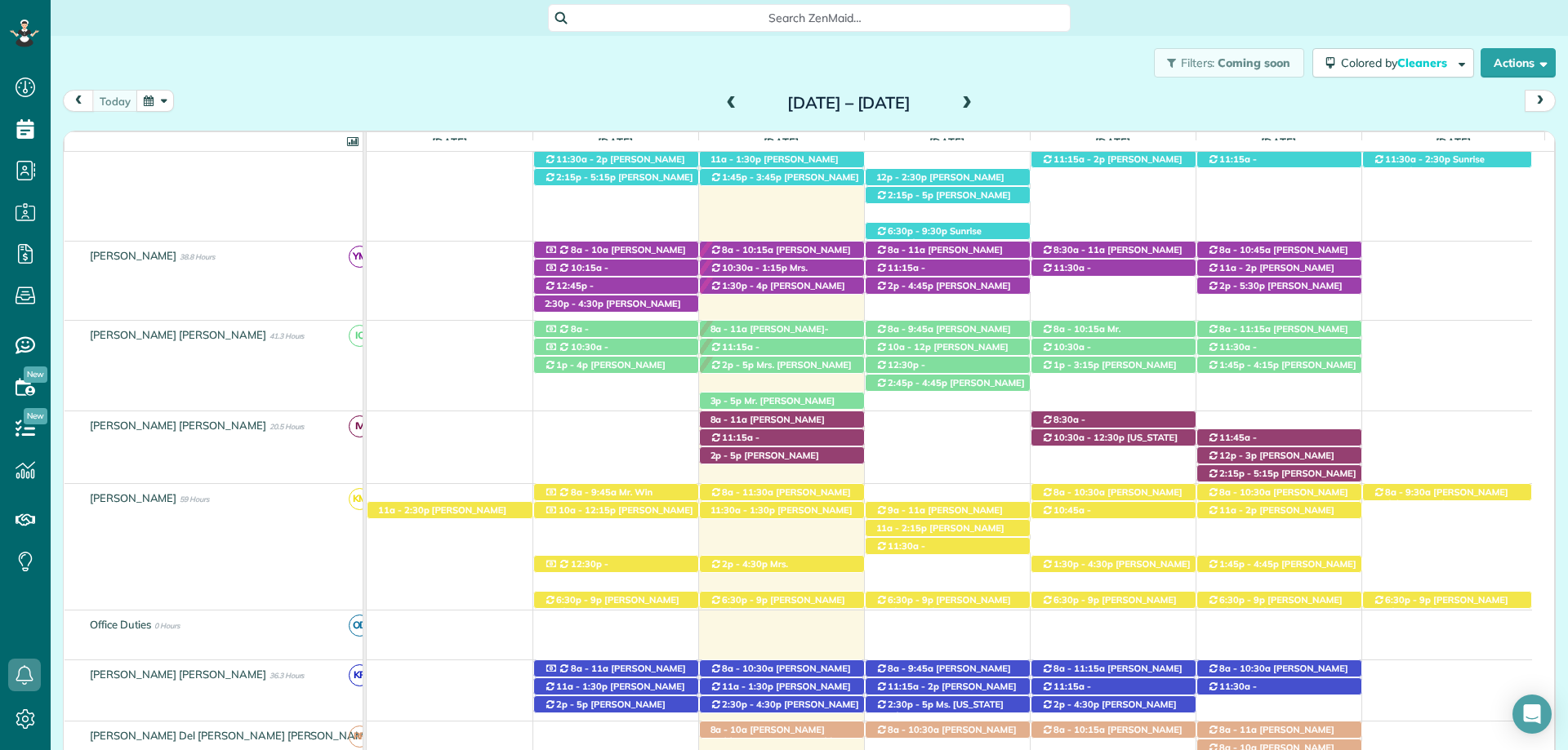
click at [784, 328] on span "[PERSON_NAME]-[PERSON_NAME] ([PHONE_NUMBER], [PHONE_NUMBER])" at bounding box center [769, 346] width 119 height 46
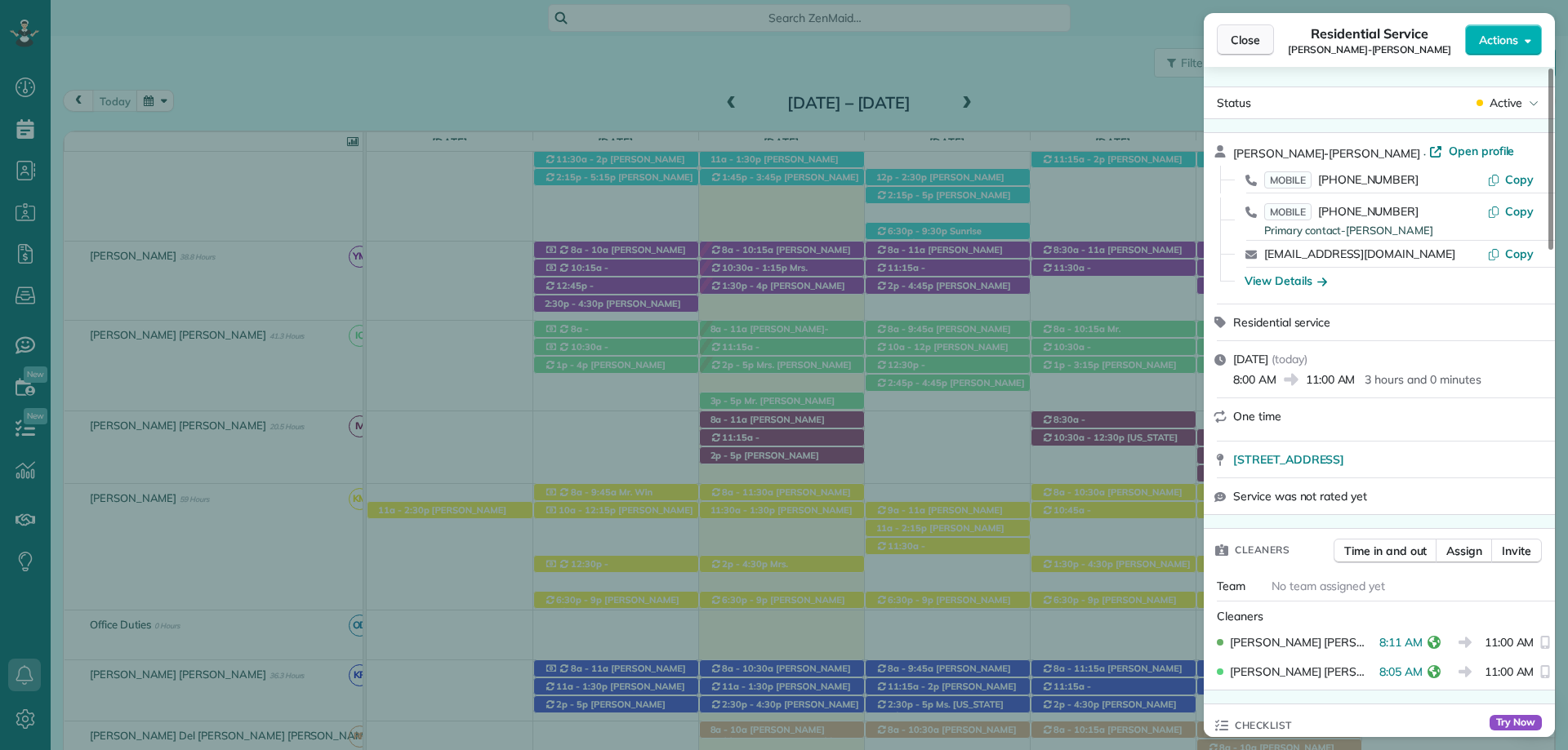
click at [1238, 52] on button "Close" at bounding box center [1244, 39] width 57 height 31
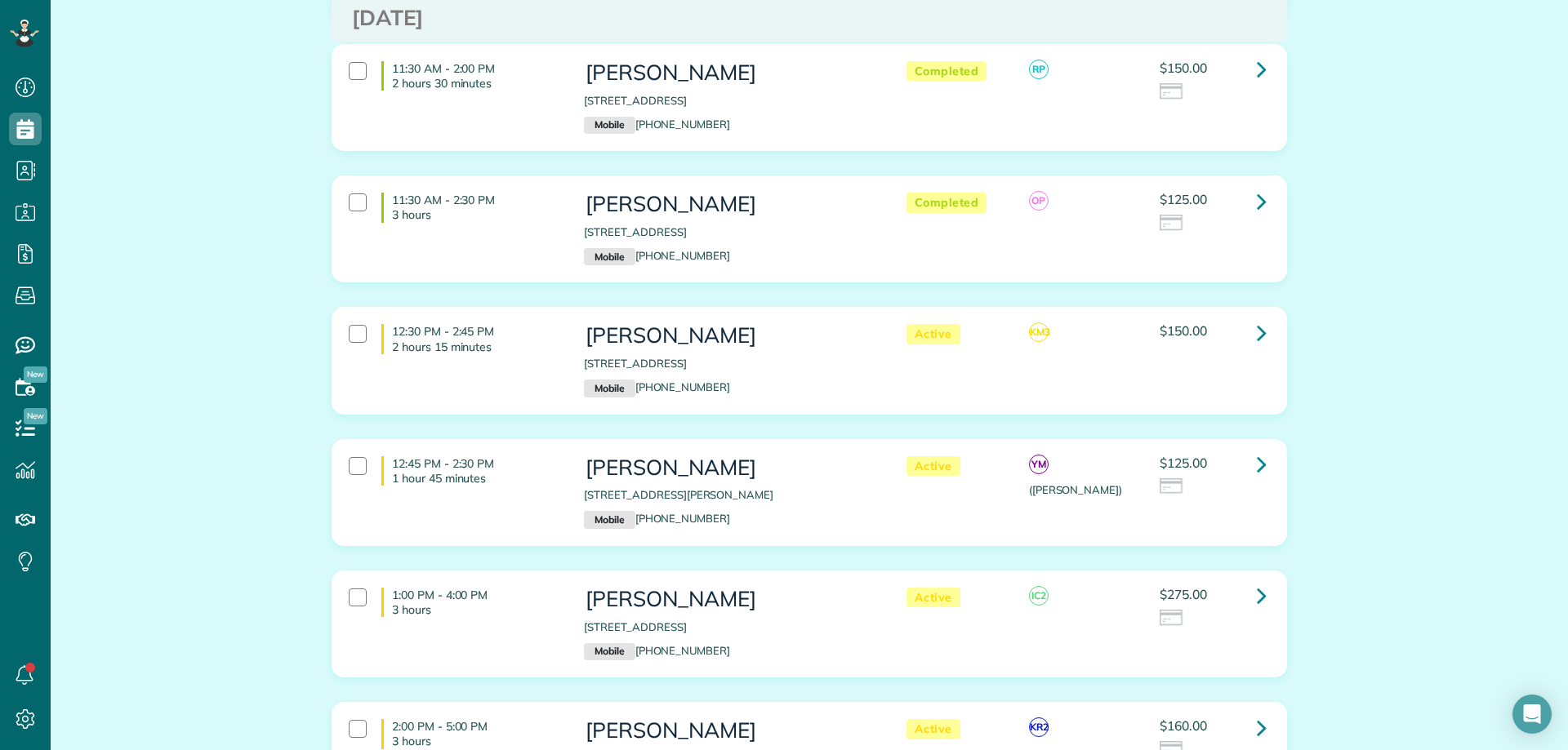
scroll to position [5469, 0]
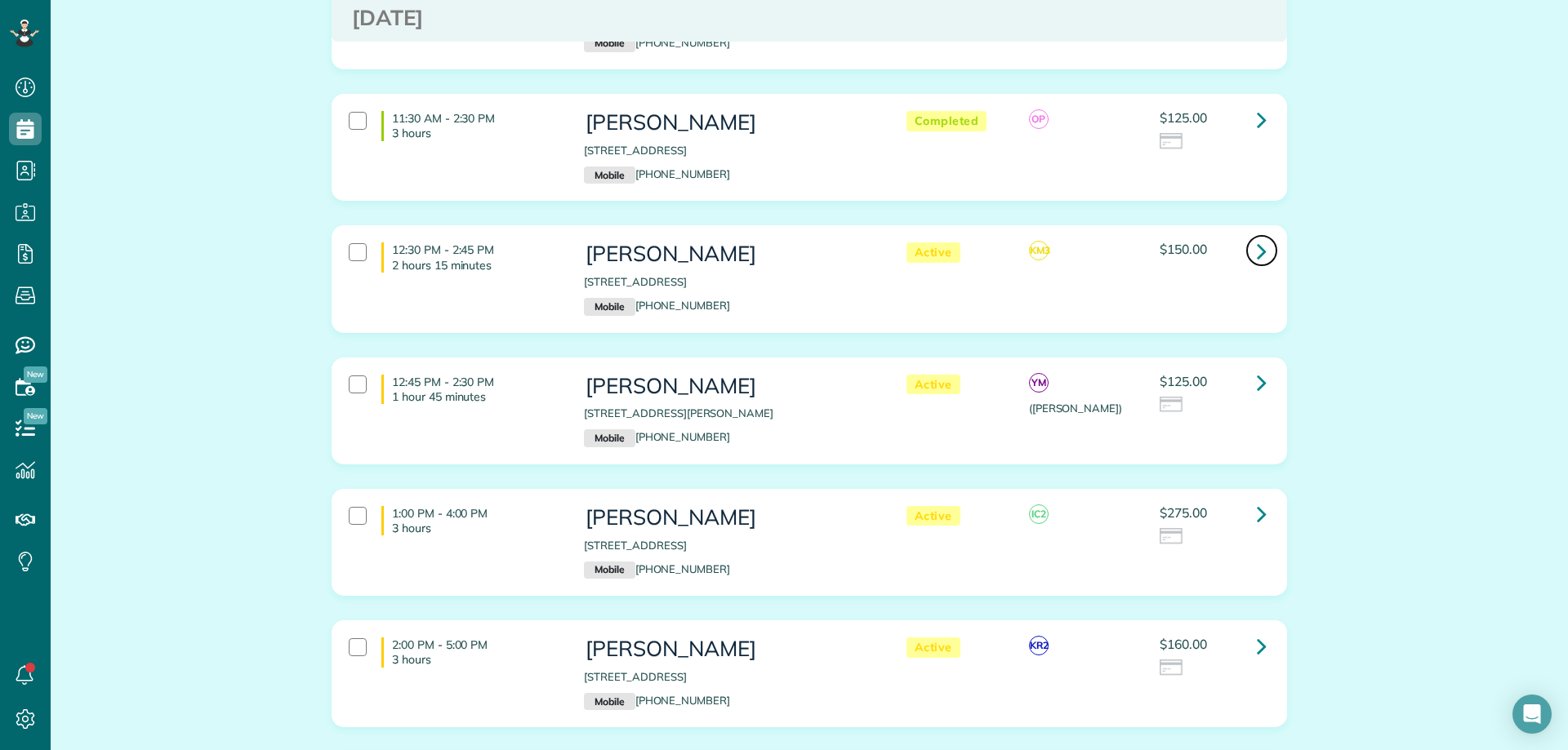
click at [1257, 237] on icon at bounding box center [1261, 251] width 10 height 29
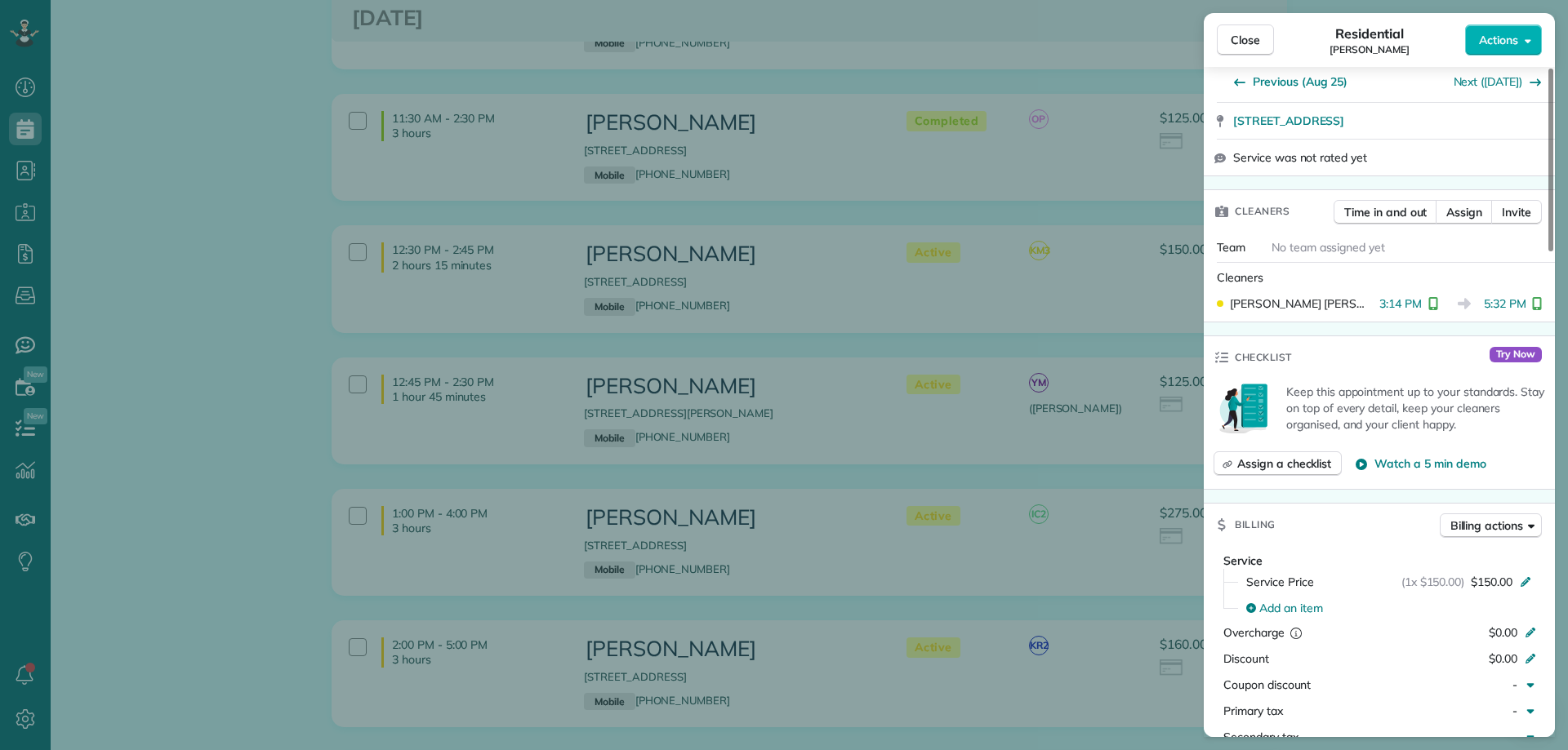
scroll to position [653, 0]
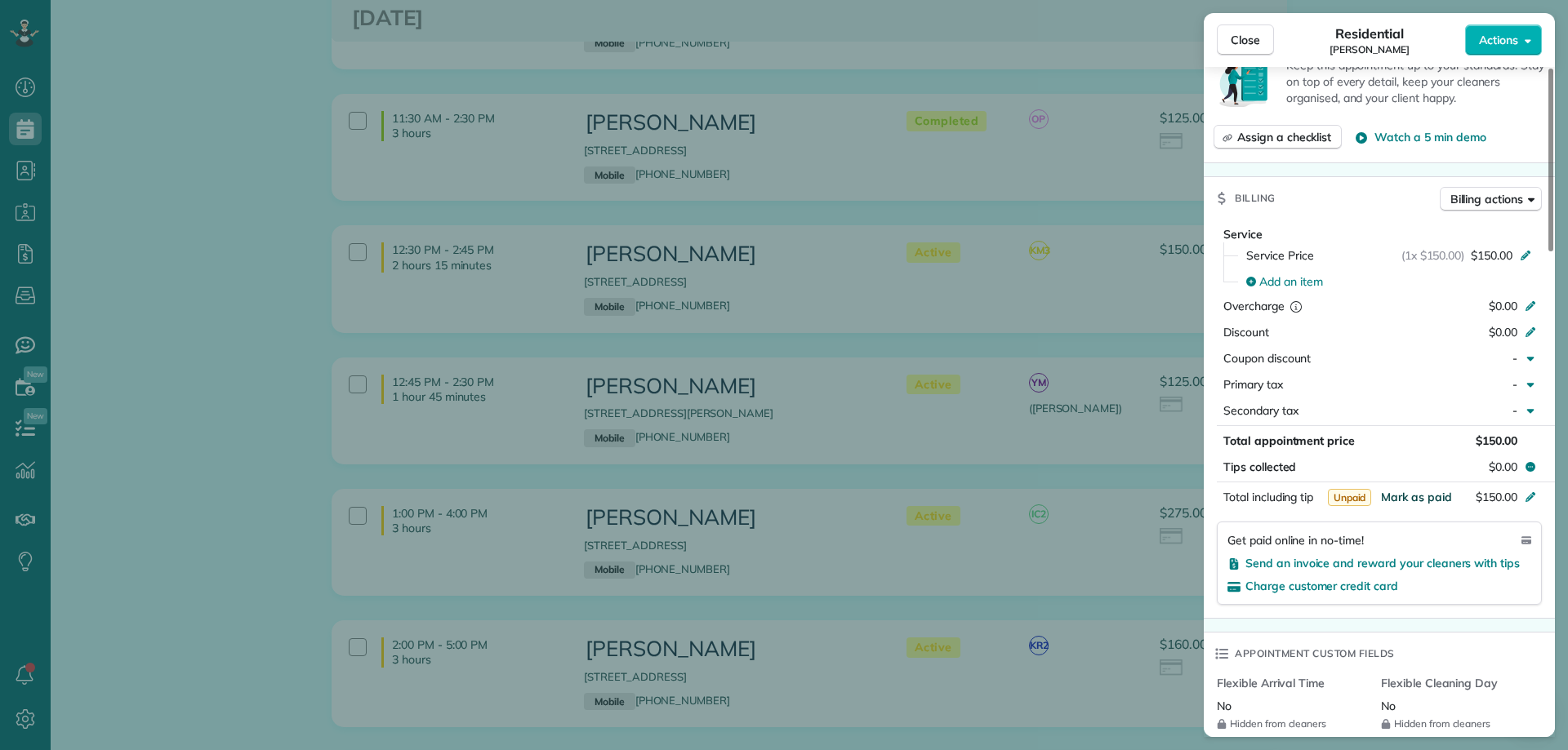
click at [1424, 490] on span "Mark as paid" at bounding box center [1416, 497] width 71 height 15
click at [1247, 33] on span "Close" at bounding box center [1245, 39] width 30 height 17
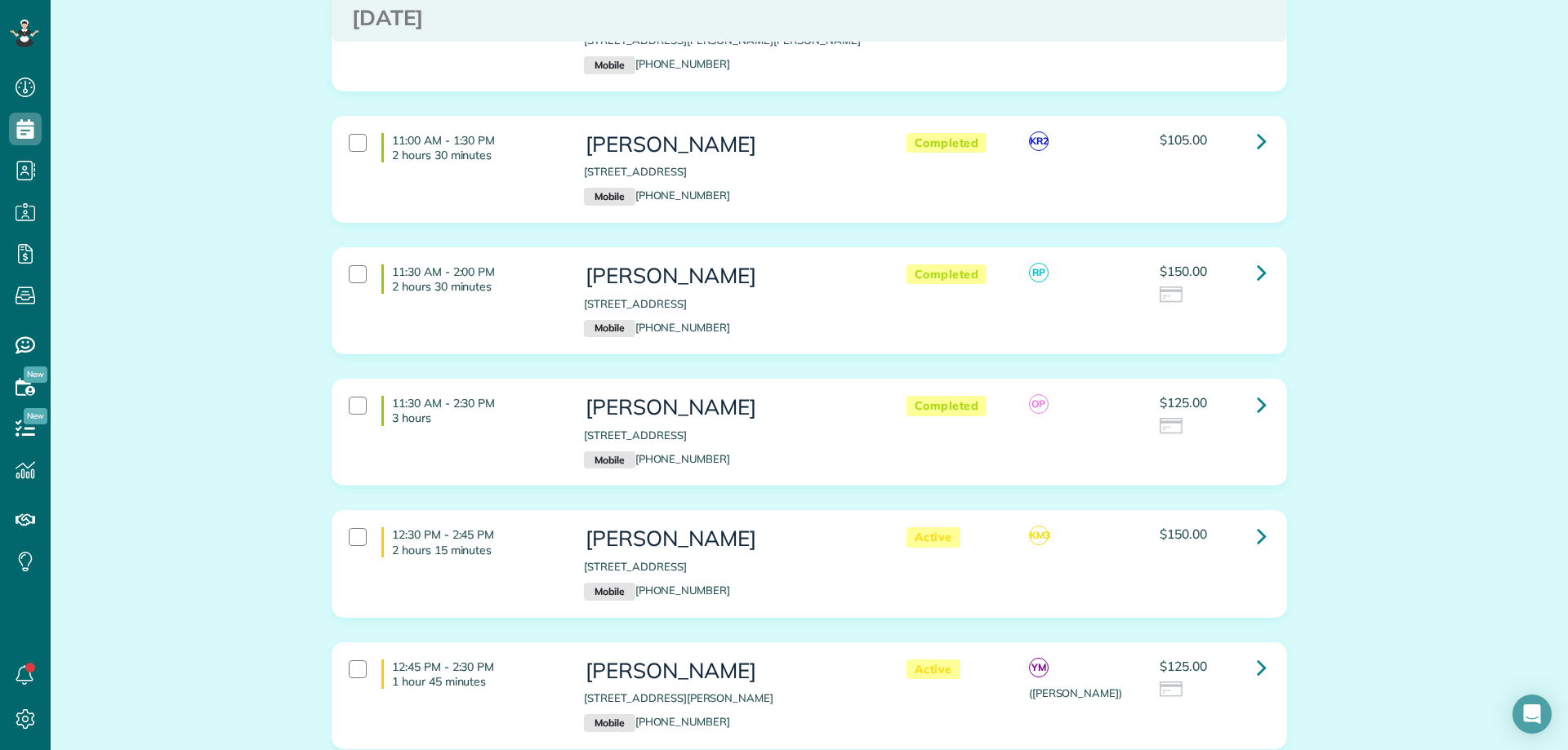
scroll to position [5185, 0]
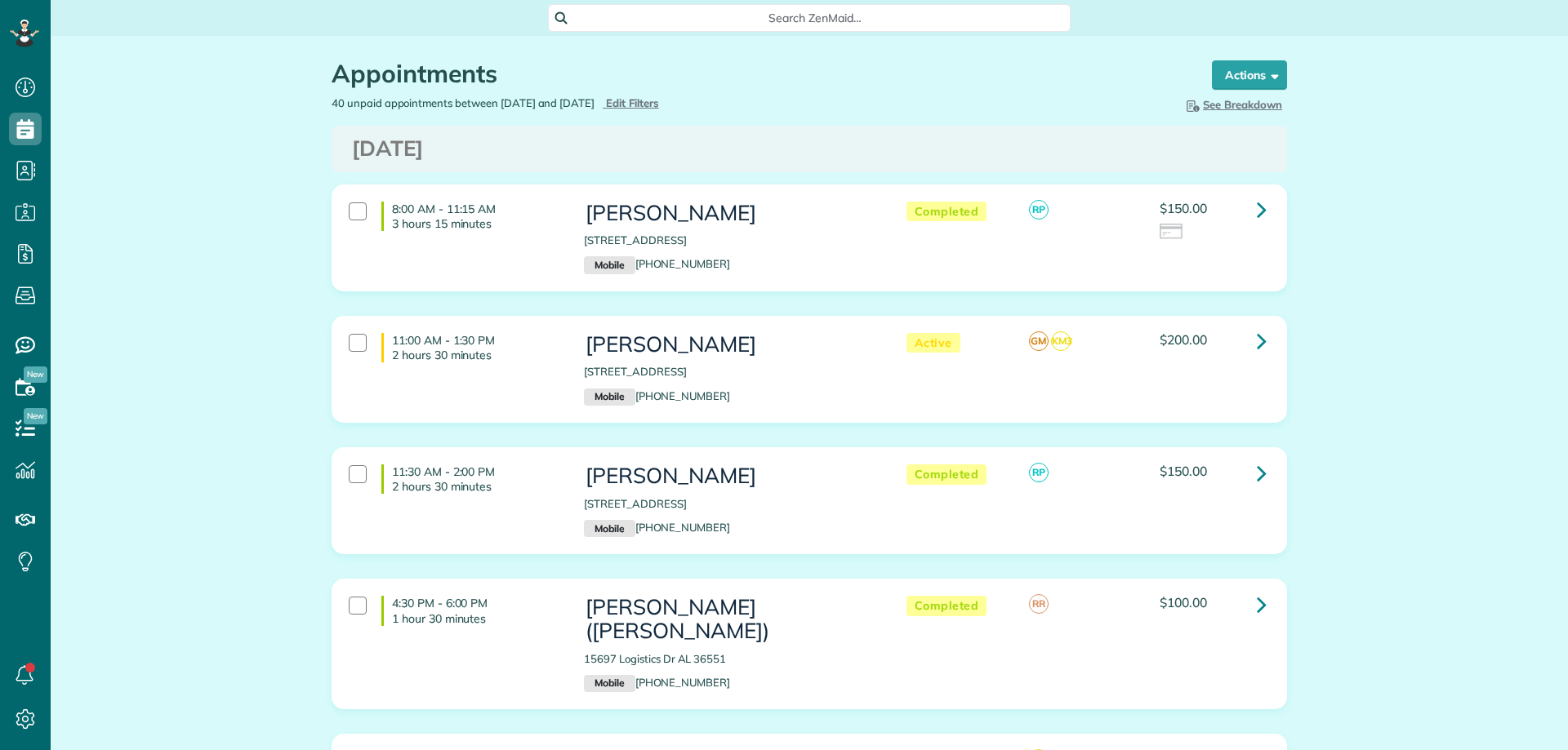
scroll to position [7, 7]
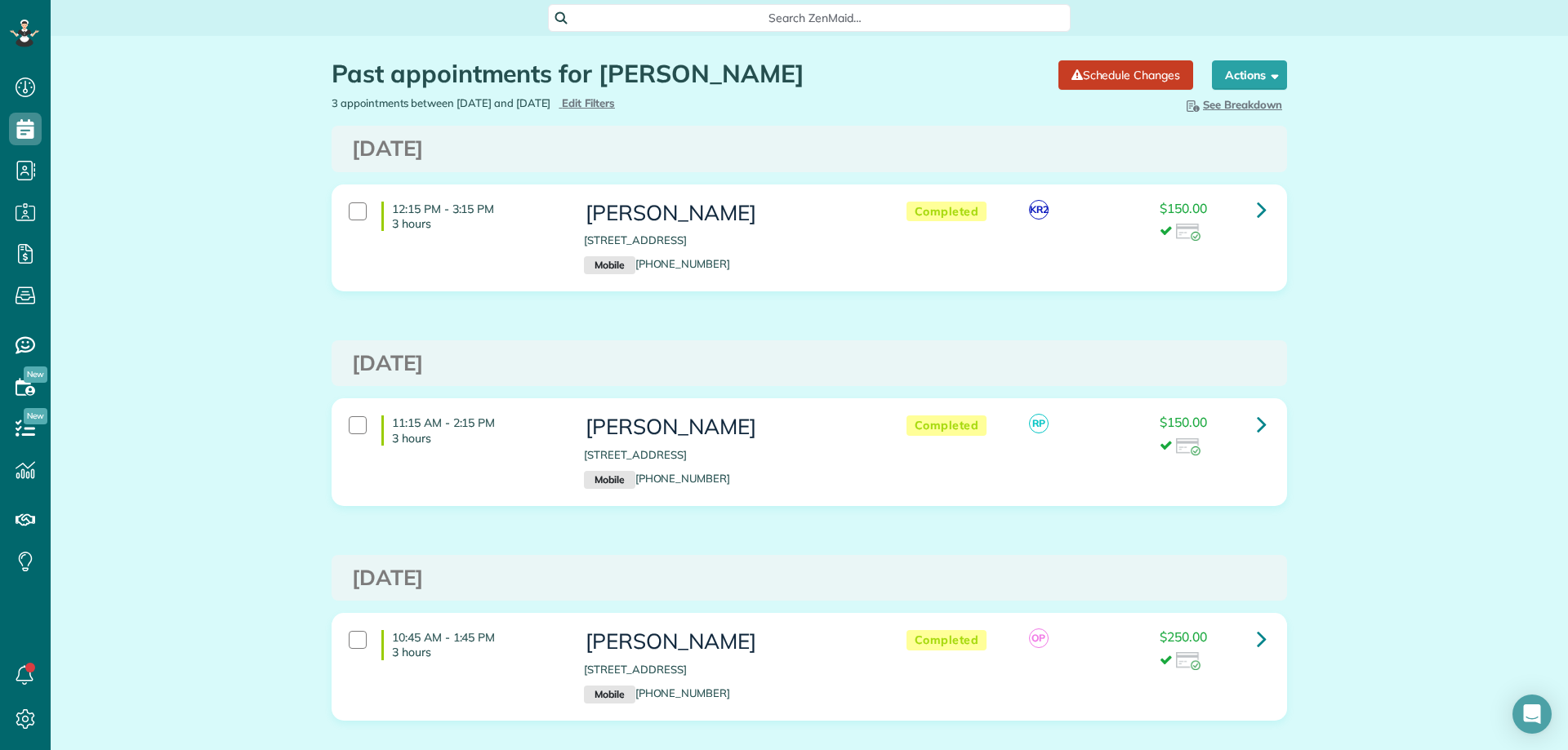
scroll to position [7, 7]
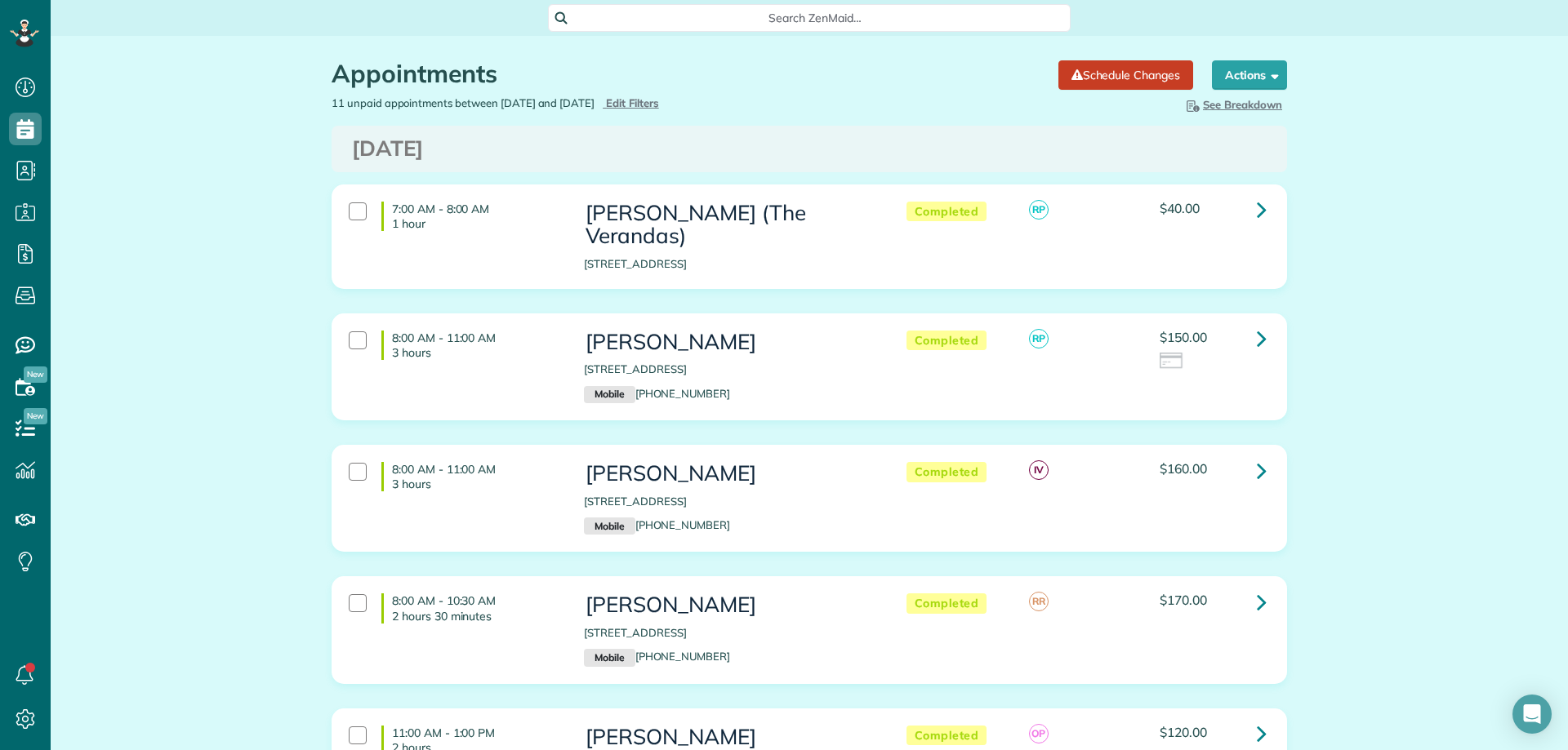
scroll to position [7, 7]
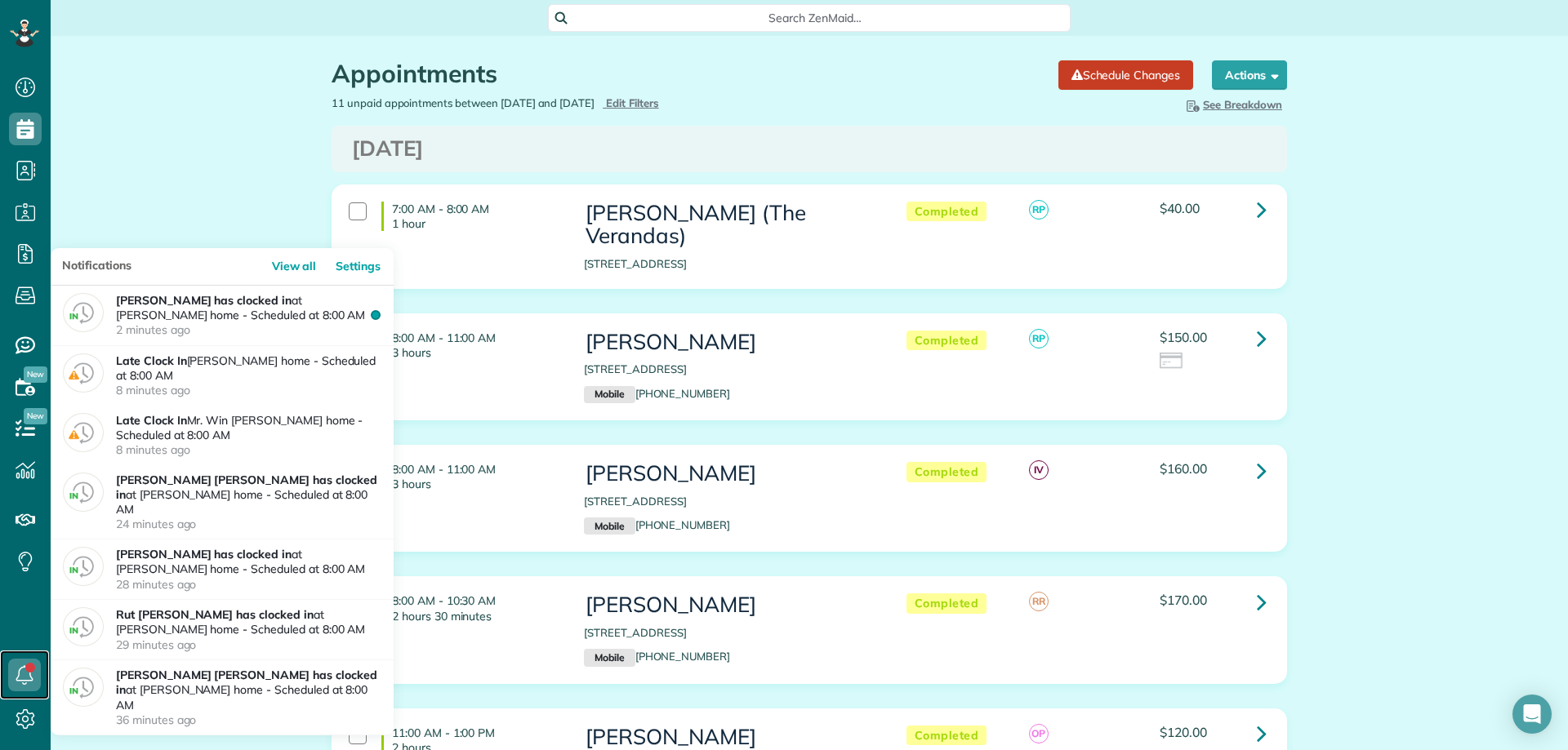
click at [21, 660] on icon at bounding box center [24, 675] width 32 height 32
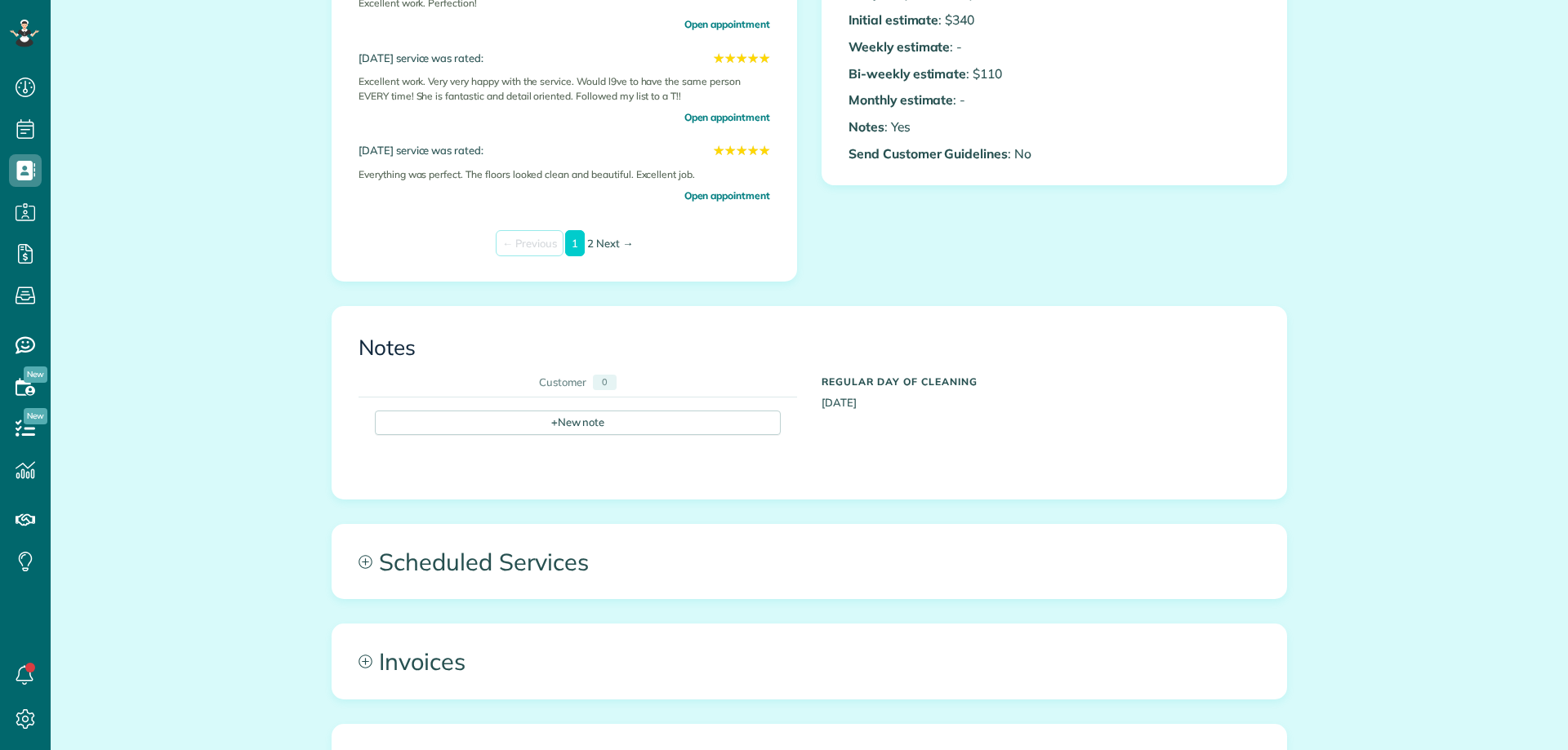
scroll to position [490, 0]
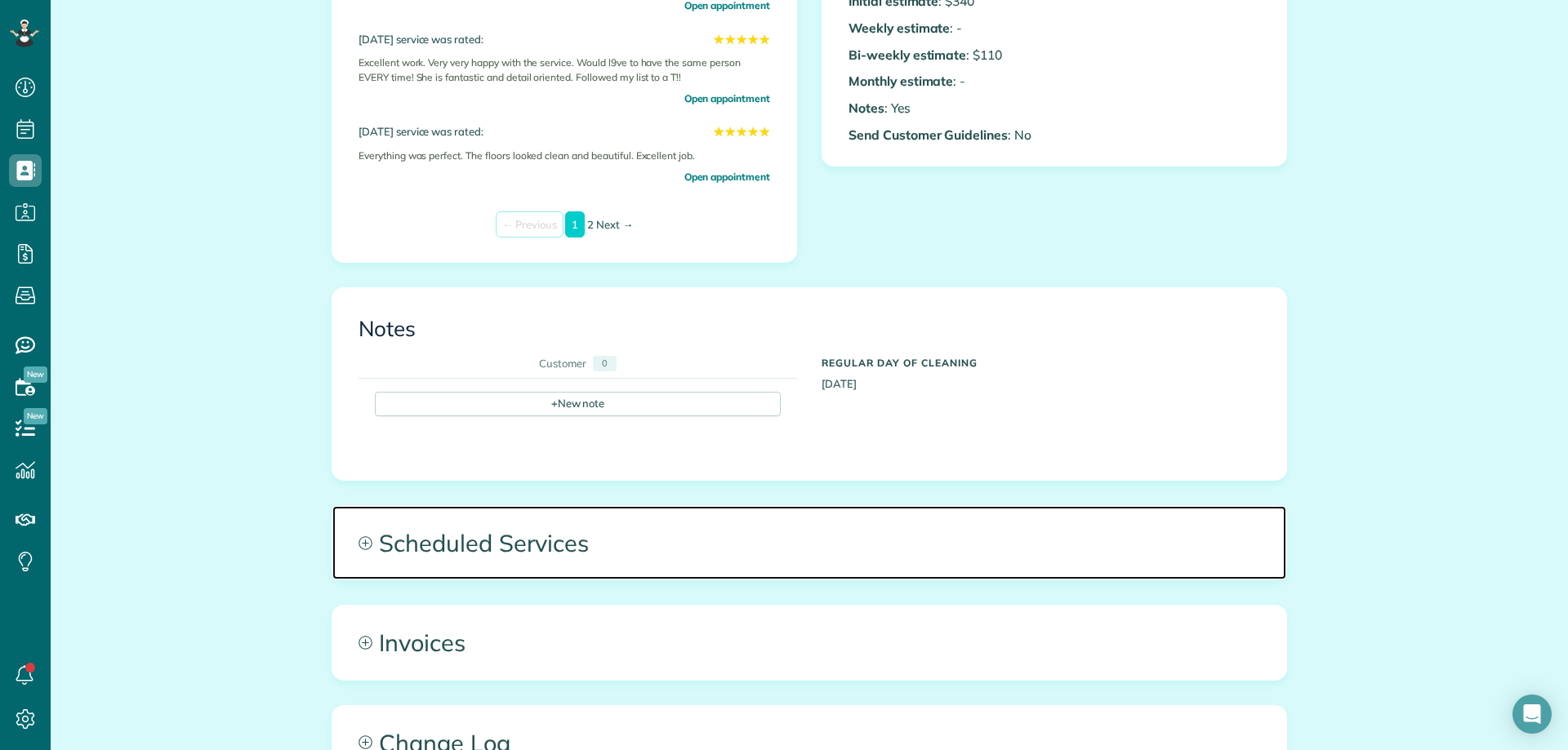
click at [606, 553] on span "Scheduled Services" at bounding box center [809, 543] width 954 height 73
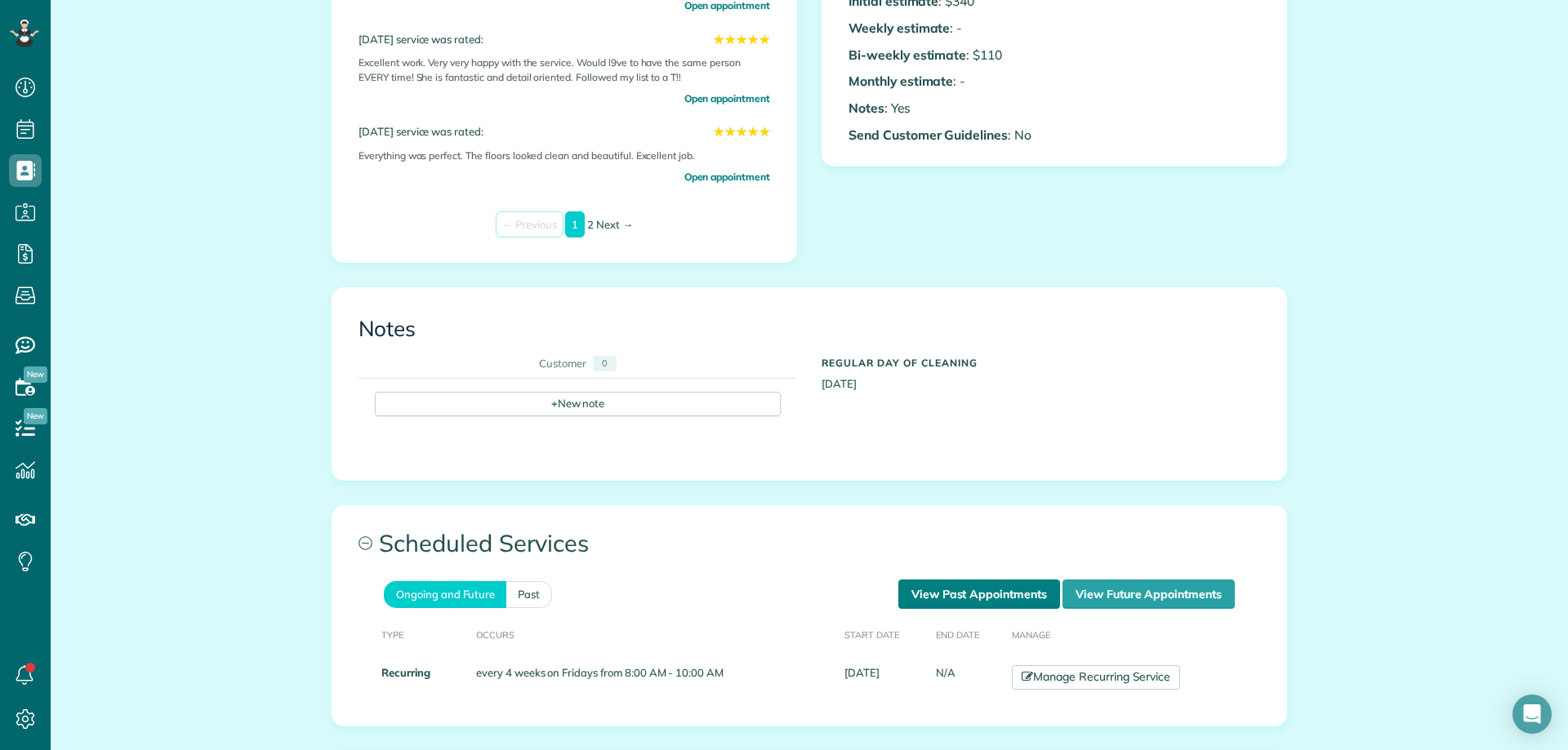
click at [928, 594] on link "View Past Appointments" at bounding box center [979, 594] width 162 height 30
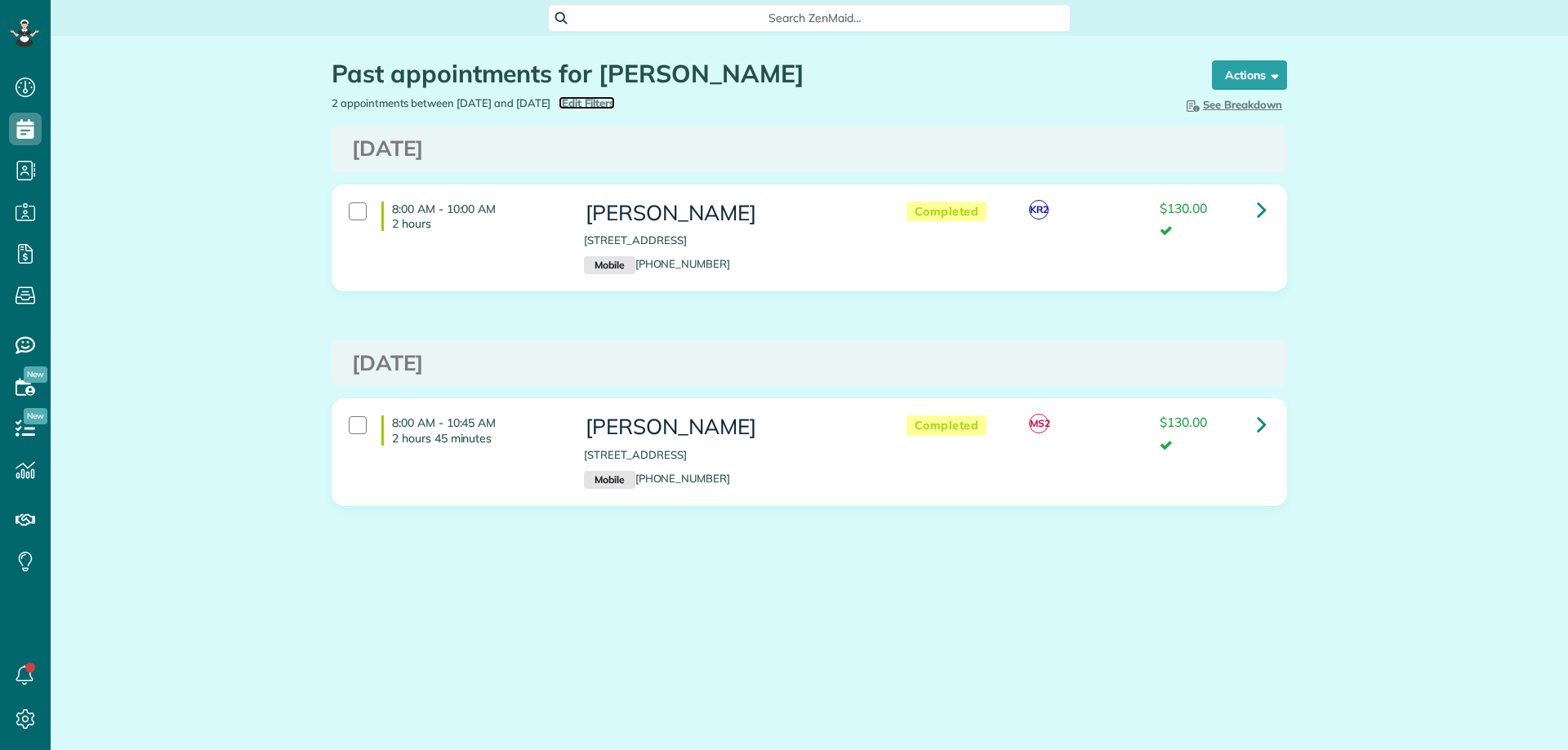
click at [615, 102] on span "Edit Filters" at bounding box center [588, 102] width 53 height 13
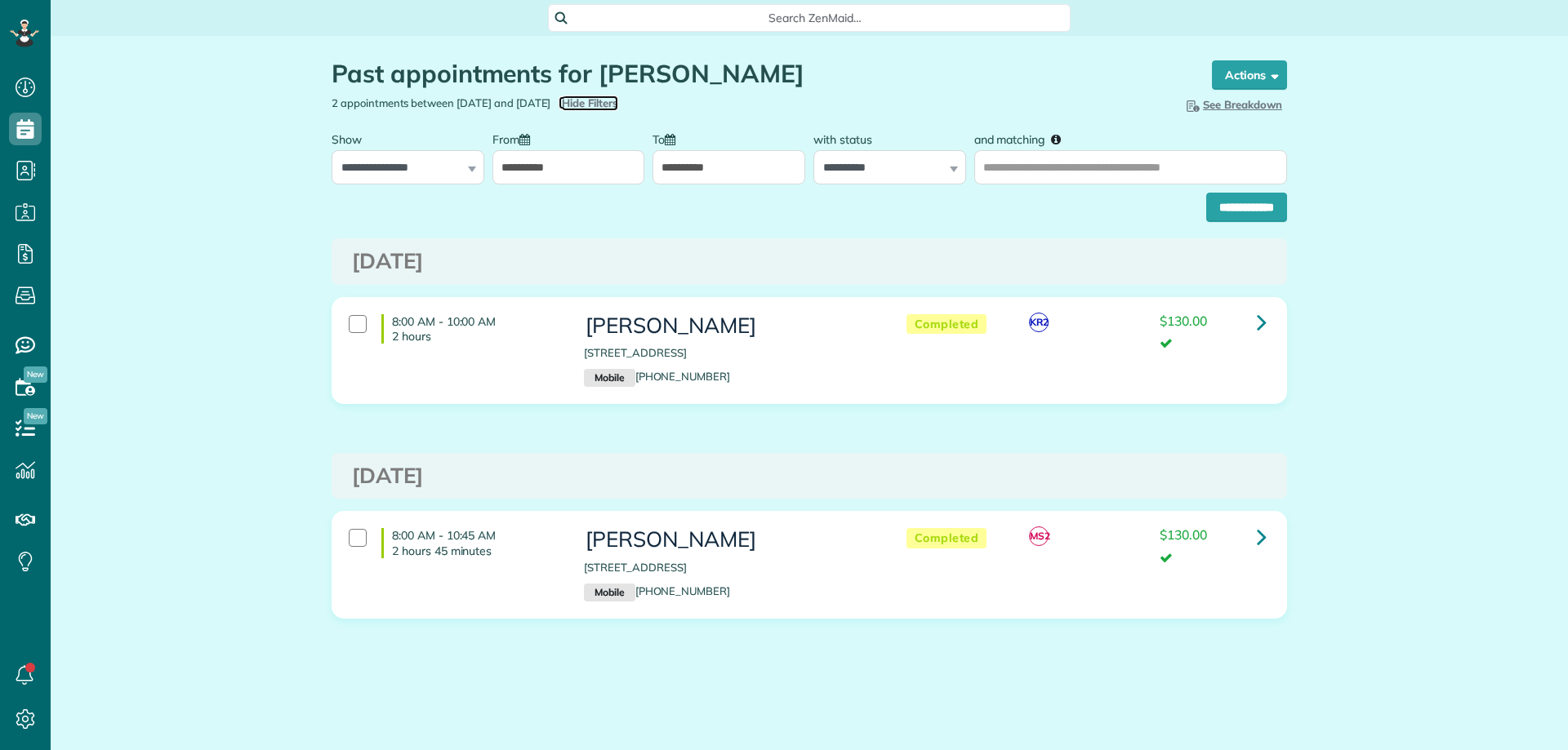
scroll to position [7, 7]
click at [579, 174] on input "**********" at bounding box center [568, 167] width 153 height 34
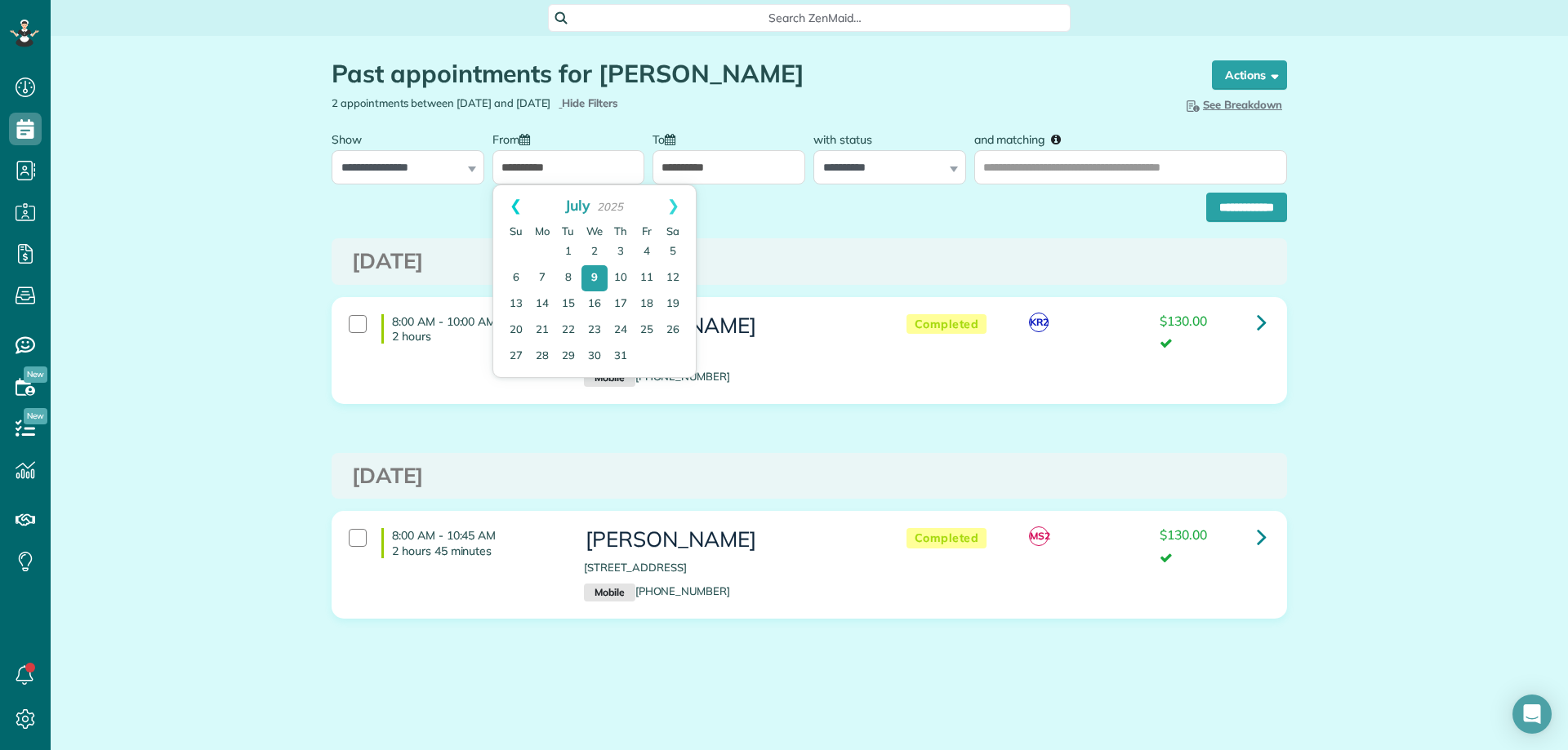
click at [515, 203] on link "Prev" at bounding box center [515, 205] width 45 height 41
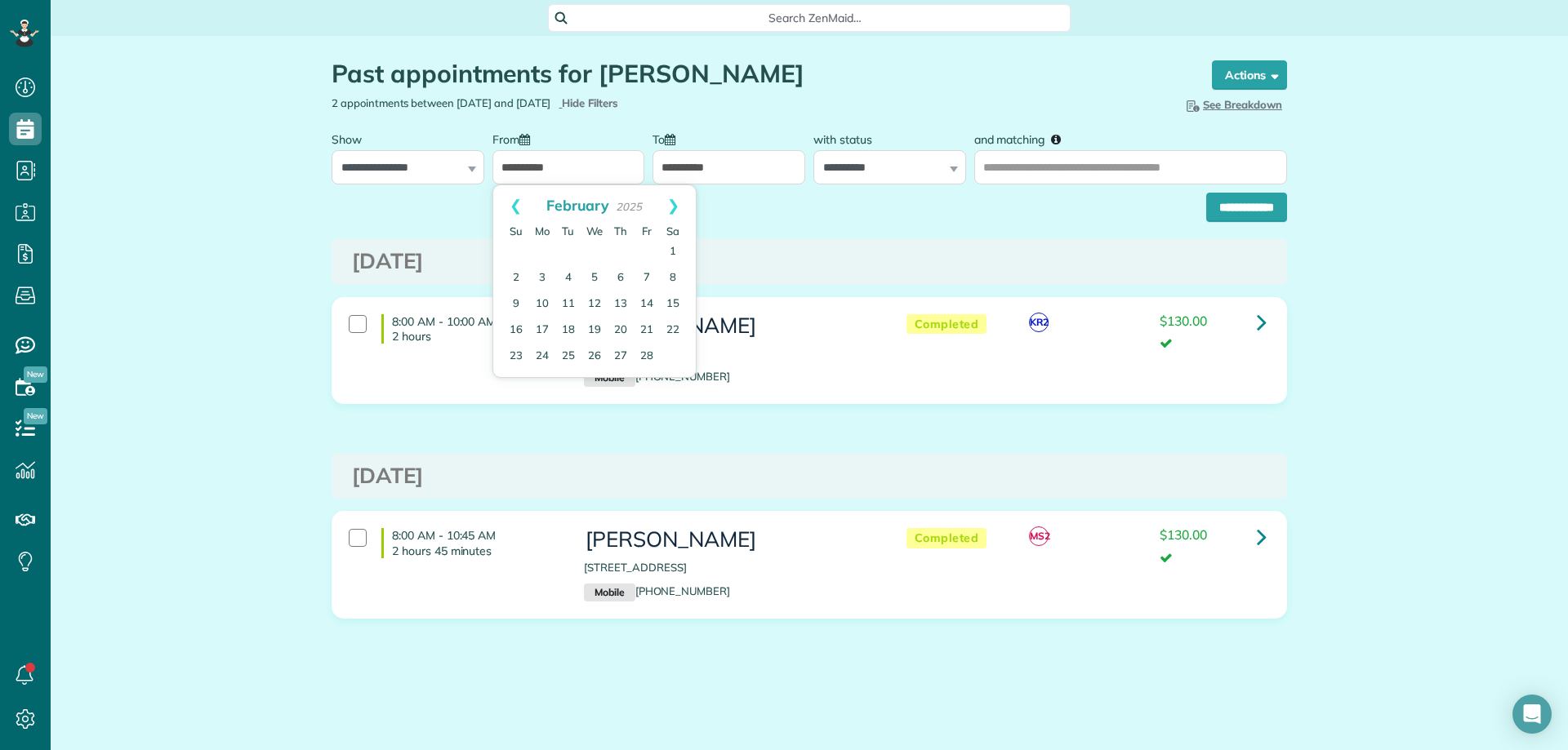
click at [515, 203] on link "Prev" at bounding box center [515, 205] width 45 height 41
click at [599, 251] on link "1" at bounding box center [595, 253] width 26 height 26
type input "**********"
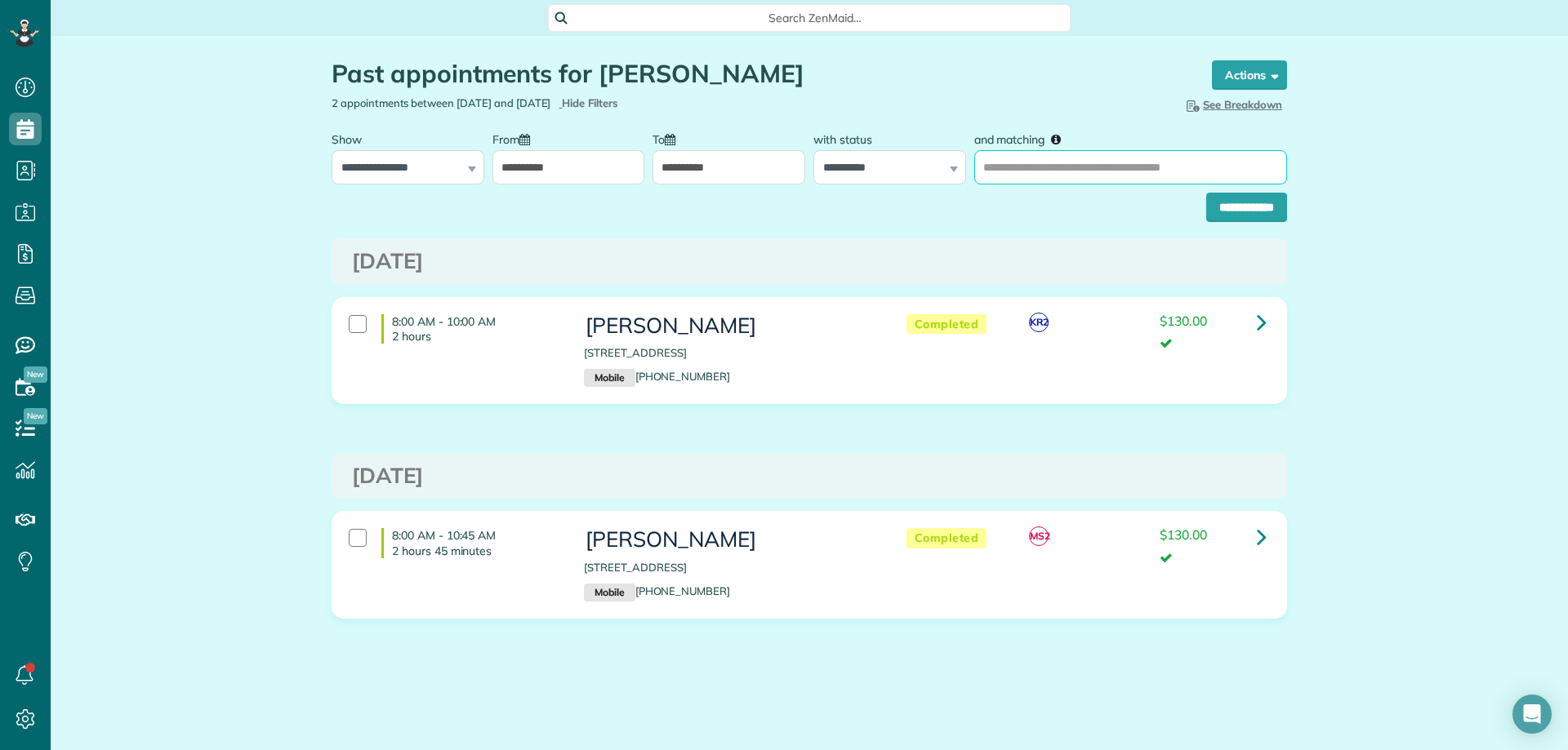
click at [1011, 159] on input "and matching" at bounding box center [1131, 167] width 313 height 34
type input "**********"
click at [1227, 205] on input "**********" at bounding box center [1246, 207] width 80 height 30
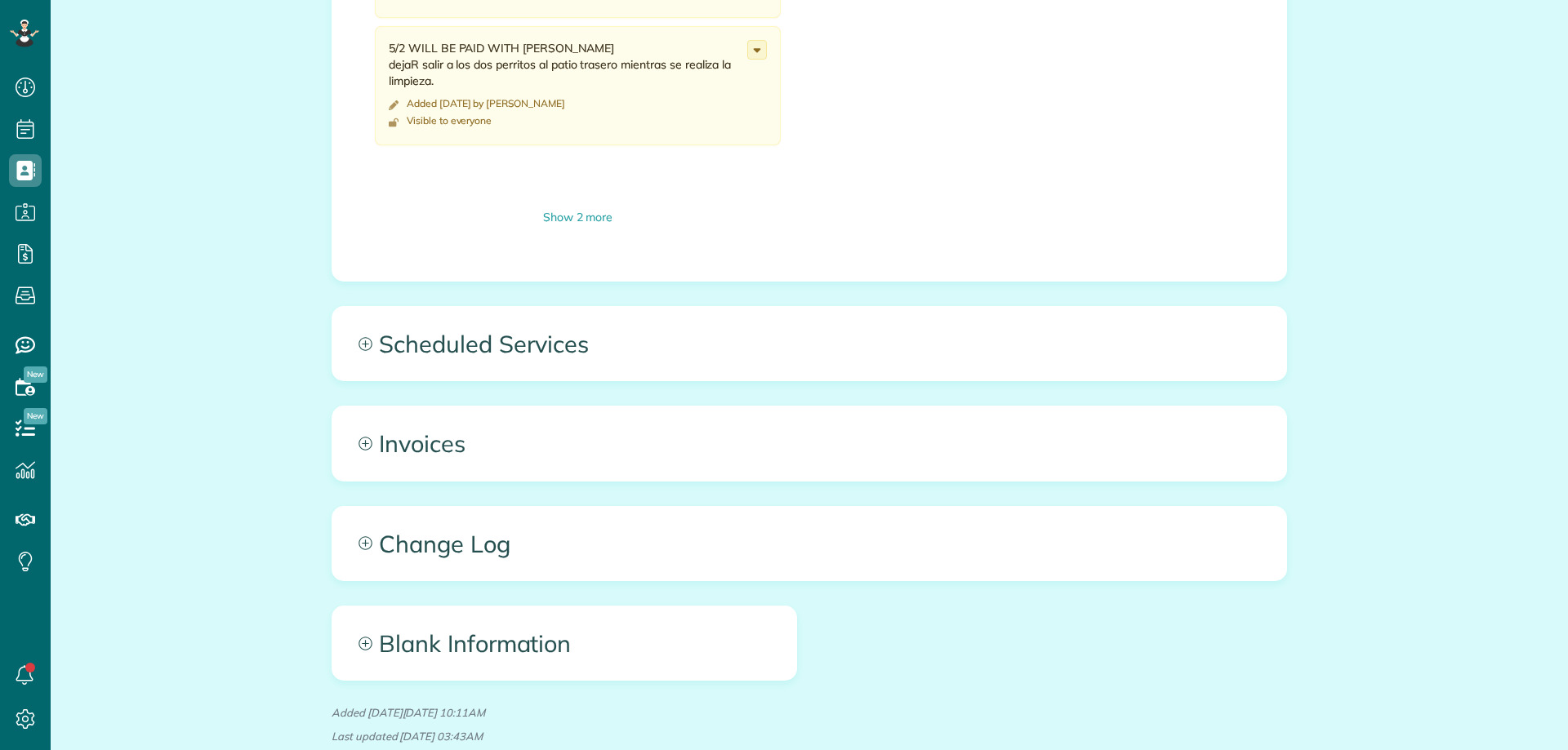
scroll to position [7, 7]
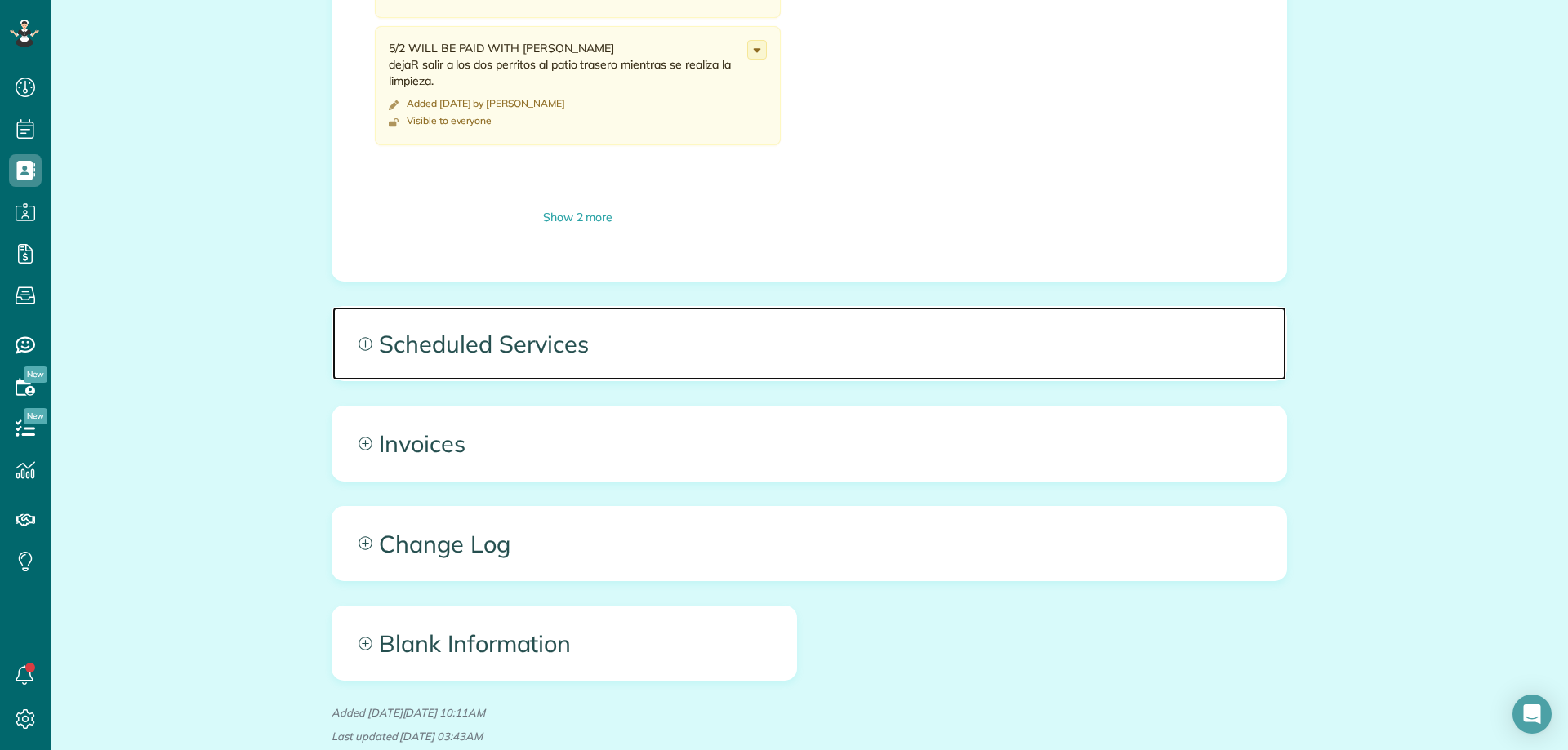
click at [564, 355] on span "Scheduled Services" at bounding box center [809, 344] width 954 height 73
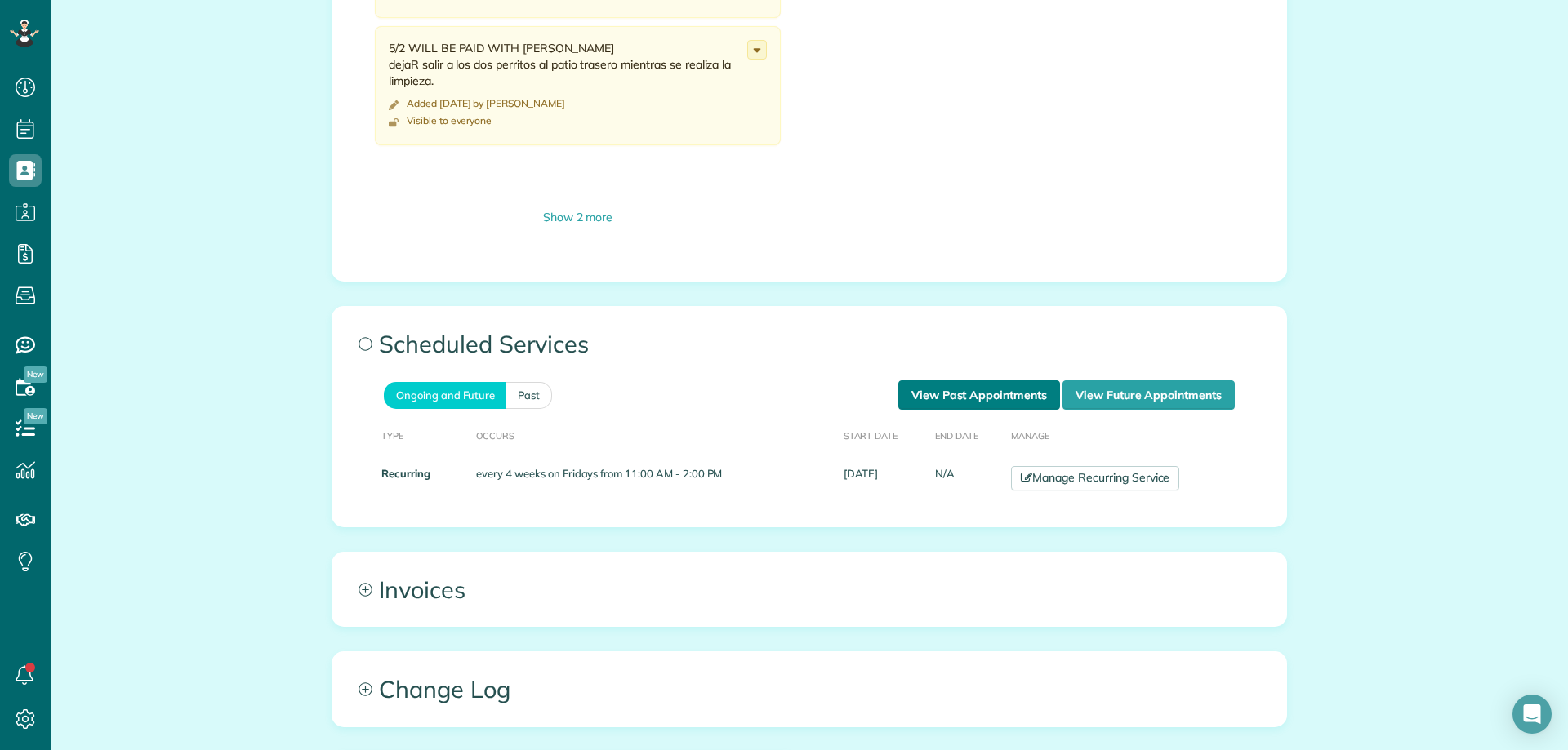
click at [948, 388] on link "View Past Appointments" at bounding box center [979, 395] width 162 height 30
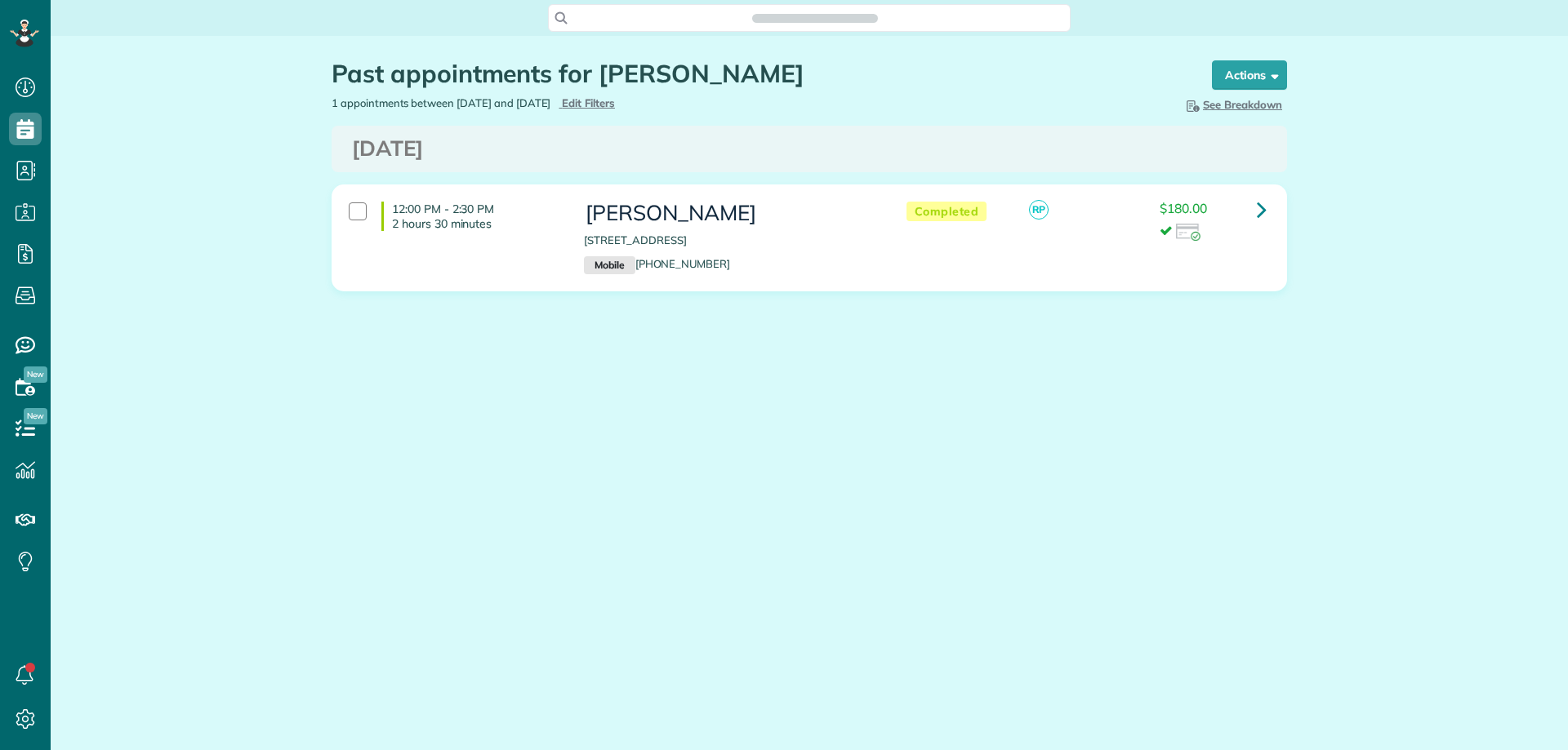
type input "**********"
click at [615, 97] on span "Edit Filters" at bounding box center [588, 102] width 53 height 13
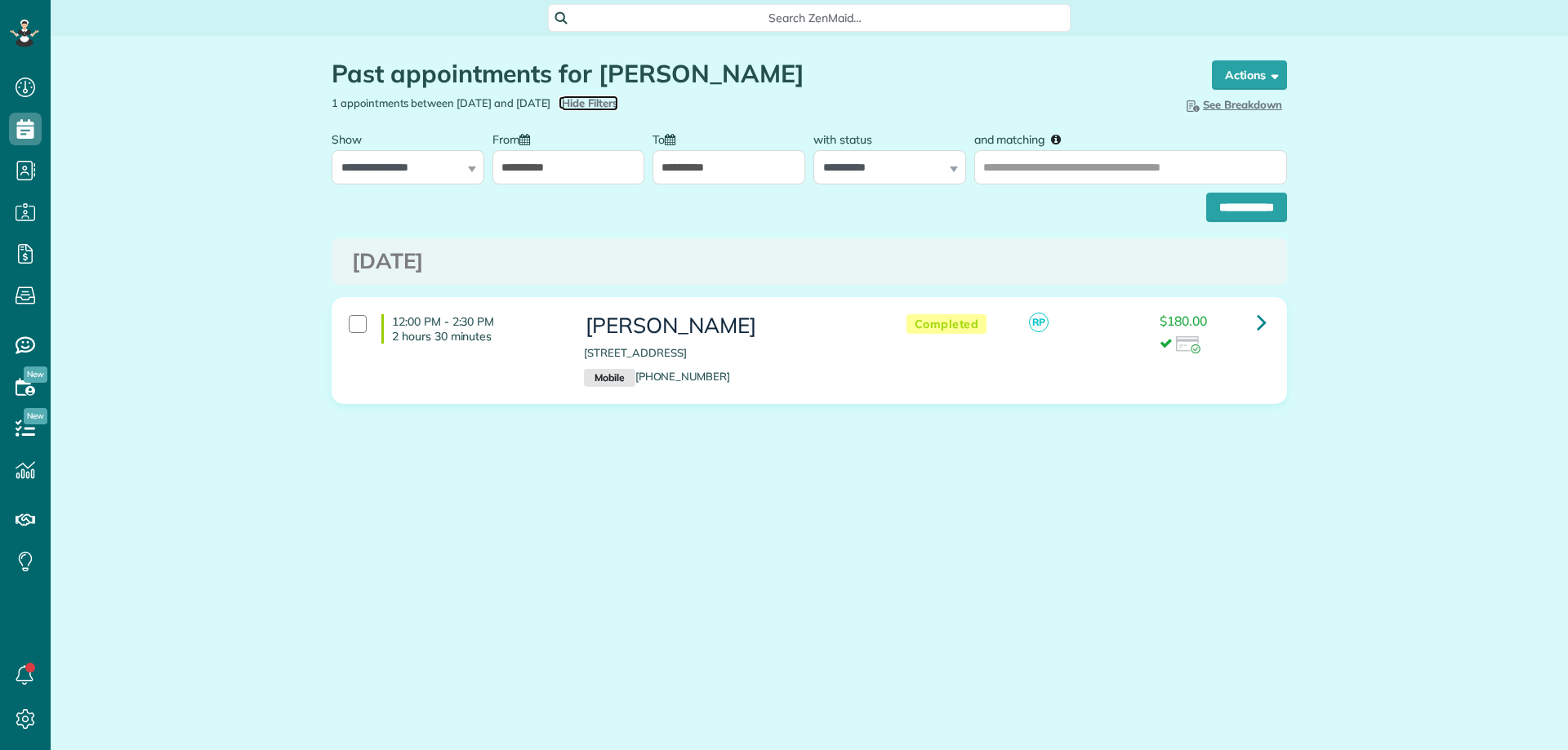
scroll to position [7, 7]
click at [572, 156] on input "**********" at bounding box center [568, 167] width 153 height 34
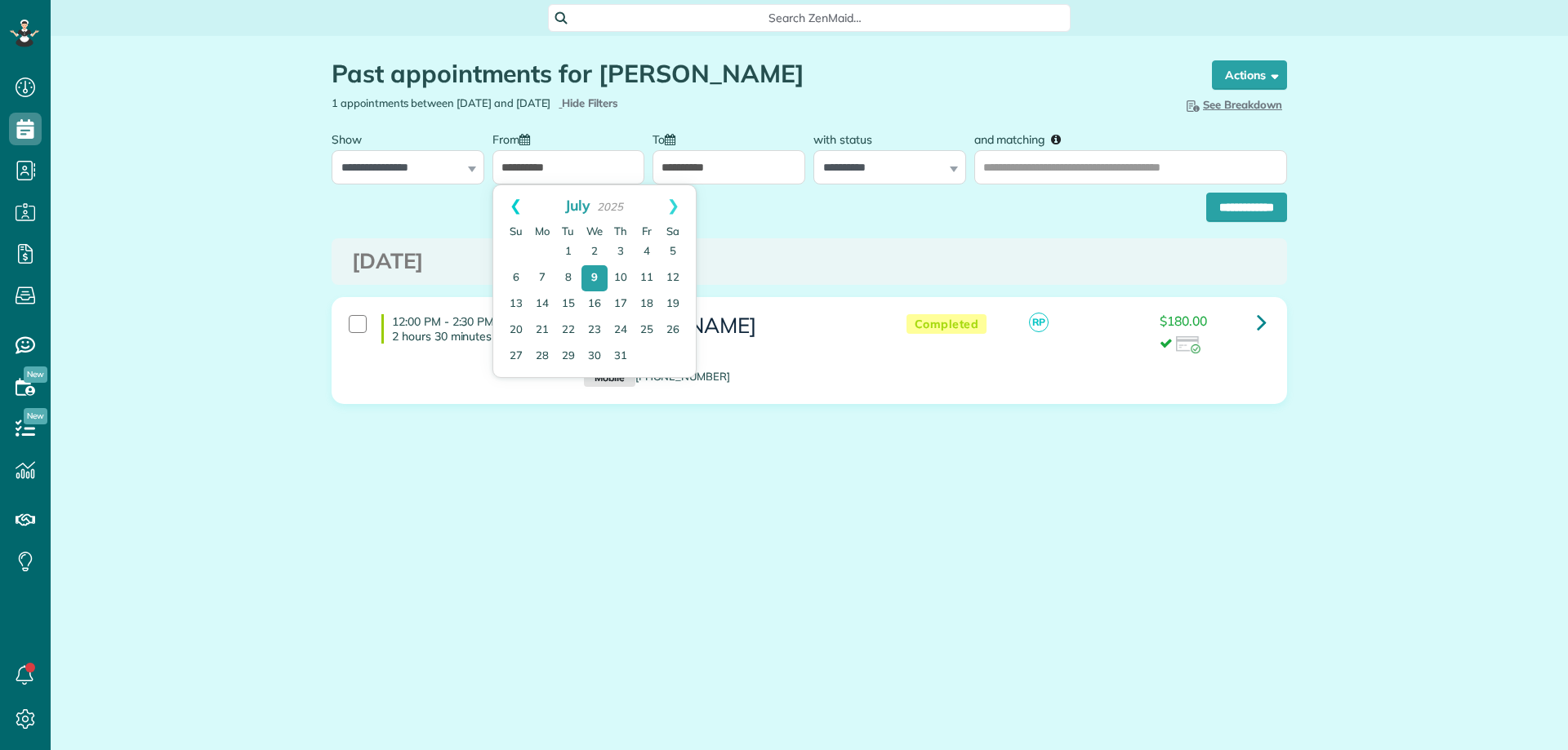
click at [512, 204] on link "Prev" at bounding box center [515, 205] width 45 height 41
click at [600, 247] on link "1" at bounding box center [595, 253] width 26 height 26
type input "**********"
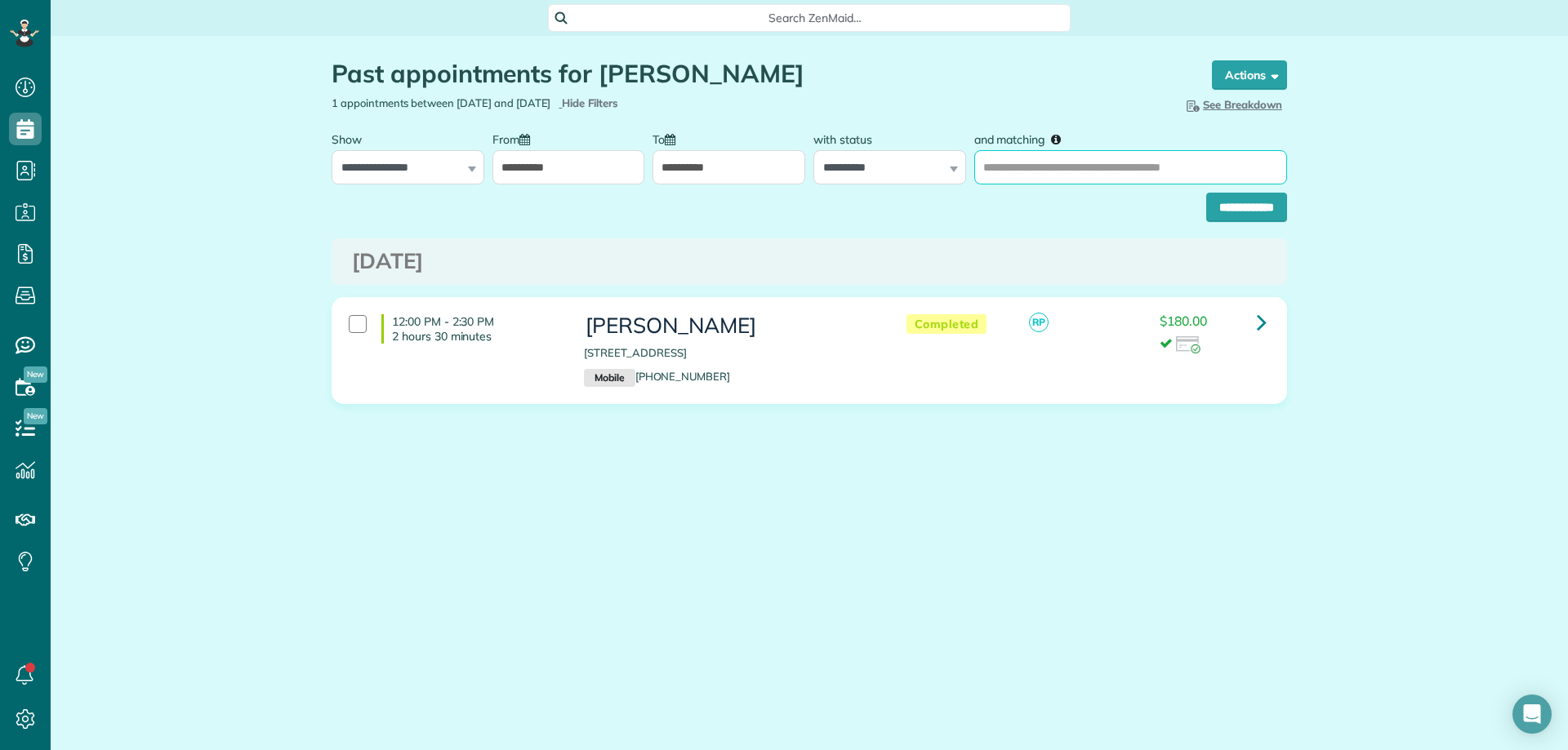
drag, startPoint x: 981, startPoint y: 161, endPoint x: 1015, endPoint y: 151, distance: 35.4
click at [983, 160] on input "and matching" at bounding box center [1131, 167] width 313 height 34
type input "**********"
click at [1206, 192] on input "**********" at bounding box center [1246, 207] width 80 height 30
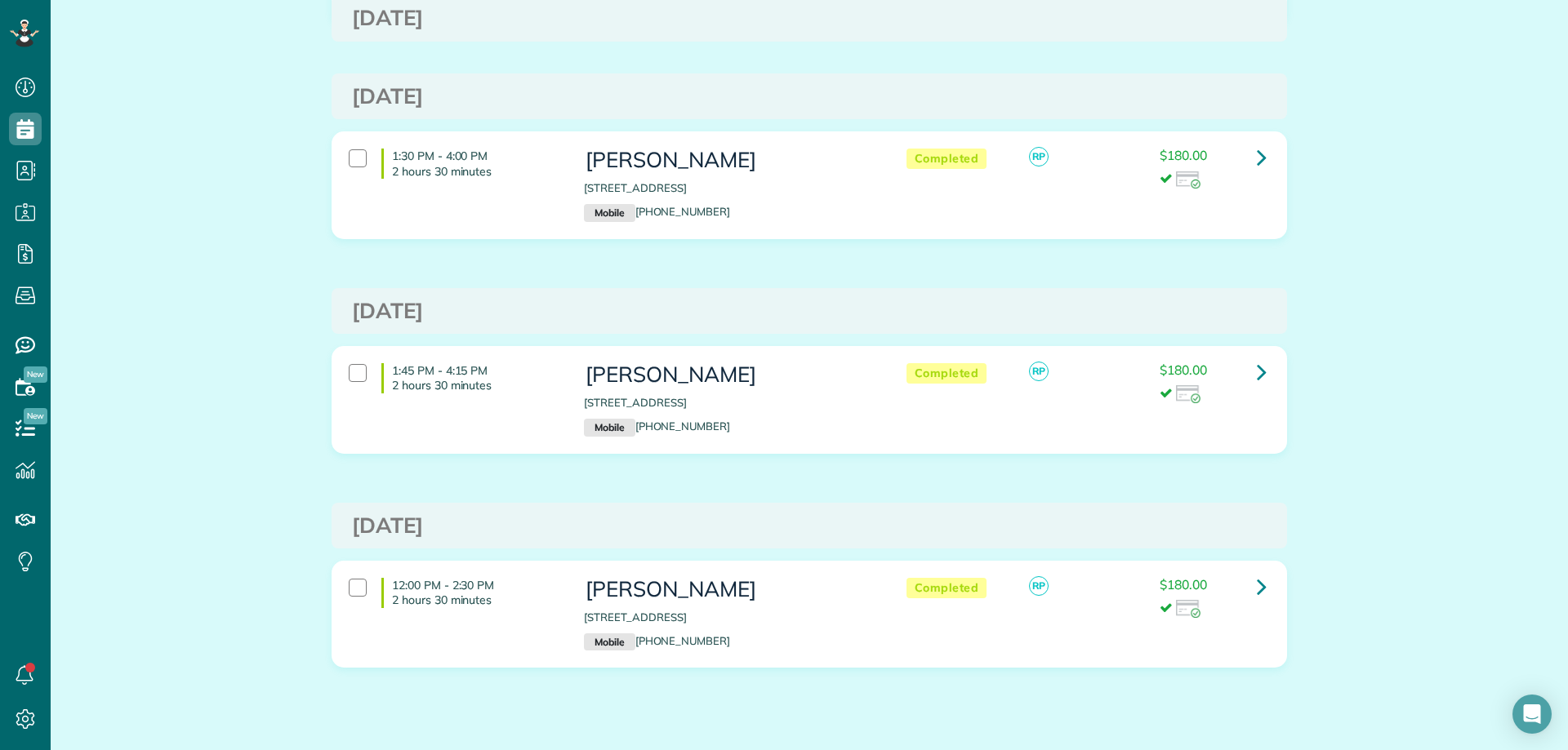
scroll to position [307, 0]
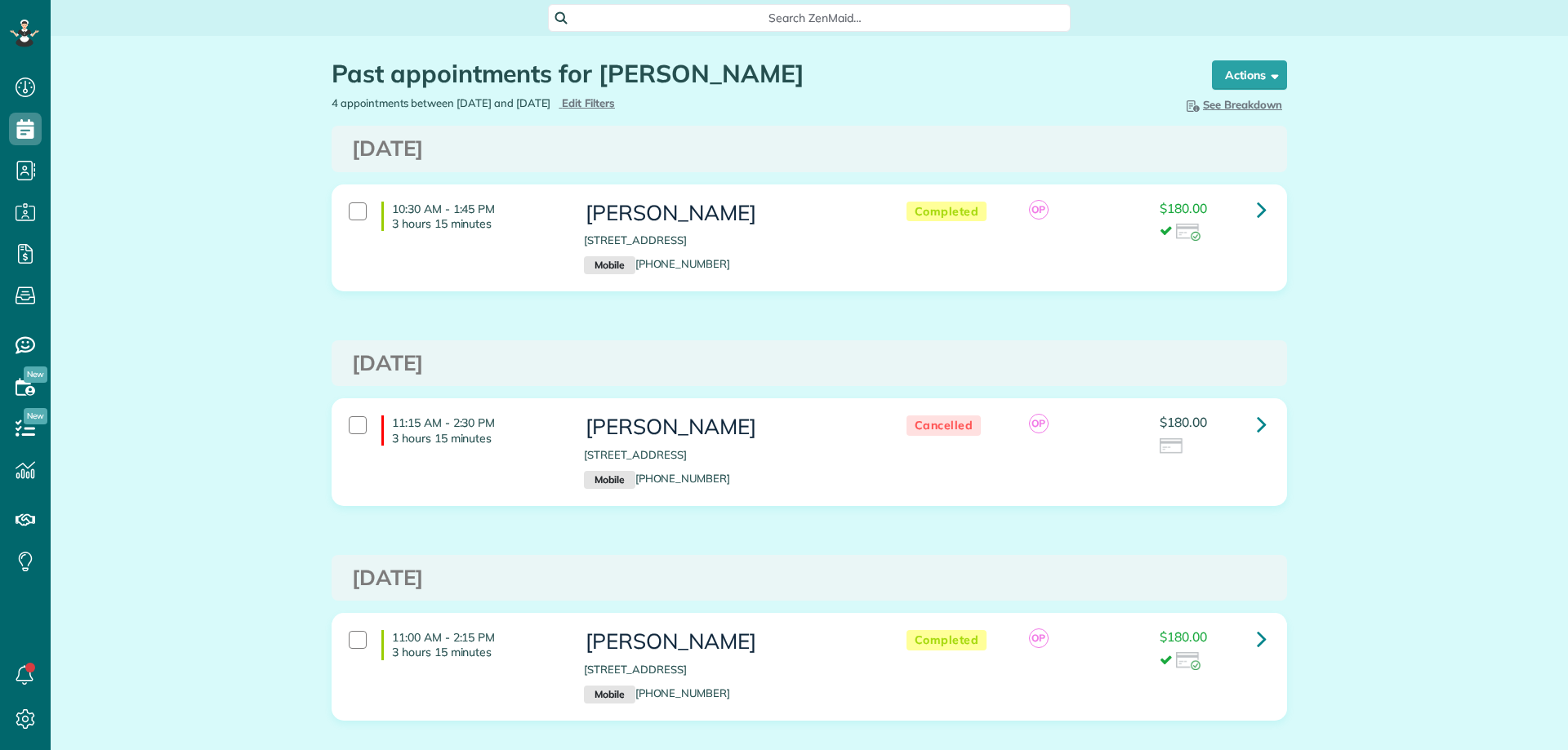
scroll to position [7, 7]
click at [615, 107] on span "Edit Filters" at bounding box center [588, 102] width 53 height 13
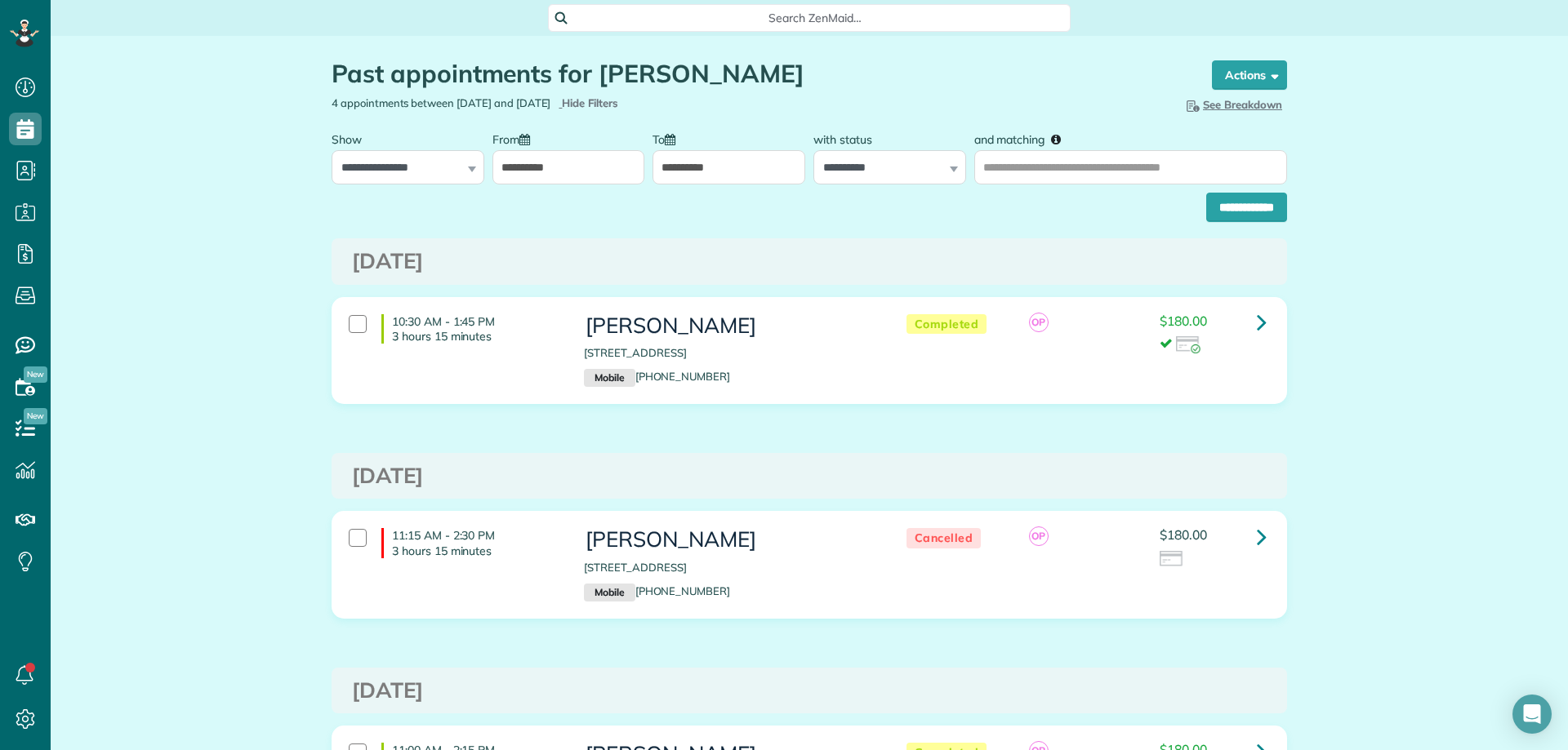
click at [553, 163] on input "**********" at bounding box center [568, 167] width 153 height 34
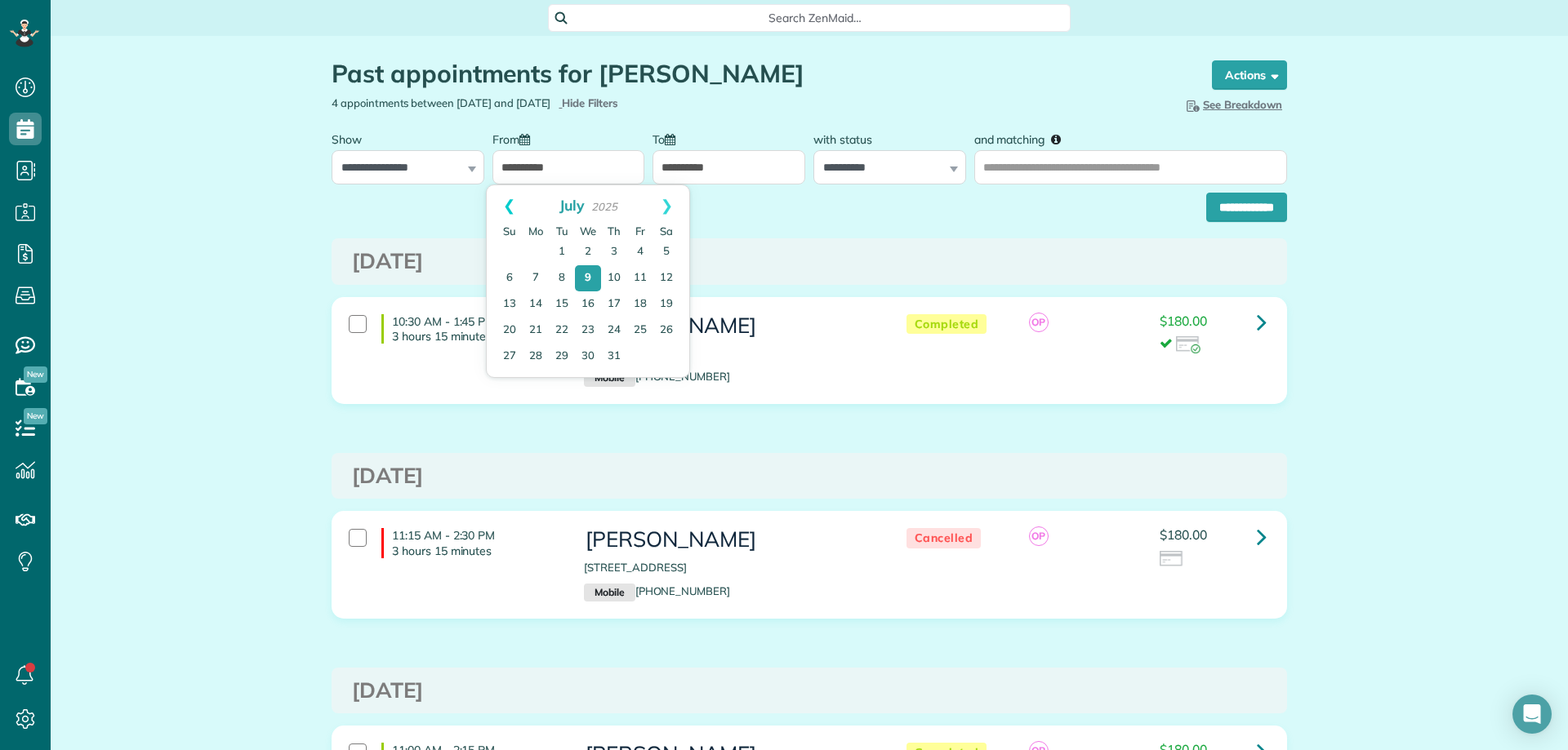
click at [512, 206] on link "Prev" at bounding box center [509, 205] width 45 height 41
click at [512, 203] on link "Prev" at bounding box center [509, 205] width 45 height 41
click at [505, 197] on link "Prev" at bounding box center [509, 205] width 45 height 41
click at [591, 246] on link "1" at bounding box center [588, 253] width 26 height 26
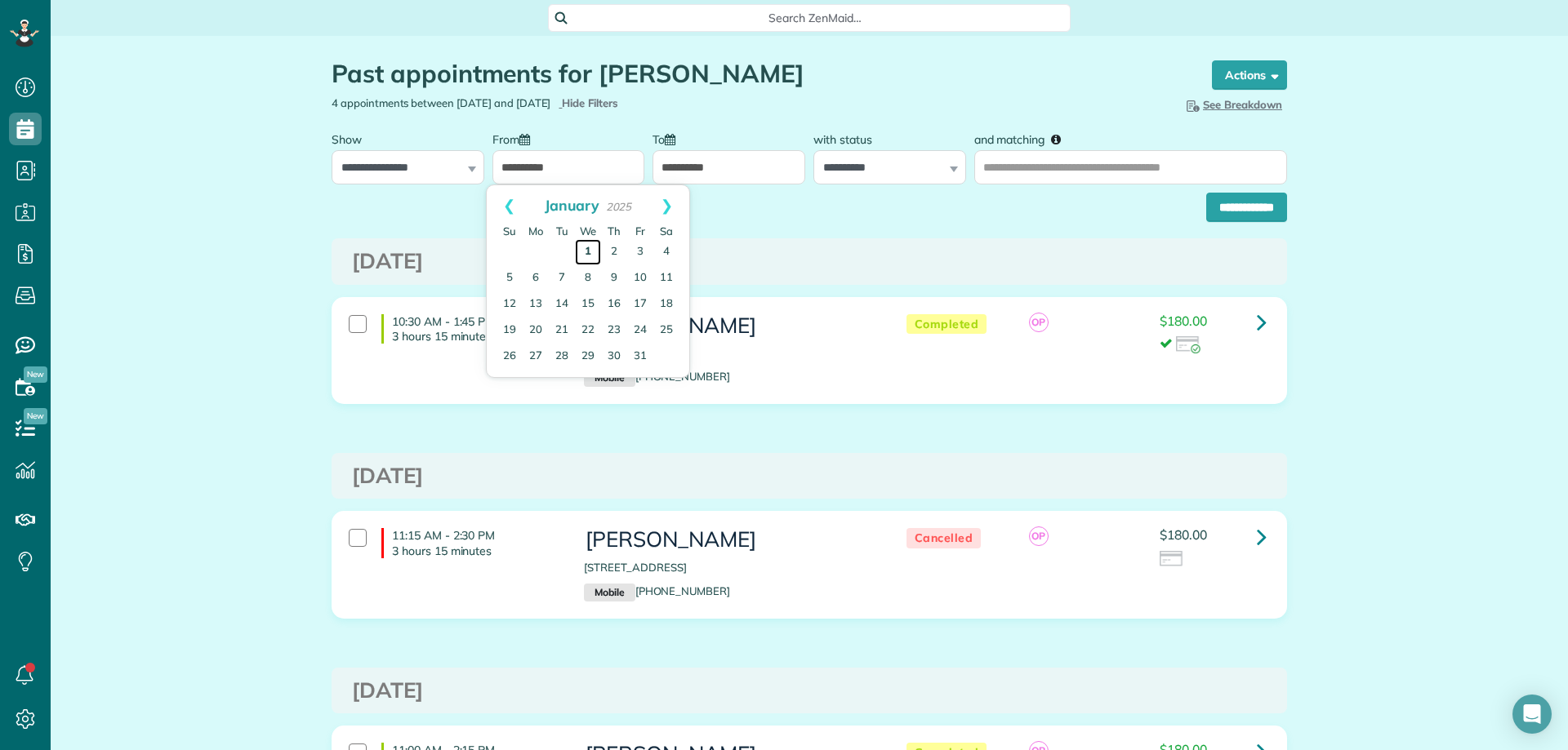
type input "**********"
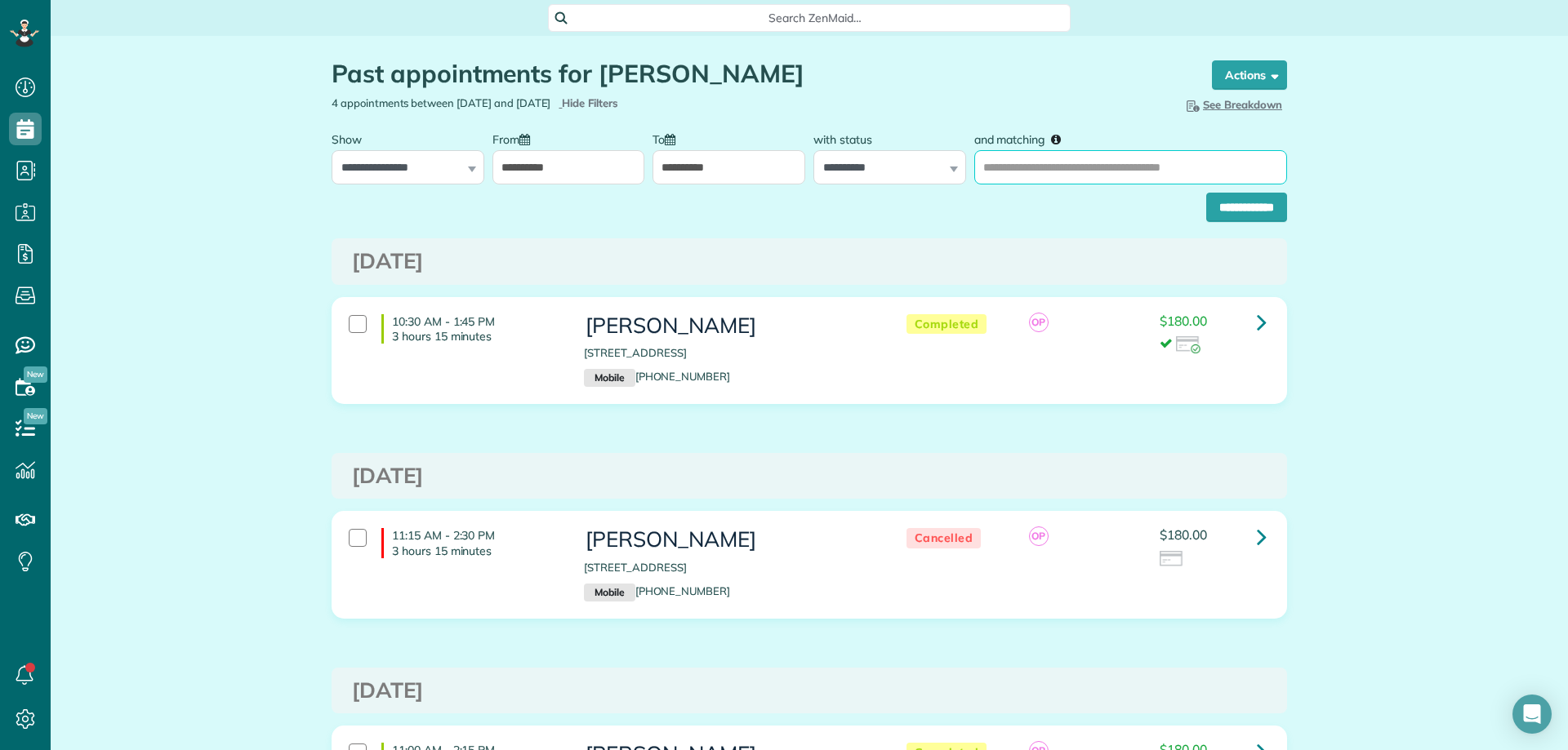
click at [1049, 154] on input "and matching" at bounding box center [1131, 167] width 313 height 34
type input "********"
click at [1247, 219] on input "**********" at bounding box center [1246, 207] width 80 height 30
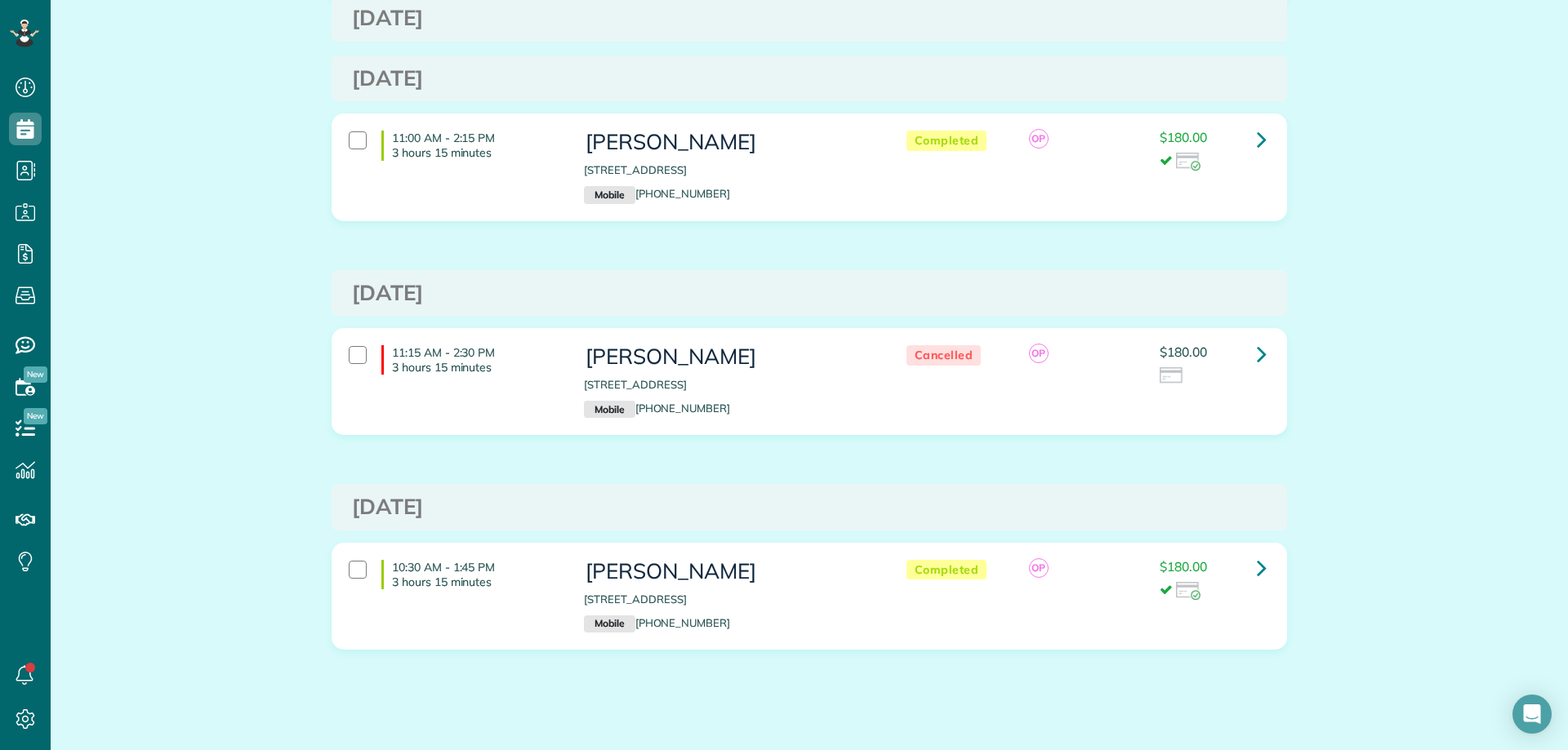
scroll to position [3311, 0]
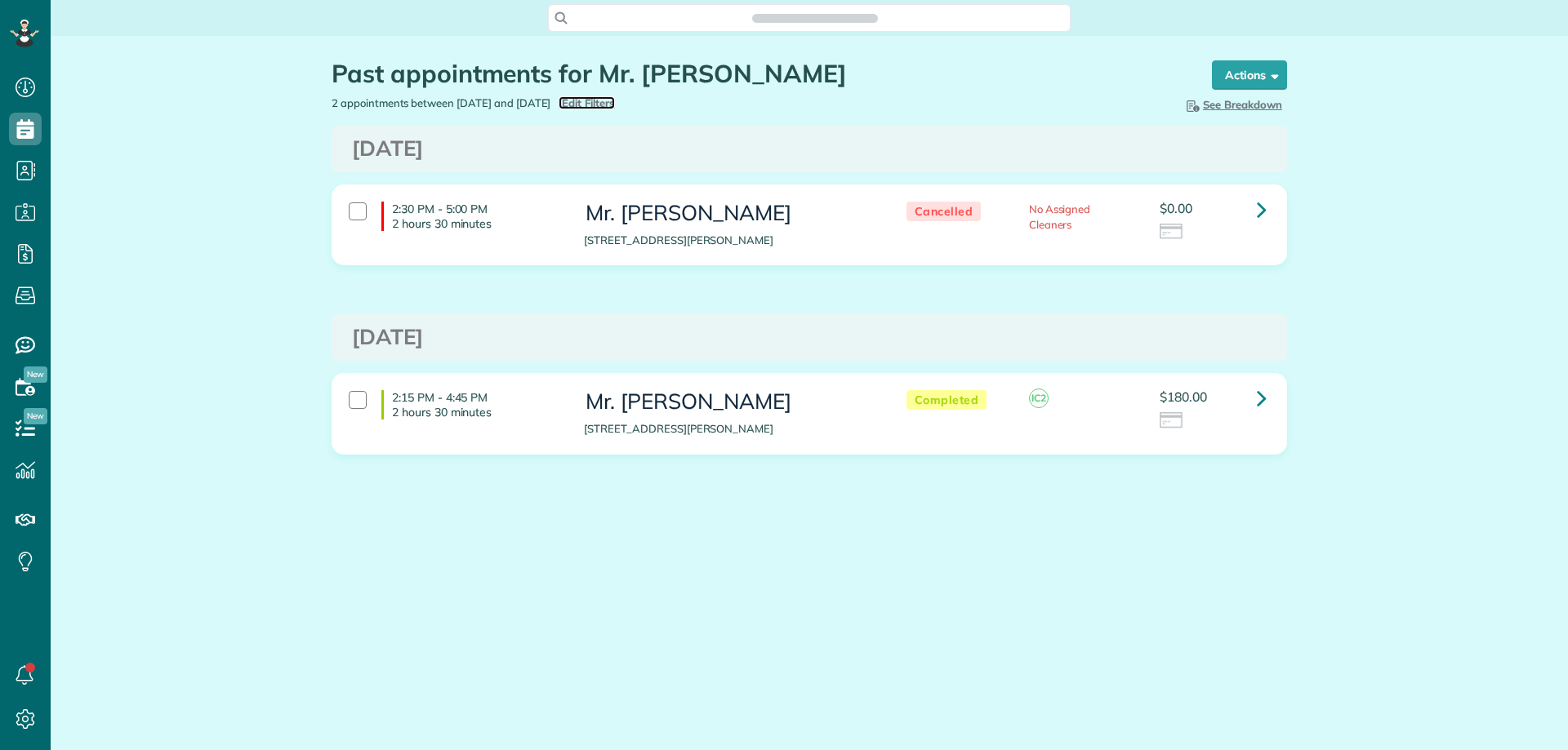
click at [615, 103] on span "Edit Filters" at bounding box center [588, 102] width 53 height 13
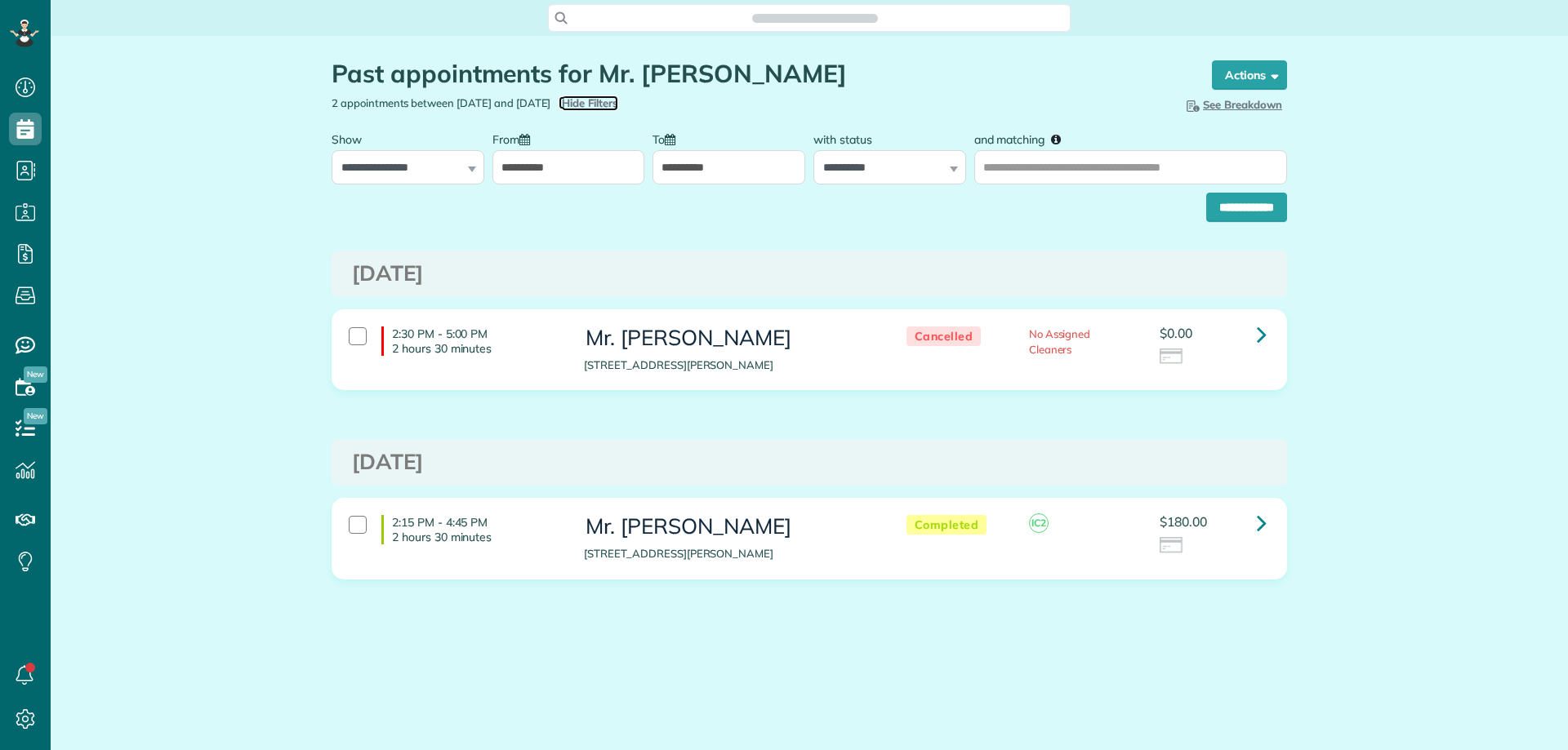
type input "**********"
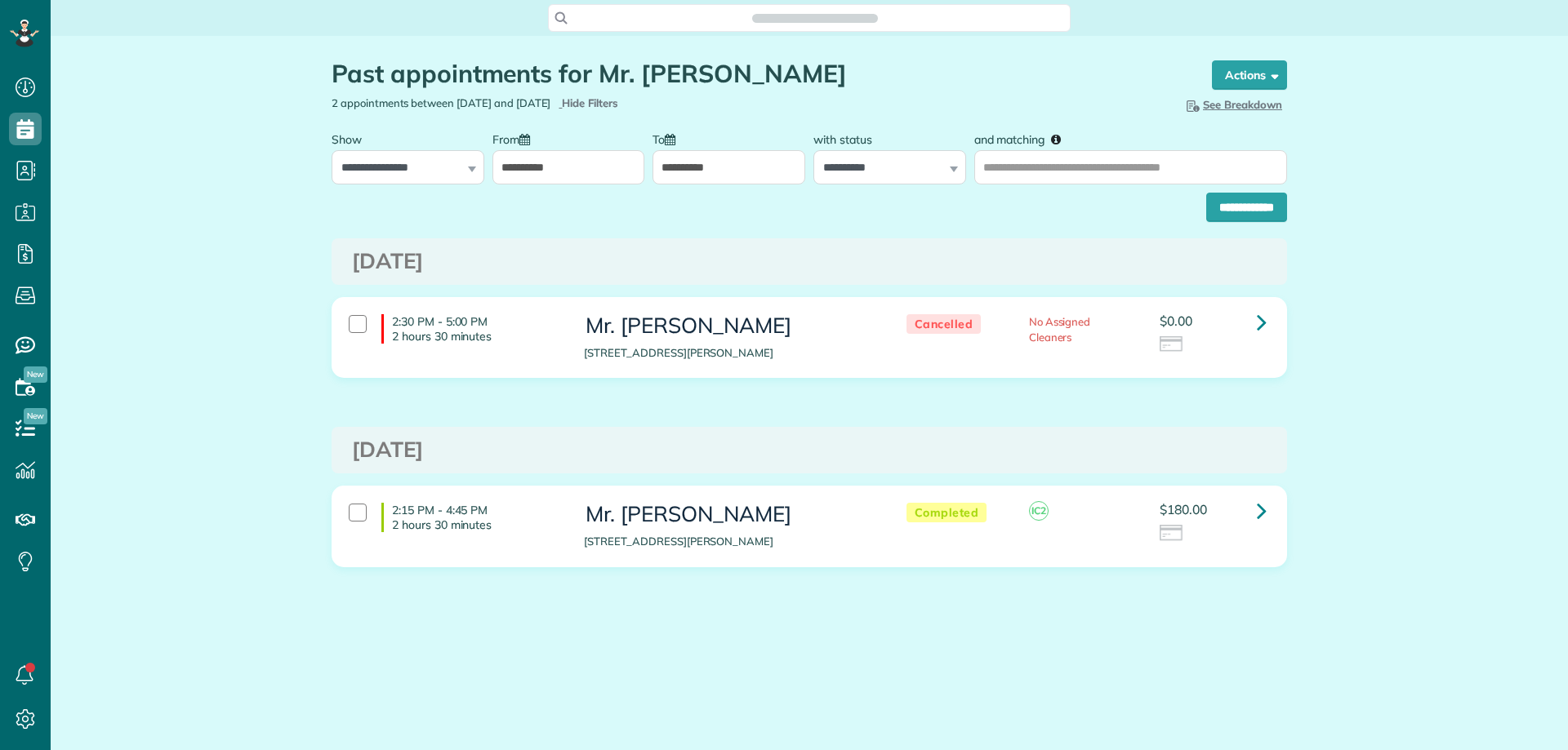
click at [539, 170] on input "**********" at bounding box center [568, 167] width 153 height 34
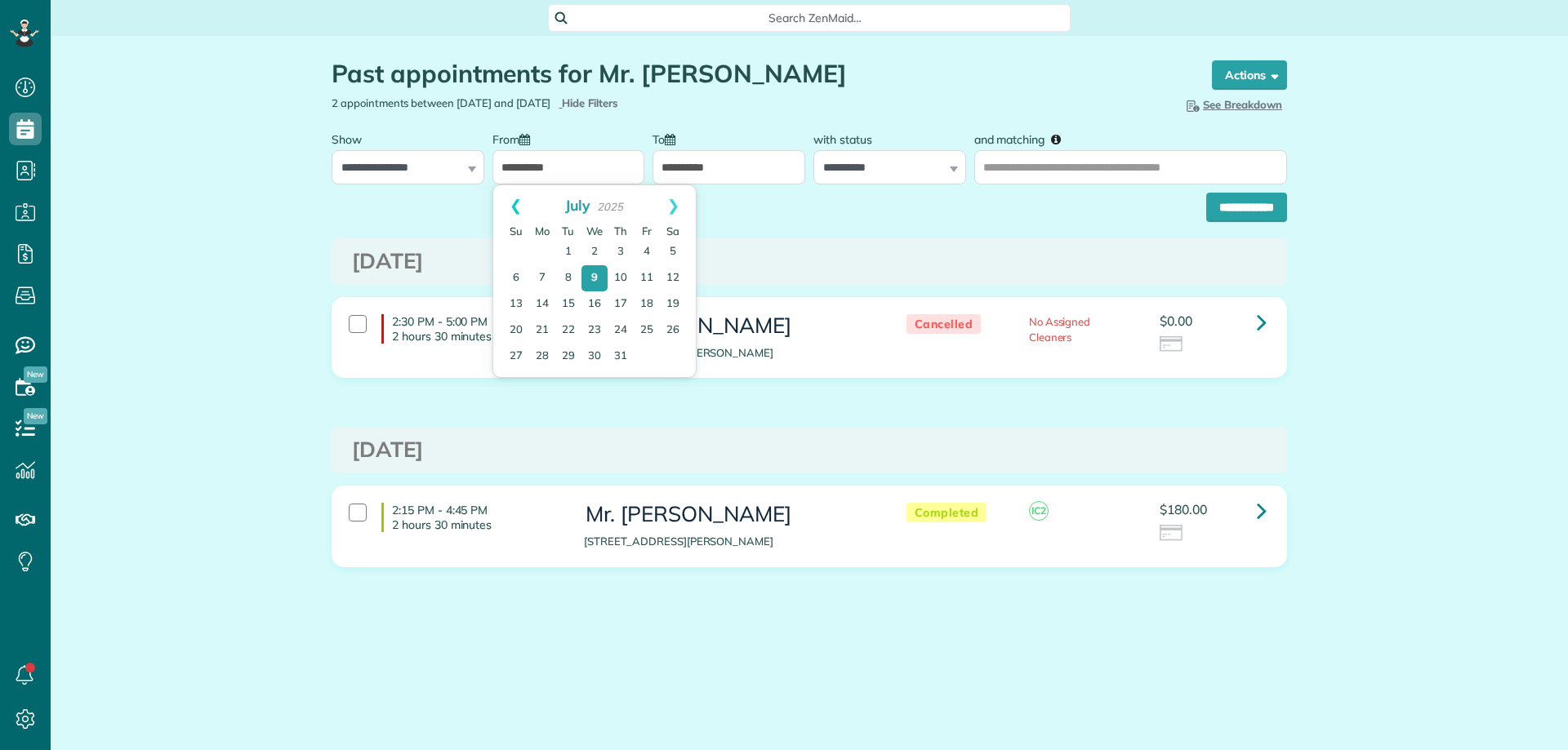
scroll to position [7, 7]
click at [513, 196] on link "Prev" at bounding box center [515, 205] width 45 height 41
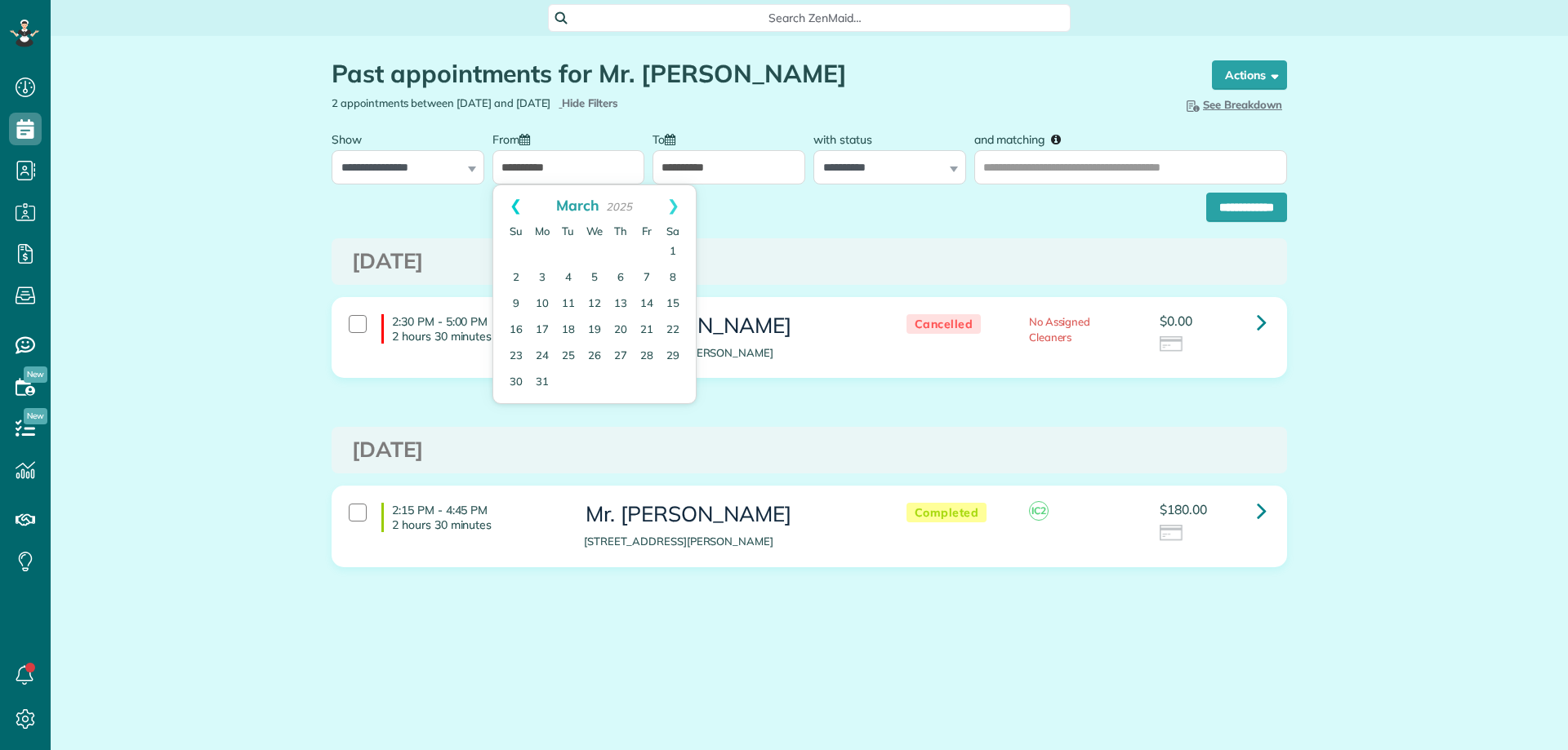
click at [514, 197] on link "Prev" at bounding box center [515, 205] width 45 height 41
click at [589, 251] on link "1" at bounding box center [595, 253] width 26 height 26
click at [1055, 164] on input "and matching" at bounding box center [1131, 167] width 313 height 34
type input "**********"
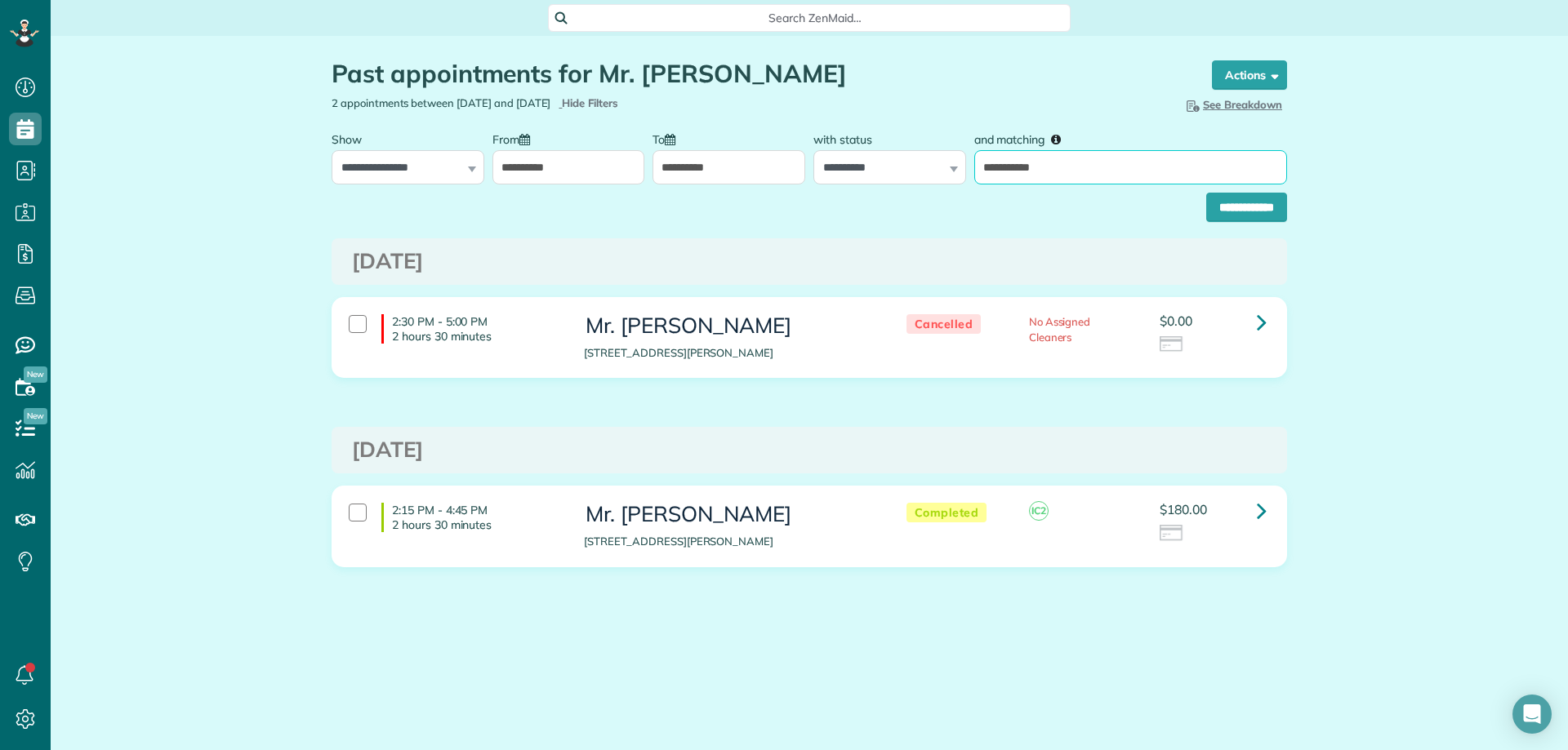
type input "**********"
click at [1206, 192] on input "**********" at bounding box center [1246, 207] width 80 height 30
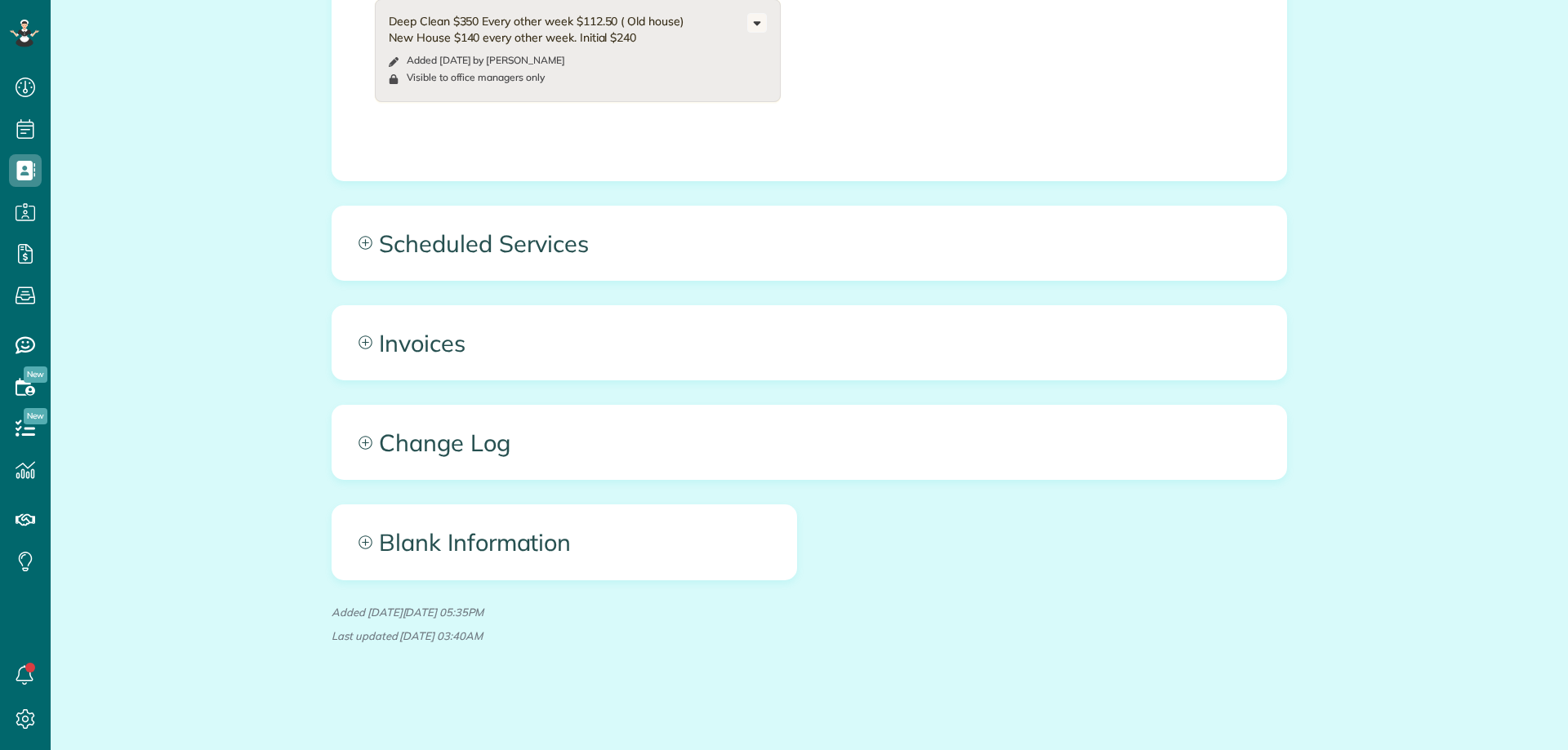
scroll to position [7, 7]
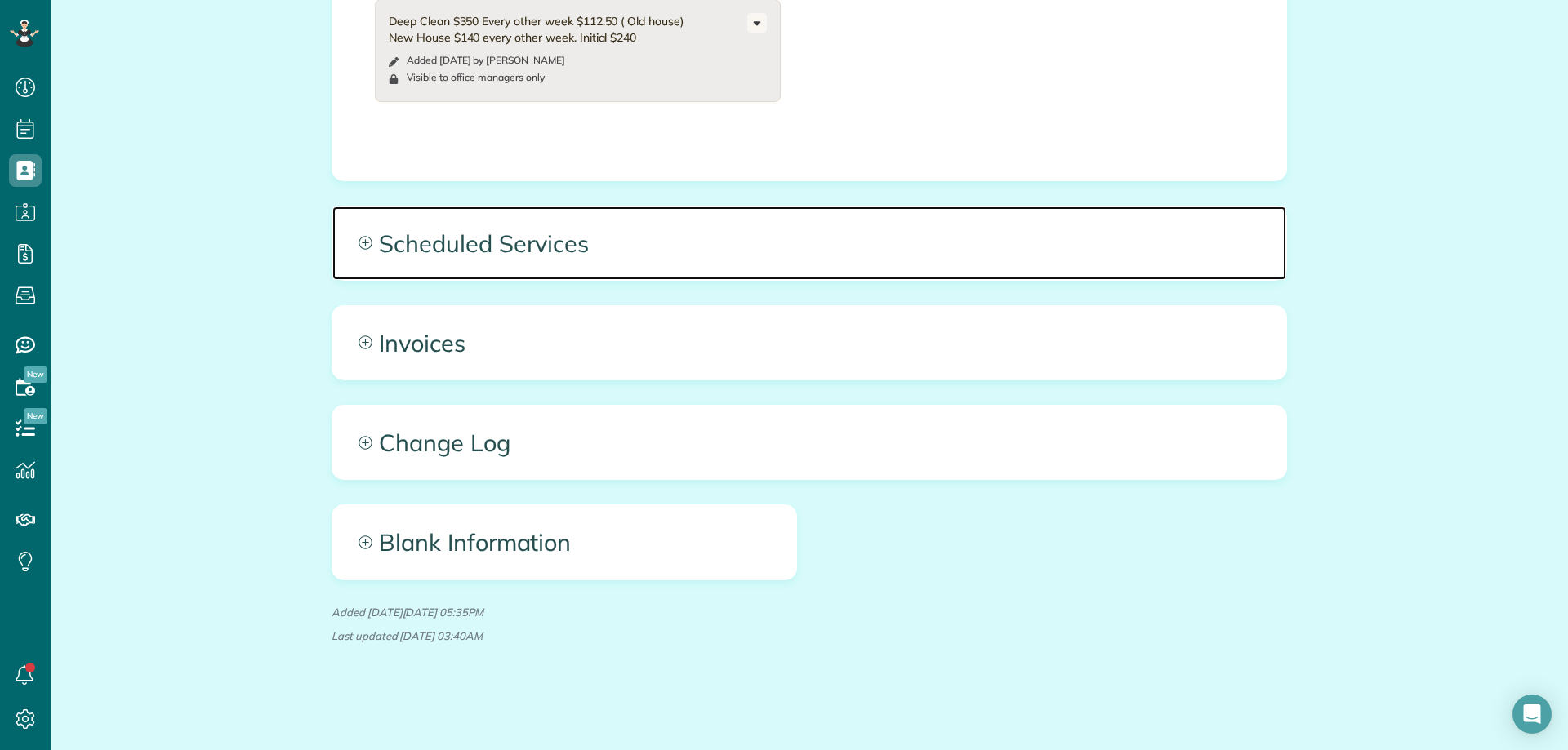
click at [617, 253] on span "Scheduled Services" at bounding box center [809, 243] width 954 height 73
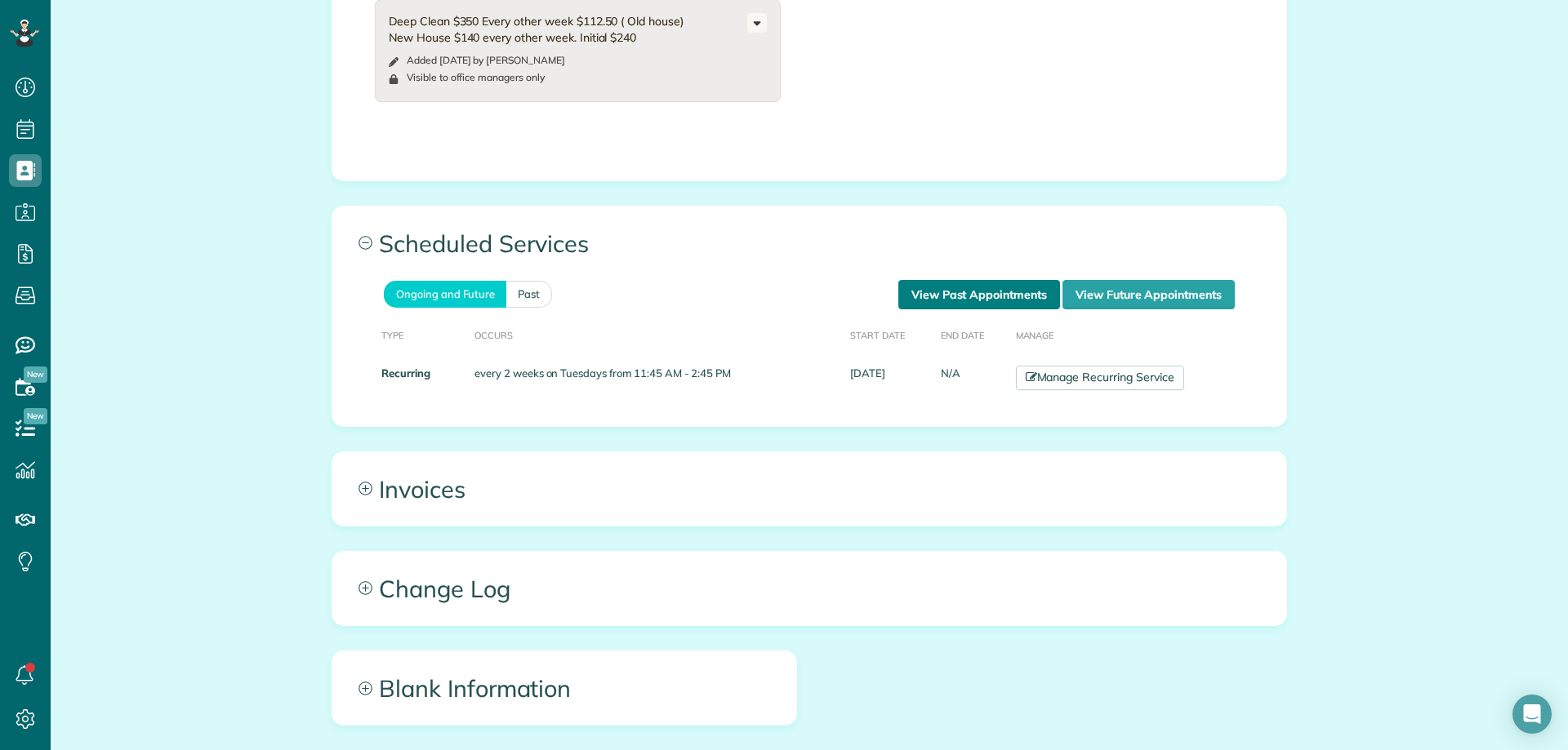
click at [940, 299] on link "View Past Appointments" at bounding box center [979, 295] width 162 height 30
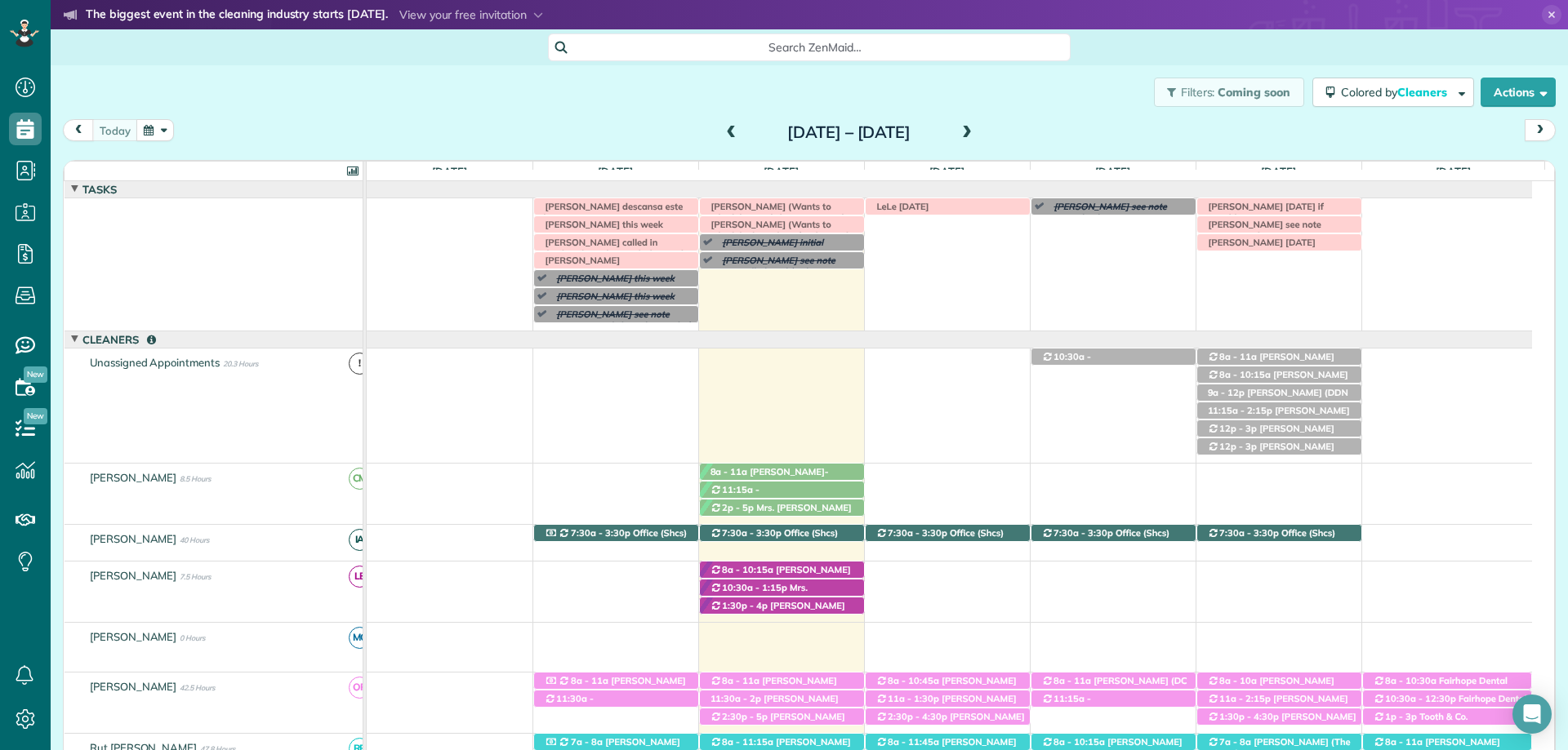
click at [810, 52] on span "Search ZenMaid…" at bounding box center [815, 47] width 497 height 17
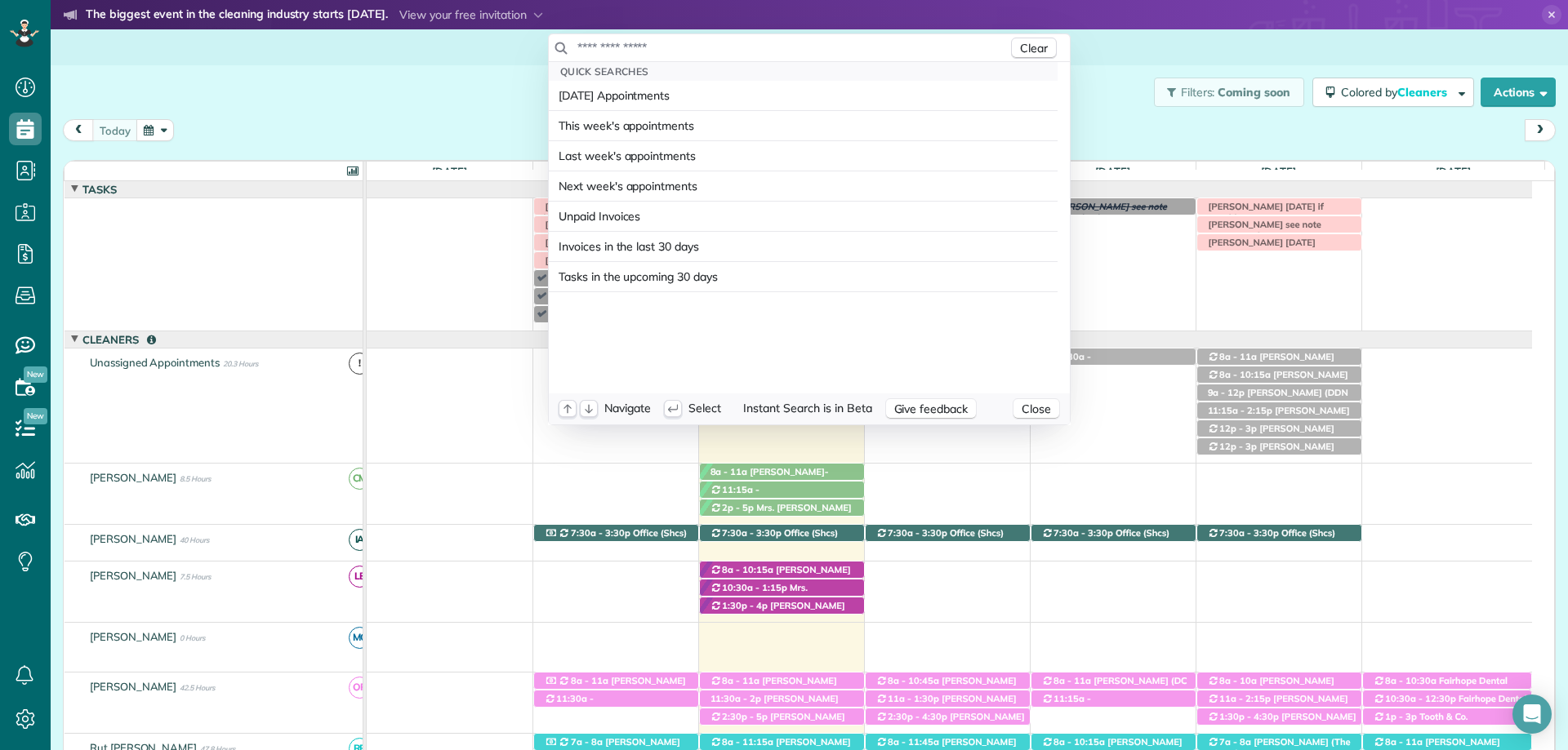
scroll to position [83, 0]
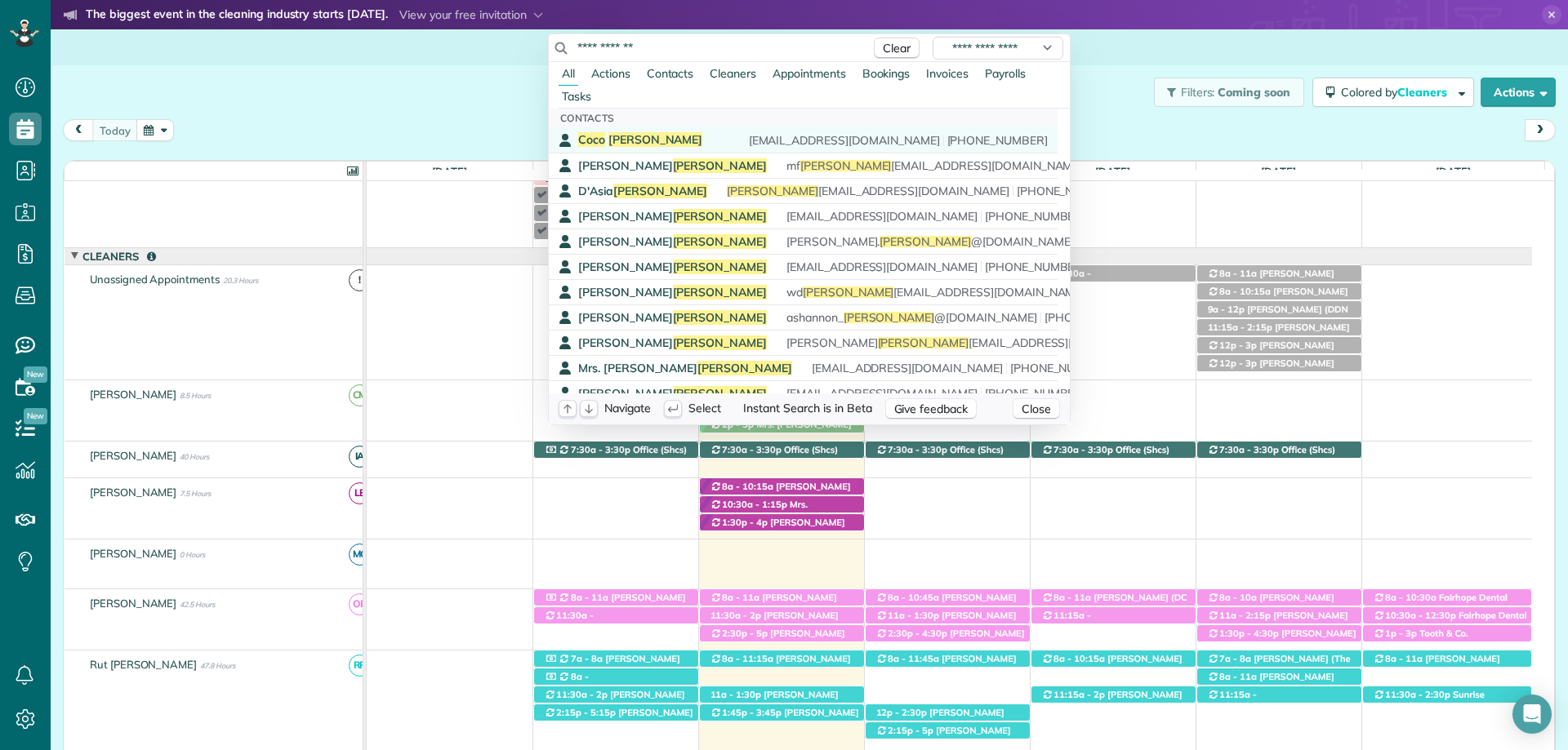
type input "**********"
click at [658, 136] on div "Coco Johnson csj-1209@hotmail.com (504) 284-8111" at bounding box center [812, 140] width 470 height 16
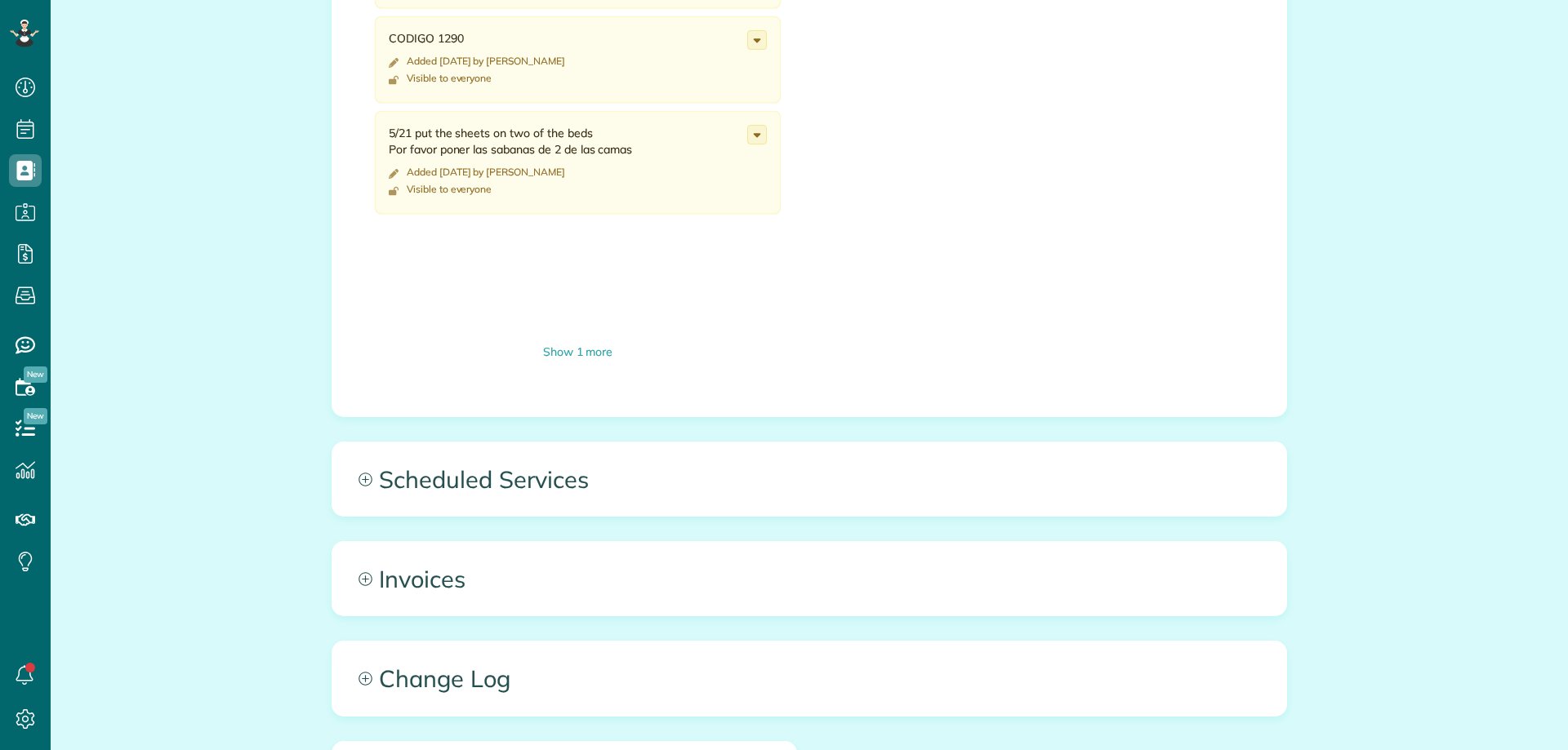
scroll to position [980, 0]
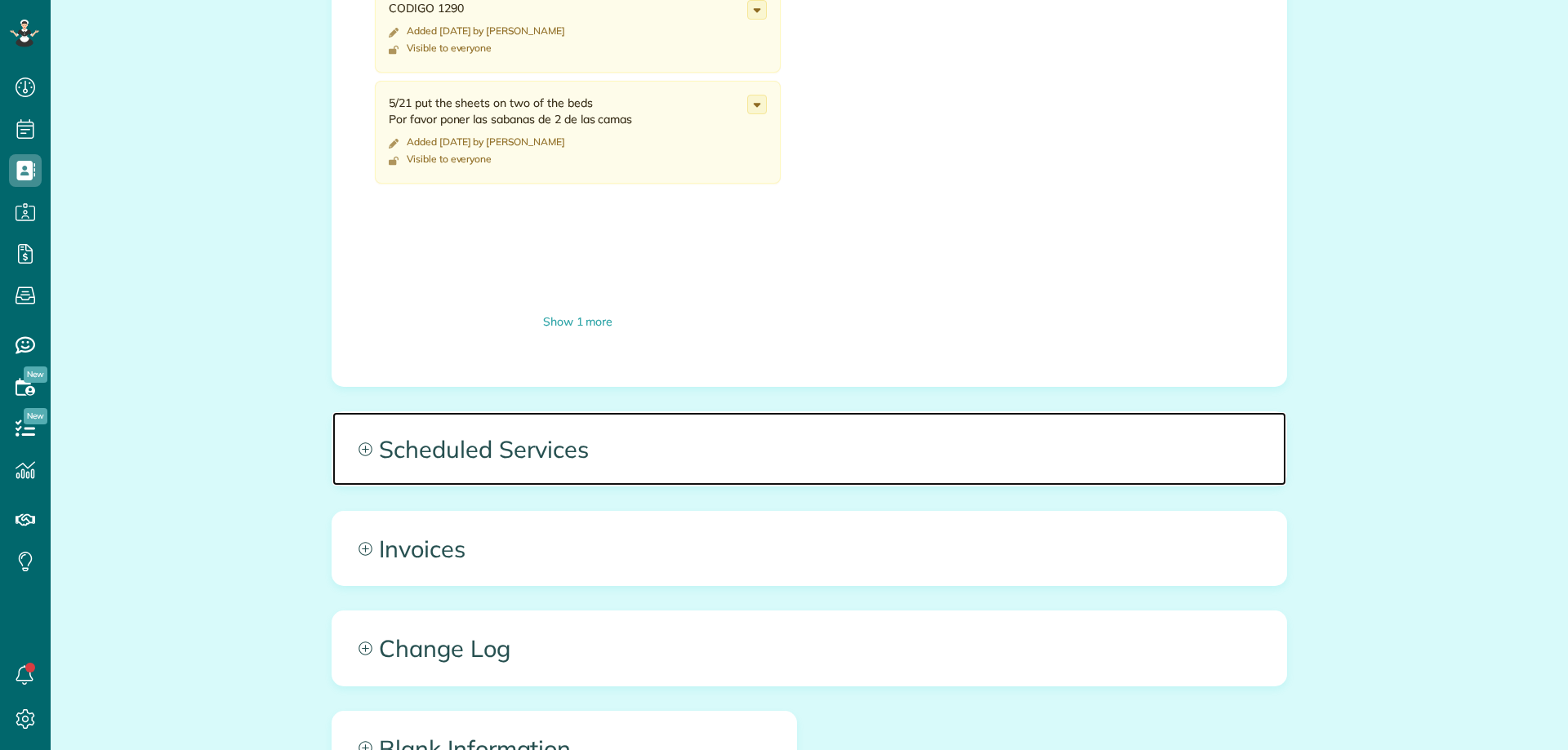
click at [833, 447] on span "Scheduled Services" at bounding box center [809, 449] width 954 height 73
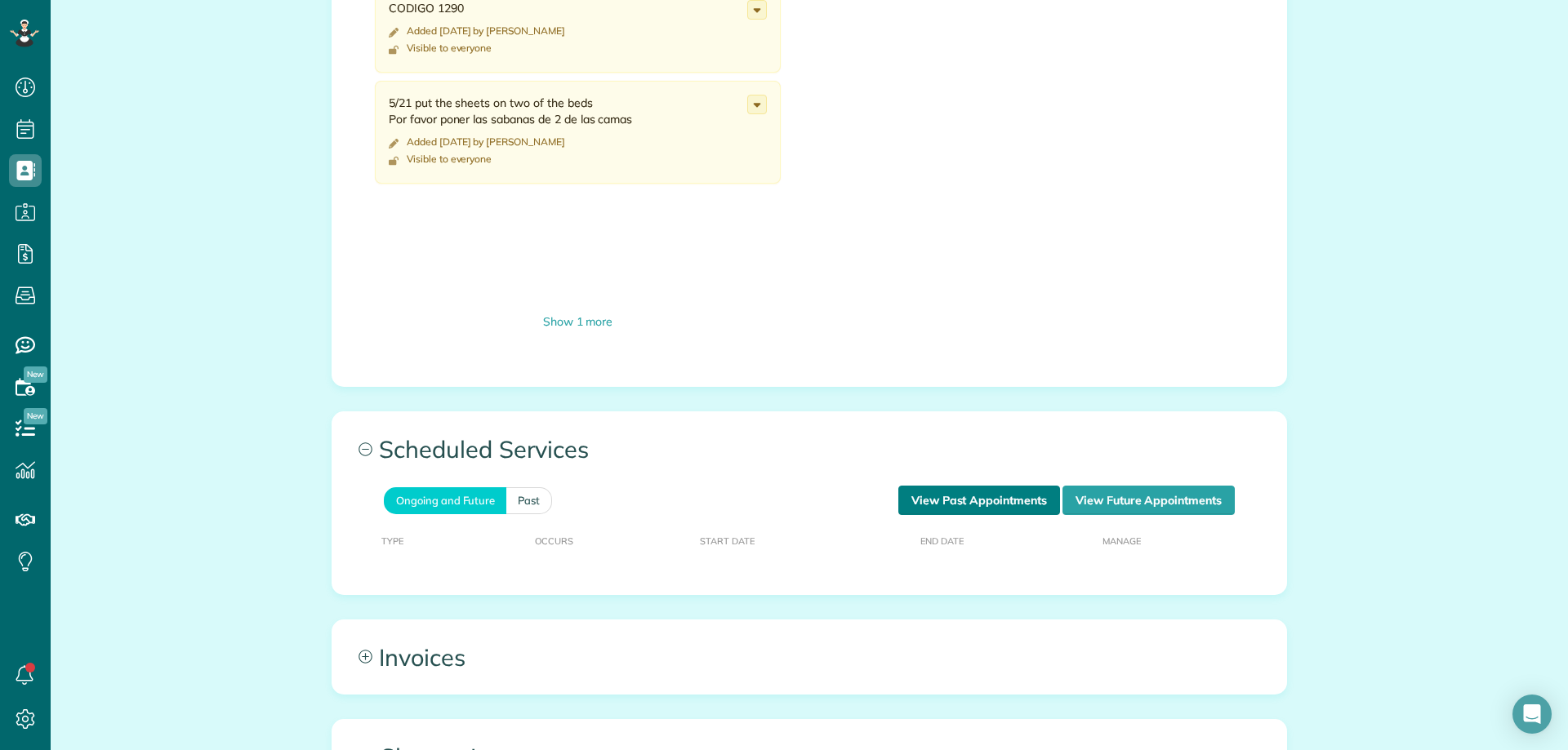
click at [949, 491] on link "View Past Appointments" at bounding box center [979, 501] width 162 height 30
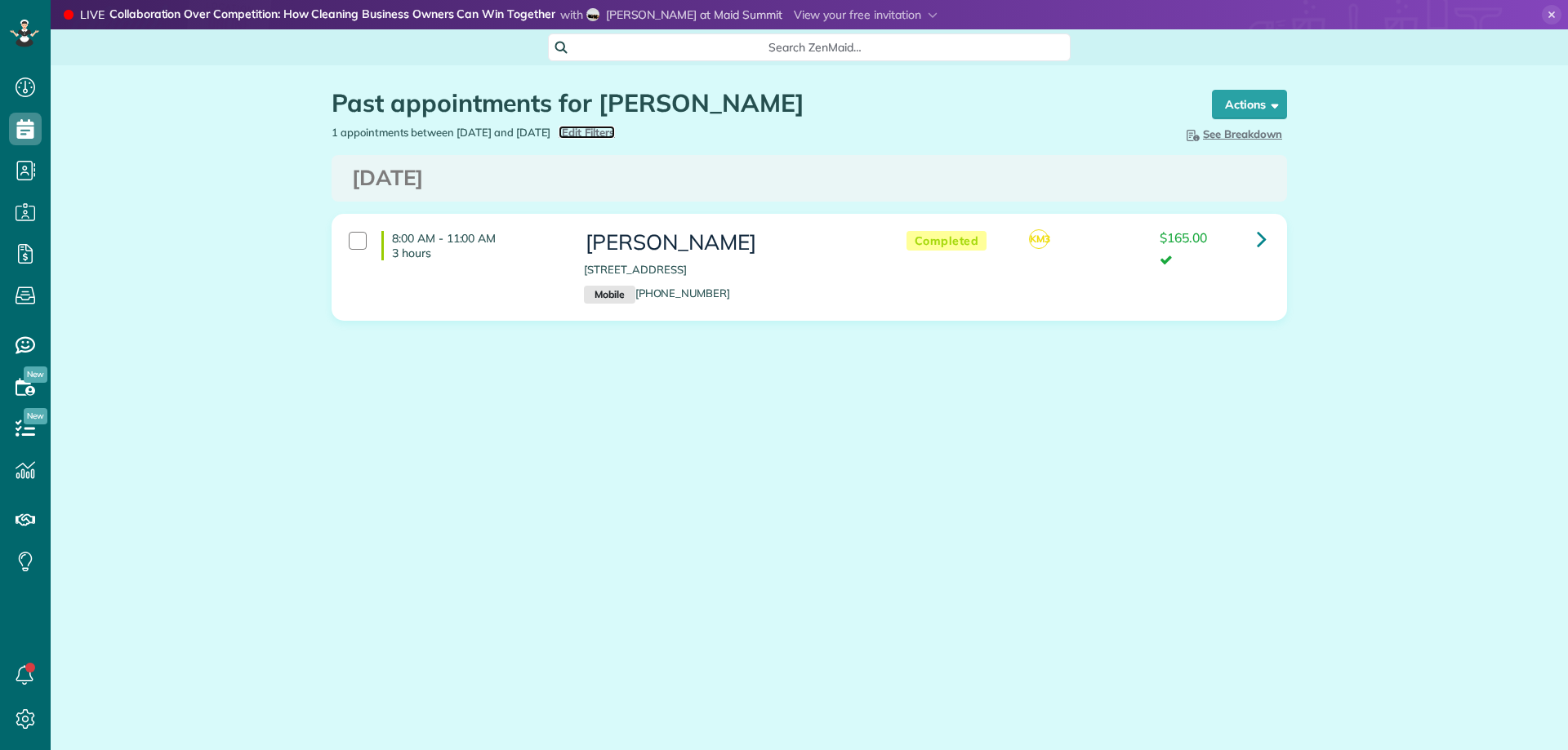
click at [615, 129] on span "Edit Filters" at bounding box center [588, 132] width 53 height 13
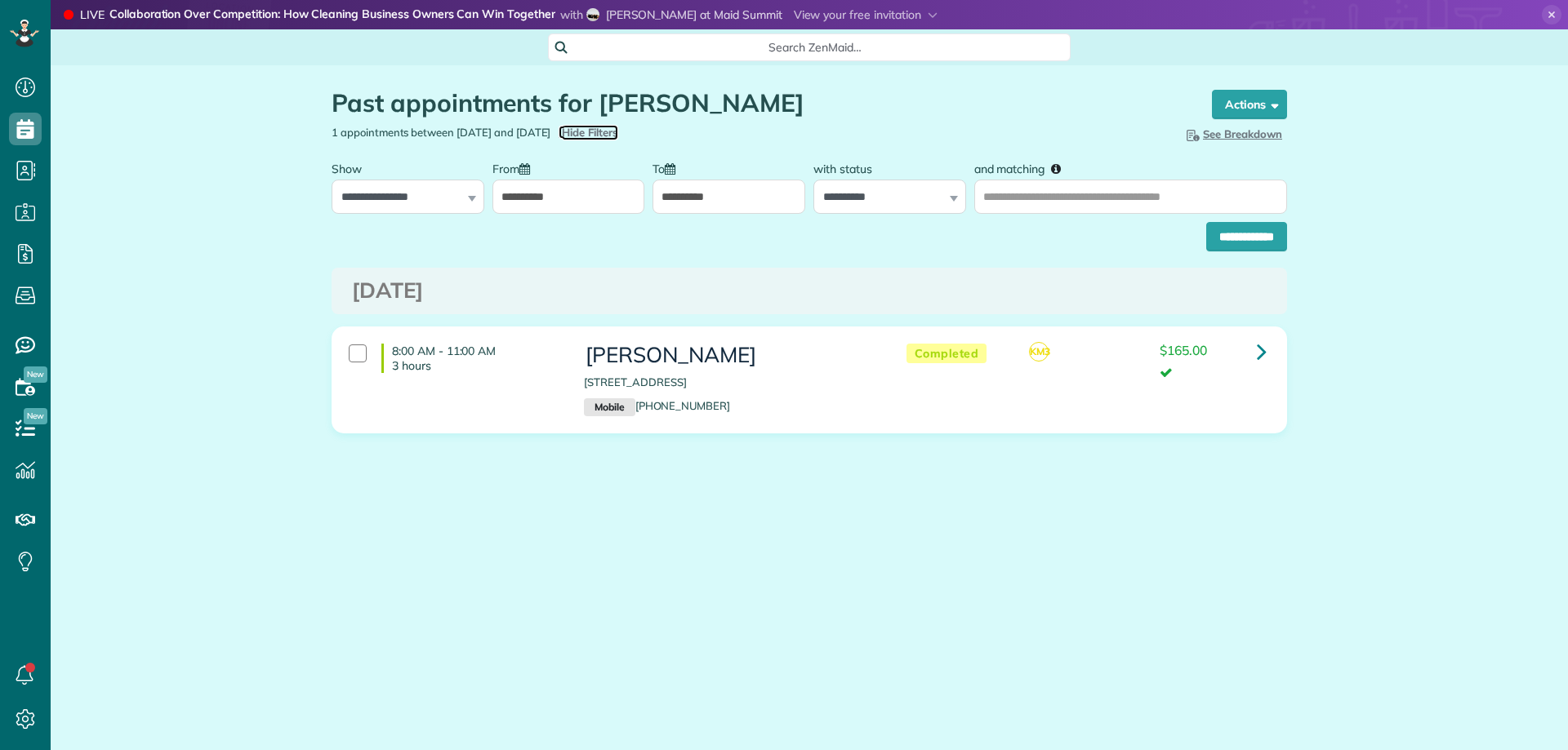
scroll to position [7, 7]
click at [501, 203] on input "**********" at bounding box center [568, 196] width 153 height 34
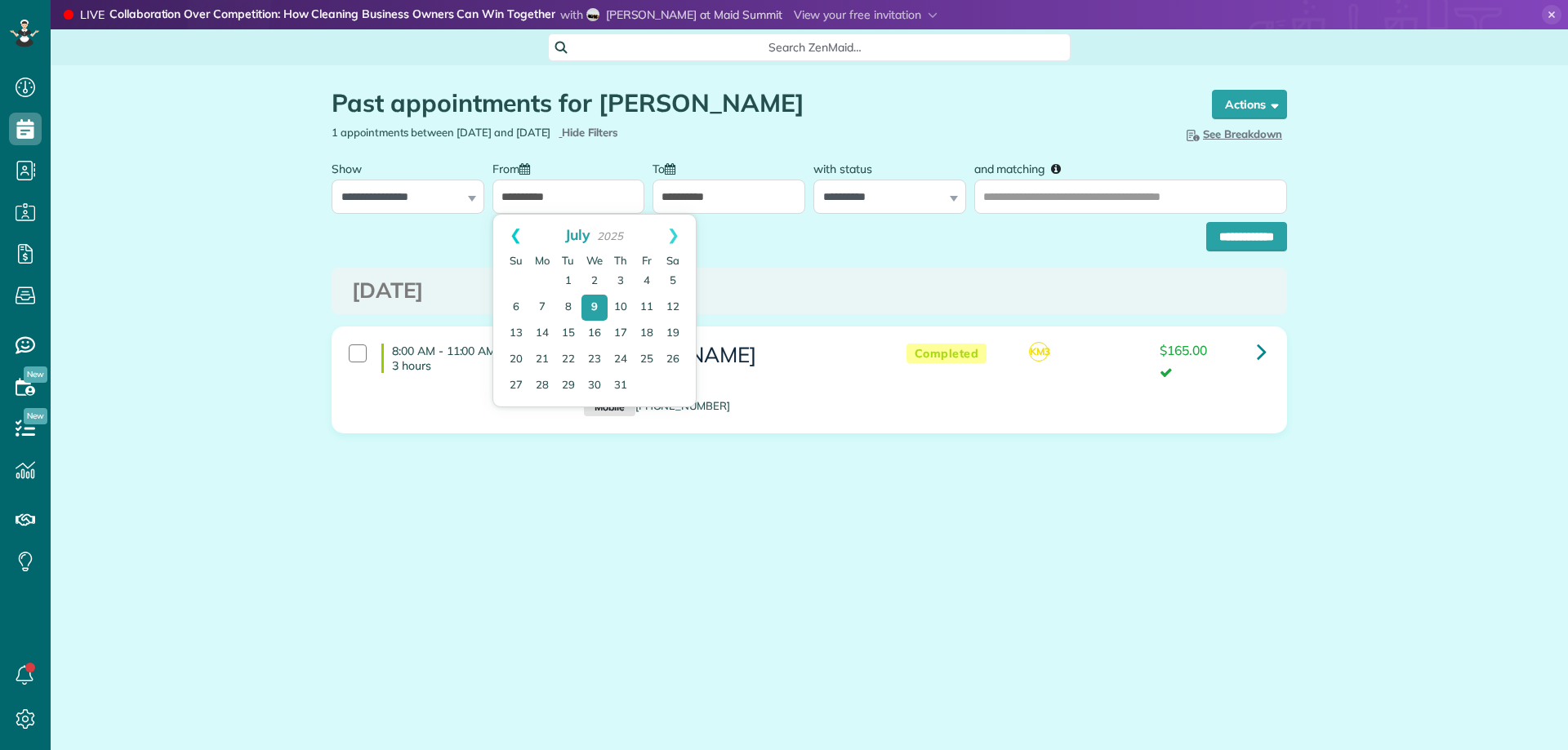
click at [514, 222] on link "Prev" at bounding box center [515, 235] width 45 height 41
drag, startPoint x: 592, startPoint y: 279, endPoint x: 673, endPoint y: 268, distance: 81.7
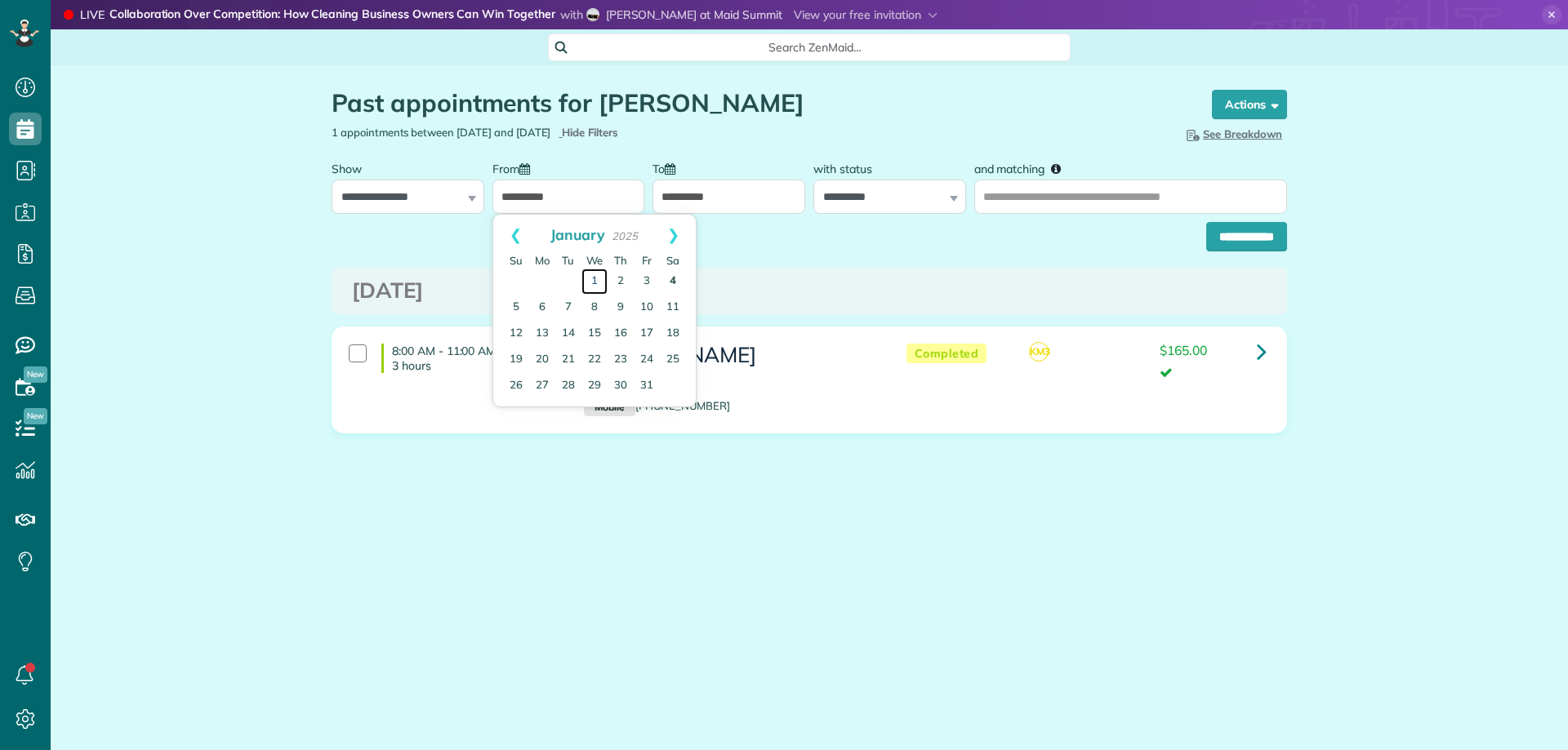
click at [593, 280] on link "1" at bounding box center [595, 281] width 26 height 26
type input "**********"
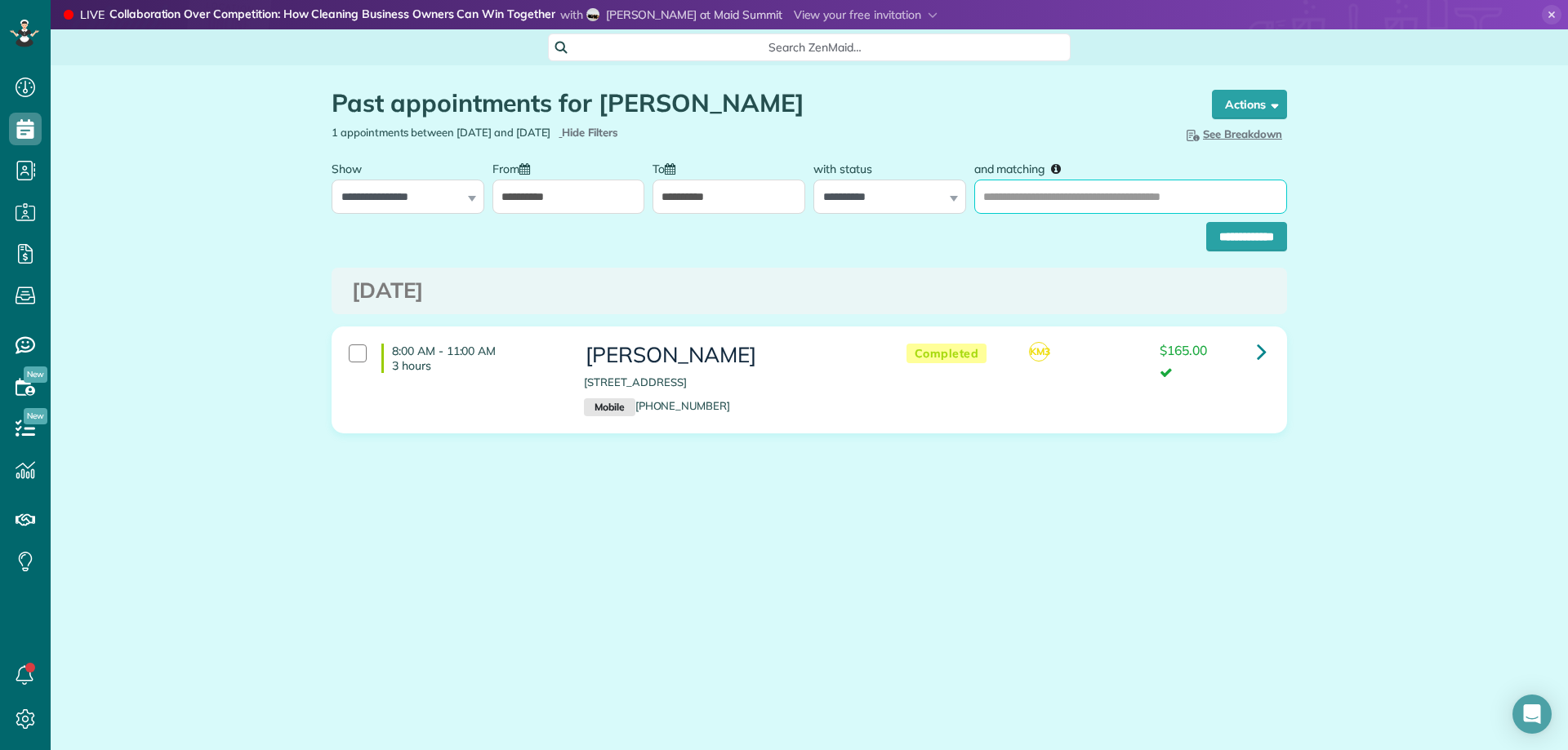
click at [1042, 191] on input "and matching" at bounding box center [1131, 196] width 313 height 34
type input "**********"
click at [1247, 242] on input "**********" at bounding box center [1246, 237] width 80 height 30
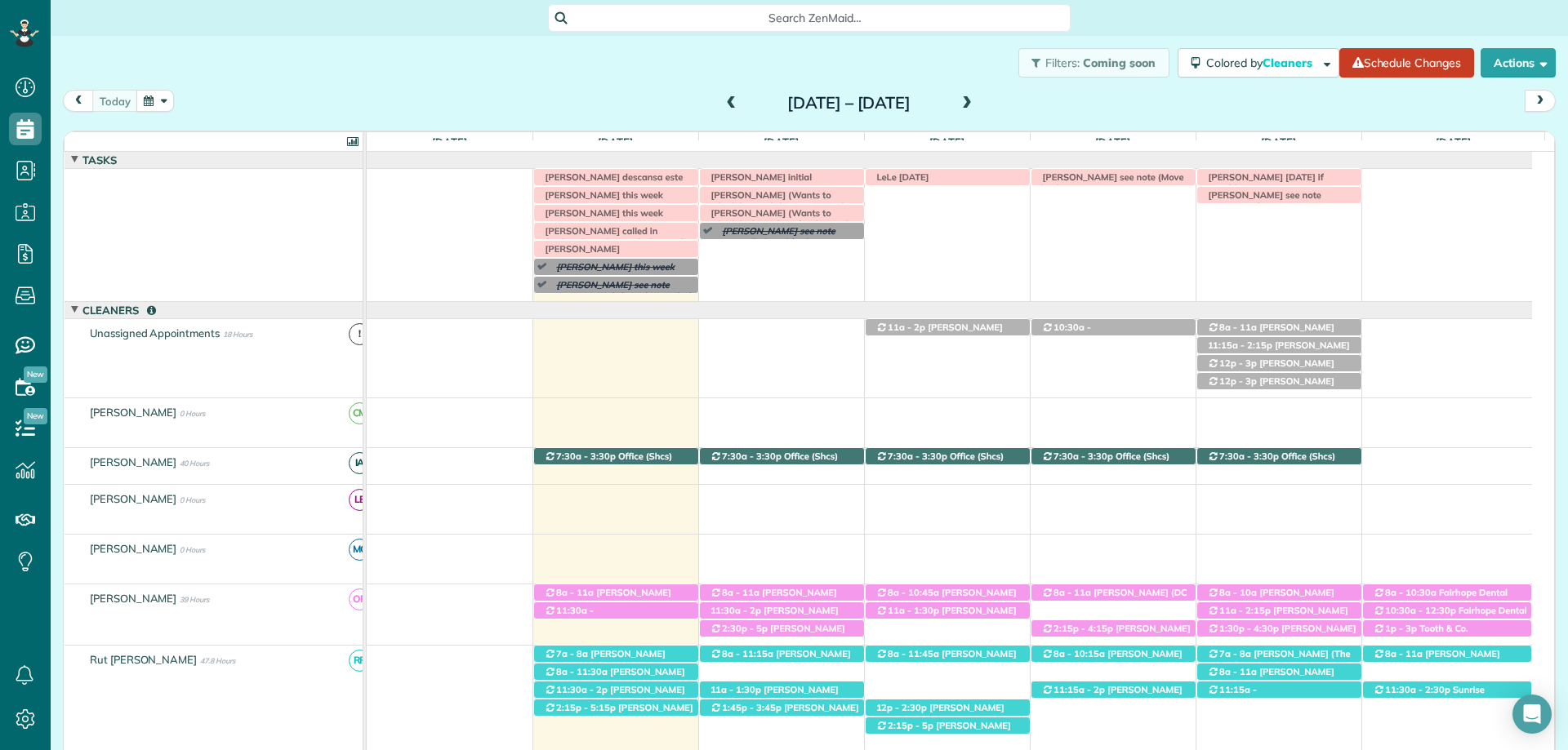
scroll to position [83, 0]
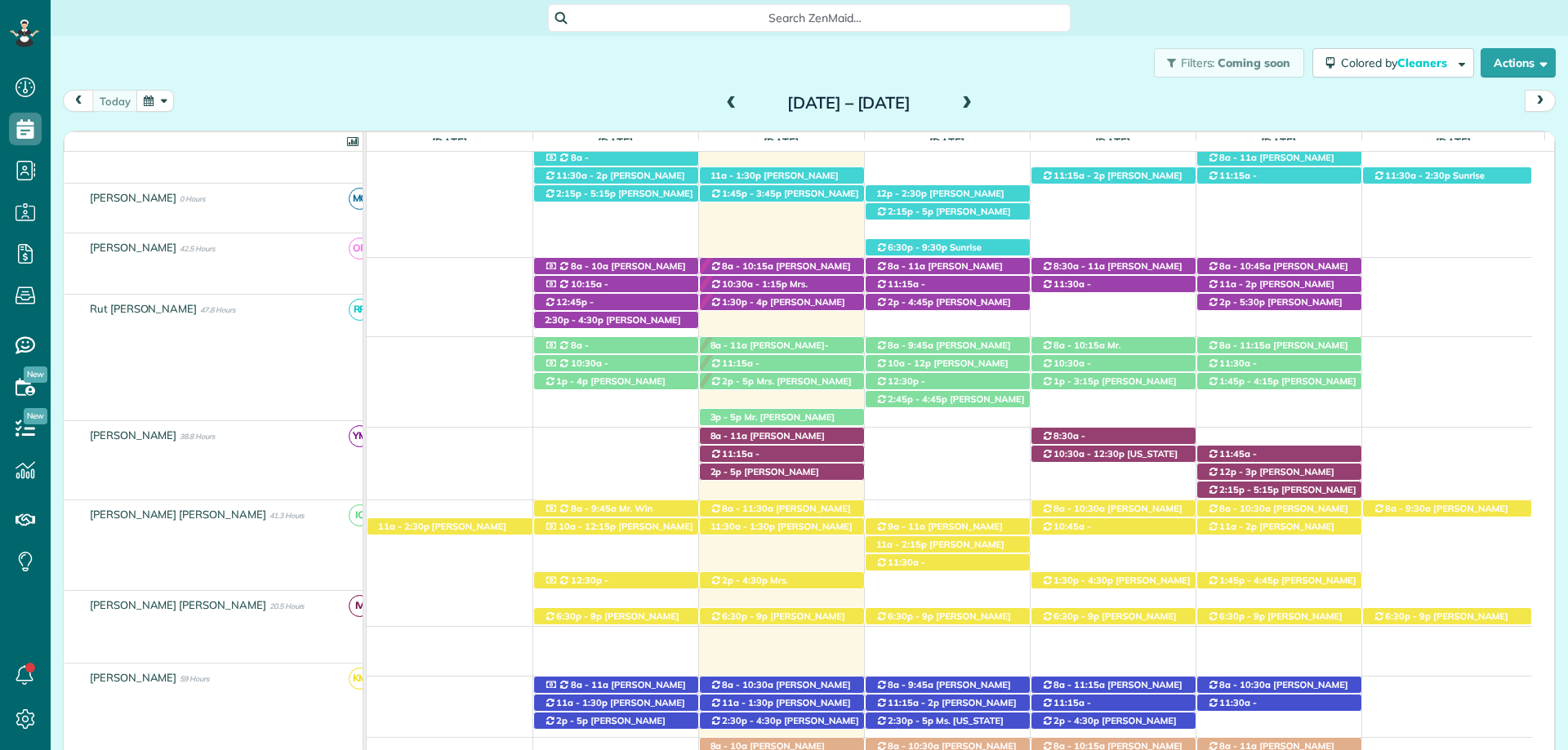
scroll to position [555, 0]
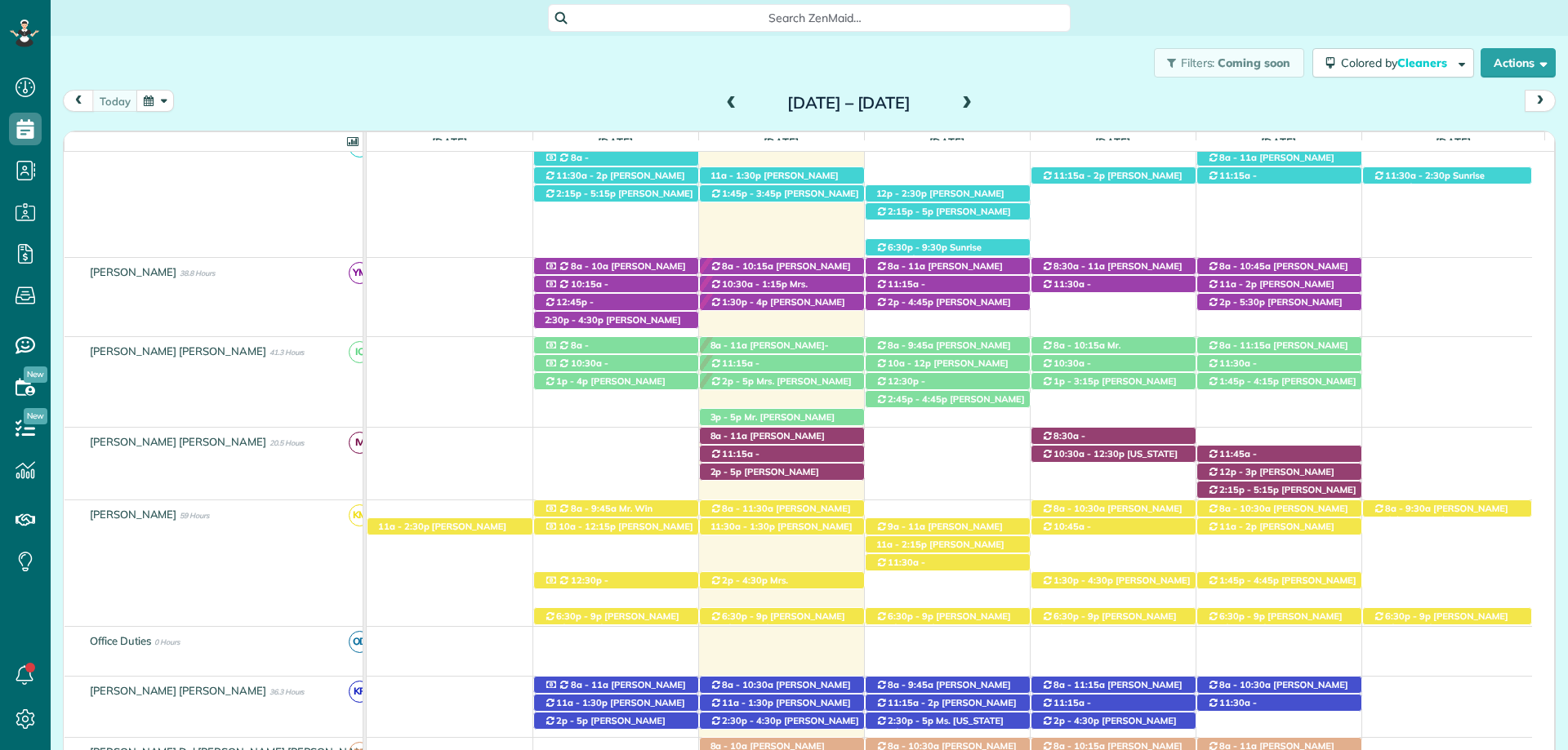
click at [450, 528] on span "[PERSON_NAME] ([PHONE_NUMBER])" at bounding box center [442, 532] width 129 height 23
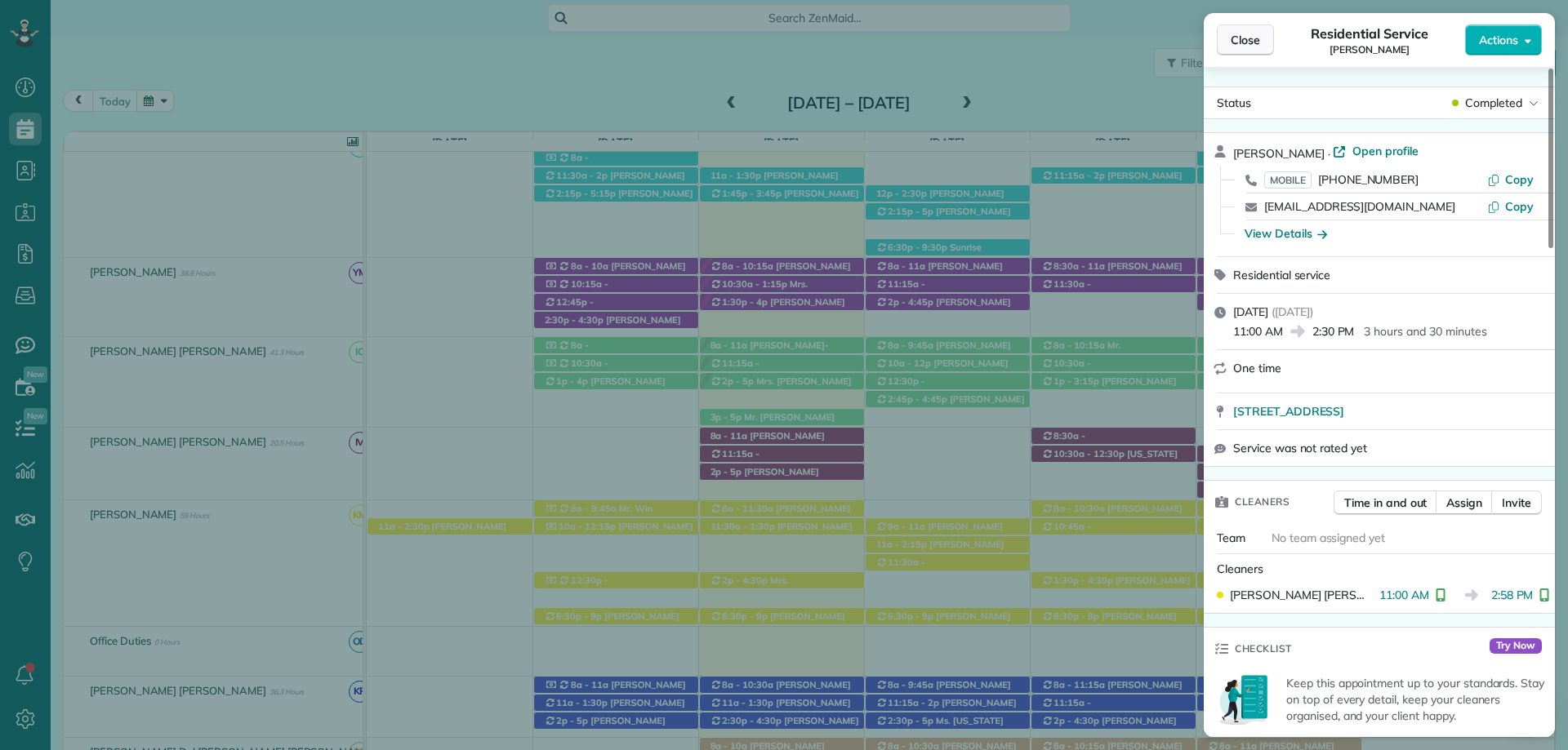
click at [1256, 47] on span "Close" at bounding box center [1245, 39] width 30 height 17
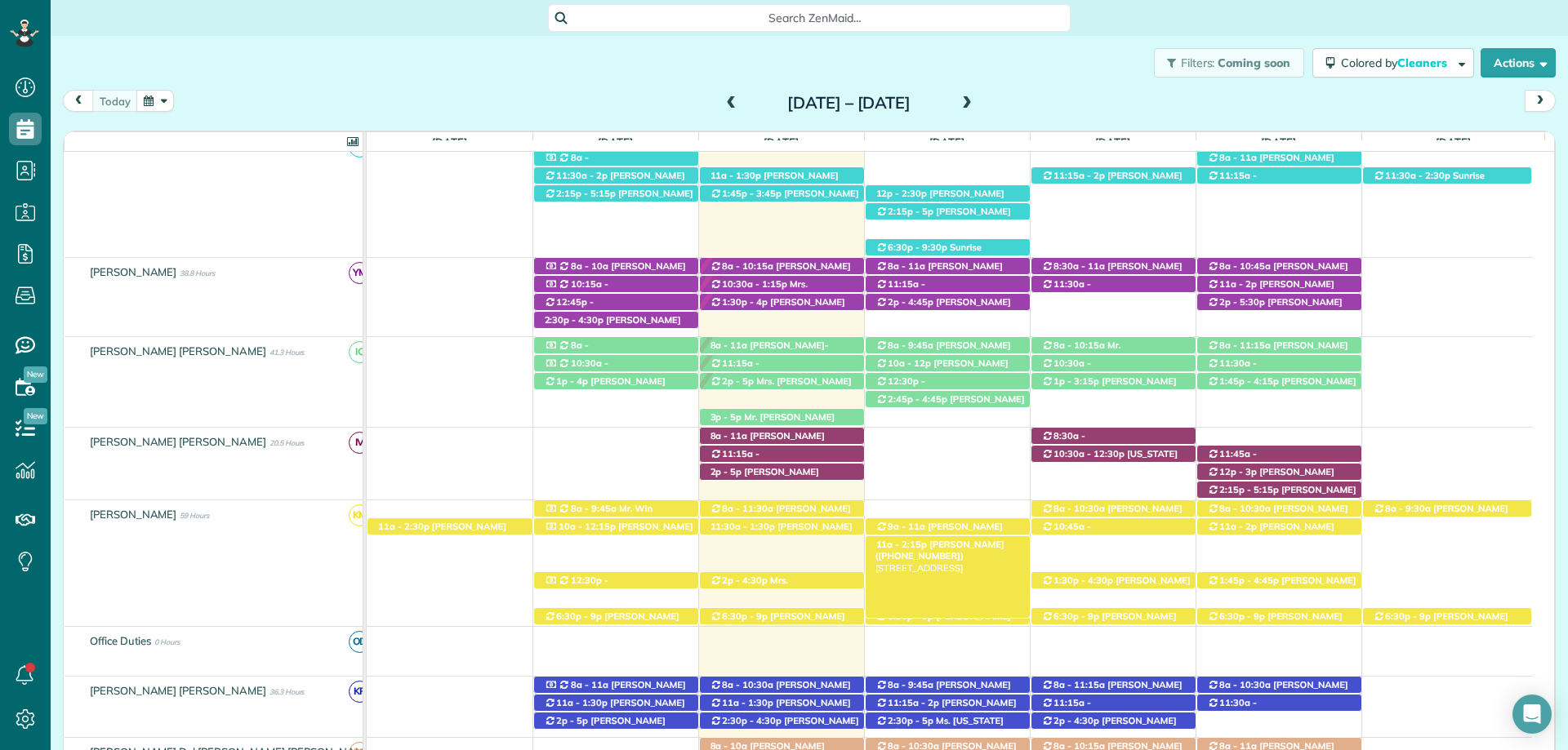
click at [967, 548] on span "[PERSON_NAME] ([PHONE_NUMBER])" at bounding box center [940, 550] width 129 height 23
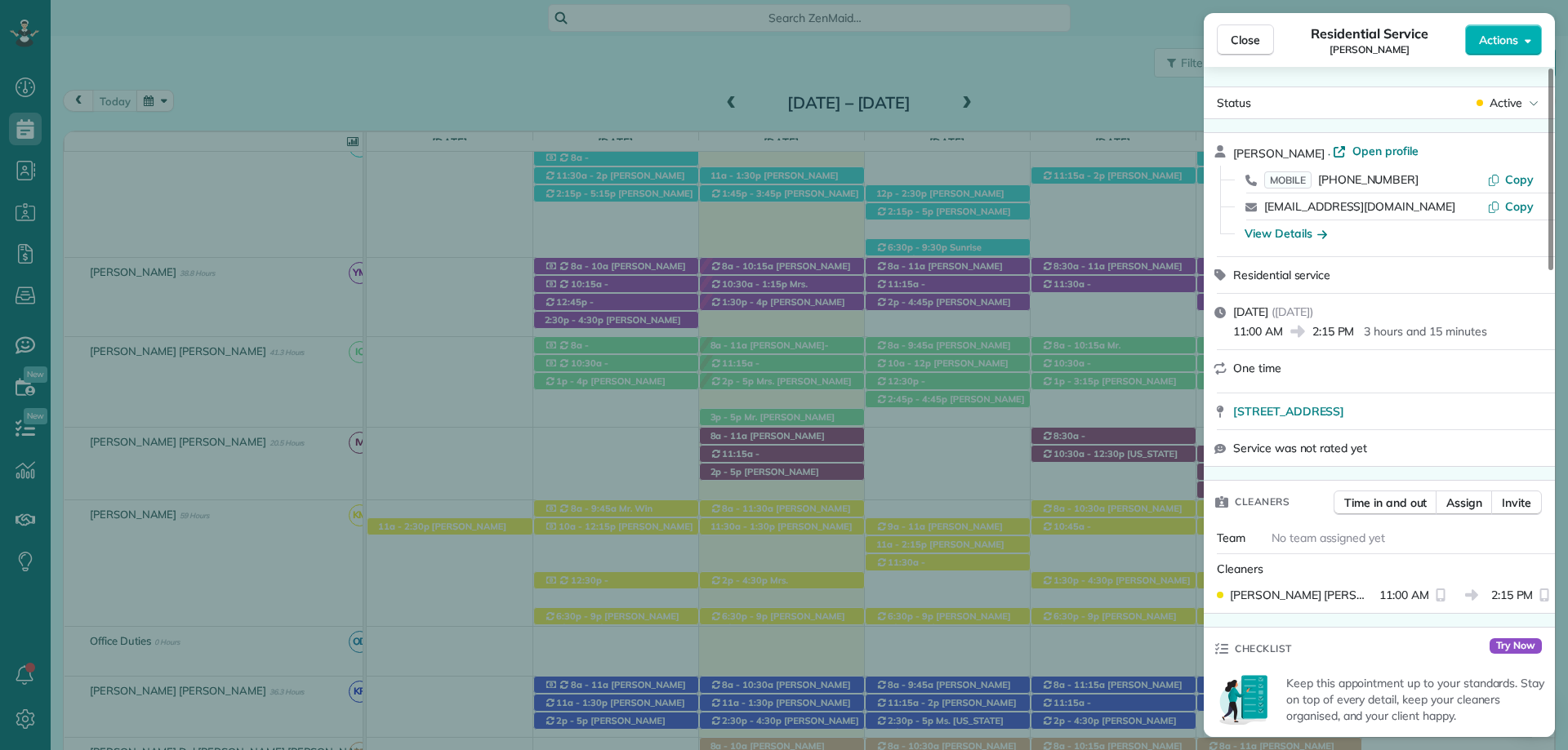
click at [1244, 29] on button "Close" at bounding box center [1244, 39] width 57 height 31
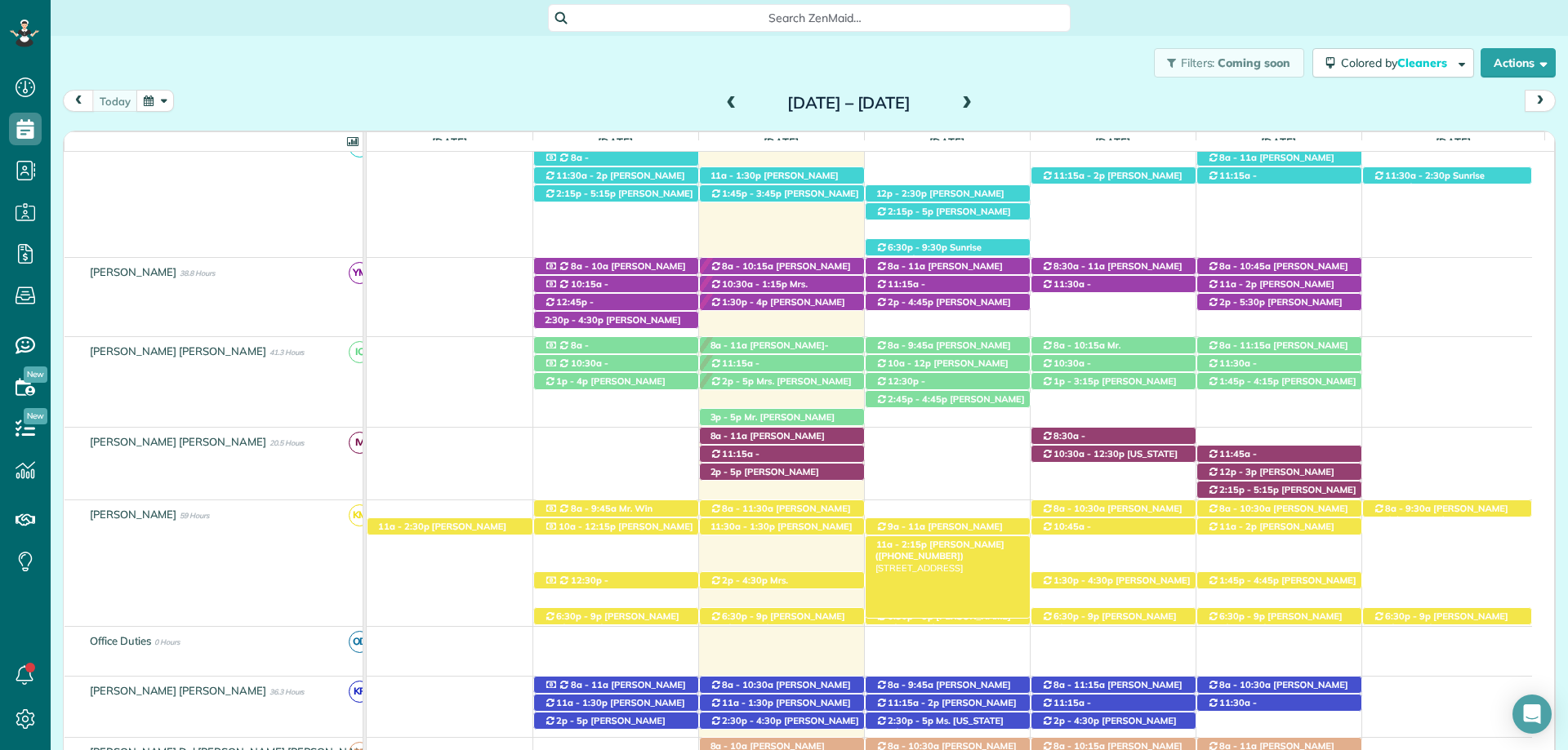
click at [984, 540] on div "11a - 2:15p Pam Hansen (+15094351560) 112 Buena Vista Drive - Daphne, AL, 36526" at bounding box center [948, 545] width 164 height 17
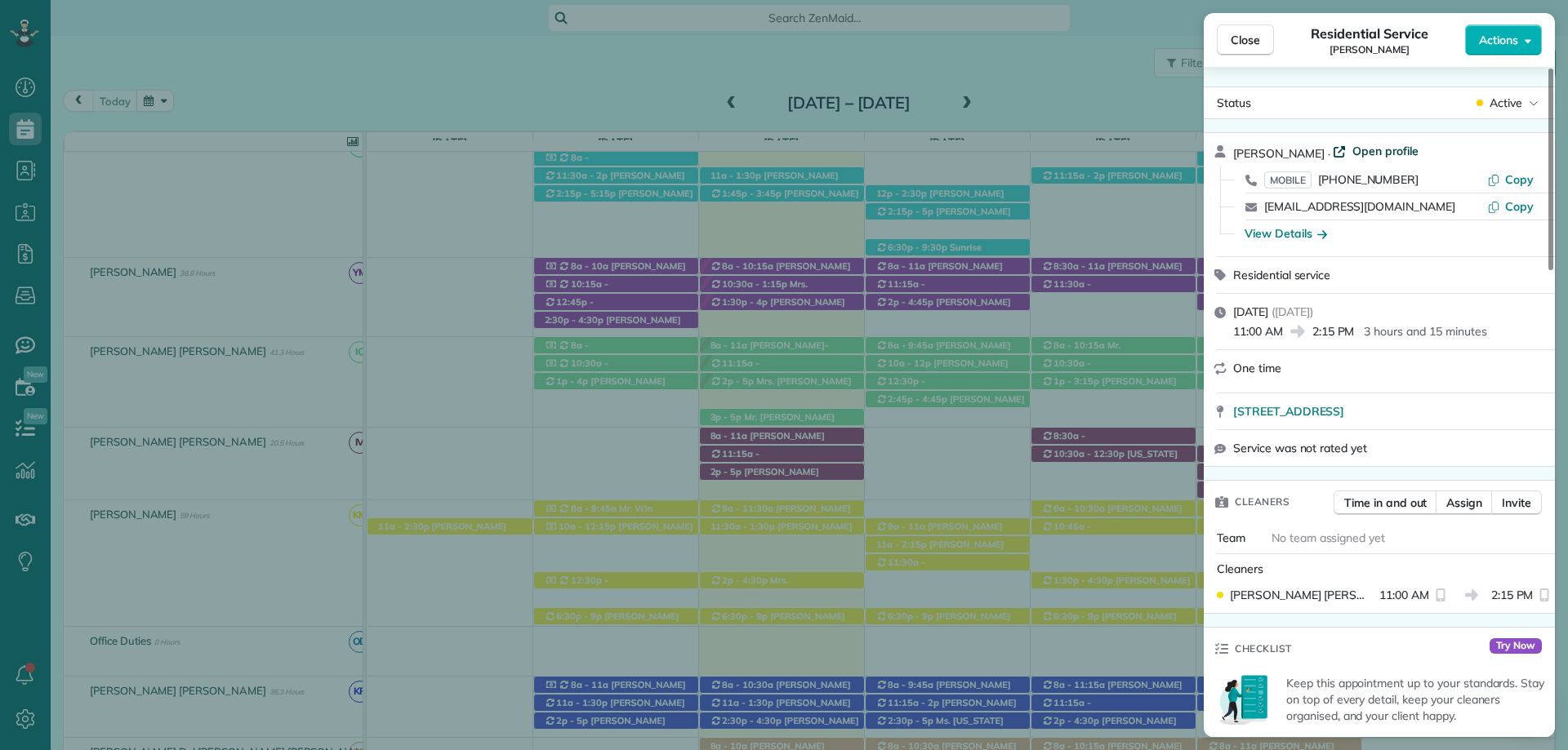
click at [1352, 149] on span "Open profile" at bounding box center [1385, 150] width 66 height 17
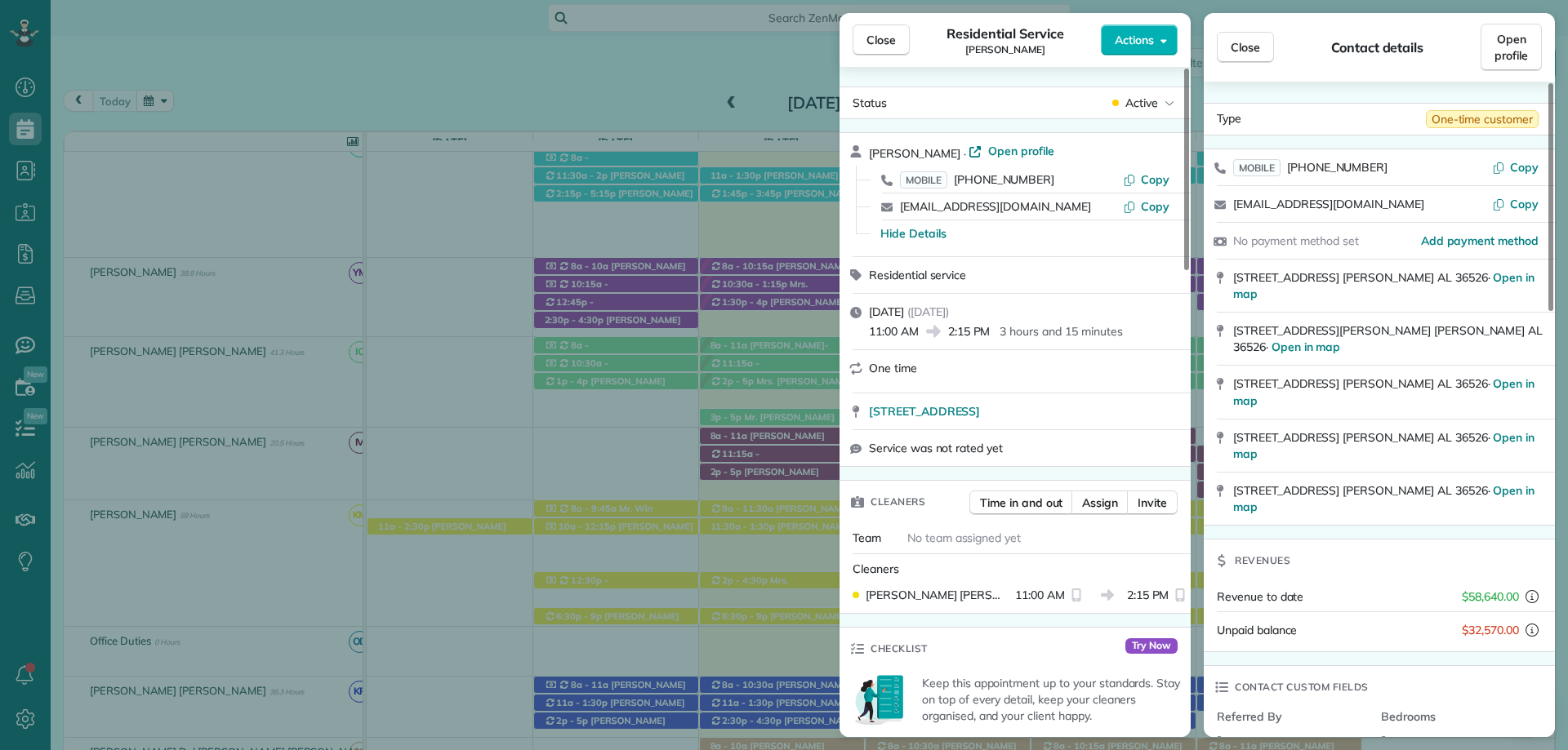
click at [1244, 45] on span "Close" at bounding box center [1245, 47] width 30 height 17
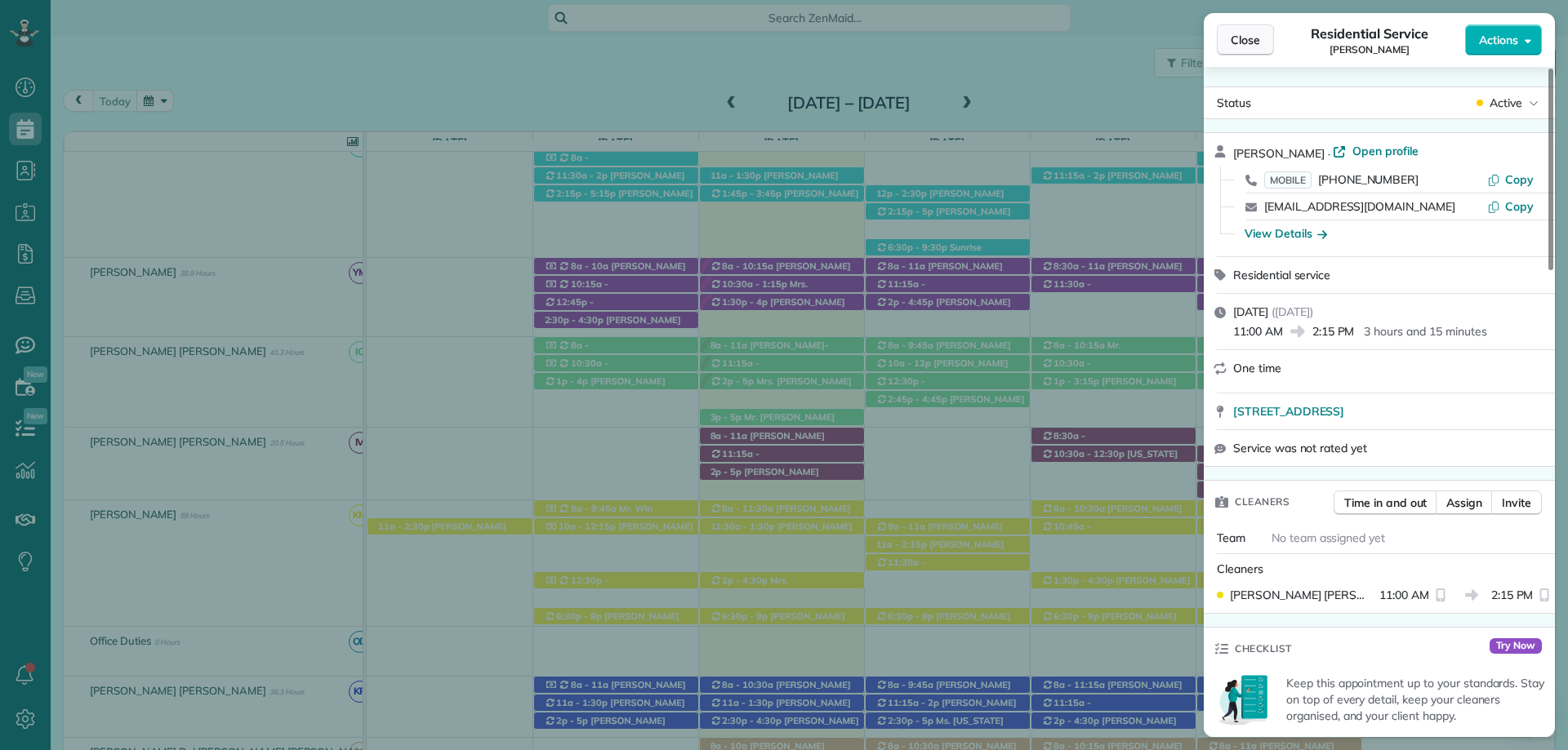
click at [1264, 43] on button "Close" at bounding box center [1244, 39] width 57 height 31
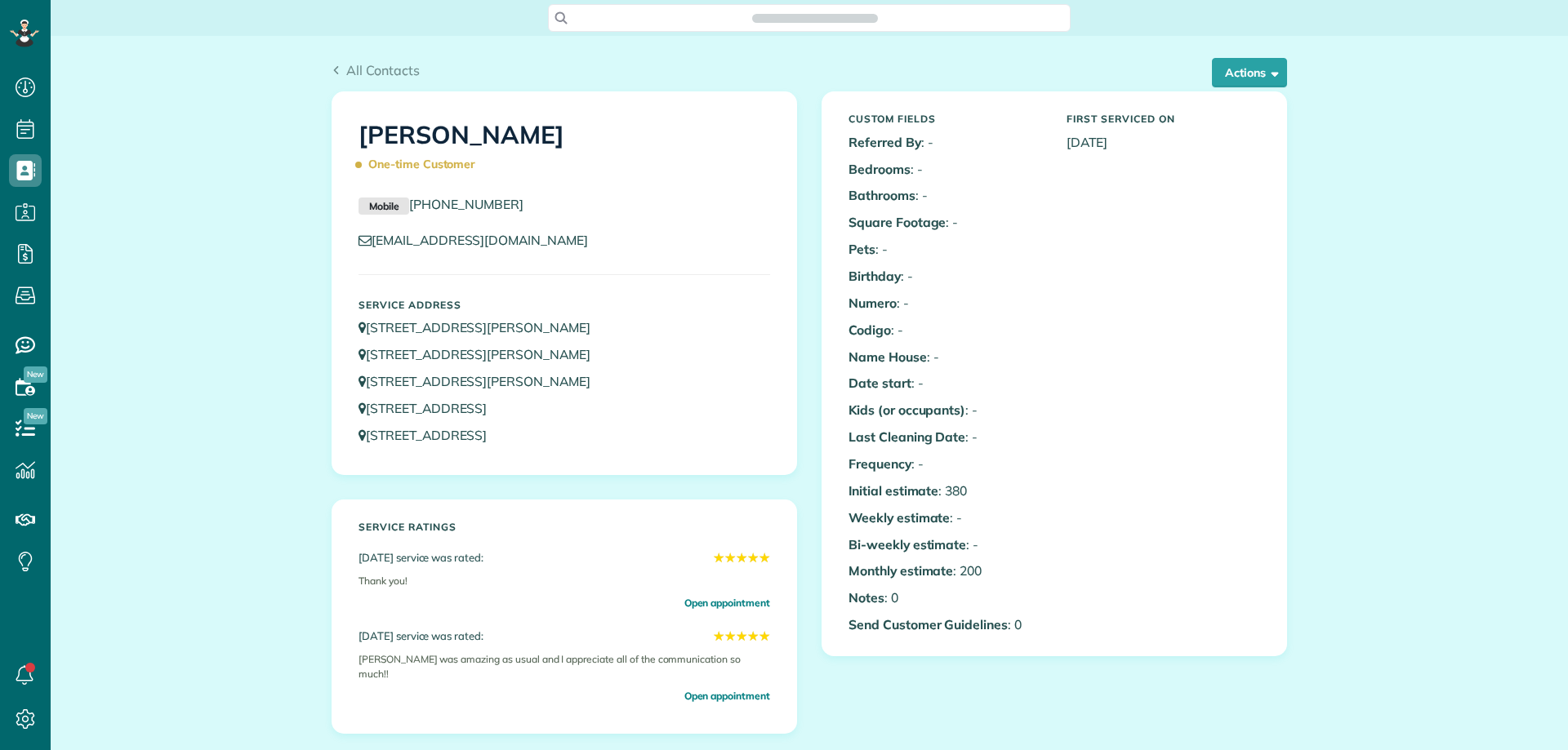
scroll to position [1176, 0]
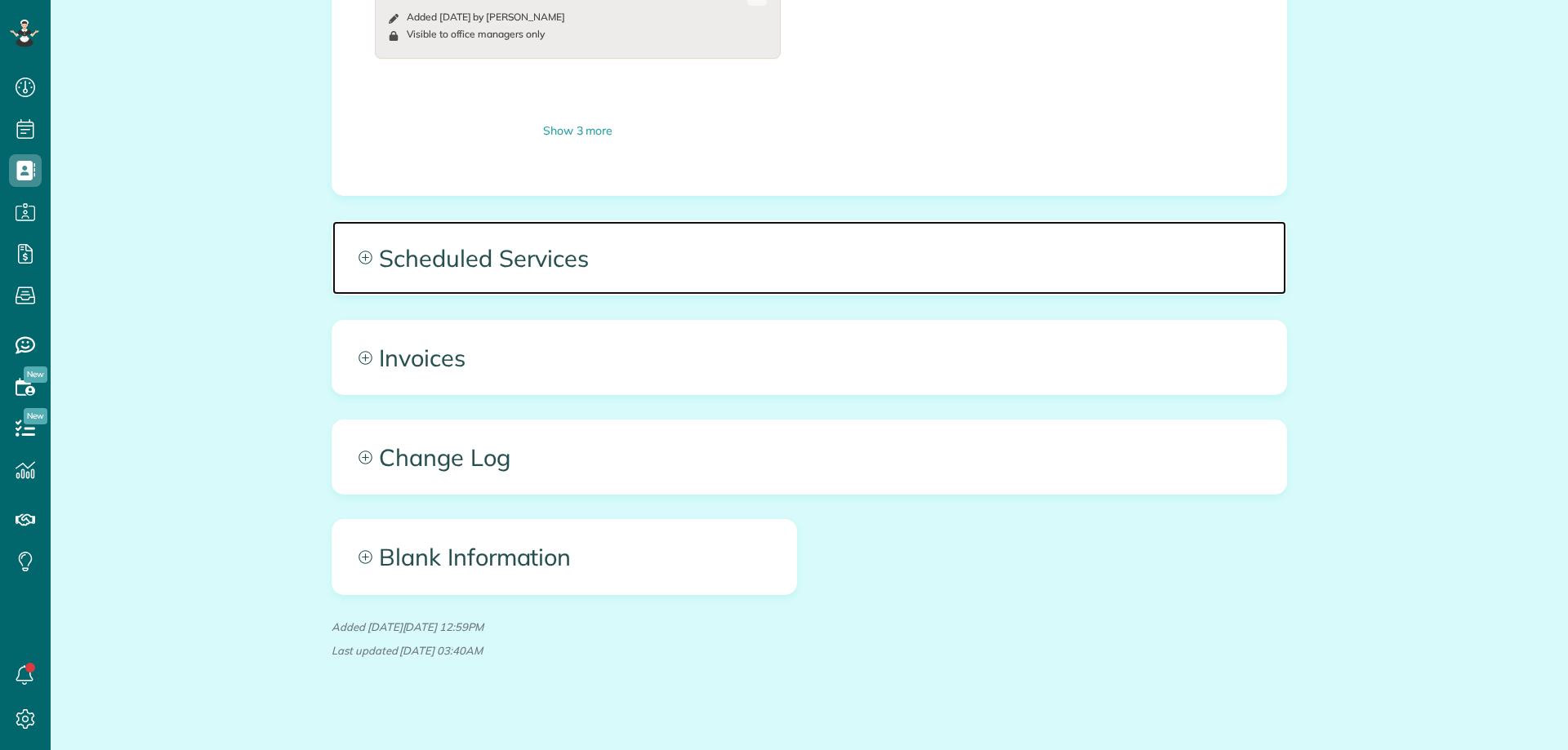
click at [568, 245] on span "Scheduled Services" at bounding box center [809, 258] width 954 height 73
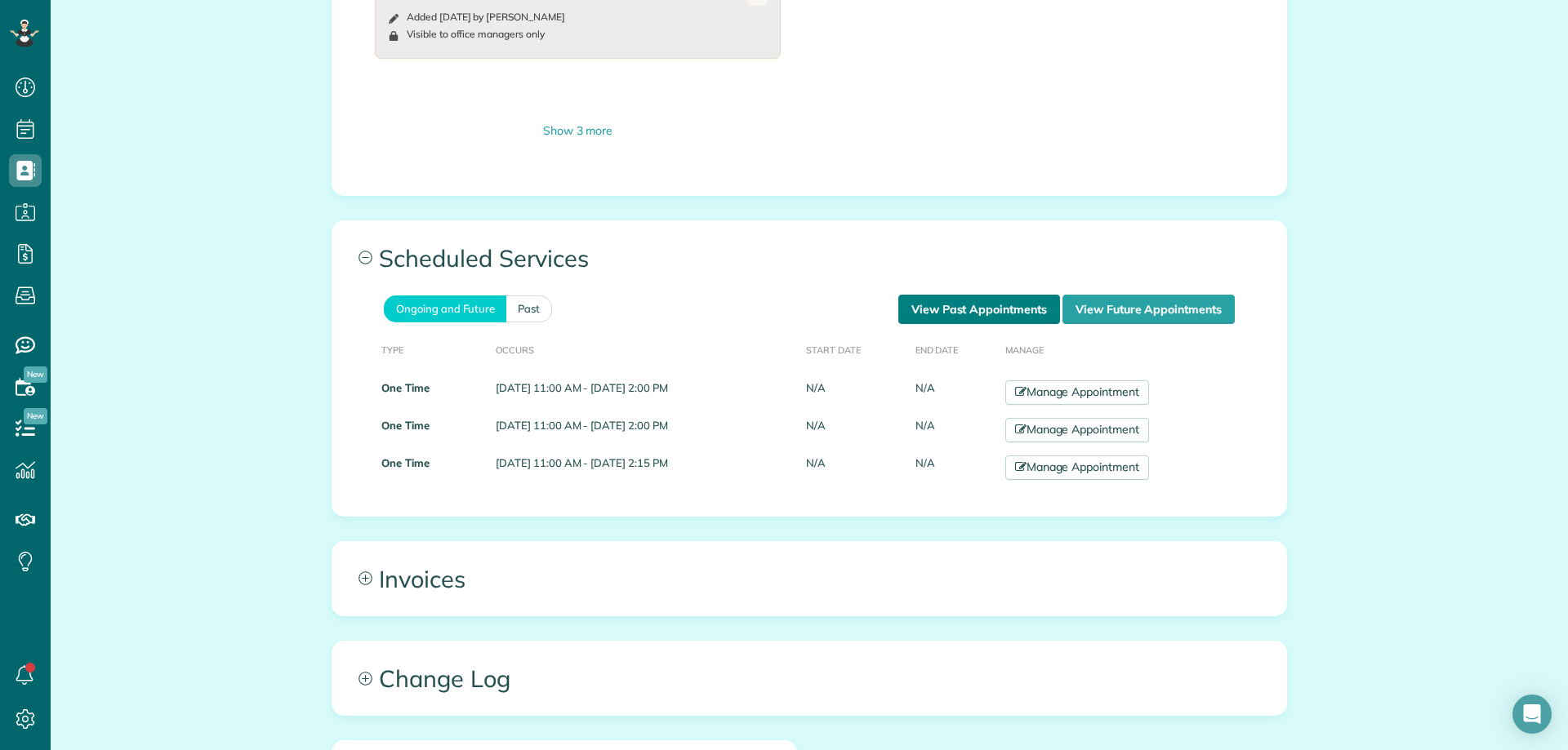
click at [976, 295] on link "View Past Appointments" at bounding box center [979, 309] width 162 height 30
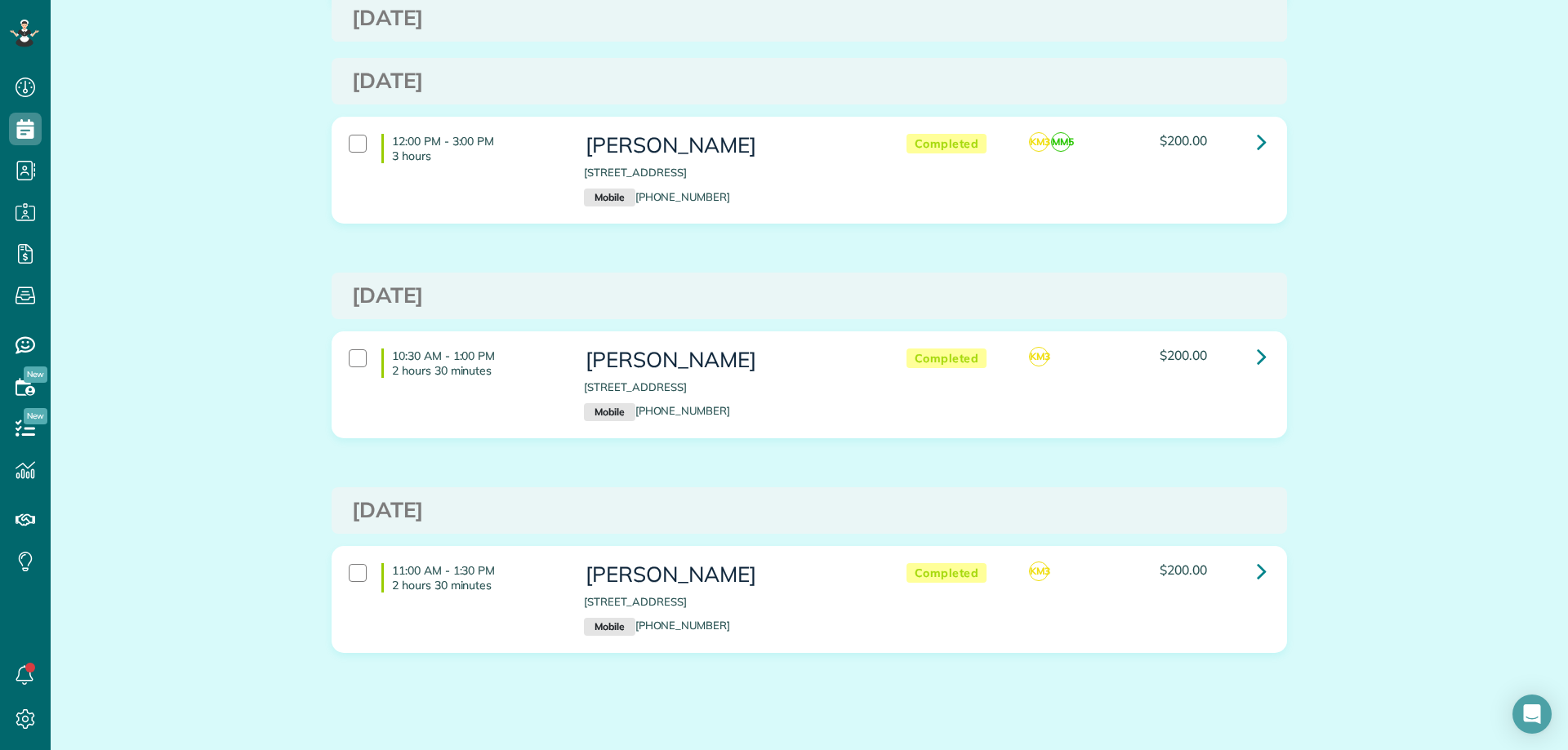
scroll to position [3014, 0]
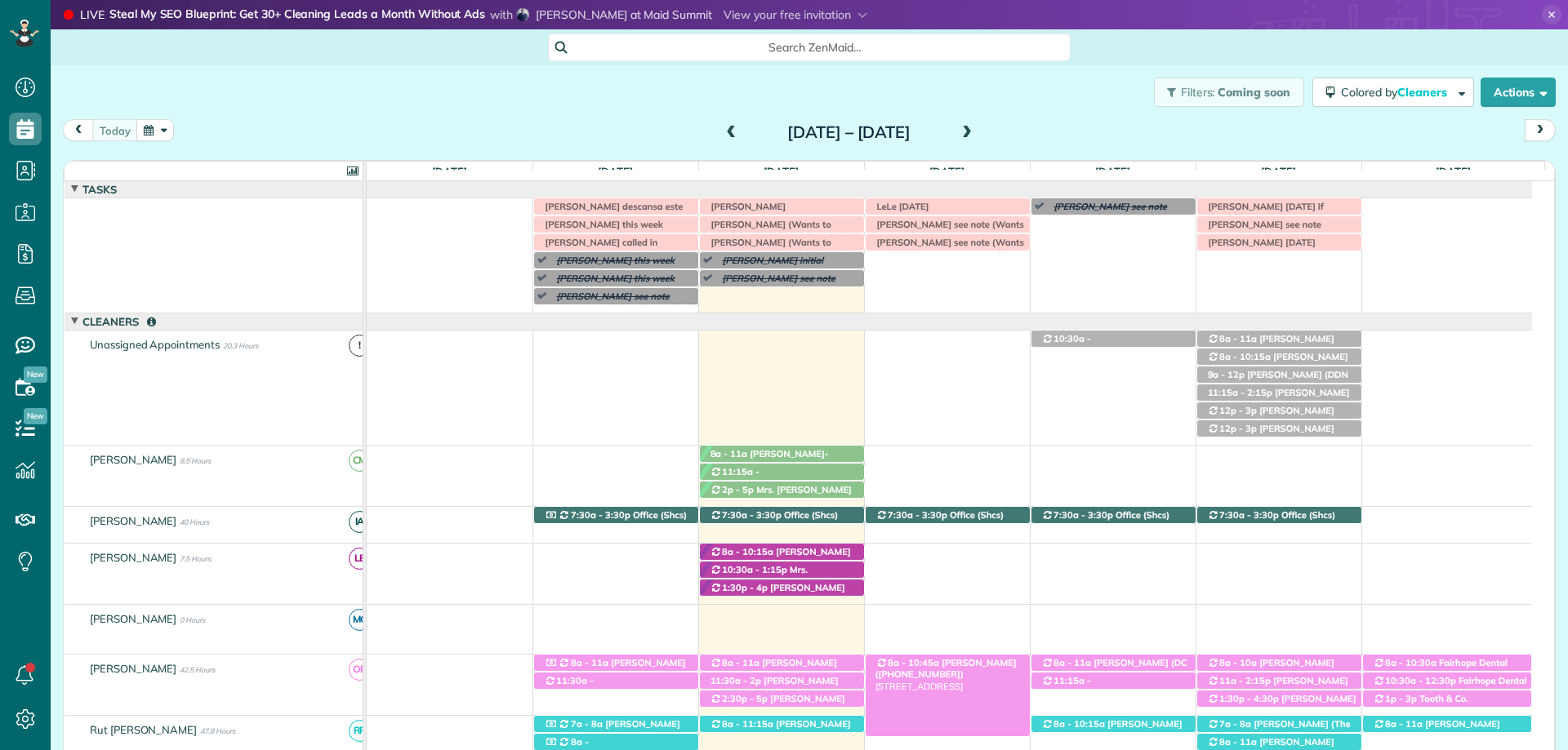
scroll to position [66, 0]
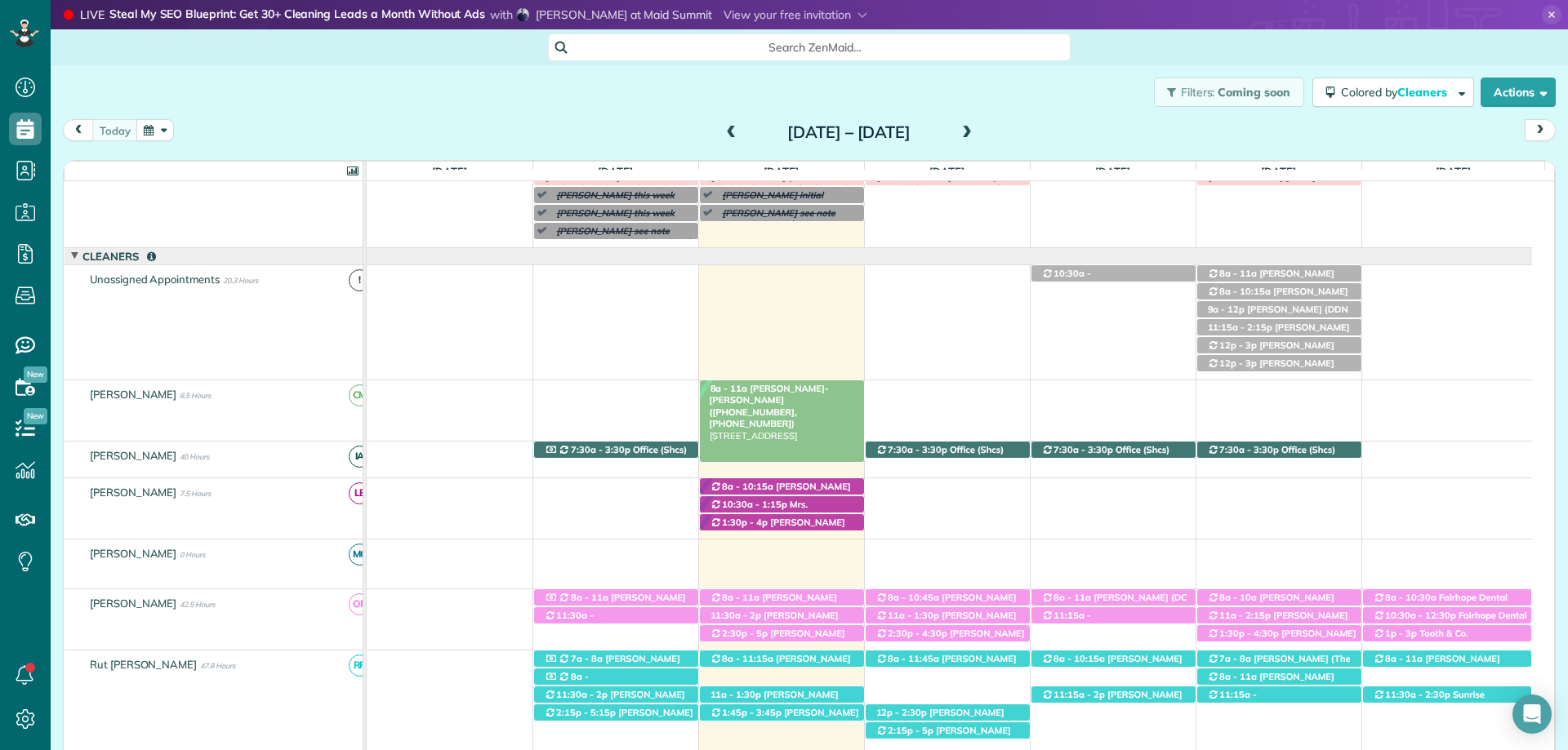
click at [808, 388] on span "[PERSON_NAME]-[PERSON_NAME] ([PHONE_NUMBER], [PHONE_NUMBER])" at bounding box center [769, 406] width 119 height 46
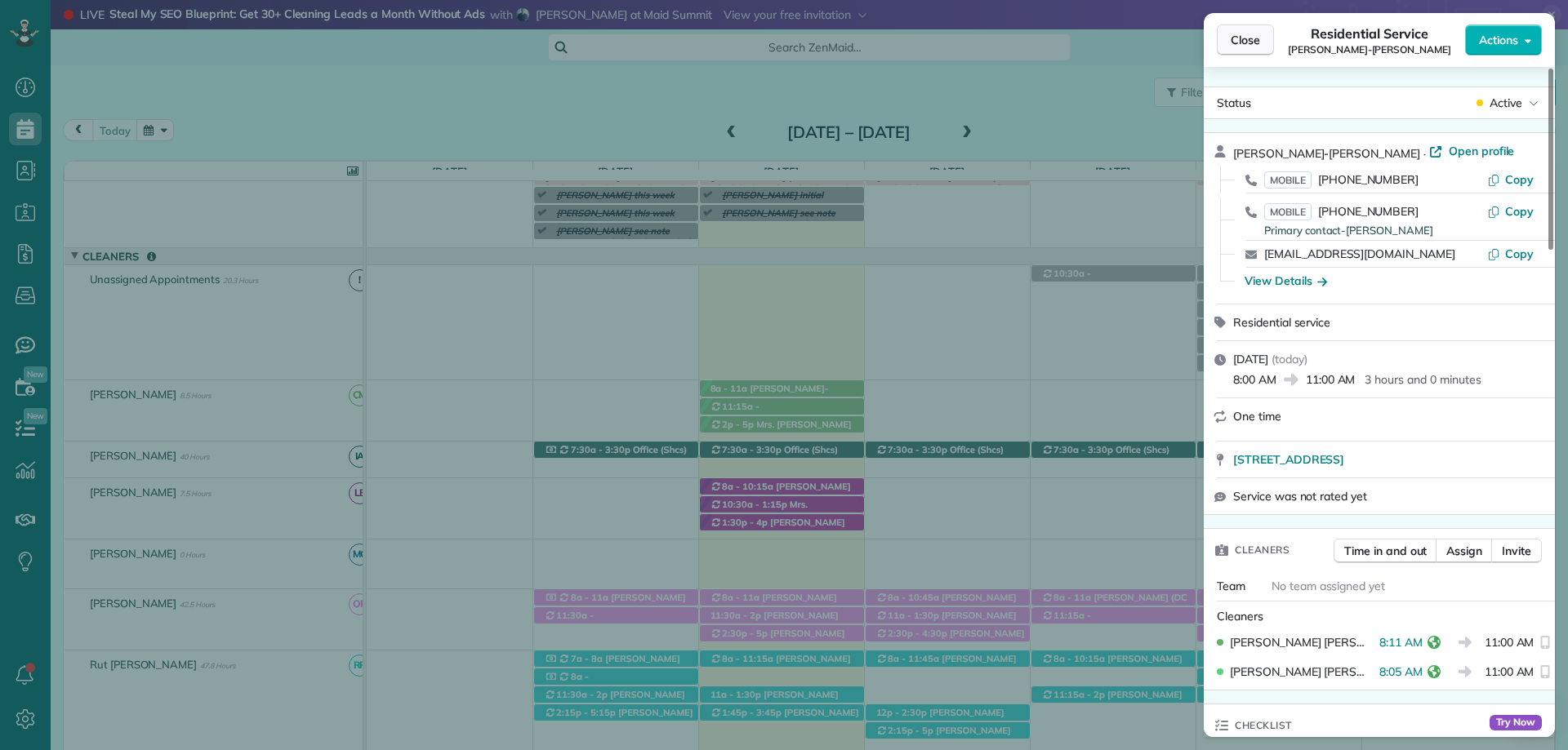
click at [1234, 33] on span "Close" at bounding box center [1245, 39] width 30 height 17
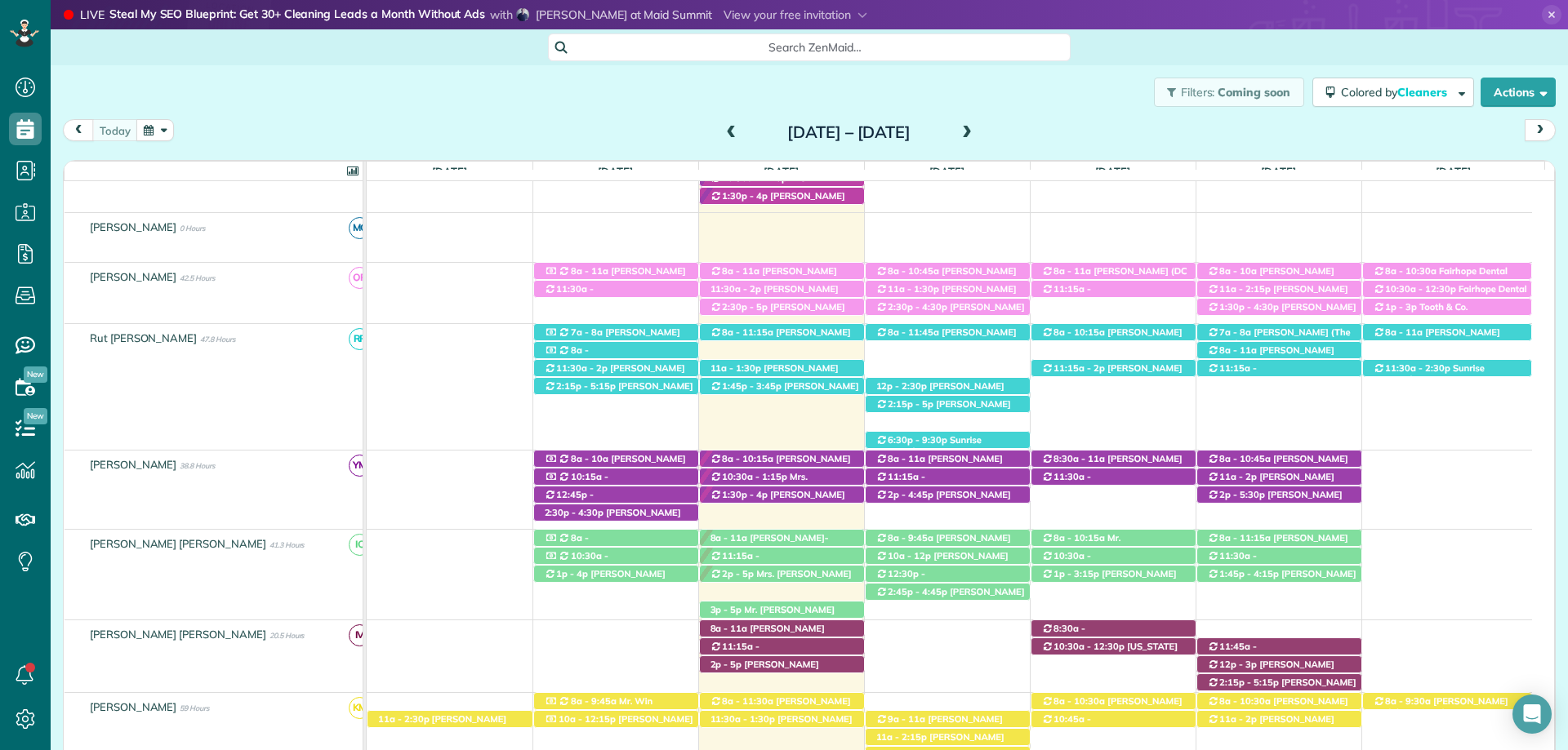
scroll to position [474, 0]
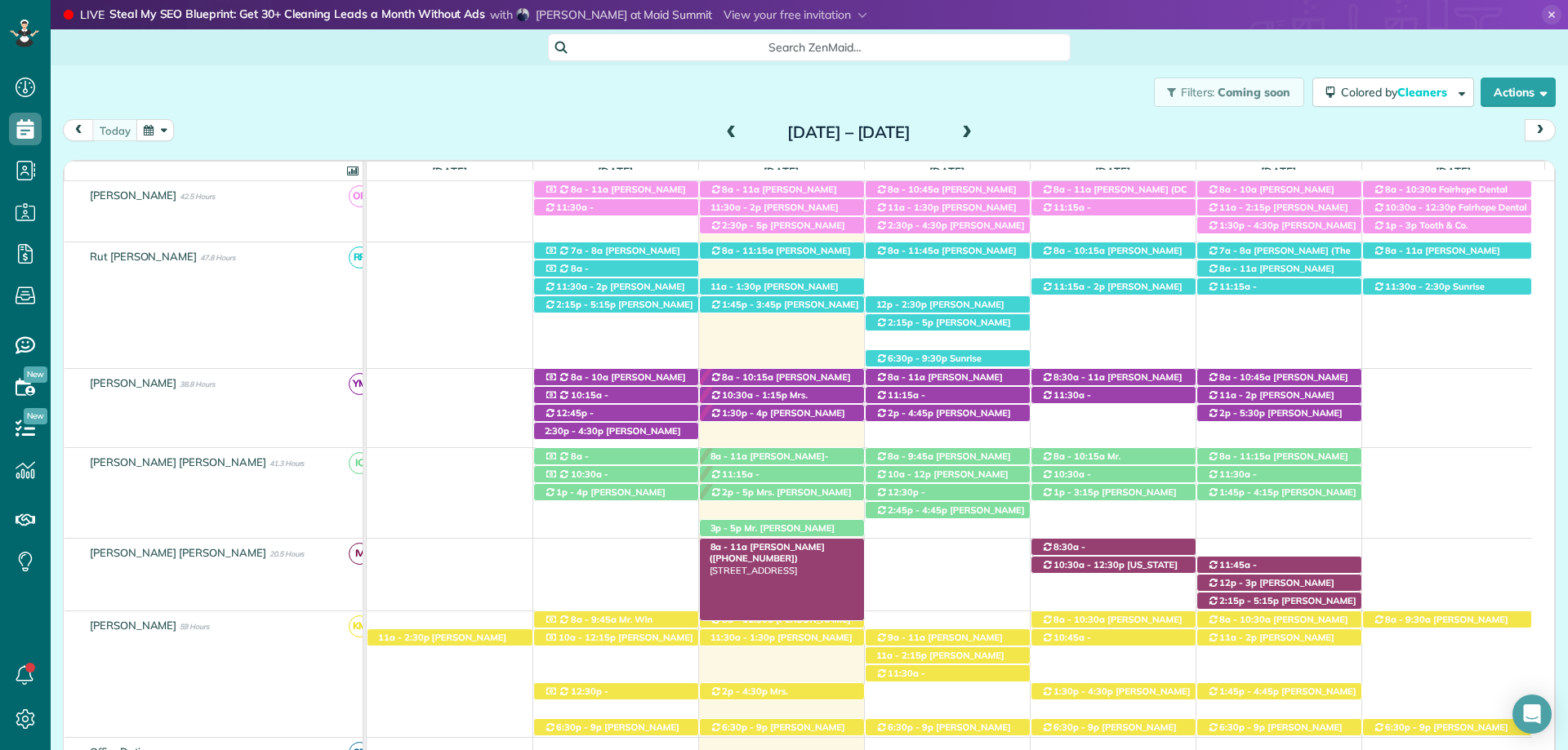
click at [760, 542] on div "8a - 11a Rachel Nygaard (+12513774404) 9018 Feather Trail - Fairhope, AL, 36532" at bounding box center [782, 547] width 164 height 17
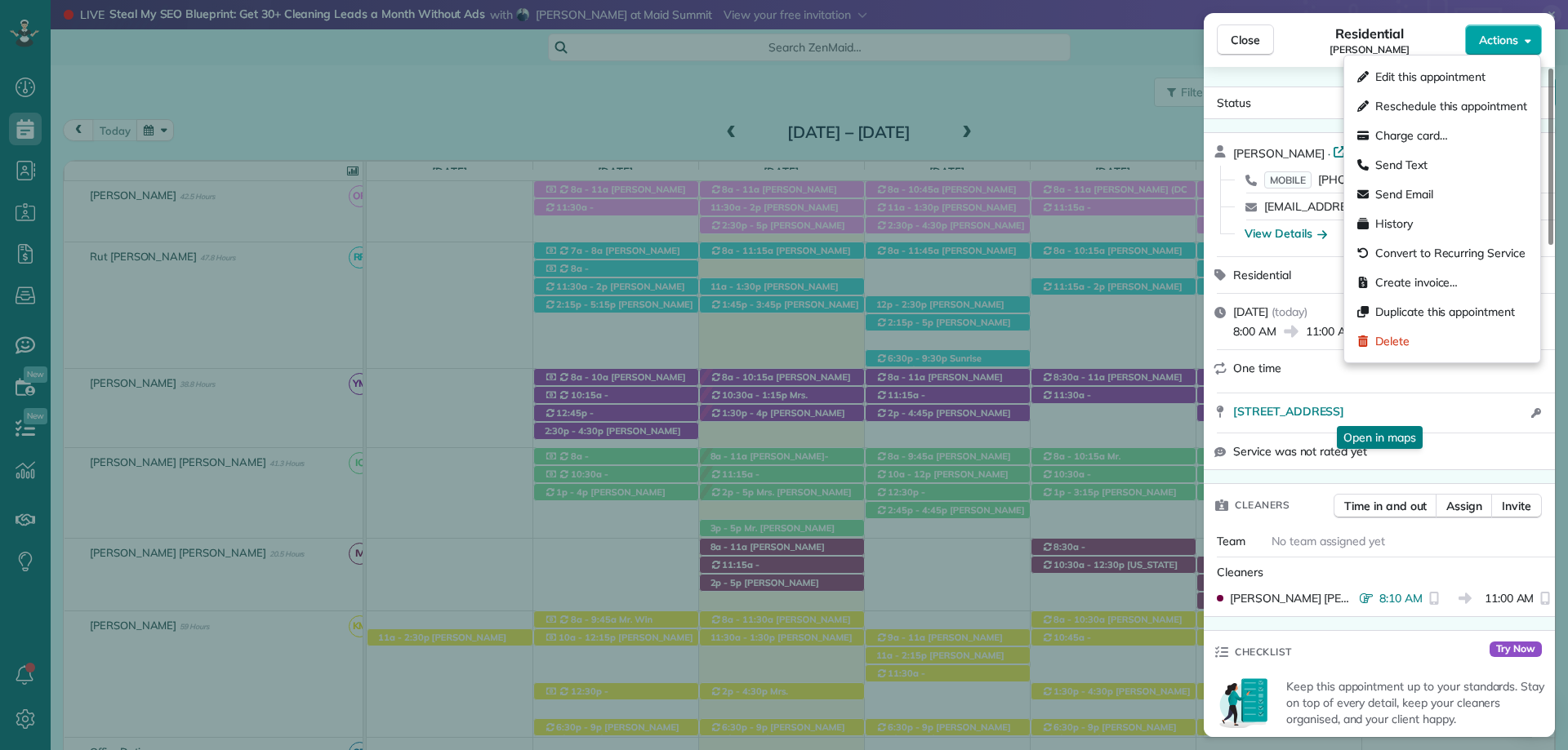
click at [1501, 50] on button "Actions" at bounding box center [1503, 39] width 77 height 31
click at [1429, 73] on span "Edit this appointment" at bounding box center [1431, 76] width 110 height 17
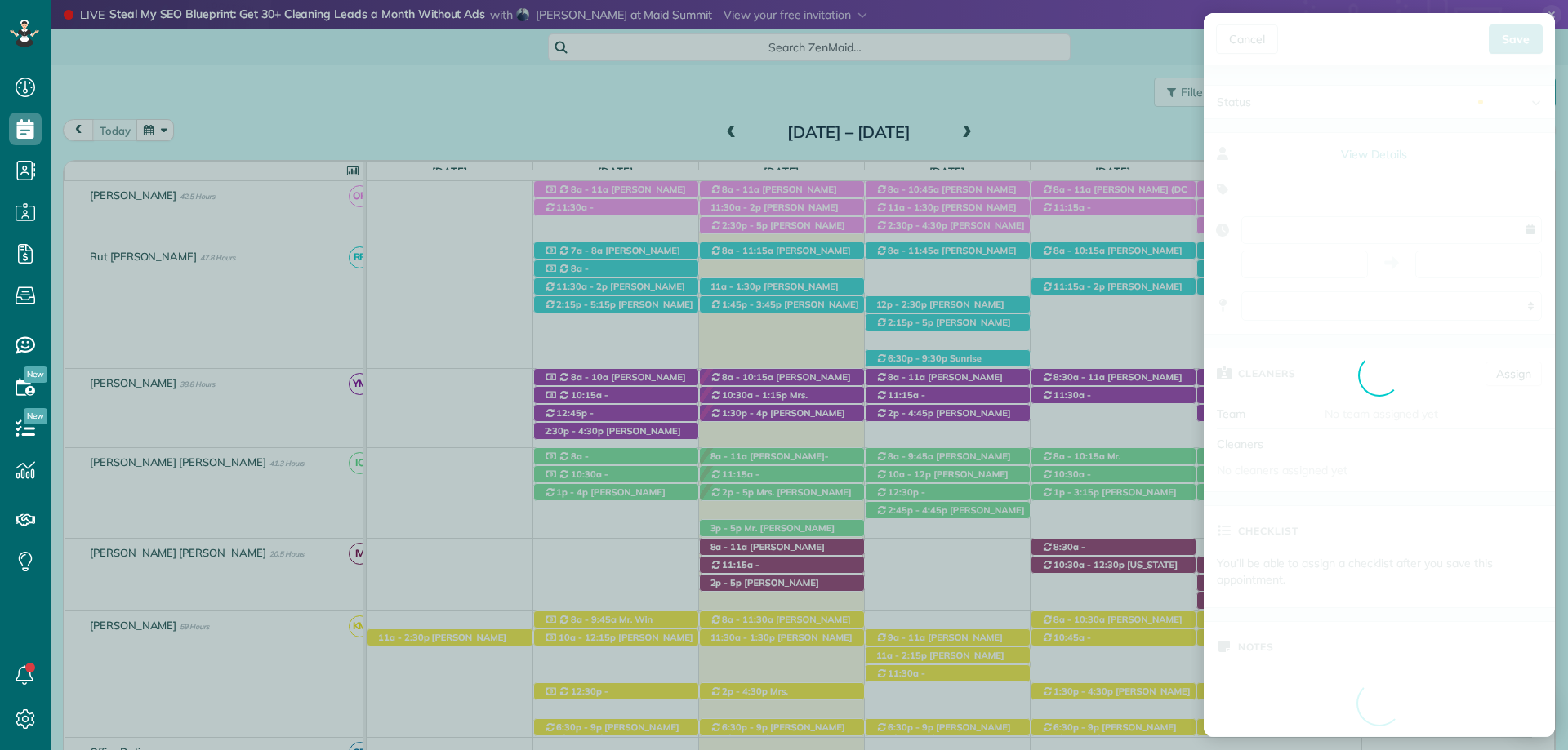
type input "**********"
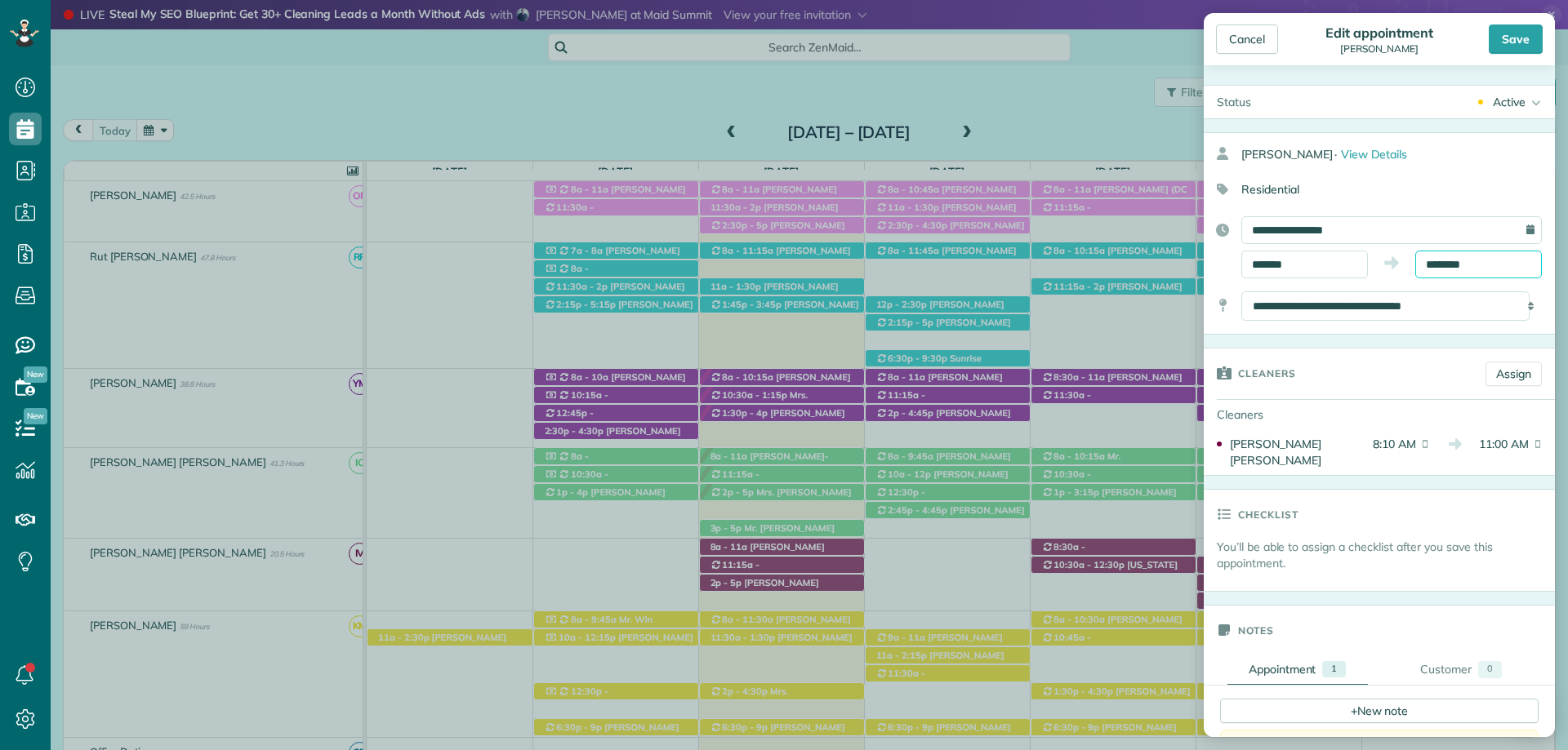
click at [1447, 265] on input "********" at bounding box center [1478, 265] width 127 height 28
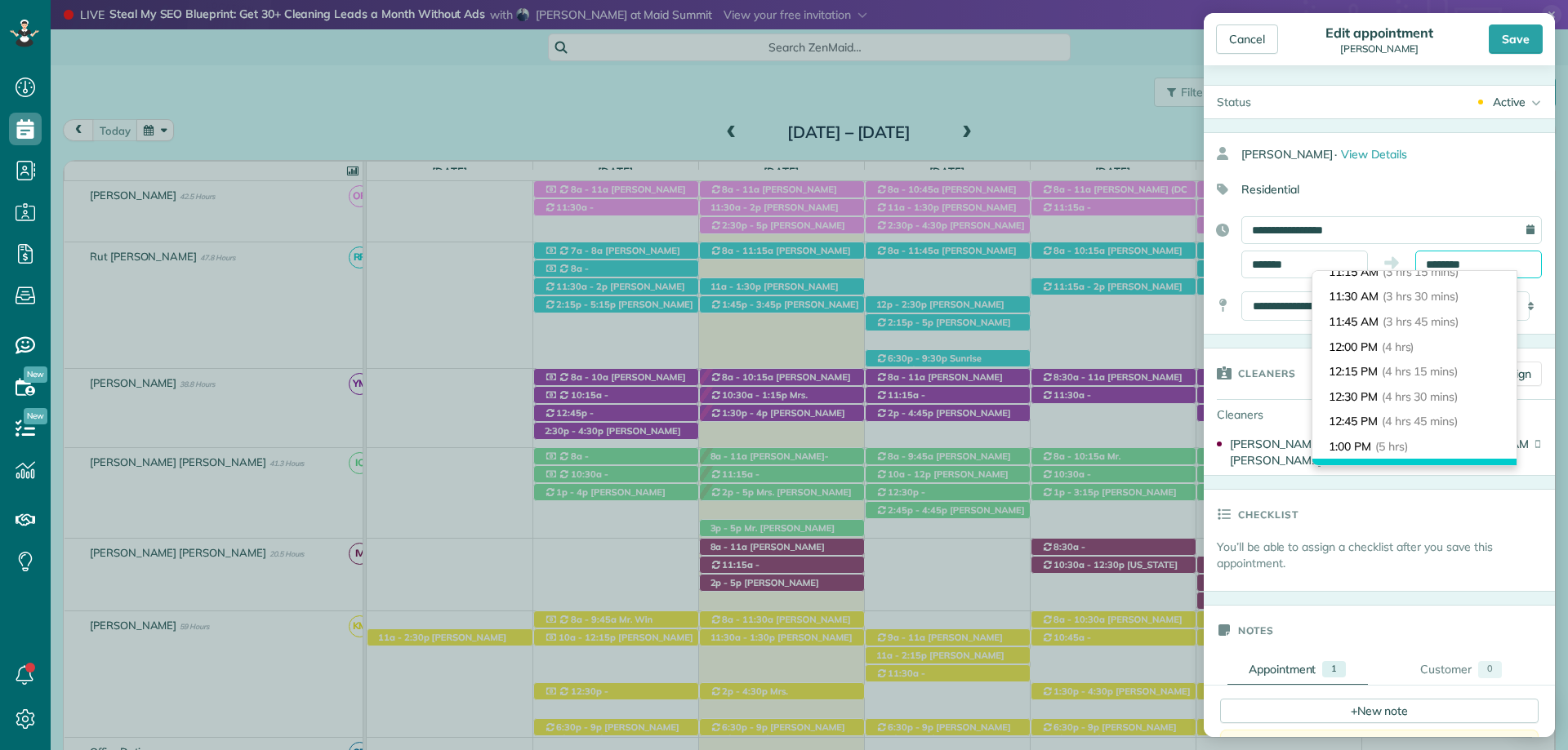
scroll to position [356, 0]
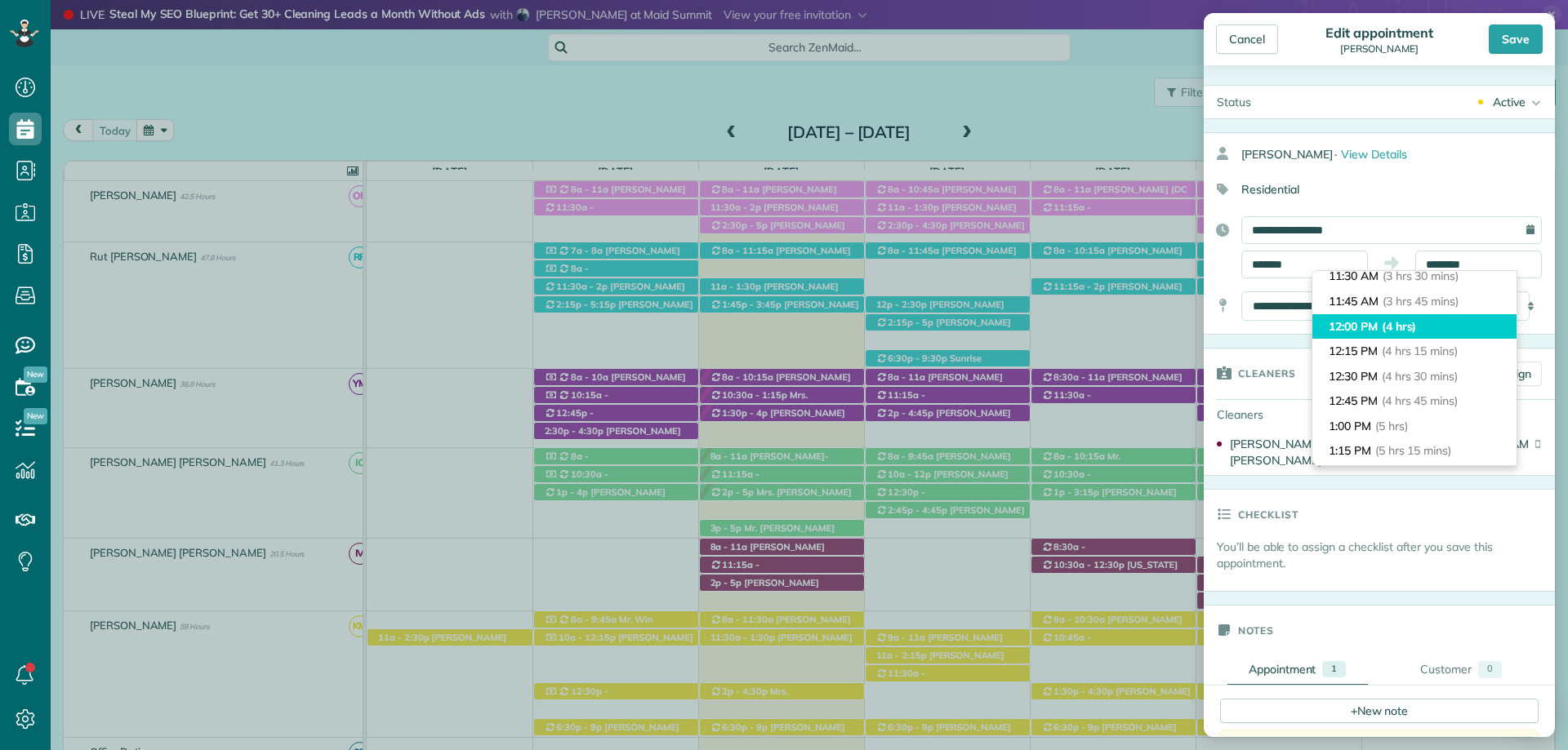
type input "********"
click at [1416, 330] on span "(4 hrs)" at bounding box center [1399, 326] width 35 height 15
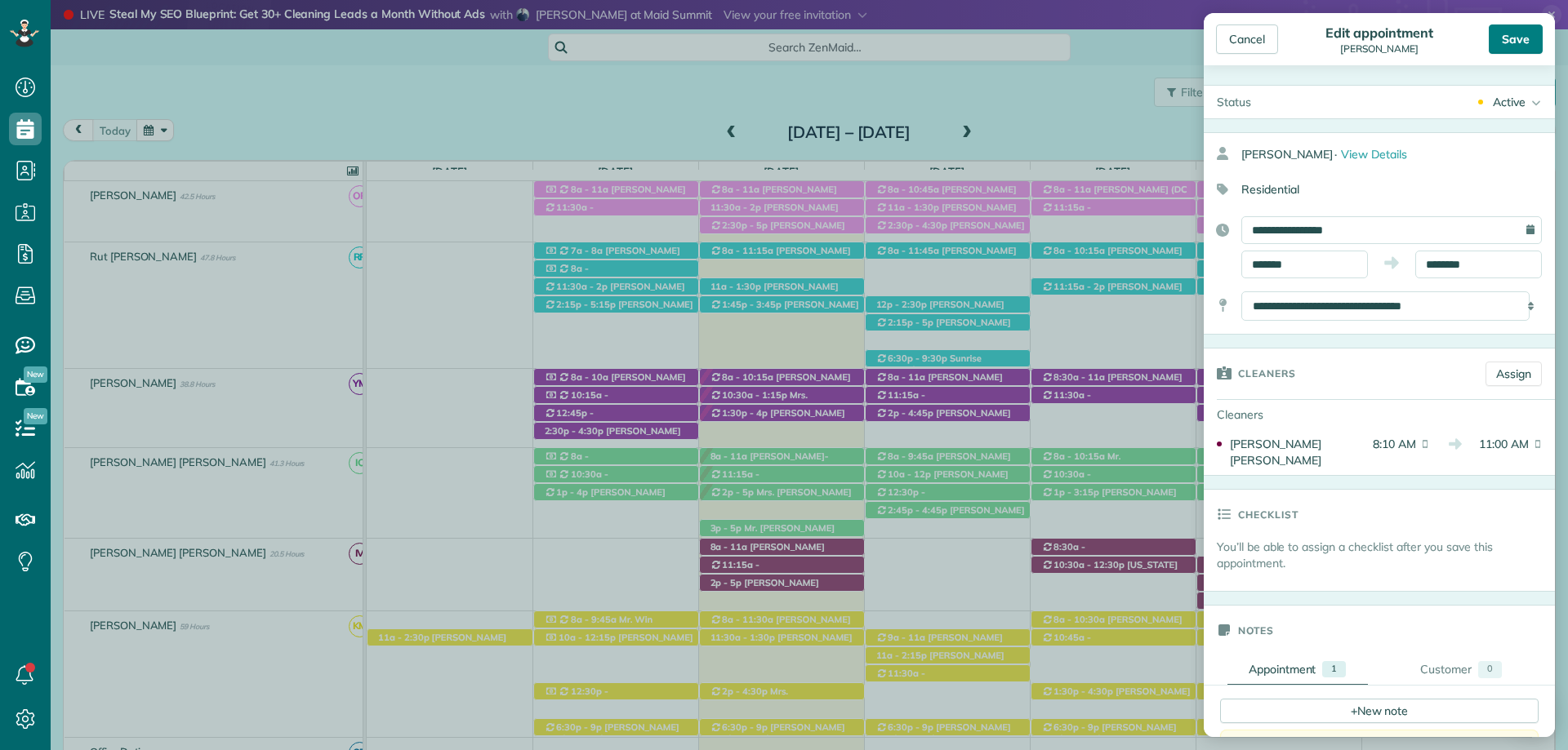
click at [1518, 45] on div "Save" at bounding box center [1516, 39] width 54 height 30
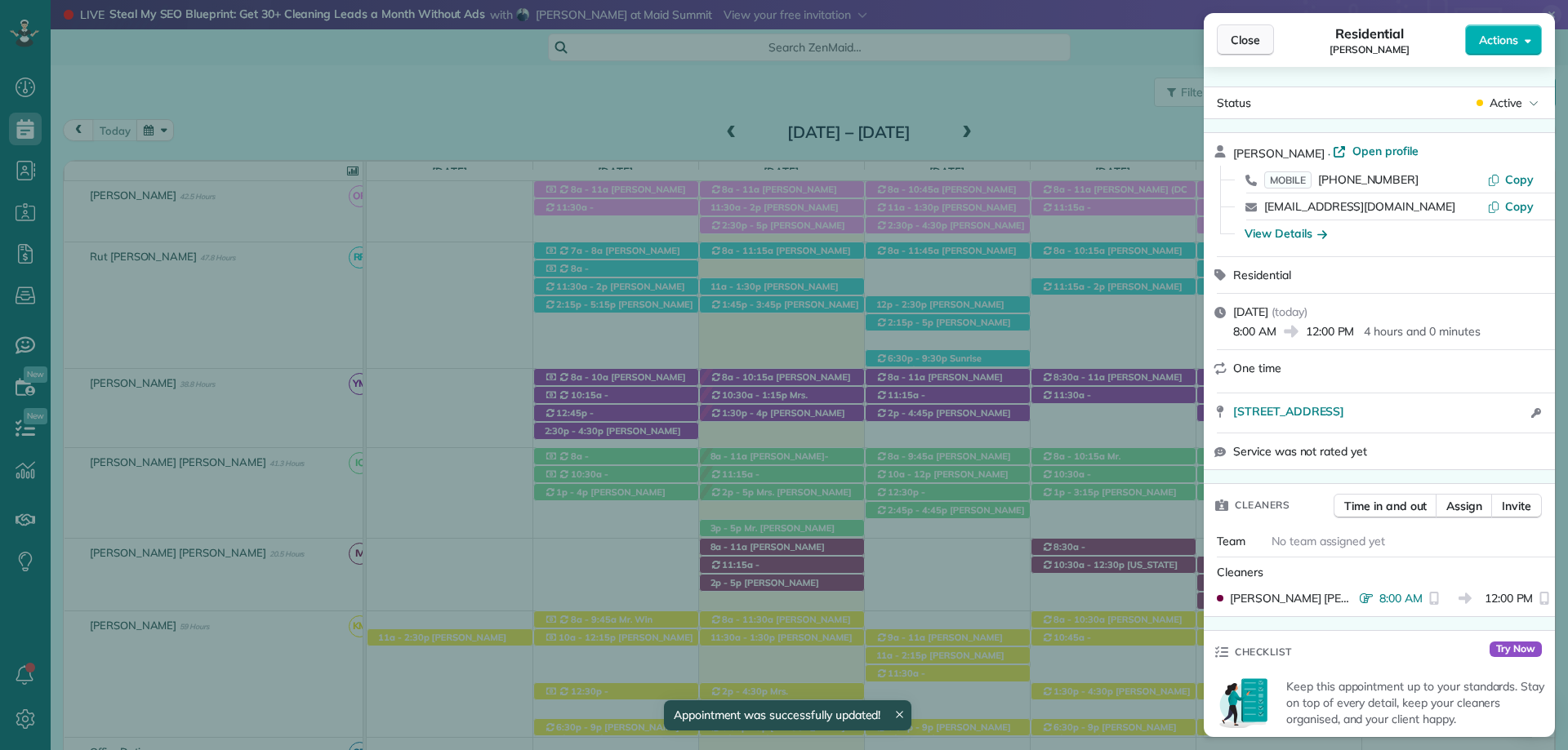
click at [1241, 43] on span "Close" at bounding box center [1245, 39] width 30 height 17
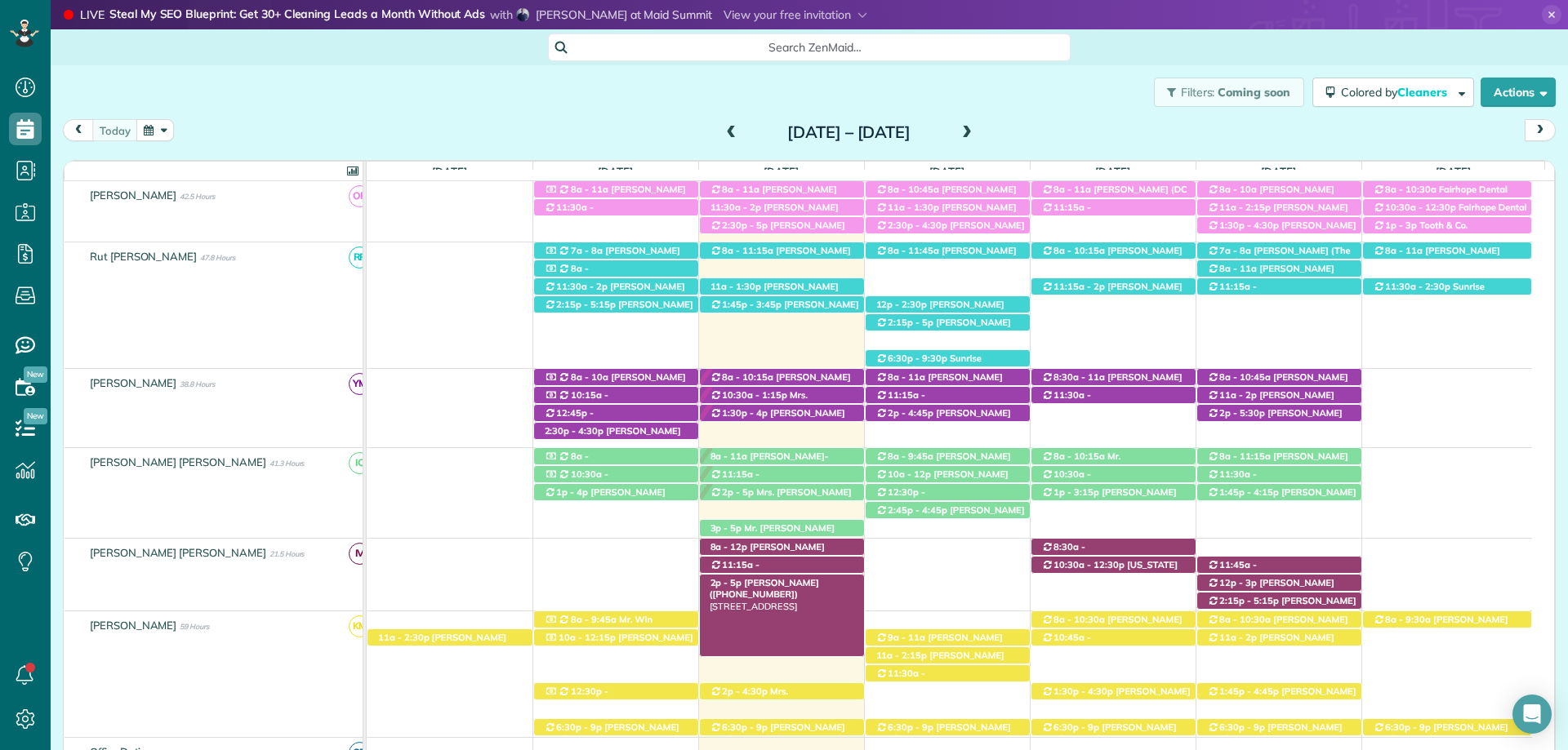
click at [819, 584] on span "[PERSON_NAME] ([PHONE_NUMBER])" at bounding box center [763, 588] width 109 height 23
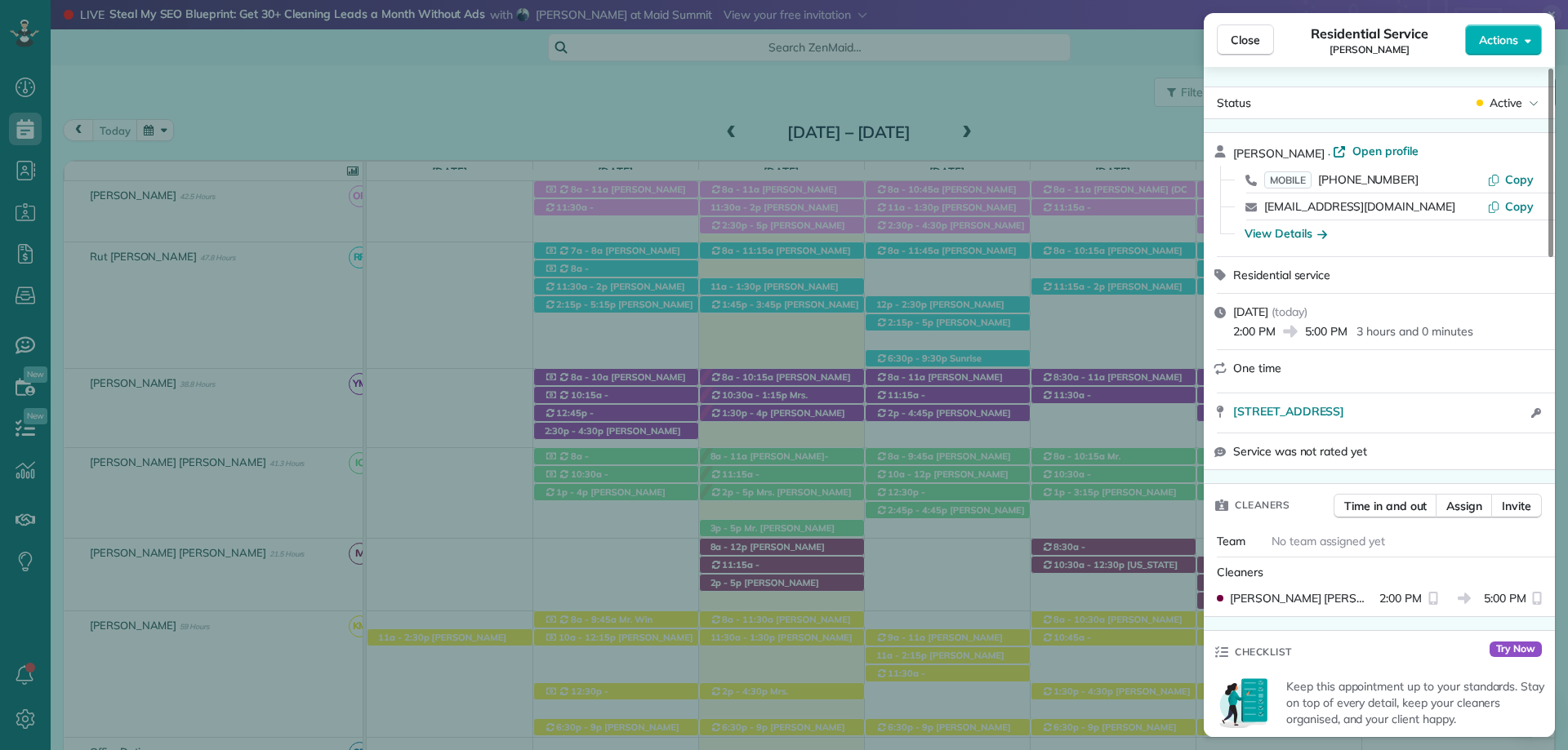
click at [1352, 146] on span "Open profile" at bounding box center [1385, 150] width 66 height 17
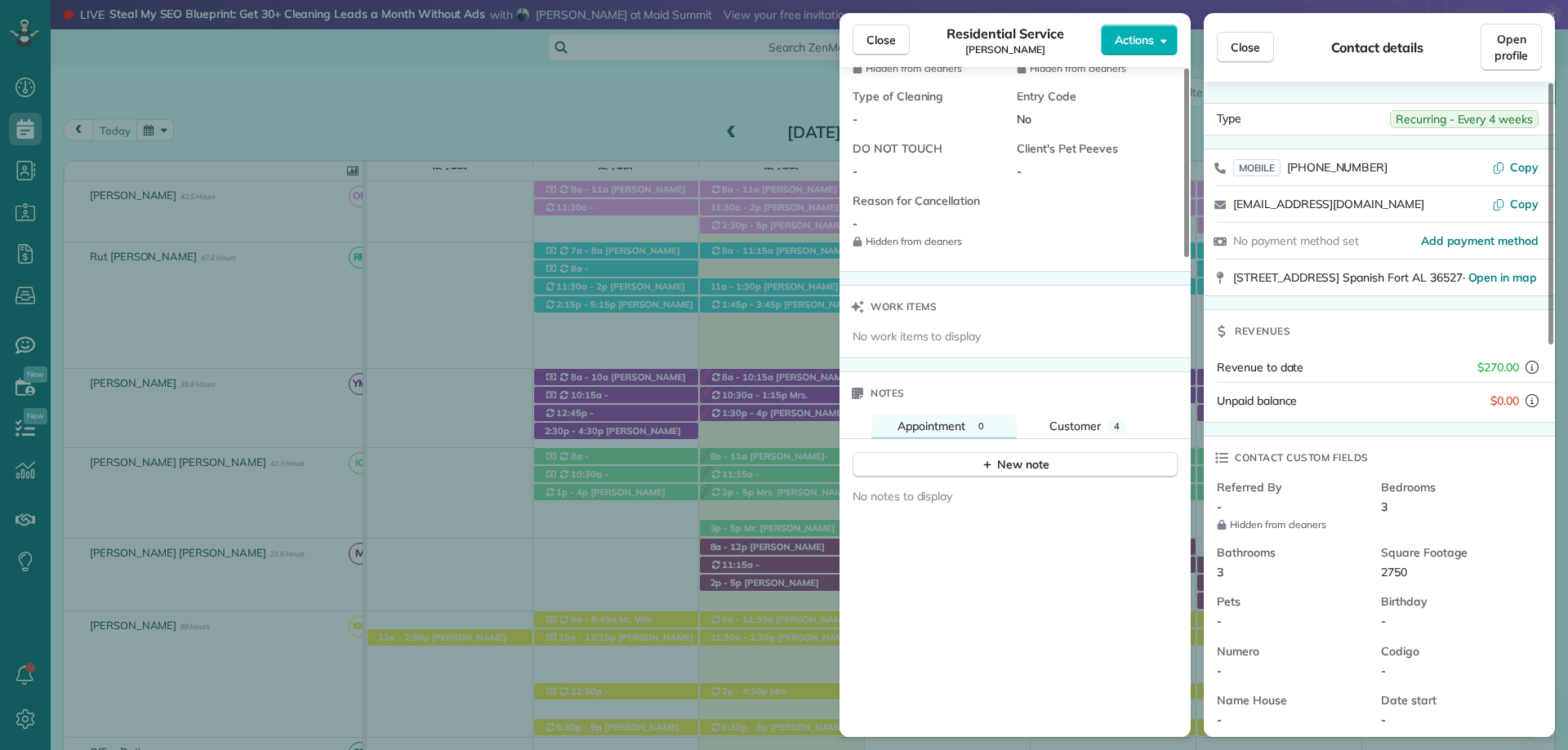
scroll to position [1306, 0]
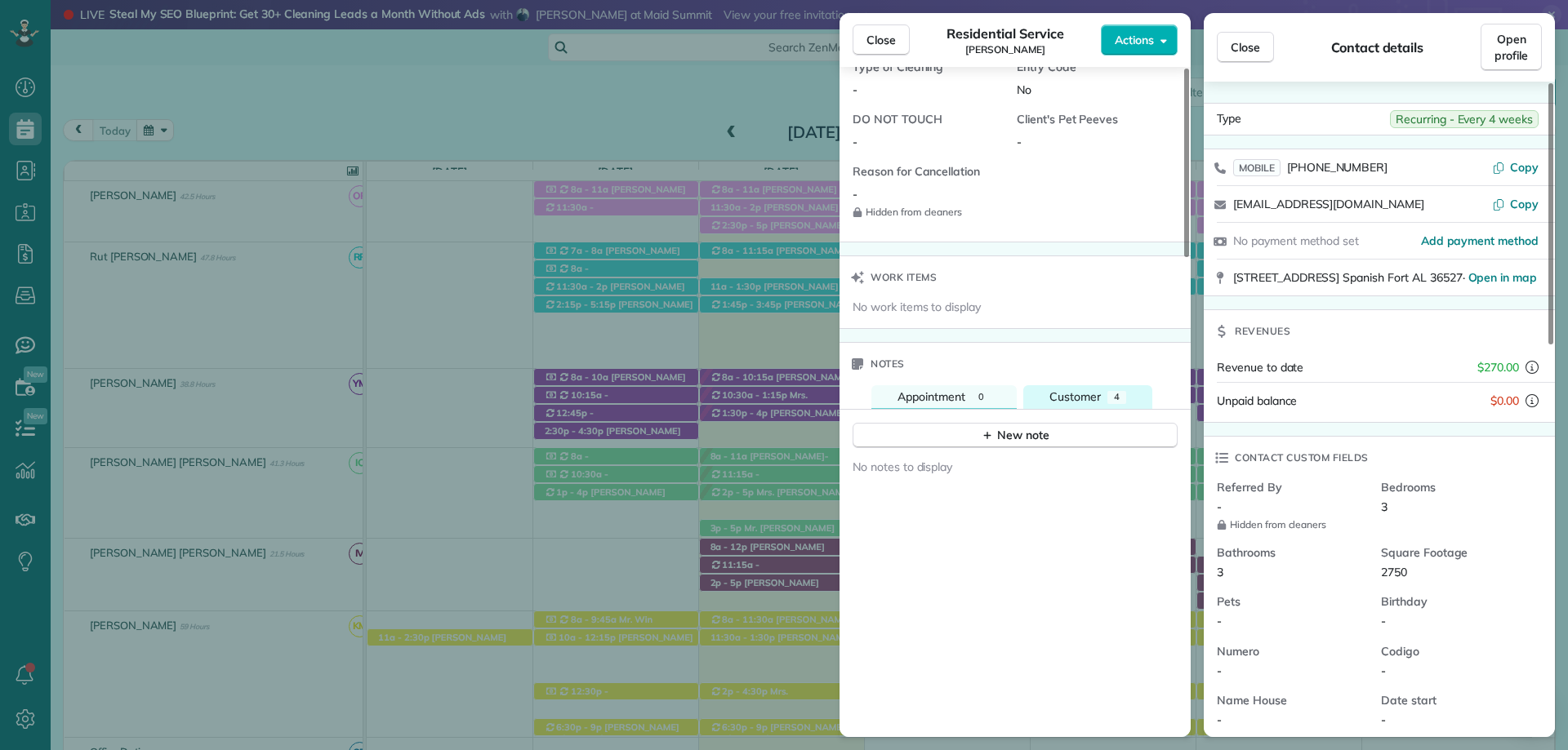
click at [1084, 394] on span "Customer" at bounding box center [1075, 396] width 52 height 15
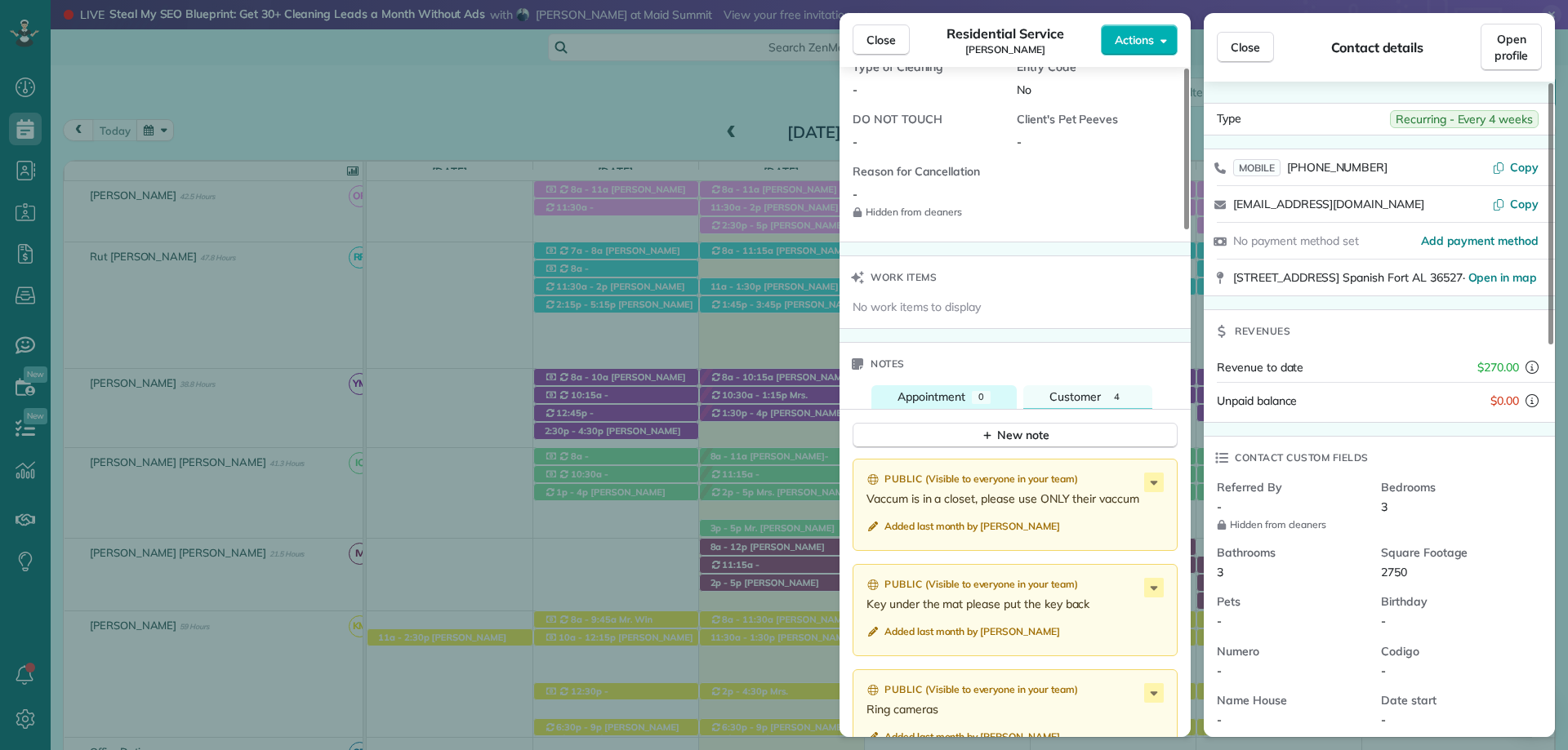
click at [981, 393] on span "0" at bounding box center [981, 396] width 6 height 11
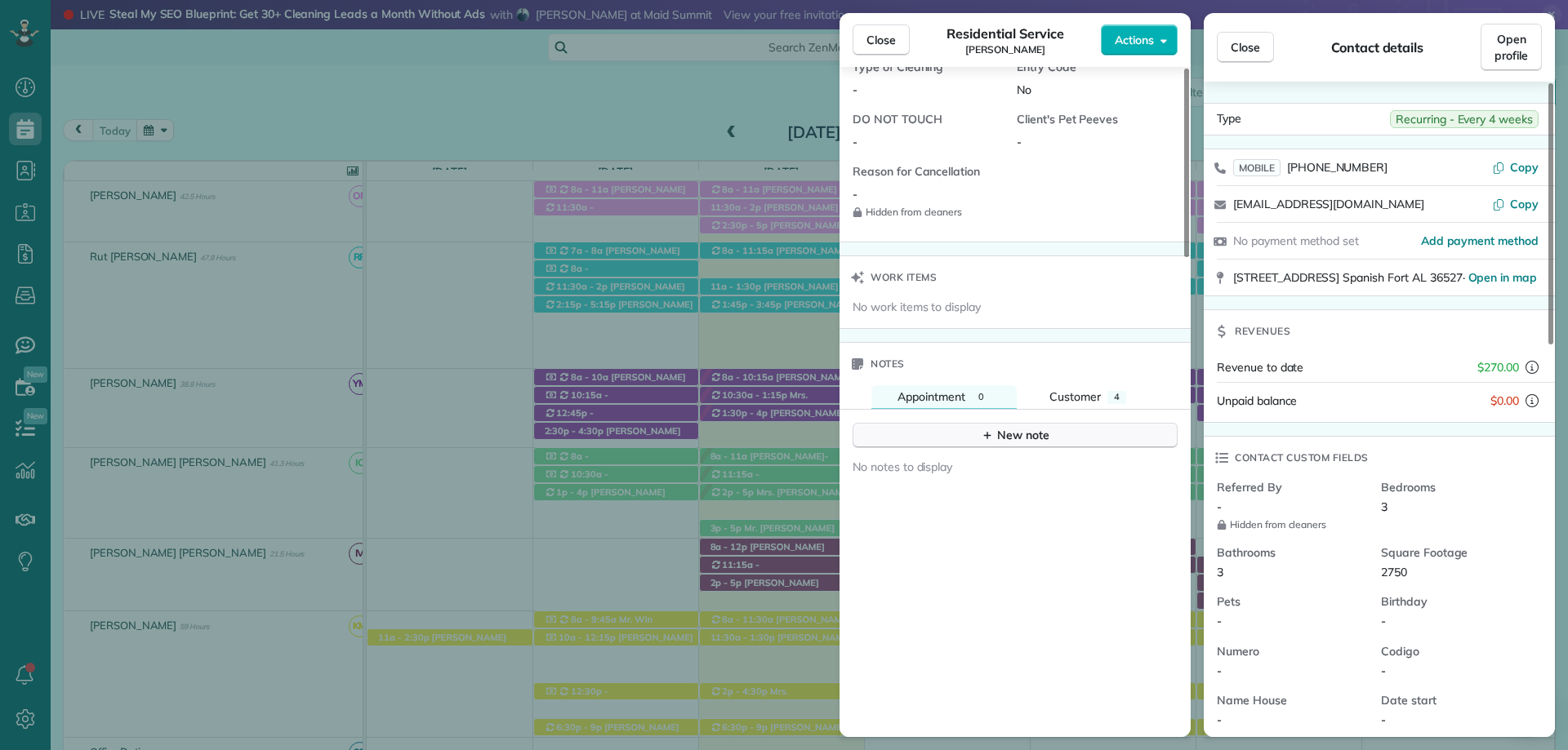
click at [972, 441] on button "New note" at bounding box center [1015, 435] width 325 height 25
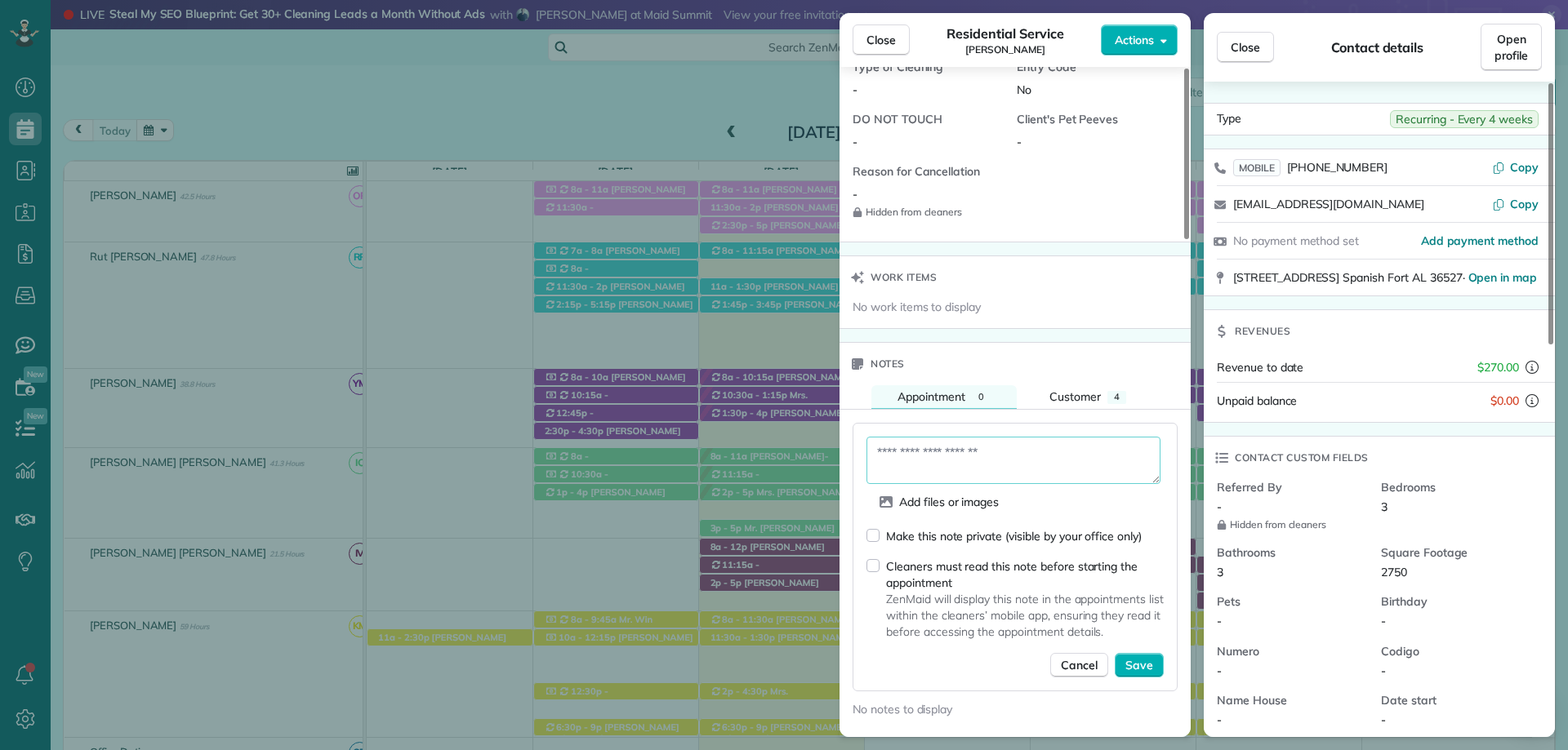
click at [932, 458] on textarea at bounding box center [1014, 461] width 294 height 47
type textarea "*"
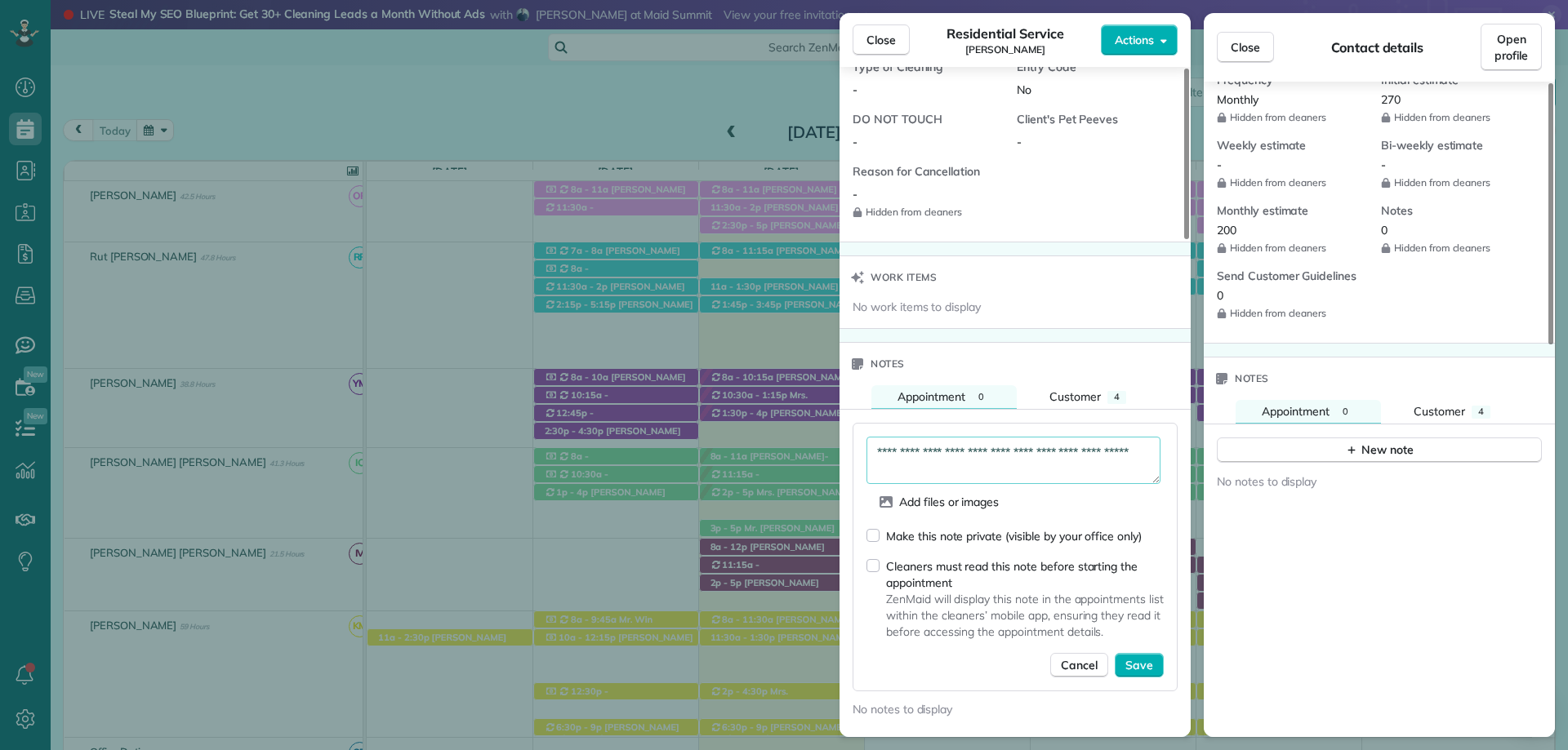
scroll to position [982, 0]
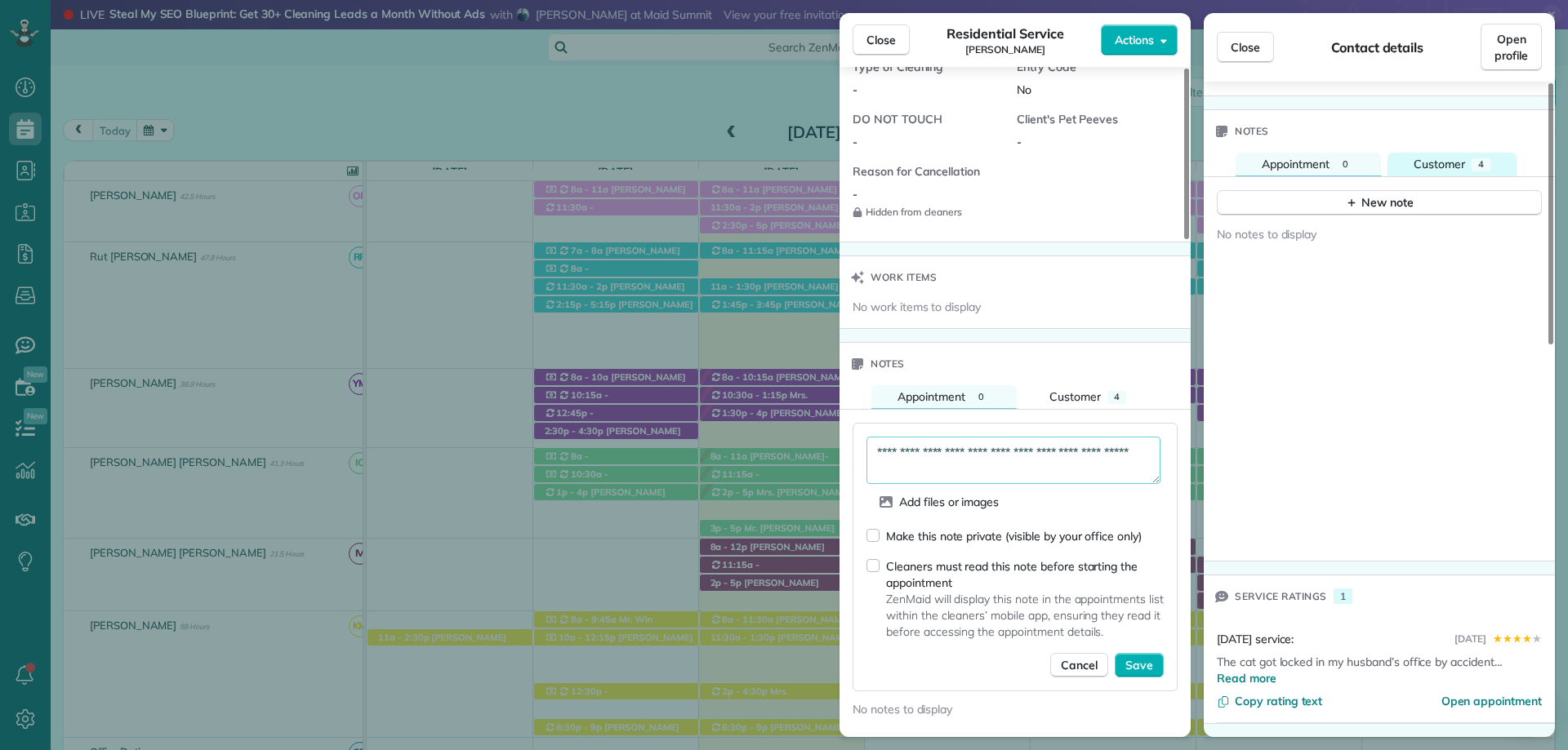
click at [1461, 160] on span "Customer" at bounding box center [1439, 163] width 52 height 15
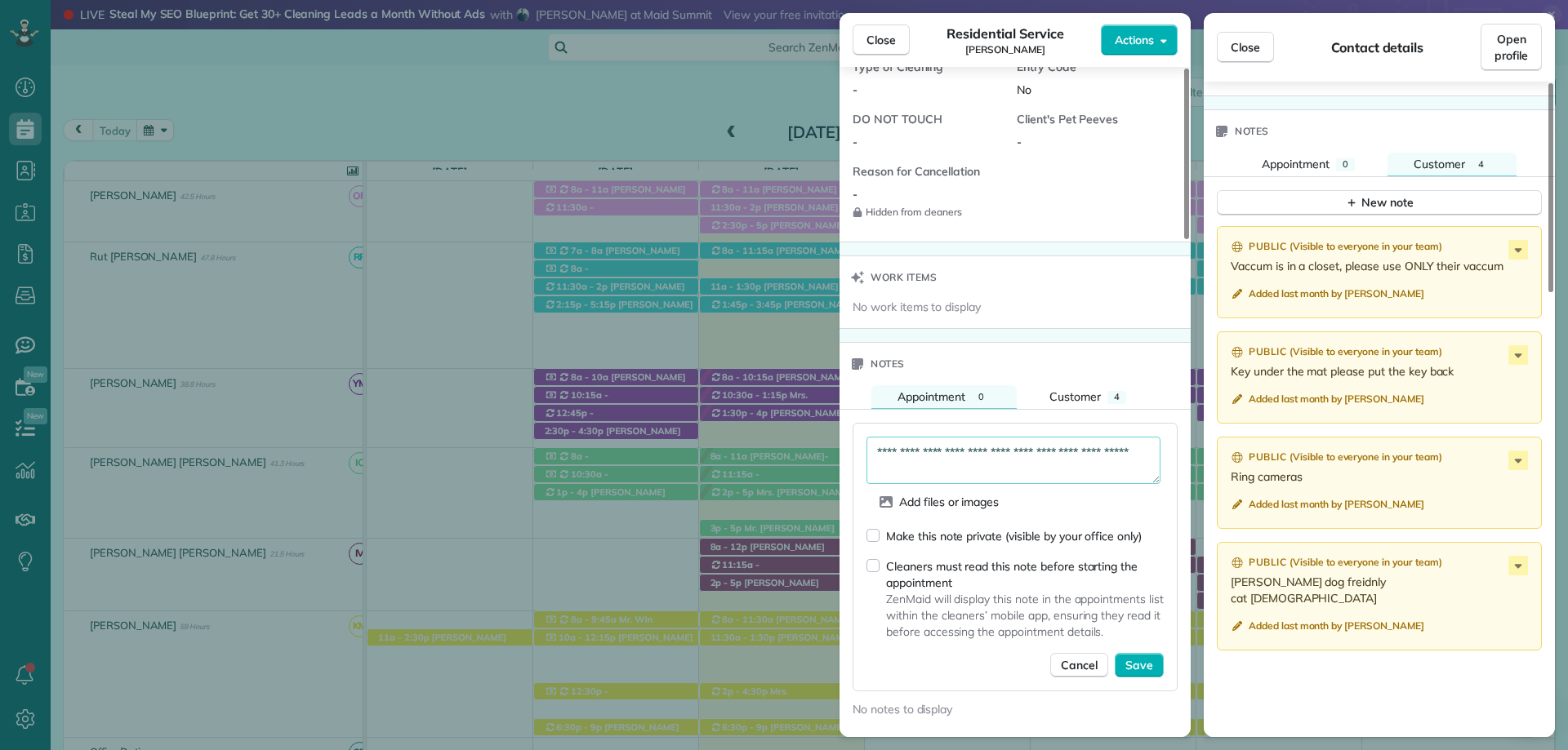
click at [895, 470] on textarea "**********" at bounding box center [1014, 461] width 294 height 47
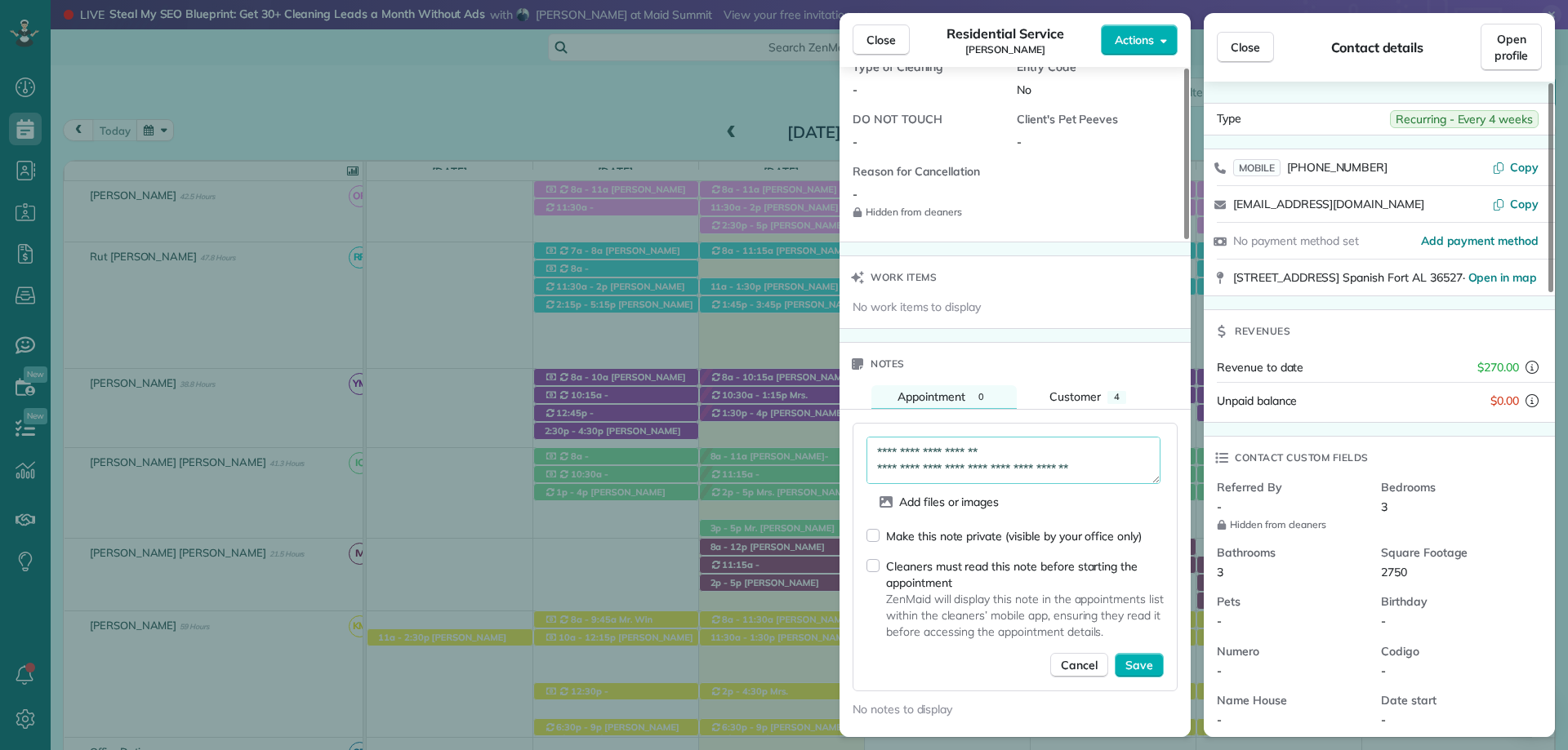
scroll to position [81, 0]
drag, startPoint x: 1098, startPoint y: 476, endPoint x: 1036, endPoint y: 484, distance: 62.5
click at [1036, 484] on textarea "**********" at bounding box center [1014, 461] width 294 height 47
type textarea "**********"
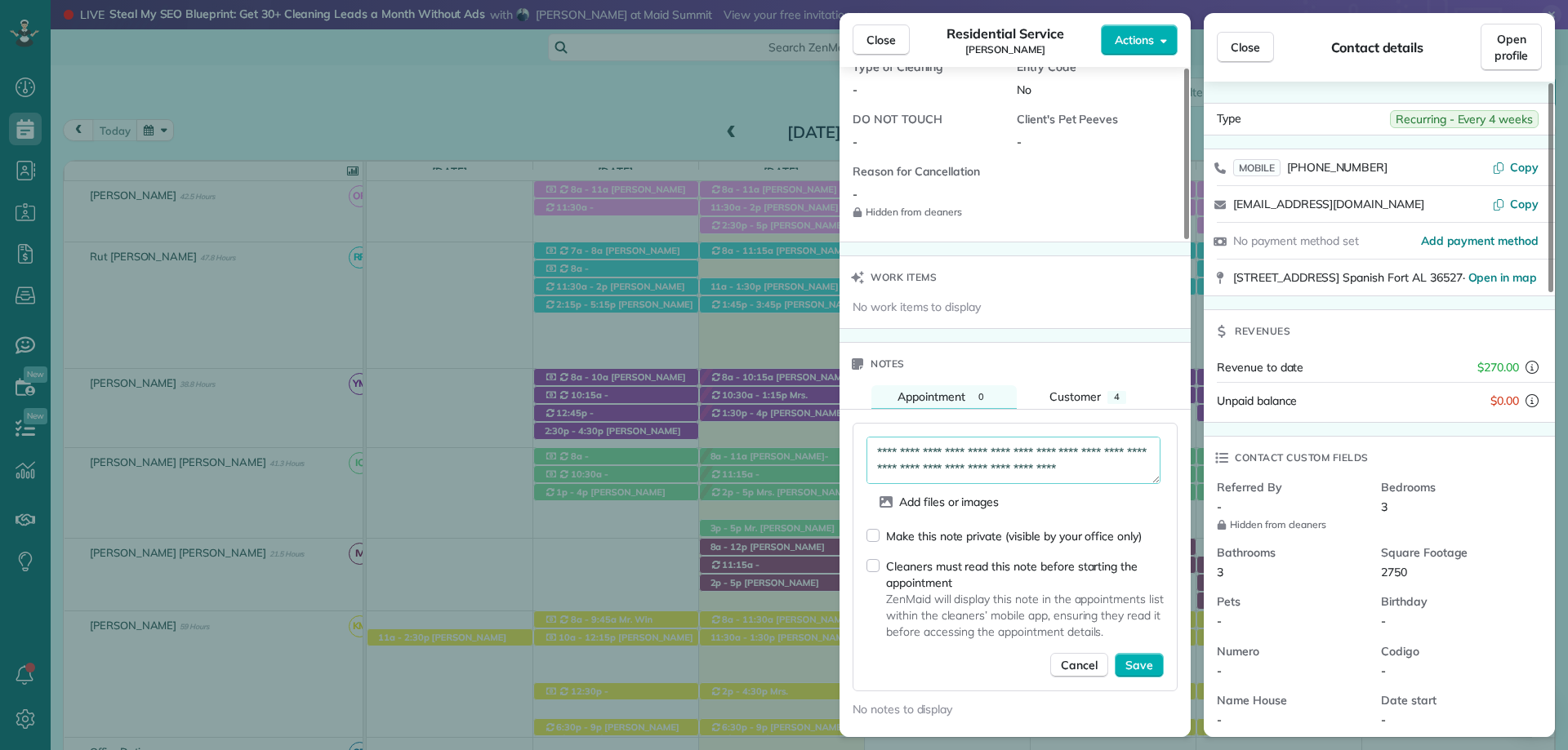
click at [864, 563] on div "**********" at bounding box center [1015, 557] width 325 height 268
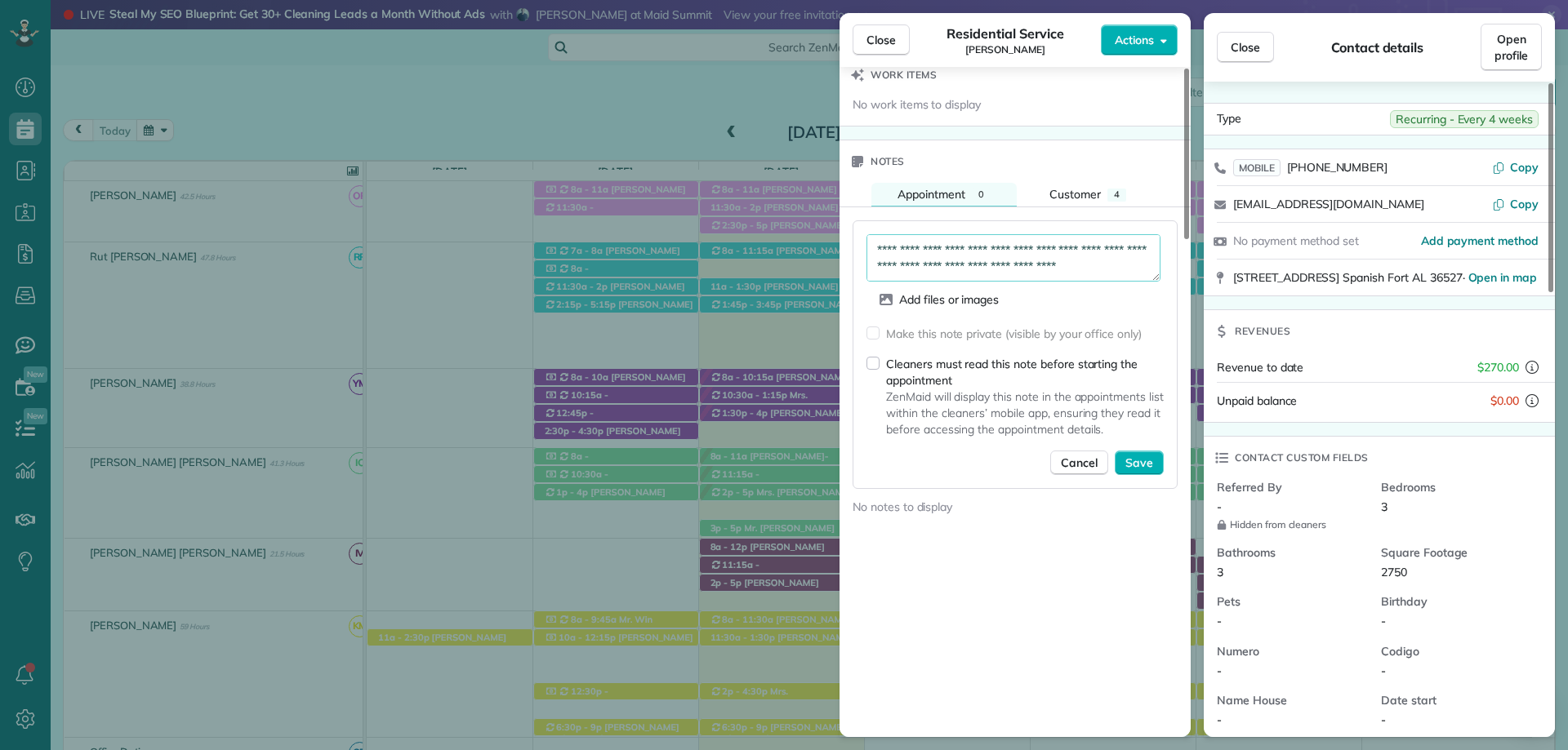
scroll to position [1387, 0]
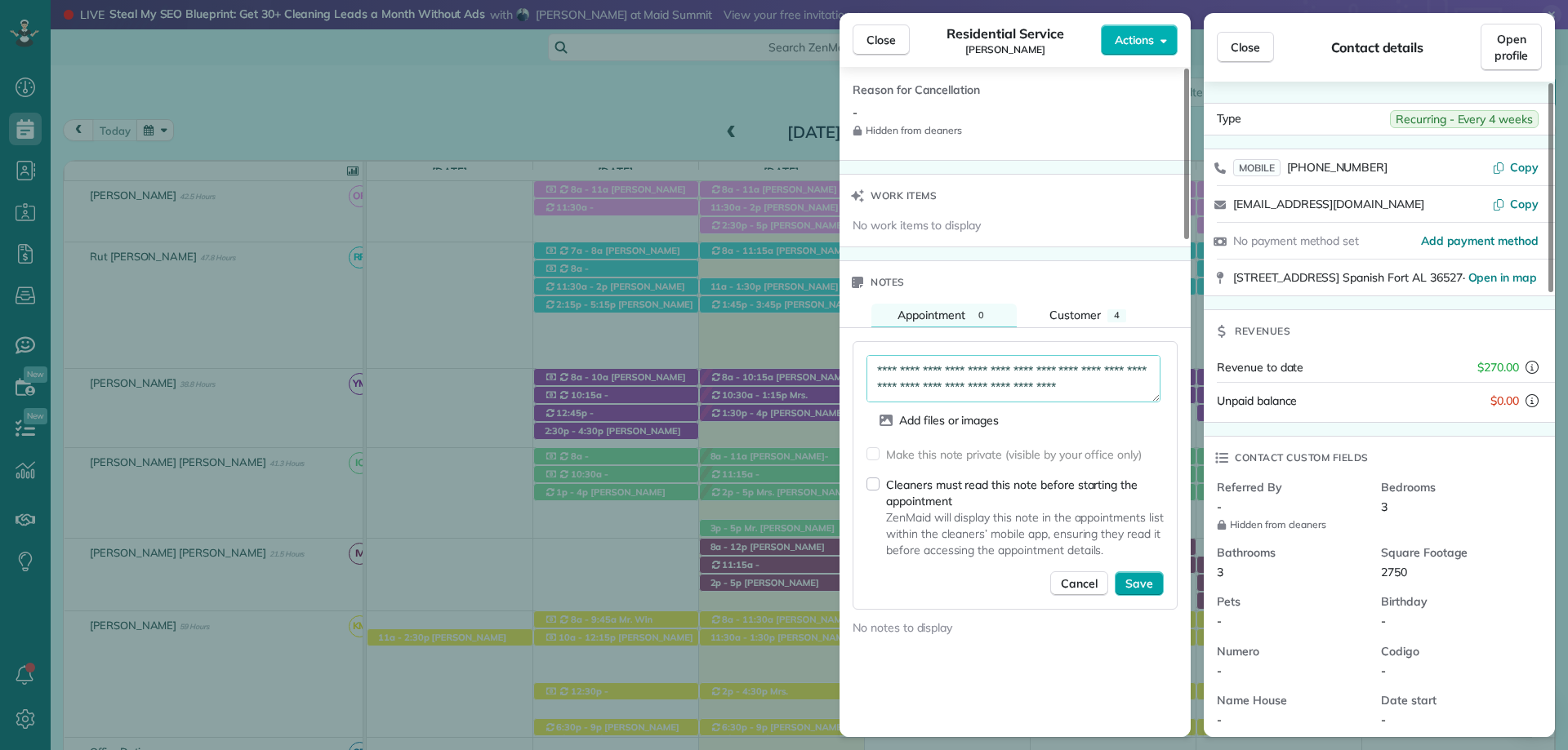
click at [1145, 580] on span "Save" at bounding box center [1139, 583] width 28 height 17
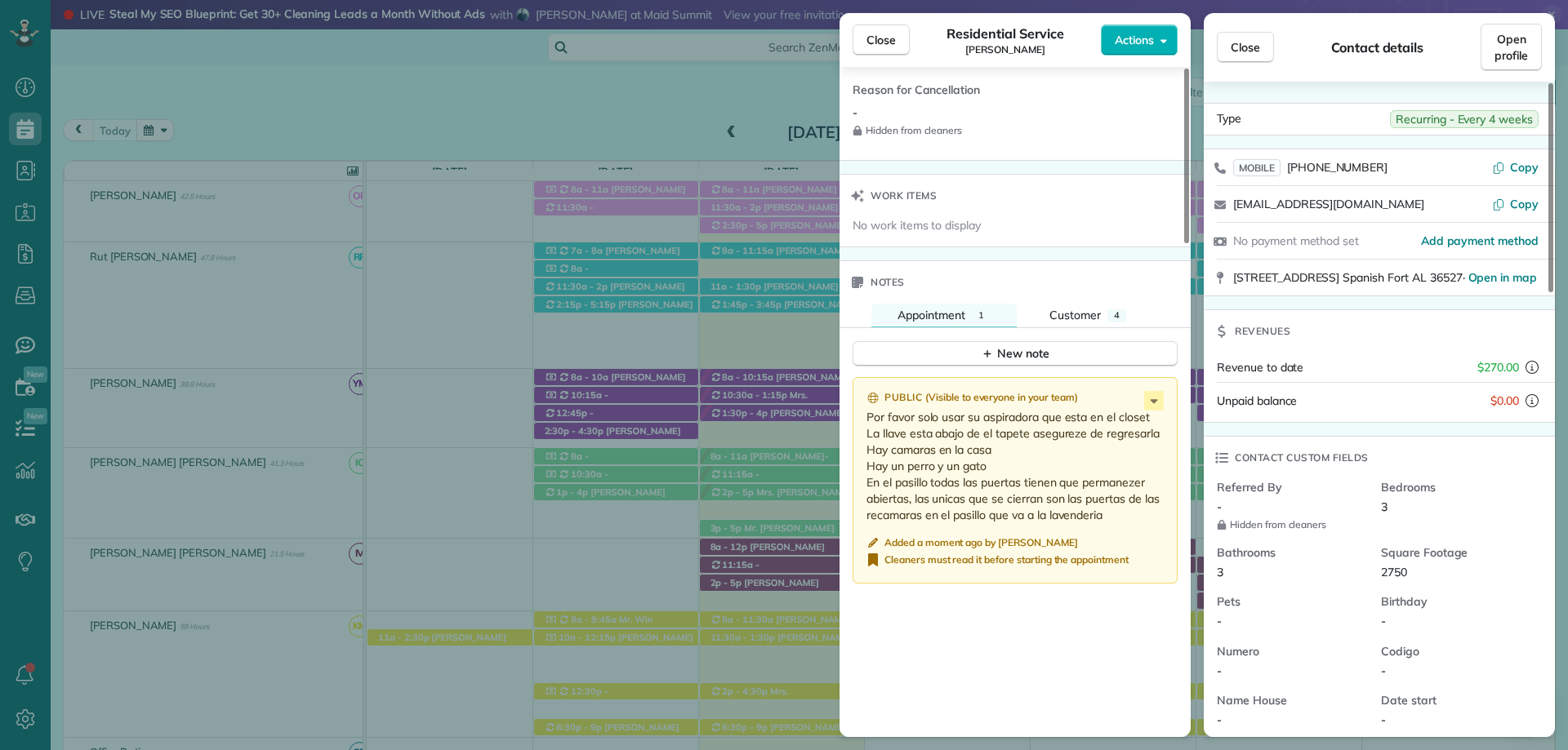
click at [870, 538] on icon "reset" at bounding box center [873, 543] width 13 height 13
click at [1159, 399] on icon at bounding box center [1153, 400] width 19 height 19
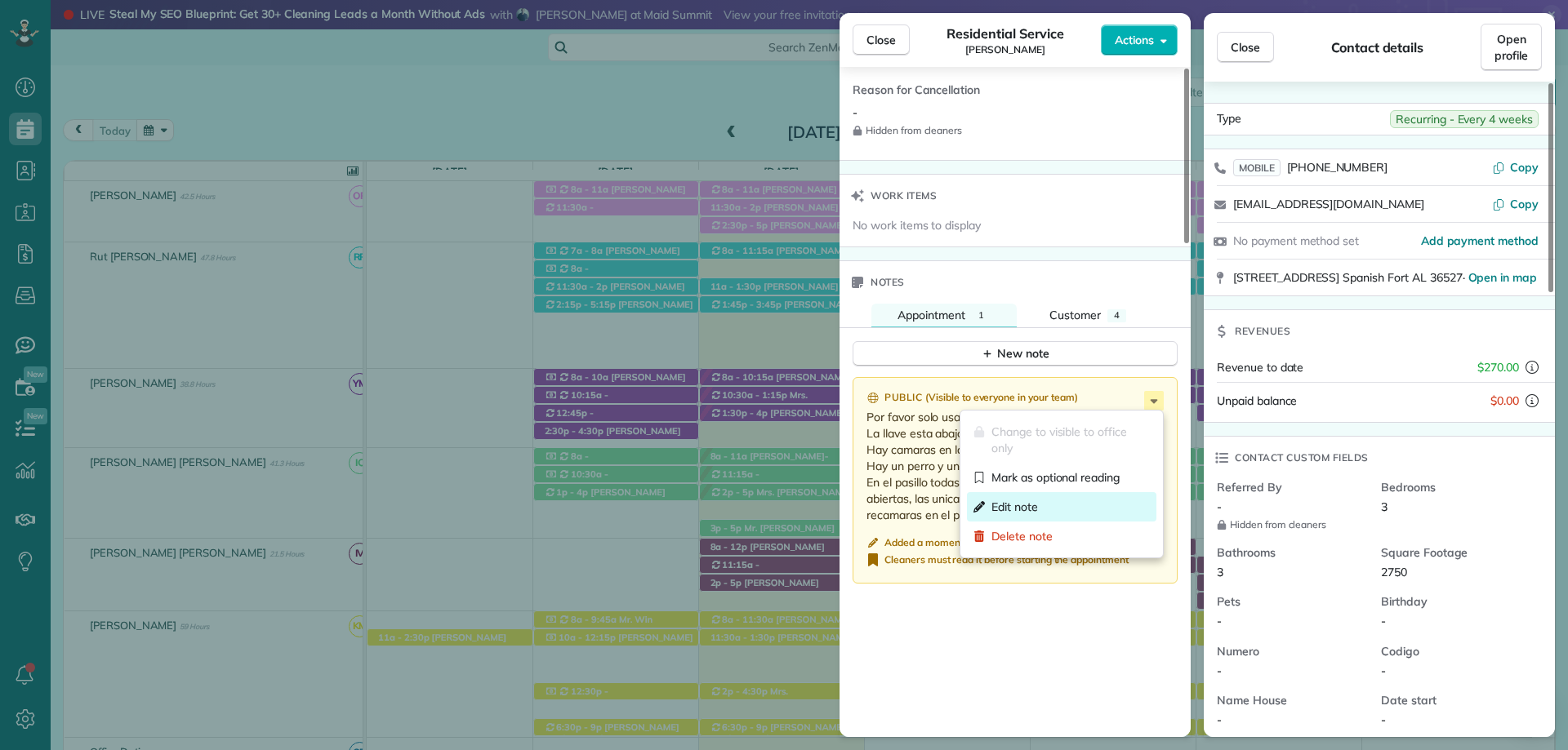
click at [1060, 510] on div "Edit note" at bounding box center [1062, 507] width 190 height 30
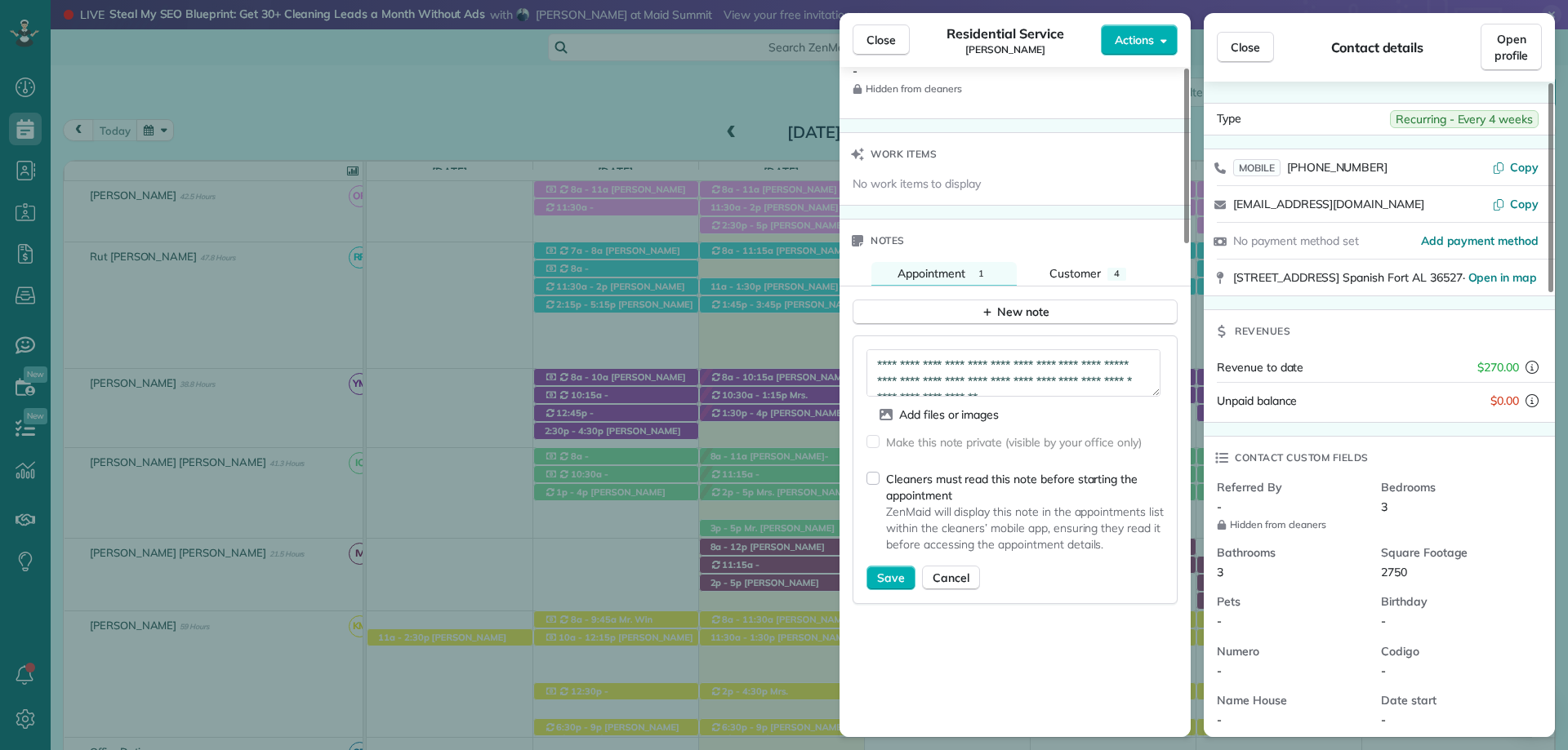
scroll to position [1401, 0]
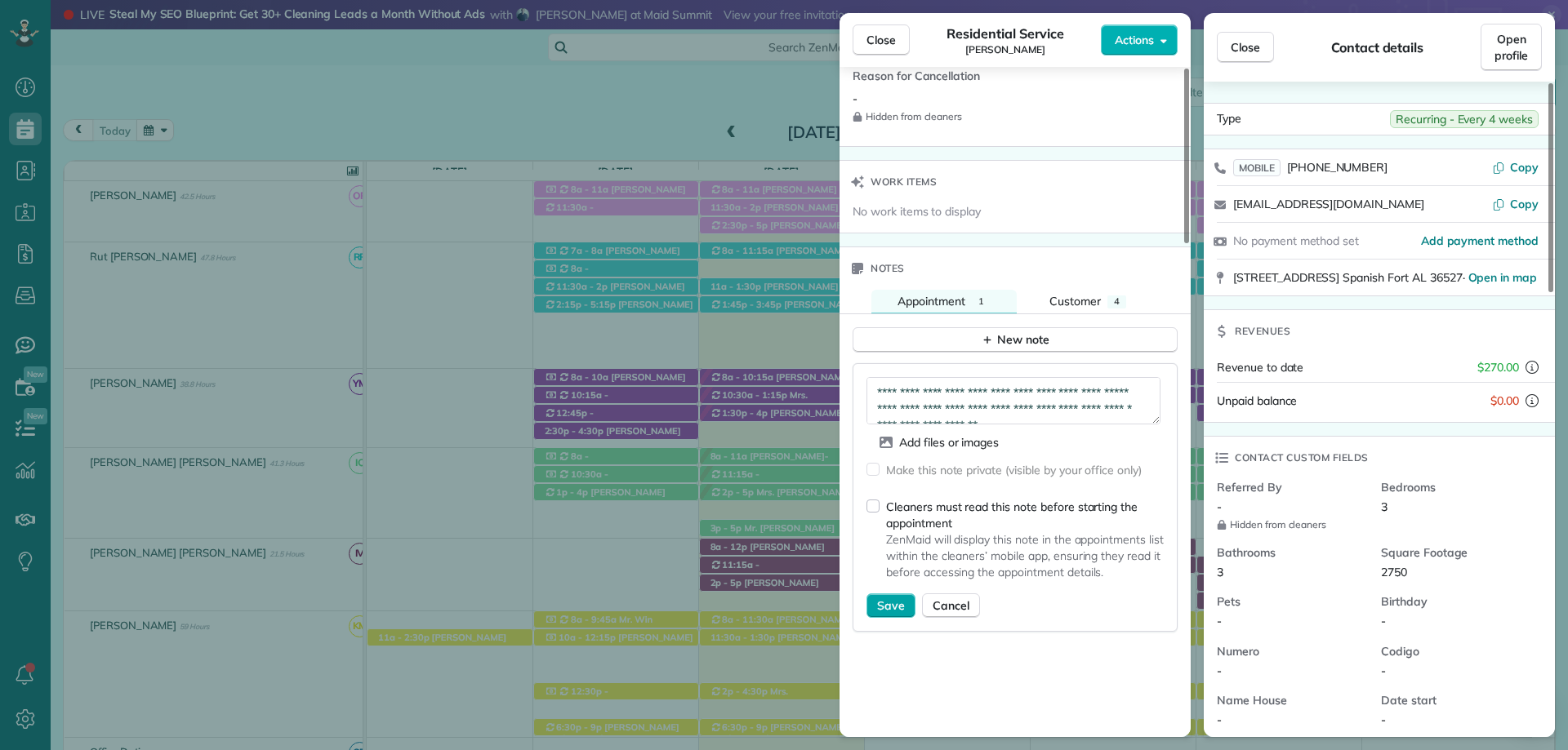
click at [887, 600] on span "Save" at bounding box center [891, 606] width 28 height 17
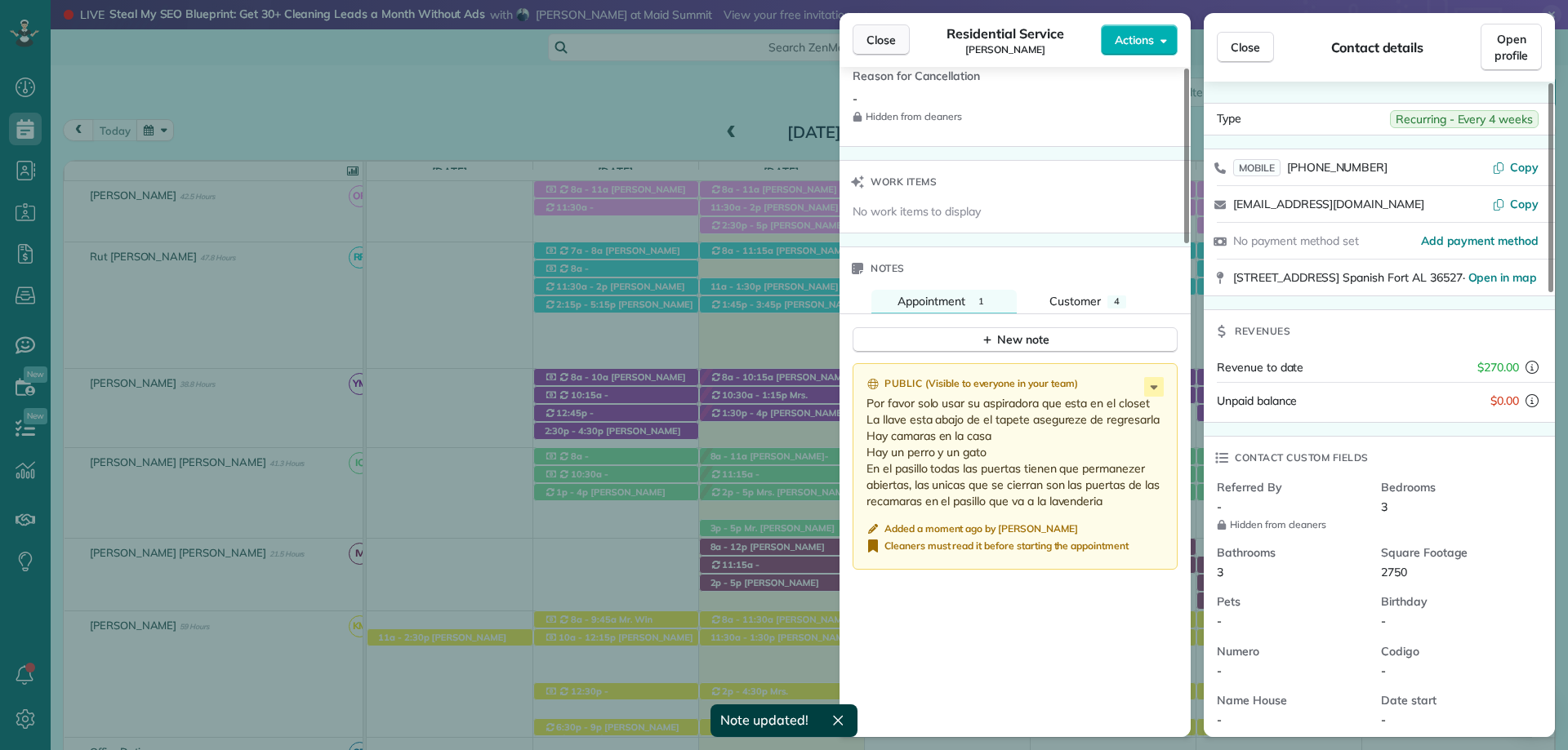
click at [873, 42] on span "Close" at bounding box center [882, 39] width 30 height 17
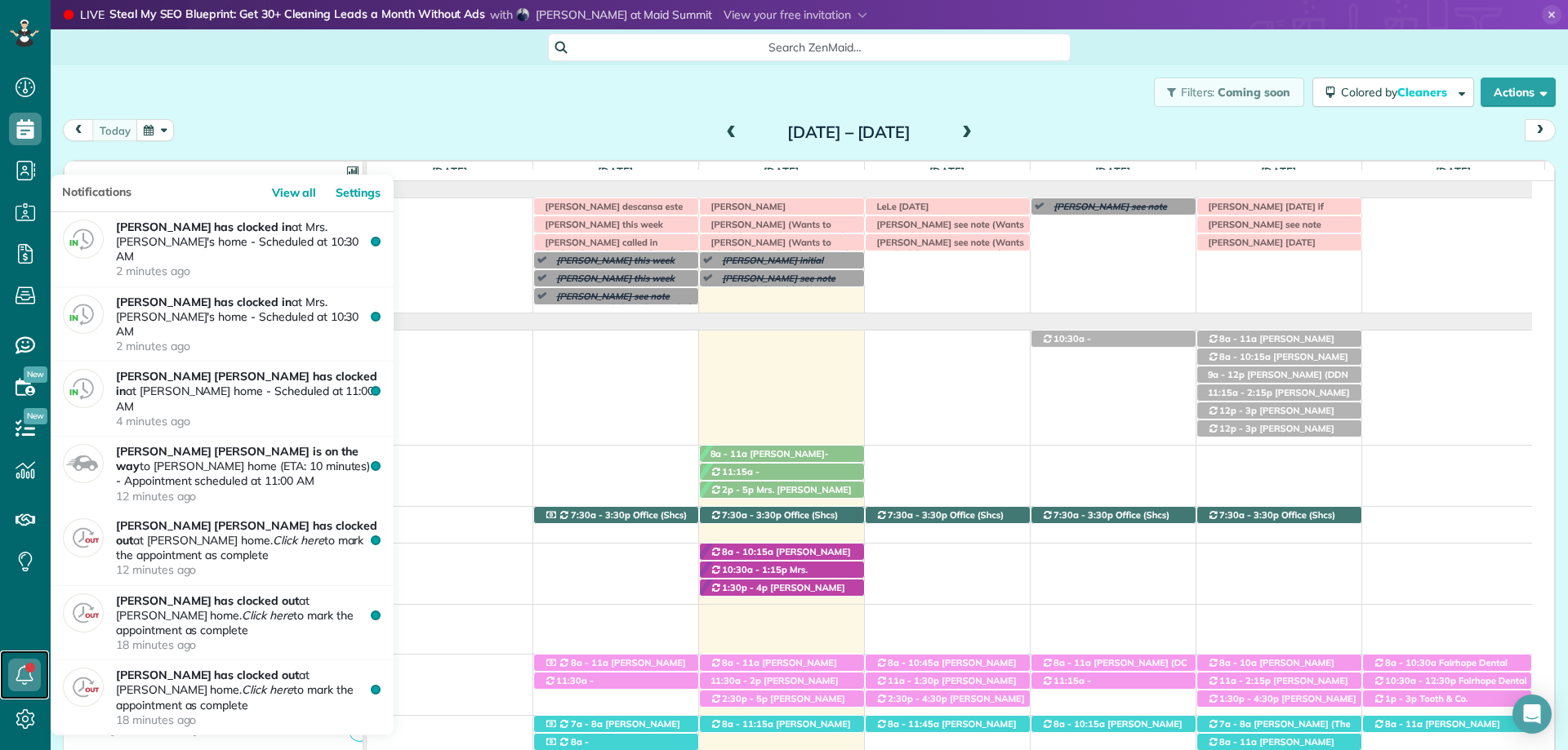
click at [20, 682] on icon at bounding box center [24, 675] width 32 height 32
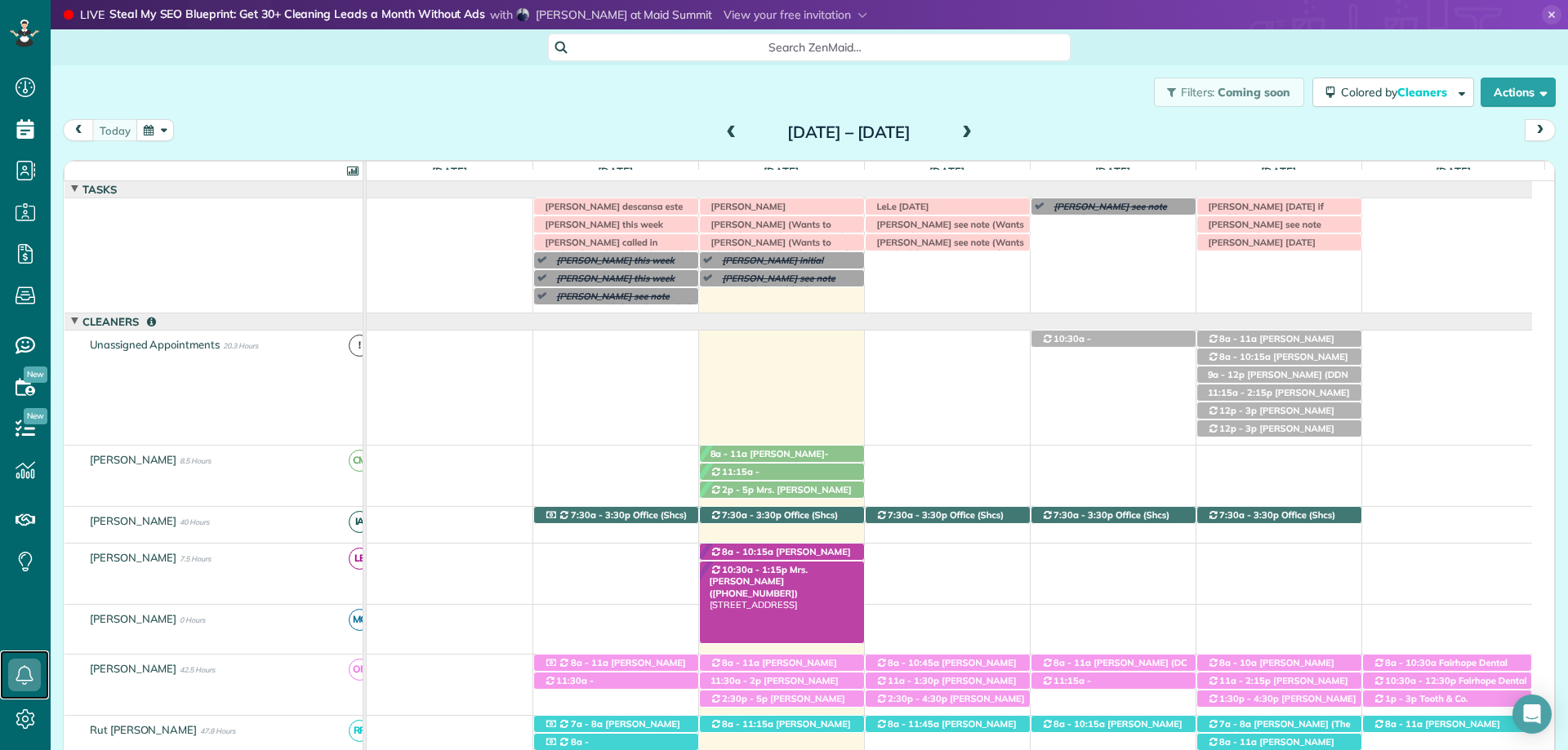
click at [808, 568] on span "Mrs. [PERSON_NAME] ([PHONE_NUMBER])" at bounding box center [758, 581] width 98 height 35
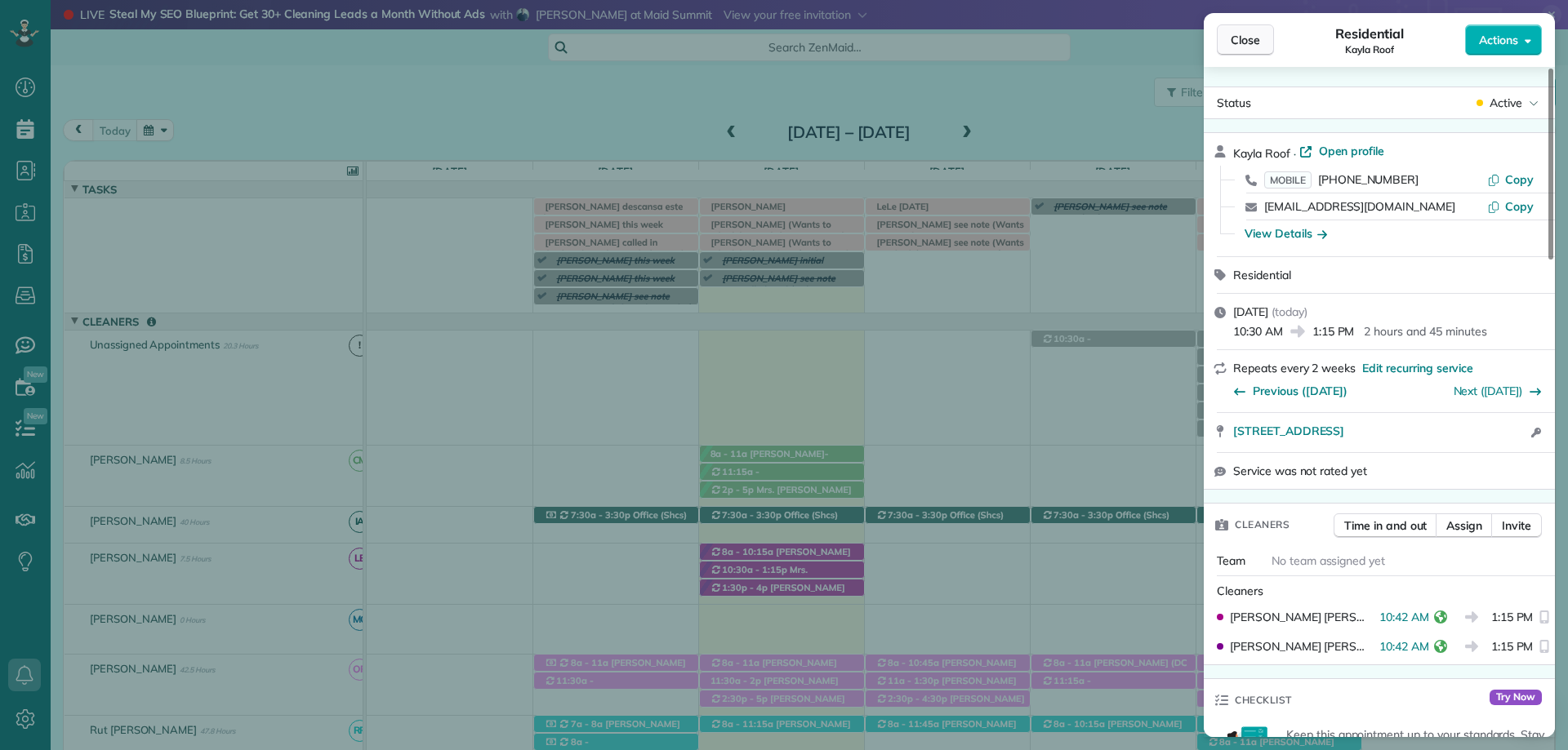
click at [1233, 44] on span "Close" at bounding box center [1245, 39] width 30 height 17
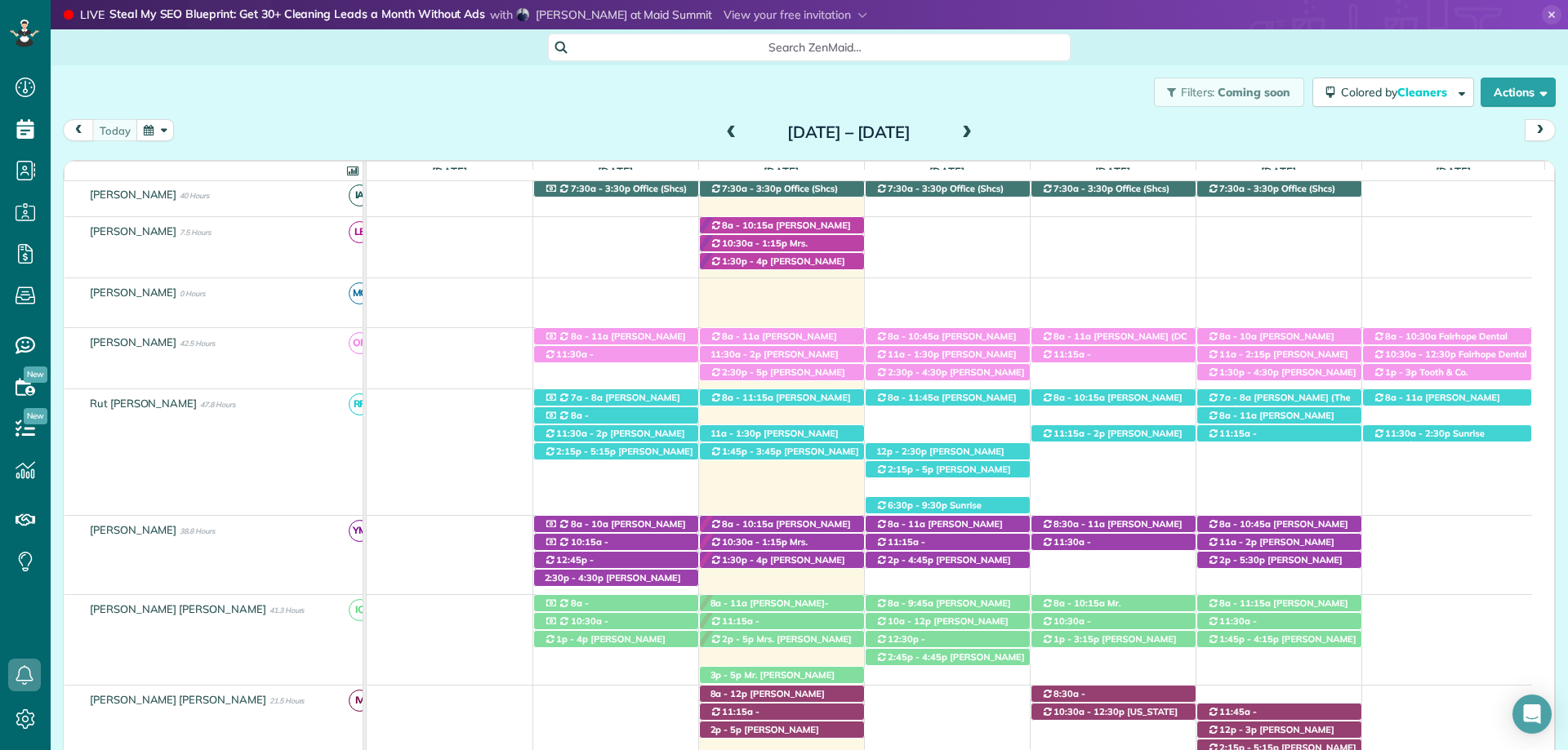
click at [831, 99] on div "Filters: Coming soon Colored by Cleaners Color by Cleaner Color by Team Color b…" at bounding box center [809, 93] width 1517 height 54
click at [828, 88] on div "Filters: Coming soon Colored by Cleaners Color by Cleaner Color by Team Color b…" at bounding box center [809, 93] width 1517 height 54
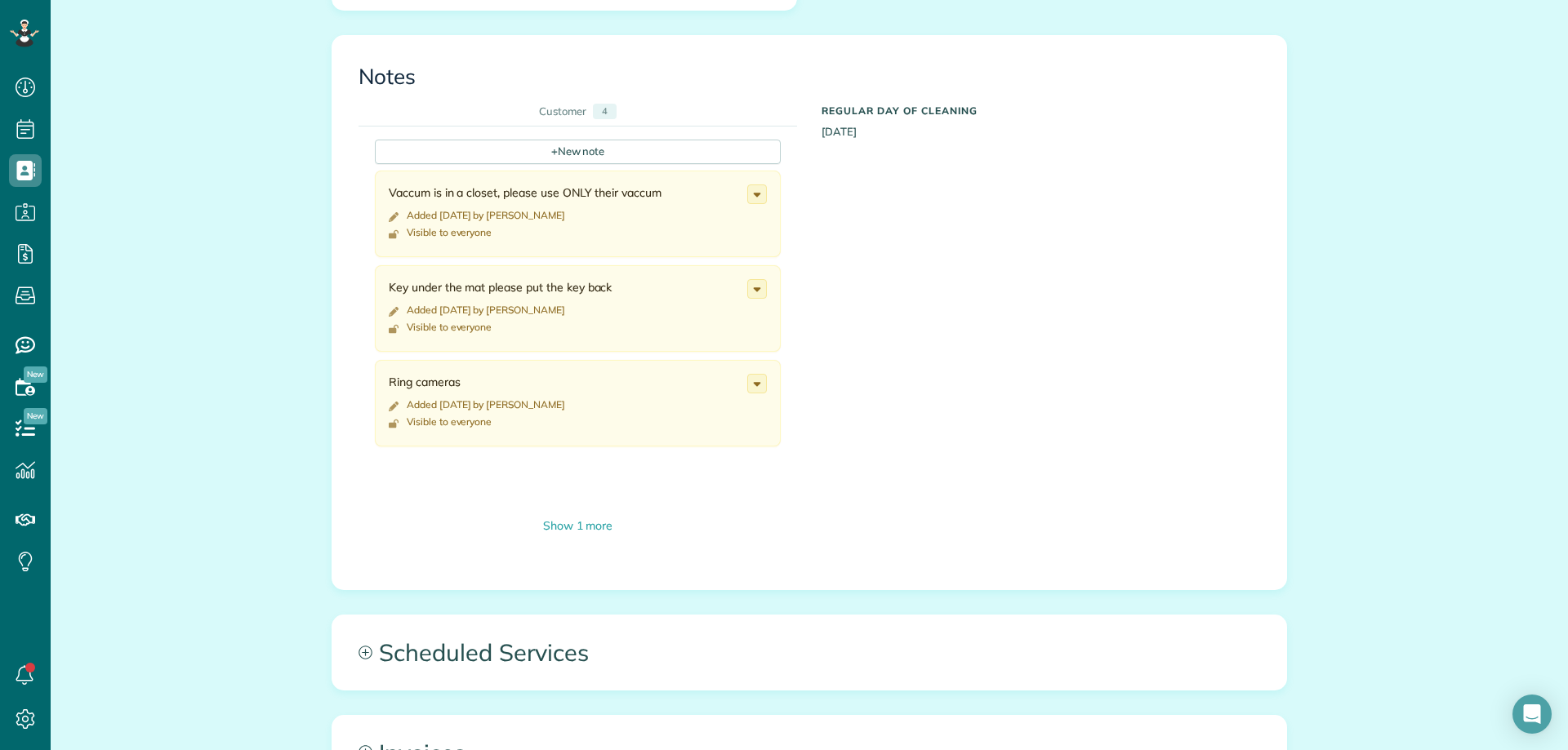
scroll to position [816, 0]
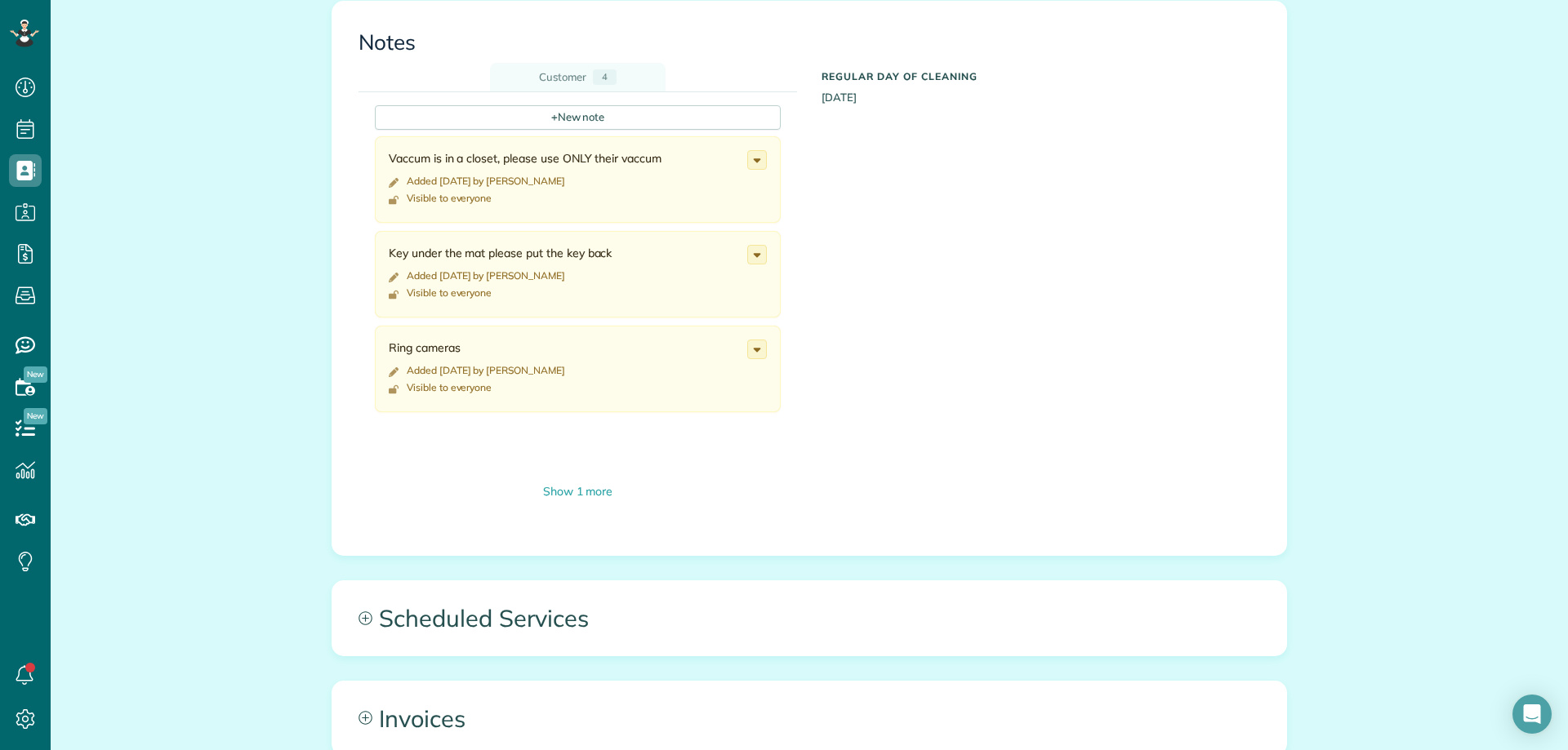
click at [574, 76] on div "Customer" at bounding box center [562, 77] width 47 height 16
click at [571, 75] on div "Customer" at bounding box center [562, 77] width 47 height 16
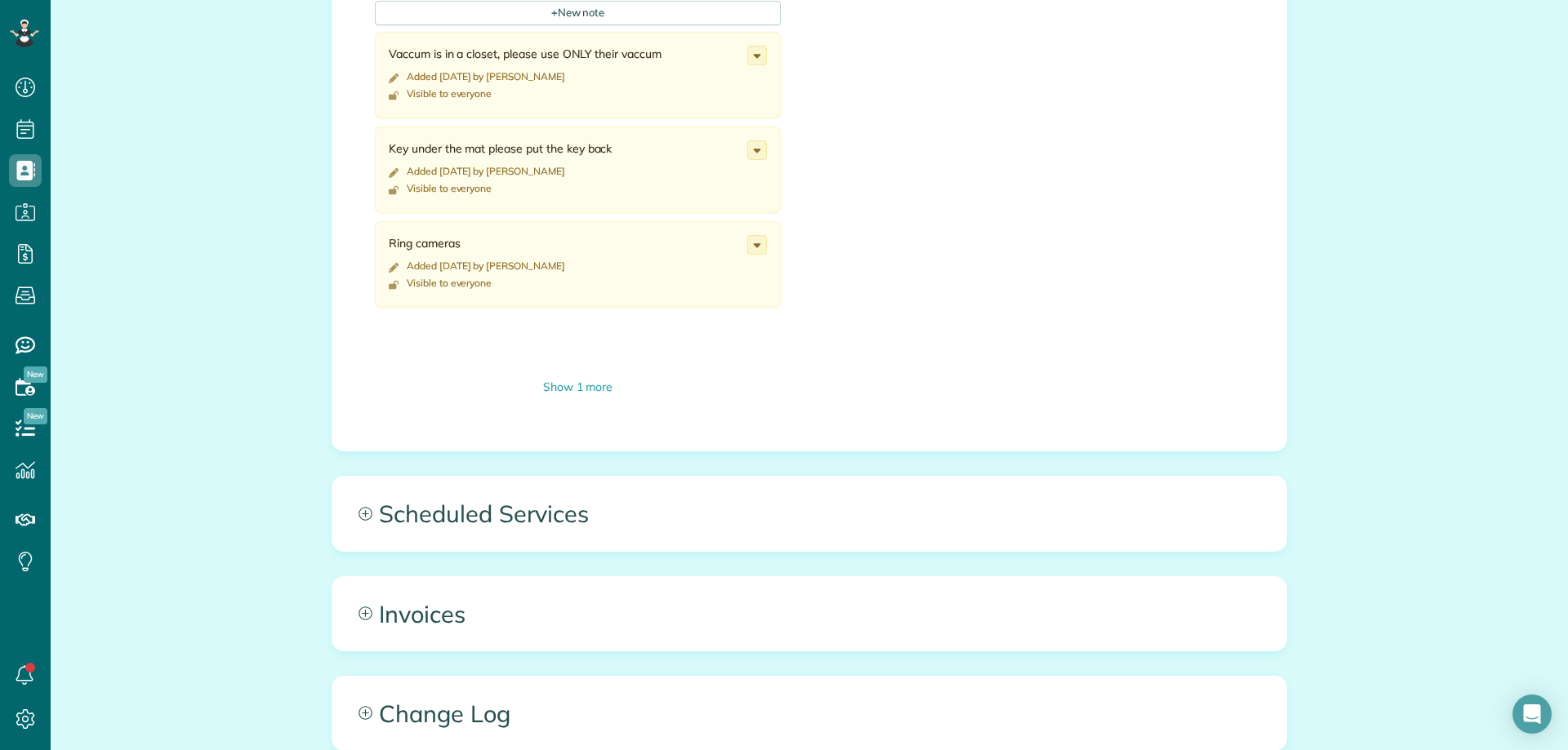
scroll to position [980, 0]
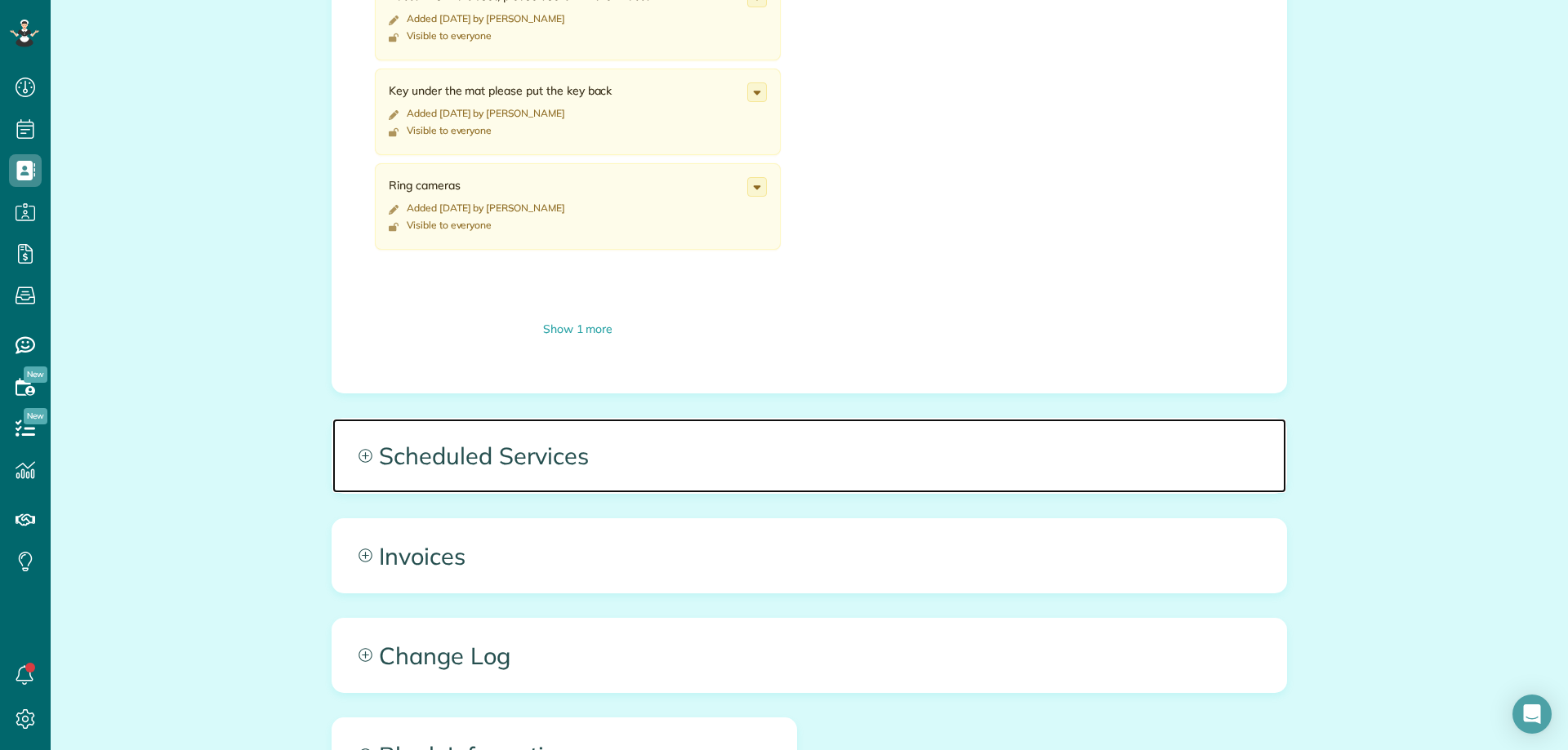
click at [683, 462] on span "Scheduled Services" at bounding box center [809, 455] width 954 height 73
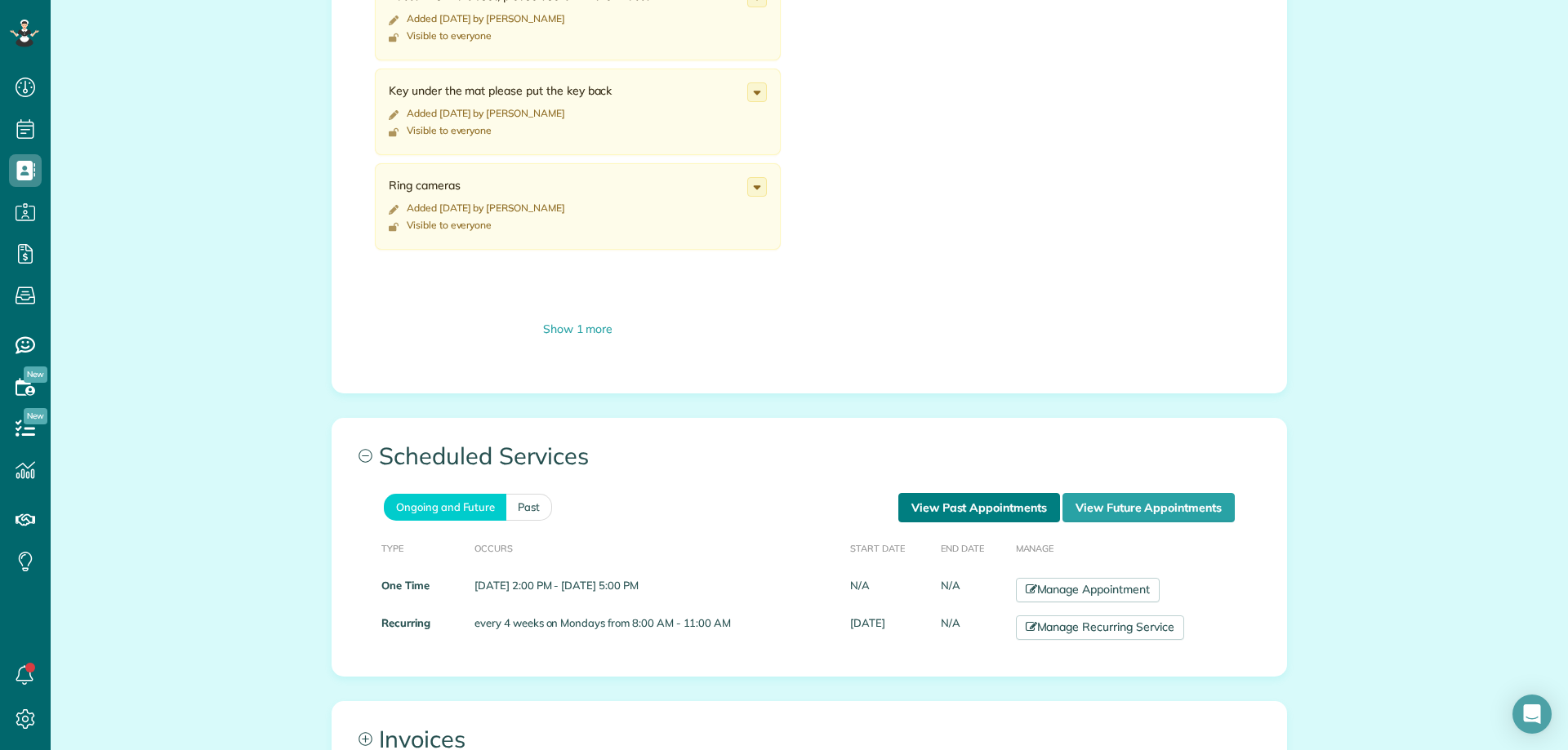
click at [960, 521] on link "View Past Appointments" at bounding box center [979, 508] width 162 height 30
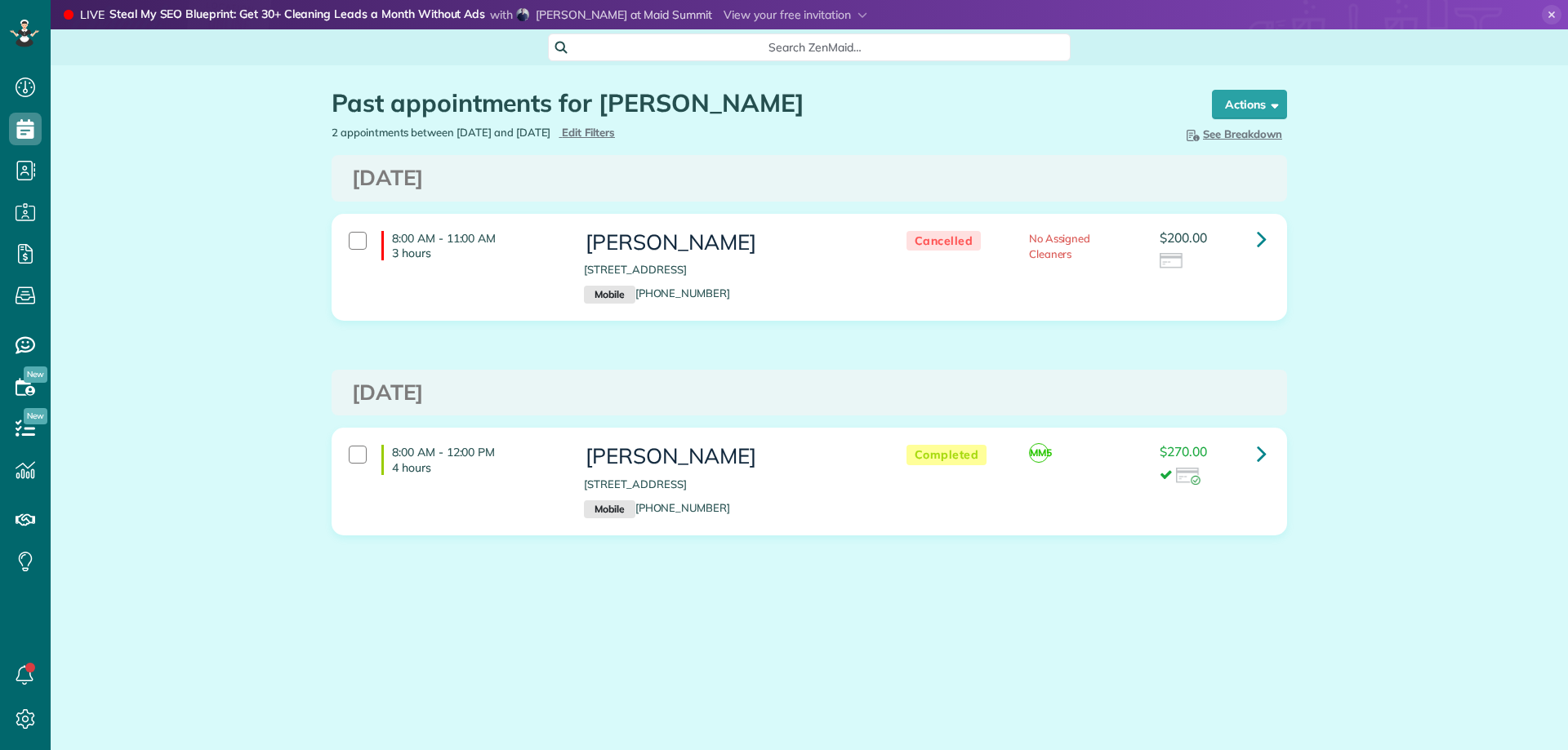
scroll to position [7, 7]
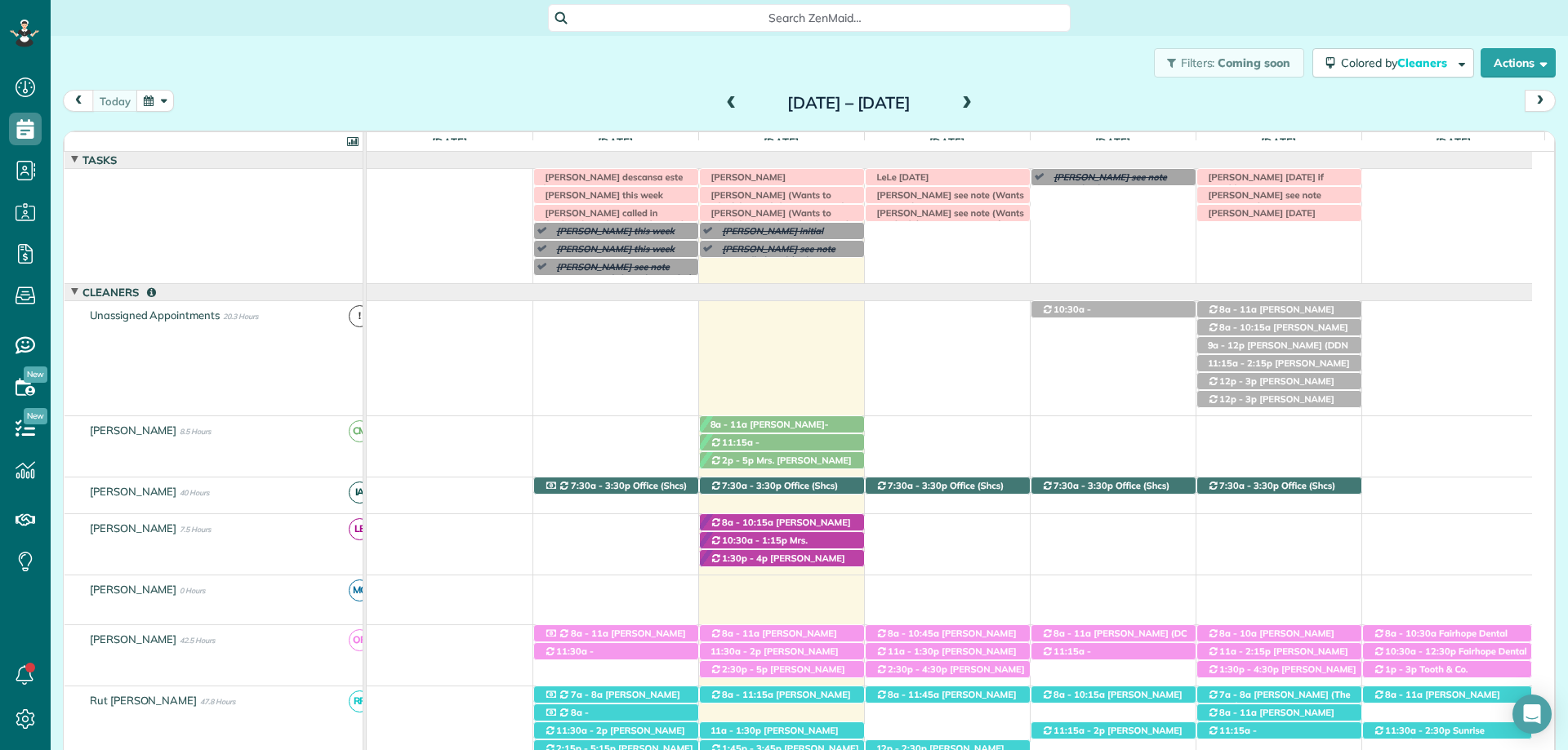
scroll to position [555, 0]
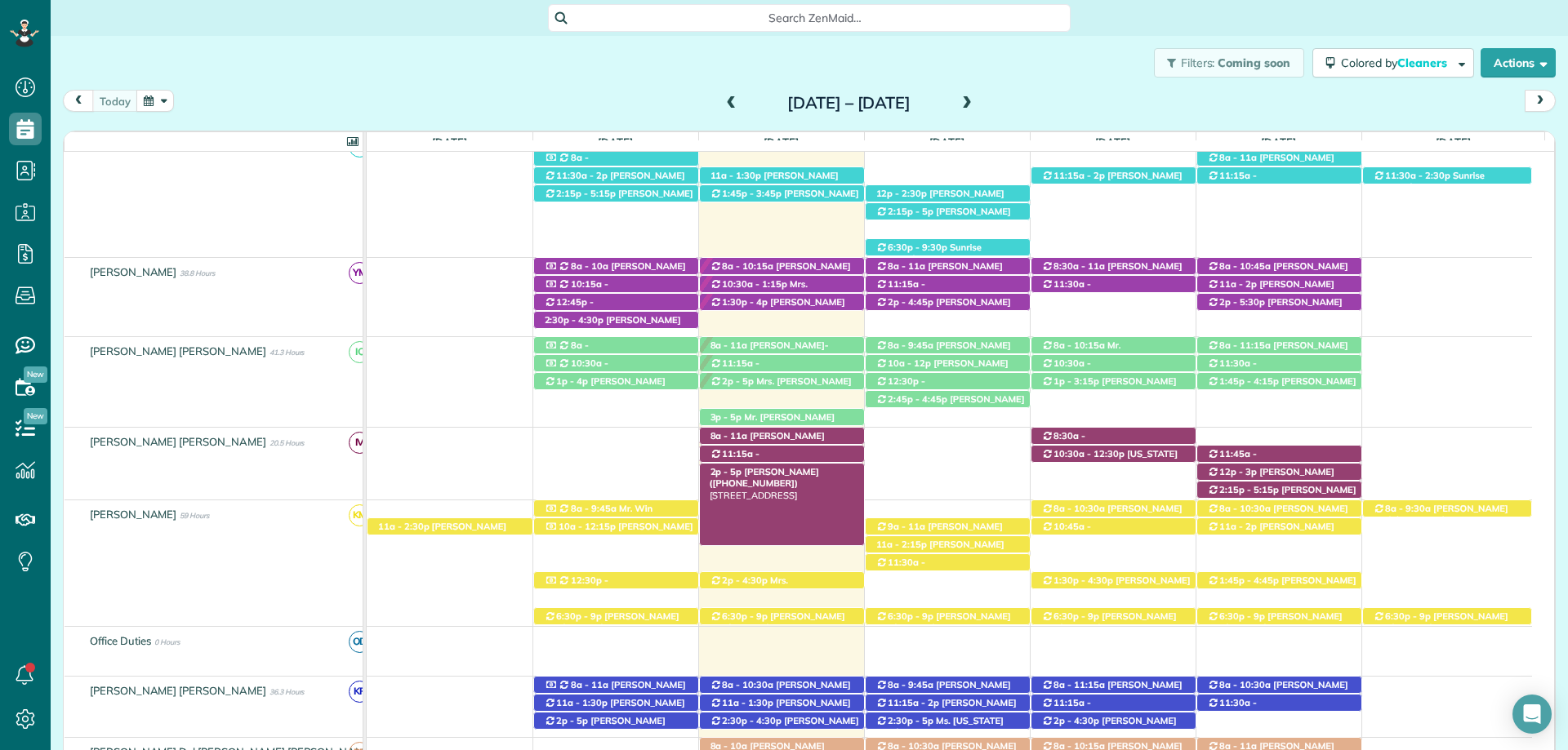
click at [816, 472] on span "[PERSON_NAME] ([PHONE_NUMBER])" at bounding box center [763, 477] width 109 height 23
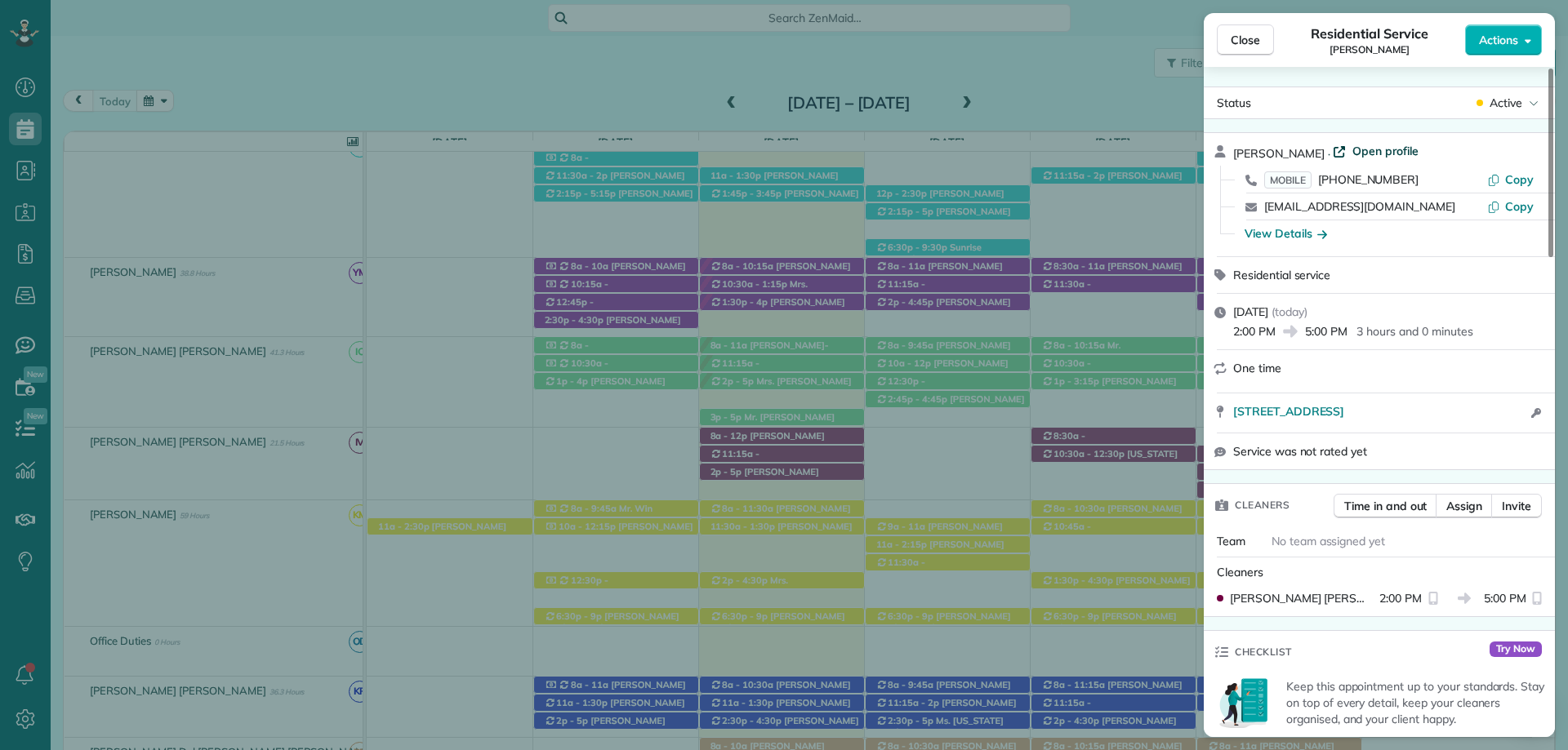
click at [1355, 152] on span "Open profile" at bounding box center [1385, 150] width 66 height 17
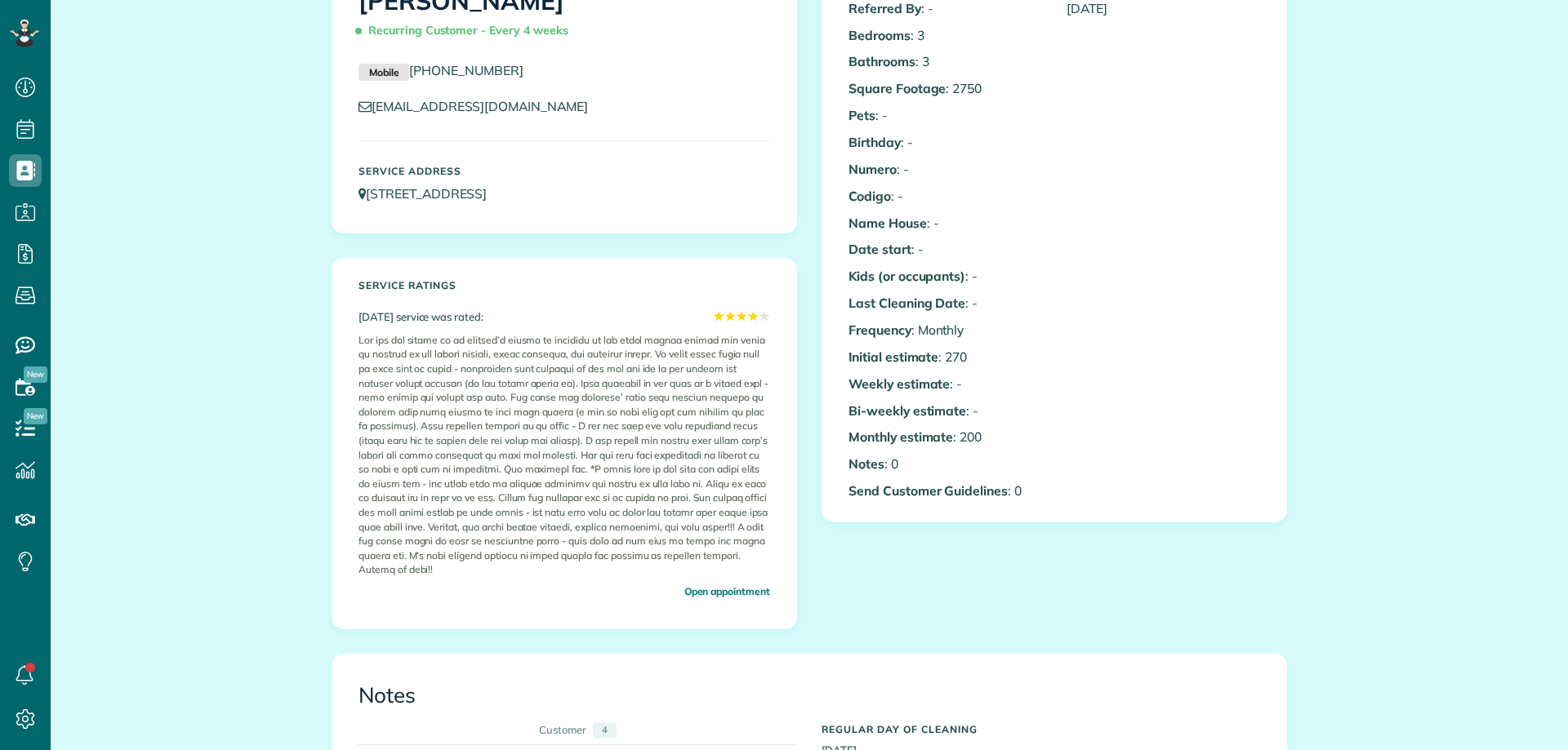
scroll to position [7, 7]
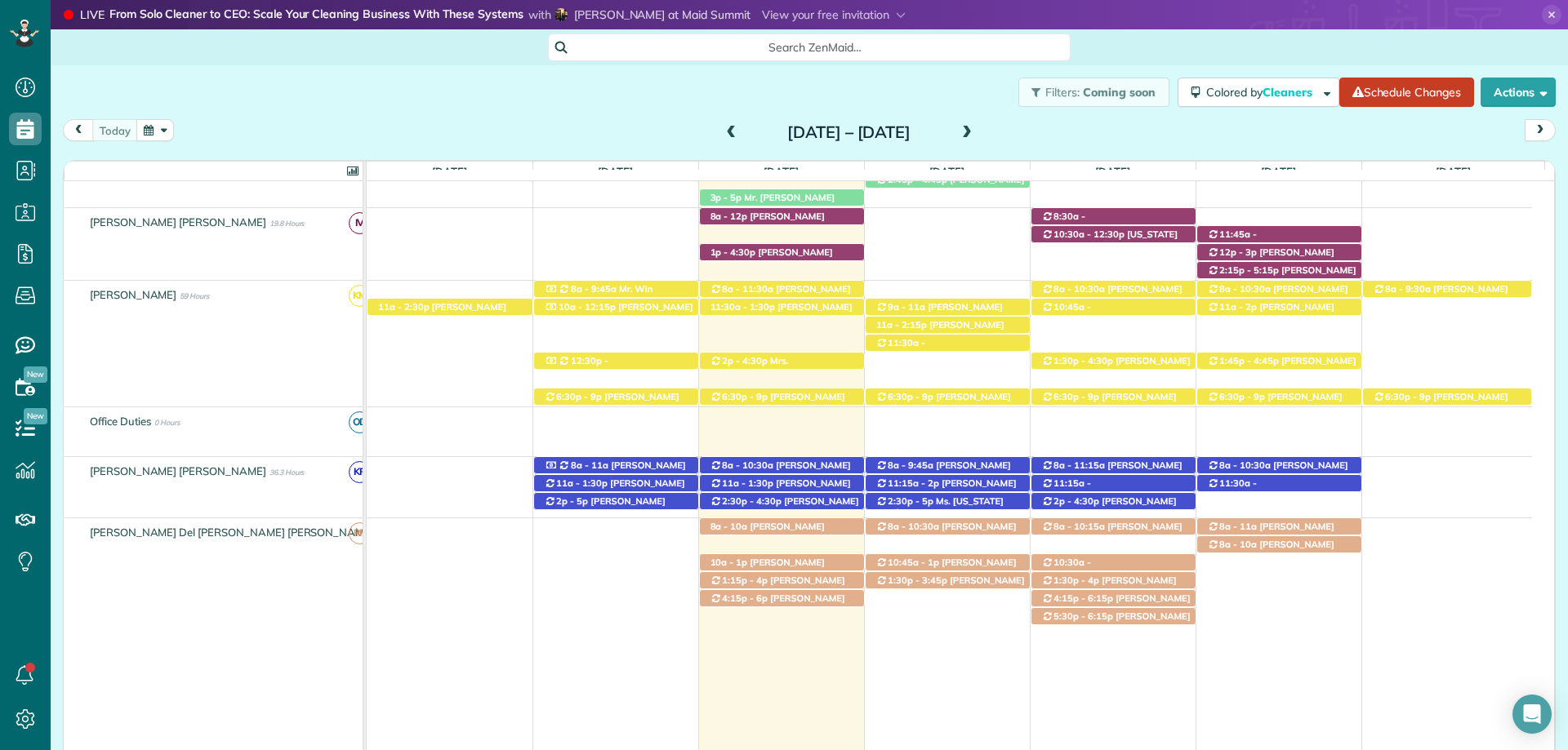
scroll to position [816, 0]
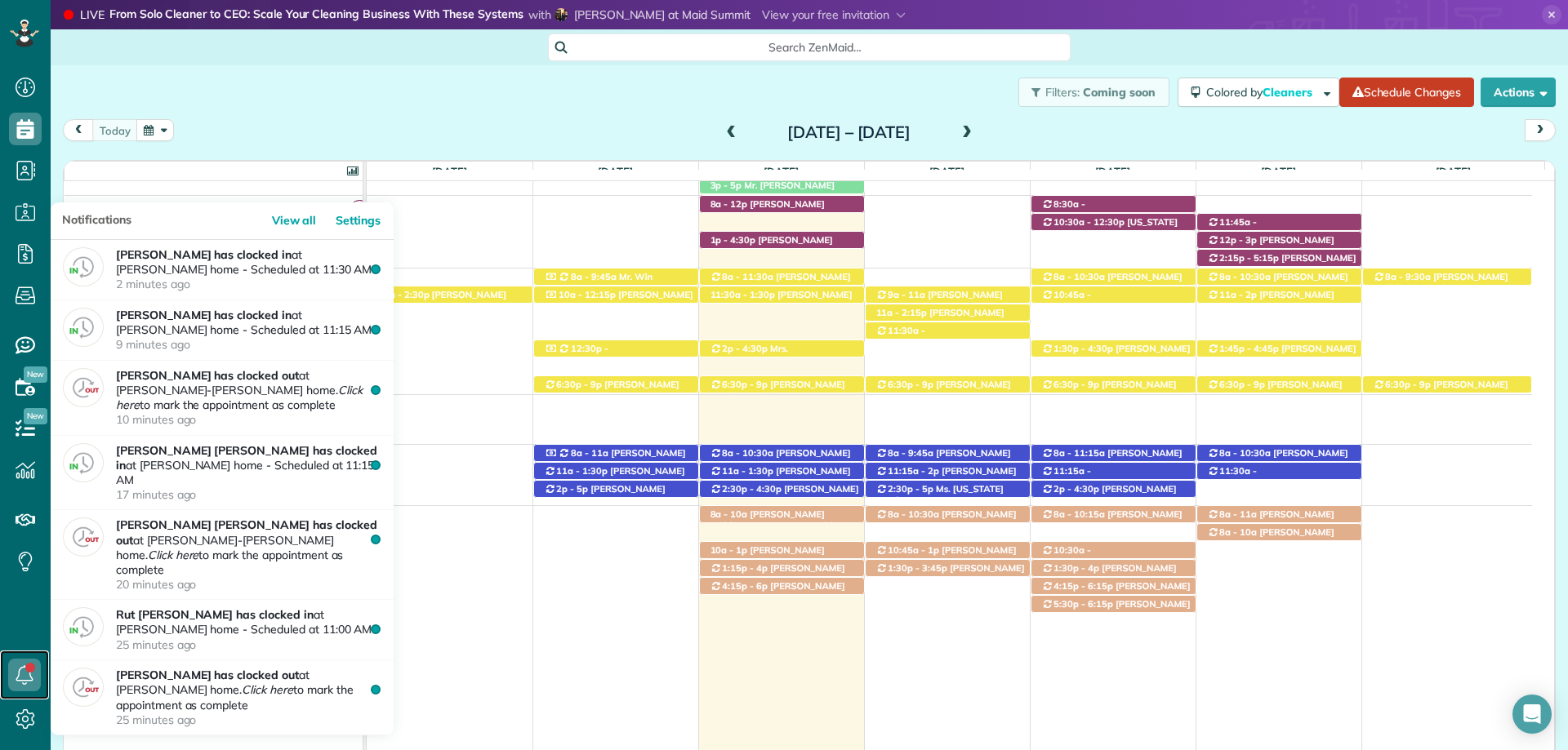
click at [30, 675] on icon at bounding box center [24, 675] width 32 height 32
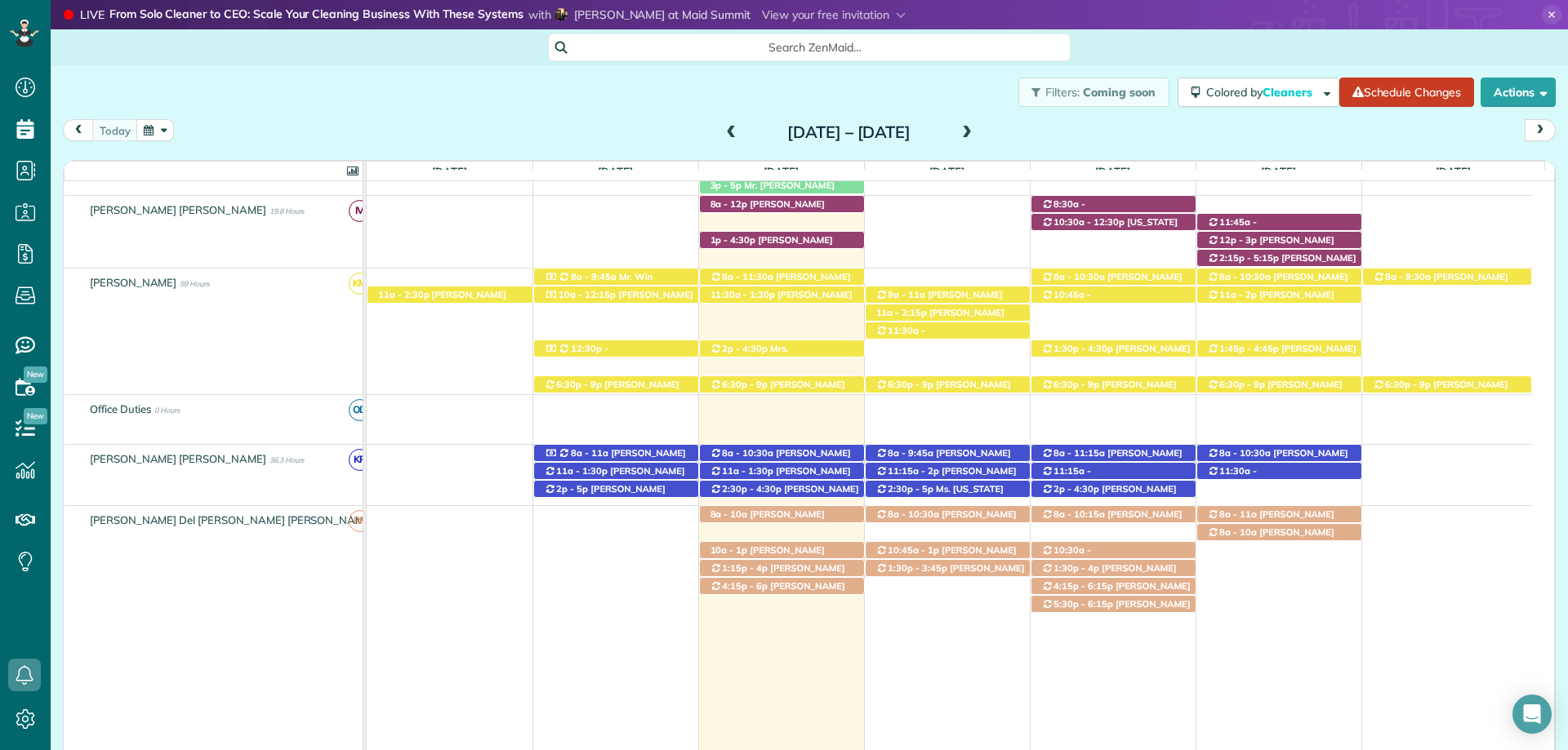
click at [306, 122] on div "[DATE] [DATE] – [DATE]" at bounding box center [809, 134] width 1493 height 31
click at [1544, 15] on icon at bounding box center [1551, 15] width 19 height 19
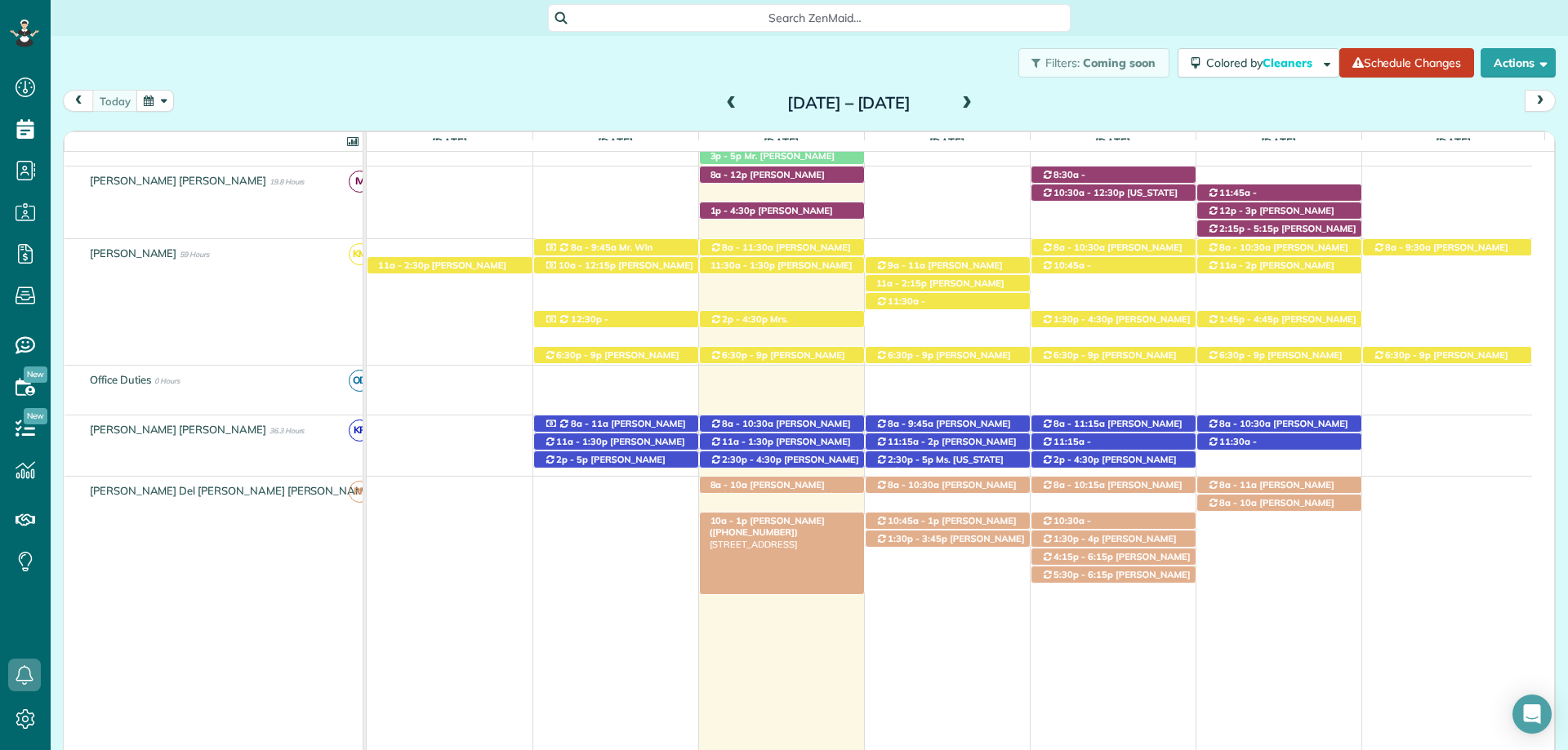
click at [784, 523] on span "[PERSON_NAME] ([PHONE_NUMBER])" at bounding box center [767, 526] width 115 height 23
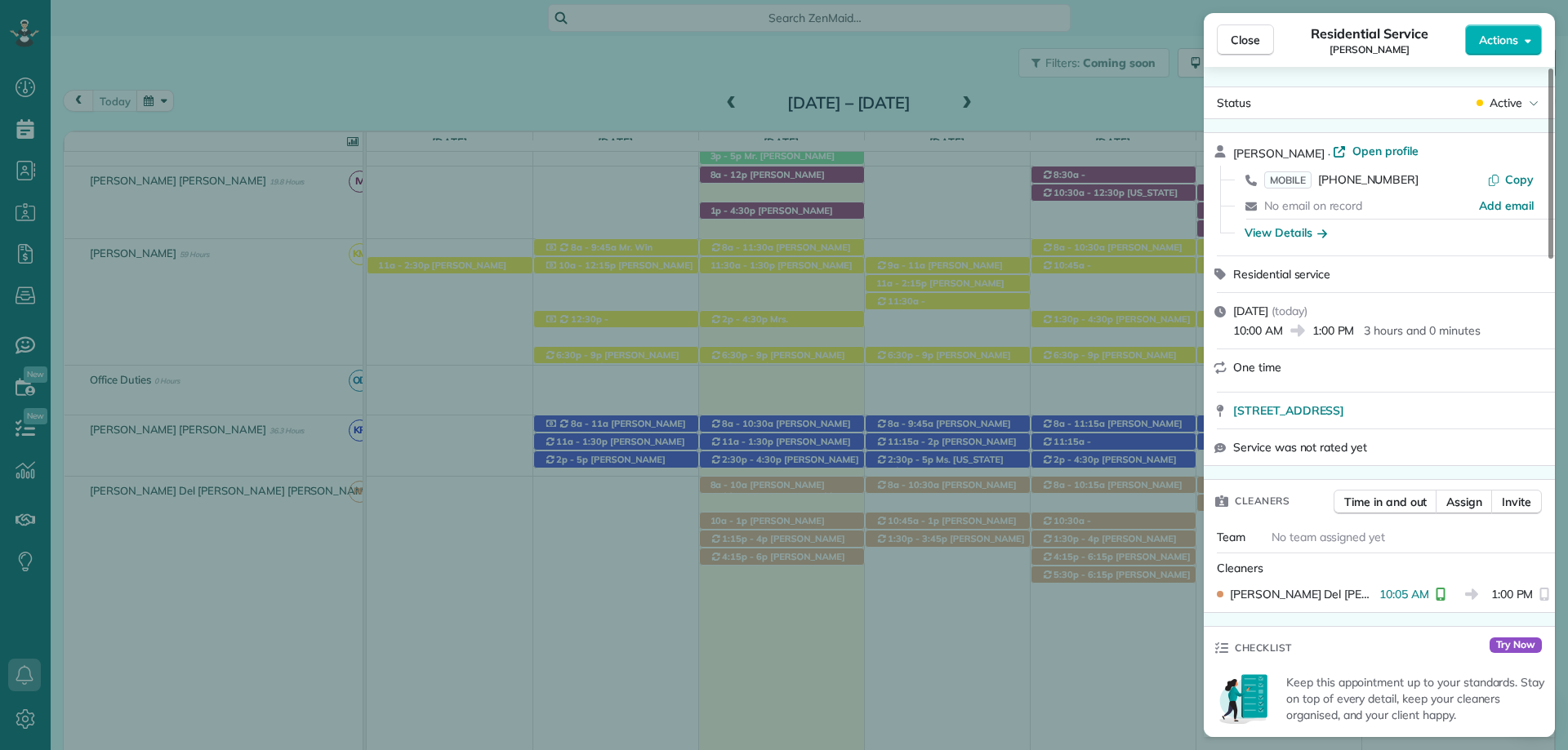
drag, startPoint x: 1248, startPoint y: 34, endPoint x: 1209, endPoint y: 66, distance: 50.4
click at [1248, 34] on span "Close" at bounding box center [1245, 39] width 30 height 17
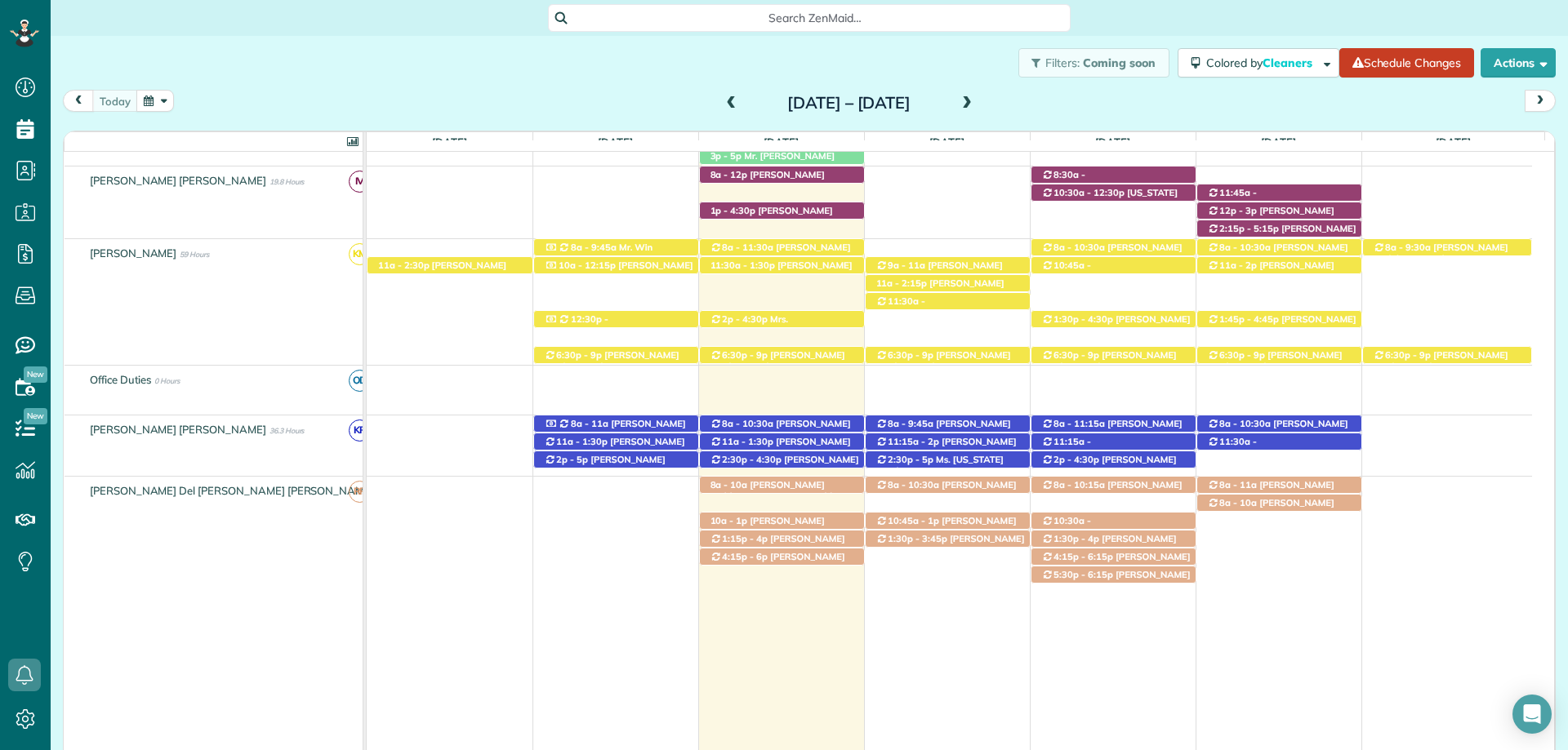
scroll to position [734, 0]
